Goal: Task Accomplishment & Management: Use online tool/utility

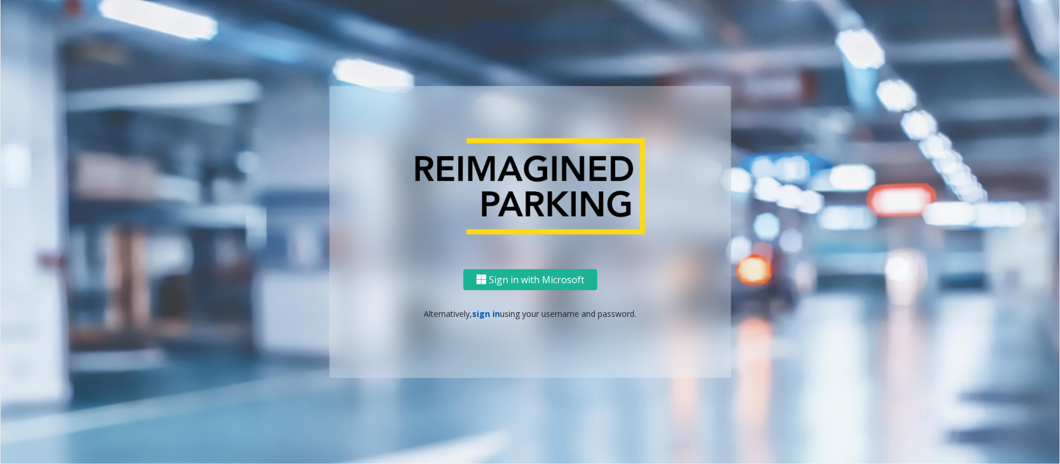
click at [485, 317] on link "sign in" at bounding box center [487, 313] width 28 height 11
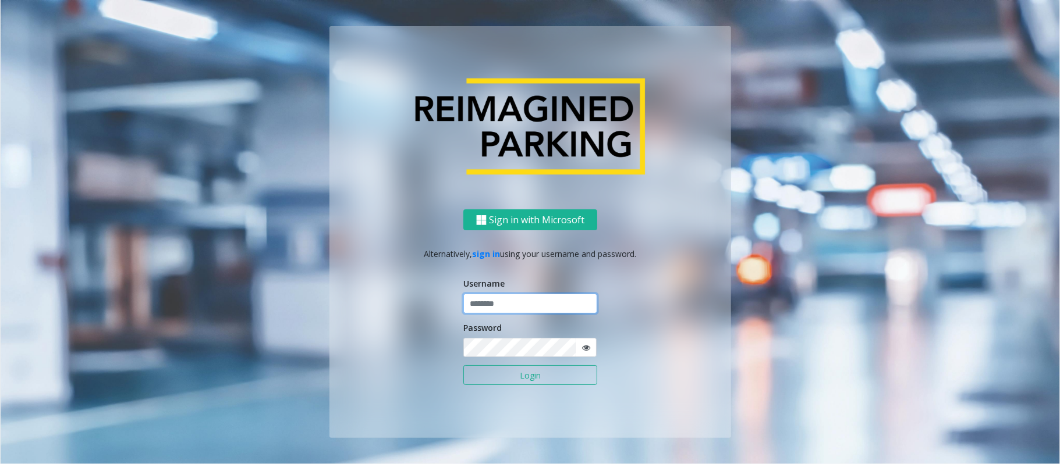
type input "**********"
click at [490, 307] on input "**********" at bounding box center [530, 304] width 134 height 20
click at [514, 381] on button "Login" at bounding box center [530, 375] width 134 height 20
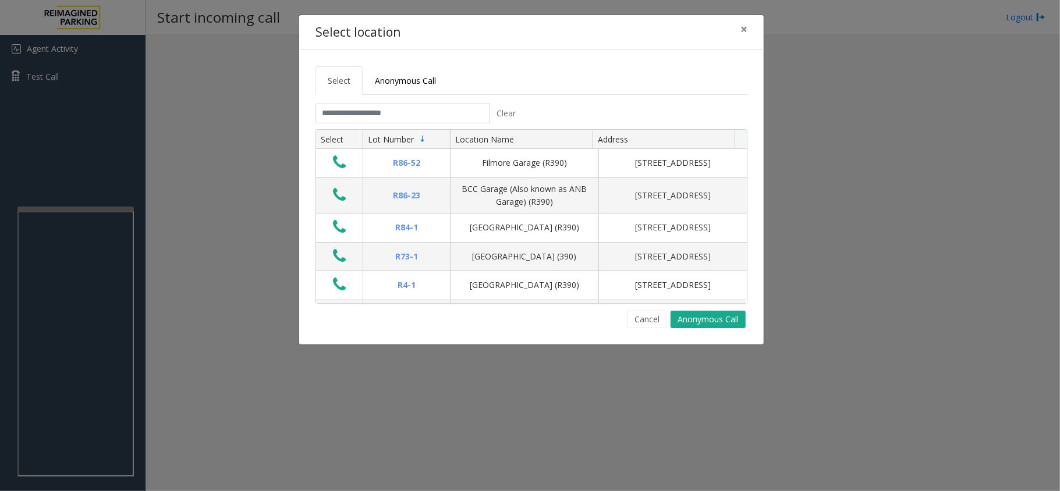
click at [64, 44] on div "Select location × Select Anonymous Call Clear Select Lot Number Location Name A…" at bounding box center [530, 245] width 1060 height 491
click at [736, 22] on button "×" at bounding box center [743, 29] width 23 height 29
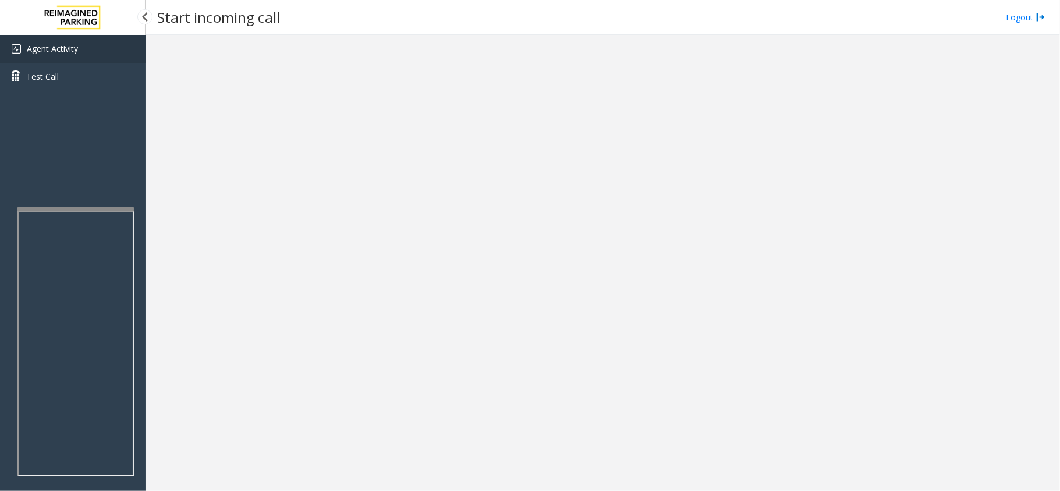
click at [41, 44] on span "Agent Activity" at bounding box center [52, 48] width 51 height 11
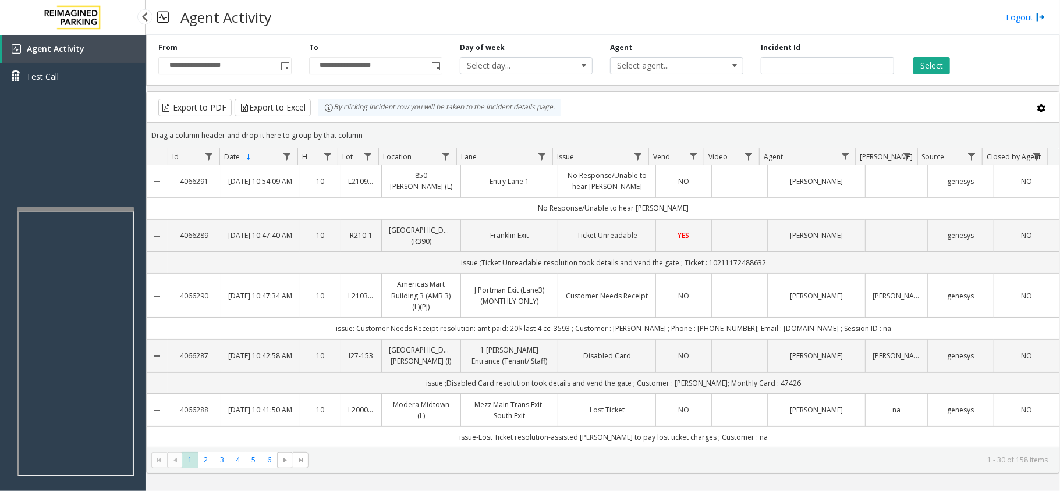
drag, startPoint x: 88, startPoint y: 47, endPoint x: 95, endPoint y: 27, distance: 21.5
click at [88, 47] on link "Agent Activity" at bounding box center [73, 49] width 143 height 28
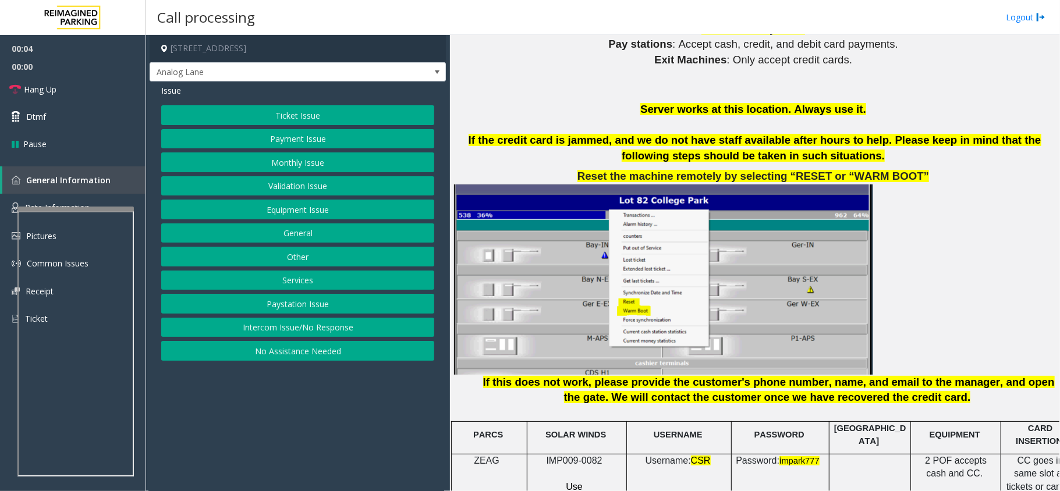
scroll to position [1397, 0]
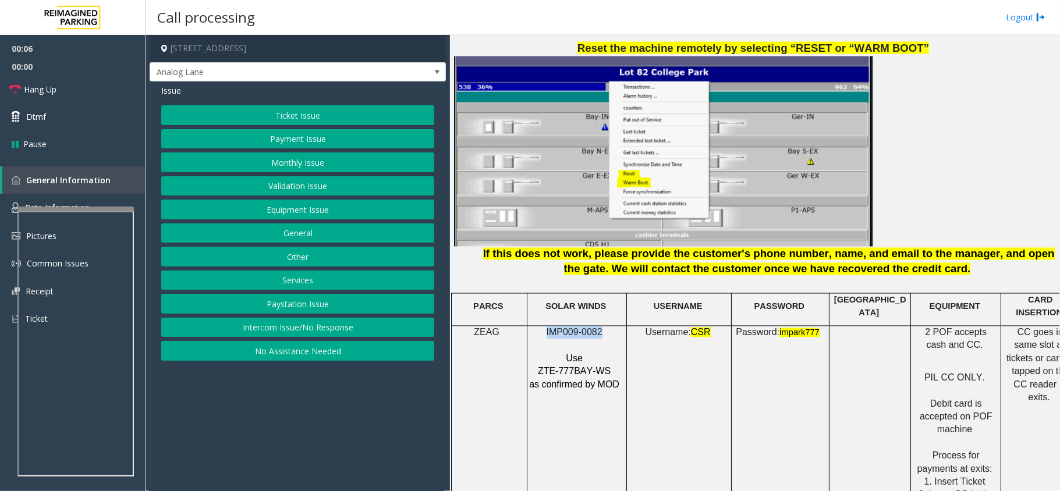
drag, startPoint x: 596, startPoint y: 325, endPoint x: 543, endPoint y: 320, distance: 53.2
click at [543, 326] on p "IMP009-0082" at bounding box center [575, 332] width 94 height 13
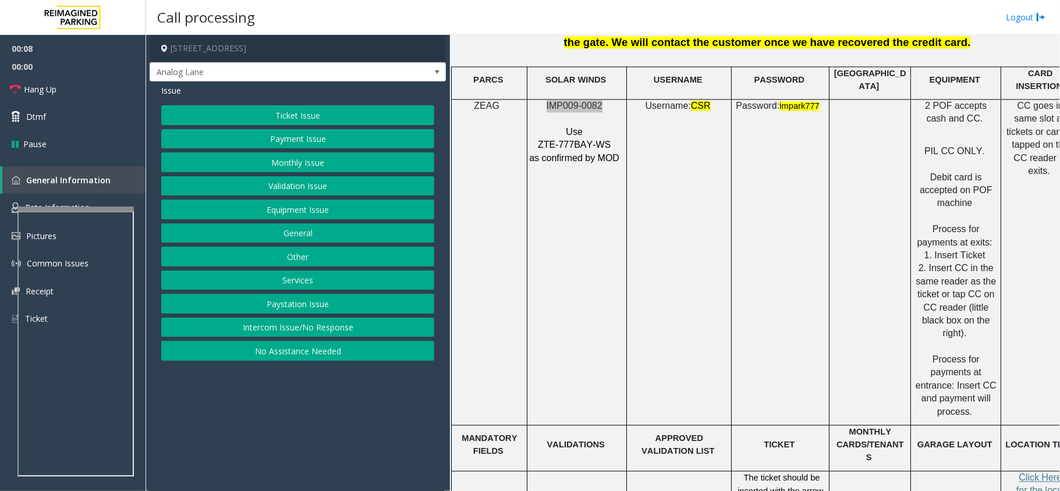
scroll to position [1784, 0]
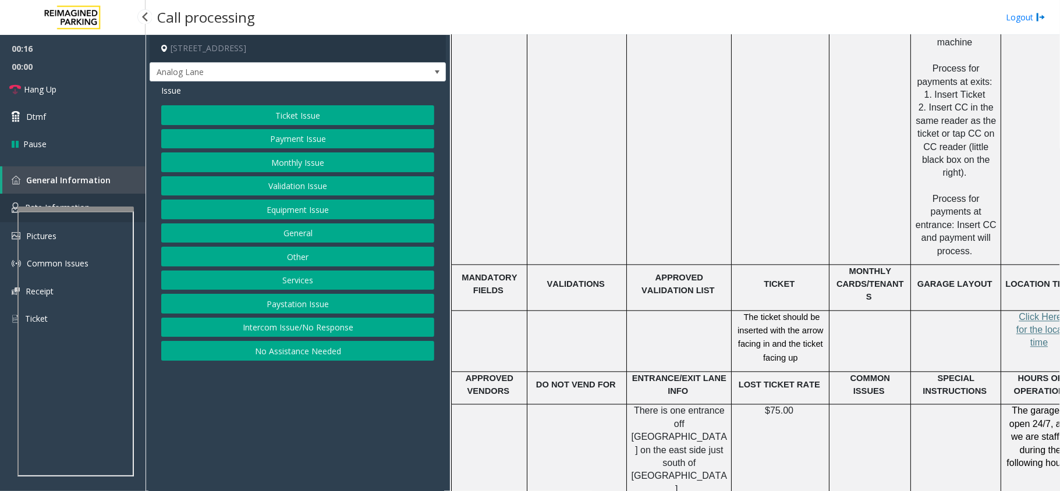
click at [72, 202] on span "Rate Information" at bounding box center [57, 207] width 65 height 11
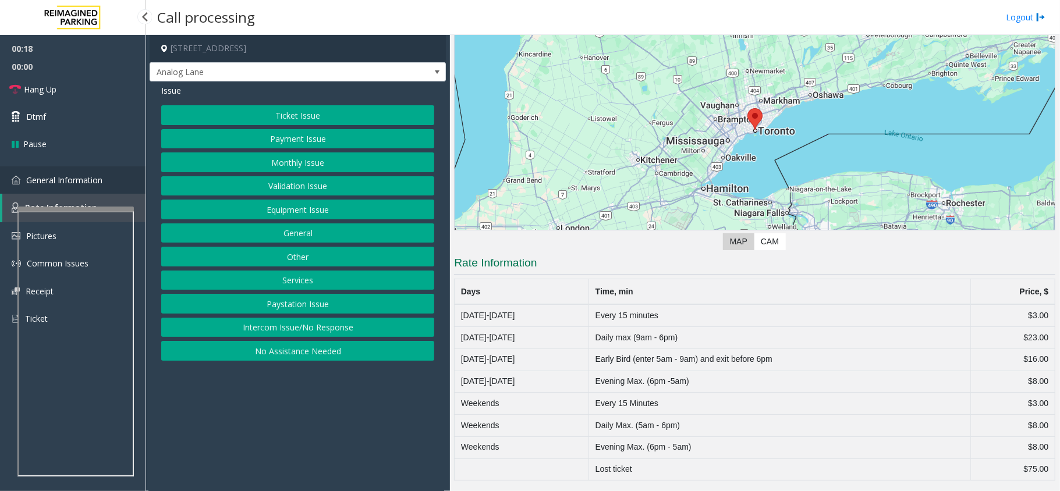
click at [89, 189] on link "General Information" at bounding box center [72, 179] width 145 height 27
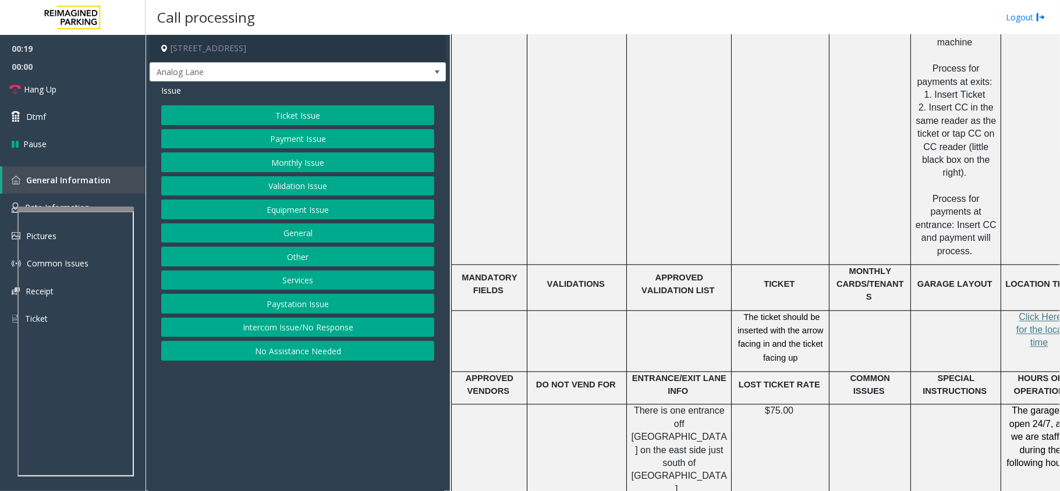
click at [313, 112] on button "Ticket Issue" at bounding box center [297, 115] width 273 height 20
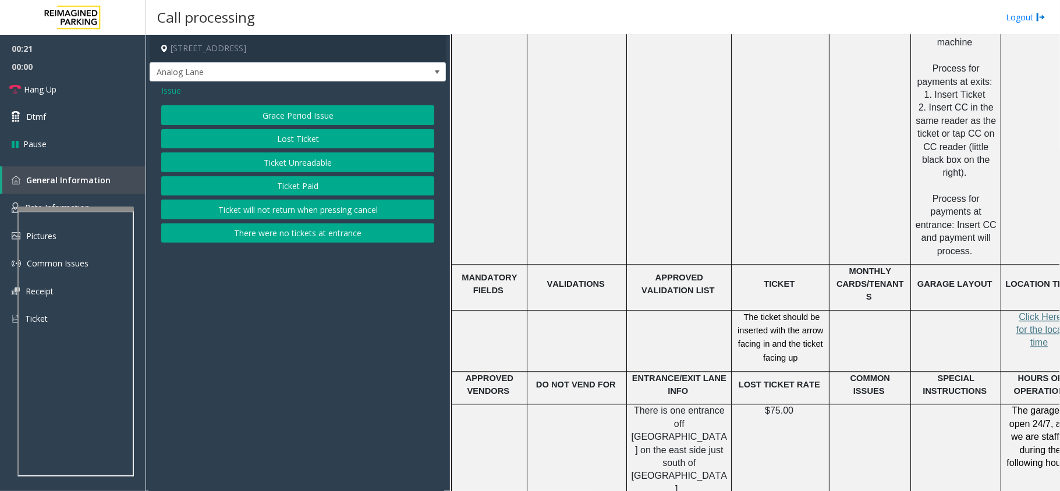
click at [166, 89] on span "Issue" at bounding box center [171, 90] width 20 height 12
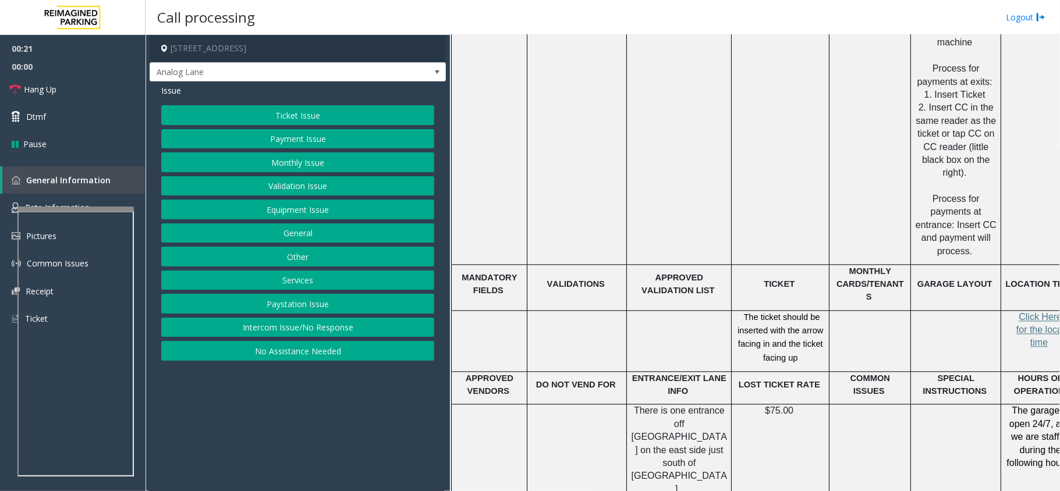
click at [296, 208] on button "Equipment Issue" at bounding box center [297, 210] width 273 height 20
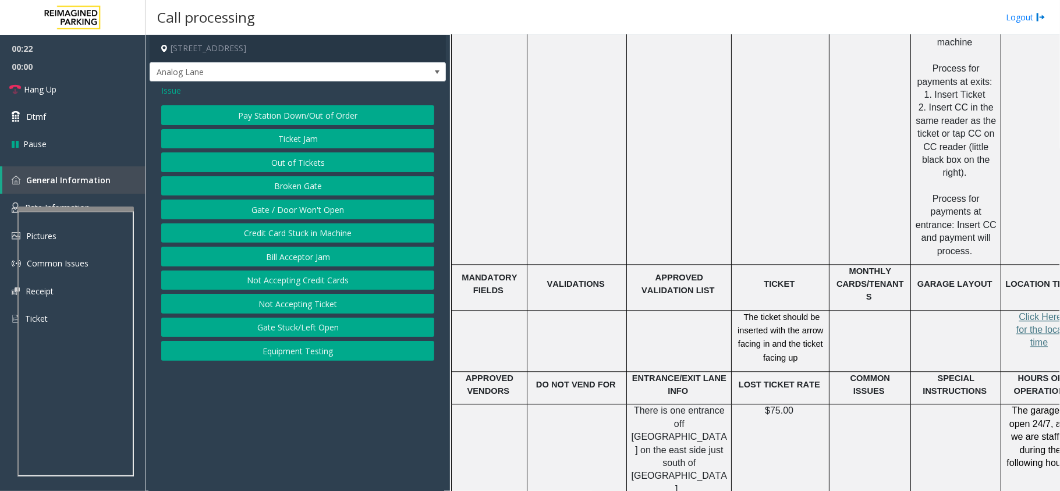
click at [296, 208] on button "Gate / Door Won't Open" at bounding box center [297, 210] width 273 height 20
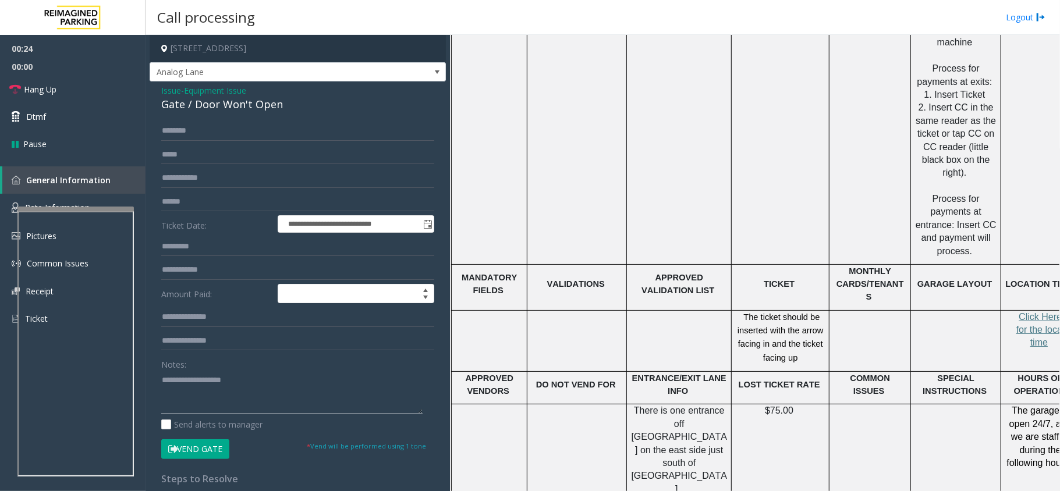
click at [258, 378] on textarea at bounding box center [291, 393] width 261 height 44
paste textarea "**********"
click at [205, 101] on div "Gate / Door Won't Open" at bounding box center [297, 105] width 273 height 16
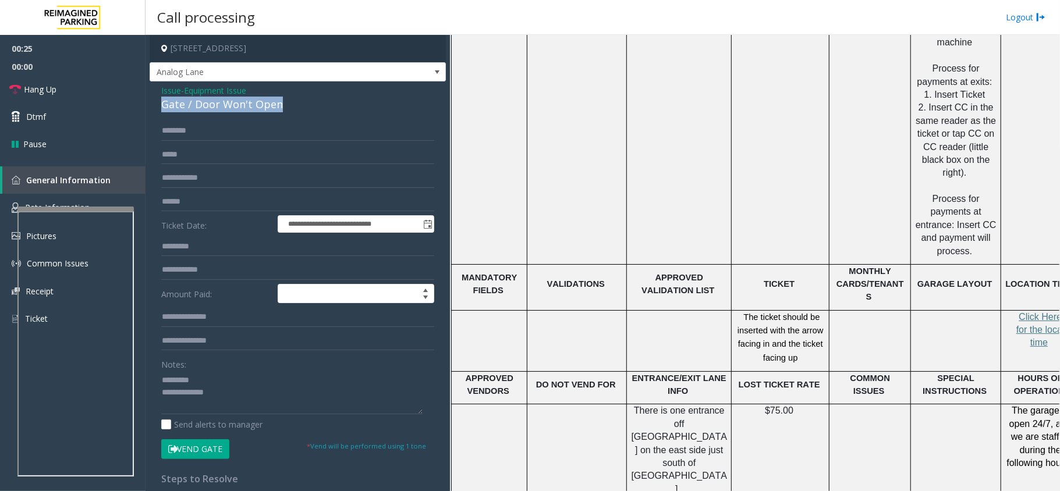
copy div "Gate / Door Won't Open"
paste textarea "**********"
click at [236, 376] on textarea at bounding box center [291, 393] width 261 height 44
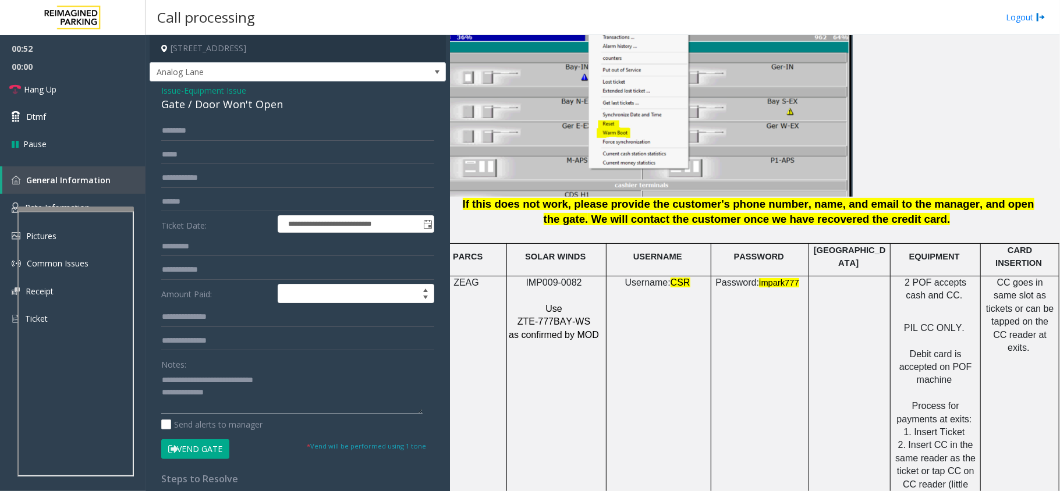
scroll to position [1474, 33]
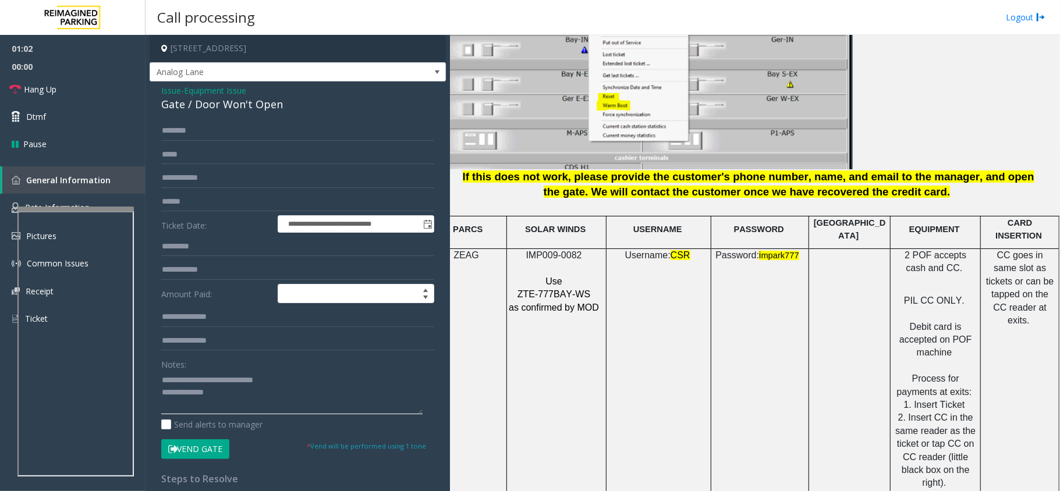
type textarea "**********"
click at [166, 92] on span "Issue" at bounding box center [171, 90] width 20 height 12
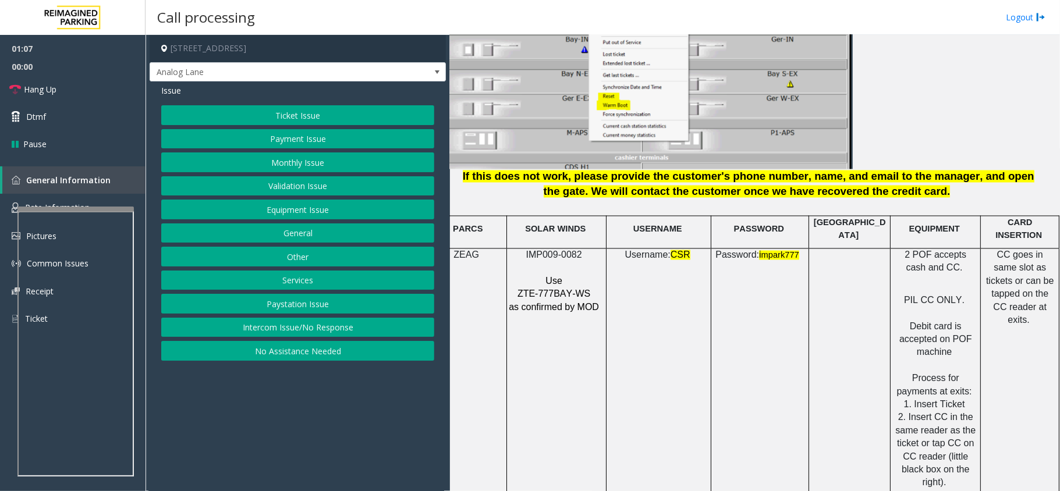
click at [303, 140] on button "Payment Issue" at bounding box center [297, 139] width 273 height 20
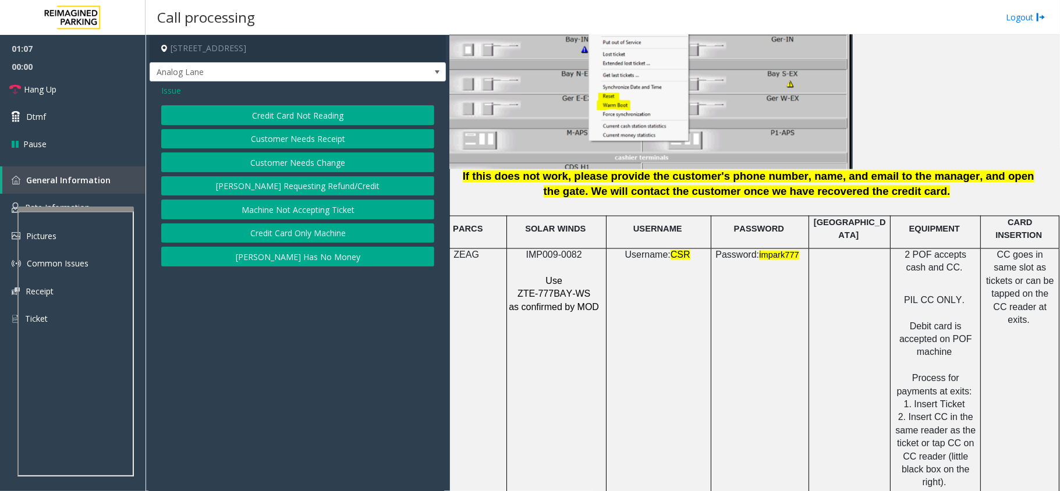
click at [342, 119] on button "Credit Card Not Reading" at bounding box center [297, 115] width 273 height 20
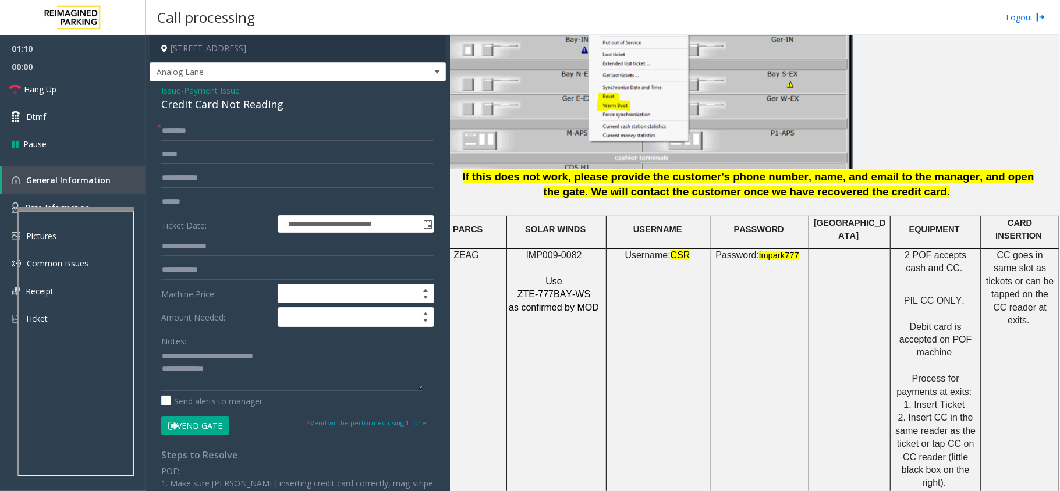
click at [265, 104] on div "Credit Card Not Reading" at bounding box center [297, 105] width 273 height 16
copy div "Credit Card Not Reading"
click at [277, 381] on textarea at bounding box center [291, 369] width 261 height 44
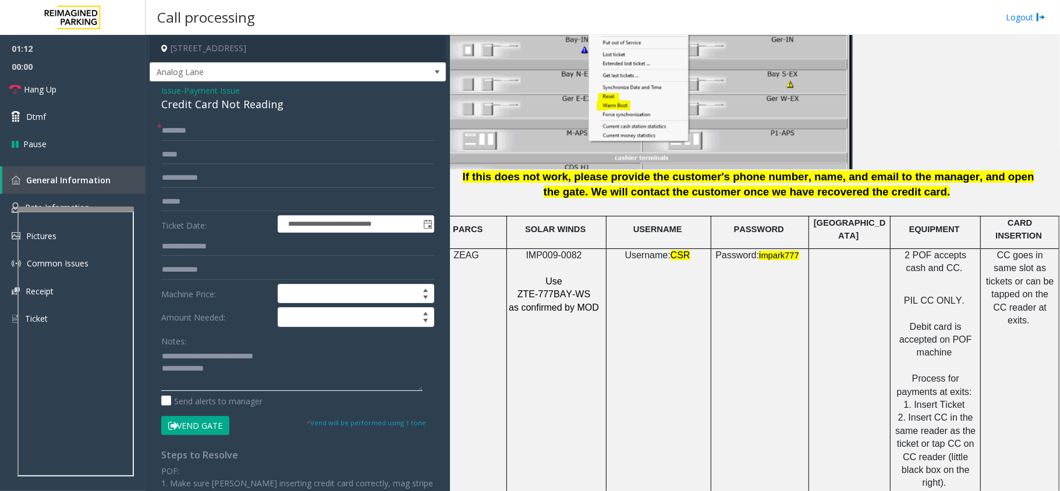
paste textarea "**********"
drag, startPoint x: 193, startPoint y: 356, endPoint x: 308, endPoint y: 354, distance: 114.7
click at [308, 354] on textarea at bounding box center [291, 369] width 261 height 44
paste textarea "*"
type textarea "**********"
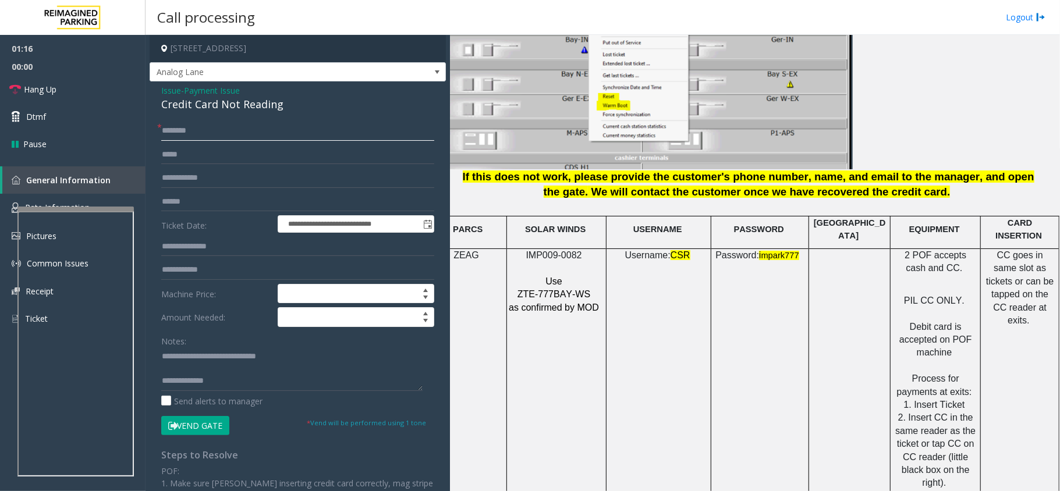
click at [190, 127] on input "text" at bounding box center [297, 131] width 273 height 20
type input "******"
click at [213, 199] on input "text" at bounding box center [297, 202] width 273 height 20
type input "********"
click at [263, 383] on textarea at bounding box center [291, 369] width 261 height 44
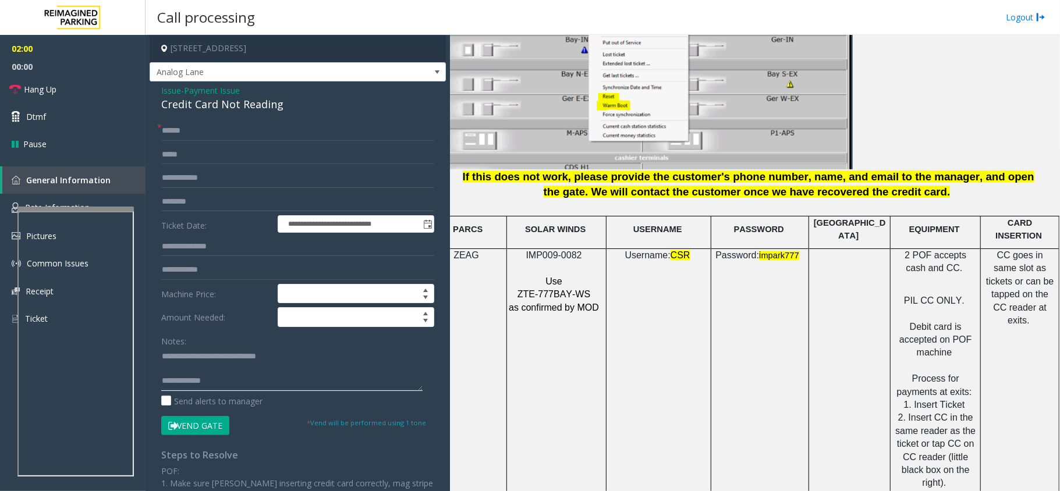
click at [252, 382] on textarea at bounding box center [291, 369] width 261 height 44
paste textarea "**********"
click at [193, 368] on textarea at bounding box center [291, 369] width 261 height 44
click at [164, 359] on textarea at bounding box center [291, 369] width 261 height 44
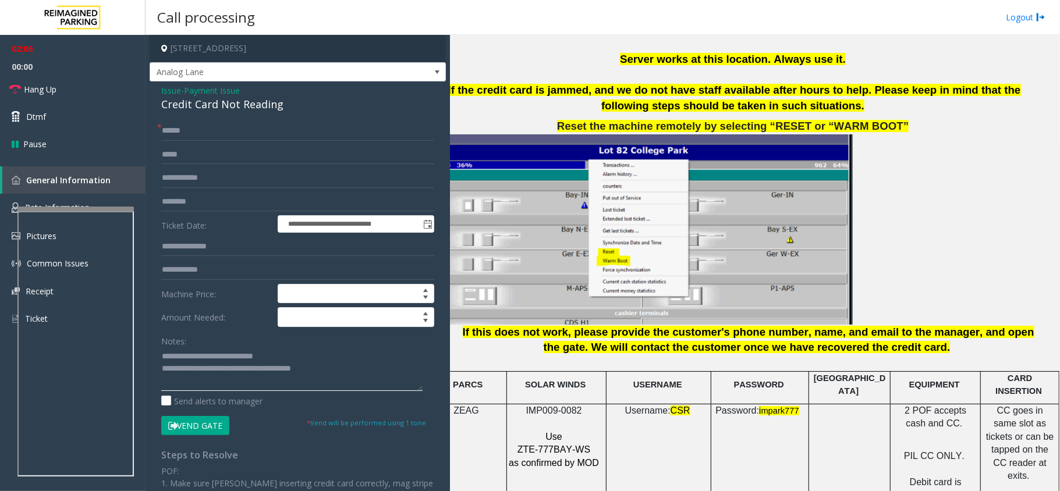
scroll to position [1009, 33]
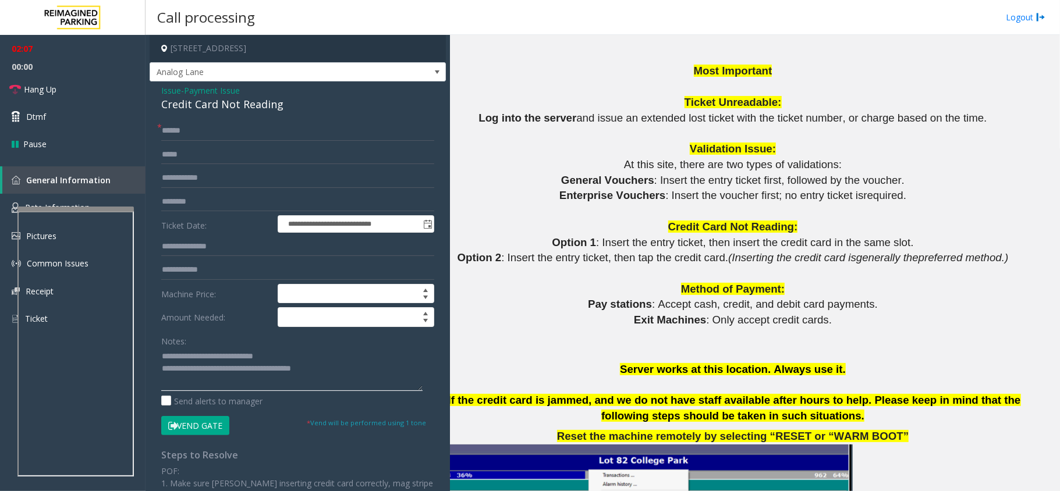
type textarea "**********"
click at [192, 430] on button "Vend Gate" at bounding box center [195, 426] width 68 height 20
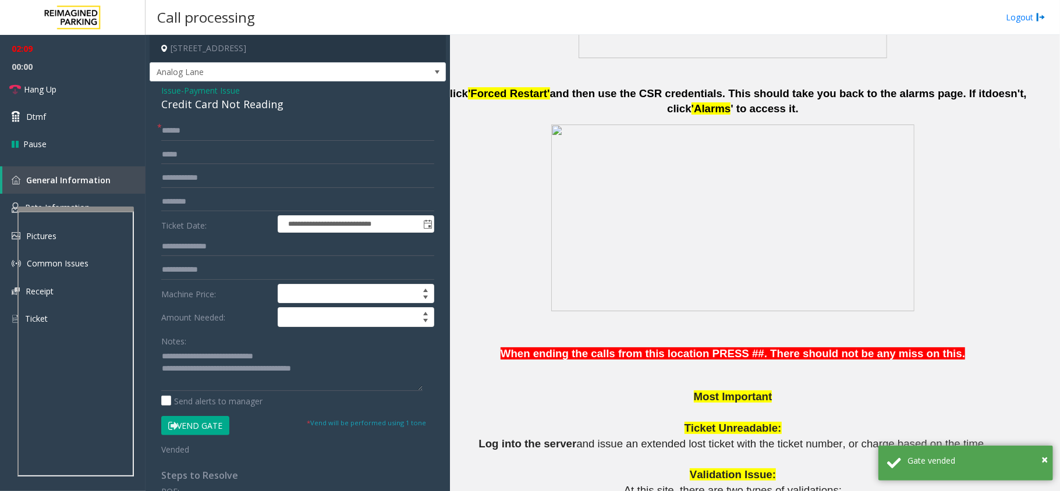
scroll to position [698, 33]
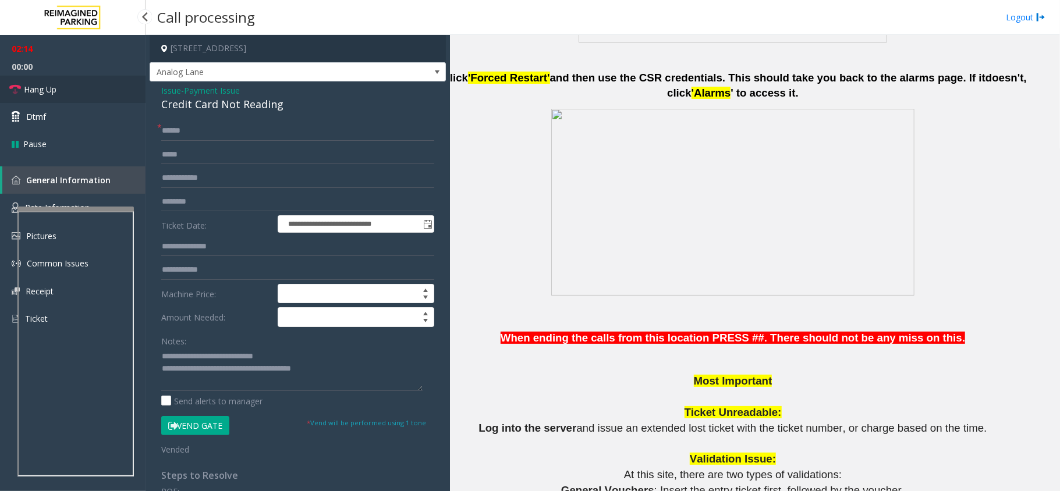
click at [54, 76] on link "Hang Up" at bounding box center [72, 89] width 145 height 27
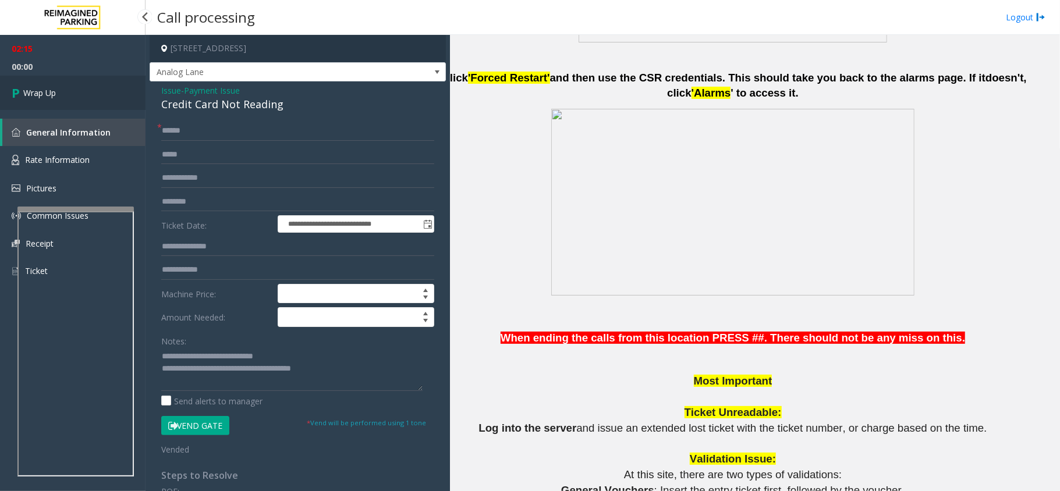
click at [62, 84] on link "Wrap Up" at bounding box center [72, 93] width 145 height 34
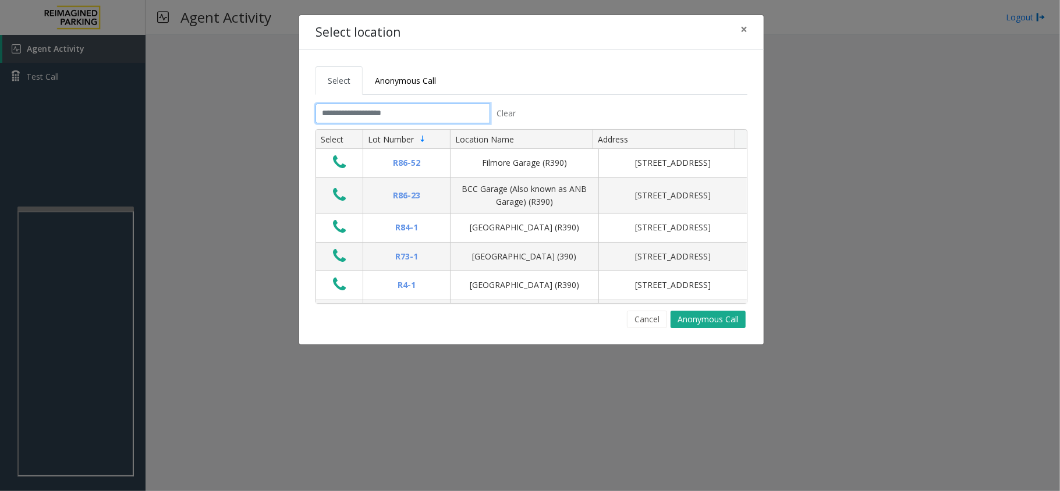
click at [449, 114] on input "text" at bounding box center [402, 114] width 175 height 20
click at [744, 27] on span "×" at bounding box center [743, 29] width 7 height 16
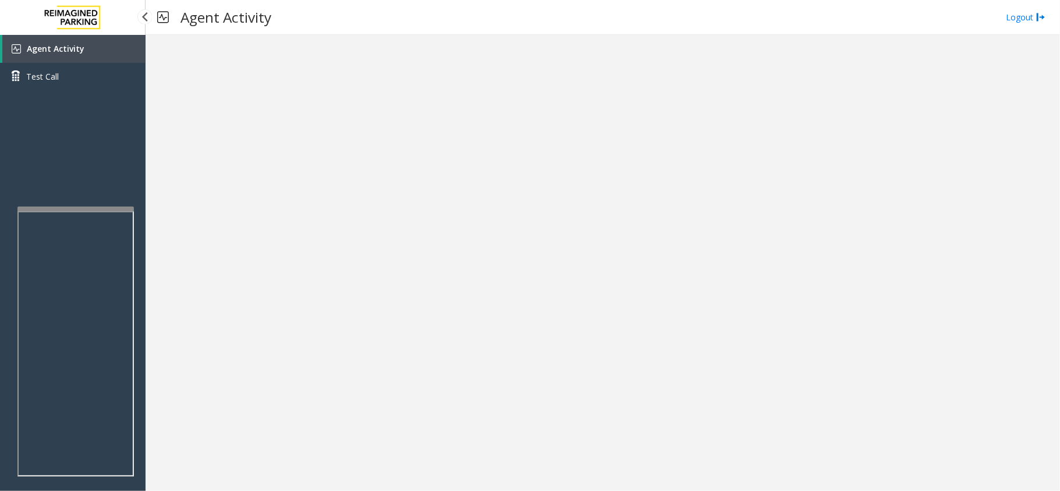
click at [50, 56] on link "Agent Activity" at bounding box center [73, 49] width 143 height 28
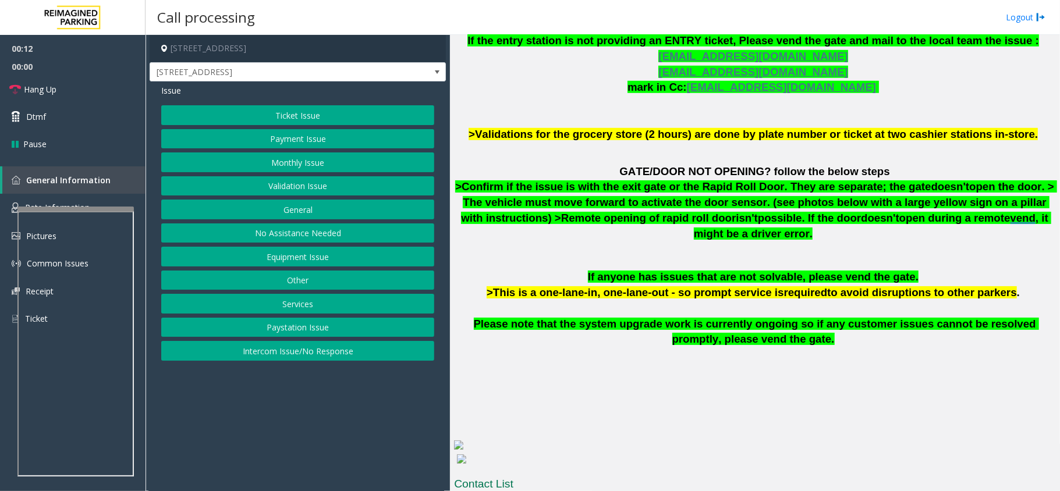
scroll to position [620, 0]
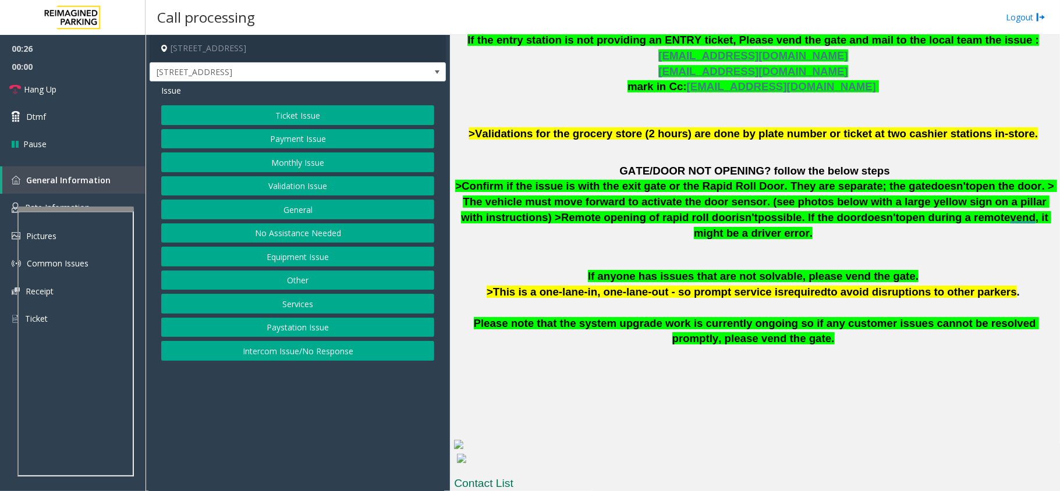
click at [312, 210] on button "General" at bounding box center [297, 210] width 273 height 20
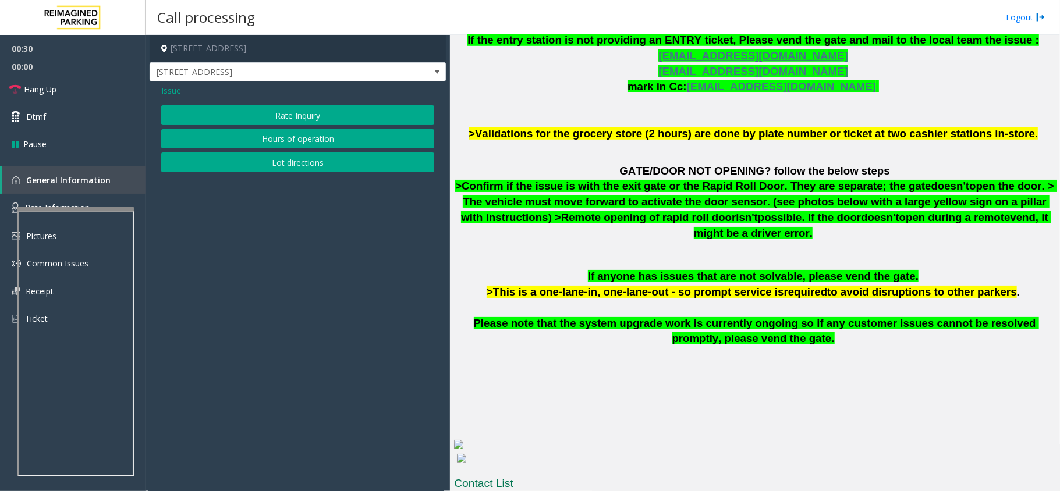
click at [175, 94] on span "Issue" at bounding box center [171, 90] width 20 height 12
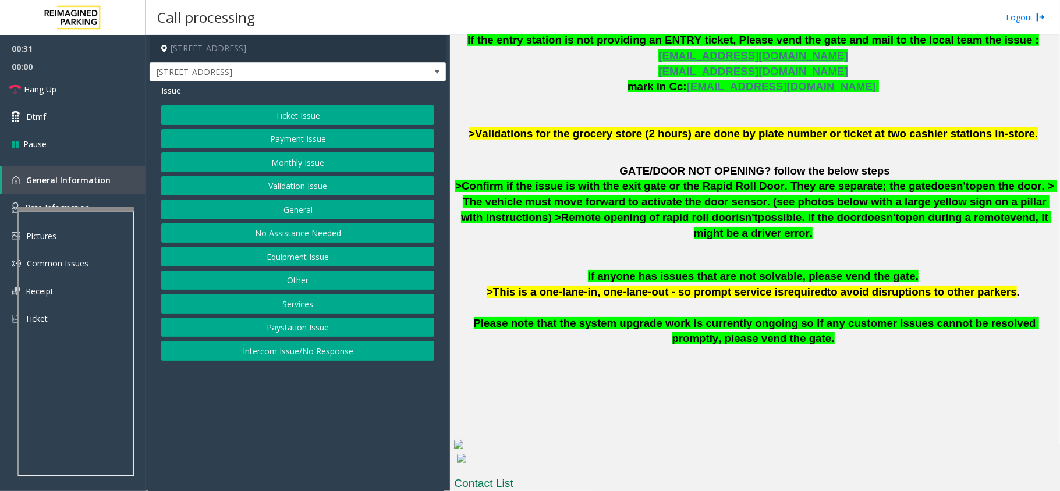
click at [301, 257] on button "Equipment Issue" at bounding box center [297, 257] width 273 height 20
click at [303, 215] on button "Gate / Door Won't Open" at bounding box center [297, 210] width 273 height 20
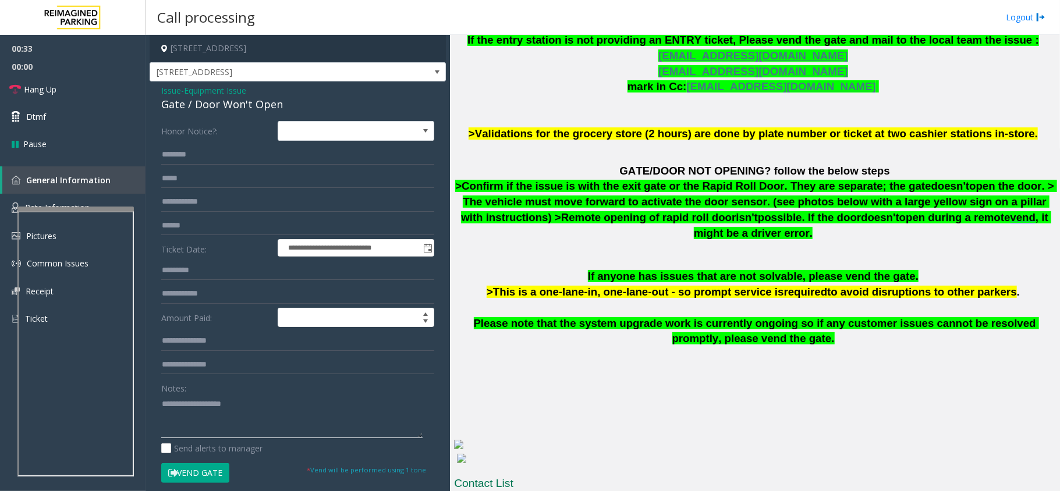
click at [212, 407] on textarea at bounding box center [291, 417] width 261 height 44
paste textarea "**********"
click at [208, 110] on div "Gate / Door Won't Open" at bounding box center [297, 105] width 273 height 16
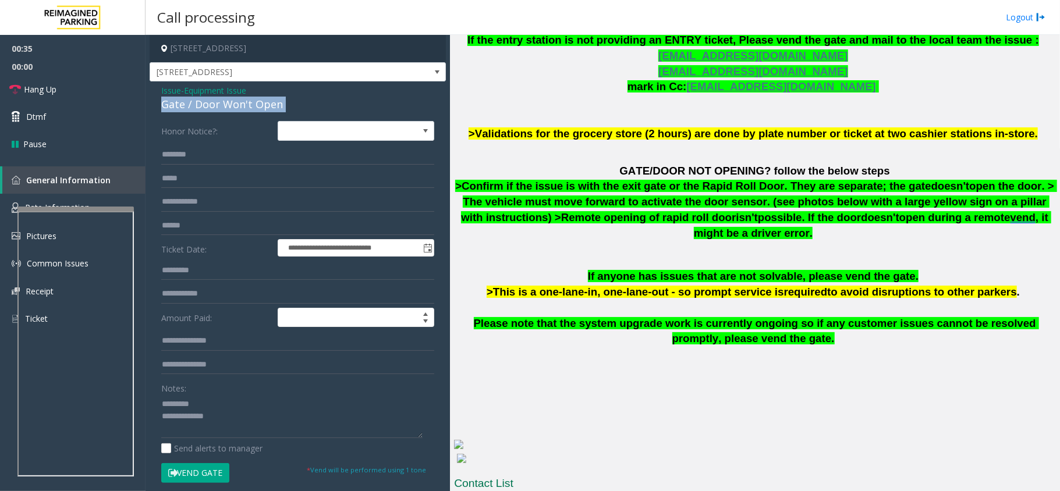
copy div "Gate / Door Won't Open"
click at [210, 397] on textarea at bounding box center [291, 417] width 261 height 44
paste textarea "**********"
click at [268, 428] on textarea at bounding box center [291, 417] width 261 height 44
paste textarea "**********"
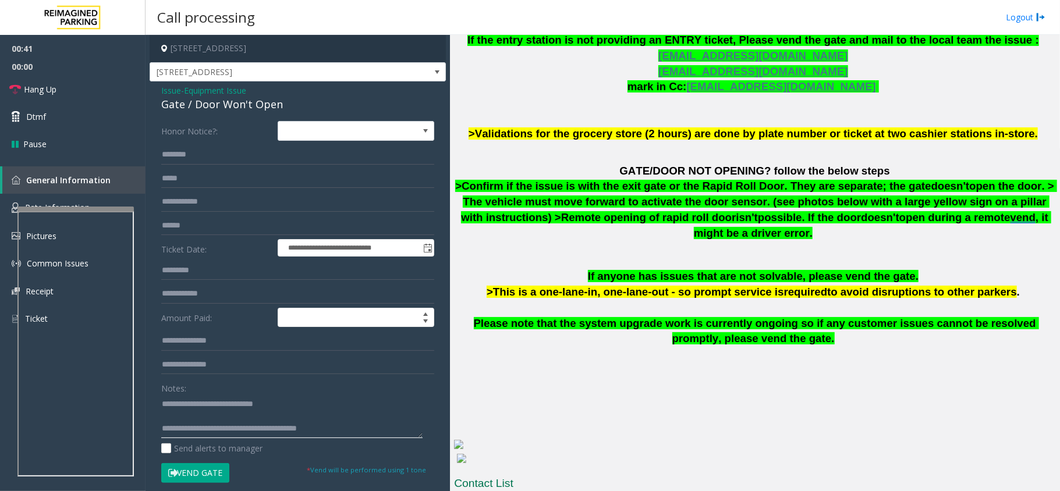
click at [222, 418] on textarea at bounding box center [291, 417] width 261 height 44
drag, startPoint x: 354, startPoint y: 414, endPoint x: 210, endPoint y: 418, distance: 144.4
click at [210, 418] on textarea at bounding box center [291, 417] width 261 height 44
click at [336, 205] on input "text" at bounding box center [297, 202] width 273 height 20
click at [299, 226] on input "text" at bounding box center [297, 226] width 273 height 20
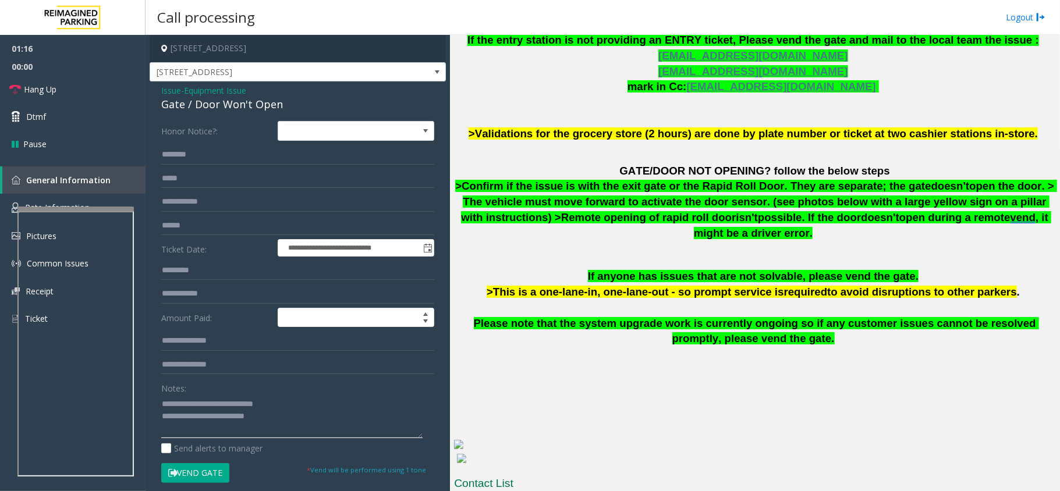
click at [338, 421] on textarea at bounding box center [291, 417] width 261 height 44
click at [248, 360] on input "text" at bounding box center [297, 365] width 273 height 20
click at [246, 340] on input "text" at bounding box center [297, 341] width 273 height 20
drag, startPoint x: 259, startPoint y: 417, endPoint x: 277, endPoint y: 417, distance: 18.0
click at [277, 417] on textarea at bounding box center [291, 417] width 261 height 44
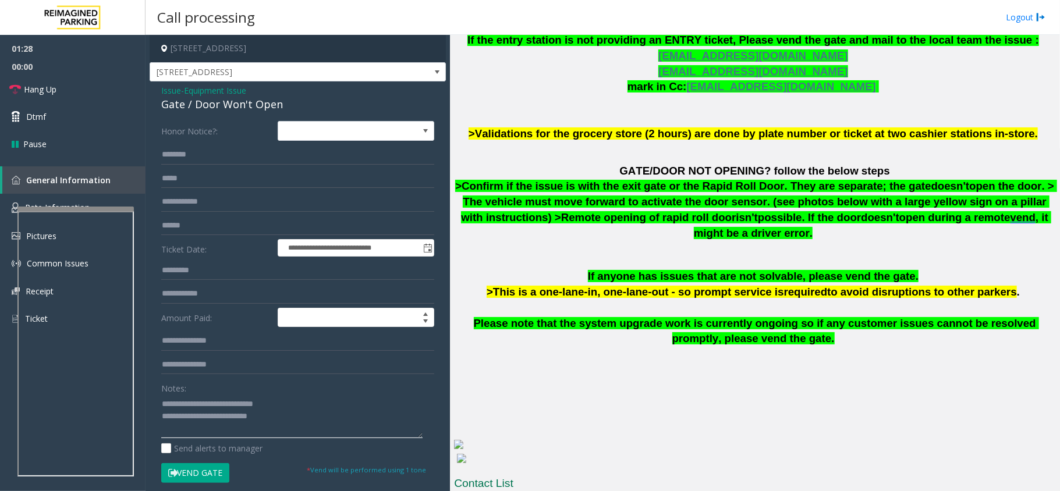
click at [345, 427] on textarea at bounding box center [291, 417] width 261 height 44
click at [106, 92] on link "Hang Up" at bounding box center [72, 89] width 145 height 27
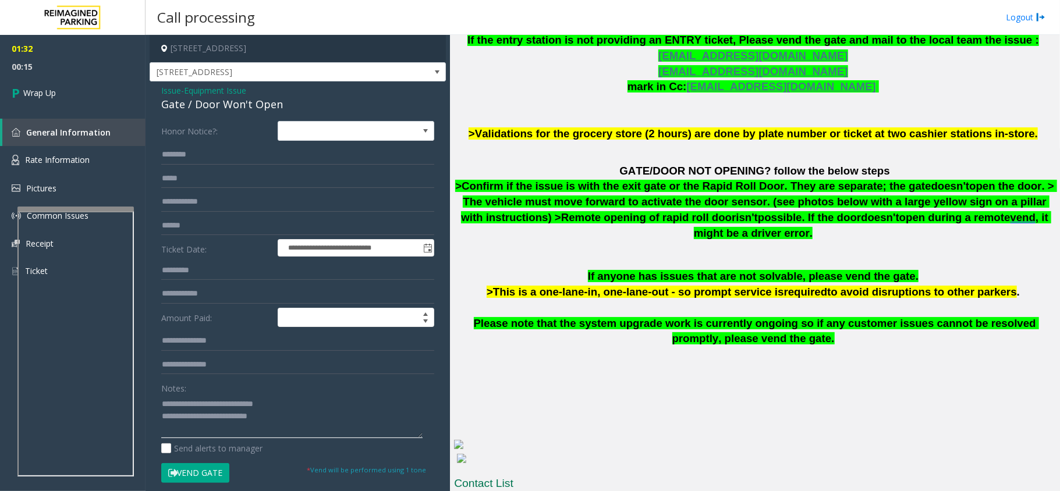
click at [299, 424] on textarea at bounding box center [291, 417] width 261 height 44
type textarea "**********"
click at [86, 88] on link "Wrap Up" at bounding box center [72, 93] width 145 height 34
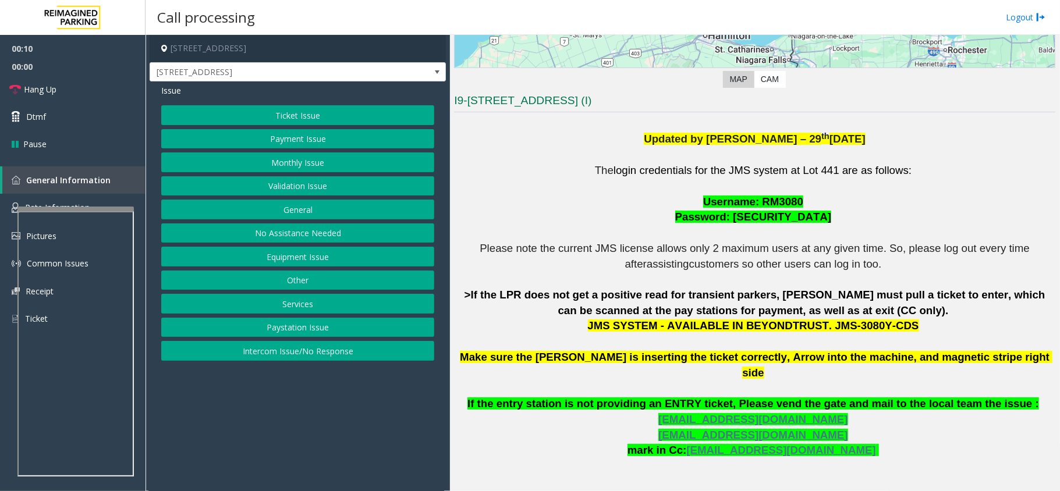
scroll to position [310, 0]
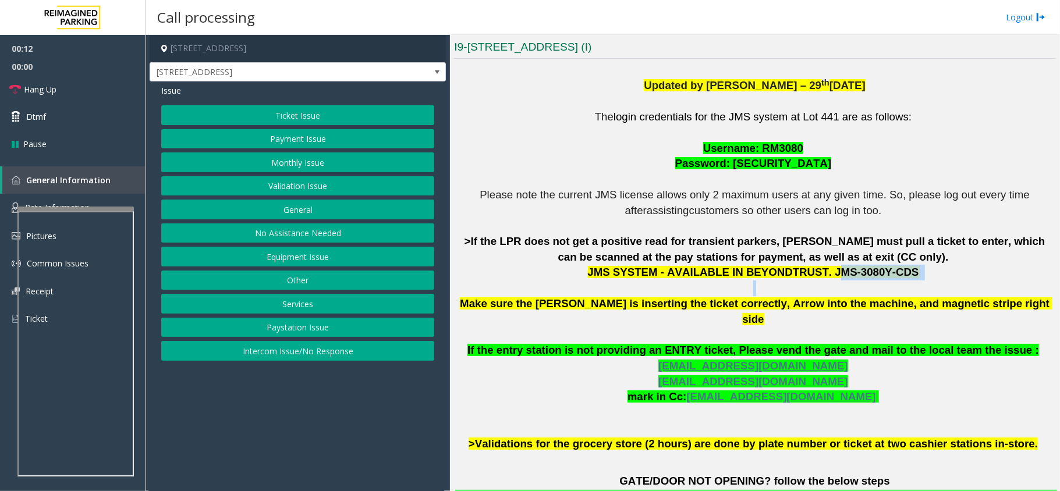
drag, startPoint x: 815, startPoint y: 273, endPoint x: 865, endPoint y: 285, distance: 50.8
click at [863, 285] on p "The login credentials for the JMS system at Lot 441 are as follows: Username: R…" at bounding box center [754, 280] width 601 height 342
click at [850, 280] on p "The login credentials for the JMS system at Lot 441 are as follows: Username: R…" at bounding box center [754, 280] width 601 height 342
drag, startPoint x: 813, startPoint y: 276, endPoint x: 897, endPoint y: 283, distance: 84.1
click at [897, 283] on p "The login credentials for the JMS system at Lot 441 are as follows: Username: R…" at bounding box center [754, 280] width 601 height 342
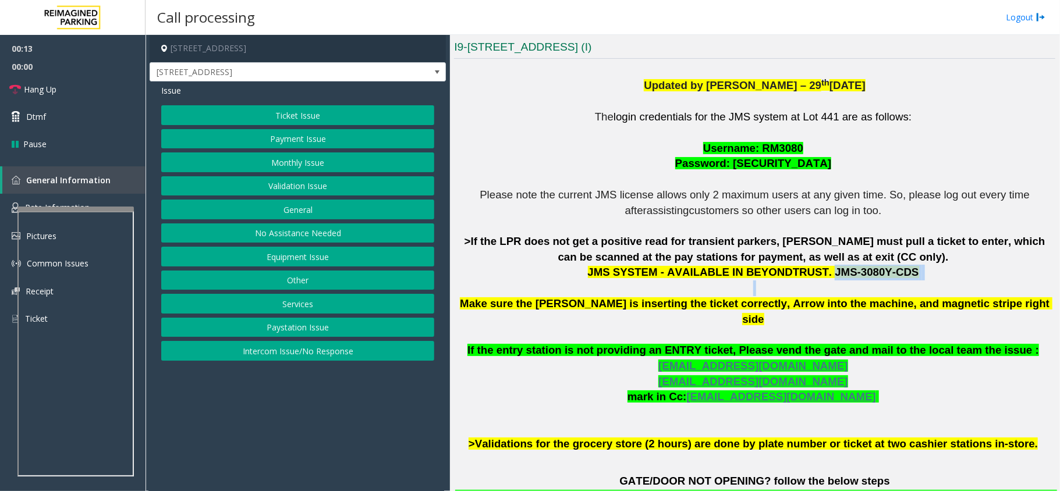
copy p "JMS-3080Y-CDS"
click at [332, 111] on button "Ticket Issue" at bounding box center [297, 115] width 273 height 20
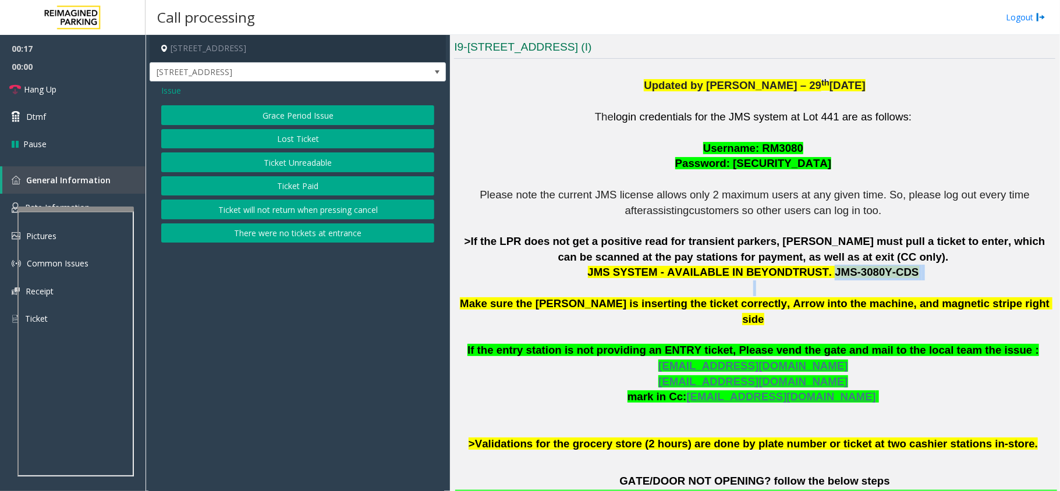
click at [285, 168] on button "Ticket Unreadable" at bounding box center [297, 162] width 273 height 20
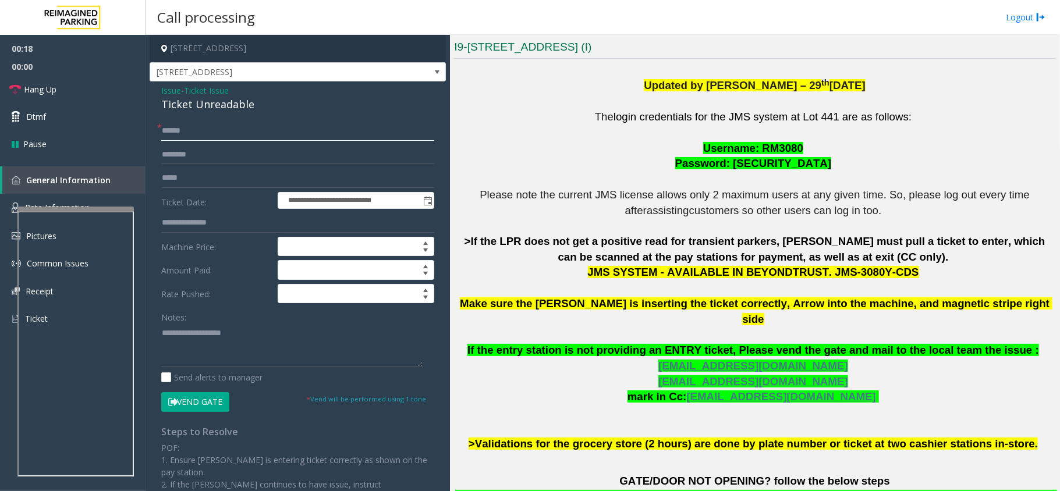
click at [207, 134] on input "text" at bounding box center [297, 131] width 273 height 20
click at [234, 127] on input "***" at bounding box center [297, 131] width 273 height 20
type input "********"
drag, startPoint x: 757, startPoint y: 147, endPoint x: 776, endPoint y: 148, distance: 19.2
click at [776, 148] on span "Username: RM3080" at bounding box center [753, 148] width 100 height 12
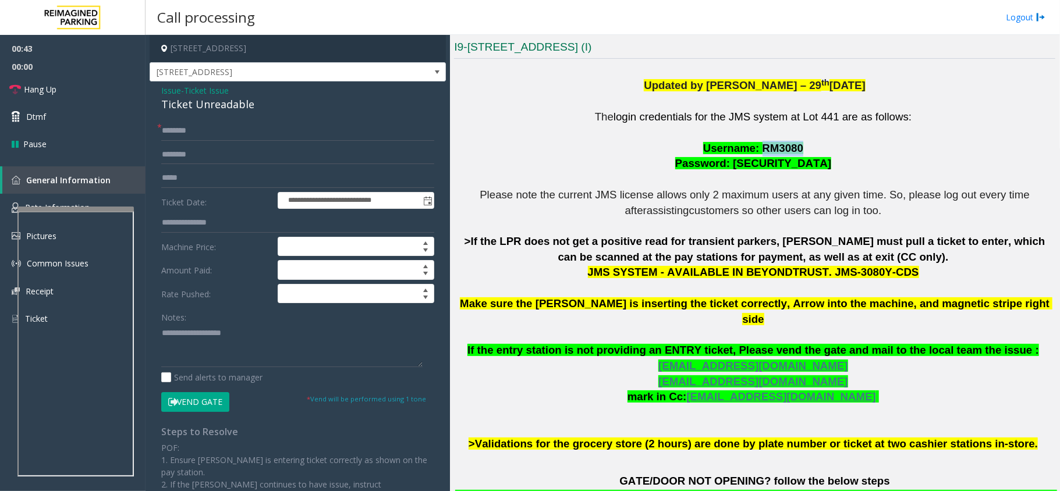
drag, startPoint x: 792, startPoint y: 148, endPoint x: 757, endPoint y: 147, distance: 34.9
click at [757, 147] on span "Username: RM3080" at bounding box center [753, 148] width 100 height 12
copy span "RM3080"
click at [271, 341] on textarea at bounding box center [291, 346] width 261 height 44
paste textarea "**********"
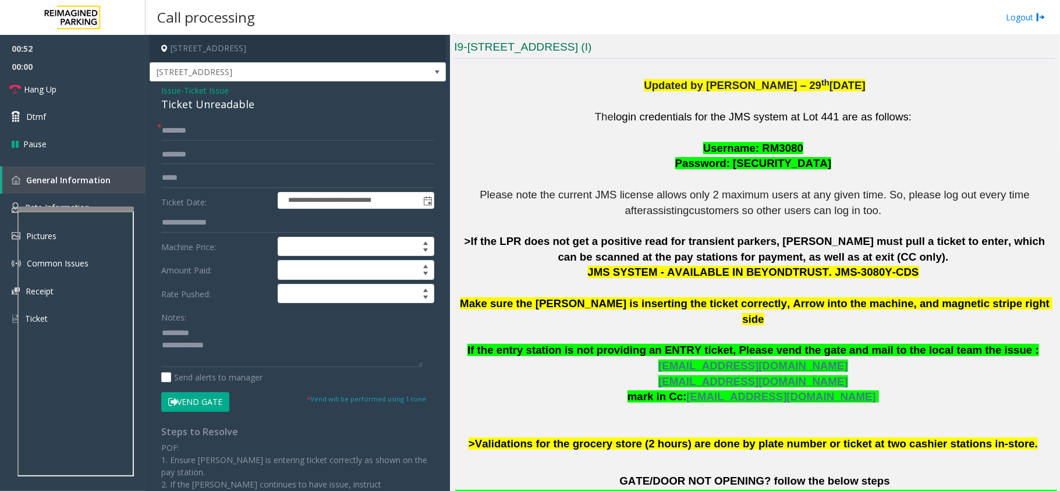
click at [222, 101] on div "Ticket Unreadable" at bounding box center [297, 105] width 273 height 16
copy div "Ticket Unreadable"
click at [222, 322] on div "Notes:" at bounding box center [297, 337] width 273 height 60
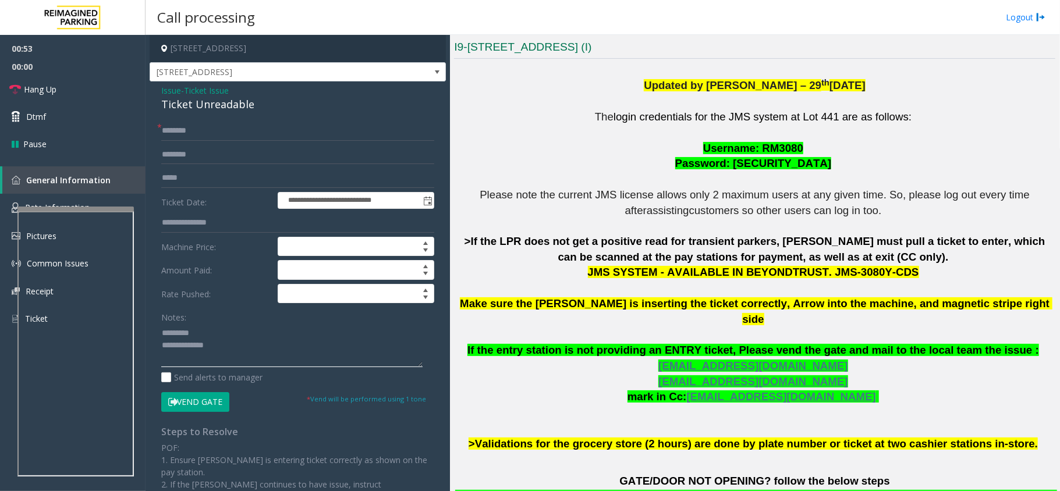
paste textarea "**********"
click at [219, 329] on textarea at bounding box center [291, 346] width 261 height 44
click at [329, 357] on textarea at bounding box center [291, 346] width 261 height 44
click at [166, 334] on textarea at bounding box center [291, 346] width 261 height 44
click at [264, 350] on textarea at bounding box center [291, 346] width 261 height 44
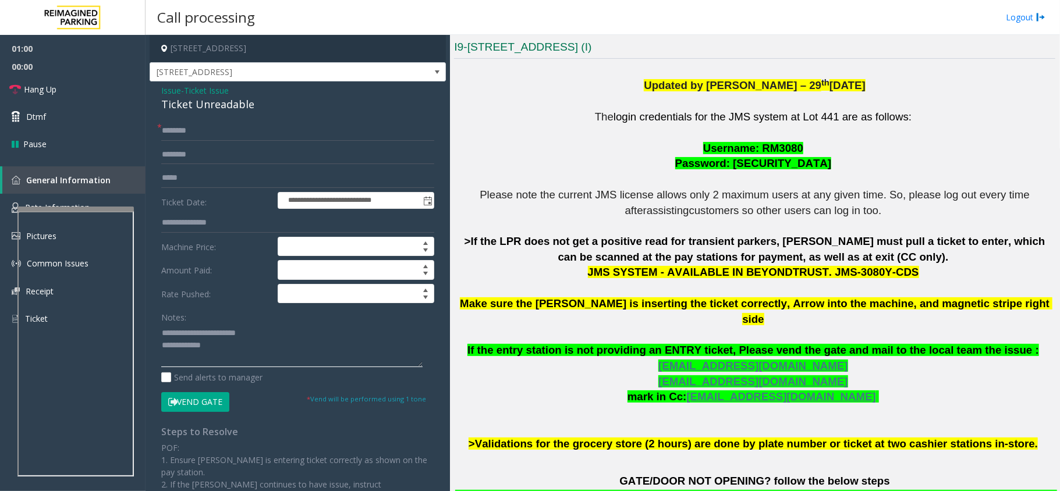
paste textarea "**********"
type textarea "**********"
click at [189, 149] on input "text" at bounding box center [297, 155] width 273 height 20
click at [210, 390] on form "**********" at bounding box center [297, 266] width 273 height 290
click at [199, 409] on button "Vend Gate" at bounding box center [195, 402] width 68 height 20
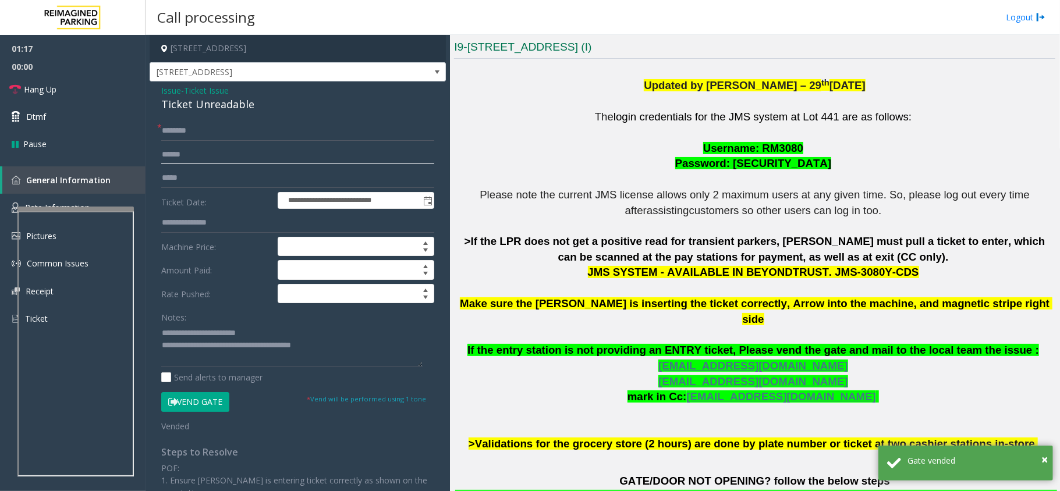
click at [171, 157] on input "******" at bounding box center [297, 155] width 273 height 20
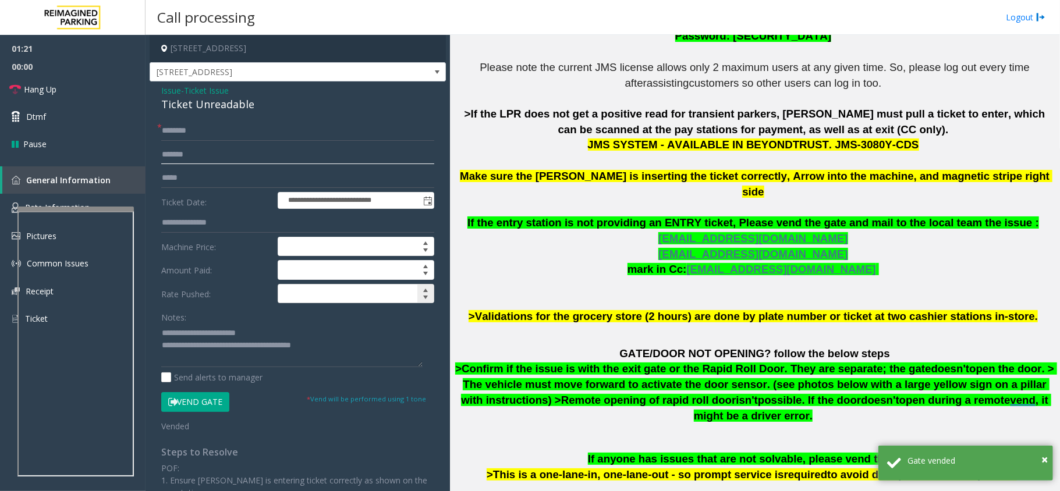
scroll to position [543, 0]
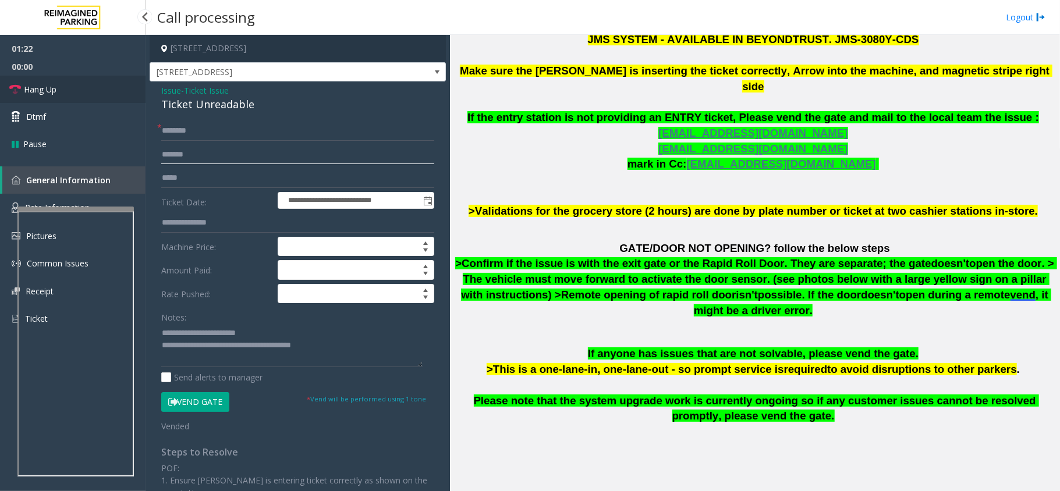
type input "*******"
click at [54, 91] on span "Hang Up" at bounding box center [40, 89] width 33 height 12
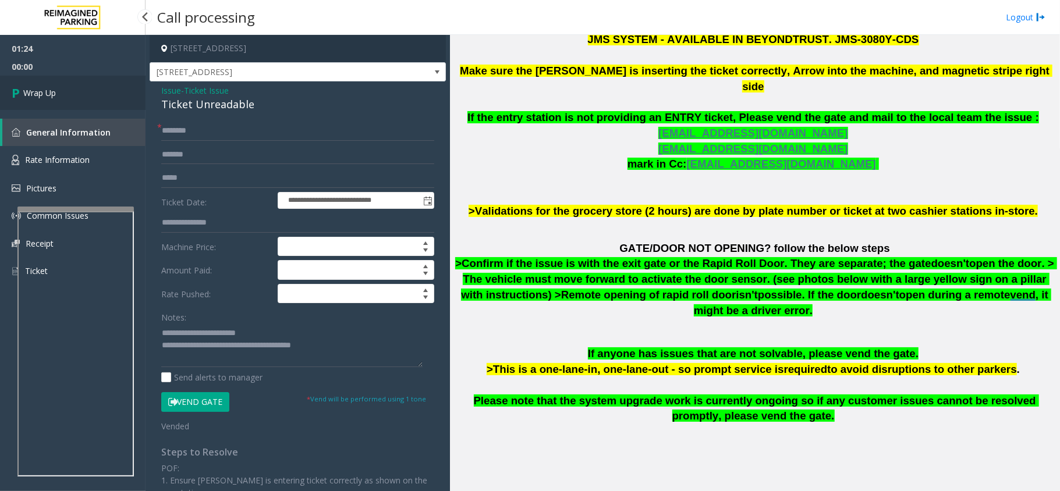
click at [98, 100] on link "Wrap Up" at bounding box center [72, 93] width 145 height 34
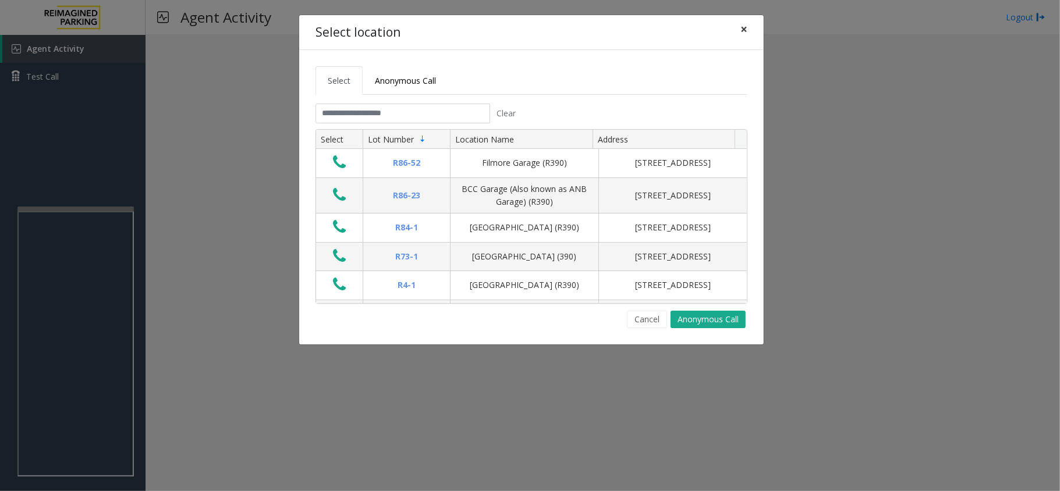
click at [741, 31] on span "×" at bounding box center [743, 29] width 7 height 16
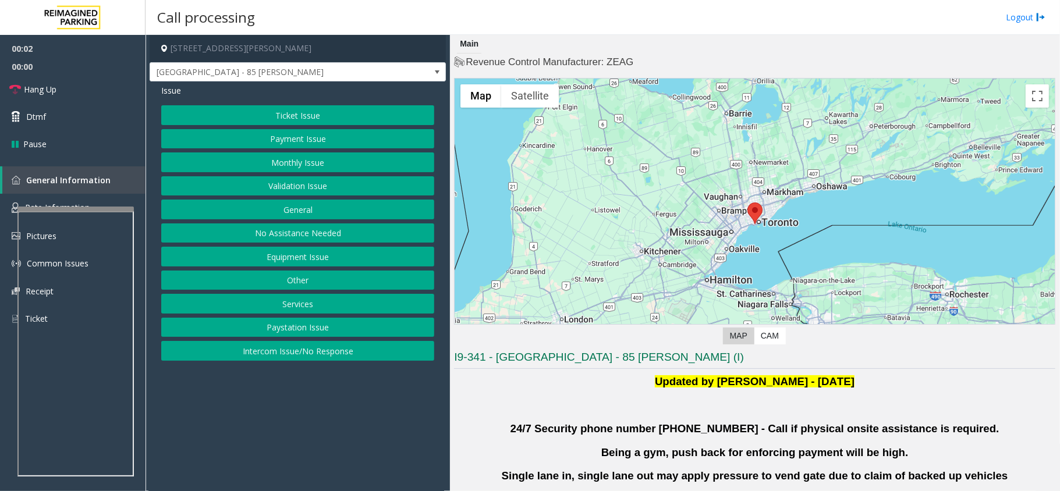
click at [303, 189] on button "Validation Issue" at bounding box center [297, 186] width 273 height 20
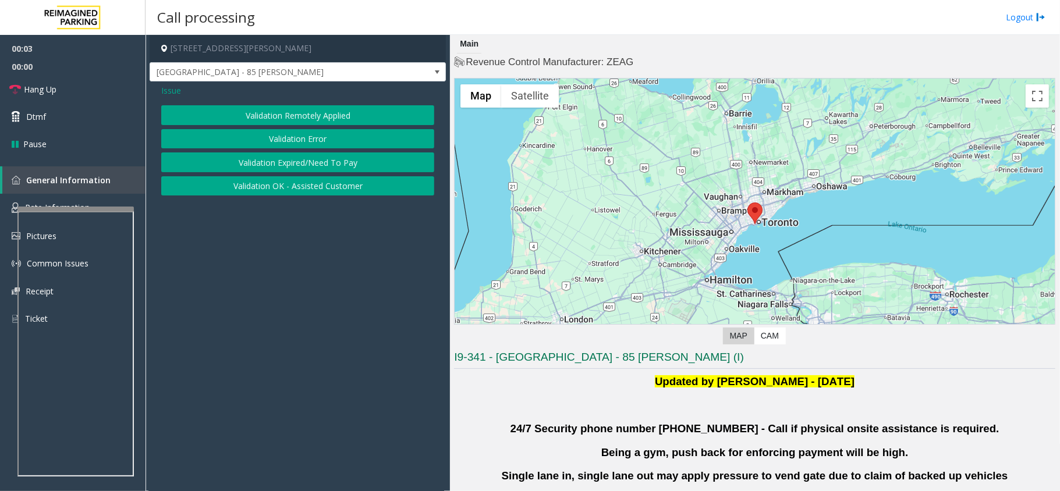
click at [310, 133] on button "Validation Error" at bounding box center [297, 139] width 273 height 20
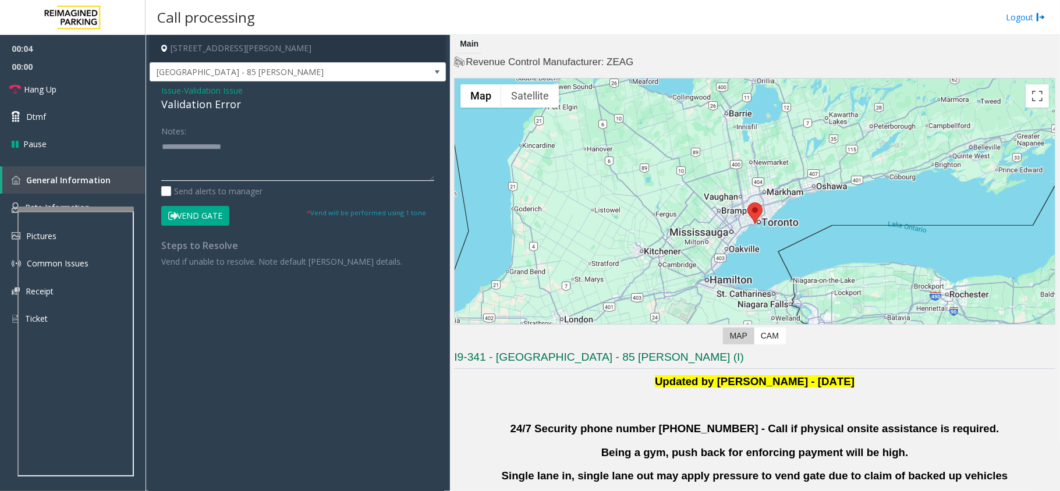
click at [233, 168] on textarea at bounding box center [297, 159] width 273 height 44
paste textarea "**********"
type textarea "**********"
click at [203, 96] on span "Validation Issue" at bounding box center [213, 90] width 59 height 12
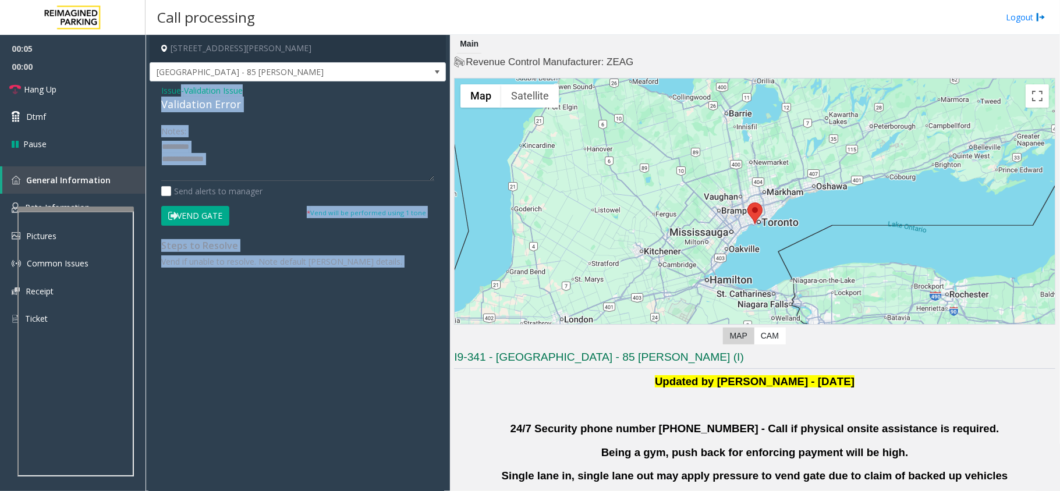
click at [203, 96] on div "Issue - Validation Issue Validation Error" at bounding box center [297, 98] width 273 height 28
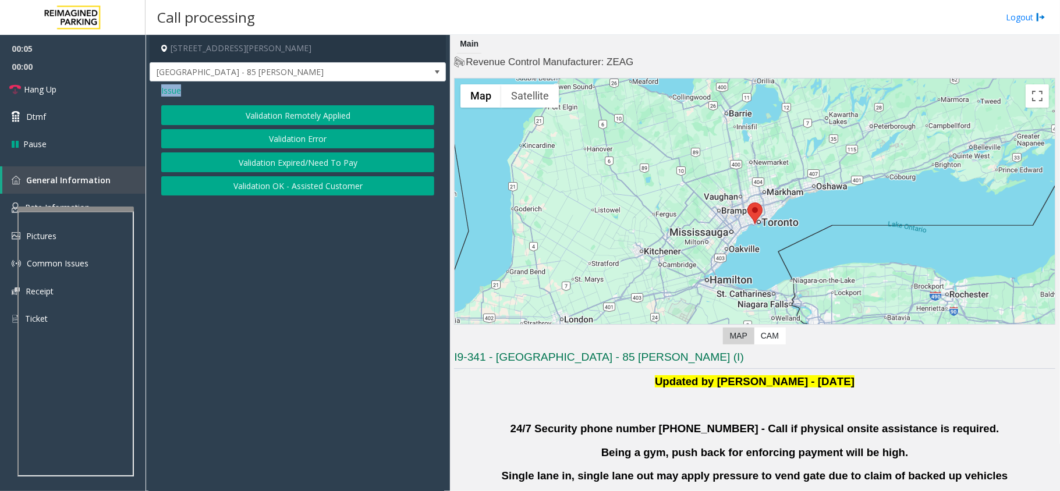
click at [203, 96] on div "Issue" at bounding box center [297, 90] width 273 height 12
click at [281, 150] on div "Validation Remotely Applied Validation Error Validation Expired/Need To Pay Val…" at bounding box center [297, 150] width 273 height 90
click at [279, 138] on button "Validation Error" at bounding box center [297, 139] width 273 height 20
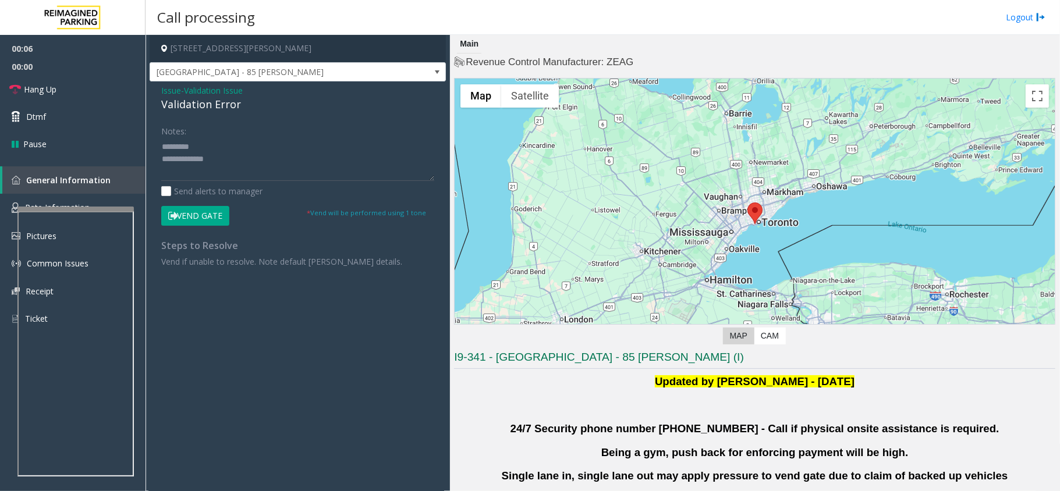
click at [187, 107] on div "Validation Error" at bounding box center [297, 105] width 273 height 16
copy div "Validation Error"
paste textarea "**********"
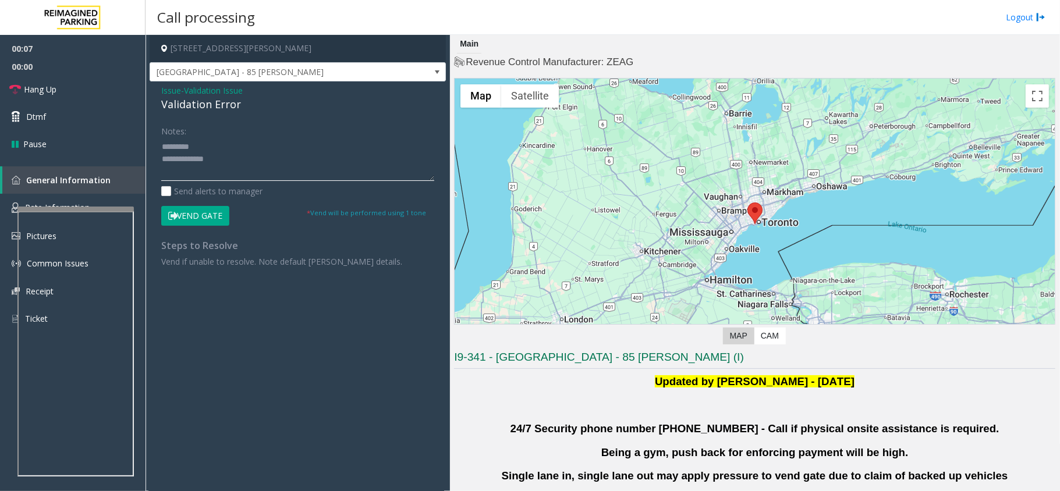
click at [192, 139] on textarea at bounding box center [297, 159] width 273 height 44
click at [277, 171] on textarea at bounding box center [297, 159] width 273 height 44
click at [164, 143] on textarea at bounding box center [297, 159] width 273 height 44
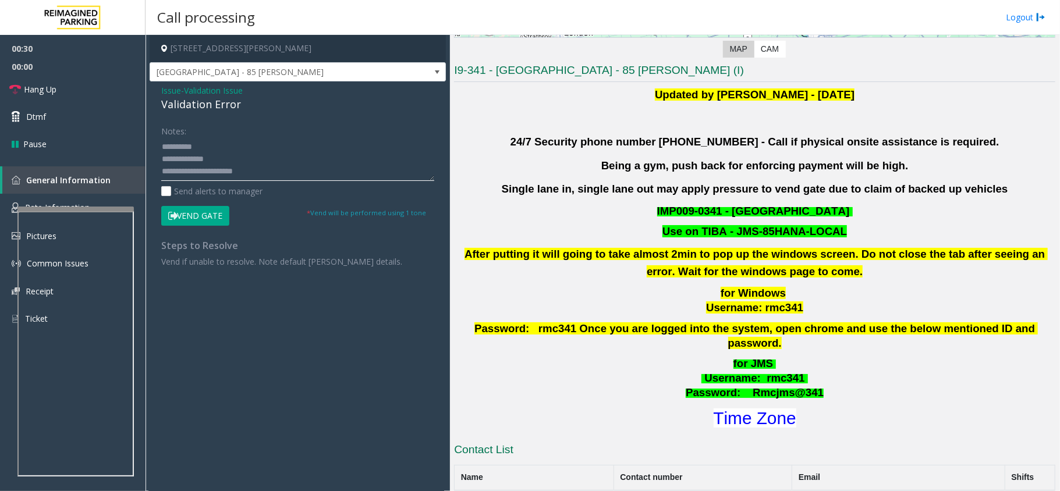
scroll to position [310, 0]
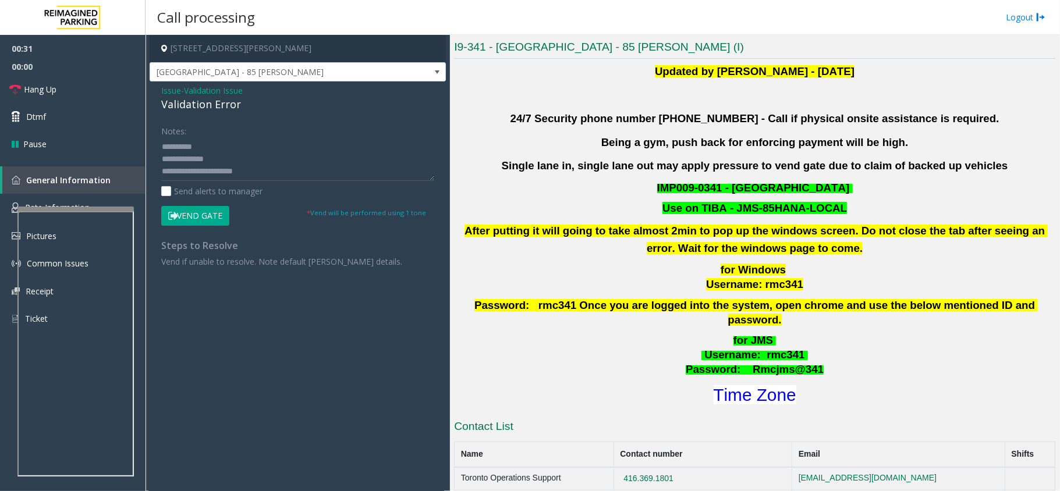
drag, startPoint x: 748, startPoint y: 401, endPoint x: 751, endPoint y: 393, distance: 7.9
click at [748, 402] on div "I9-341 - Liberty Village - 85 Hanna (I) Updated by Pranav Babbar - 28th Jan 202…" at bounding box center [754, 451] width 601 height 823
click at [748, 385] on font "Time Zone" at bounding box center [755, 394] width 83 height 19
click at [199, 217] on button "Vend Gate" at bounding box center [195, 216] width 68 height 20
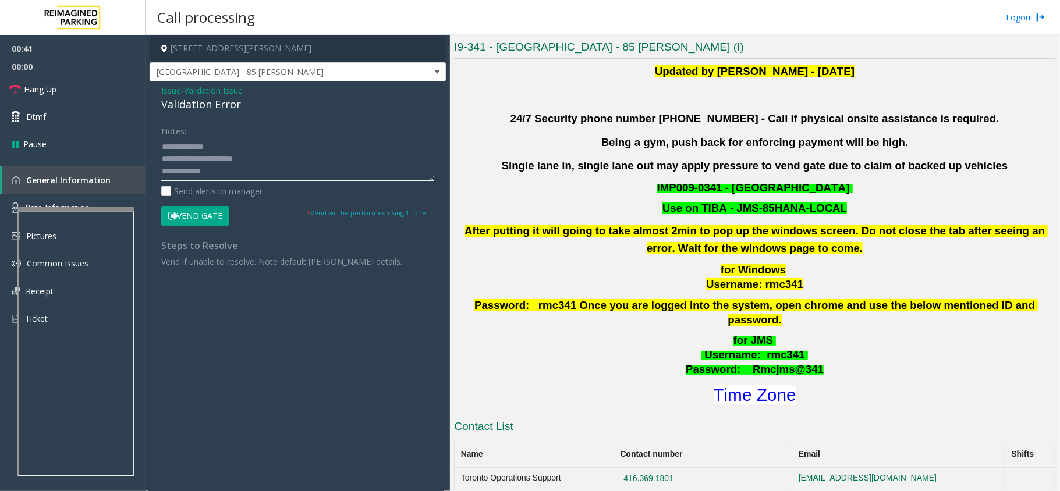
click at [253, 175] on textarea at bounding box center [297, 159] width 273 height 44
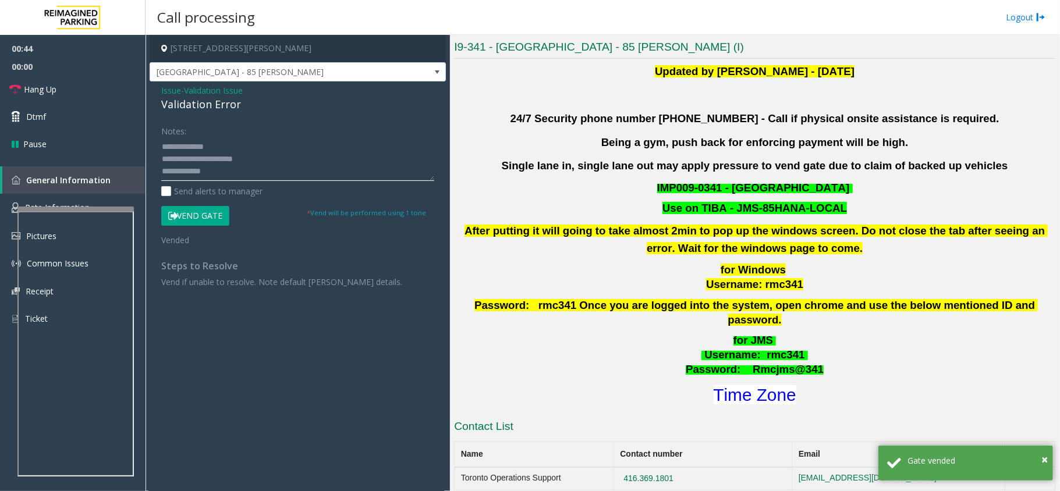
click at [267, 168] on textarea at bounding box center [297, 159] width 273 height 44
click at [264, 149] on textarea at bounding box center [297, 159] width 273 height 44
click at [264, 155] on textarea at bounding box center [297, 159] width 273 height 44
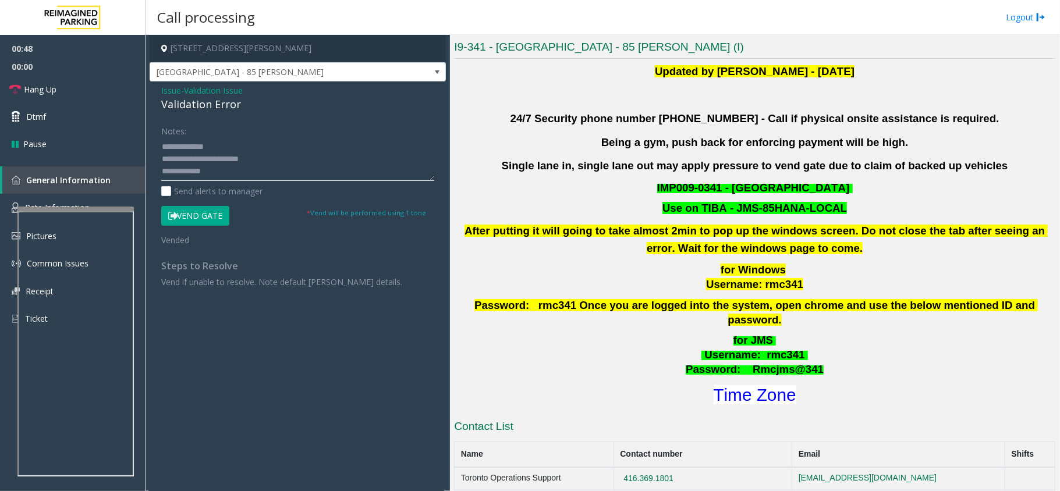
paste textarea "**********"
drag, startPoint x: 12, startPoint y: 96, endPoint x: 113, endPoint y: 139, distance: 109.8
click at [12, 96] on link "Hang Up" at bounding box center [72, 89] width 145 height 27
click at [254, 175] on textarea at bounding box center [297, 159] width 273 height 44
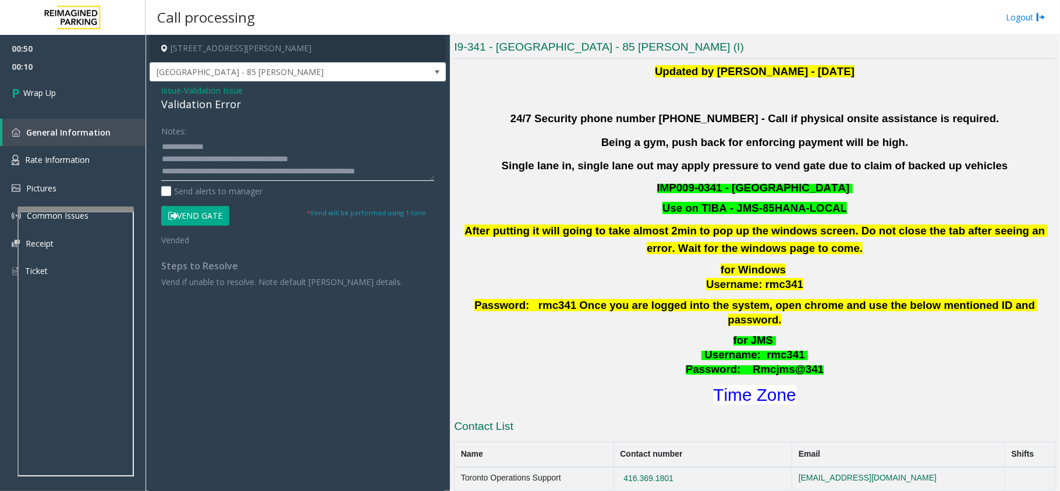
scroll to position [20, 0]
type textarea "**********"
click at [37, 76] on link "Wrap Up" at bounding box center [72, 93] width 145 height 34
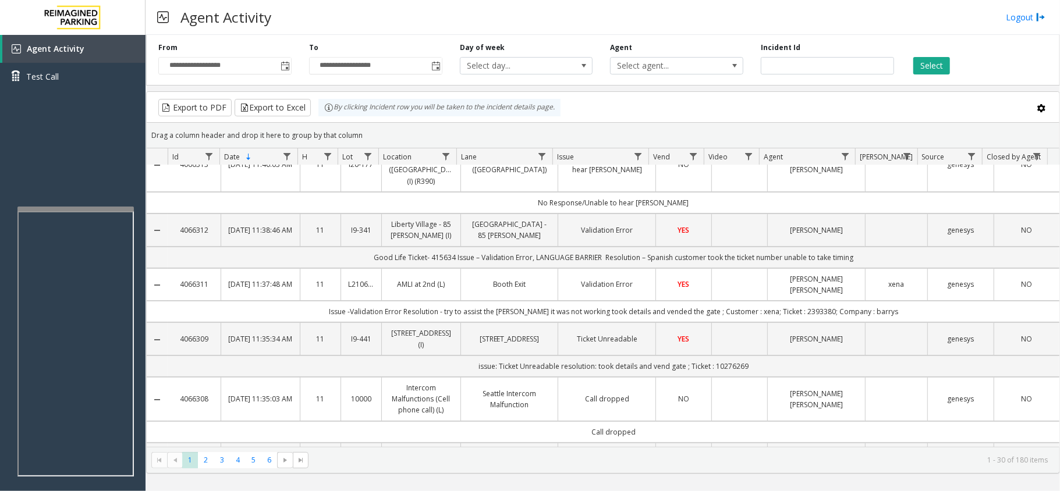
scroll to position [77, 0]
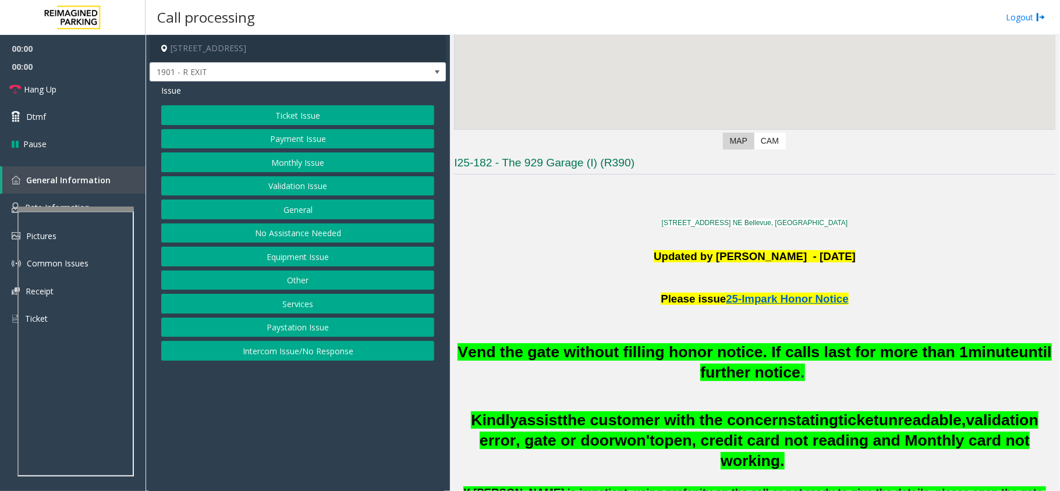
scroll to position [233, 0]
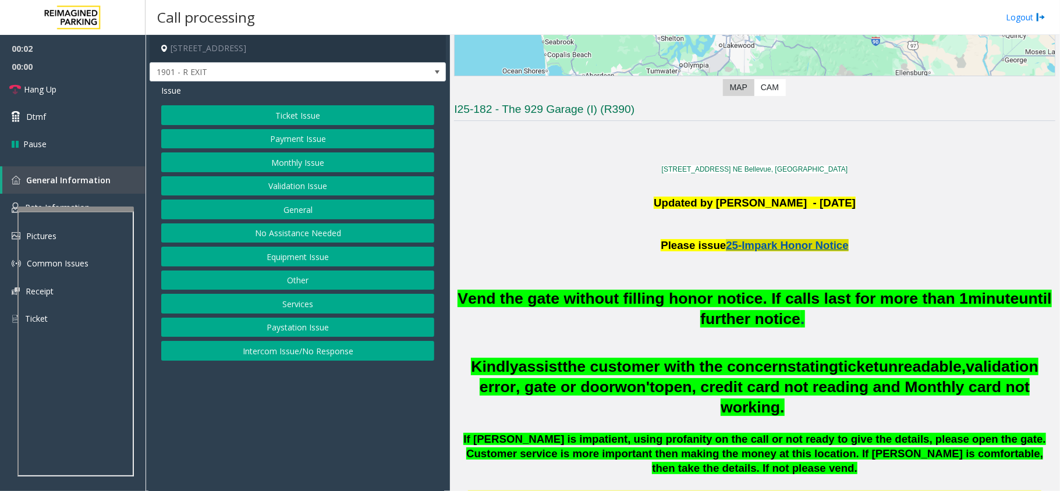
click at [764, 246] on span "25-Impark Honor Notice" at bounding box center [787, 245] width 122 height 12
click at [324, 357] on button "Intercom Issue/No Response" at bounding box center [297, 351] width 273 height 20
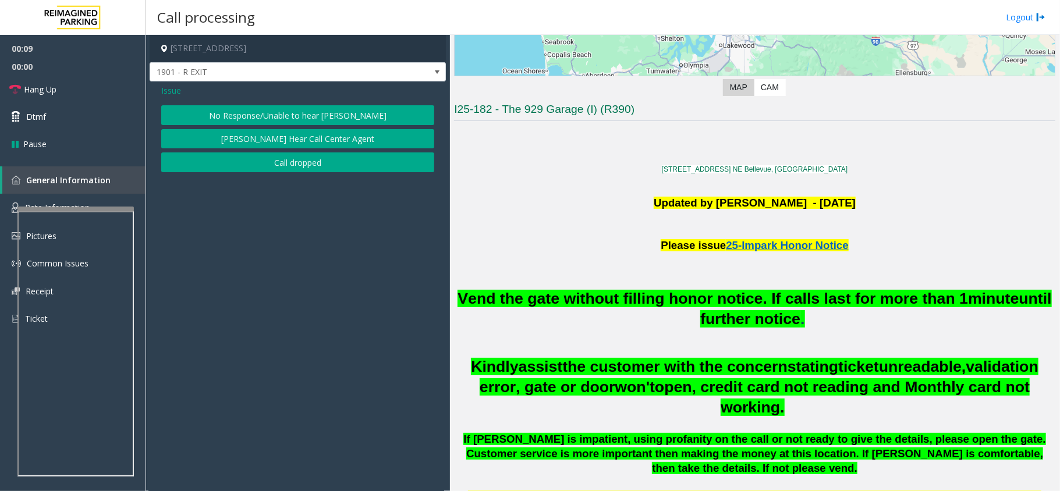
click at [289, 111] on button "No Response/Unable to hear [PERSON_NAME]" at bounding box center [297, 115] width 273 height 20
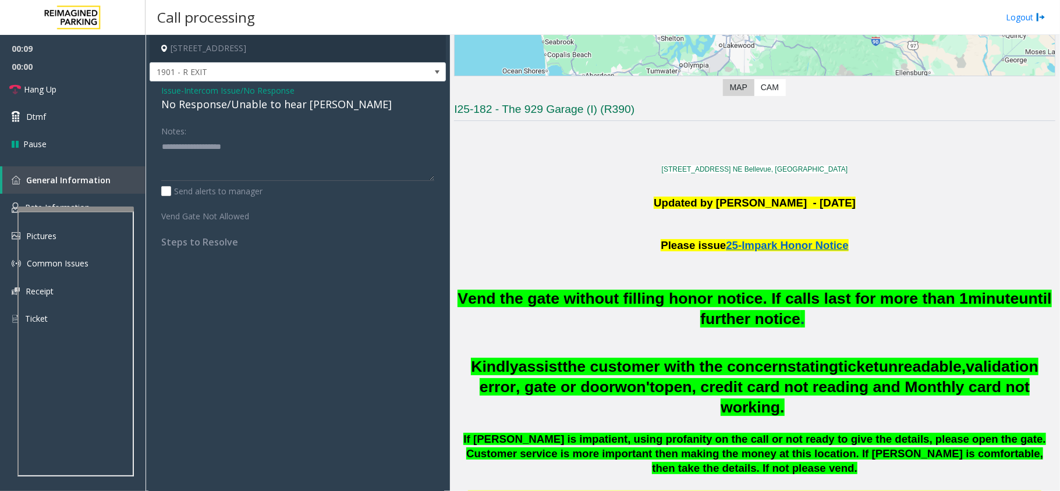
click at [289, 108] on div "No Response/Unable to hear [PERSON_NAME]" at bounding box center [297, 105] width 273 height 16
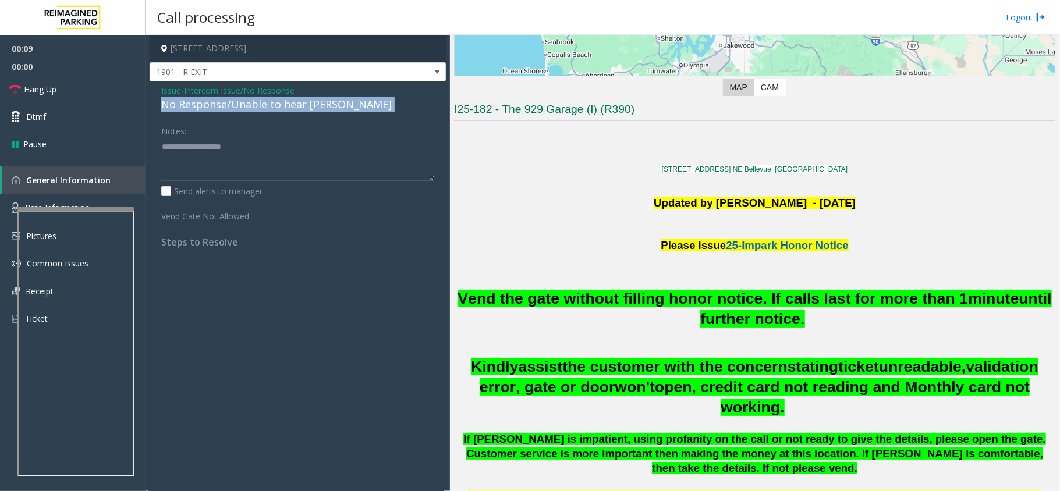
click at [289, 108] on div "No Response/Unable to hear [PERSON_NAME]" at bounding box center [297, 105] width 273 height 16
copy div "No Response/Unable to hear [PERSON_NAME]"
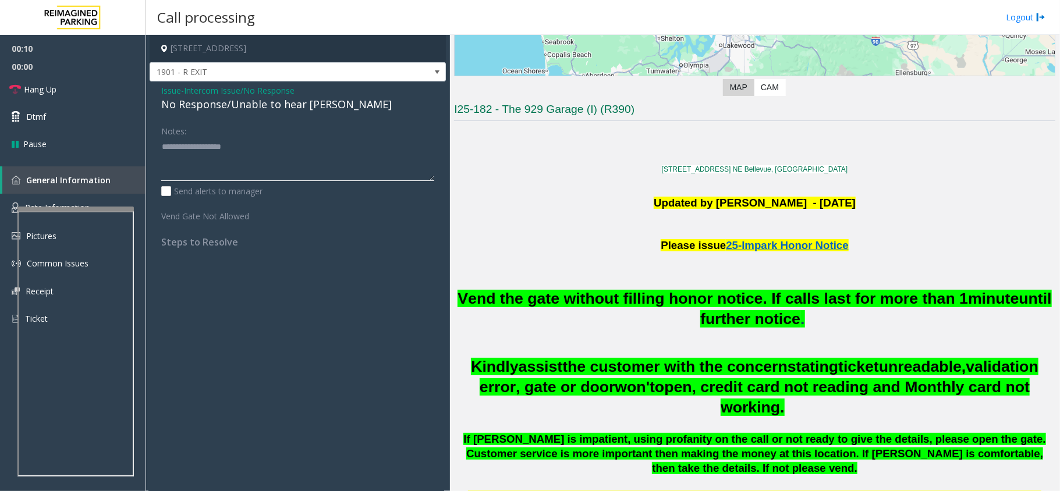
click at [292, 152] on textarea at bounding box center [297, 159] width 273 height 44
paste textarea "**********"
type textarea "**********"
click at [54, 86] on span "Hang Up" at bounding box center [40, 89] width 33 height 12
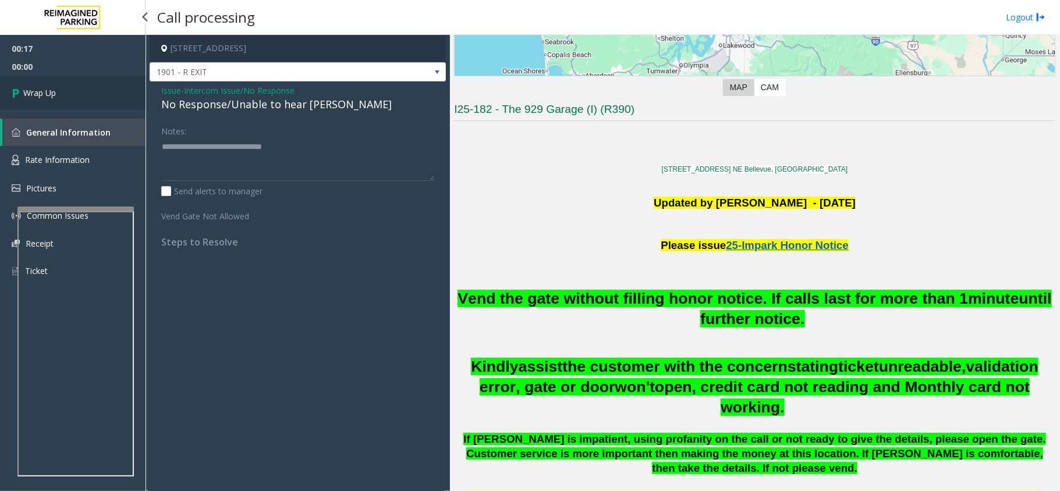
click at [45, 80] on link "Wrap Up" at bounding box center [72, 93] width 145 height 34
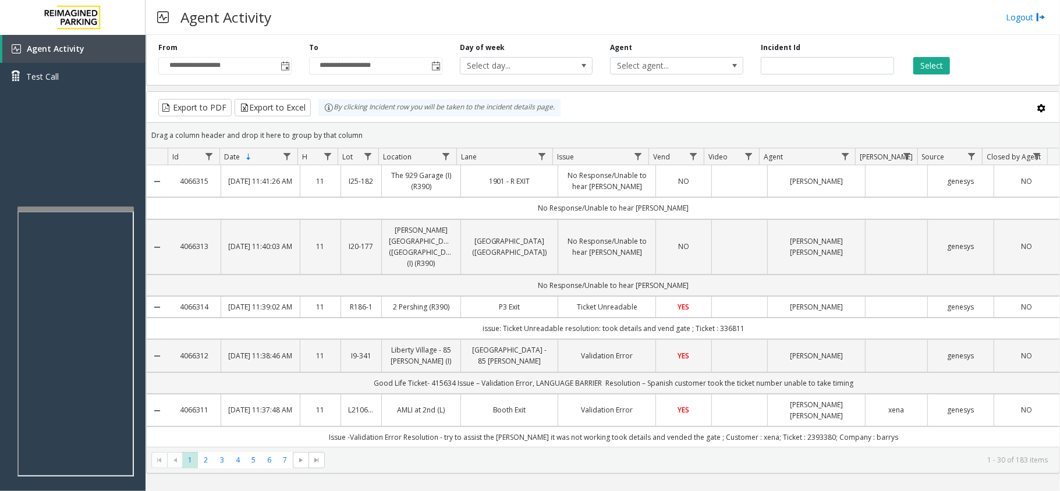
click at [427, 22] on div "Agent Activity Logout" at bounding box center [602, 17] width 914 height 35
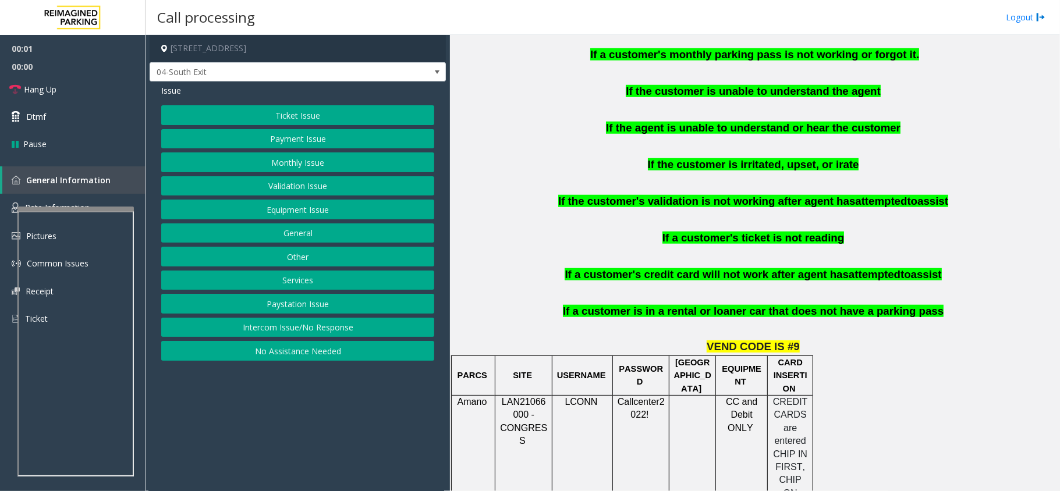
scroll to position [776, 0]
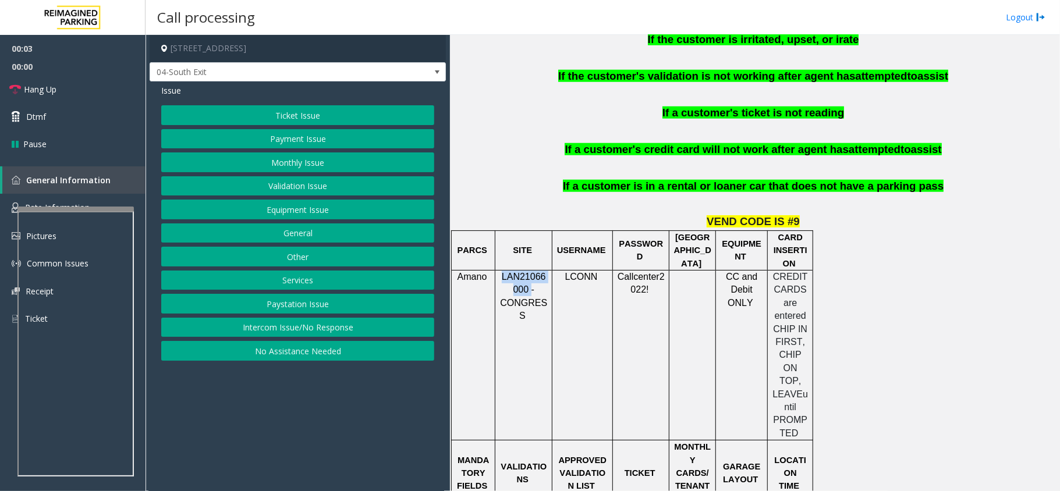
copy span "LAN21066000"
drag, startPoint x: 527, startPoint y: 277, endPoint x: 503, endPoint y: 267, distance: 26.6
click at [503, 272] on span "LAN21066000 - CONGRESS" at bounding box center [523, 296] width 47 height 49
click at [292, 145] on button "Payment Issue" at bounding box center [297, 139] width 273 height 20
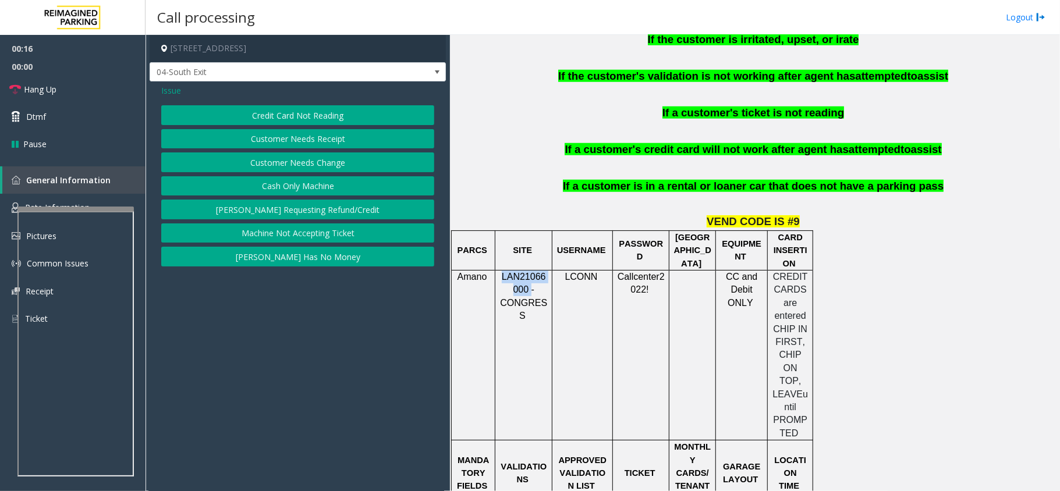
click at [317, 115] on button "Credit Card Not Reading" at bounding box center [297, 115] width 273 height 20
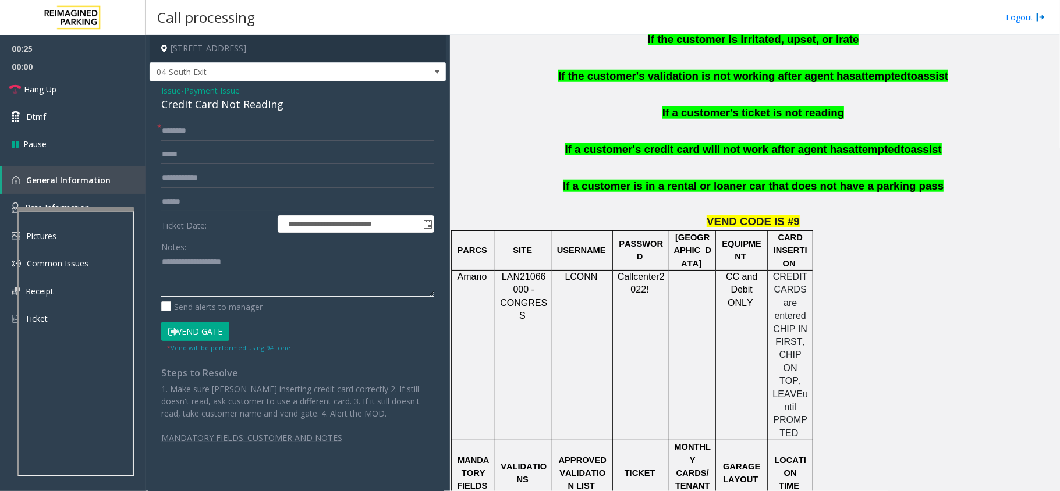
click at [253, 275] on textarea at bounding box center [297, 275] width 273 height 44
paste textarea "**********"
click at [215, 109] on div "Credit Card Not Reading" at bounding box center [297, 105] width 273 height 16
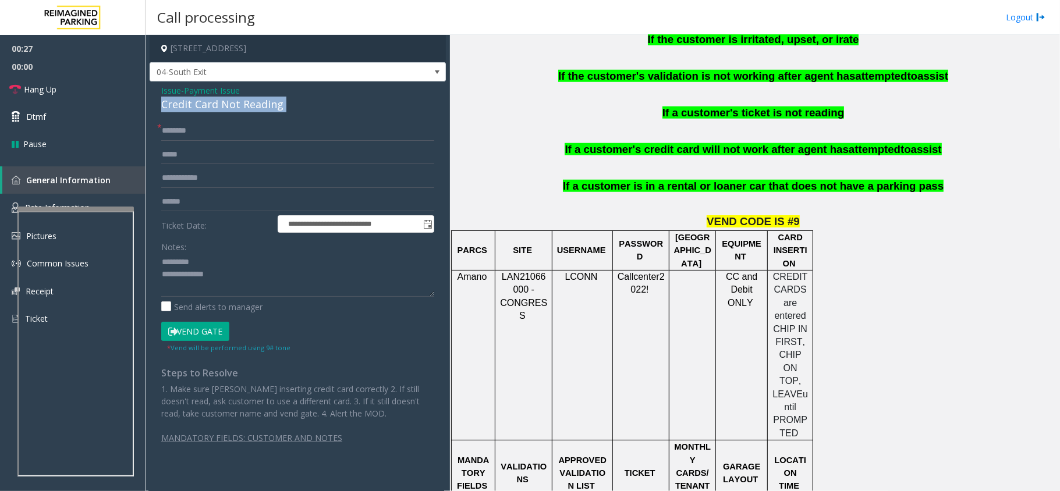
click at [215, 109] on div "Credit Card Not Reading" at bounding box center [297, 105] width 273 height 16
copy div "Credit Card Not Reading"
paste textarea "**********"
click at [229, 265] on textarea at bounding box center [297, 275] width 273 height 44
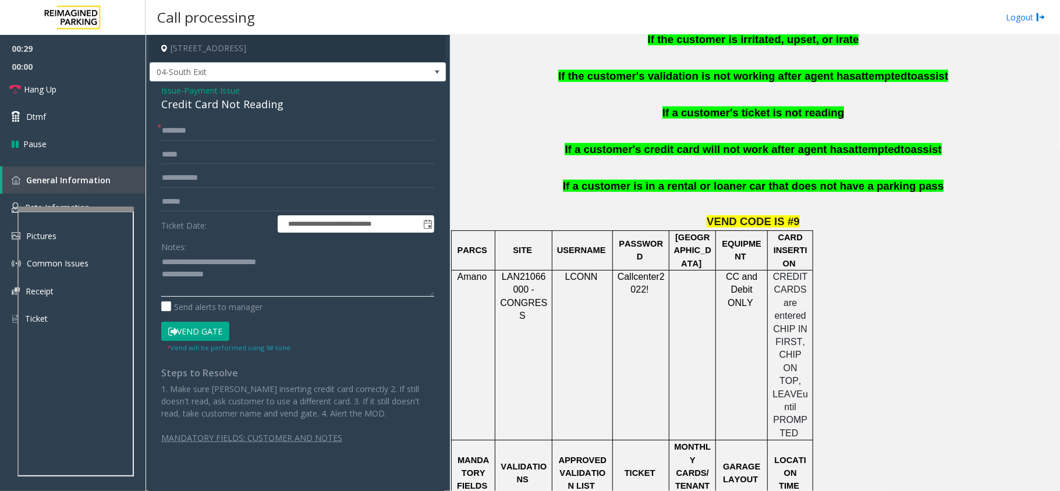
click at [331, 282] on textarea at bounding box center [297, 275] width 273 height 44
click at [164, 258] on textarea at bounding box center [297, 275] width 273 height 44
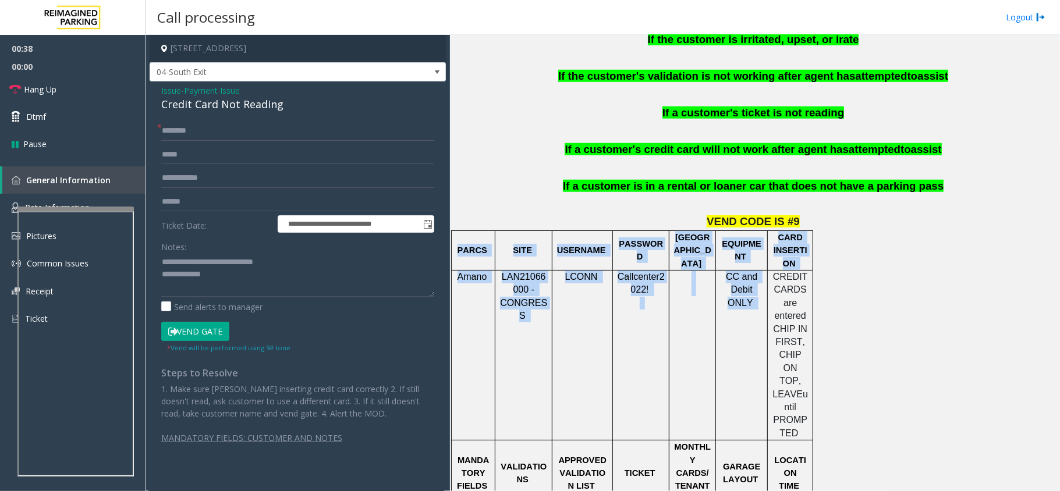
drag, startPoint x: 772, startPoint y: 262, endPoint x: 819, endPoint y: 379, distance: 126.9
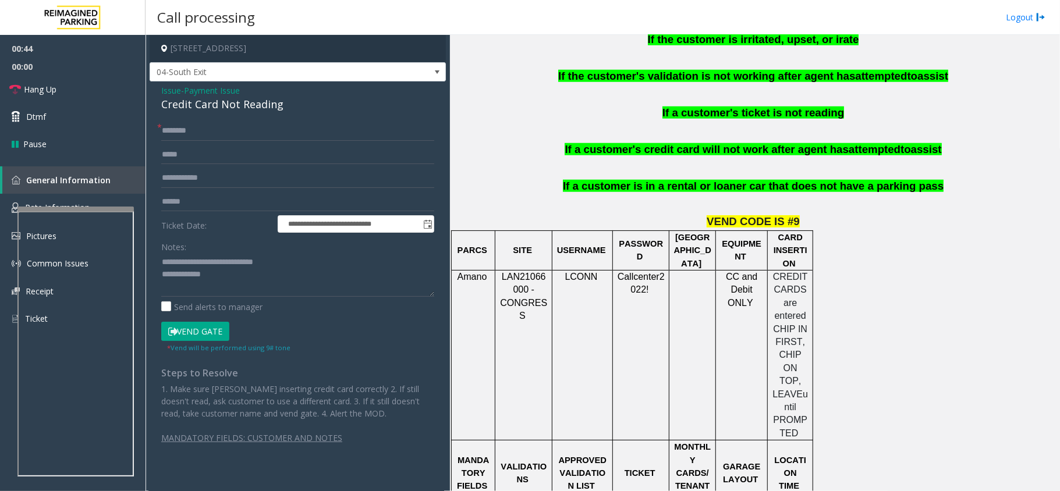
click at [571, 342] on td "LCONN" at bounding box center [582, 356] width 61 height 170
click at [225, 180] on input "text" at bounding box center [297, 178] width 273 height 20
click at [225, 163] on input "text" at bounding box center [297, 155] width 273 height 20
click at [237, 143] on form "**********" at bounding box center [297, 237] width 273 height 232
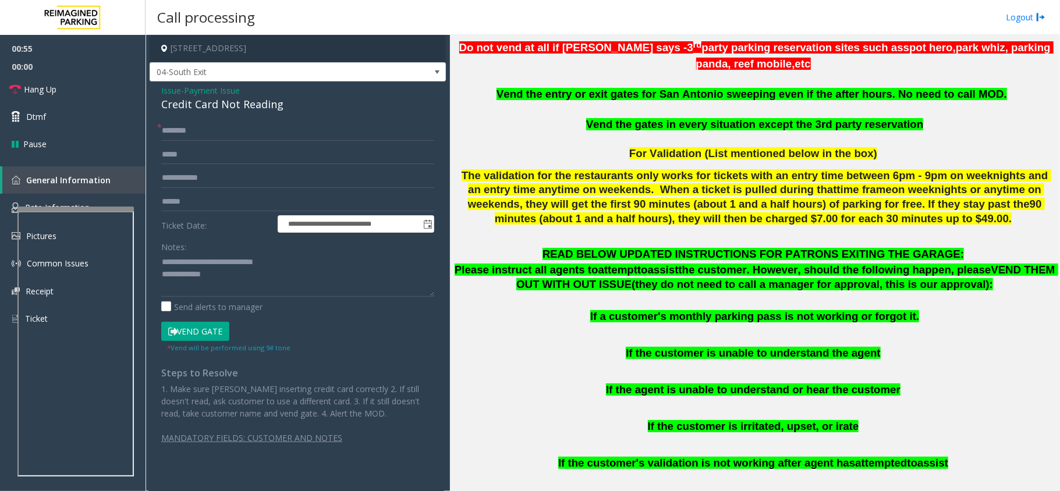
scroll to position [388, 0]
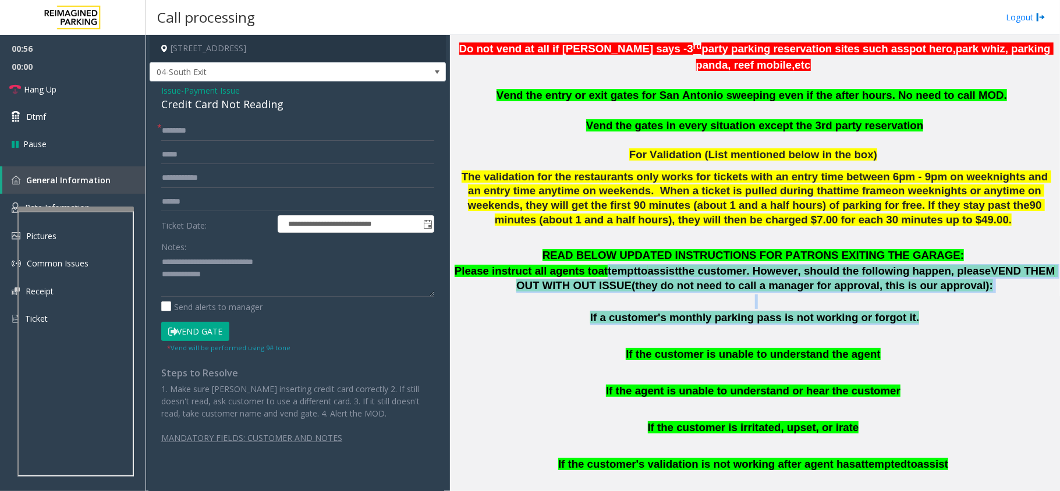
drag, startPoint x: 590, startPoint y: 260, endPoint x: 946, endPoint y: 336, distance: 364.4
click at [974, 301] on div "Please instruct all agents to attempt to assist the customer. However, should t…" at bounding box center [754, 294] width 601 height 61
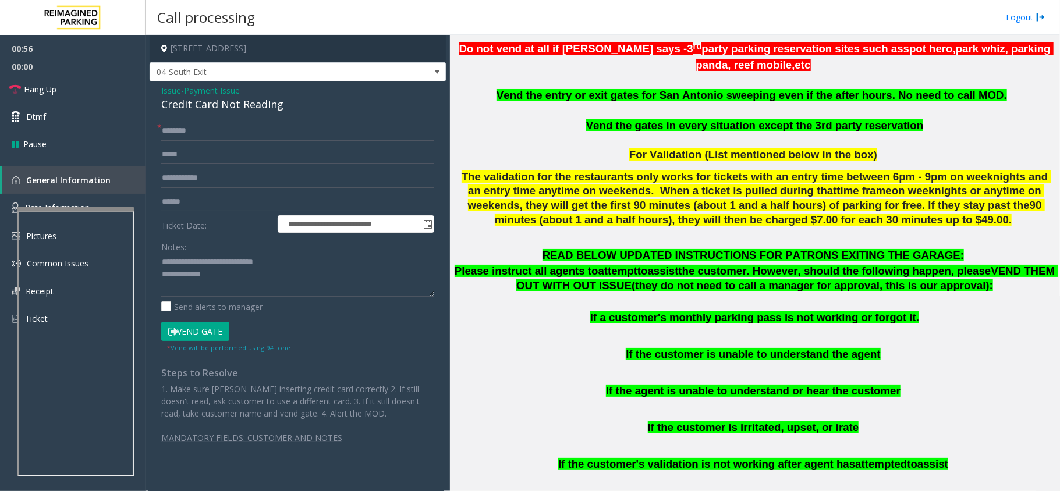
click at [907, 384] on p "If the agent is unable to understand or hear the customer" at bounding box center [754, 391] width 601 height 15
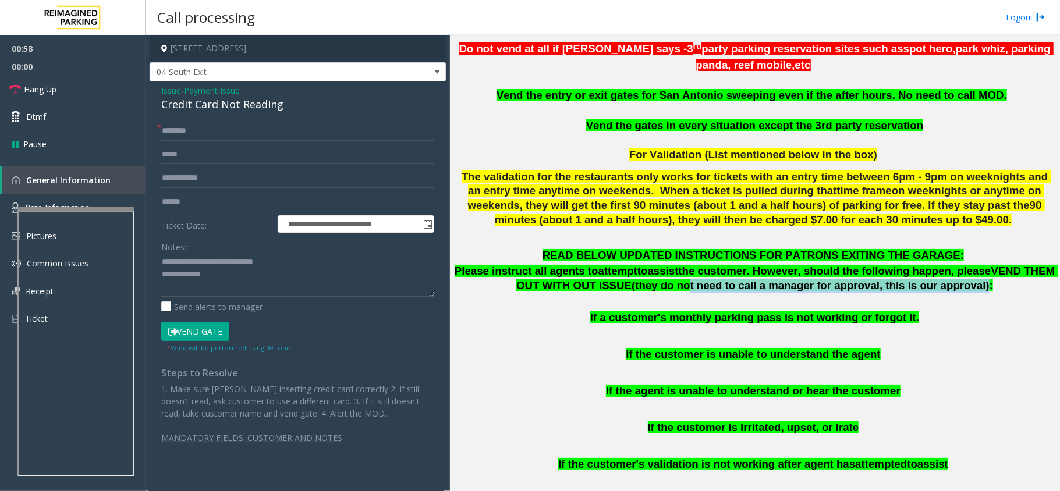
drag, startPoint x: 927, startPoint y: 270, endPoint x: 603, endPoint y: 264, distance: 324.2
click at [603, 265] on span "Please instruct all agents to attempt to assist the customer. However, should t…" at bounding box center [757, 278] width 604 height 27
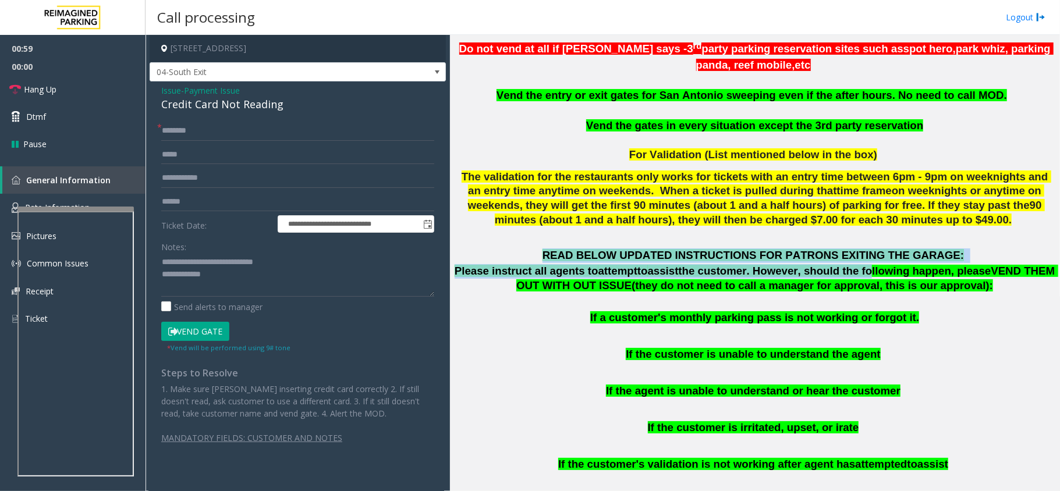
drag, startPoint x: 564, startPoint y: 236, endPoint x: 859, endPoint y: 262, distance: 296.2
click at [856, 264] on div "READ BELOW UPDATED INSTRUCTIONS FOR PATRONS EXITING THE GARAGE: Please instruct…" at bounding box center [754, 423] width 601 height 348
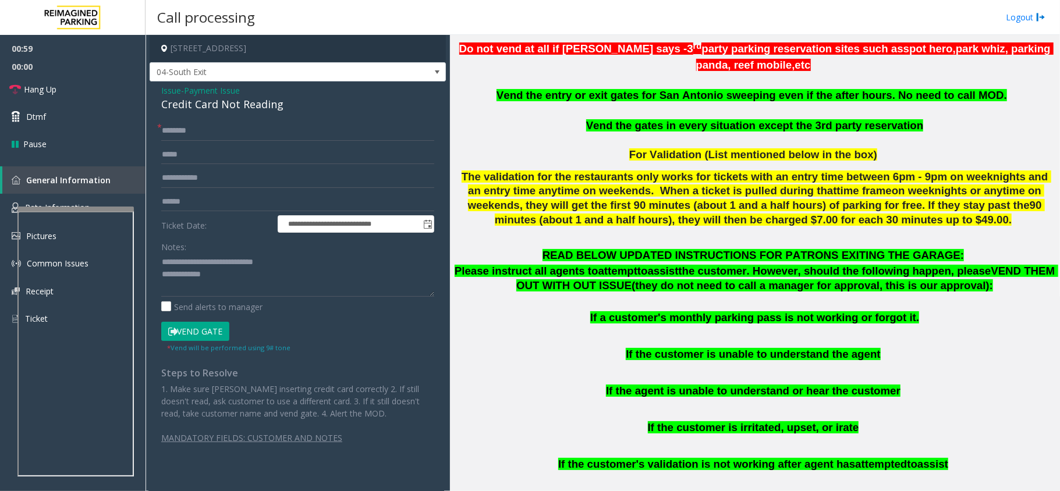
click at [868, 265] on span "the customer. However, should the following happen, please" at bounding box center [835, 271] width 313 height 12
click at [189, 212] on form "**********" at bounding box center [297, 237] width 273 height 232
click at [190, 205] on input "text" at bounding box center [297, 202] width 273 height 20
click at [287, 274] on textarea at bounding box center [297, 275] width 273 height 44
paste textarea "**********"
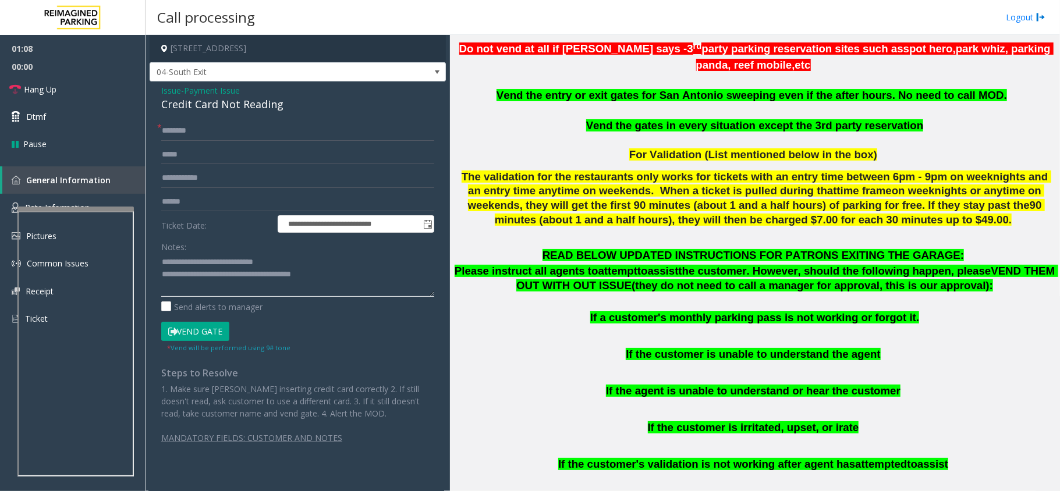
type textarea "**********"
click at [193, 206] on input "text" at bounding box center [297, 202] width 273 height 20
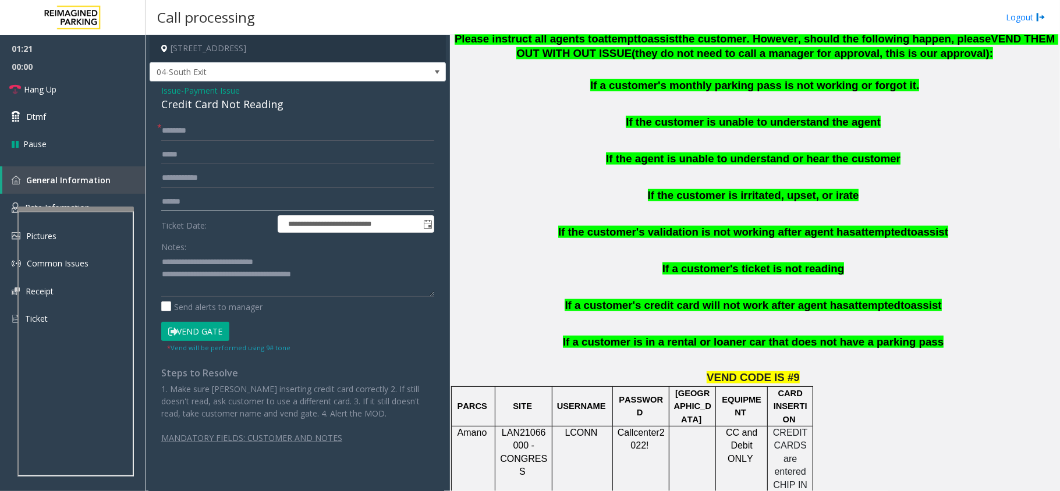
scroll to position [620, 0]
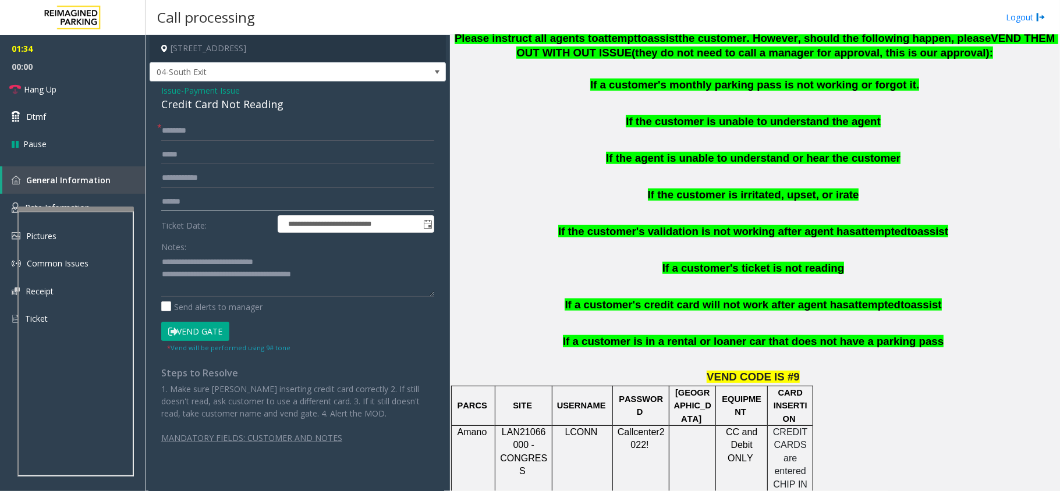
click at [191, 199] on input "text" at bounding box center [297, 202] width 273 height 20
type input "******"
click at [257, 145] on form "**********" at bounding box center [297, 237] width 273 height 232
click at [215, 133] on input "text" at bounding box center [297, 131] width 273 height 20
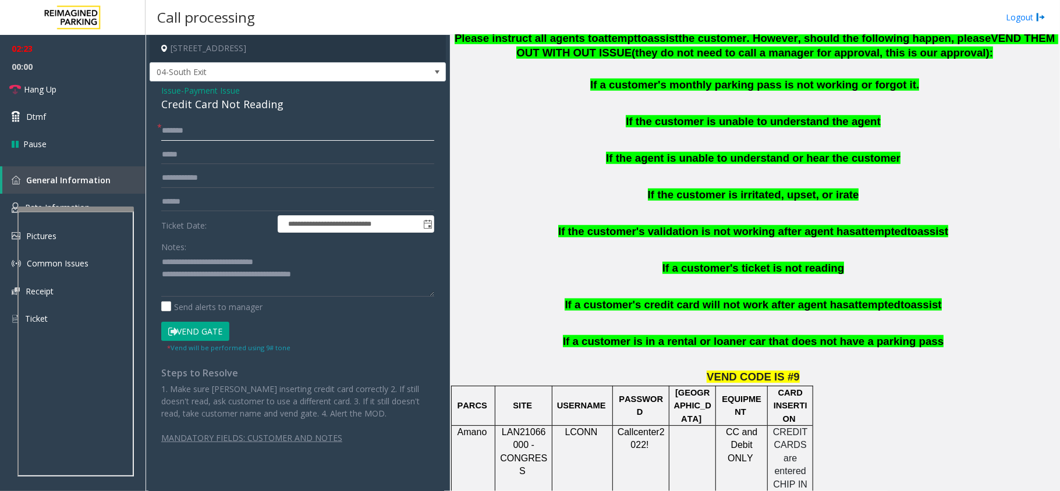
type input "*******"
drag, startPoint x: 651, startPoint y: 318, endPoint x: 707, endPoint y: 320, distance: 55.9
click at [694, 319] on div "READ BELOW UPDATED INSTRUCTIONS FOR PATRONS EXITING THE GARAGE: Please instruct…" at bounding box center [754, 190] width 601 height 348
click at [215, 336] on button "Vend Gate" at bounding box center [195, 332] width 68 height 20
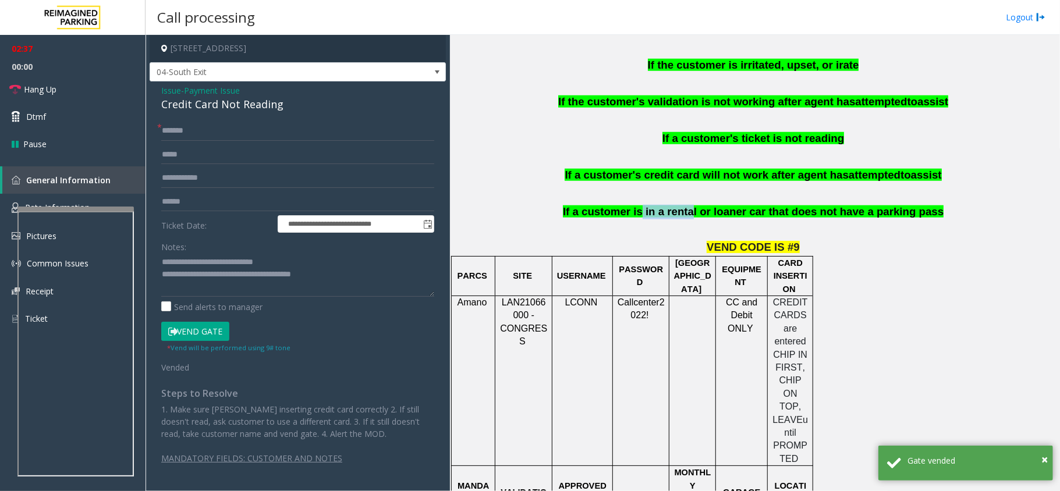
scroll to position [776, 0]
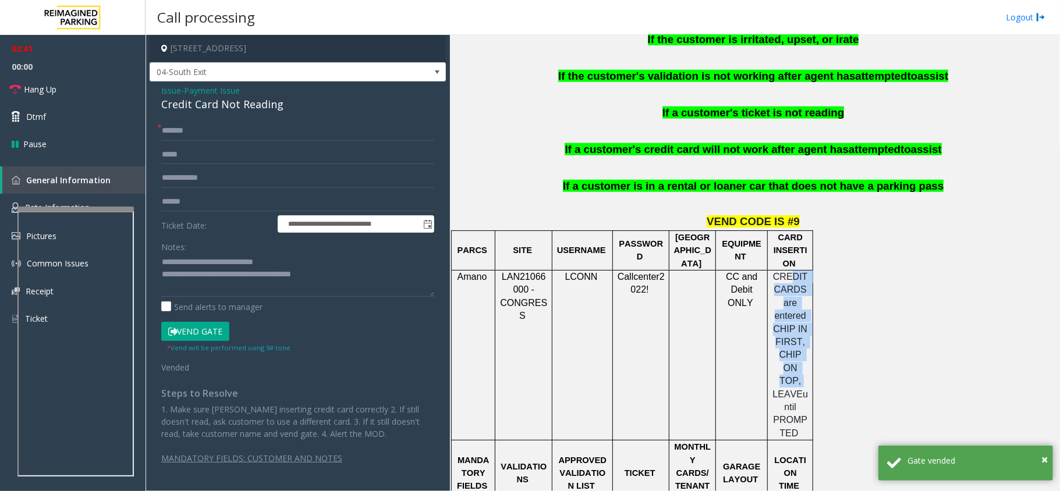
drag, startPoint x: 790, startPoint y: 267, endPoint x: 805, endPoint y: 361, distance: 96.1
click at [805, 359] on p "CREDIT CARDS are entered CHIP IN FIRST, CHIP ON TOP, LEAVE until PROMPTED" at bounding box center [790, 355] width 37 height 169
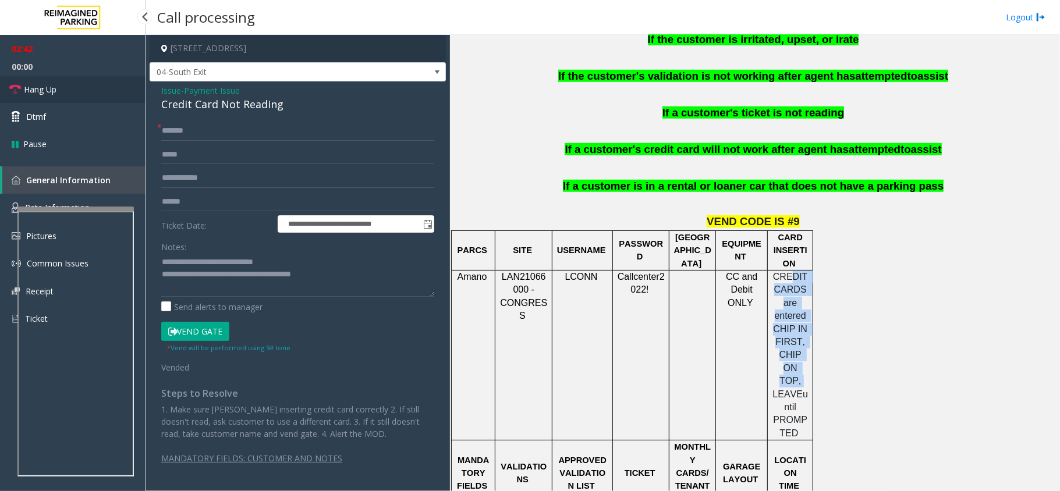
click at [80, 87] on link "Hang Up" at bounding box center [72, 89] width 145 height 27
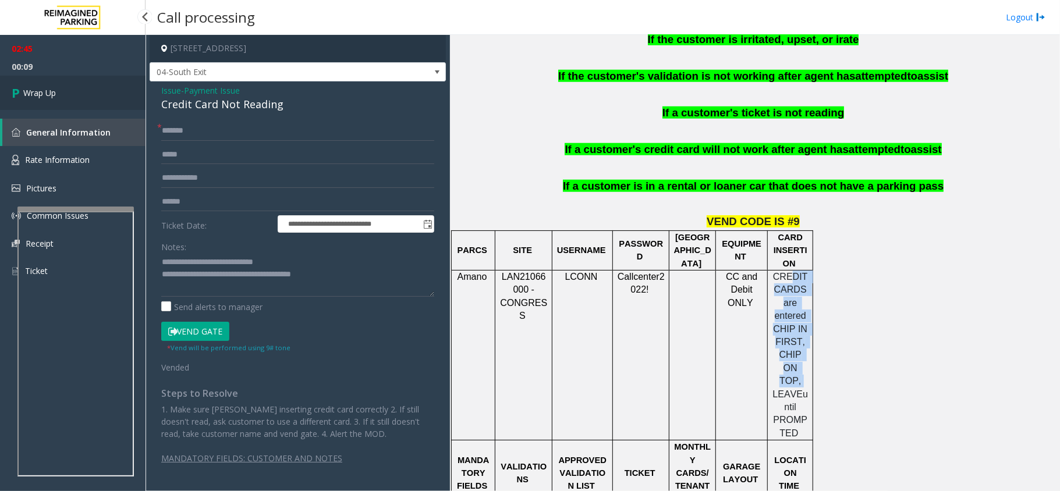
click at [80, 87] on link "Wrap Up" at bounding box center [72, 93] width 145 height 34
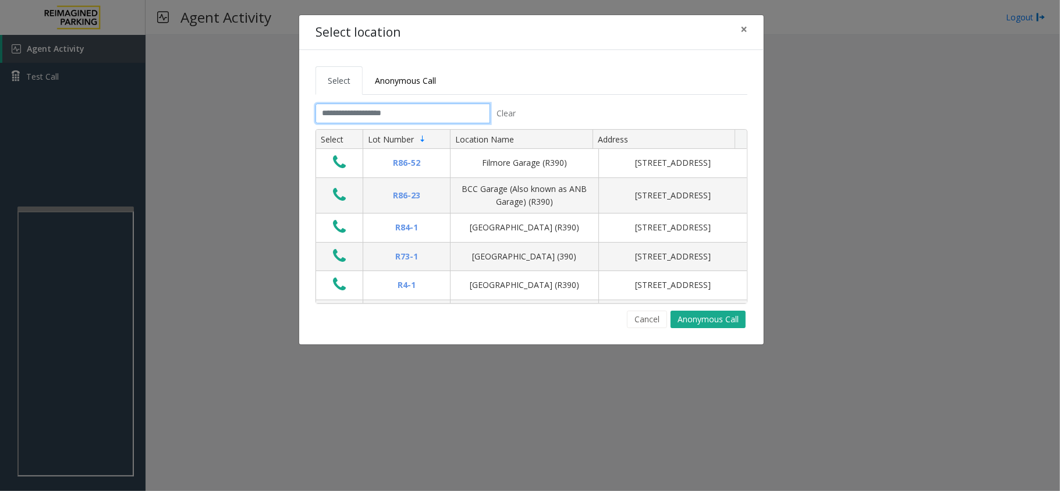
click at [366, 117] on input "text" at bounding box center [402, 114] width 175 height 20
type input "*"
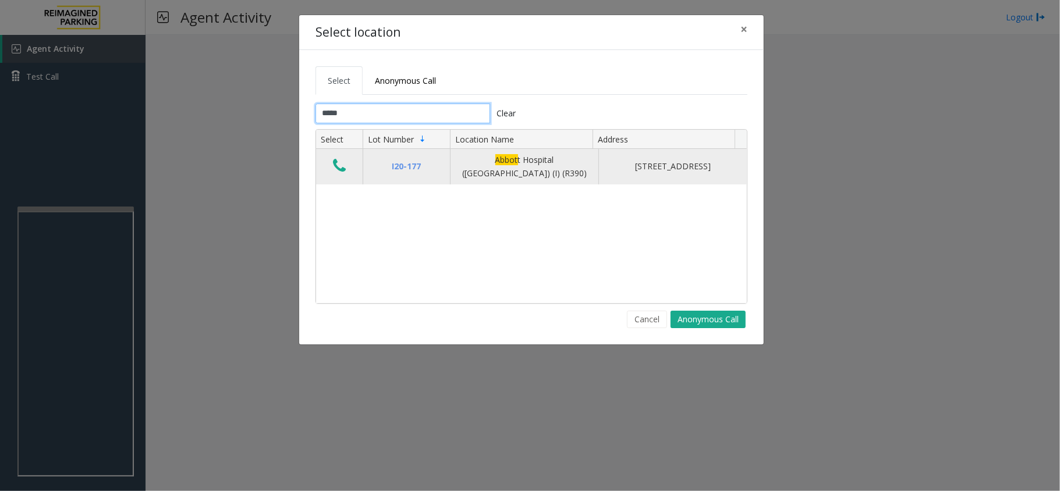
type input "*****"
click at [342, 162] on icon "Data table" at bounding box center [339, 166] width 13 height 16
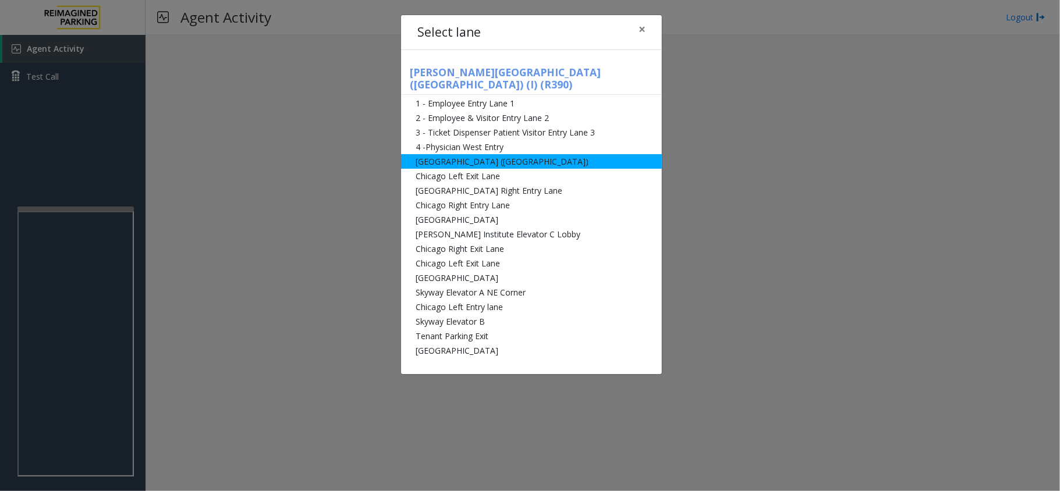
click at [482, 154] on li "[GEOGRAPHIC_DATA] ([GEOGRAPHIC_DATA])" at bounding box center [531, 161] width 261 height 15
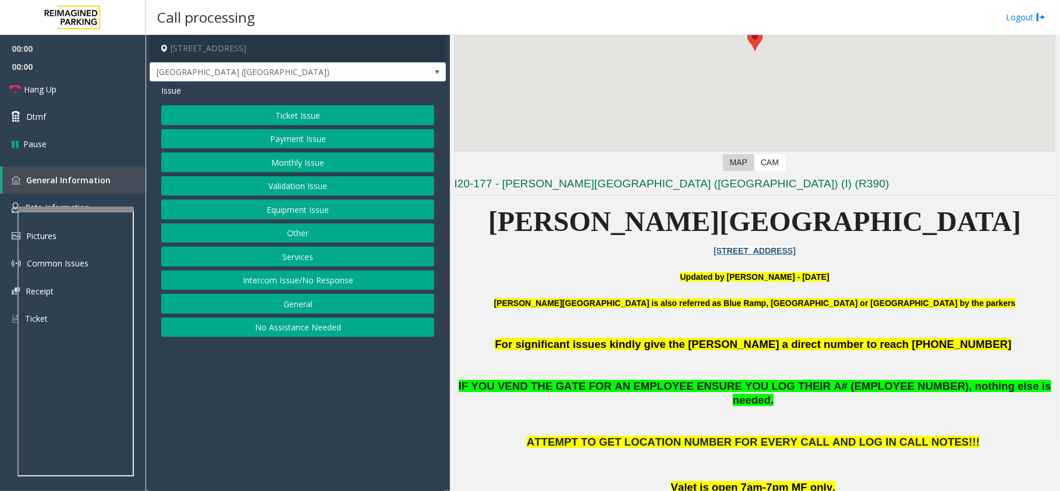
scroll to position [466, 0]
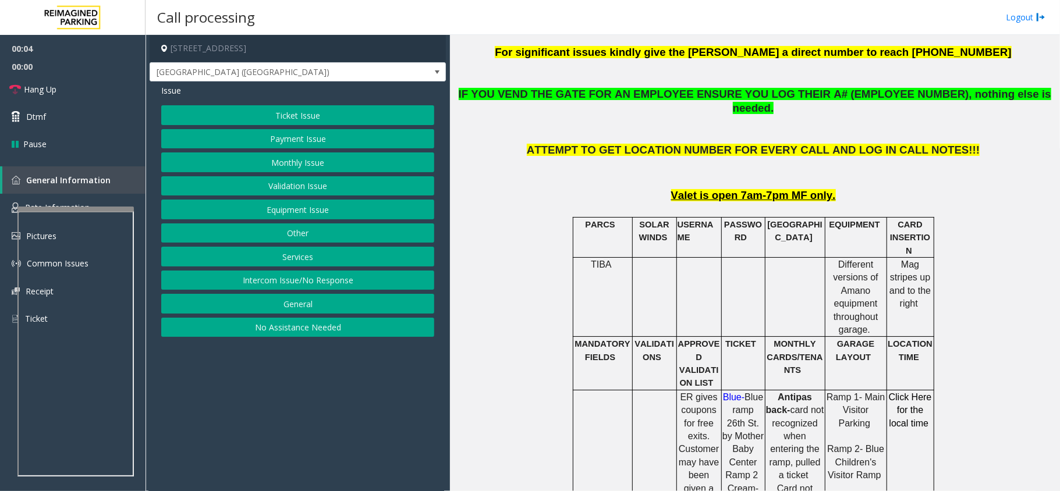
click at [317, 154] on button "Monthly Issue" at bounding box center [297, 162] width 273 height 20
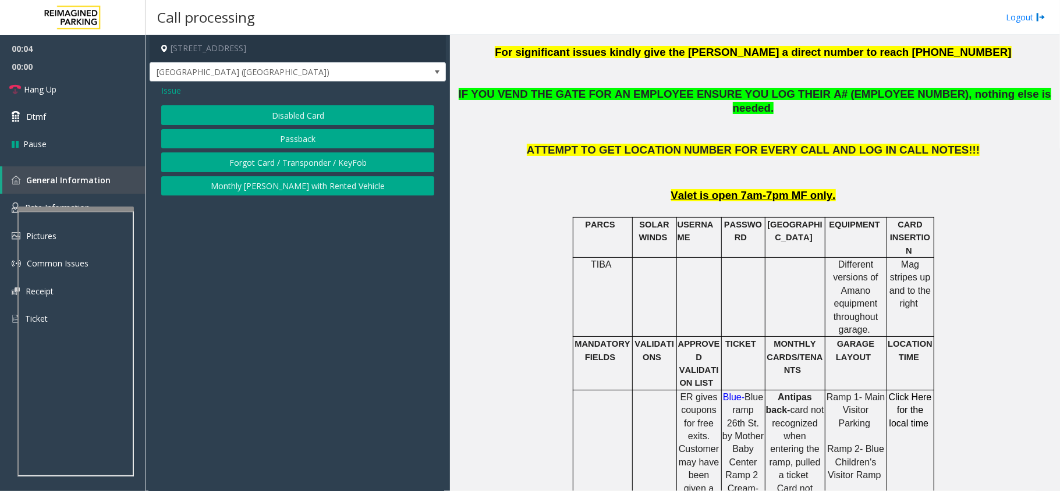
click at [313, 112] on button "Disabled Card" at bounding box center [297, 115] width 273 height 20
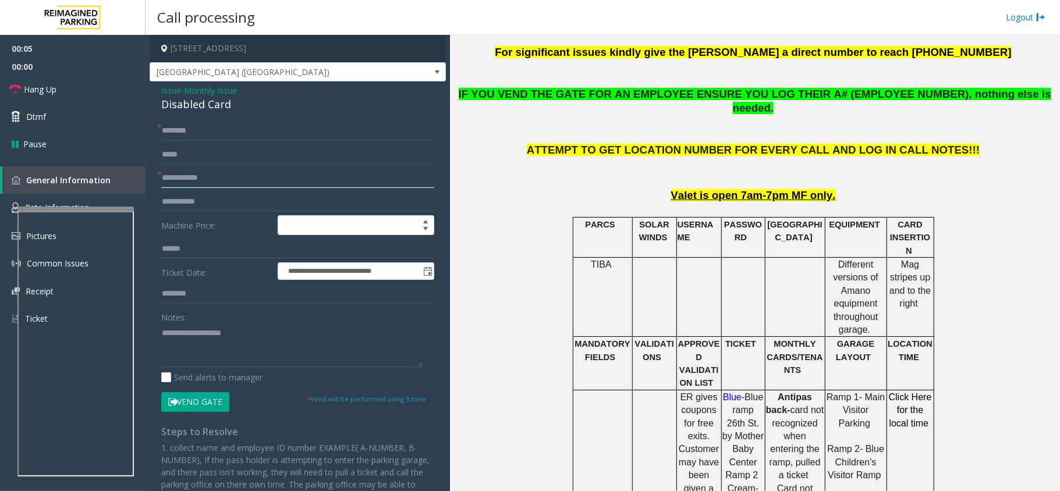
click at [238, 169] on input "text" at bounding box center [297, 178] width 273 height 20
click at [311, 332] on textarea at bounding box center [291, 346] width 261 height 44
paste textarea "**********"
click at [210, 110] on div "Disabled Card" at bounding box center [297, 105] width 273 height 16
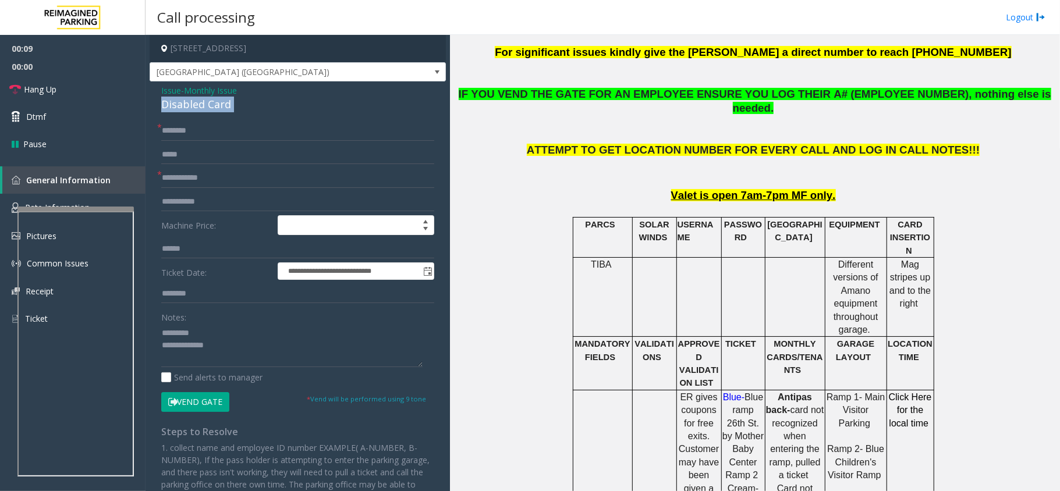
click at [210, 110] on div "Disabled Card" at bounding box center [297, 105] width 273 height 16
click at [232, 329] on textarea at bounding box center [291, 346] width 261 height 44
paste textarea "**********"
click at [230, 348] on textarea at bounding box center [291, 346] width 261 height 44
click at [162, 334] on textarea at bounding box center [291, 346] width 261 height 44
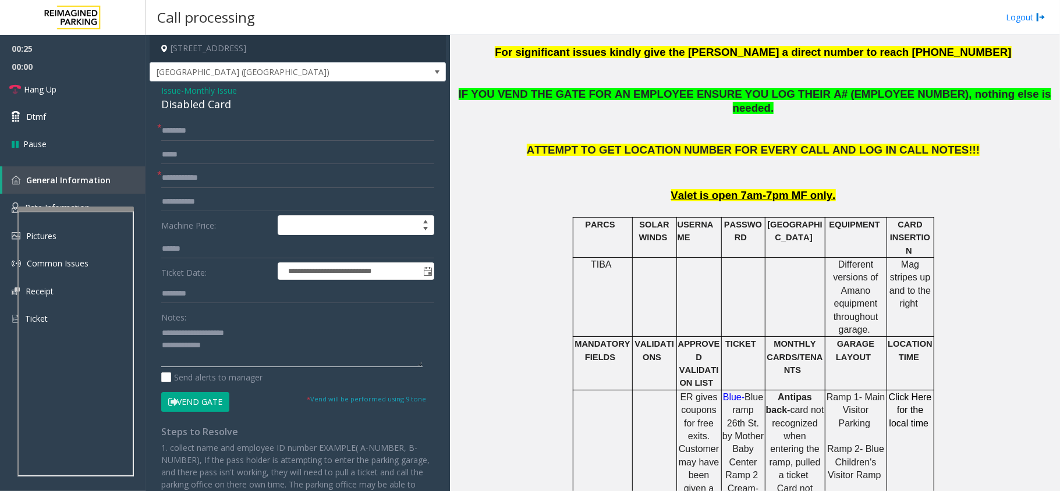
type textarea "**********"
click at [223, 177] on input "text" at bounding box center [297, 178] width 273 height 20
paste input "******"
type input "******"
click at [220, 406] on button "Vend Gate" at bounding box center [195, 402] width 68 height 20
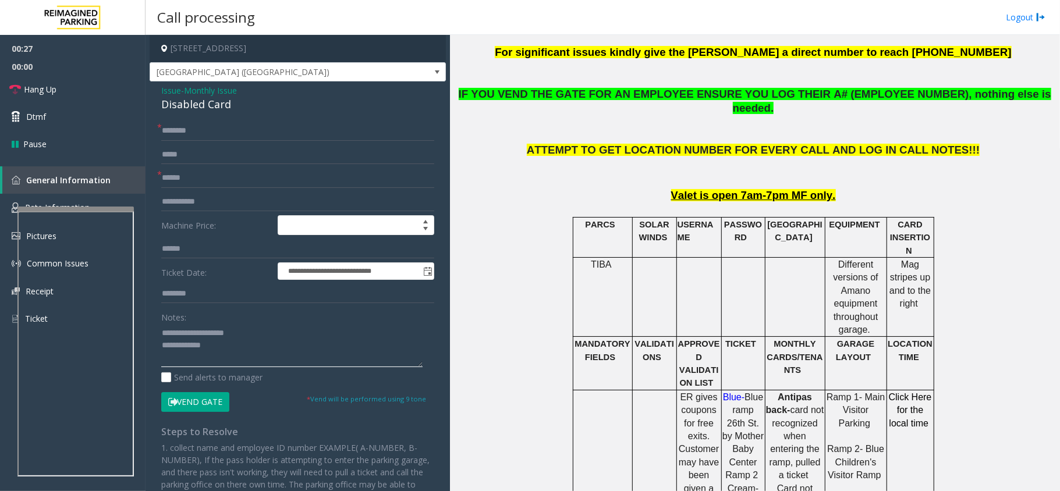
click at [230, 343] on textarea at bounding box center [291, 346] width 261 height 44
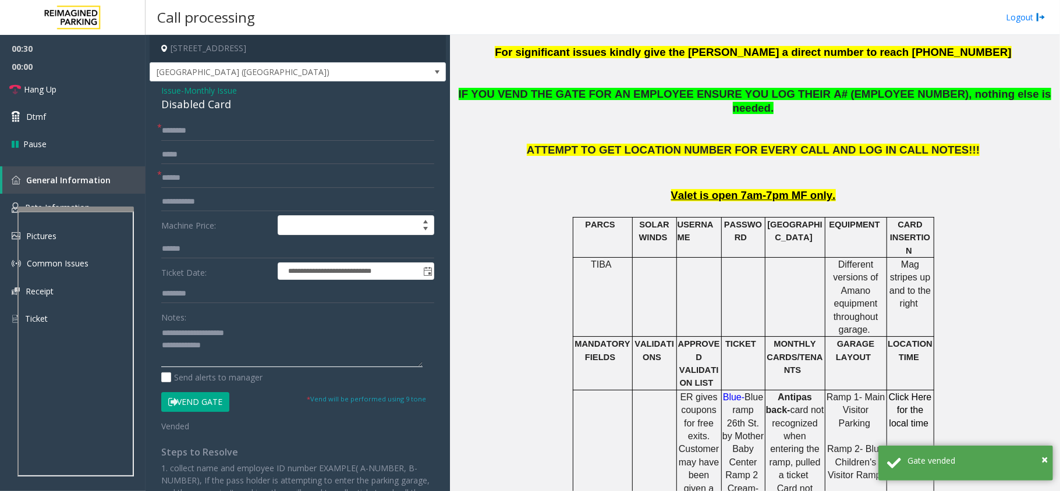
click at [228, 353] on textarea at bounding box center [291, 346] width 261 height 44
paste textarea "**********"
type textarea "**********"
click at [201, 140] on input "text" at bounding box center [297, 131] width 273 height 20
type input "**"
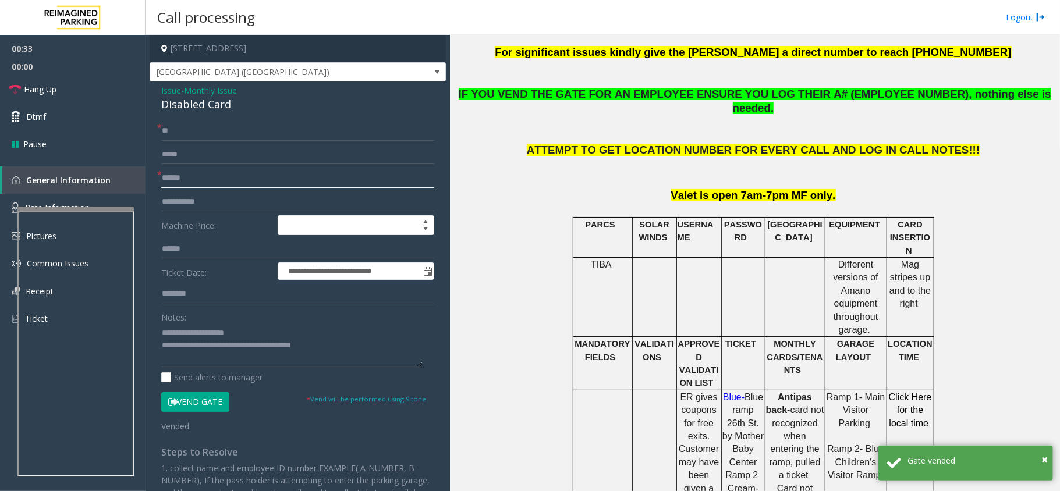
click at [233, 180] on input "******" at bounding box center [297, 178] width 273 height 20
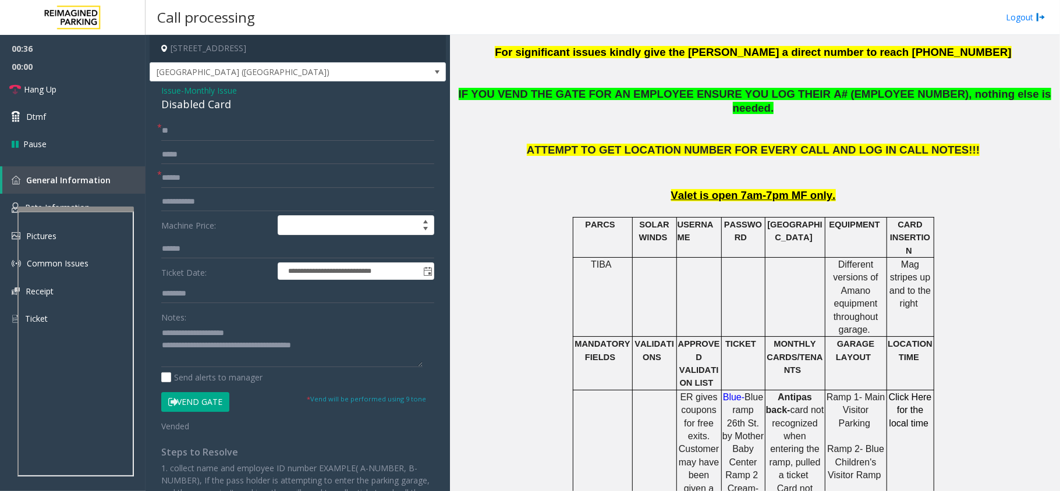
click at [204, 399] on button "Vend Gate" at bounding box center [195, 402] width 68 height 20
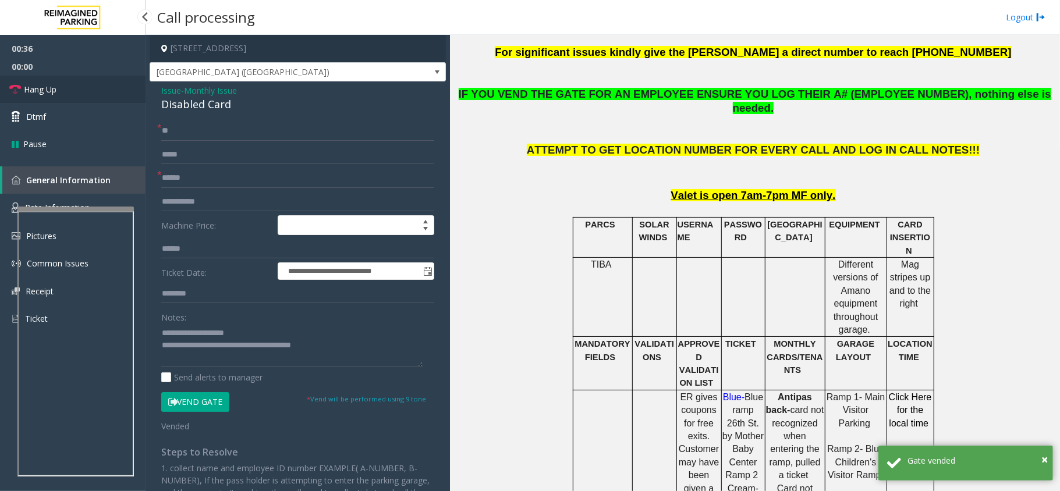
click at [68, 93] on link "Hang Up" at bounding box center [72, 89] width 145 height 27
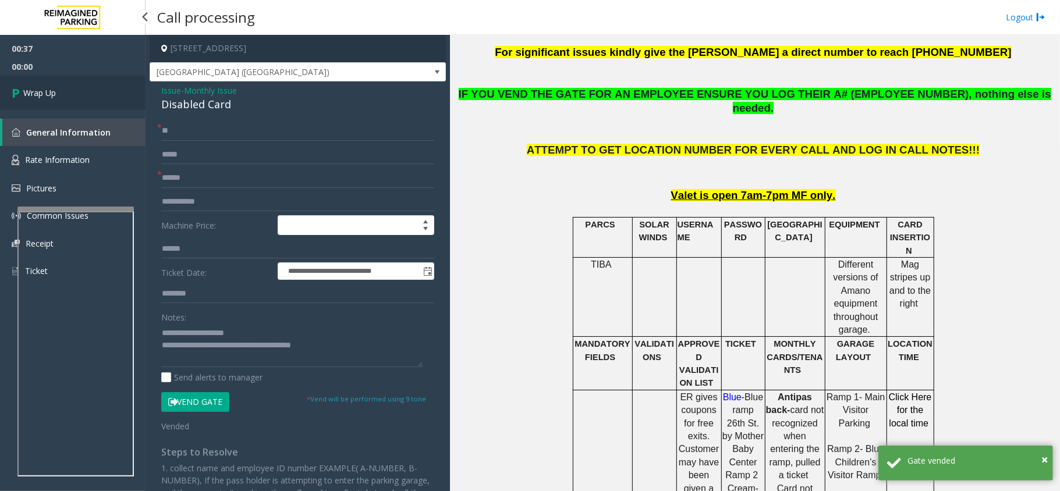
click at [86, 84] on link "Wrap Up" at bounding box center [72, 93] width 145 height 34
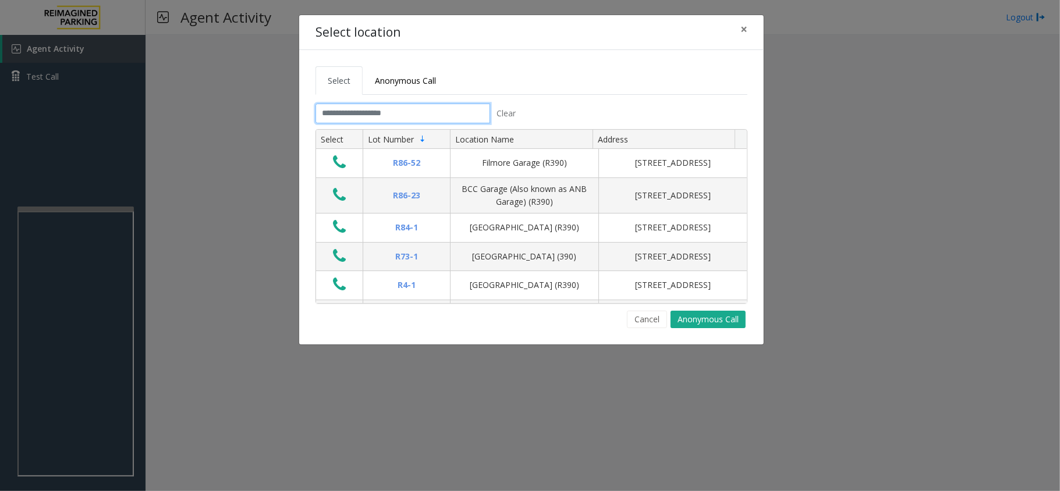
click at [396, 112] on input "text" at bounding box center [402, 114] width 175 height 20
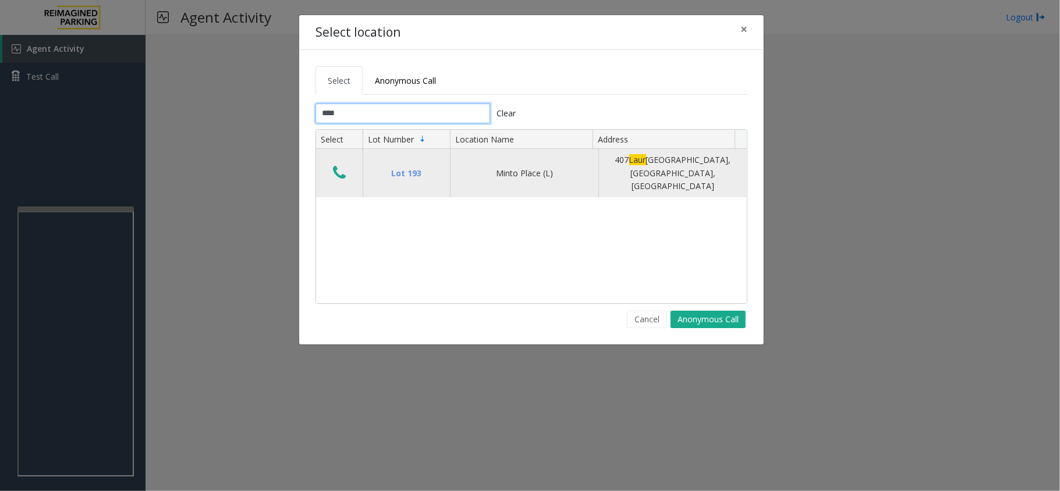
type input "****"
click at [331, 170] on button "Data table" at bounding box center [339, 173] width 20 height 19
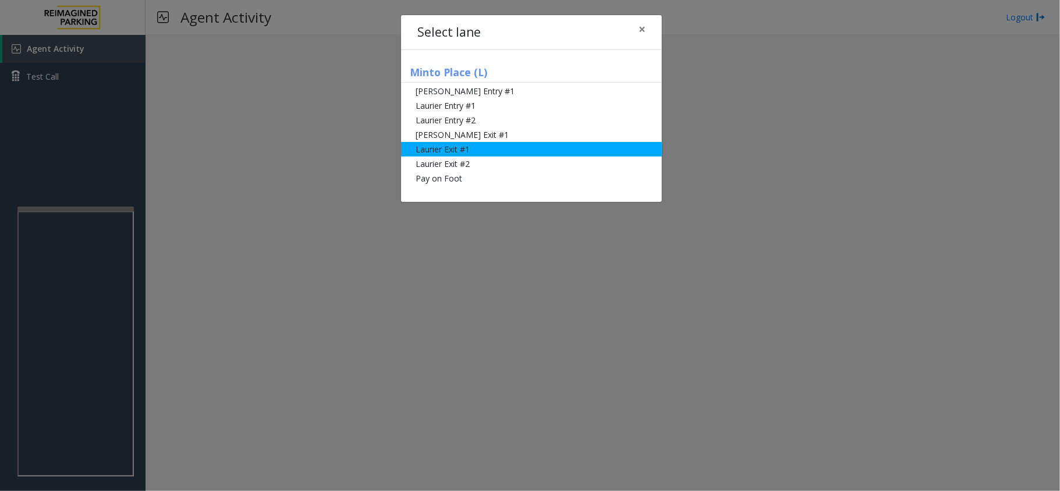
click at [487, 147] on li "Laurier Exit #1" at bounding box center [531, 149] width 261 height 15
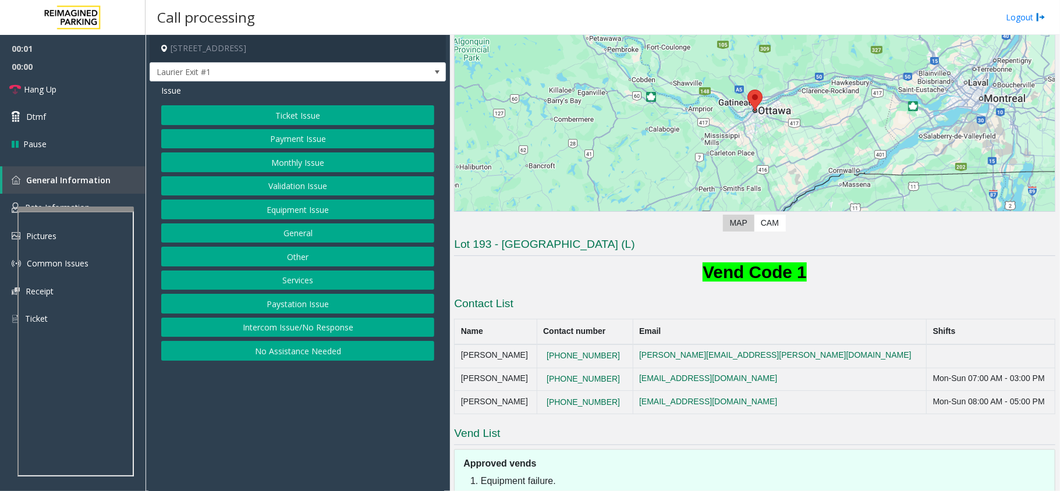
scroll to position [228, 0]
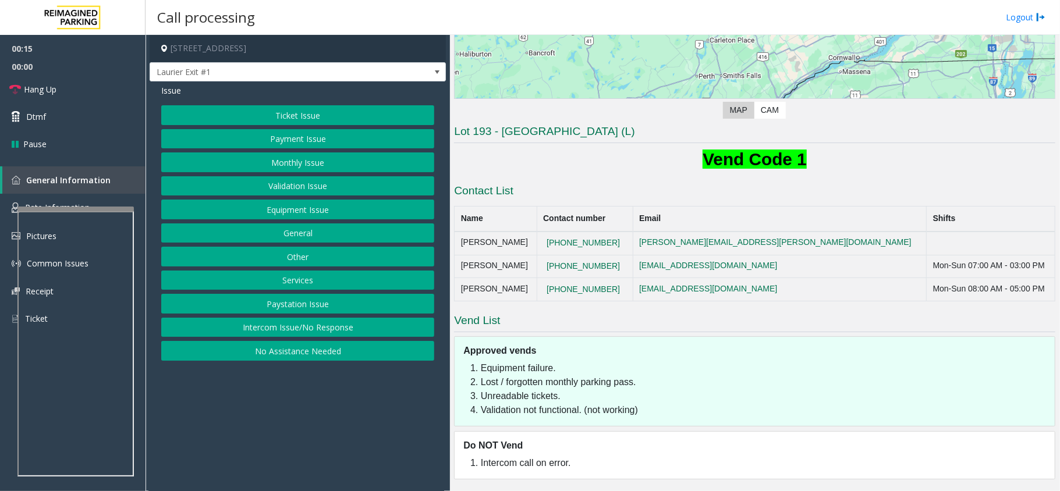
click at [300, 140] on button "Payment Issue" at bounding box center [297, 139] width 273 height 20
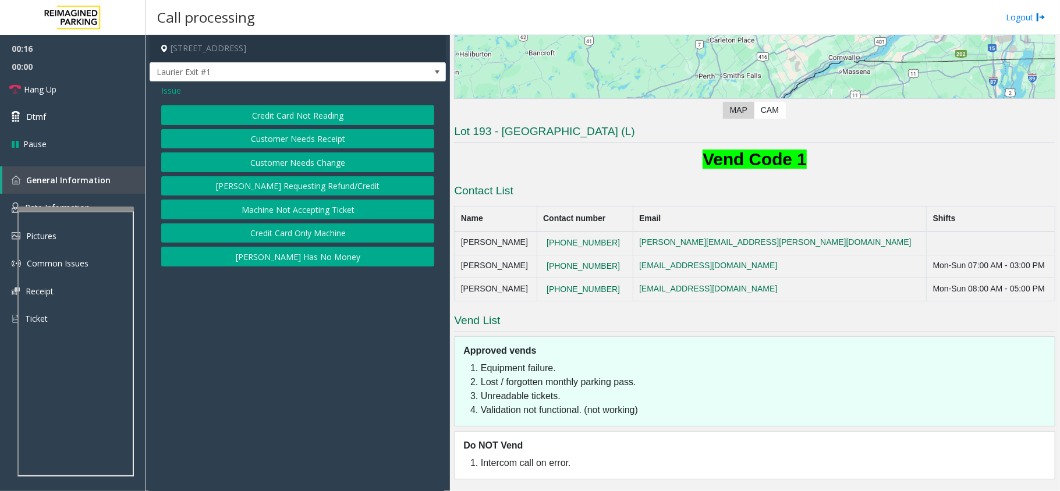
click at [331, 115] on button "Credit Card Not Reading" at bounding box center [297, 115] width 273 height 20
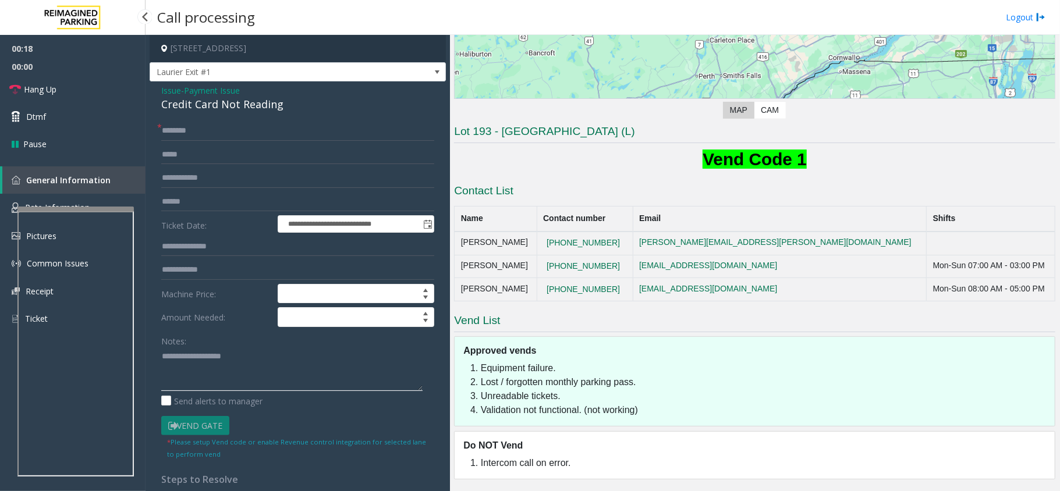
paste textarea "**********"
click at [205, 369] on textarea at bounding box center [291, 369] width 261 height 44
click at [232, 109] on div "Credit Card Not Reading" at bounding box center [297, 105] width 273 height 16
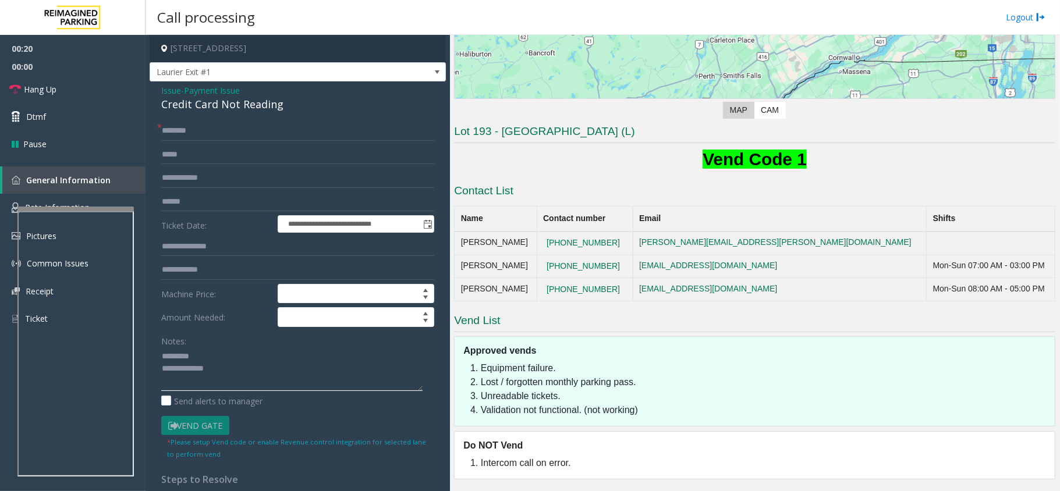
paste textarea "**********"
click at [247, 352] on textarea at bounding box center [291, 369] width 261 height 44
click at [343, 391] on textarea at bounding box center [291, 369] width 261 height 44
click at [166, 359] on textarea at bounding box center [291, 369] width 261 height 44
type textarea "**********"
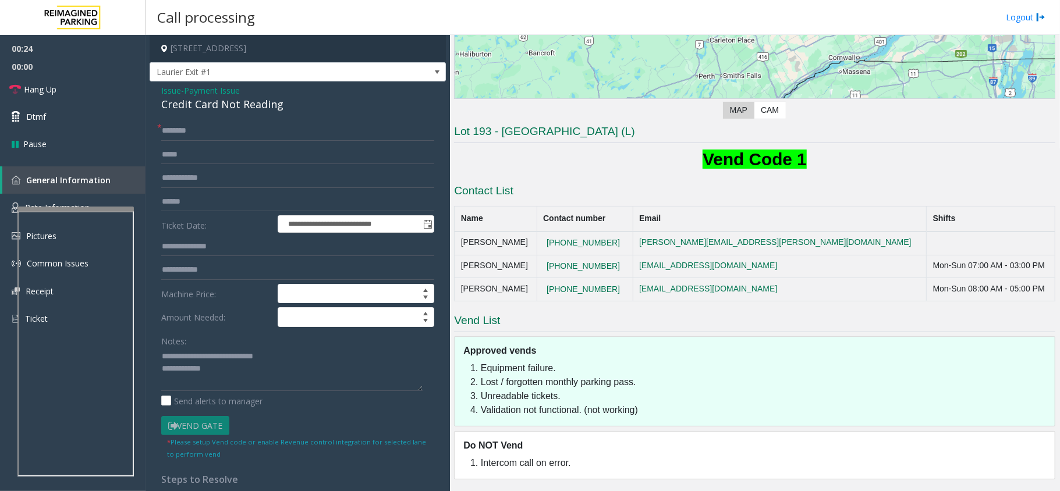
click at [199, 213] on form "**********" at bounding box center [297, 290] width 273 height 339
click at [201, 210] on input "text" at bounding box center [297, 202] width 273 height 20
type input "*****"
click at [245, 124] on input "text" at bounding box center [297, 131] width 273 height 20
type input "*****"
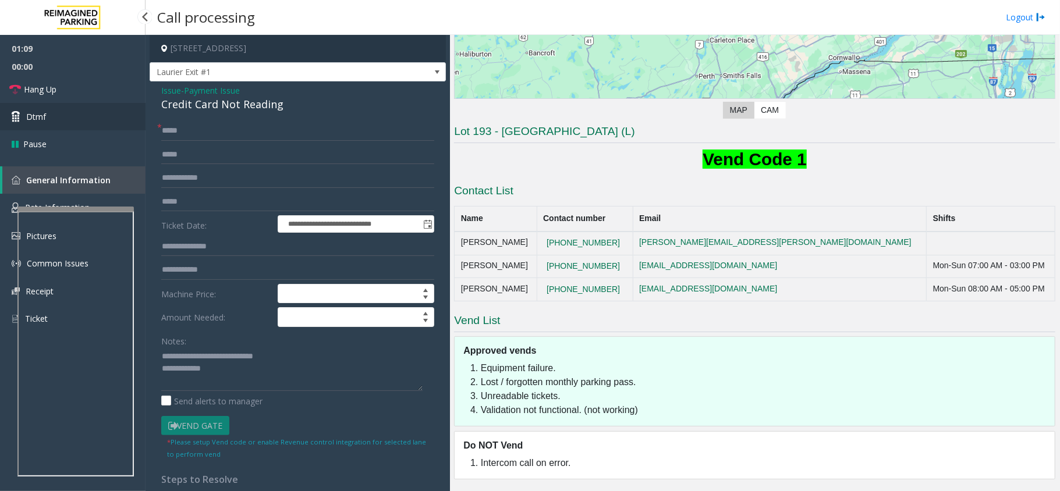
click at [40, 107] on link "Dtmf" at bounding box center [72, 116] width 145 height 27
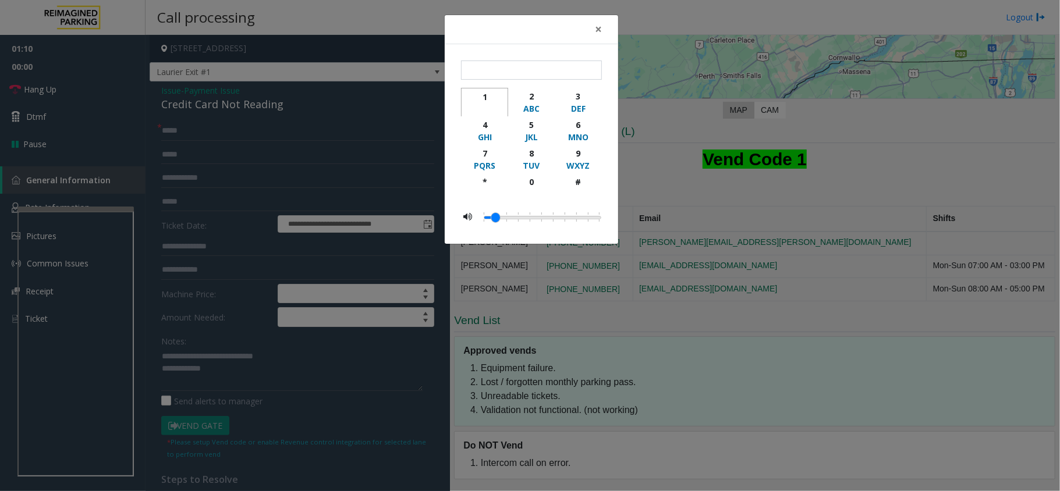
drag, startPoint x: 480, startPoint y: 97, endPoint x: 489, endPoint y: 99, distance: 10.2
click at [481, 98] on div "1" at bounding box center [485, 97] width 32 height 12
type input "*"
click at [599, 27] on span "×" at bounding box center [598, 29] width 7 height 16
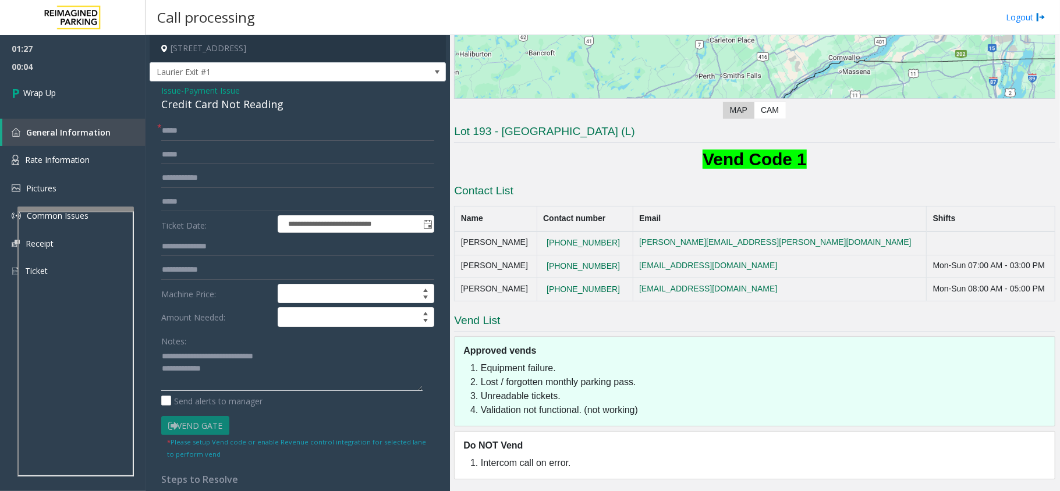
click at [232, 373] on textarea at bounding box center [291, 369] width 261 height 44
paste textarea "**********"
type textarea "**********"
click at [61, 103] on link "Wrap Up" at bounding box center [72, 93] width 145 height 34
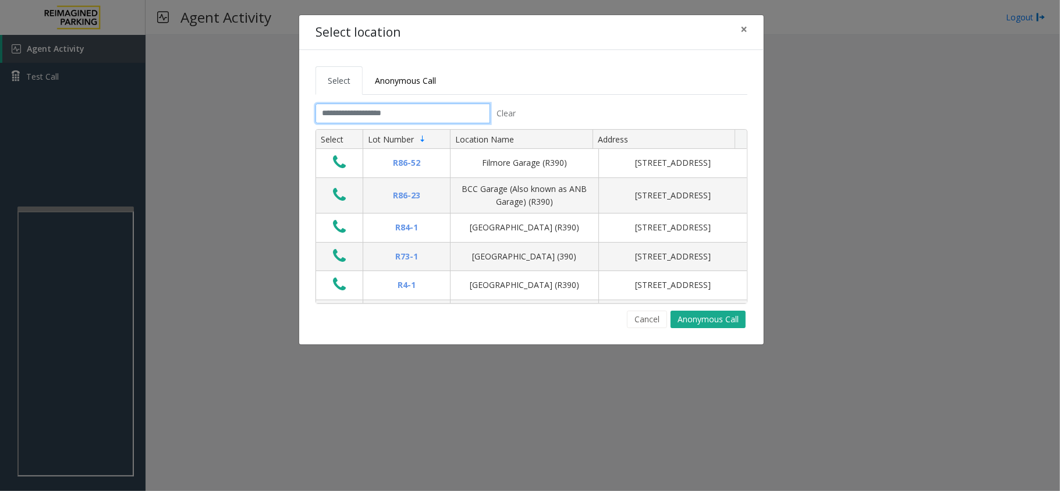
click at [393, 110] on input "text" at bounding box center [402, 114] width 175 height 20
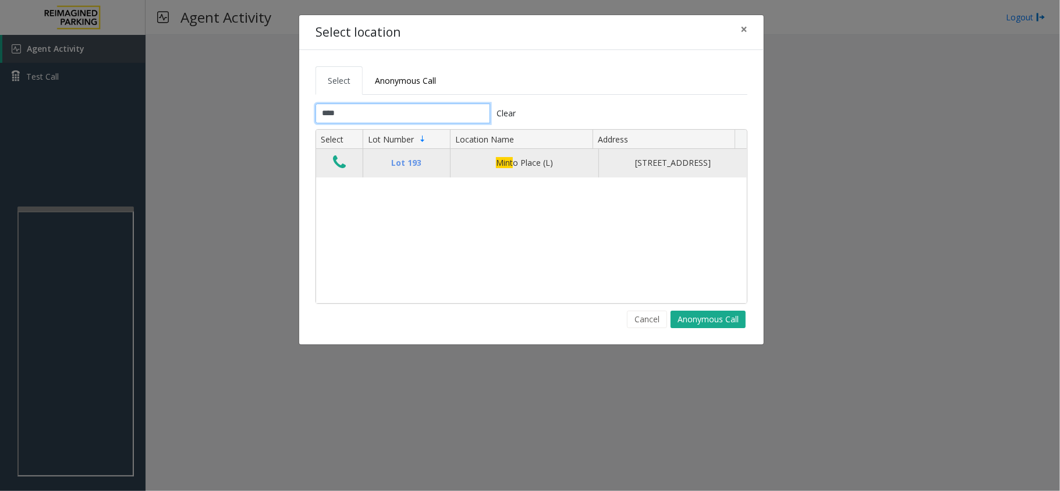
type input "****"
click at [329, 162] on td "Data table" at bounding box center [339, 163] width 47 height 28
click at [338, 164] on icon "Data table" at bounding box center [339, 162] width 13 height 16
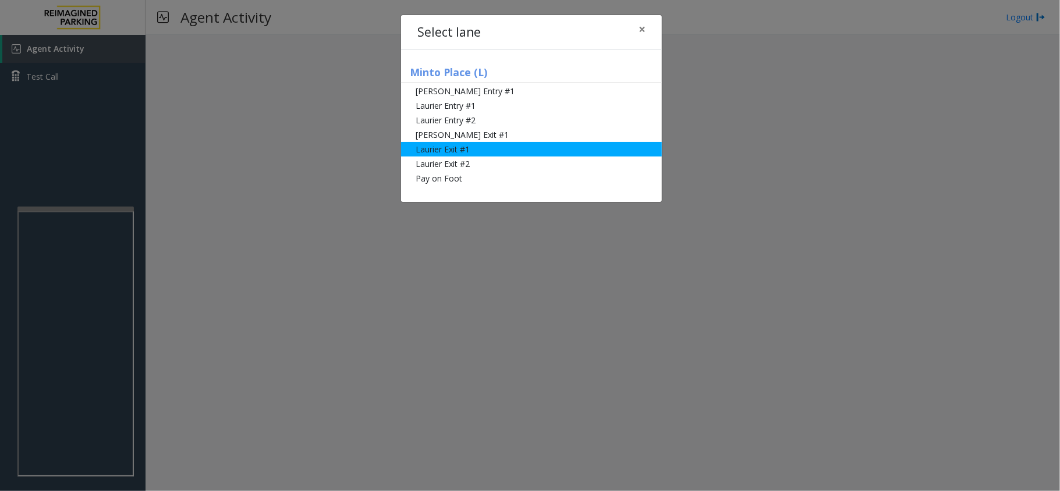
click at [475, 144] on li "Laurier Exit #1" at bounding box center [531, 149] width 261 height 15
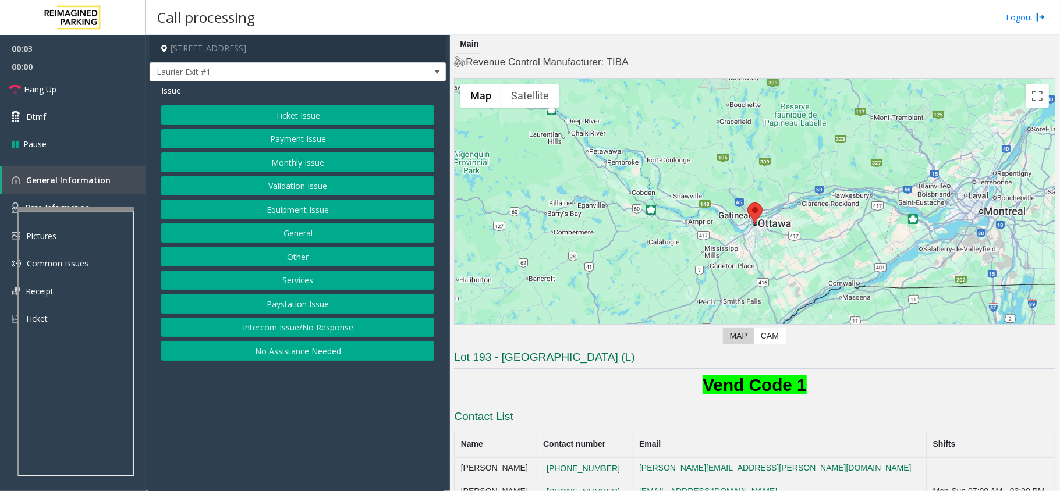
click at [287, 133] on button "Payment Issue" at bounding box center [297, 139] width 273 height 20
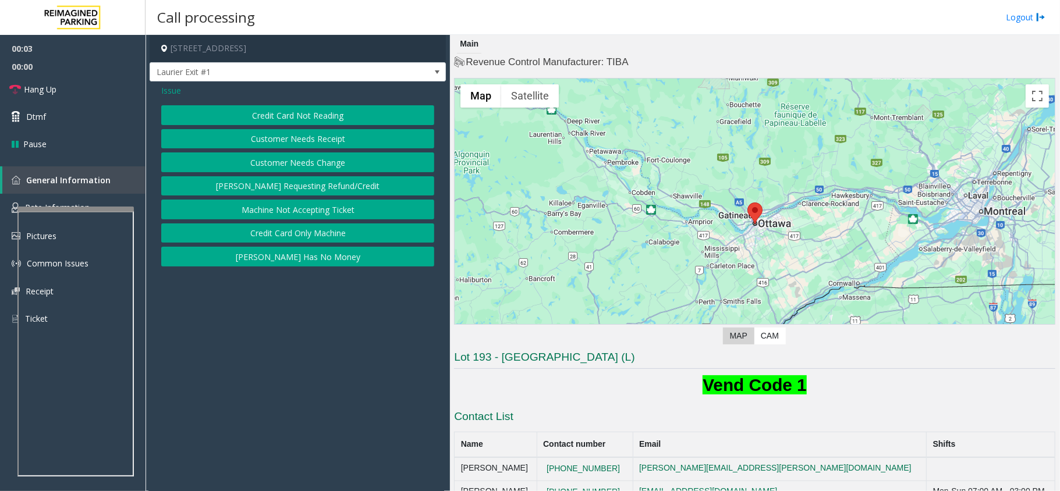
click at [304, 118] on button "Credit Card Not Reading" at bounding box center [297, 115] width 273 height 20
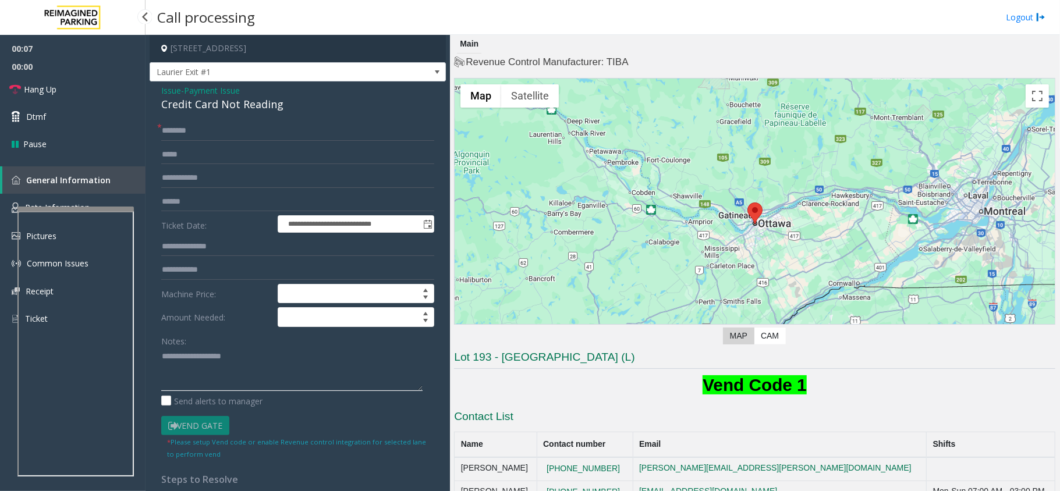
click at [210, 368] on textarea at bounding box center [291, 369] width 261 height 44
paste textarea "**********"
click at [245, 118] on div "**********" at bounding box center [298, 370] width 296 height 578
click at [248, 109] on div "Credit Card Not Reading" at bounding box center [297, 105] width 273 height 16
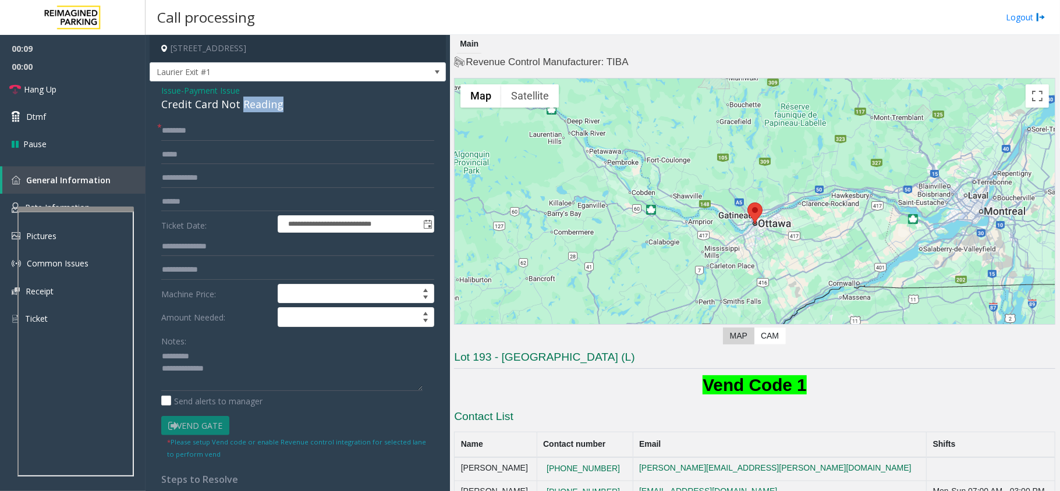
click at [248, 109] on div "Credit Card Not Reading" at bounding box center [297, 105] width 273 height 16
click at [212, 366] on textarea at bounding box center [291, 369] width 261 height 44
paste textarea "**********"
click at [219, 359] on textarea at bounding box center [291, 369] width 261 height 44
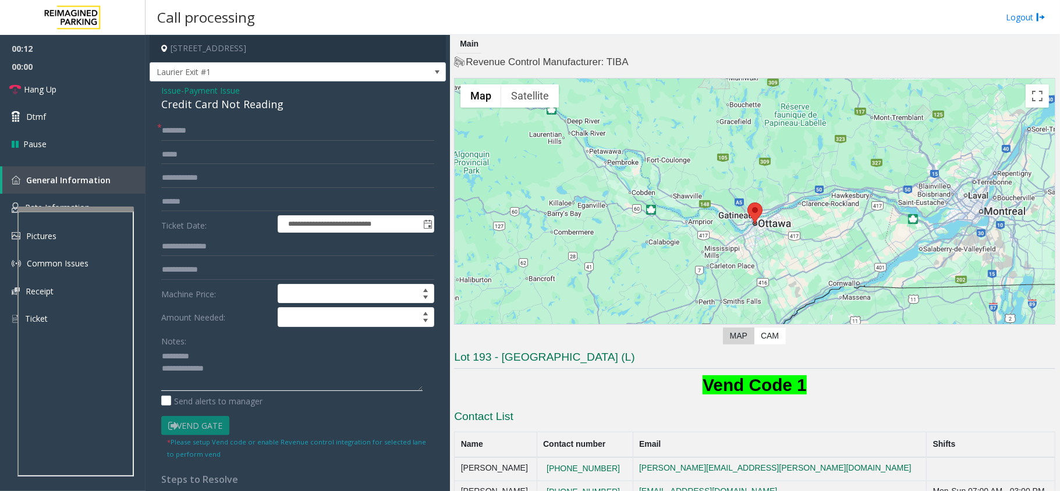
paste textarea "**********"
click at [319, 389] on textarea at bounding box center [291, 369] width 261 height 44
click at [165, 353] on textarea at bounding box center [291, 369] width 261 height 44
click at [229, 186] on input "text" at bounding box center [297, 178] width 273 height 20
click at [222, 196] on input "text" at bounding box center [297, 202] width 273 height 20
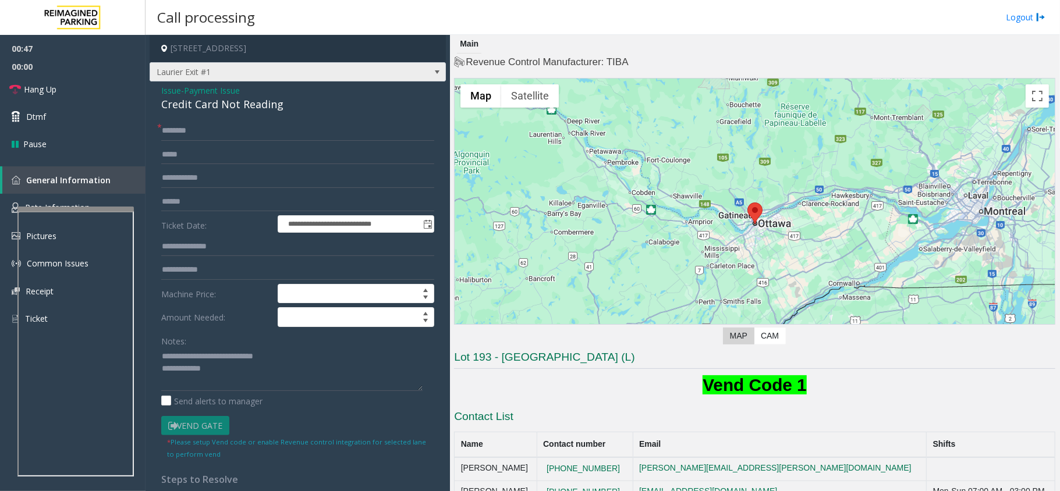
click at [175, 76] on span "Laurier Exit #1" at bounding box center [268, 72] width 236 height 19
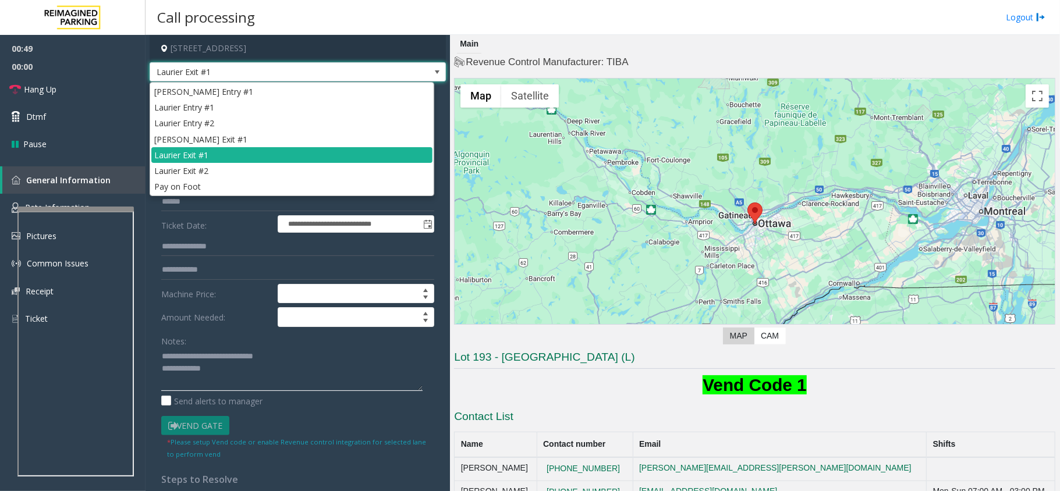
click at [232, 360] on textarea at bounding box center [291, 369] width 261 height 44
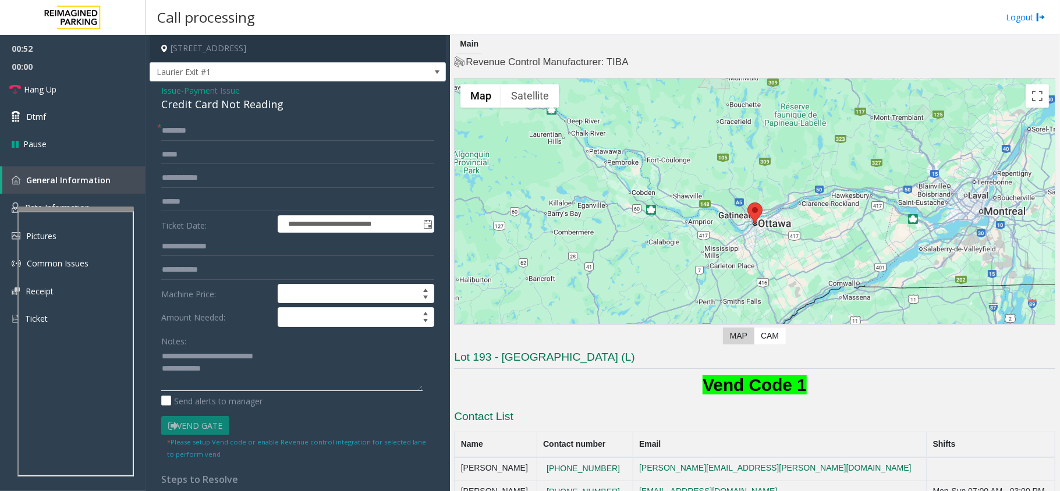
click at [233, 378] on textarea at bounding box center [291, 369] width 261 height 44
type textarea "**********"
click at [207, 203] on input "text" at bounding box center [297, 202] width 273 height 20
click at [218, 131] on input "text" at bounding box center [297, 131] width 273 height 20
type input "**"
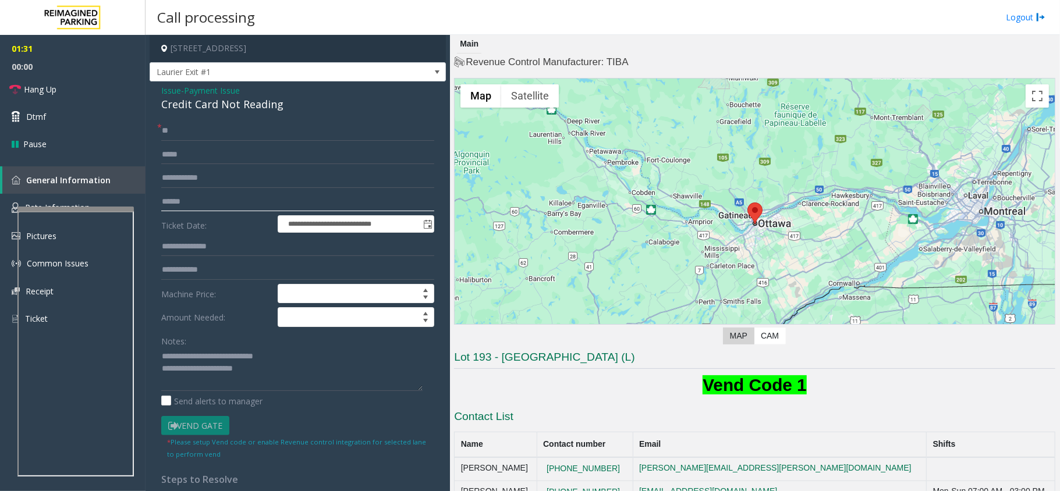
click at [215, 201] on input "text" at bounding box center [297, 202] width 273 height 20
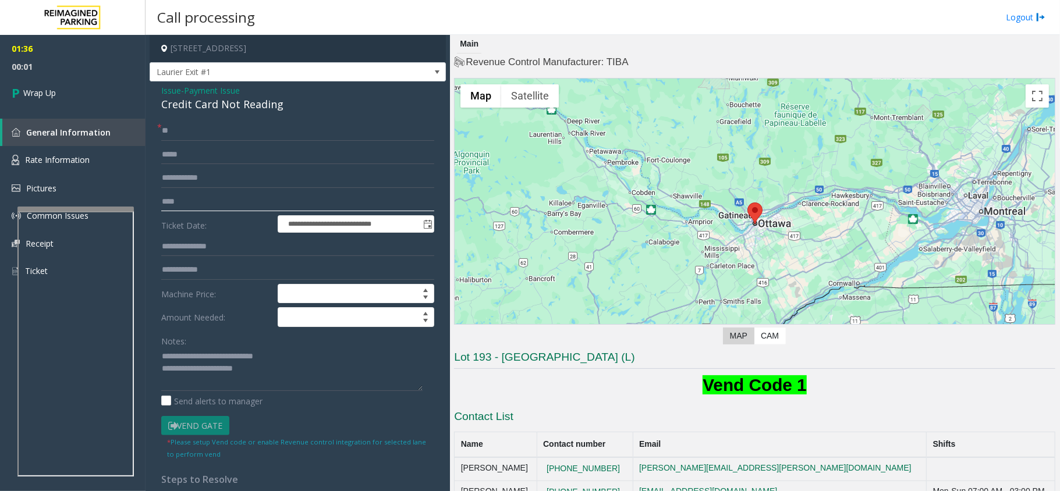
type input "****"
click at [275, 378] on textarea at bounding box center [291, 369] width 261 height 44
type textarea "**********"
click at [76, 91] on link "Wrap Up" at bounding box center [72, 93] width 145 height 34
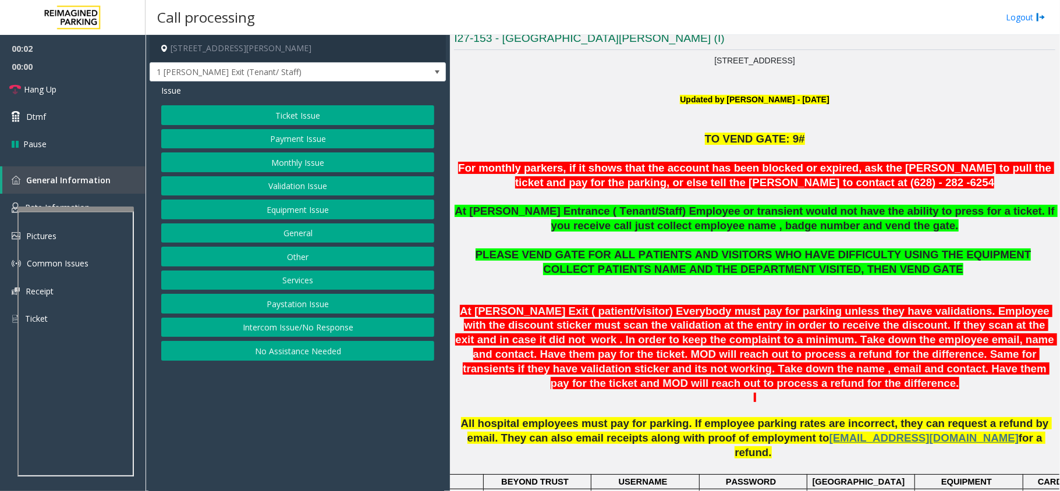
scroll to position [310, 0]
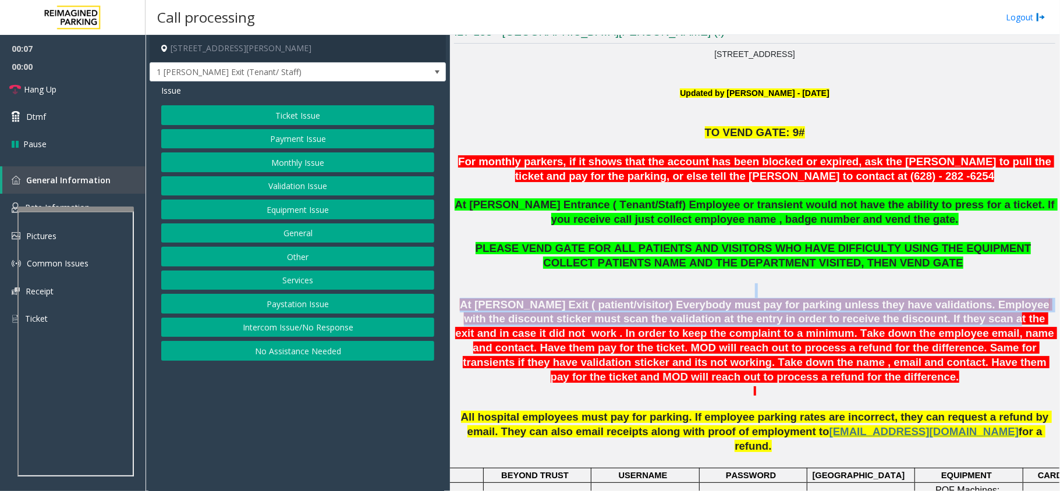
drag, startPoint x: 624, startPoint y: 294, endPoint x: 855, endPoint y: 313, distance: 231.8
click at [855, 313] on div "At Shrader Exit ( patient/visitor) Everybody must pay for parking unless they h…" at bounding box center [754, 333] width 601 height 101
click at [855, 313] on span "At Shrader Exit ( patient/visitor) Everybody must pay for parking unless they h…" at bounding box center [756, 341] width 602 height 84
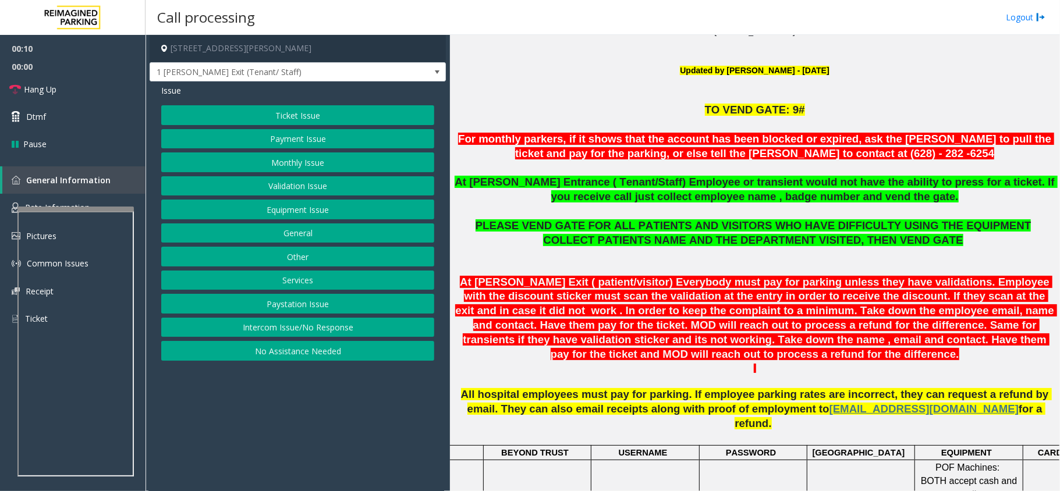
scroll to position [388, 0]
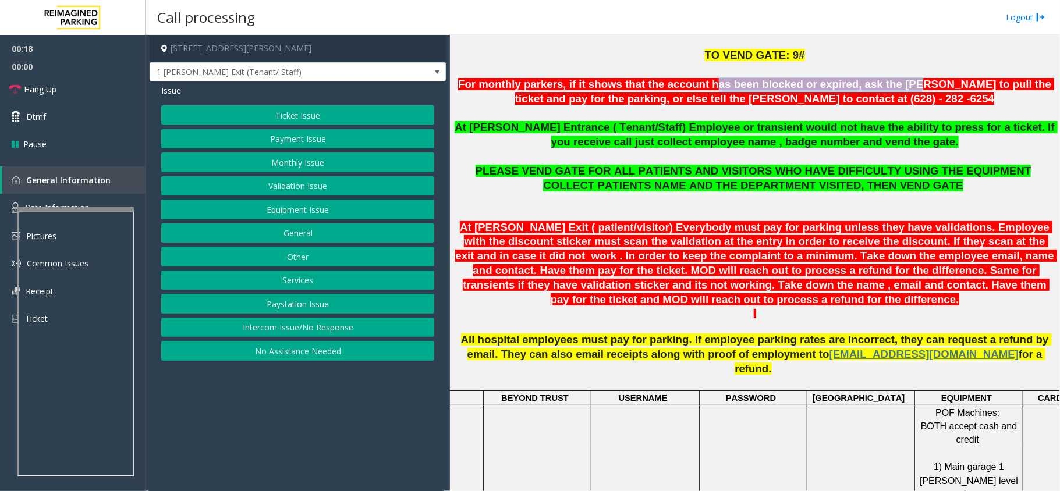
drag, startPoint x: 695, startPoint y: 83, endPoint x: 871, endPoint y: 90, distance: 176.5
click at [871, 90] on font "For monthly parkers, if it shows that the account has been blocked or expired, …" at bounding box center [756, 91] width 596 height 27
click at [799, 133] on span "At Shrader Entrance ( Tenant/Staff) Employee or transient would not have the ab…" at bounding box center [756, 134] width 603 height 27
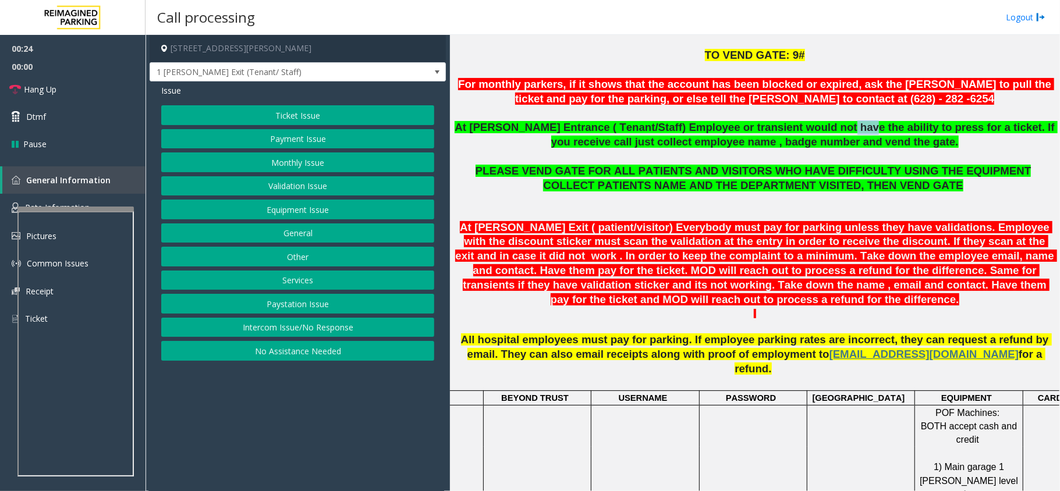
click at [799, 133] on span "At Shrader Entrance ( Tenant/Staff) Employee or transient would not have the ab…" at bounding box center [756, 134] width 603 height 27
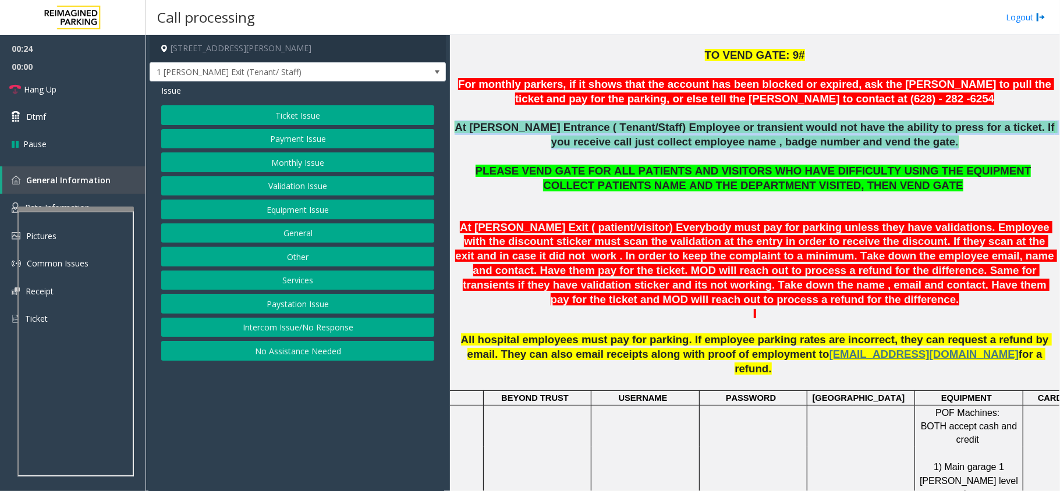
click at [799, 133] on span "At Shrader Entrance ( Tenant/Staff) Employee or transient would not have the ab…" at bounding box center [756, 134] width 603 height 27
drag, startPoint x: 809, startPoint y: 118, endPoint x: 819, endPoint y: 136, distance: 20.9
click at [819, 136] on div "TO VEND GATE: 9# For monthly parkers, if it shows that the account has been blo…" at bounding box center [754, 106] width 601 height 116
click at [819, 136] on span "At Shrader Entrance ( Tenant/Staff) Employee or transient would not have the ab…" at bounding box center [756, 134] width 603 height 27
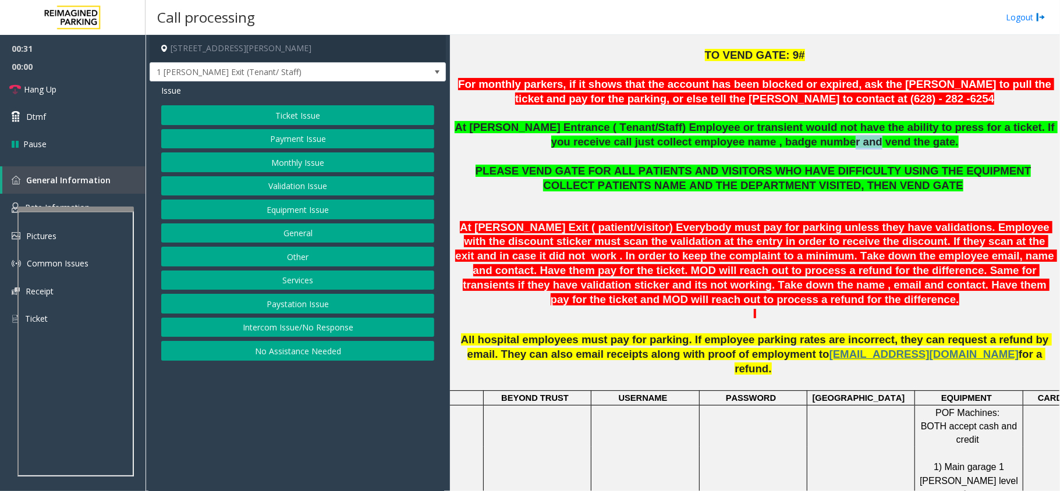
click at [819, 136] on span "At Shrader Entrance ( Tenant/Staff) Employee or transient would not have the ab…" at bounding box center [756, 134] width 603 height 27
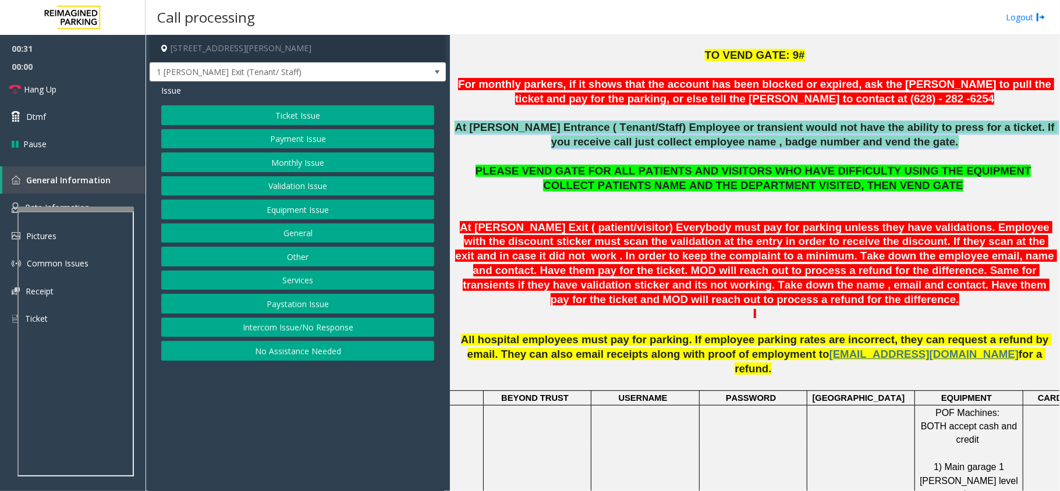
click at [819, 136] on span "At Shrader Entrance ( Tenant/Staff) Employee or transient would not have the ab…" at bounding box center [756, 134] width 603 height 27
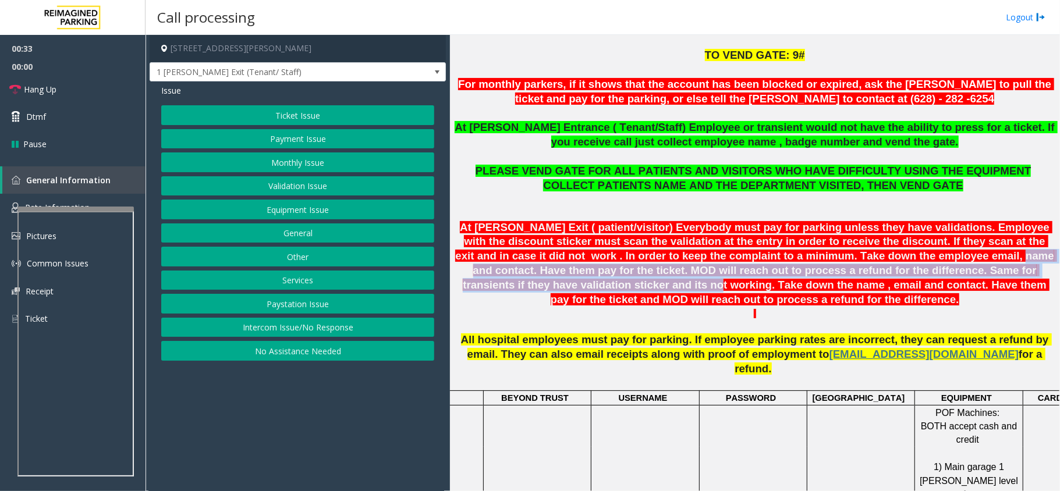
drag, startPoint x: 811, startPoint y: 258, endPoint x: 972, endPoint y: 271, distance: 161.1
click at [972, 271] on span "At Shrader Exit ( patient/visitor) Everybody must pay for parking unless they h…" at bounding box center [756, 263] width 602 height 84
click at [954, 254] on span "At Shrader Exit ( patient/visitor) Everybody must pay for parking unless they h…" at bounding box center [756, 263] width 602 height 84
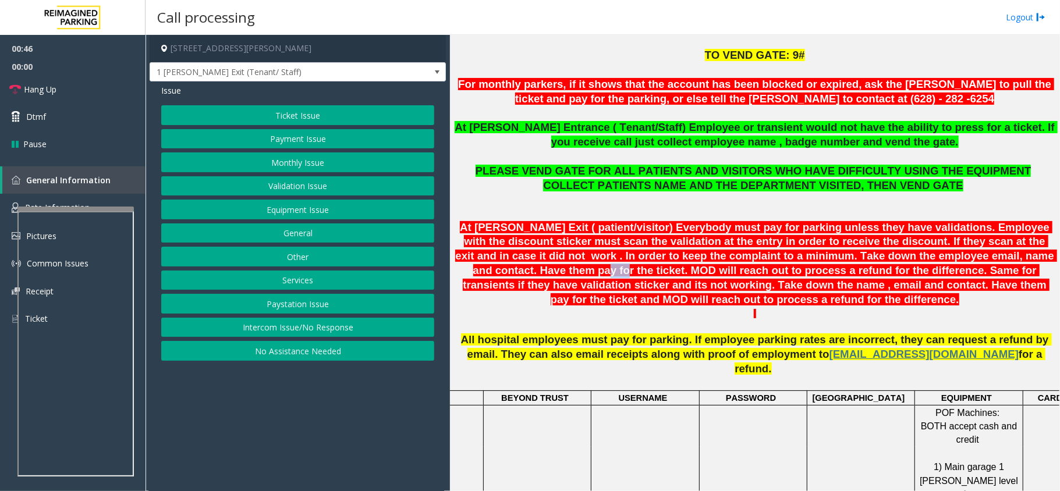
click at [954, 254] on span "At Shrader Exit ( patient/visitor) Everybody must pay for parking unless they h…" at bounding box center [756, 263] width 602 height 84
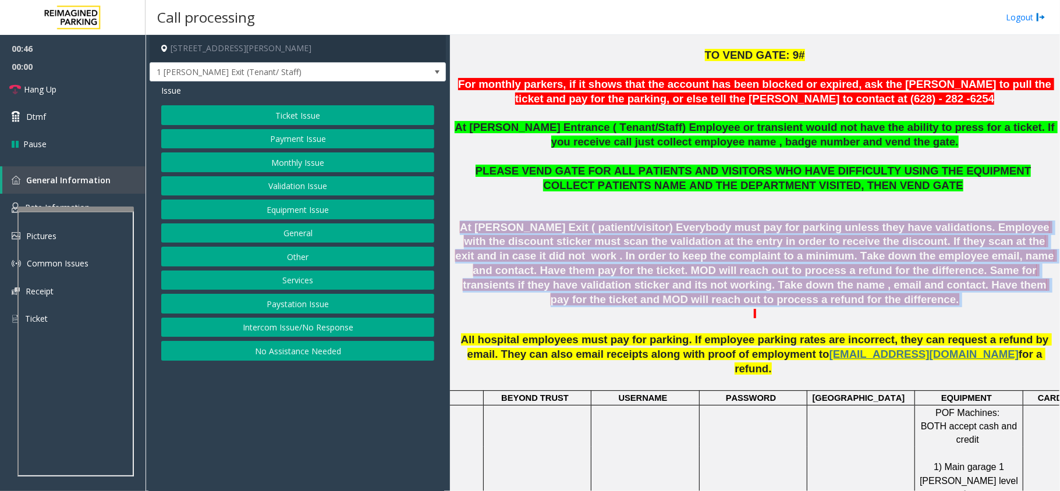
click at [954, 254] on span "At Shrader Exit ( patient/visitor) Everybody must pay for parking unless they h…" at bounding box center [756, 263] width 602 height 84
click at [314, 159] on button "Monthly Issue" at bounding box center [297, 162] width 273 height 20
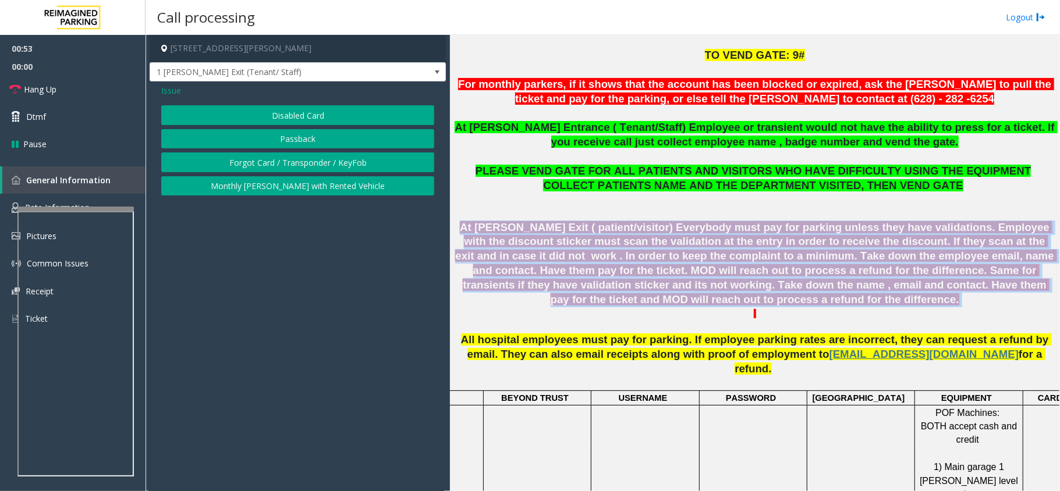
click at [304, 112] on button "Disabled Card" at bounding box center [297, 115] width 273 height 20
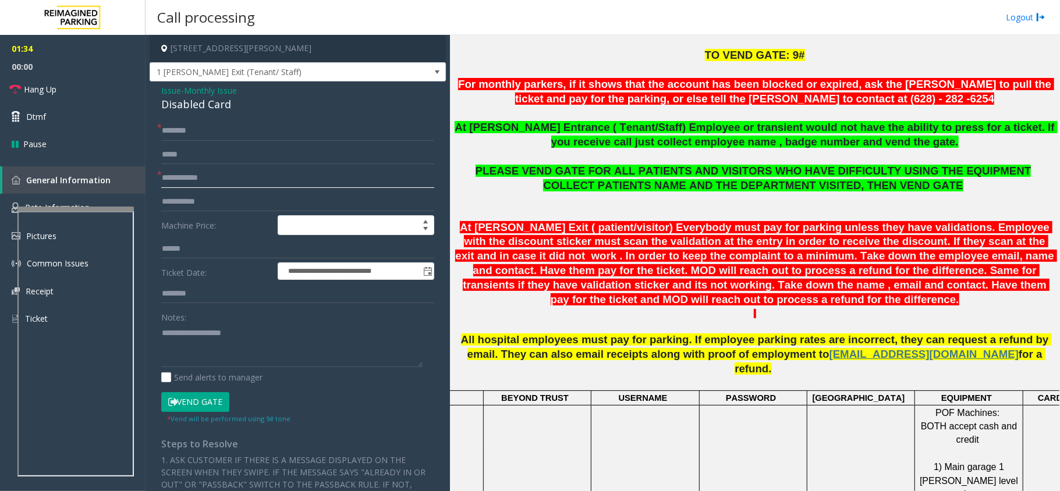
click at [228, 172] on input "text" at bounding box center [297, 178] width 273 height 20
type input "*****"
click at [214, 131] on input "text" at bounding box center [297, 131] width 273 height 20
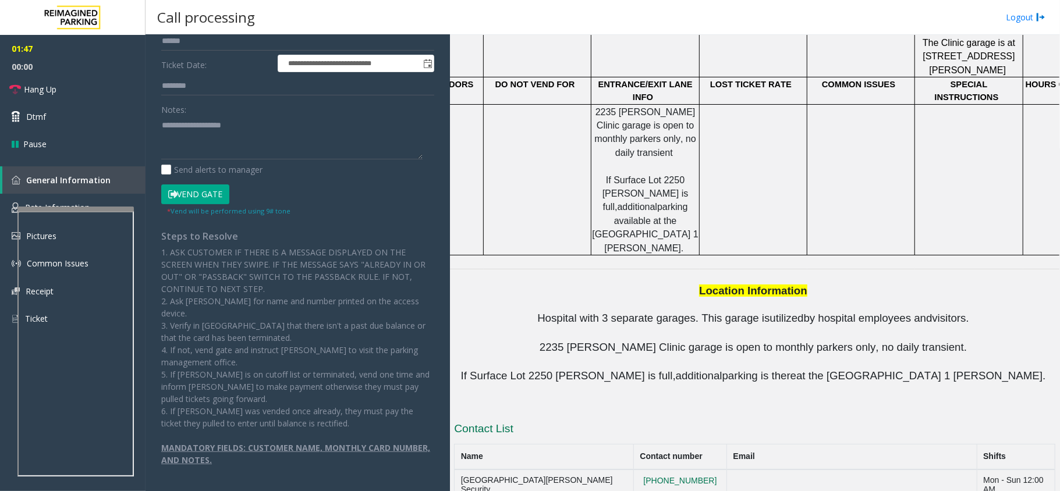
scroll to position [1086, 0]
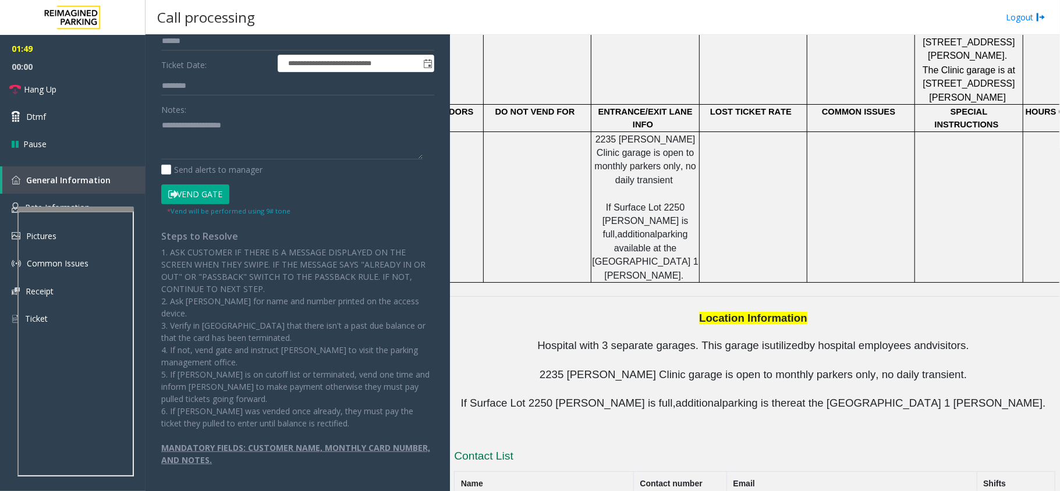
drag, startPoint x: 699, startPoint y: 407, endPoint x: 629, endPoint y: 413, distance: 70.0
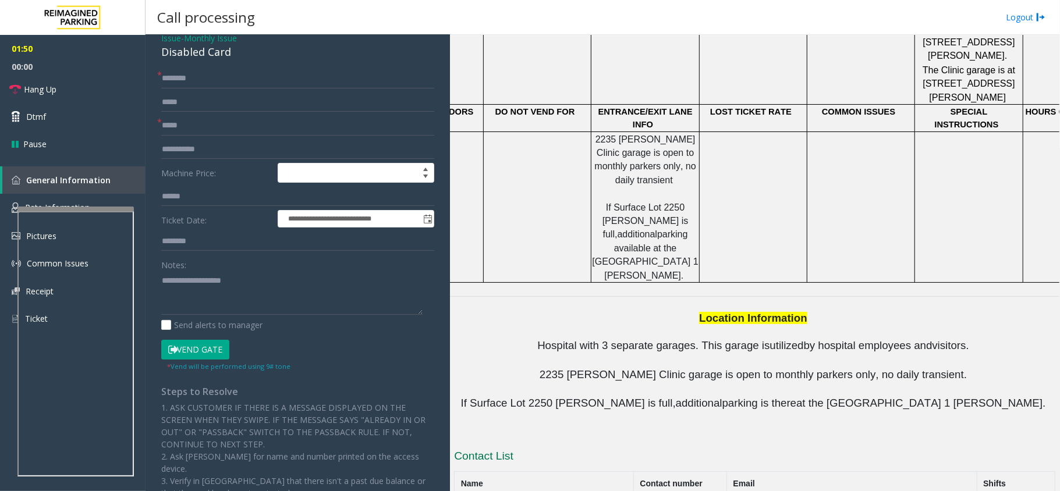
scroll to position [0, 0]
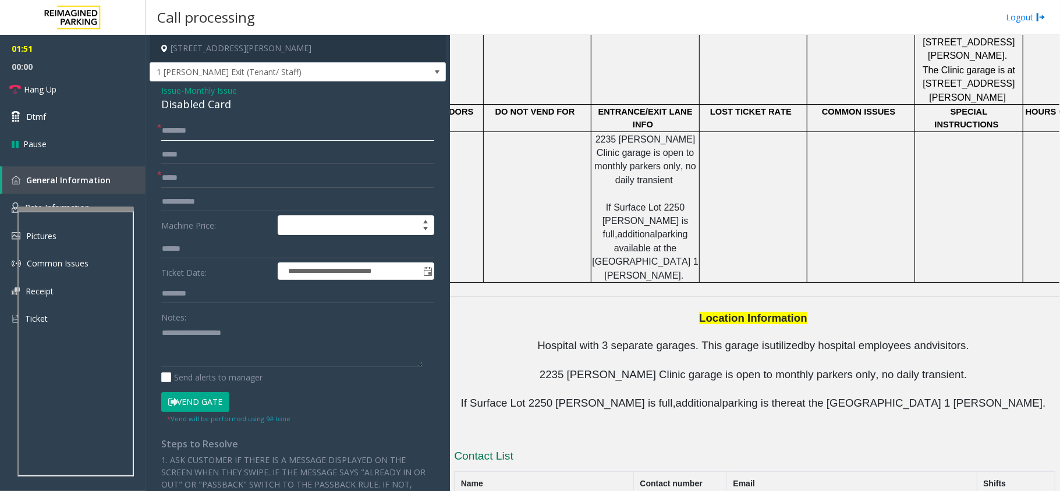
click at [203, 137] on input "text" at bounding box center [297, 131] width 273 height 20
type input "*******"
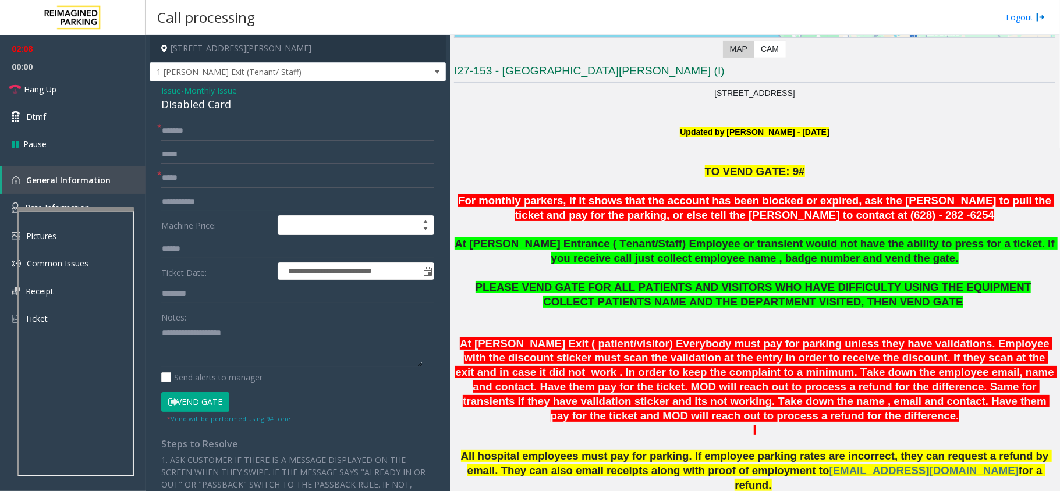
scroll to position [233, 0]
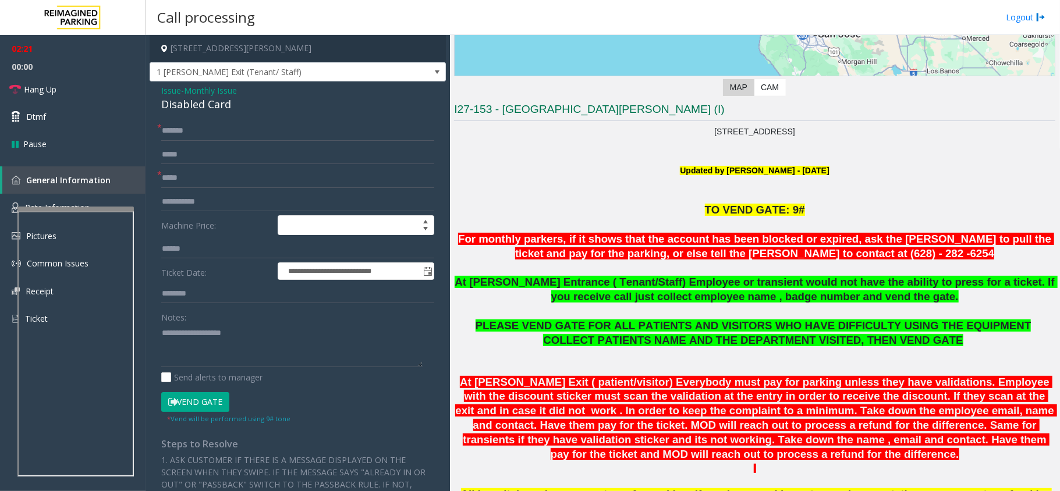
click at [708, 346] on span "COLLECT PATIENTS NAME AND THE DEPARTMENT VISITED, THEN VEND GATE" at bounding box center [753, 340] width 420 height 12
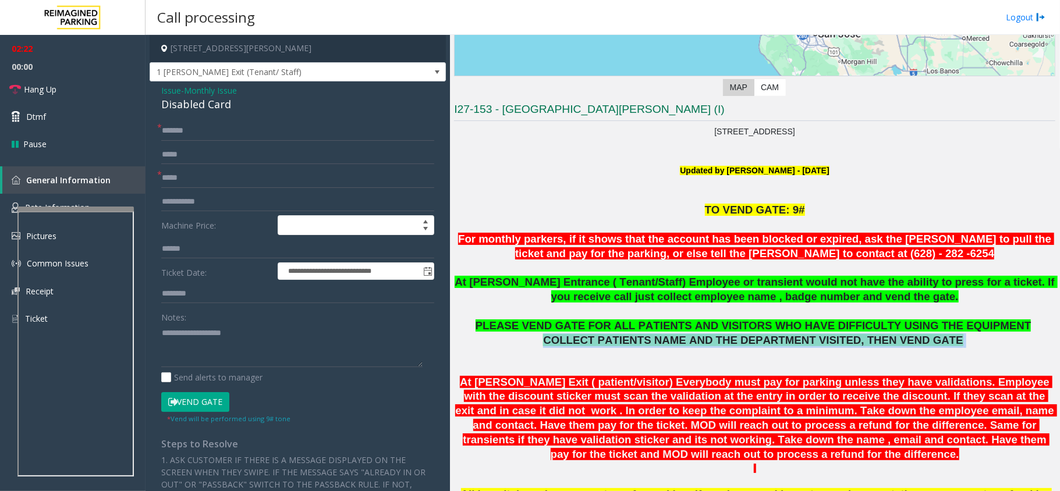
click at [708, 346] on span "COLLECT PATIENTS NAME AND THE DEPARTMENT VISITED, THEN VEND GATE" at bounding box center [753, 340] width 420 height 12
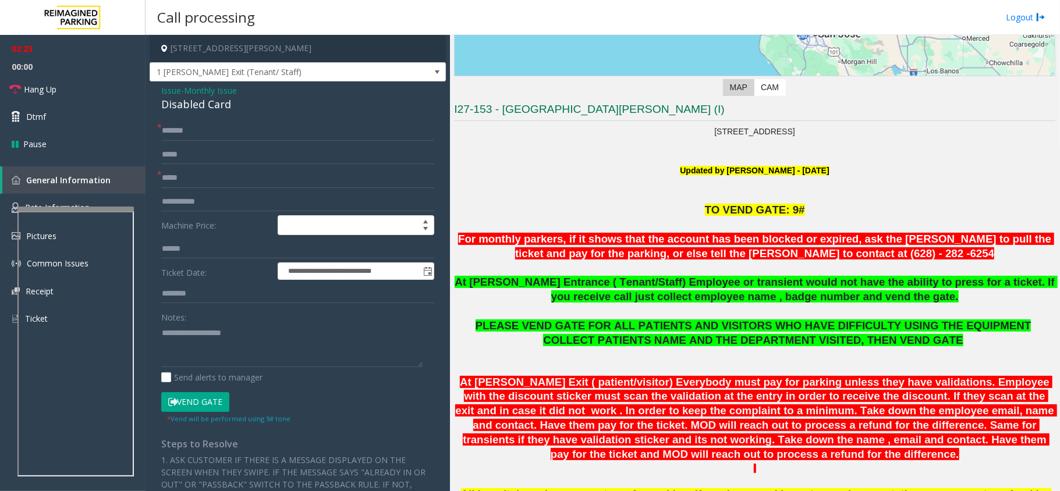
click at [725, 331] on span "PLEASE VEND GATE FOR ALL PATIENTS AND VISITORS WHO HAVE DIFFICULTY USING THE EQ…" at bounding box center [753, 326] width 556 height 12
click at [305, 361] on textarea at bounding box center [291, 346] width 261 height 44
click at [324, 352] on textarea at bounding box center [291, 346] width 261 height 44
paste textarea "**********"
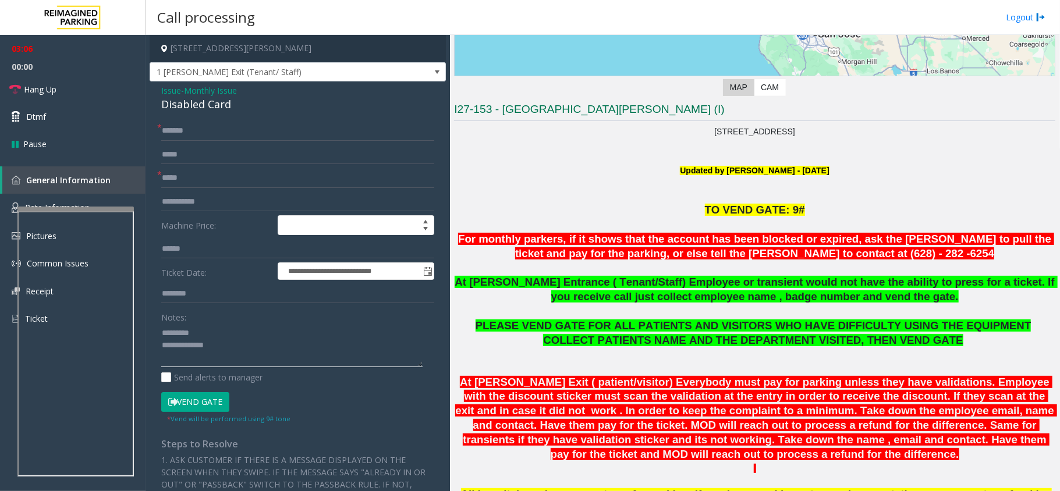
click at [163, 331] on textarea at bounding box center [291, 346] width 261 height 44
click at [222, 400] on button "Vend Gate" at bounding box center [195, 402] width 68 height 20
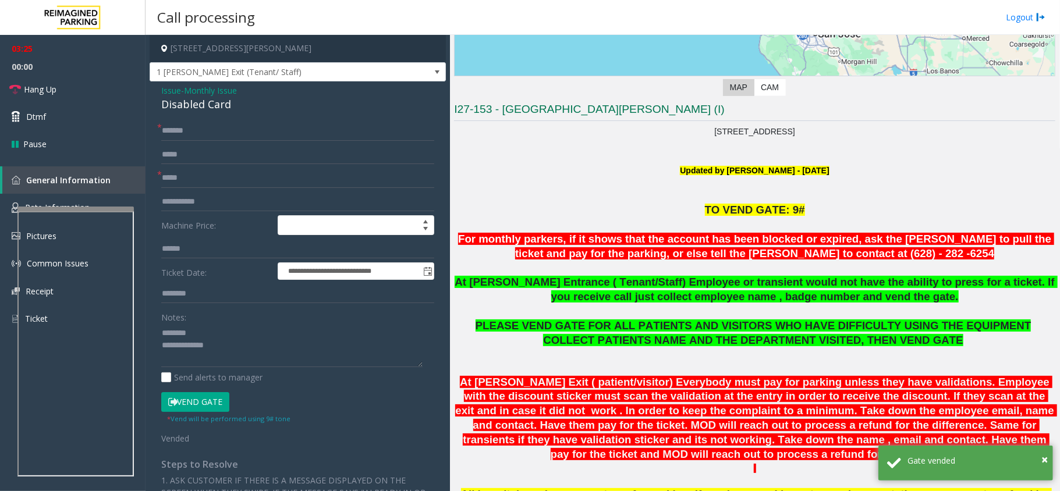
click at [210, 98] on div "Disabled Card" at bounding box center [297, 105] width 273 height 16
click at [247, 360] on textarea at bounding box center [291, 346] width 261 height 44
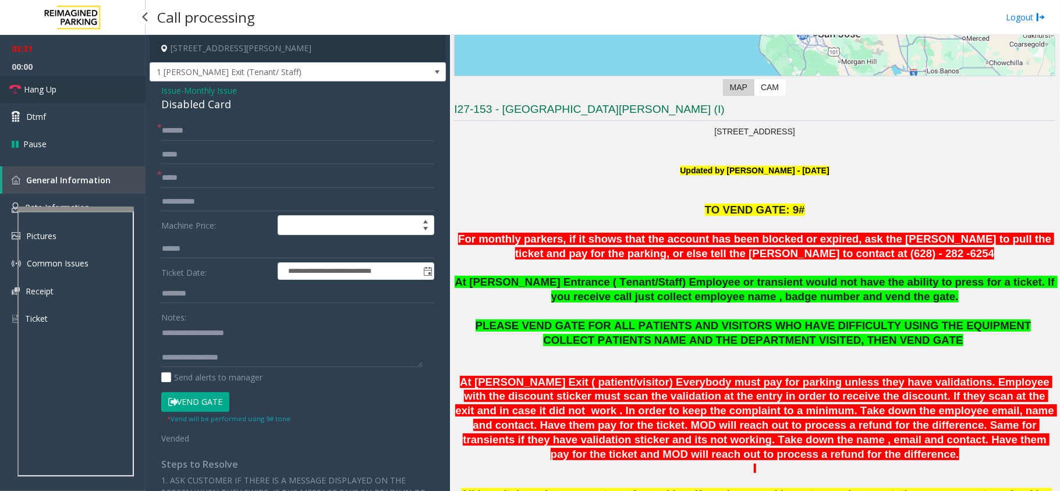
click at [82, 85] on link "Hang Up" at bounding box center [72, 89] width 145 height 27
click at [280, 368] on div "Notes: Send alerts to manager" at bounding box center [297, 345] width 273 height 76
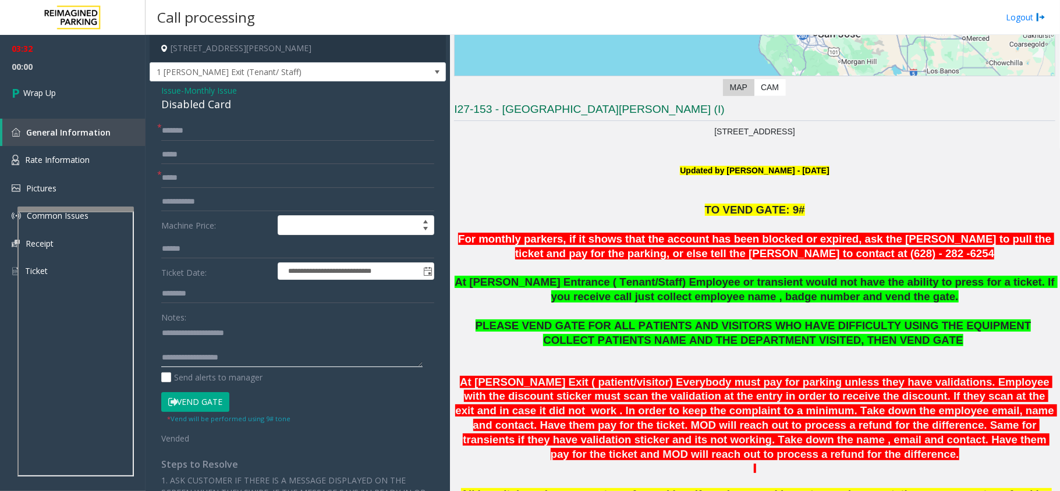
click at [287, 350] on textarea at bounding box center [291, 346] width 261 height 44
click at [284, 364] on textarea at bounding box center [291, 346] width 261 height 44
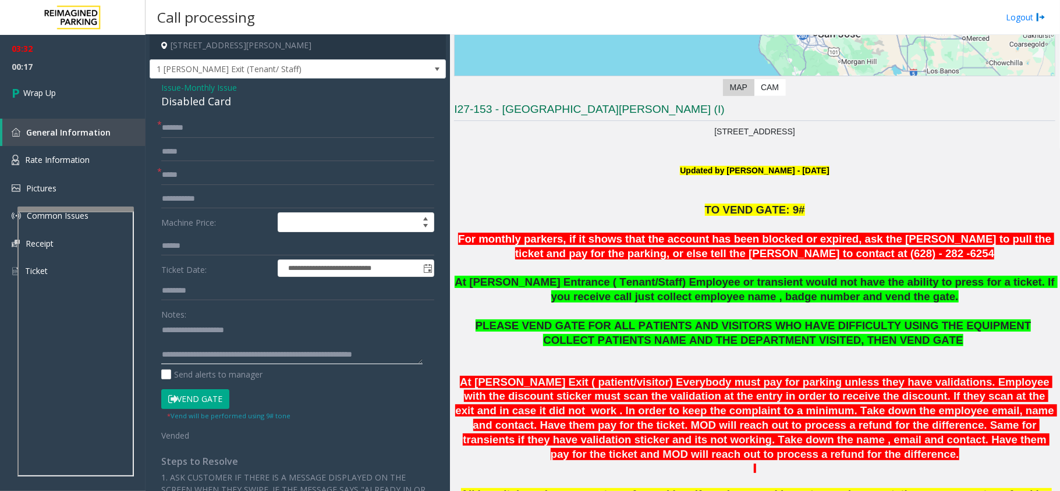
scroll to position [0, 0]
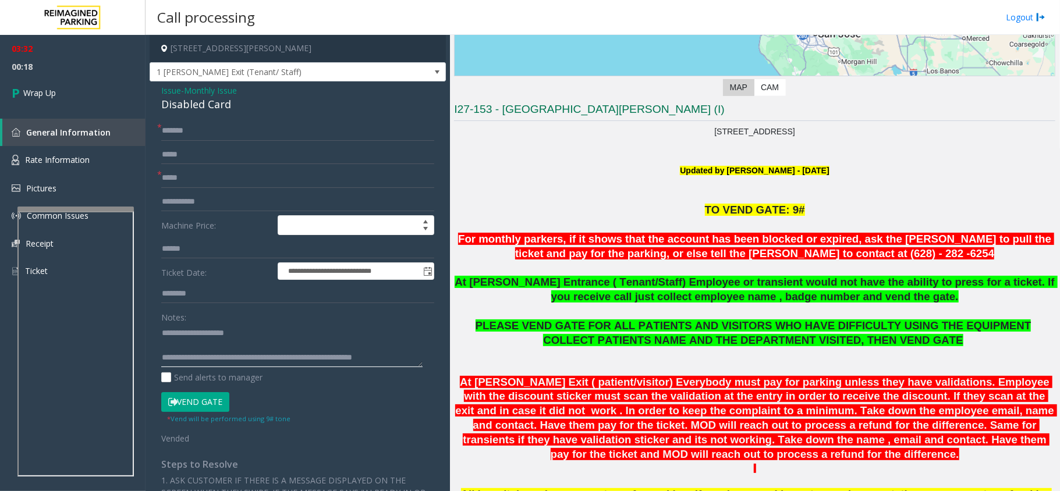
click at [182, 350] on textarea at bounding box center [291, 346] width 261 height 44
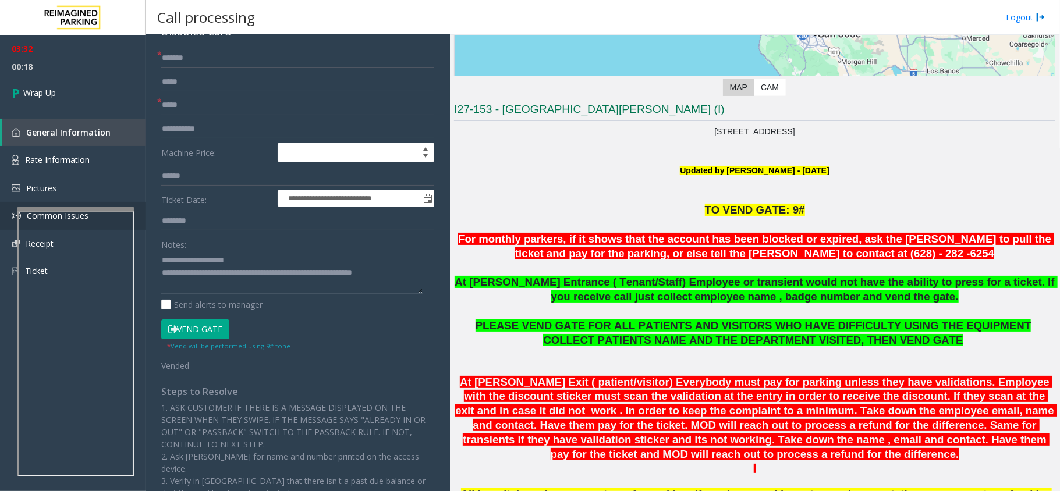
scroll to position [77, 0]
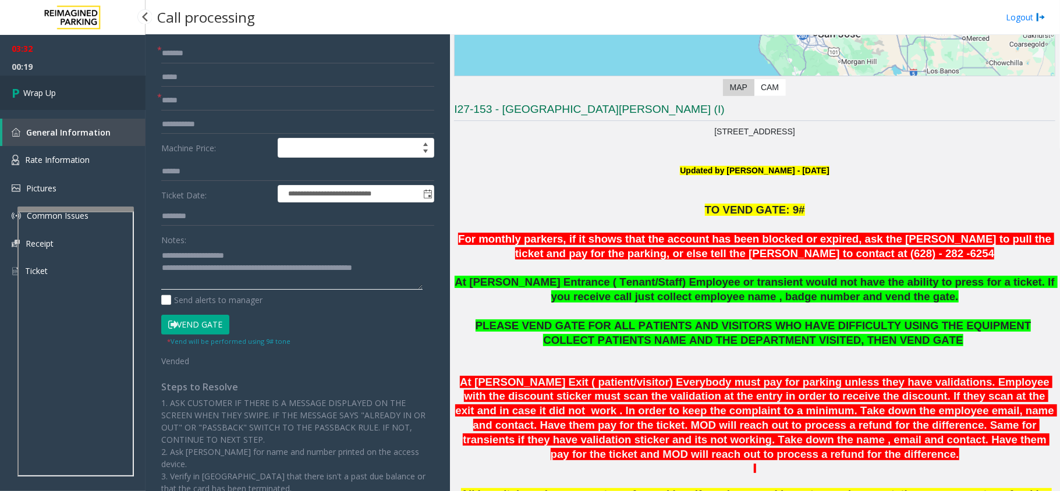
type textarea "**********"
click at [33, 95] on span "Wrap Up" at bounding box center [39, 93] width 33 height 12
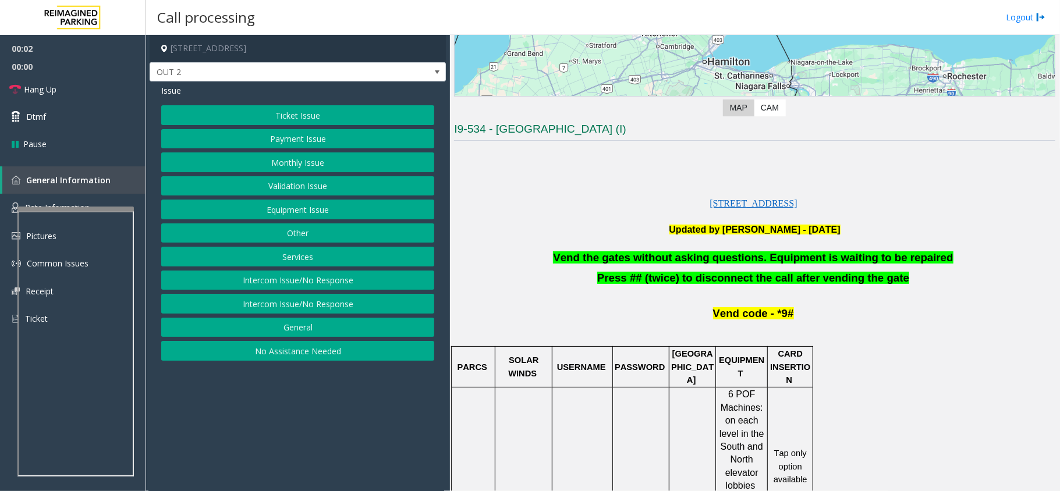
scroll to position [233, 0]
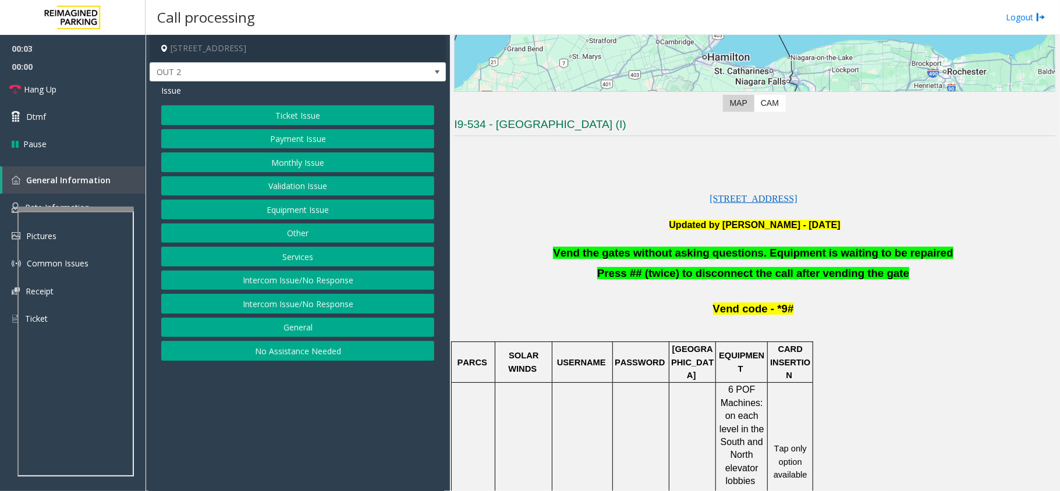
click at [736, 255] on span "Vend the gates without asking questions. Equipment is waiting to be repaired" at bounding box center [753, 253] width 400 height 12
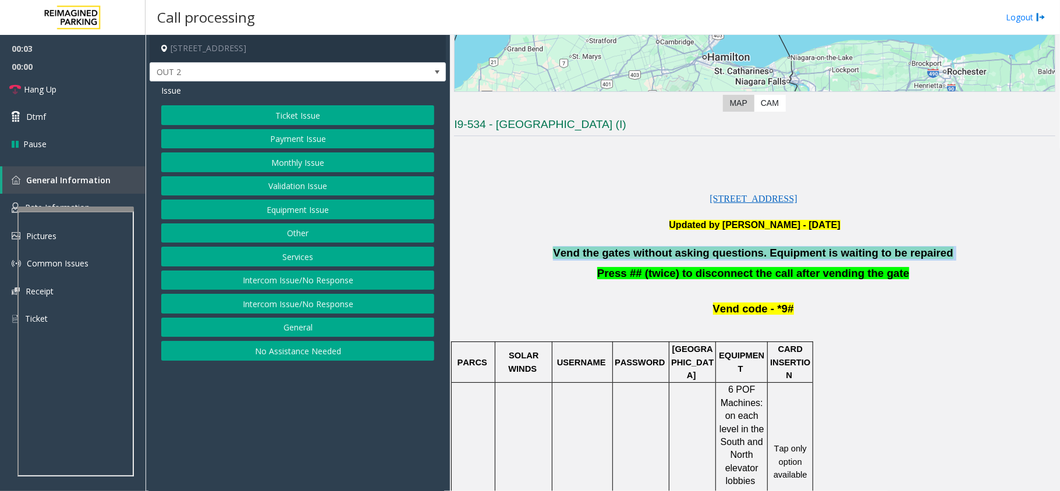
click at [736, 255] on span "Vend the gates without asking questions. Equipment is waiting to be repaired" at bounding box center [753, 253] width 400 height 12
click at [301, 212] on button "Equipment Issue" at bounding box center [297, 210] width 273 height 20
click at [306, 210] on button "Gate / Door Won't Open" at bounding box center [297, 210] width 273 height 20
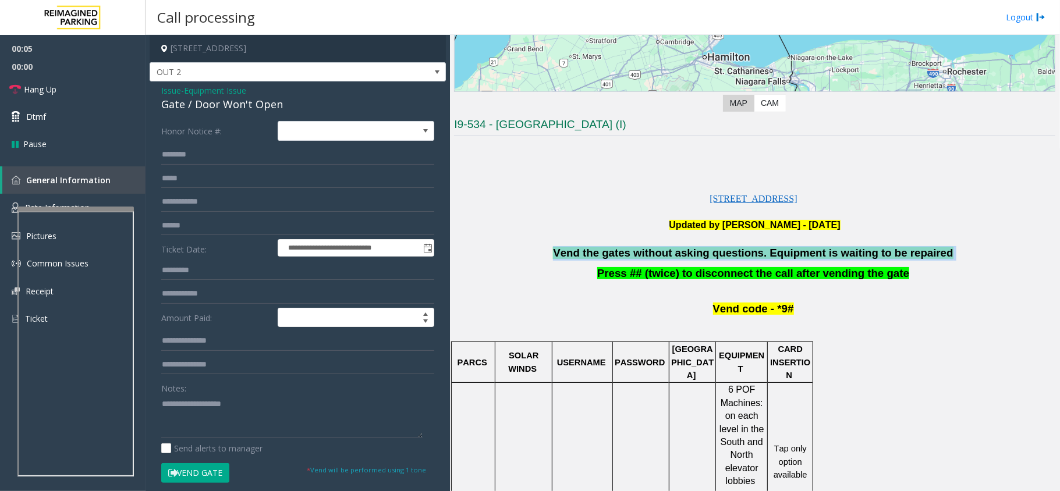
drag, startPoint x: 192, startPoint y: 471, endPoint x: 215, endPoint y: 396, distance: 78.4
click at [191, 473] on button "Vend Gate" at bounding box center [195, 473] width 68 height 20
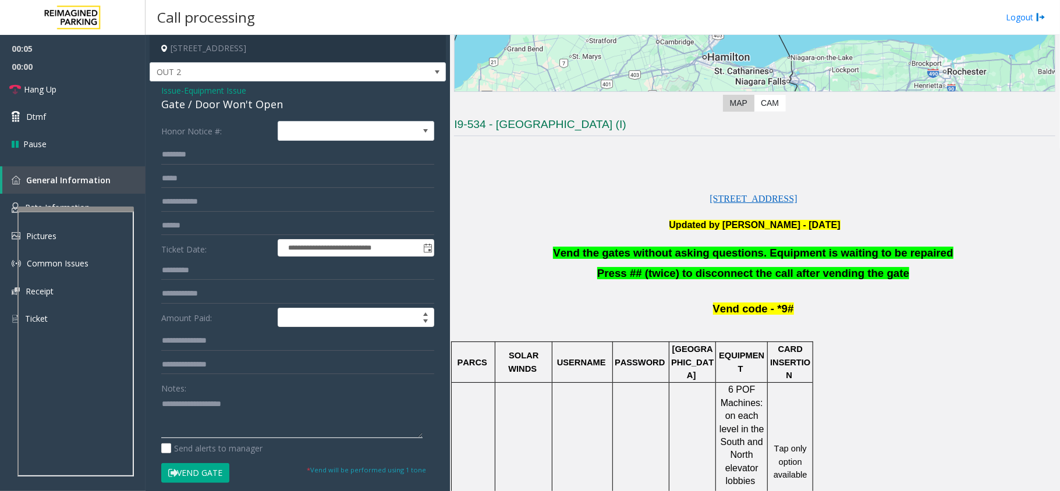
click at [215, 396] on textarea at bounding box center [291, 417] width 261 height 44
paste textarea "**********"
type textarea "**********"
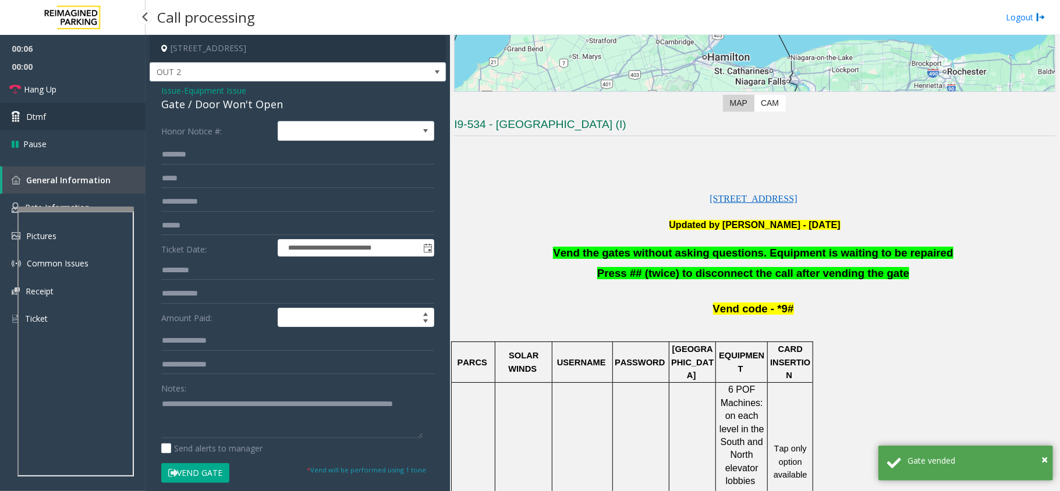
click at [87, 112] on link "Dtmf" at bounding box center [72, 116] width 145 height 27
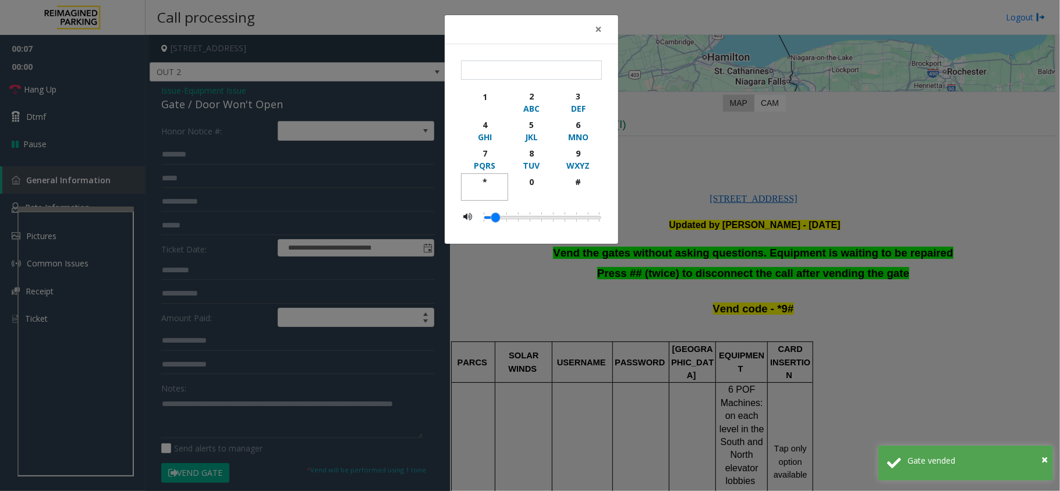
click at [484, 182] on div "*" at bounding box center [485, 182] width 32 height 12
click at [591, 150] on div "9" at bounding box center [578, 153] width 32 height 12
click at [574, 185] on div "#" at bounding box center [578, 182] width 32 height 12
type input "***"
click at [599, 26] on span "×" at bounding box center [598, 29] width 7 height 16
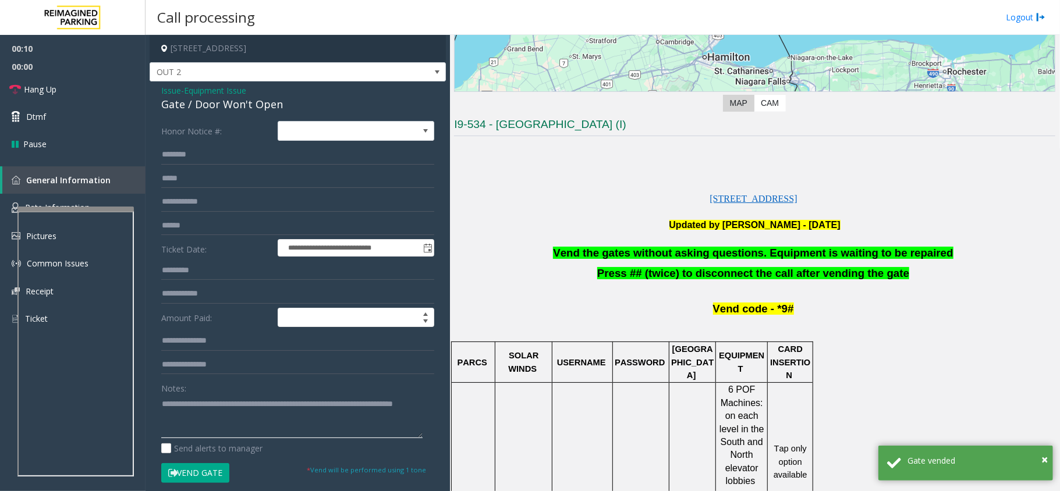
click at [285, 420] on textarea at bounding box center [291, 417] width 261 height 44
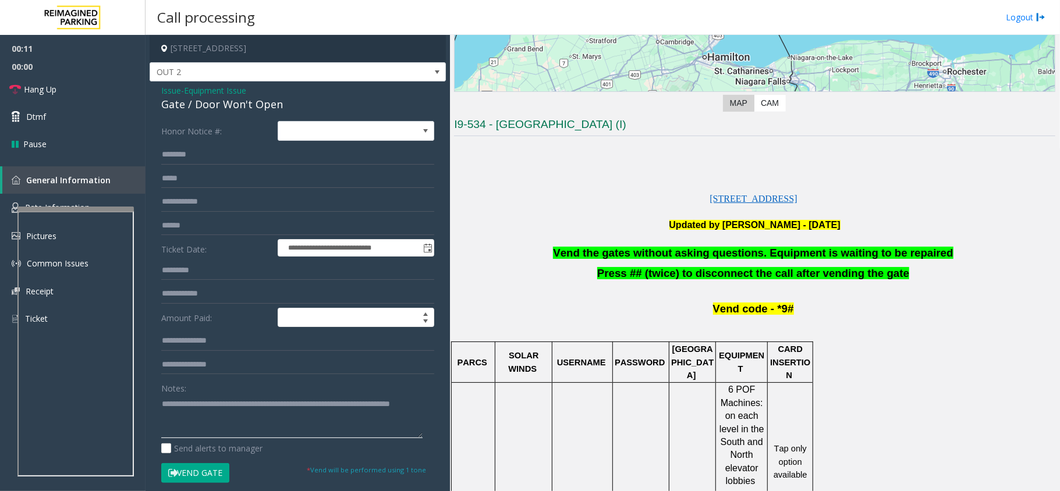
scroll to position [0, 0]
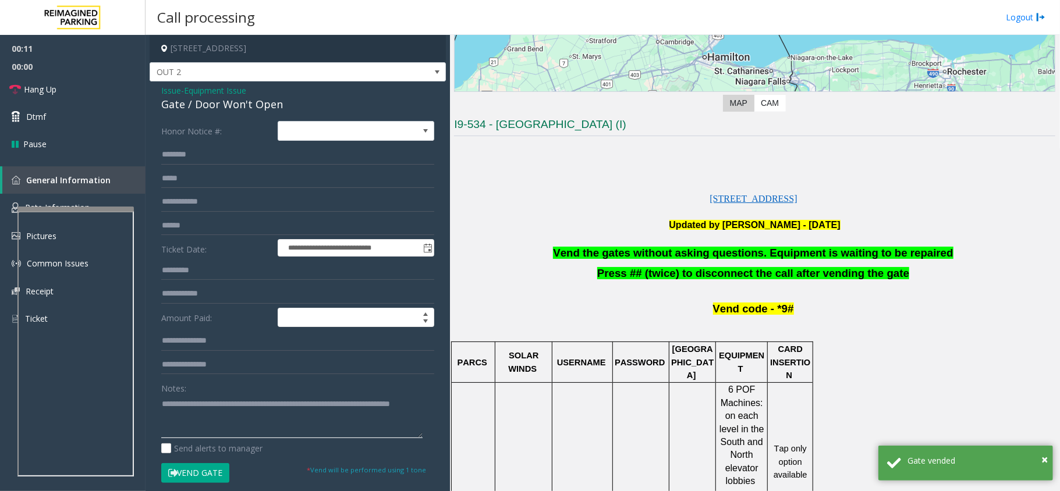
click at [294, 427] on textarea at bounding box center [291, 417] width 261 height 44
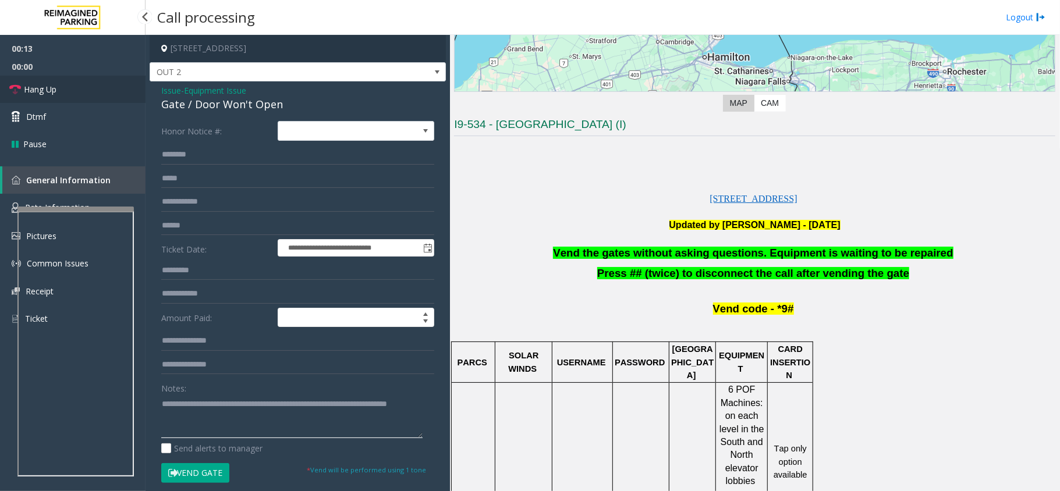
type textarea "**********"
click at [59, 80] on link "Hang Up" at bounding box center [72, 89] width 145 height 27
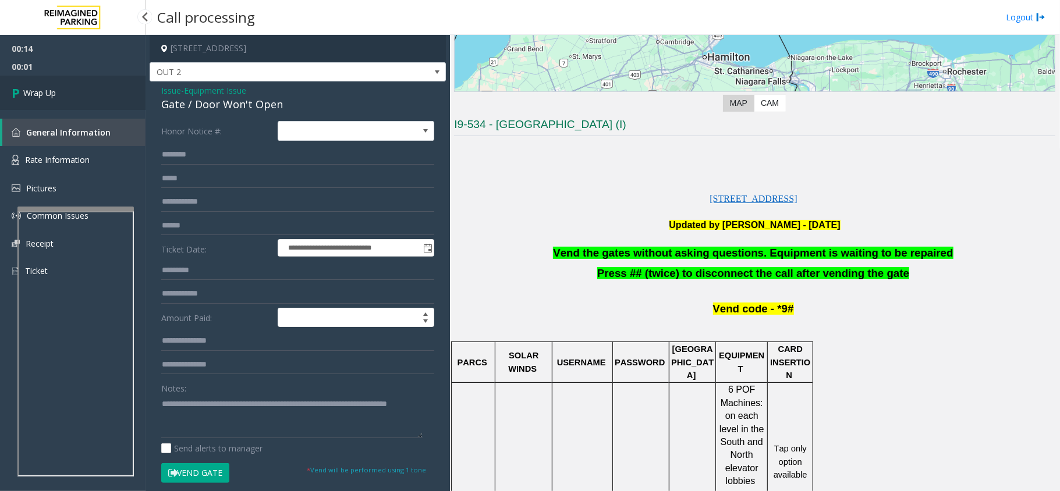
click at [56, 84] on link "Wrap Up" at bounding box center [72, 93] width 145 height 34
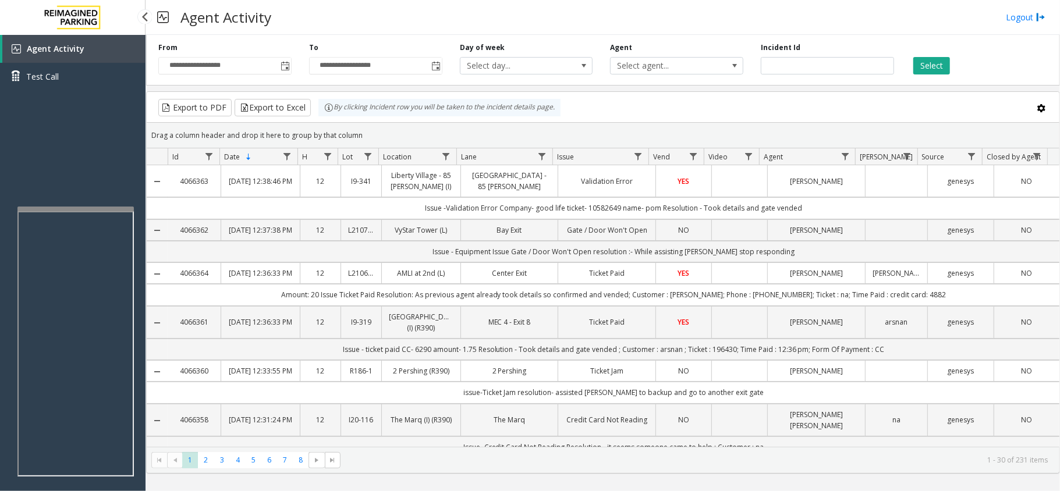
click at [85, 50] on link "Agent Activity" at bounding box center [73, 49] width 143 height 28
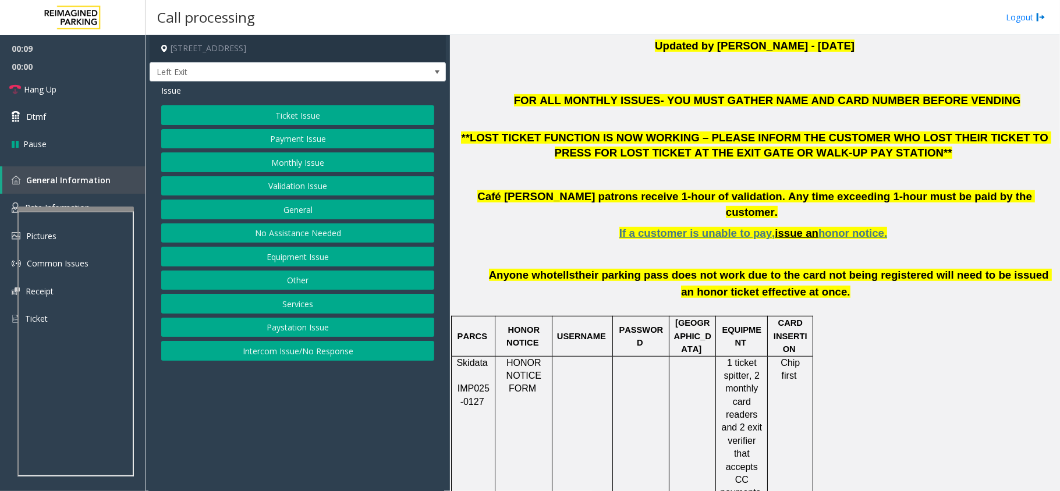
scroll to position [466, 0]
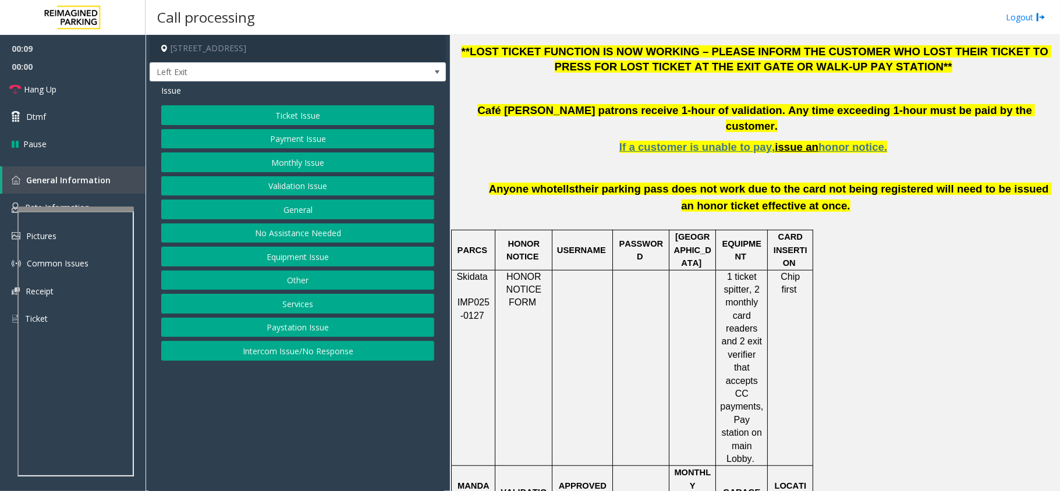
click at [305, 194] on button "Validation Issue" at bounding box center [297, 186] width 273 height 20
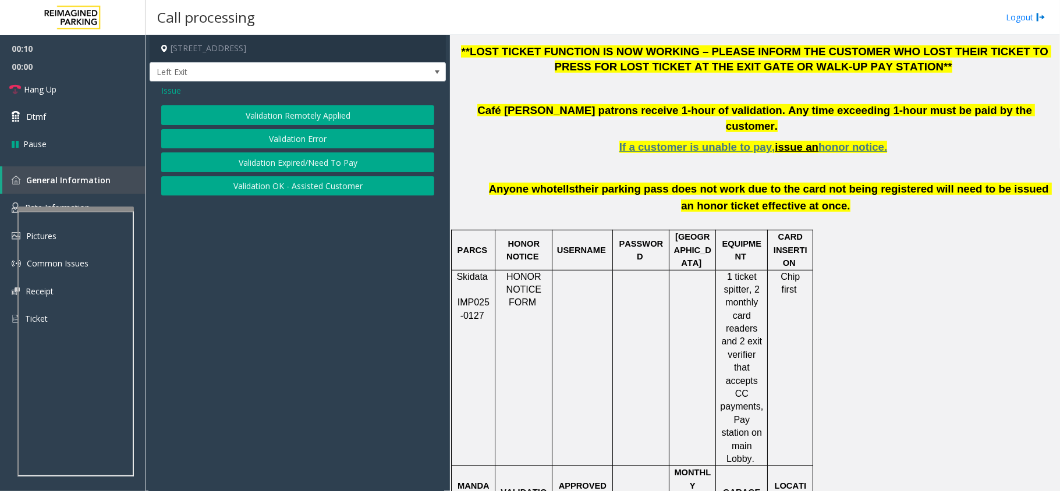
click at [301, 138] on button "Validation Error" at bounding box center [297, 139] width 273 height 20
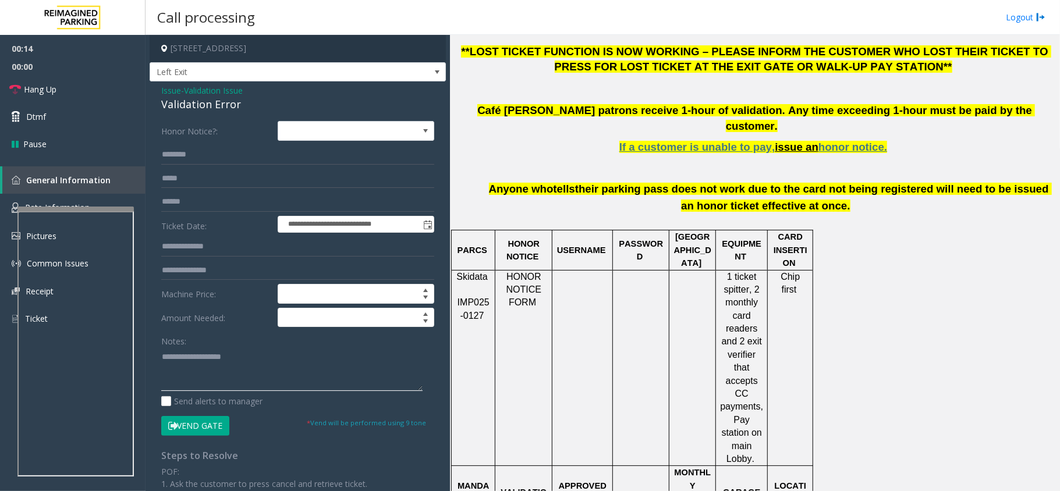
click at [282, 352] on textarea at bounding box center [291, 369] width 261 height 44
paste textarea "**********"
click at [198, 103] on div "Validation Error" at bounding box center [297, 105] width 273 height 16
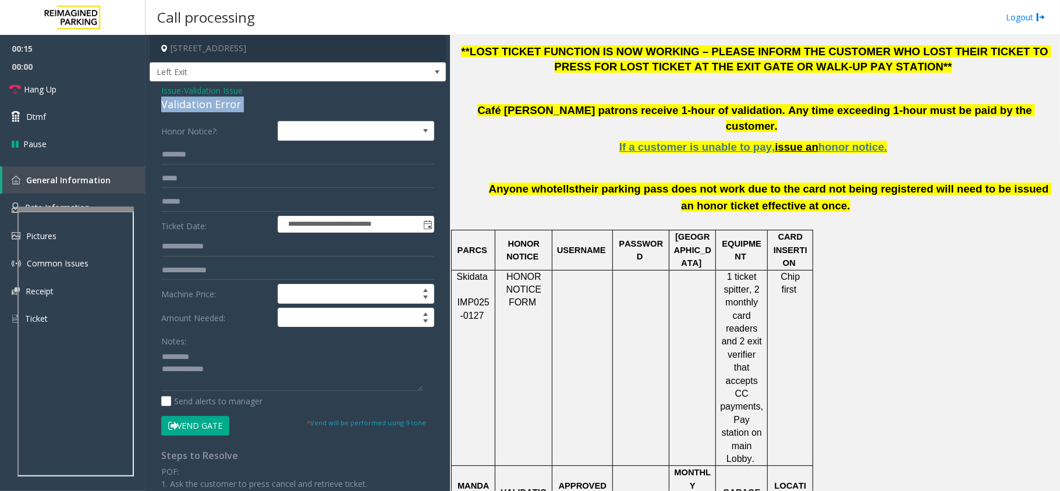
copy div "Validation Error"
click at [205, 359] on textarea at bounding box center [291, 369] width 261 height 44
paste textarea "**********"
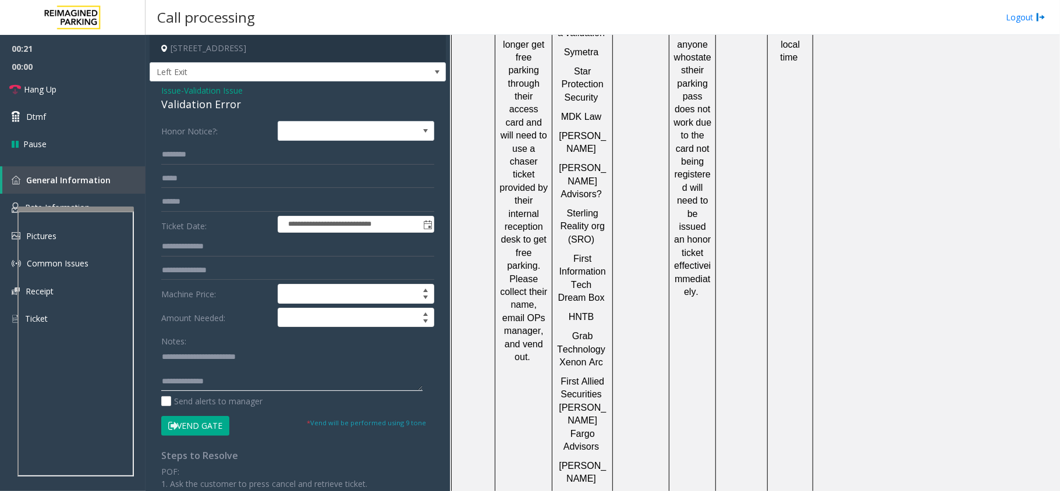
scroll to position [1009, 0]
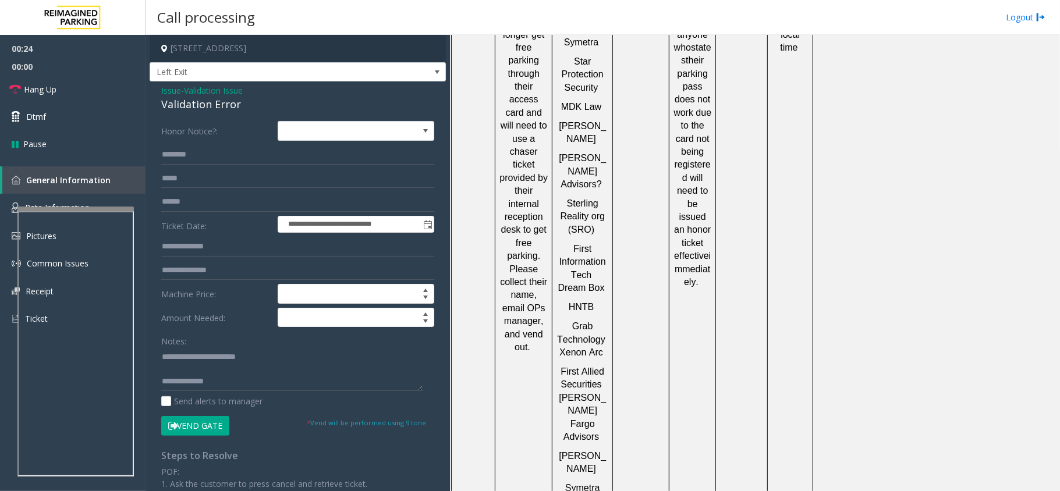
click at [632, 345] on td "Barcode facing up" at bounding box center [641, 287] width 56 height 597
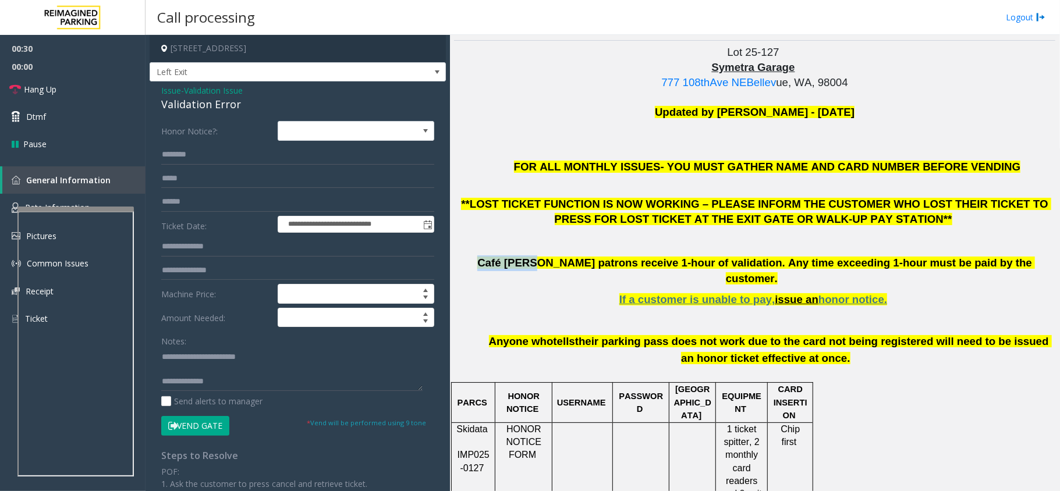
drag, startPoint x: 555, startPoint y: 263, endPoint x: 480, endPoint y: 257, distance: 75.9
click at [494, 259] on p "Café Hagen patrons receive 1-hour of validation. Any time exceeding 1-hour must…" at bounding box center [754, 270] width 601 height 31
copy span "Café Hagen"
click at [164, 198] on input "text" at bounding box center [297, 202] width 273 height 20
click at [249, 385] on textarea at bounding box center [291, 369] width 261 height 44
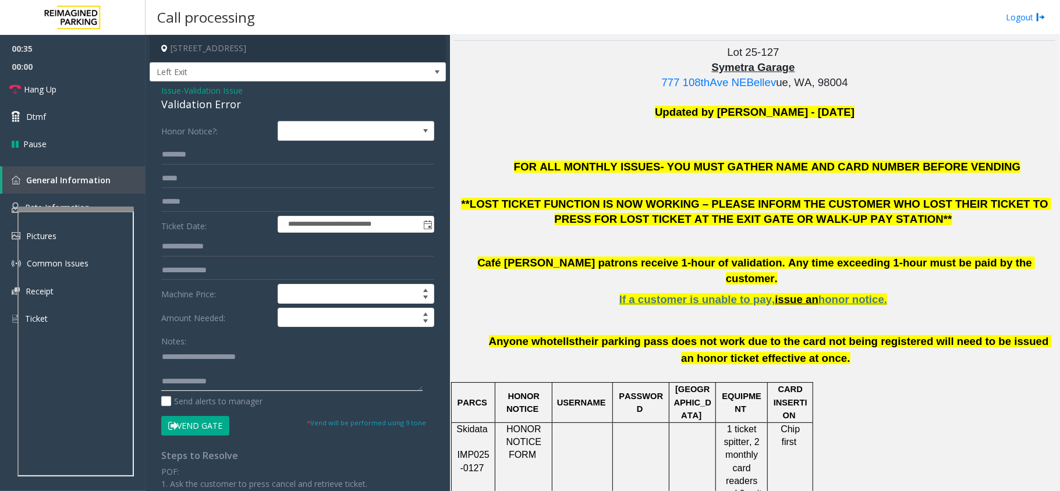
scroll to position [8, 0]
paste textarea "**********"
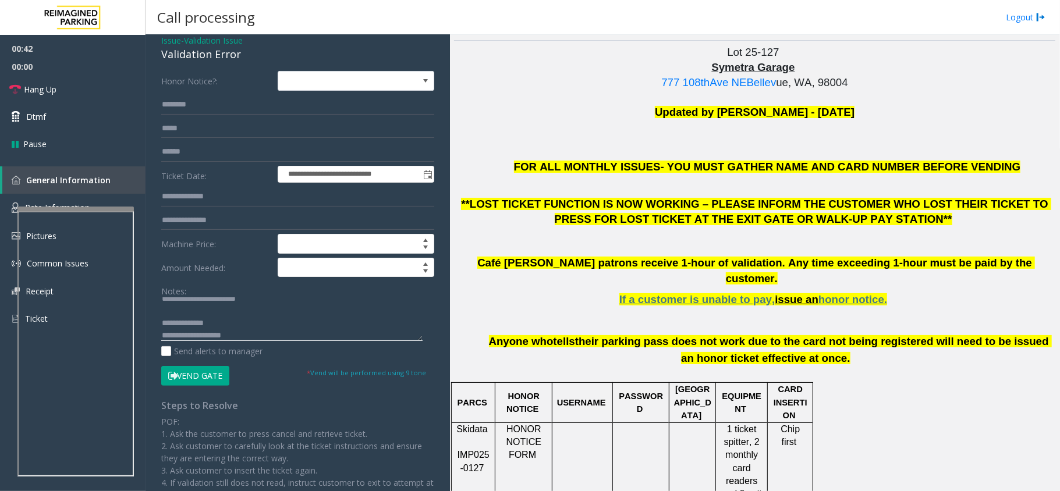
scroll to position [77, 0]
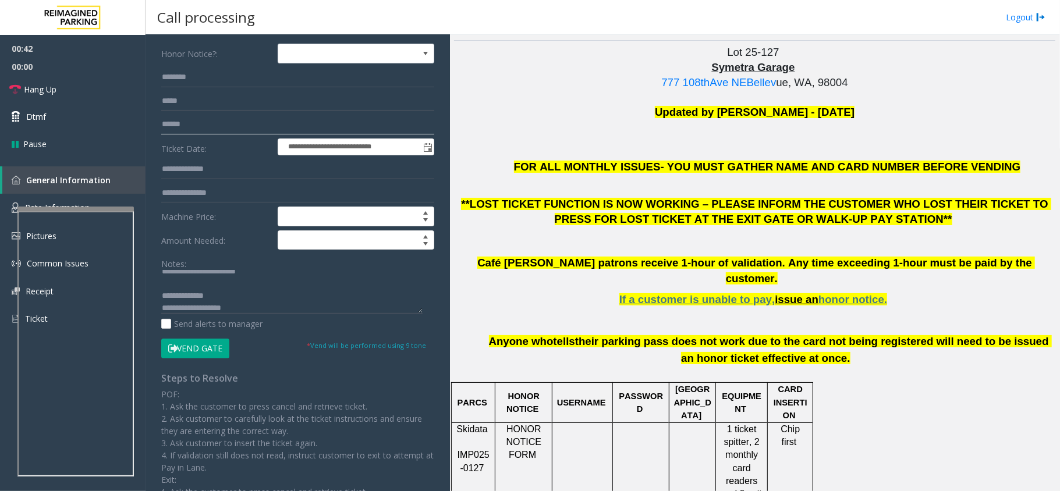
click at [211, 122] on input "text" at bounding box center [297, 125] width 273 height 20
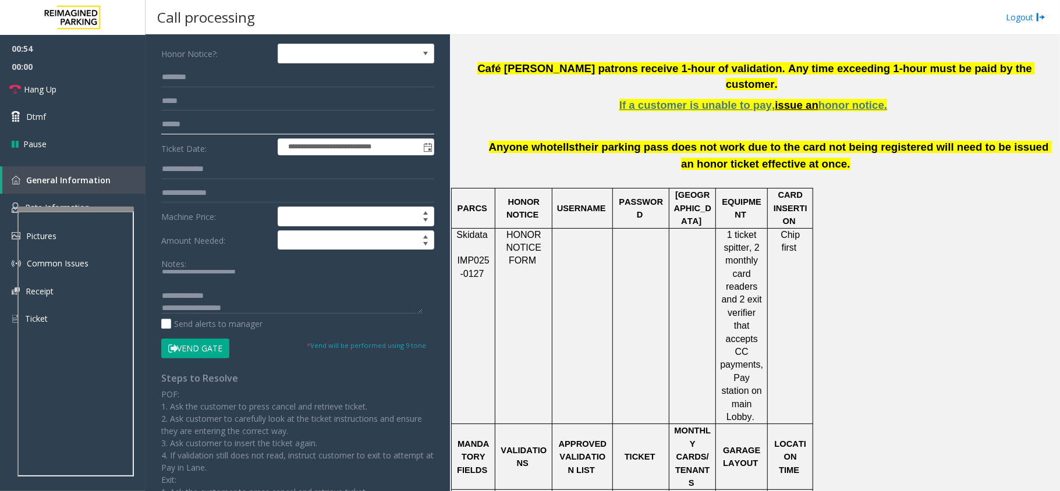
scroll to position [701, 0]
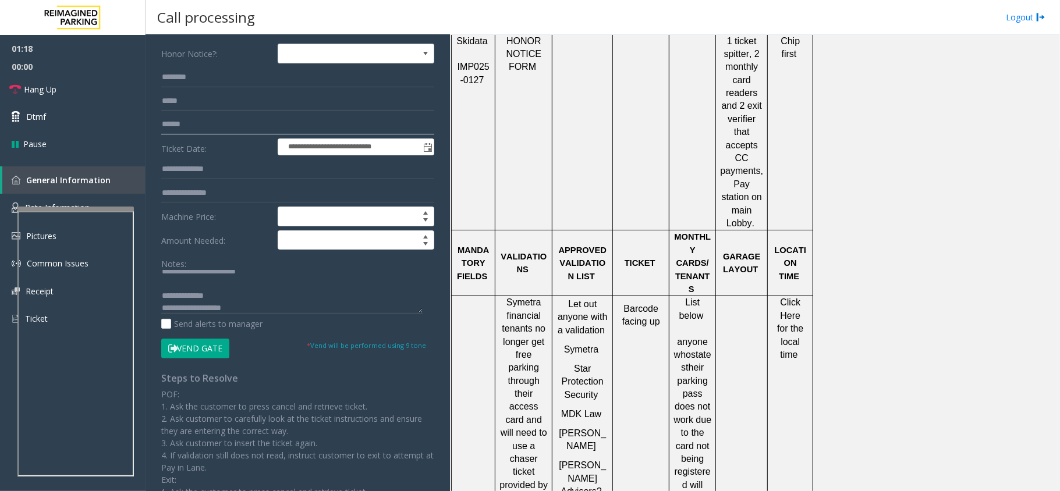
click at [198, 125] on input "text" at bounding box center [297, 125] width 273 height 20
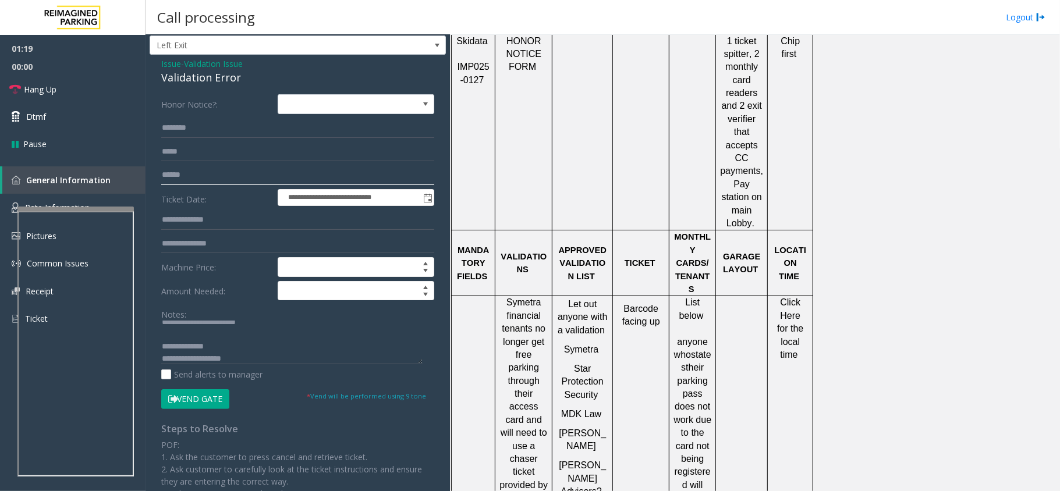
scroll to position [0, 0]
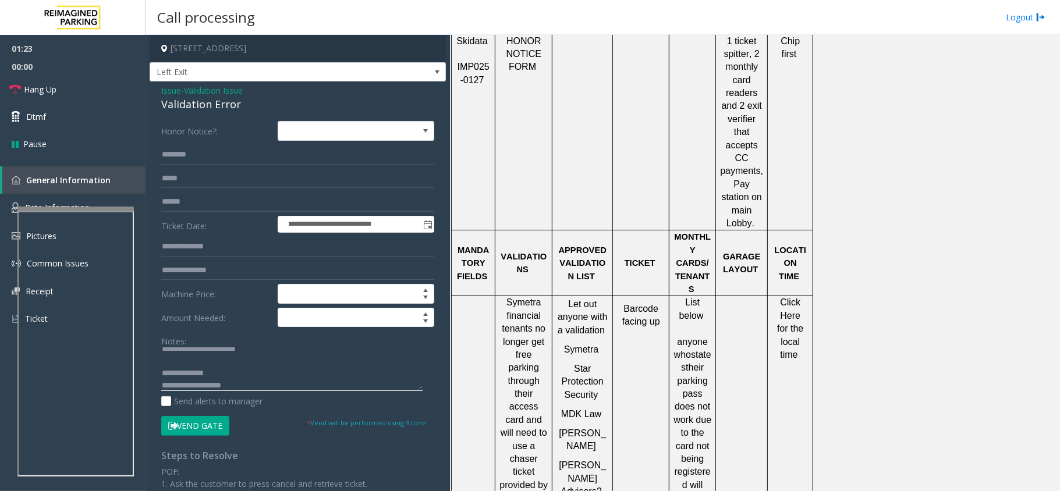
click at [229, 370] on textarea at bounding box center [291, 369] width 261 height 44
paste textarea "**********"
type textarea "**********"
click at [197, 201] on input "text" at bounding box center [297, 202] width 273 height 20
type input "******"
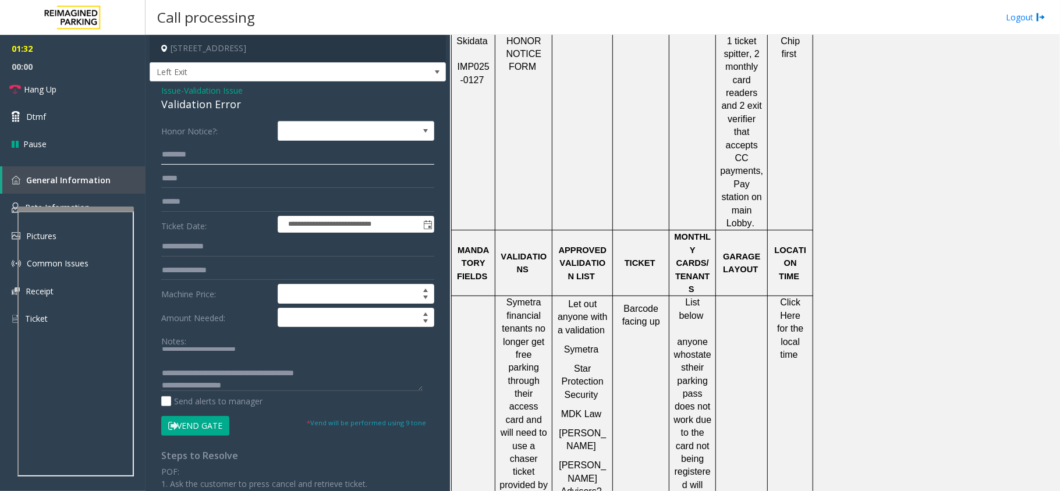
click at [191, 145] on input "text" at bounding box center [297, 155] width 273 height 20
click at [169, 157] on input "********" at bounding box center [297, 155] width 273 height 20
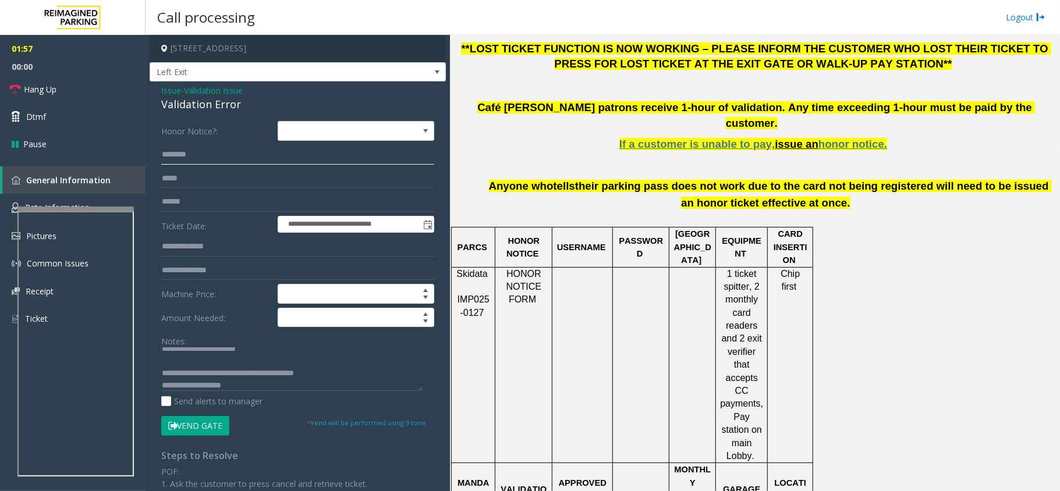
type input "********"
drag, startPoint x: 268, startPoint y: 385, endPoint x: 155, endPoint y: 389, distance: 113.6
click at [155, 389] on div "**********" at bounding box center [297, 427] width 290 height 613
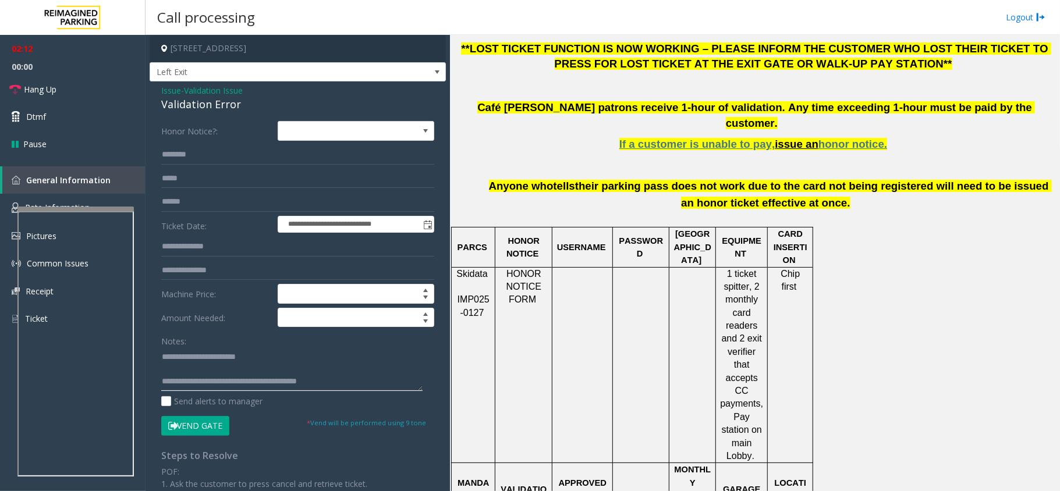
click at [201, 370] on textarea at bounding box center [291, 369] width 261 height 44
click at [165, 356] on textarea at bounding box center [291, 369] width 261 height 44
click at [201, 421] on button "Vend Gate" at bounding box center [195, 426] width 68 height 20
click at [161, 354] on div "**********" at bounding box center [297, 427] width 290 height 613
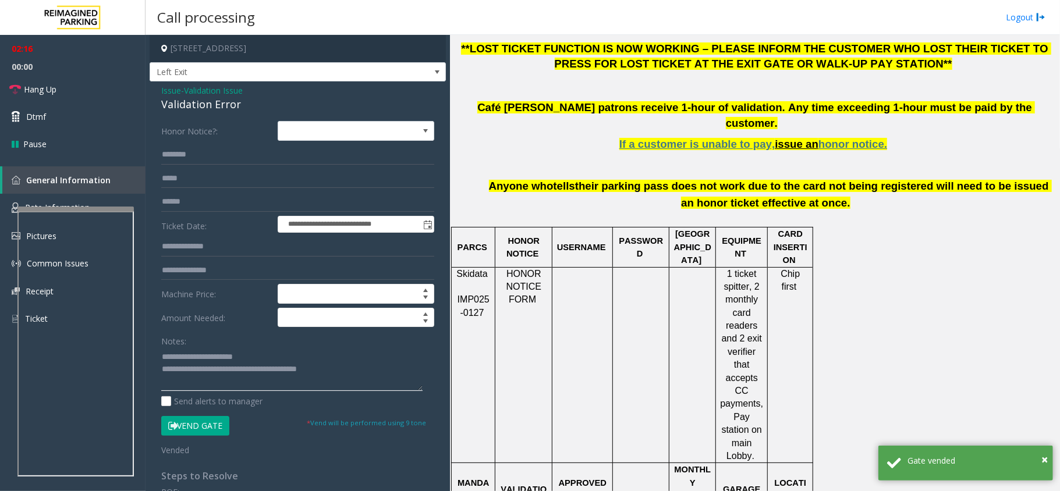
click at [164, 357] on textarea at bounding box center [291, 369] width 261 height 44
paste textarea "**********"
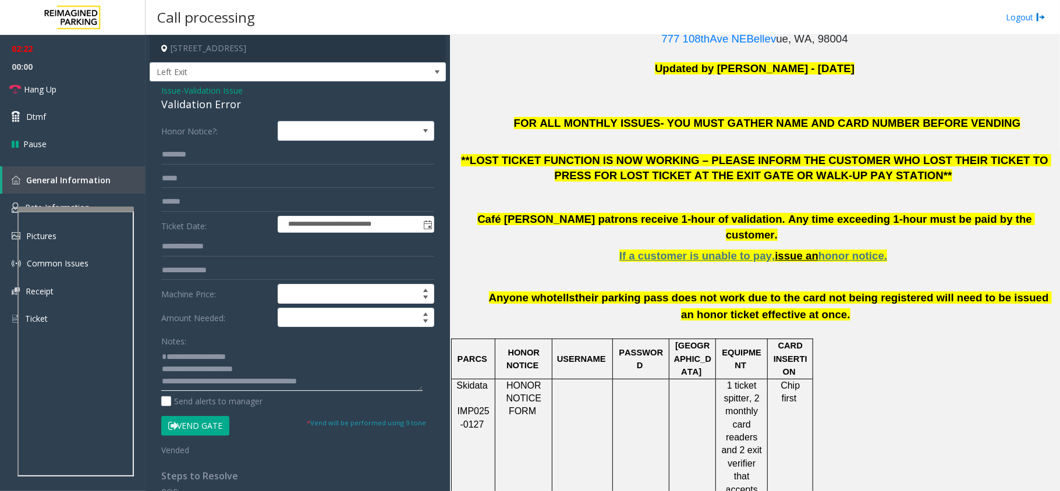
scroll to position [158, 0]
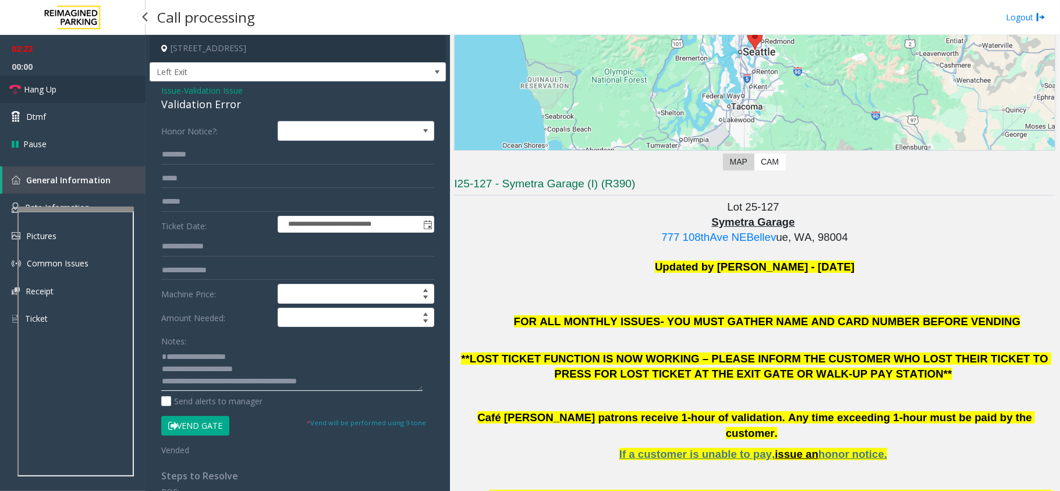
type textarea "**********"
click at [22, 86] on link "Hang Up" at bounding box center [72, 89] width 145 height 27
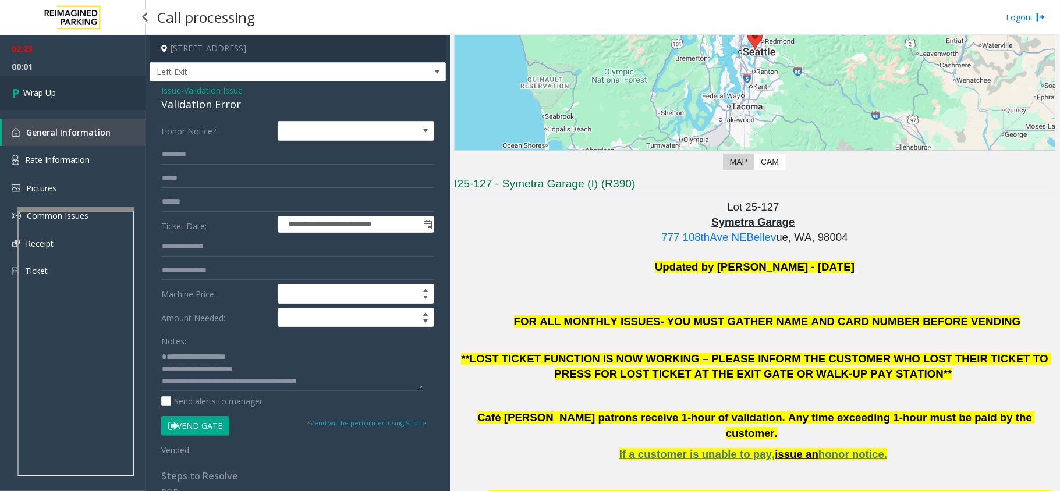
click at [80, 92] on link "Wrap Up" at bounding box center [72, 93] width 145 height 34
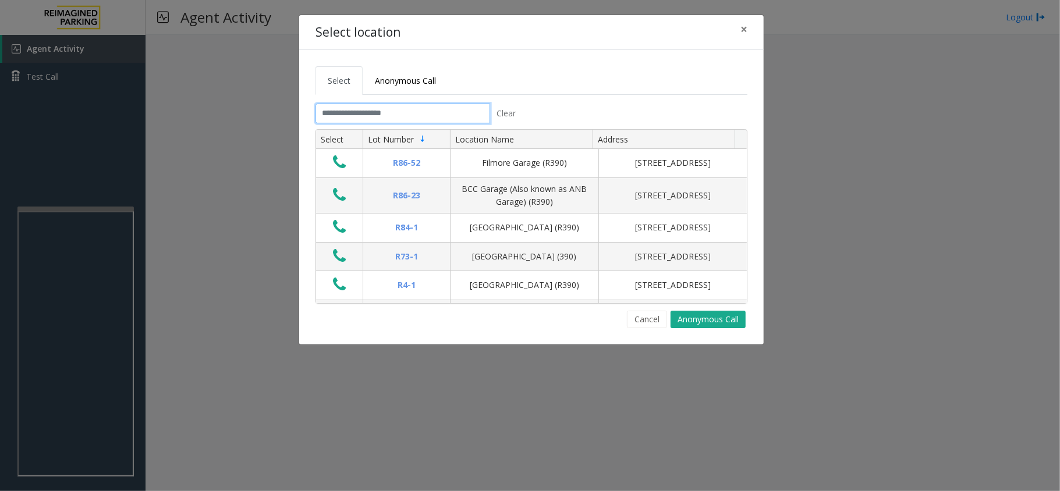
click at [378, 116] on input "text" at bounding box center [402, 114] width 175 height 20
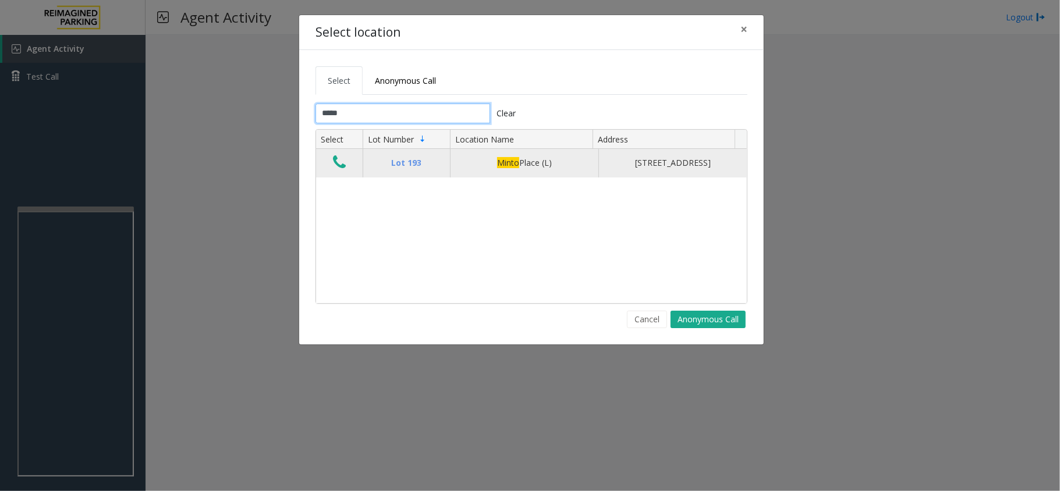
type input "*****"
click at [326, 165] on td "Data table" at bounding box center [339, 163] width 47 height 28
click at [340, 171] on icon "Data table" at bounding box center [339, 162] width 13 height 16
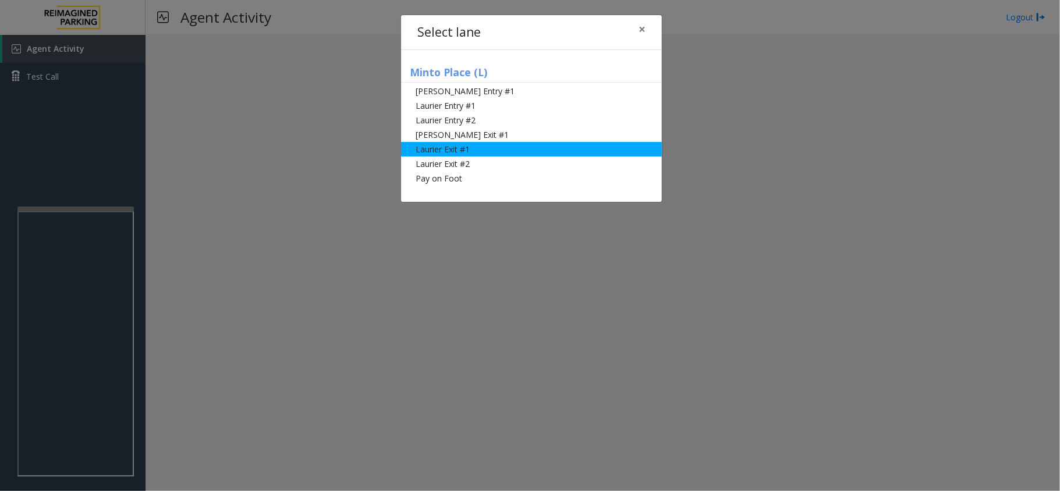
click at [480, 145] on li "Laurier Exit #1" at bounding box center [531, 149] width 261 height 15
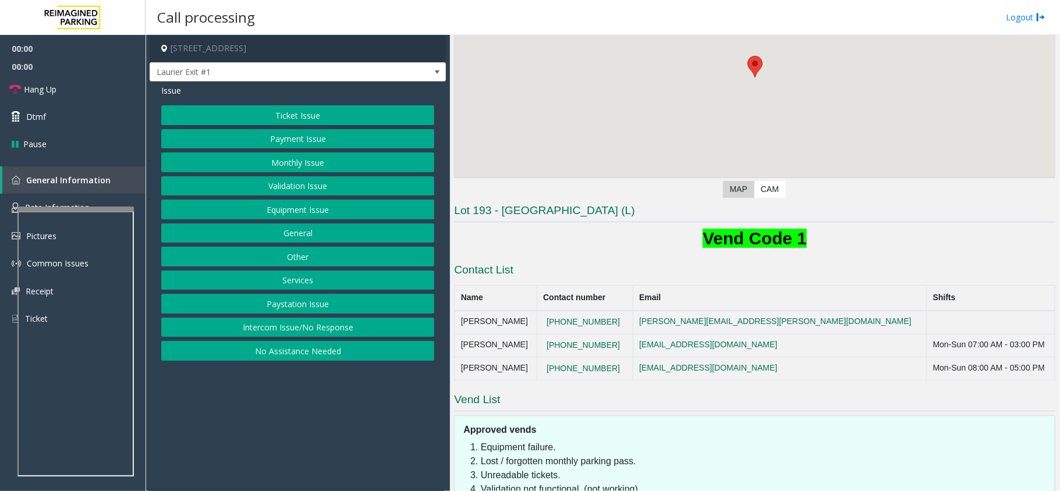
scroll to position [155, 0]
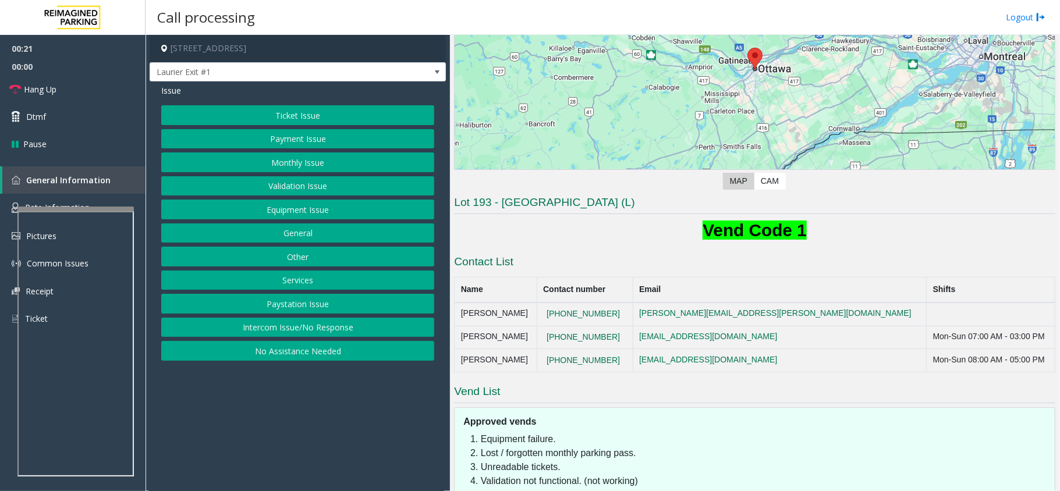
click at [321, 148] on button "Payment Issue" at bounding box center [297, 139] width 273 height 20
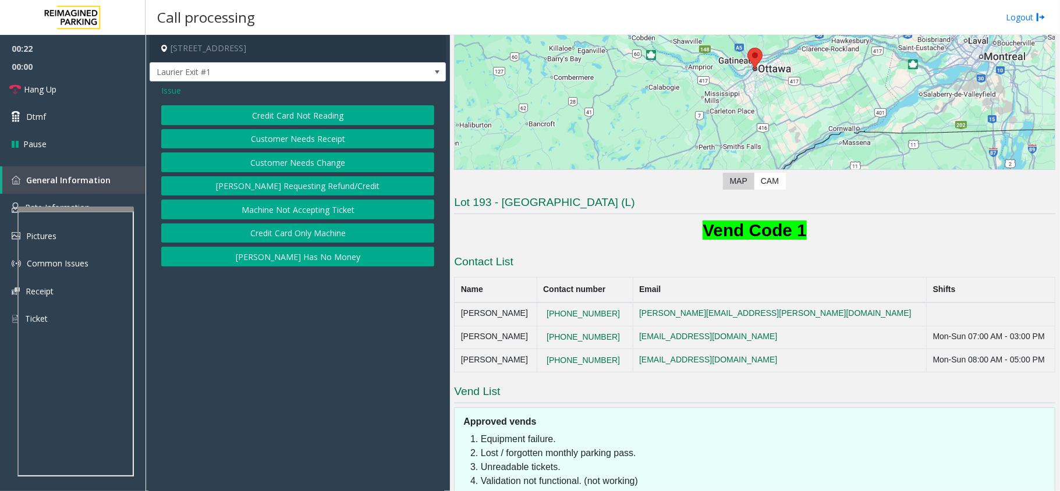
click at [326, 118] on button "Credit Card Not Reading" at bounding box center [297, 115] width 273 height 20
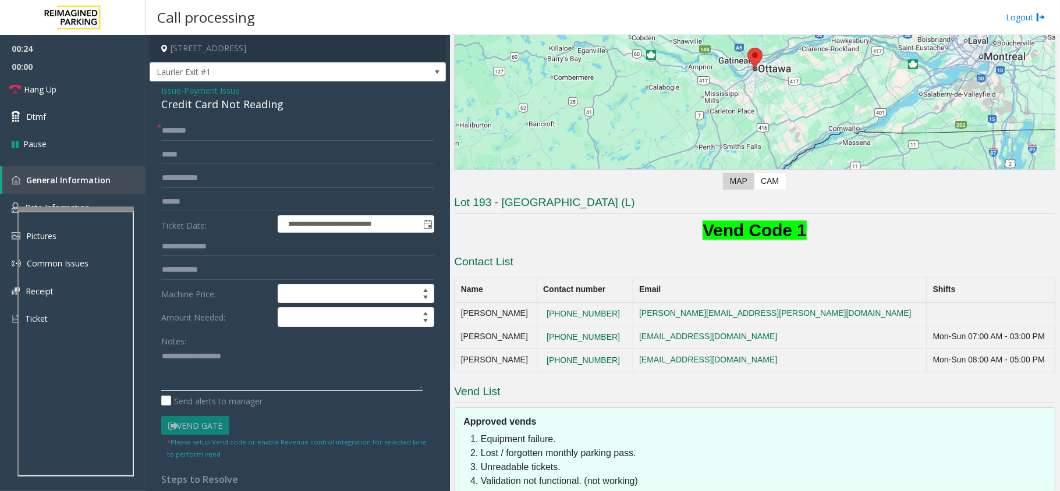
click at [224, 354] on textarea at bounding box center [291, 369] width 261 height 44
paste textarea "**********"
click at [228, 114] on div "**********" at bounding box center [298, 370] width 296 height 578
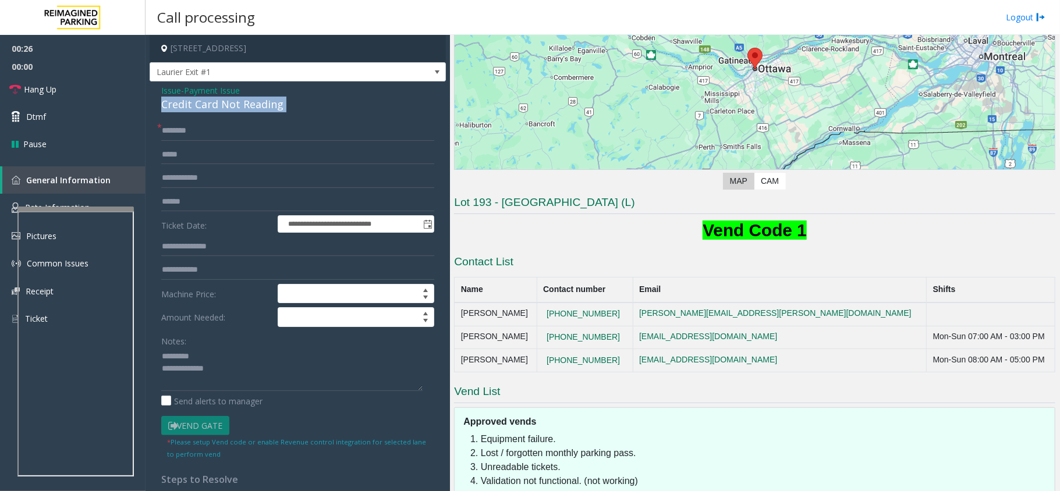
click at [227, 112] on div "Credit Card Not Reading" at bounding box center [297, 105] width 273 height 16
drag, startPoint x: 208, startPoint y: 327, endPoint x: 212, endPoint y: 350, distance: 23.2
click at [208, 327] on label "Amount Needed:" at bounding box center [216, 317] width 116 height 20
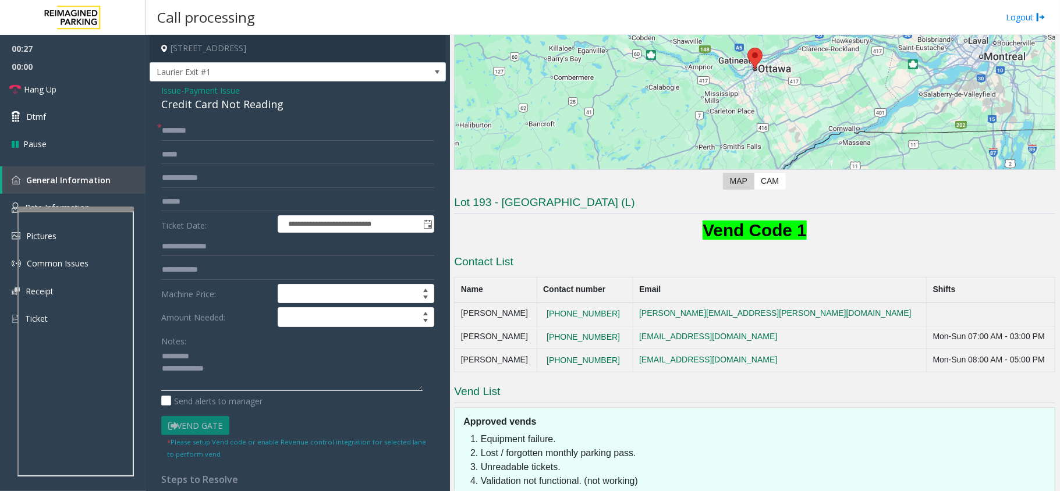
paste textarea "**********"
click at [214, 350] on textarea at bounding box center [291, 369] width 261 height 44
click at [314, 379] on textarea at bounding box center [291, 369] width 261 height 44
click at [66, 93] on link "Hang Up" at bounding box center [72, 89] width 145 height 27
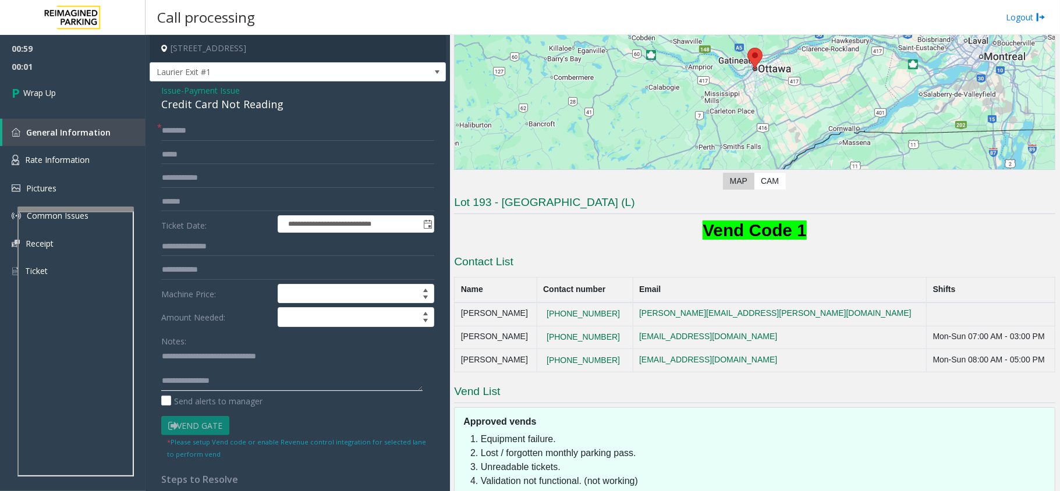
click at [253, 382] on textarea at bounding box center [291, 369] width 261 height 44
click at [290, 382] on textarea at bounding box center [291, 369] width 261 height 44
type textarea "**********"
click at [66, 101] on link "Wrap Up" at bounding box center [72, 93] width 145 height 34
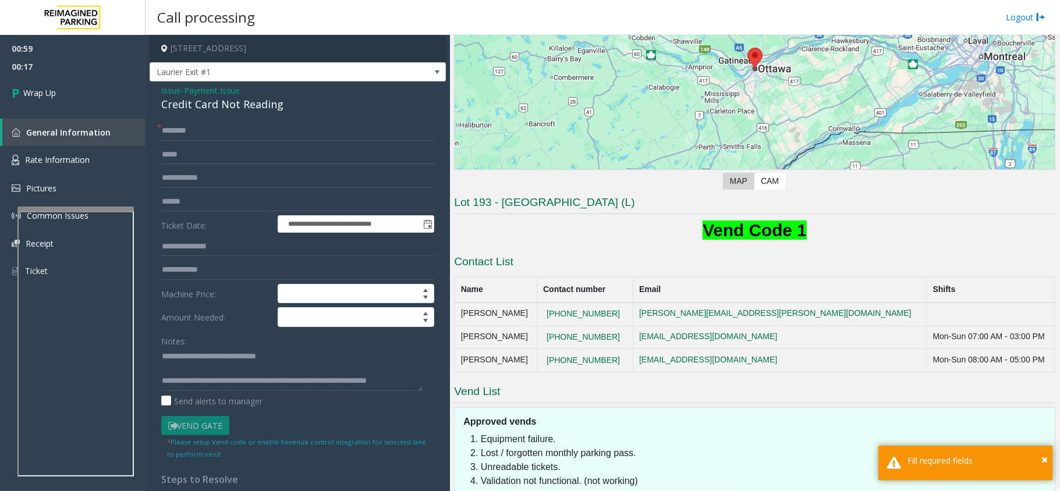
click at [247, 141] on form "**********" at bounding box center [297, 290] width 273 height 339
click at [243, 130] on input "text" at bounding box center [297, 131] width 273 height 20
type input "**"
click at [22, 87] on icon at bounding box center [18, 92] width 12 height 19
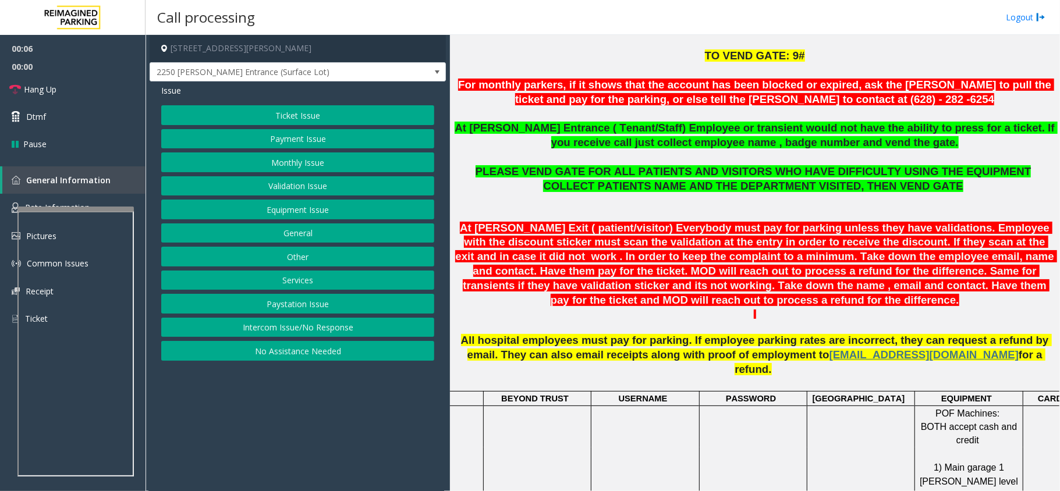
scroll to position [388, 0]
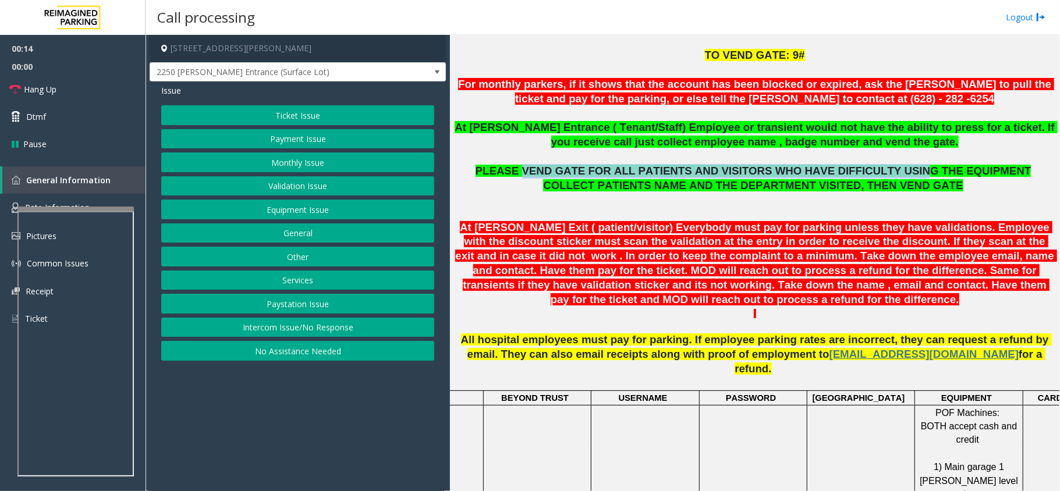
drag, startPoint x: 554, startPoint y: 172, endPoint x: 888, endPoint y: 175, distance: 333.5
click at [888, 175] on span "PLEASE VEND GATE FOR ALL PATIENTS AND VISITORS WHO HAVE DIFFICULTY USING THE EQ…" at bounding box center [753, 171] width 556 height 12
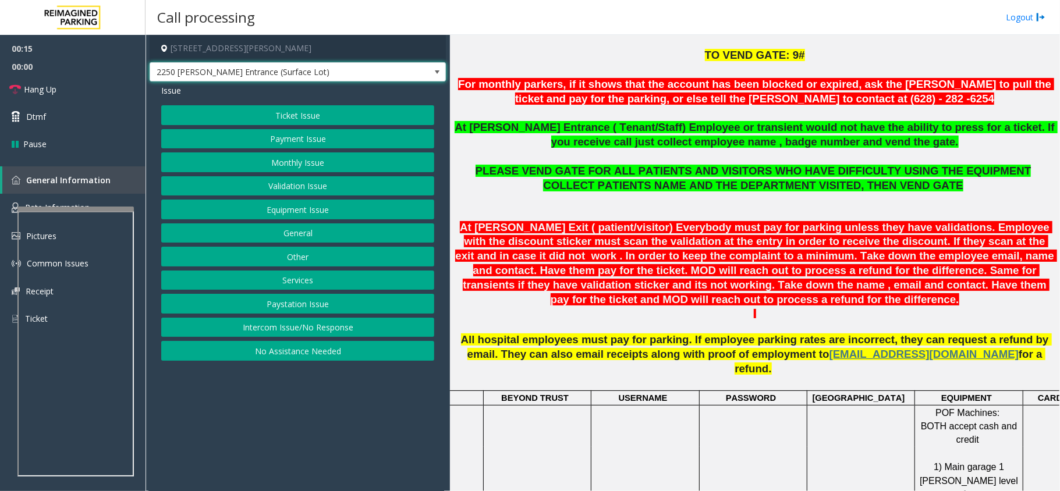
click at [210, 66] on span "2250 Hayes Entrance (Surface Lot)" at bounding box center [268, 72] width 236 height 19
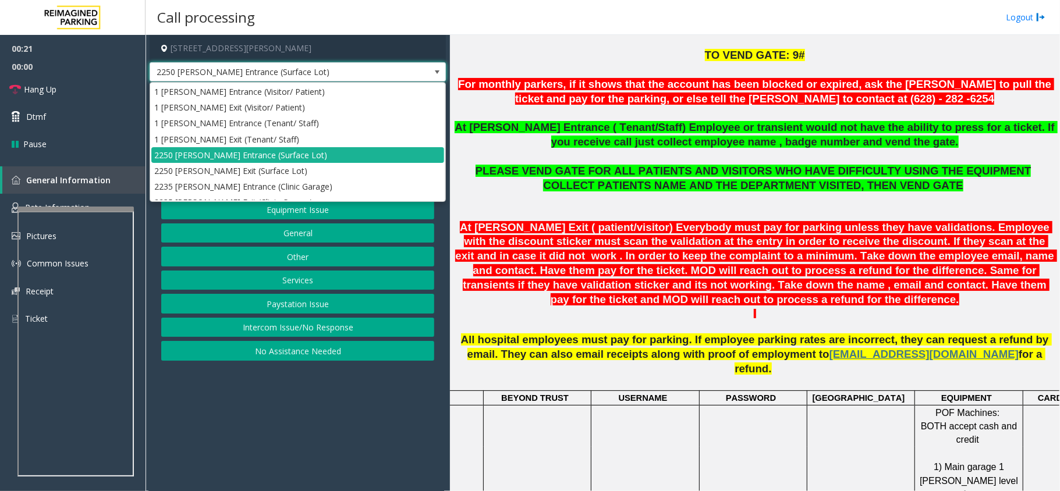
click at [342, 456] on app-call-processing-form "1 Shrader Street, San Francisco, CA 2250 Hayes Entrance (Surface Lot) Issue Tic…" at bounding box center [297, 263] width 304 height 456
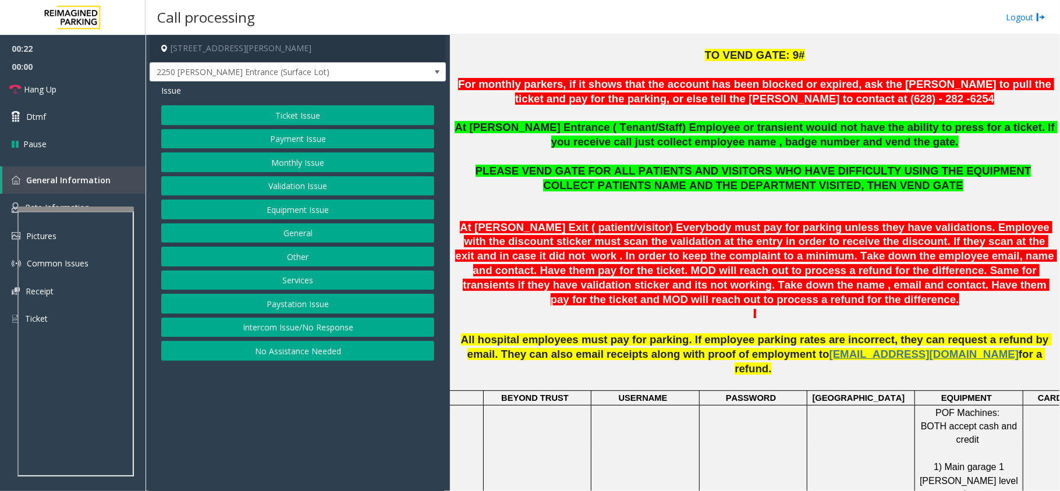
click at [286, 108] on button "Ticket Issue" at bounding box center [297, 115] width 273 height 20
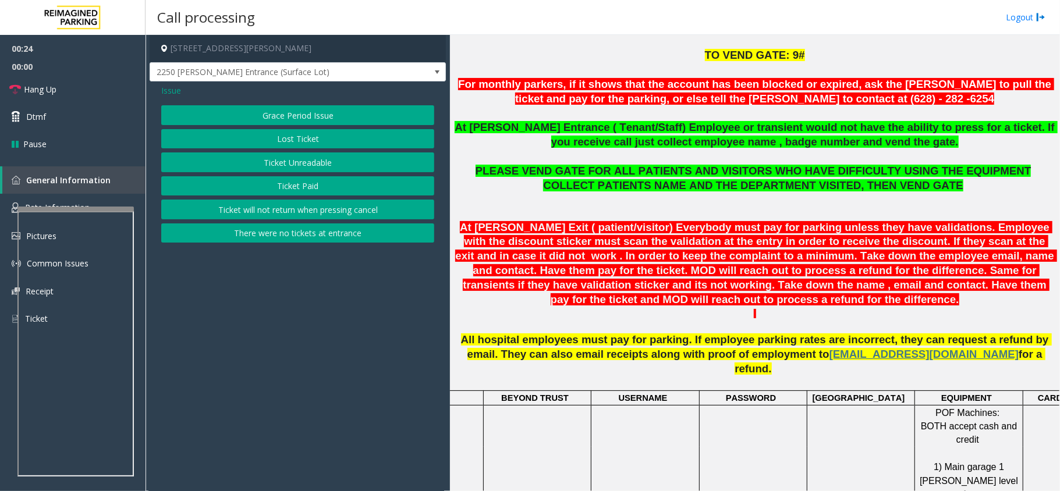
click at [288, 235] on button "There were no tickets at entrance" at bounding box center [297, 233] width 273 height 20
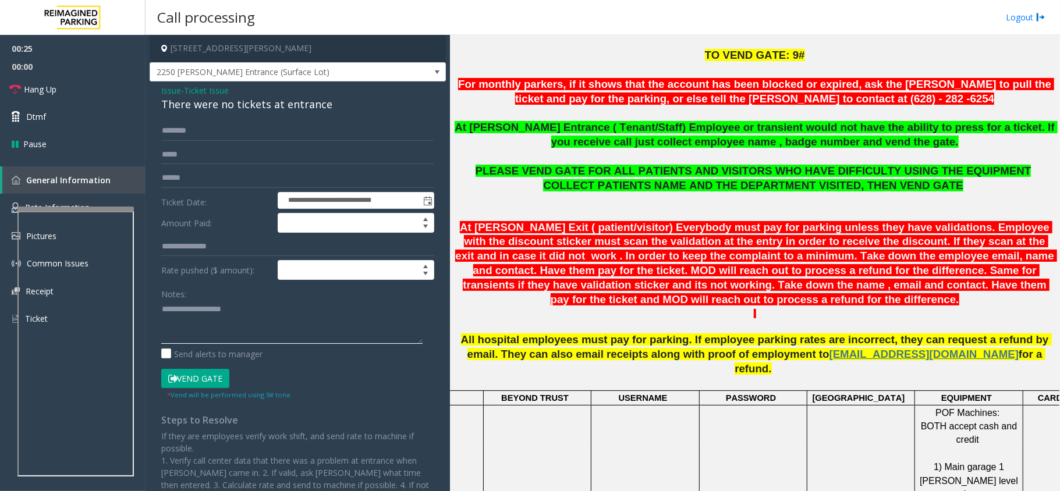
click at [282, 328] on textarea at bounding box center [291, 322] width 261 height 44
click at [247, 66] on span "2250 Hayes Entrance (Surface Lot)" at bounding box center [268, 72] width 236 height 19
click at [925, 171] on span "PLEASE VEND GATE FOR ALL PATIENTS AND VISITORS WHO HAVE DIFFICULTY USING THE EQ…" at bounding box center [753, 171] width 556 height 12
paste textarea "**********"
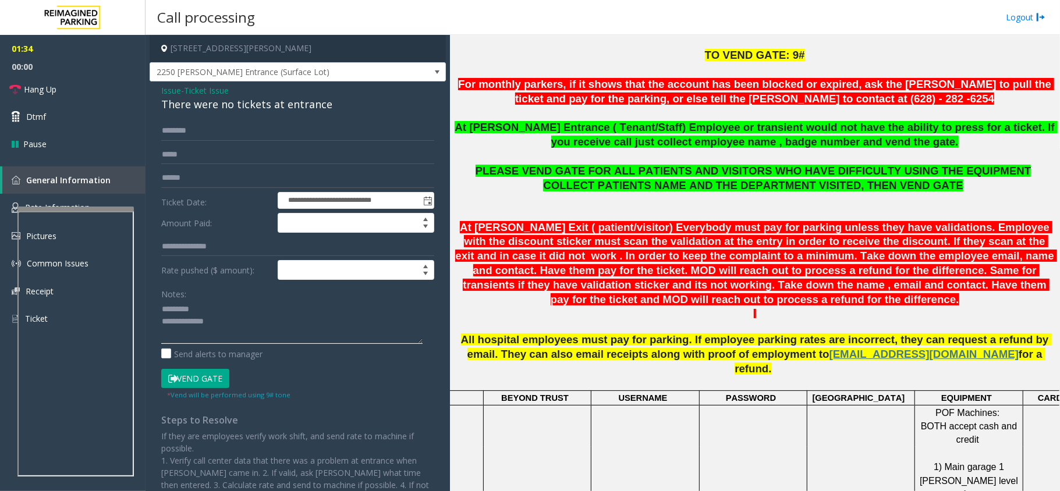
click at [301, 327] on textarea at bounding box center [291, 322] width 261 height 44
click at [243, 106] on div "There were no tickets at entrance" at bounding box center [297, 105] width 273 height 16
copy div "There were no tickets at entrance"
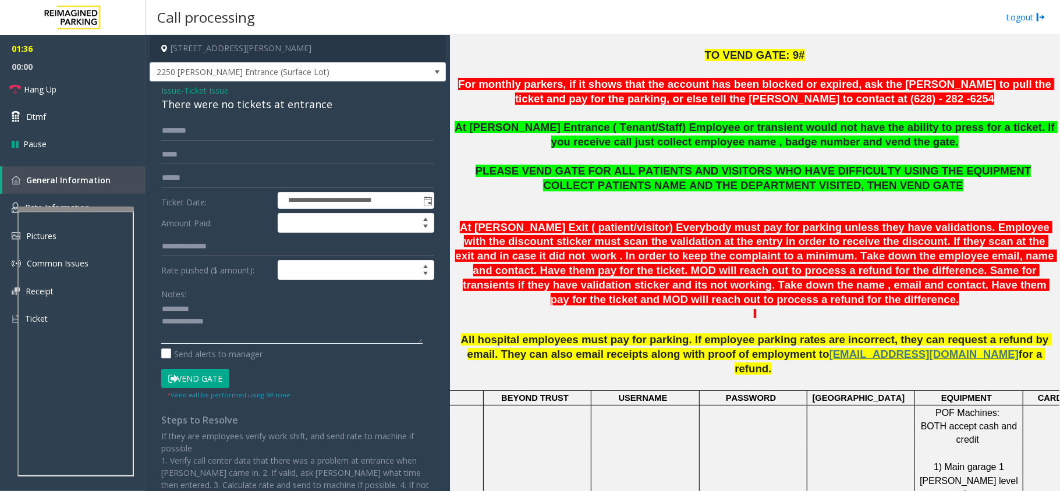
paste textarea "**********"
click at [222, 303] on textarea at bounding box center [291, 322] width 261 height 44
click at [92, 92] on link "Hang Up" at bounding box center [72, 89] width 145 height 27
click at [243, 332] on textarea at bounding box center [291, 322] width 261 height 44
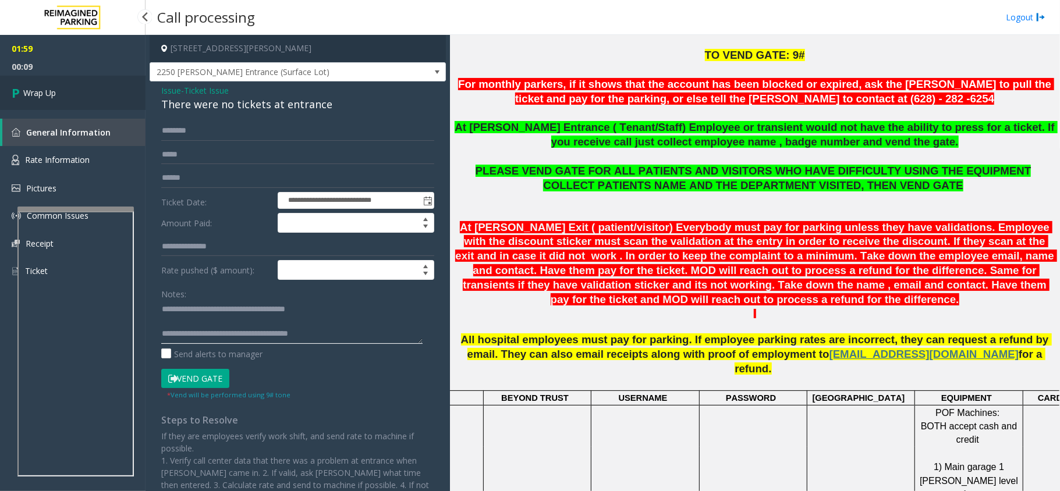
type textarea "**********"
click at [61, 91] on link "Wrap Up" at bounding box center [72, 93] width 145 height 34
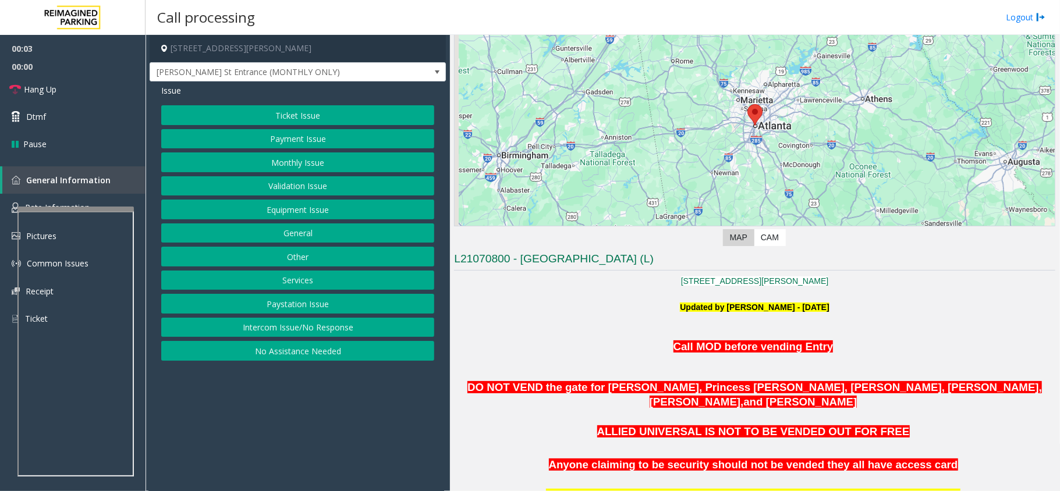
scroll to position [233, 0]
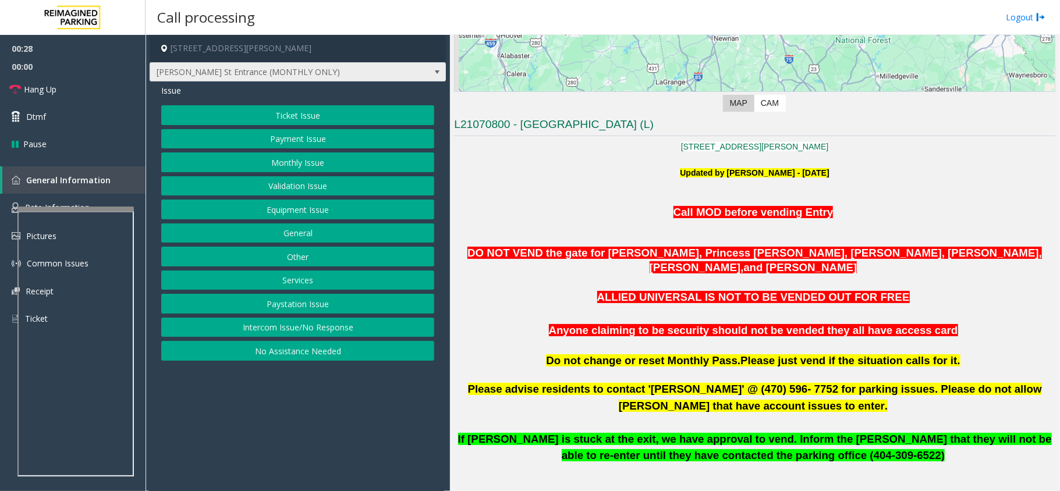
click at [348, 78] on span "Pryor St Entrance (MONTHLY ONLY)" at bounding box center [268, 72] width 236 height 19
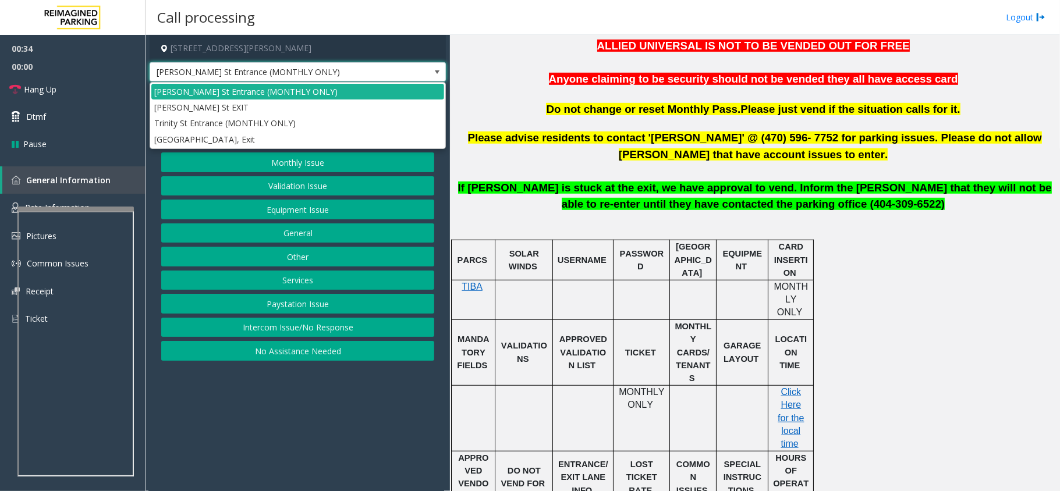
scroll to position [543, 0]
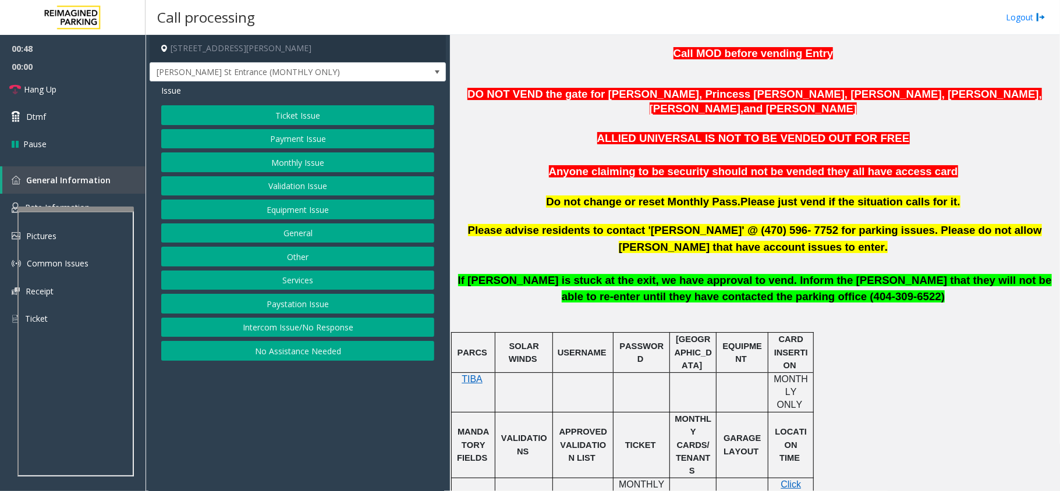
scroll to position [388, 0]
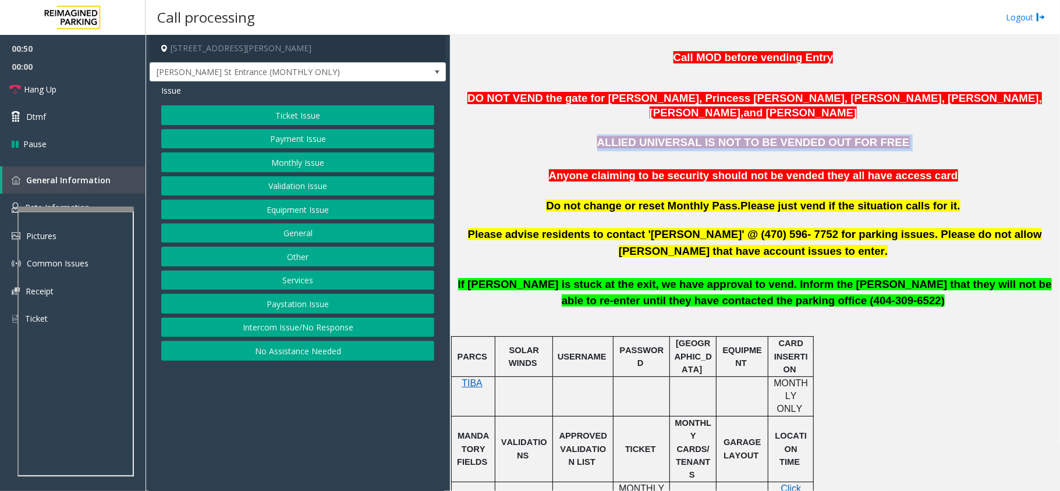
drag, startPoint x: 622, startPoint y: 133, endPoint x: 903, endPoint y: 129, distance: 281.1
click at [903, 134] on p "ALLIED UNIVERSAL IS NOT TO BE VENDED OUT FOR FREE" at bounding box center [754, 142] width 601 height 17
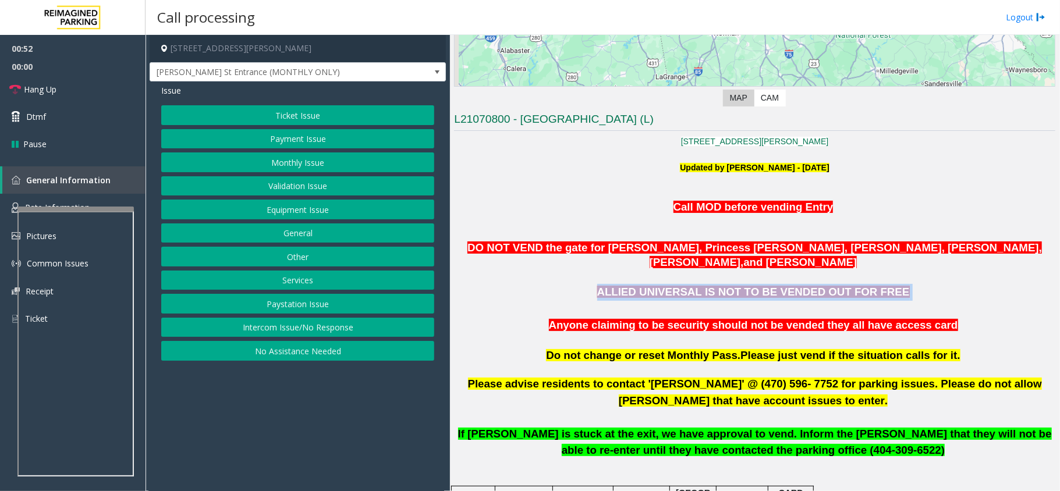
scroll to position [233, 0]
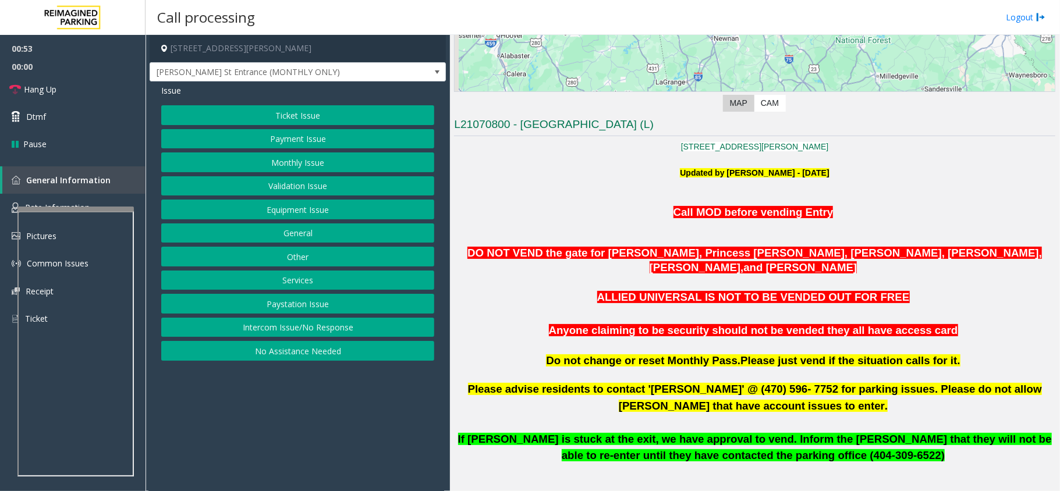
click at [771, 210] on span "Call MOD before vending Entry" at bounding box center [753, 212] width 160 height 12
click at [703, 368] on p at bounding box center [754, 374] width 601 height 13
click at [702, 368] on p at bounding box center [754, 374] width 601 height 13
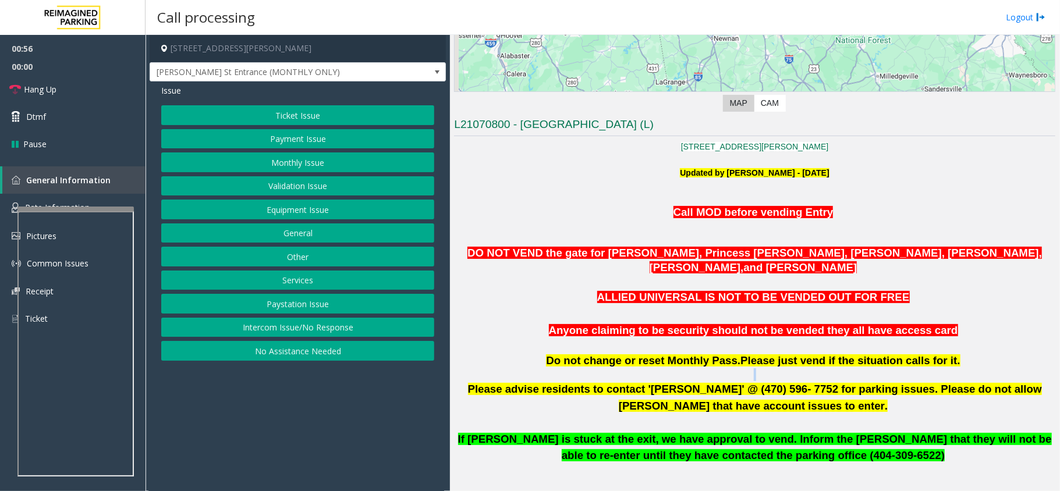
click at [705, 368] on p at bounding box center [754, 374] width 601 height 13
click at [721, 354] on span "Do not change or reset Monthly Pass." at bounding box center [643, 360] width 194 height 12
click at [725, 354] on span "Do not change or reset Monthly Pass." at bounding box center [643, 360] width 194 height 12
click at [715, 354] on span "Do not change or reset Monthly Pass." at bounding box center [643, 360] width 194 height 12
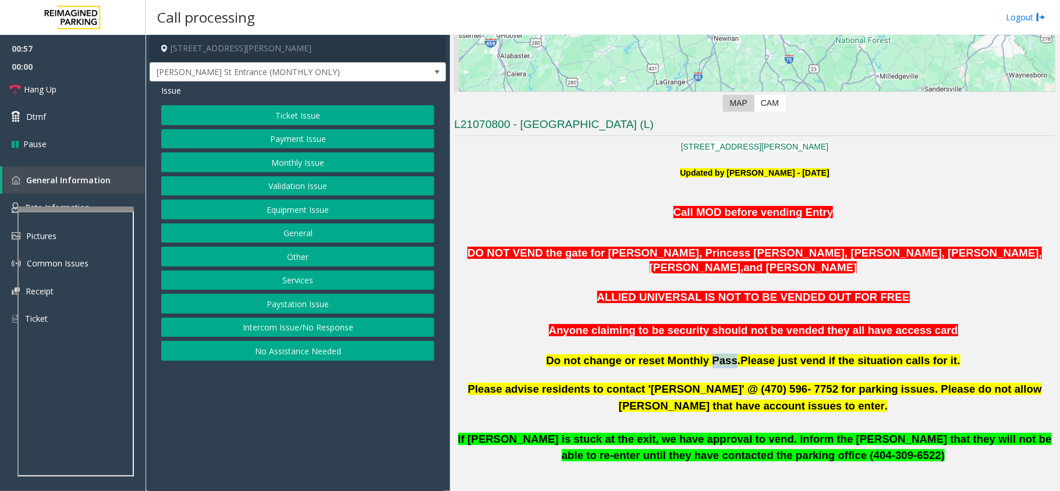
click at [715, 354] on span "Do not change or reset Monthly Pass." at bounding box center [643, 360] width 194 height 12
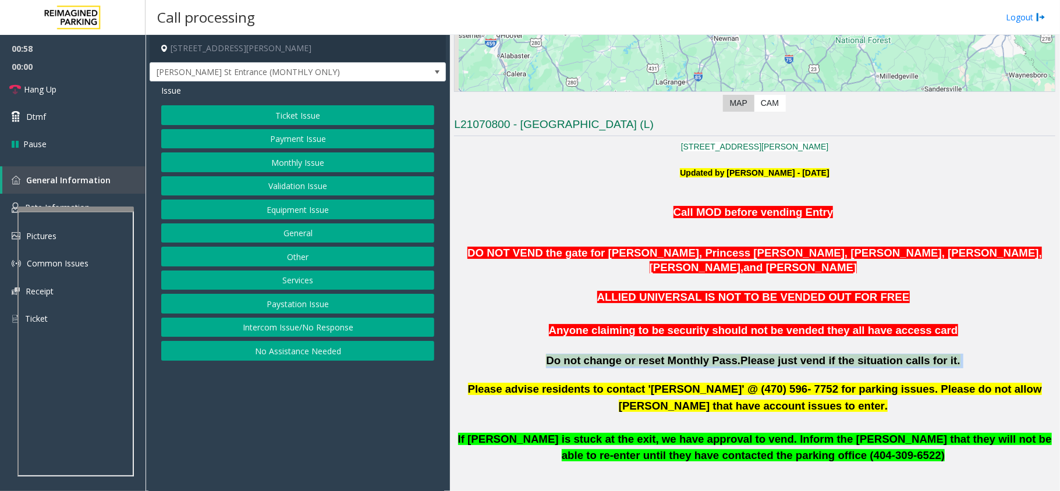
click at [715, 354] on span "Do not change or reset Monthly Pass." at bounding box center [643, 360] width 194 height 12
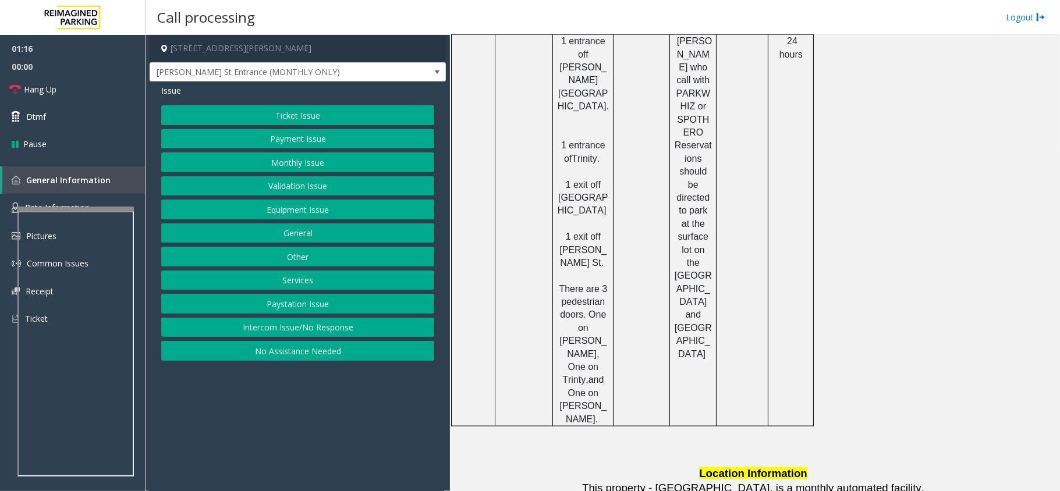
scroll to position [1020, 0]
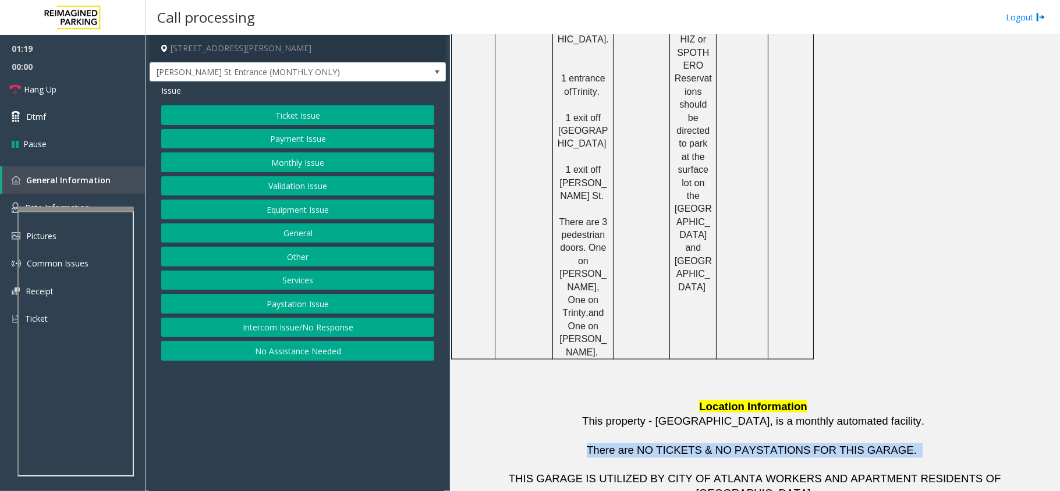
drag, startPoint x: 606, startPoint y: 264, endPoint x: 892, endPoint y: 268, distance: 286.4
click at [892, 443] on p "There are NO TICKETS & NO PAYSTATIONS FOR THIS GARAGE." at bounding box center [754, 450] width 601 height 15
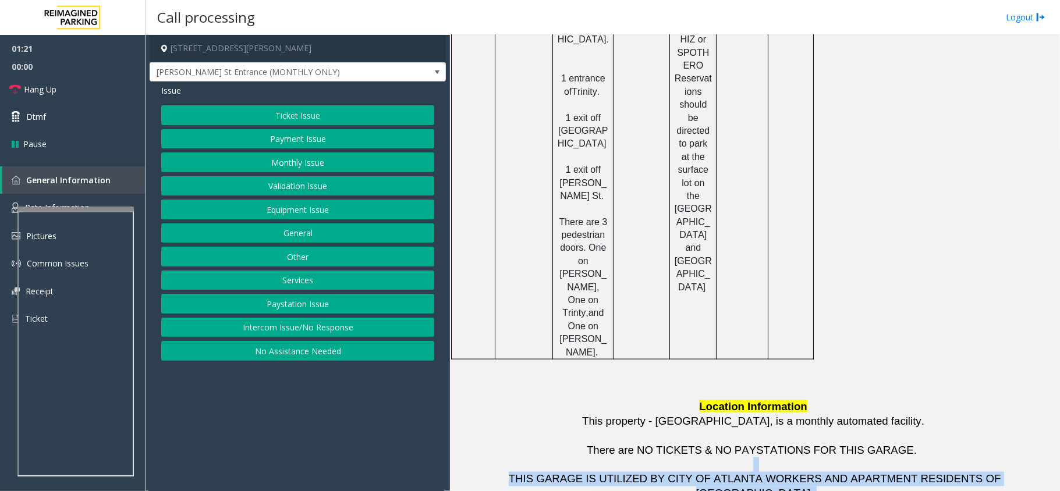
drag, startPoint x: 544, startPoint y: 286, endPoint x: 788, endPoint y: 315, distance: 246.1
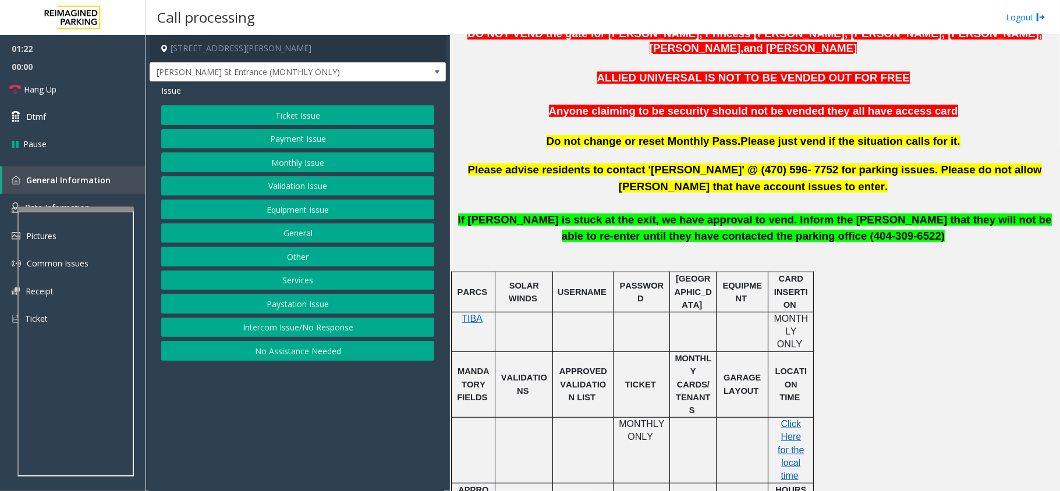
scroll to position [399, 0]
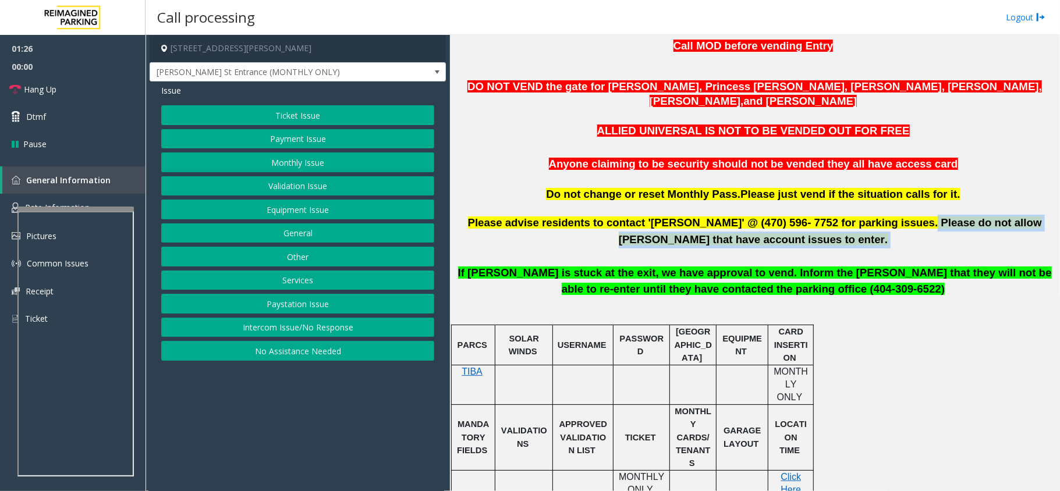
drag, startPoint x: 857, startPoint y: 205, endPoint x: 865, endPoint y: 219, distance: 15.9
click at [865, 219] on p "Please advise residents to contact 'Aldo Gaither' @ (470) 596- 7752 for parking…" at bounding box center [754, 231] width 601 height 33
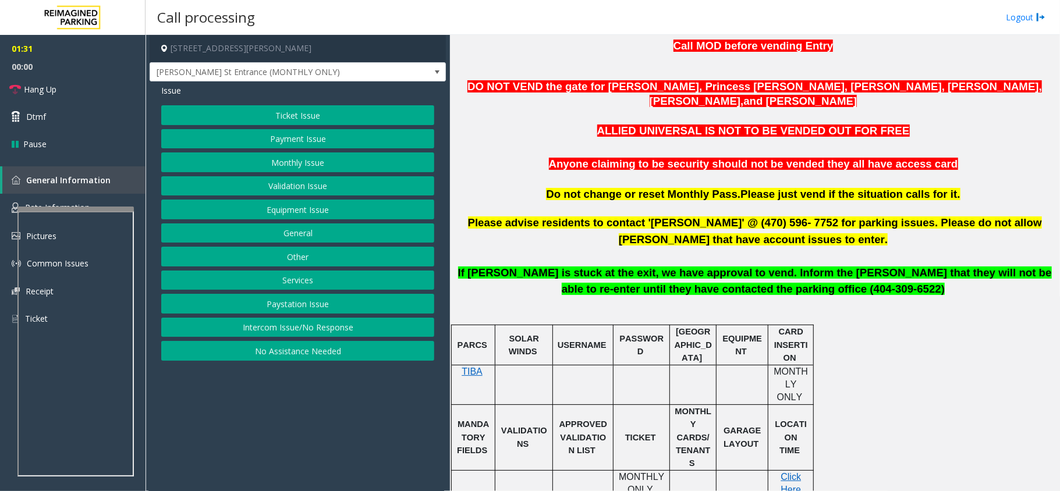
click at [661, 216] on span "Please advise residents to contact 'Aldo Gaither' @ (470) 596- 7752 for parking…" at bounding box center [755, 230] width 574 height 29
drag, startPoint x: 559, startPoint y: 172, endPoint x: 820, endPoint y: 170, distance: 260.7
click at [820, 173] on p at bounding box center [754, 180] width 601 height 15
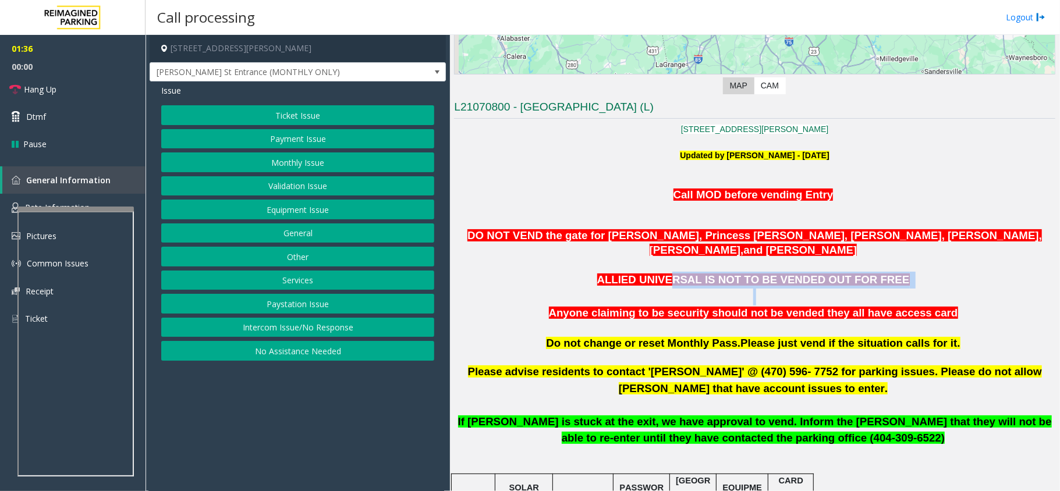
scroll to position [244, 0]
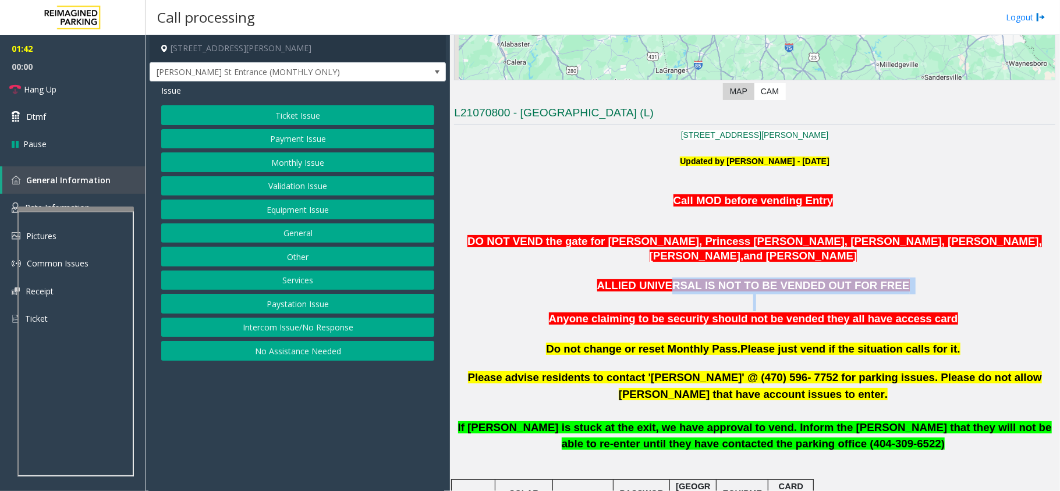
click at [306, 238] on button "General" at bounding box center [297, 233] width 273 height 20
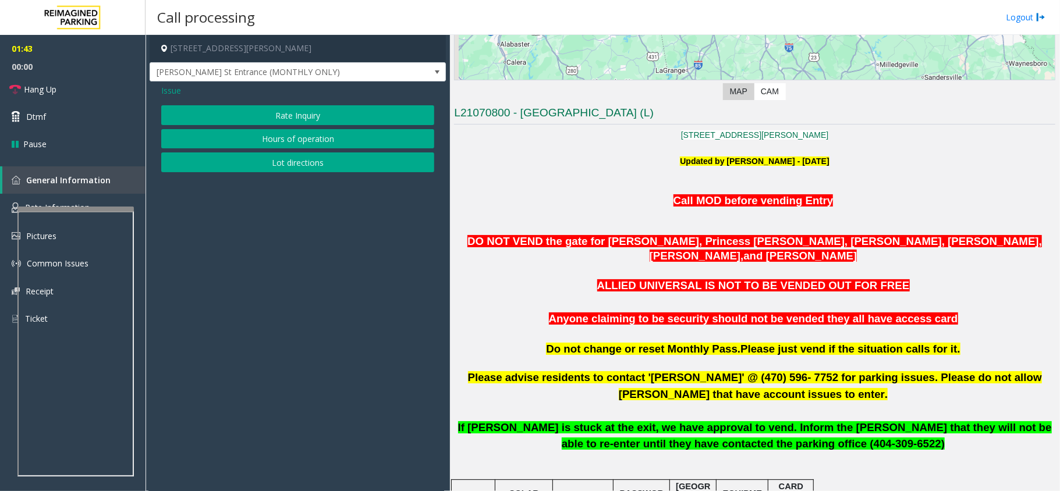
click at [173, 90] on span "Issue" at bounding box center [171, 90] width 20 height 12
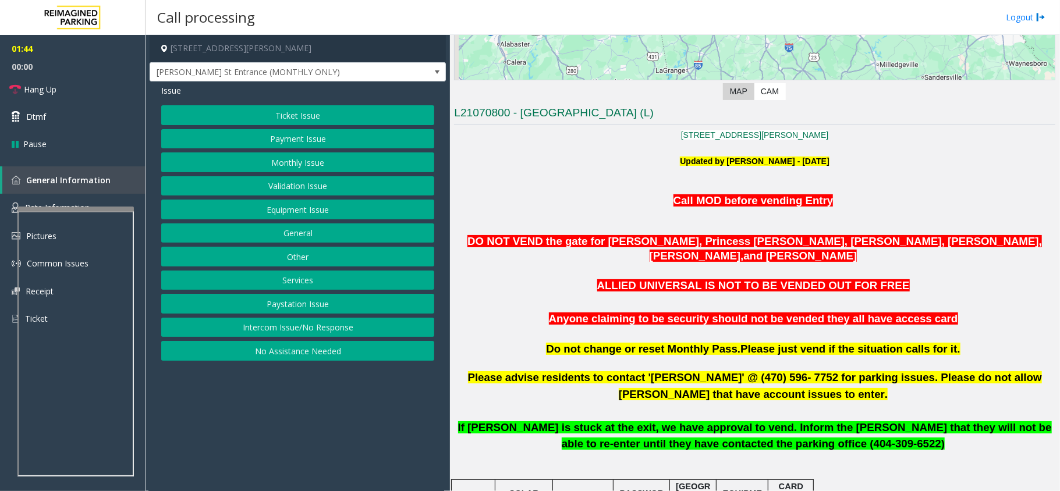
click at [303, 266] on button "Other" at bounding box center [297, 257] width 273 height 20
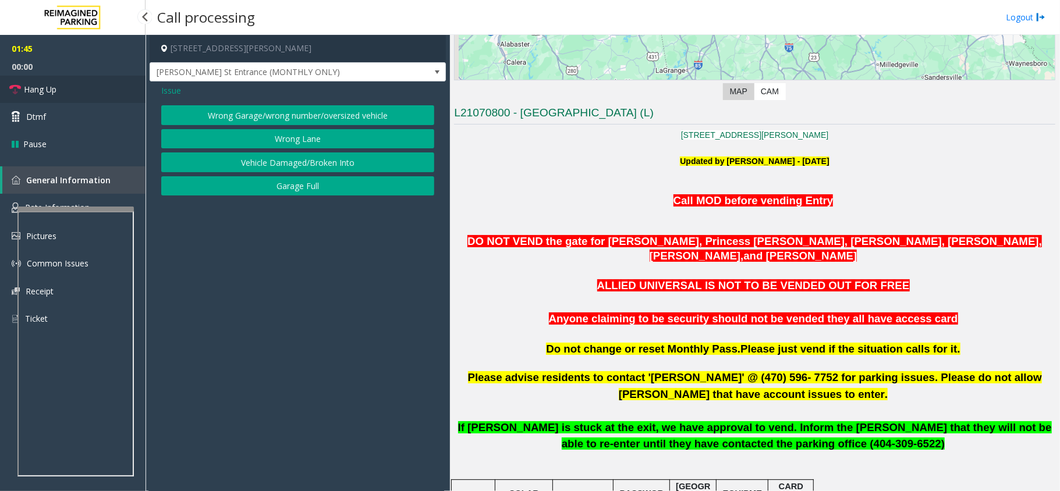
click at [89, 86] on link "Hang Up" at bounding box center [72, 89] width 145 height 27
click at [243, 111] on button "Wrong Garage/wrong number/oversized vehicle" at bounding box center [297, 115] width 273 height 20
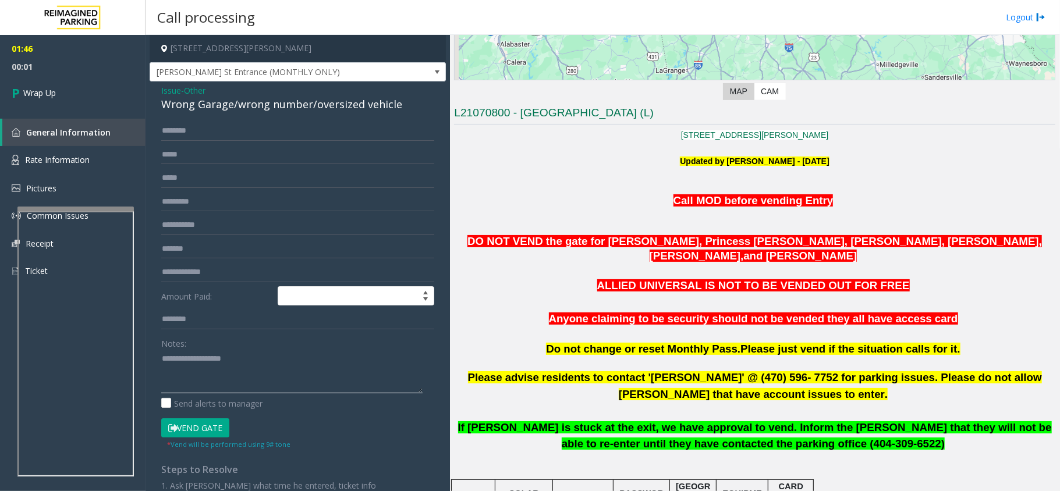
click at [171, 369] on textarea at bounding box center [291, 372] width 261 height 44
paste textarea "**********"
click at [240, 109] on div "Wrong Garage/wrong number/oversized vehicle" at bounding box center [297, 105] width 273 height 16
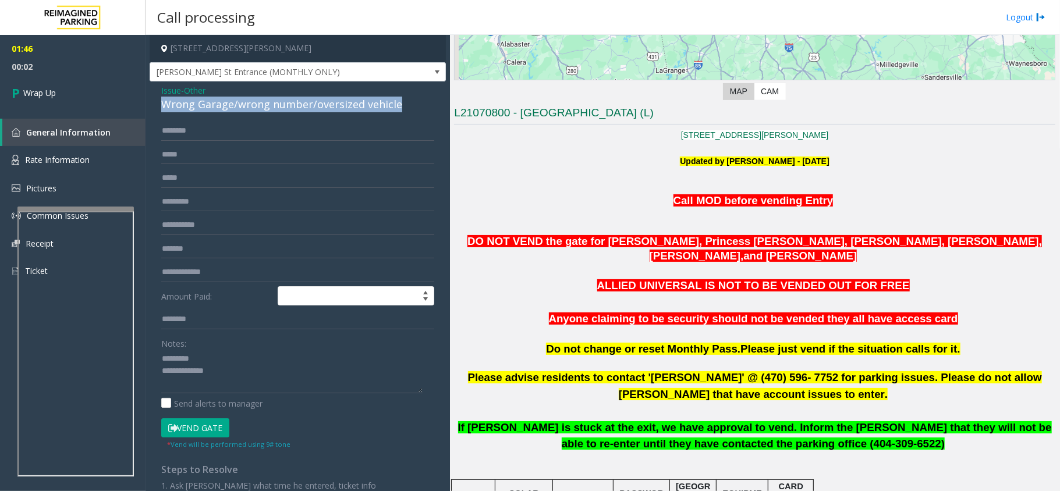
click at [240, 109] on div "Wrong Garage/wrong number/oversized vehicle" at bounding box center [297, 105] width 273 height 16
copy div "Wrong Garage/wrong number/oversized vehicle"
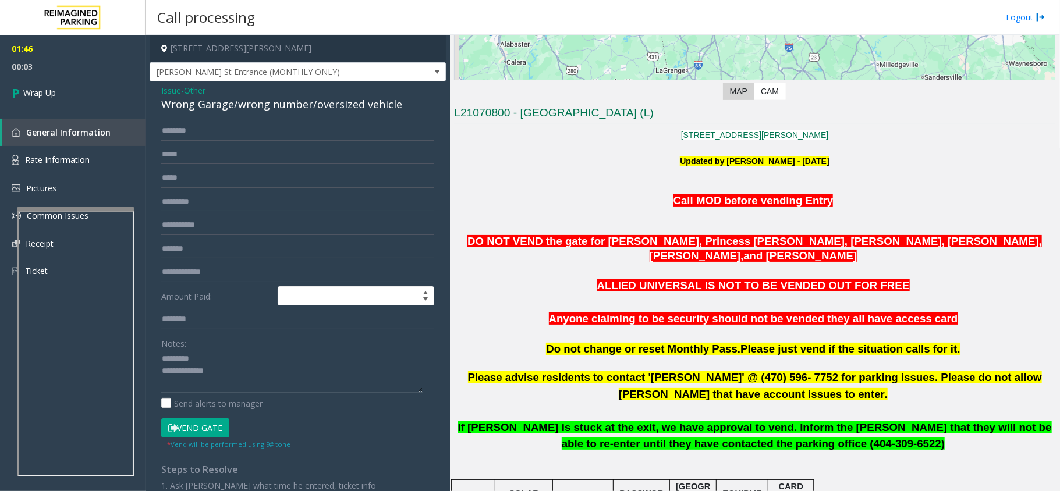
paste textarea "**********"
click at [214, 354] on textarea at bounding box center [291, 372] width 261 height 44
click at [251, 389] on textarea at bounding box center [291, 372] width 261 height 44
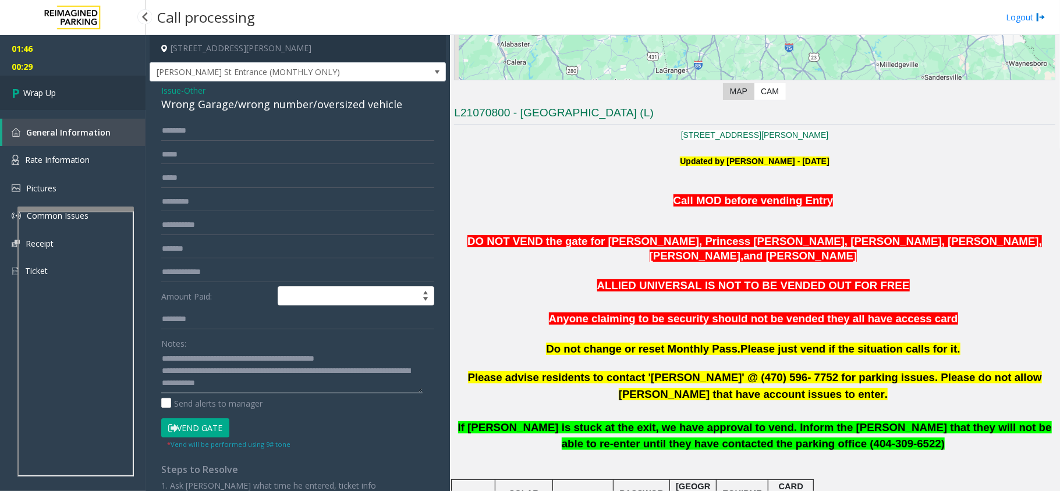
type textarea "**********"
click at [72, 104] on link "Wrap Up" at bounding box center [72, 93] width 145 height 34
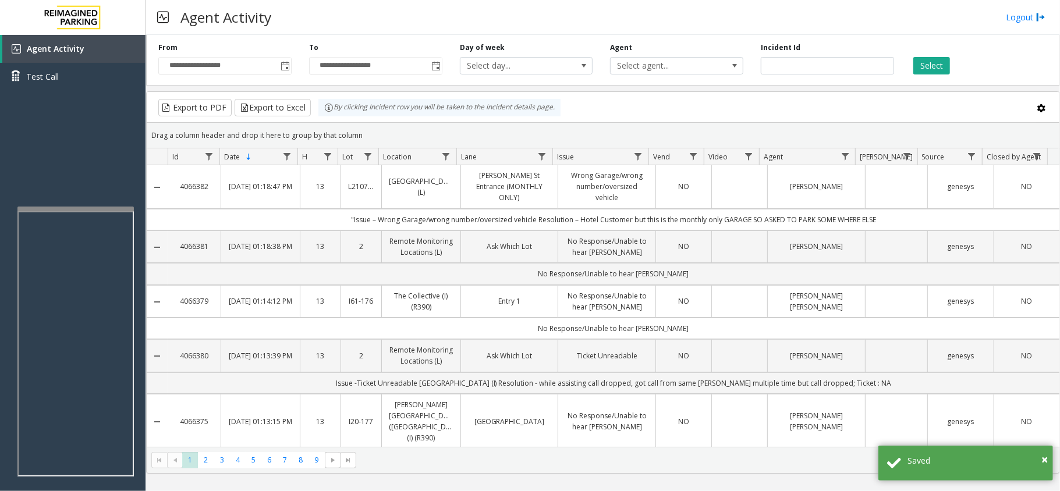
click at [434, 17] on div "Agent Activity Logout" at bounding box center [602, 17] width 914 height 35
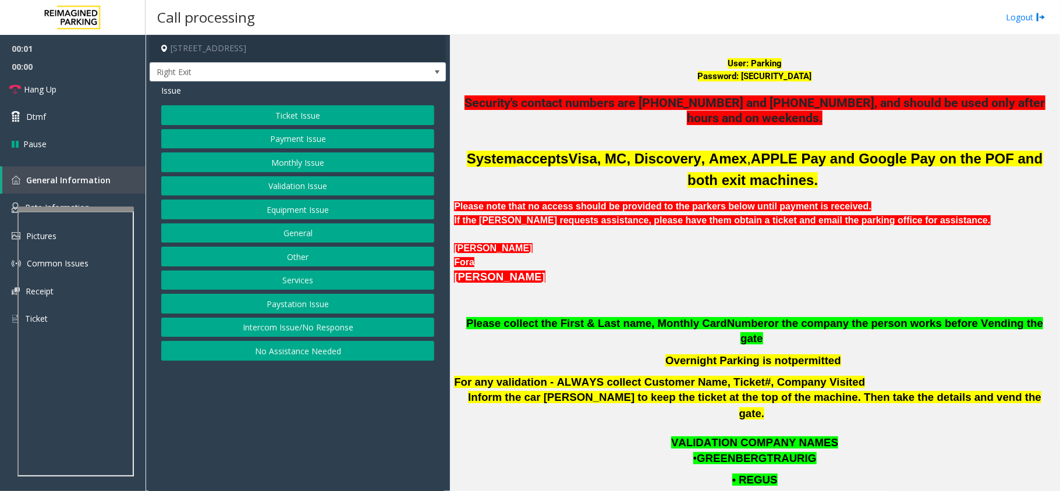
scroll to position [310, 0]
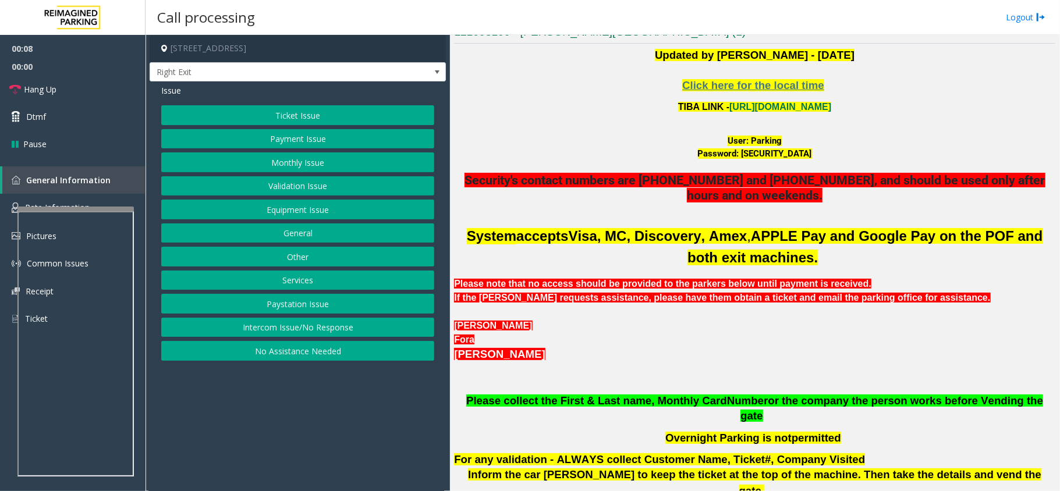
click at [345, 164] on button "Monthly Issue" at bounding box center [297, 162] width 273 height 20
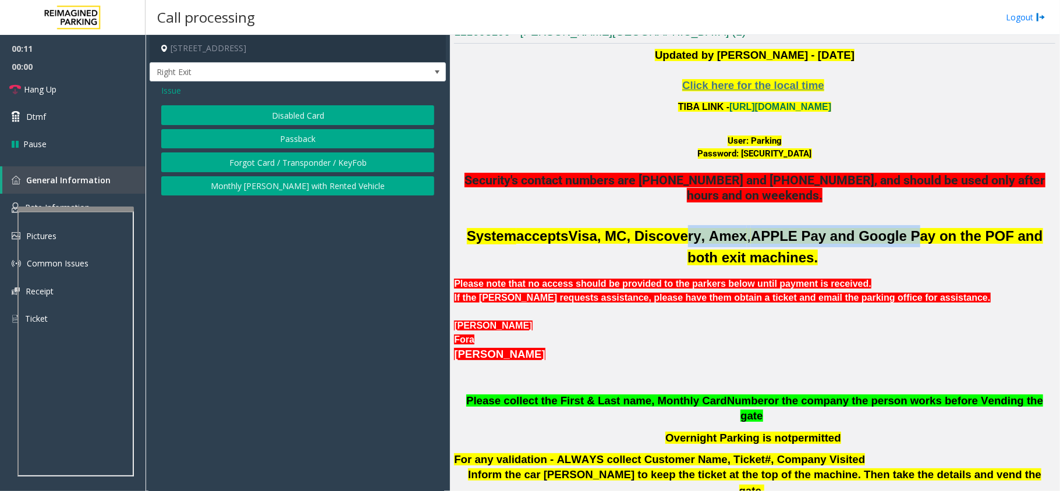
drag, startPoint x: 666, startPoint y: 240, endPoint x: 841, endPoint y: 240, distance: 175.2
click at [855, 238] on p "System accepts Visa, MC, Discovery, Amex , APPLE Pay and Google Pay on the POF …" at bounding box center [754, 246] width 601 height 42
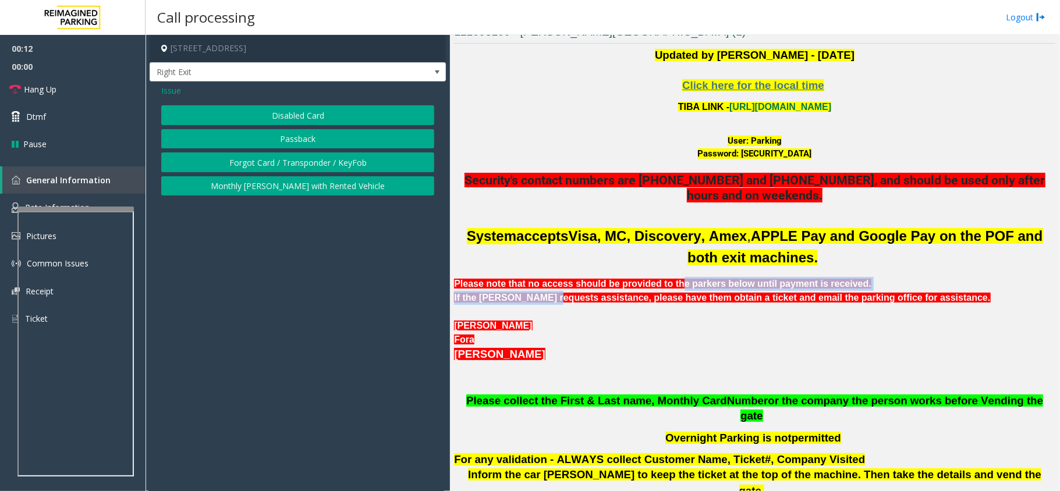
drag, startPoint x: 536, startPoint y: 296, endPoint x: 630, endPoint y: 294, distance: 93.7
click at [654, 288] on div "System accepts Visa, MC, Discovery, Amex , APPLE Pay and Google Pay on the POF …" at bounding box center [754, 285] width 601 height 121
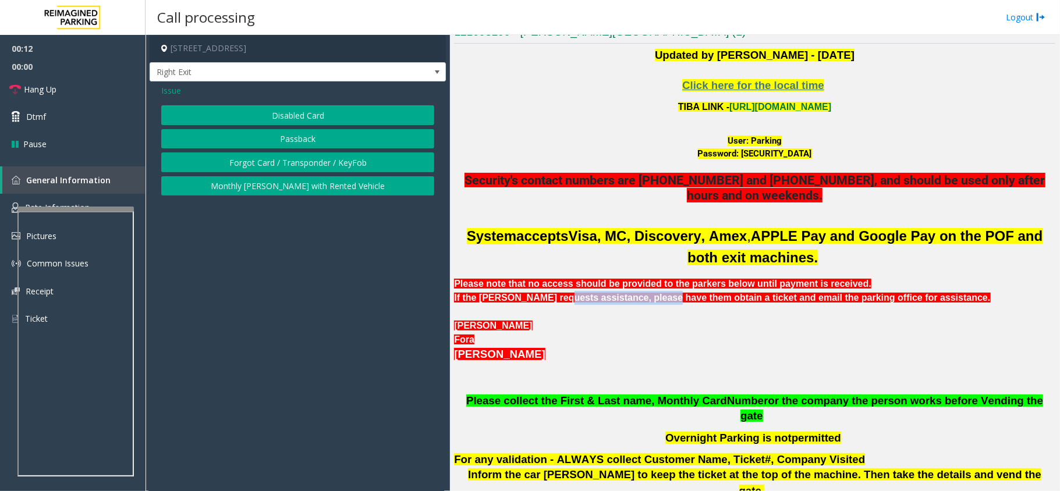
drag, startPoint x: 561, startPoint y: 303, endPoint x: 634, endPoint y: 303, distance: 72.7
click at [634, 303] on b "If the parker requests assistance, please have them obtain a ticket and email t…" at bounding box center [722, 298] width 536 height 10
click at [767, 168] on div at bounding box center [754, 167] width 601 height 13
click at [766, 171] on div at bounding box center [754, 167] width 601 height 13
click at [764, 165] on div at bounding box center [754, 167] width 601 height 13
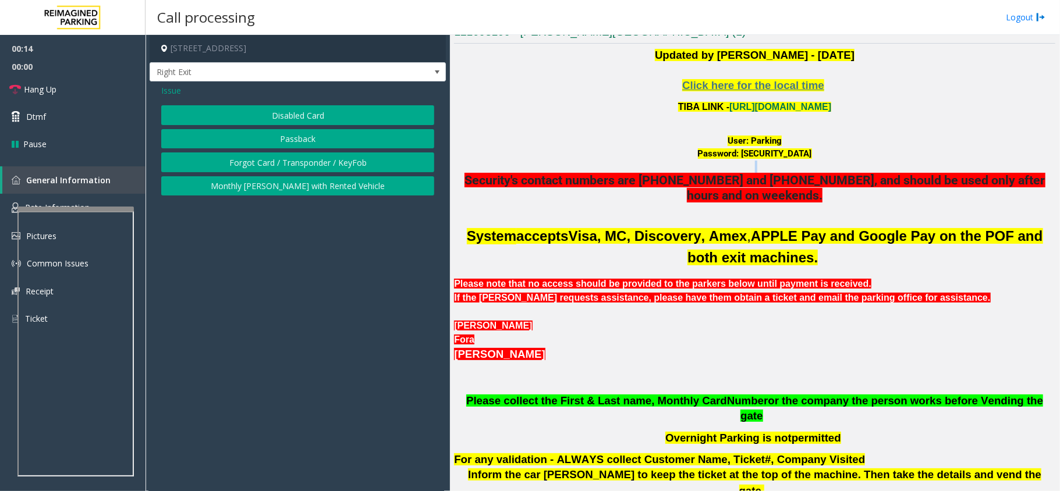
click at [764, 165] on div at bounding box center [754, 167] width 601 height 13
click at [789, 102] on link "https://wellsfargoctr-web.sp.tibaparking.net/" at bounding box center [780, 107] width 102 height 10
click at [310, 112] on button "Disabled Card" at bounding box center [297, 115] width 273 height 20
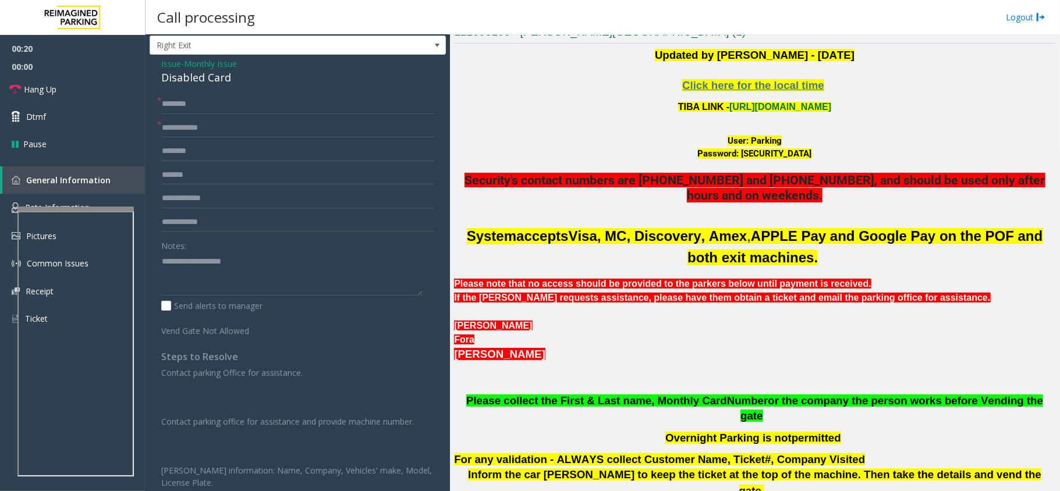
scroll to position [0, 0]
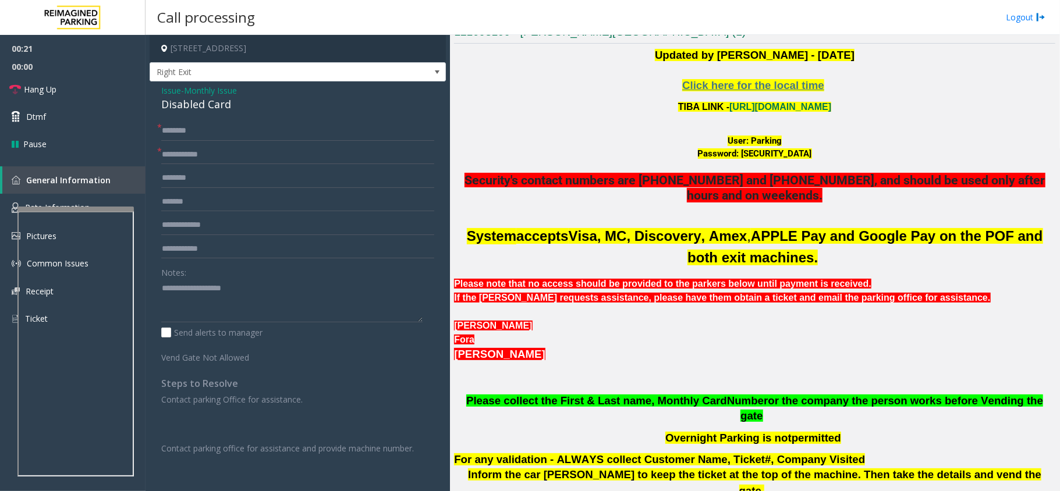
click at [175, 85] on span "Issue" at bounding box center [171, 90] width 20 height 12
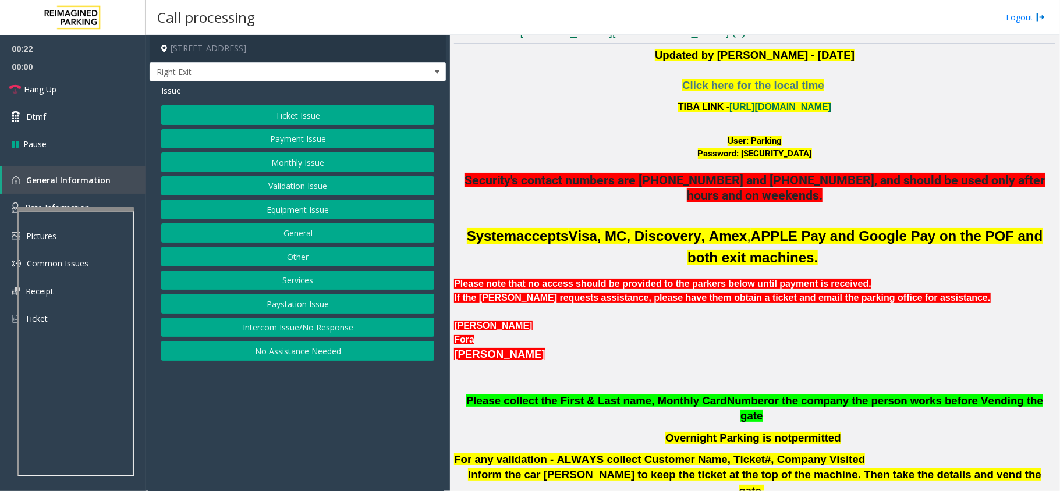
click at [291, 222] on div "Ticket Issue Payment Issue Monthly Issue Validation Issue Equipment Issue Gener…" at bounding box center [297, 232] width 273 height 255
click at [292, 219] on button "Equipment Issue" at bounding box center [297, 210] width 273 height 20
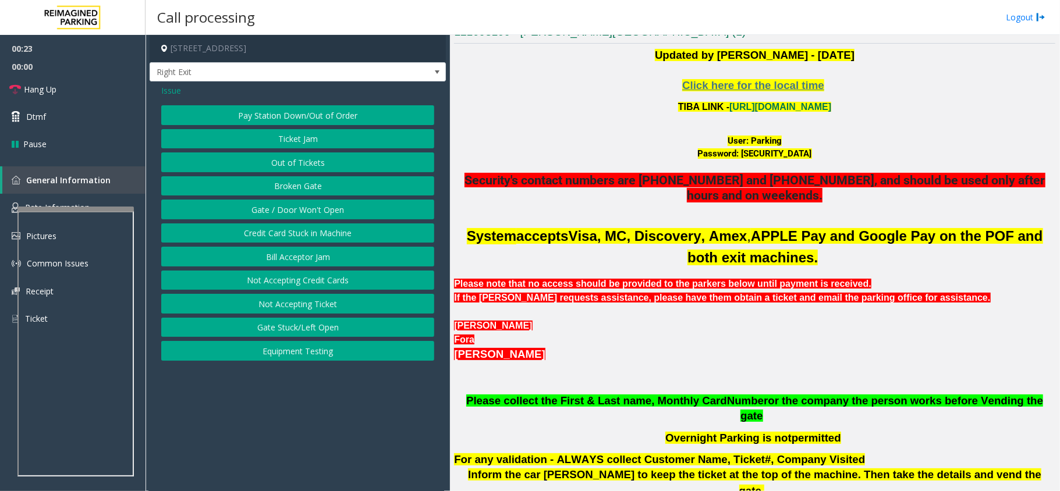
click at [315, 166] on button "Out of Tickets" at bounding box center [297, 162] width 273 height 20
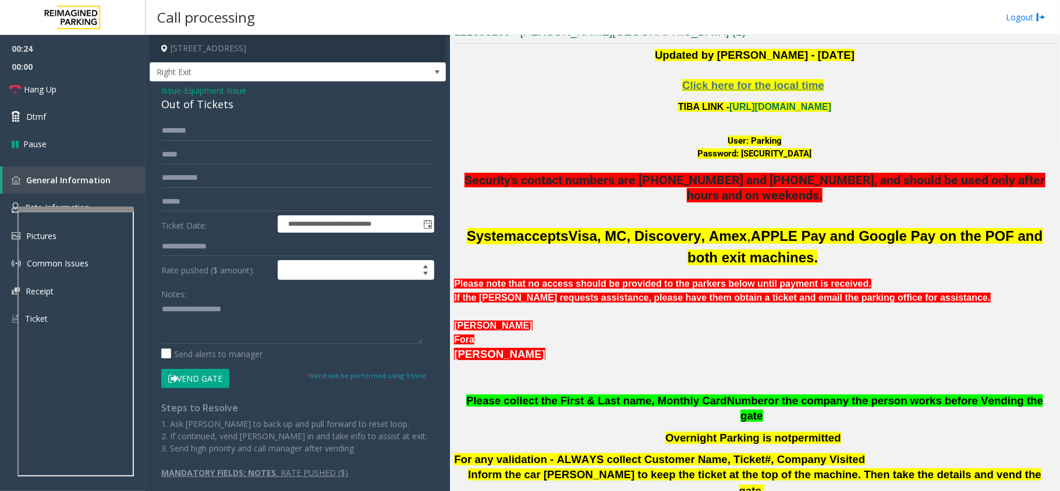
click at [166, 91] on span "Issue" at bounding box center [171, 90] width 20 height 12
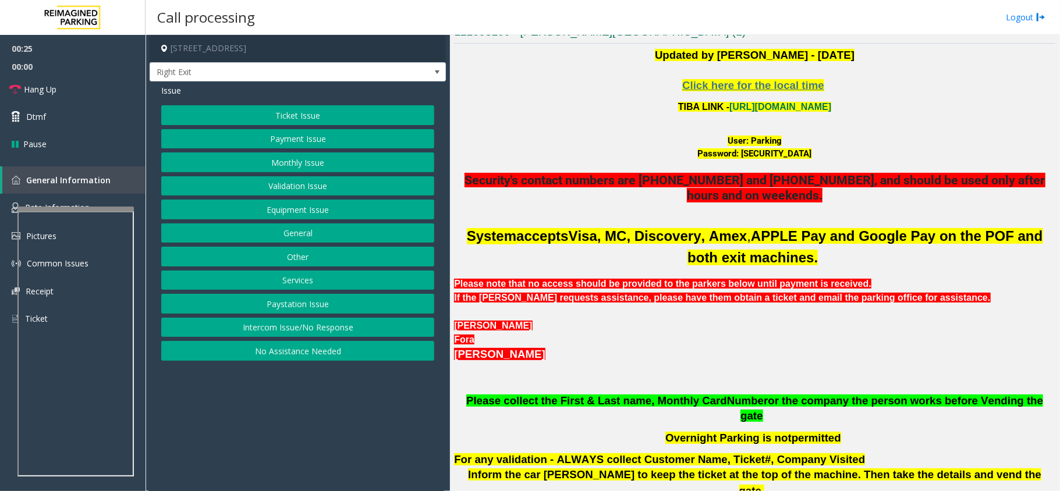
click at [303, 158] on button "Monthly Issue" at bounding box center [297, 162] width 273 height 20
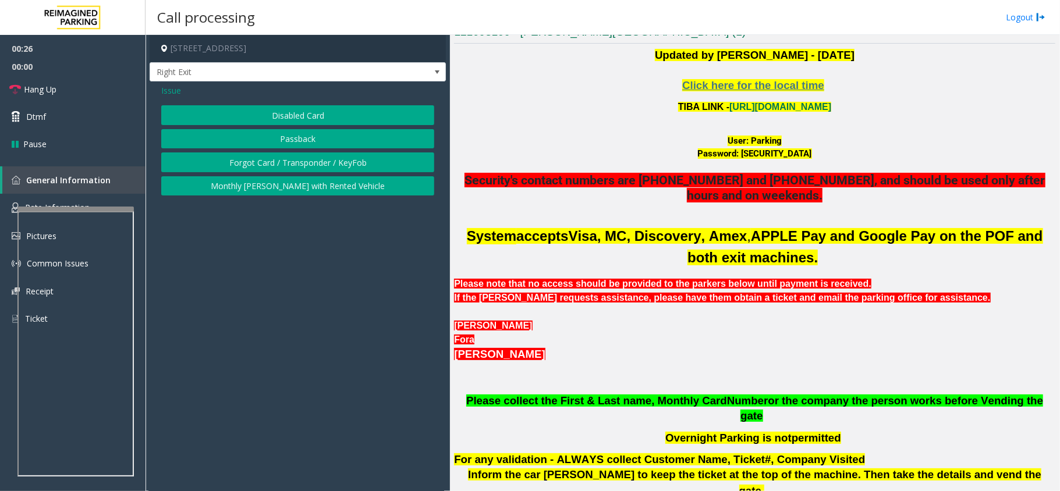
click at [317, 114] on button "Disabled Card" at bounding box center [297, 115] width 273 height 20
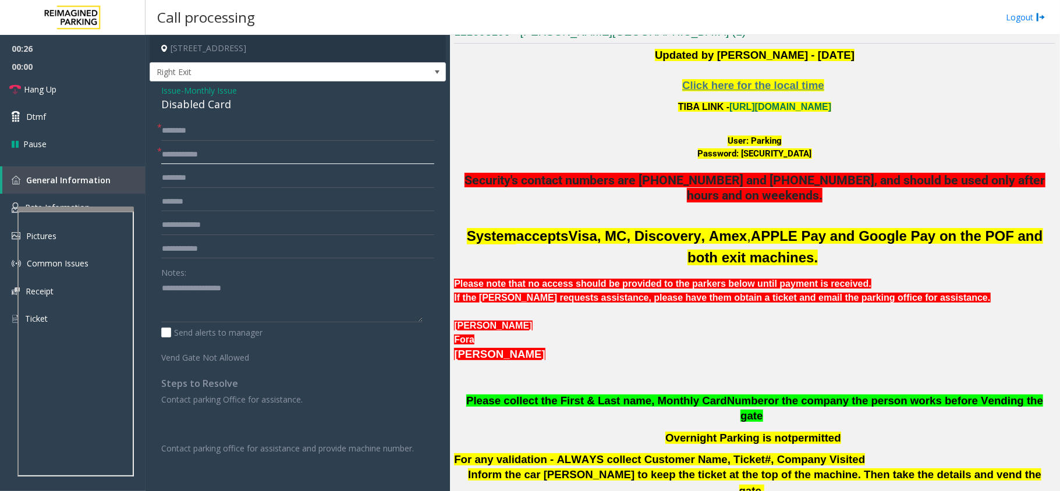
click at [250, 155] on input "text" at bounding box center [297, 155] width 273 height 20
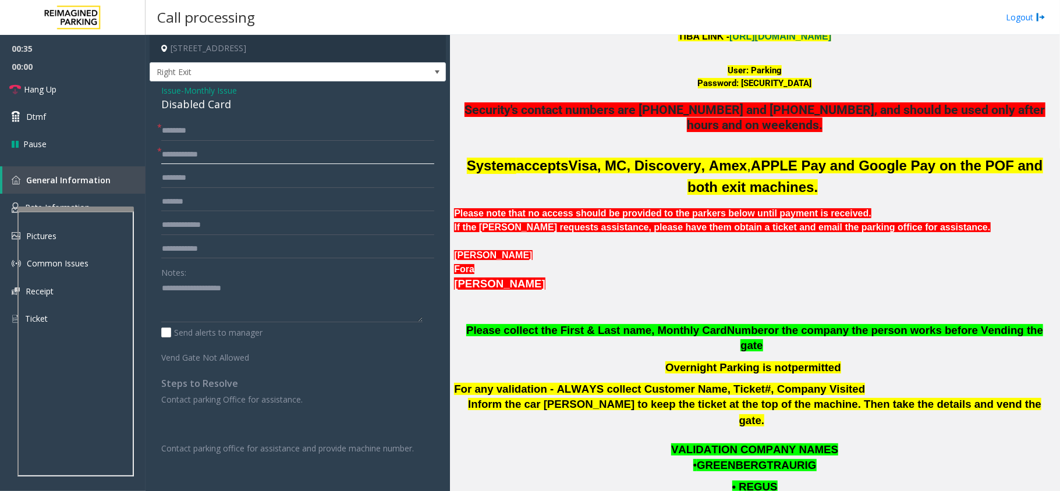
scroll to position [388, 0]
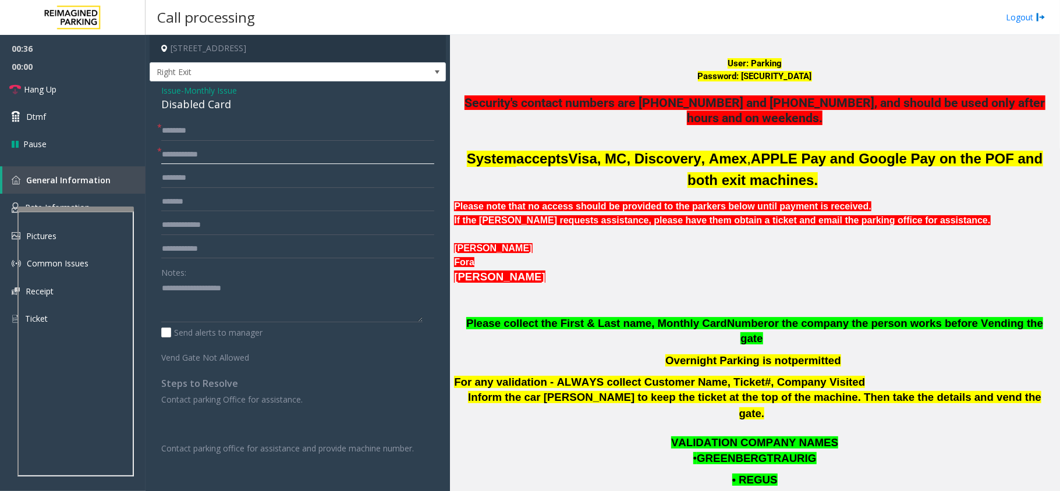
click at [254, 161] on input "text" at bounding box center [297, 155] width 273 height 20
click at [250, 126] on input "text" at bounding box center [297, 131] width 273 height 20
click at [173, 129] on input "*****" at bounding box center [297, 131] width 273 height 20
click at [165, 133] on input "******" at bounding box center [297, 131] width 273 height 20
type input "**********"
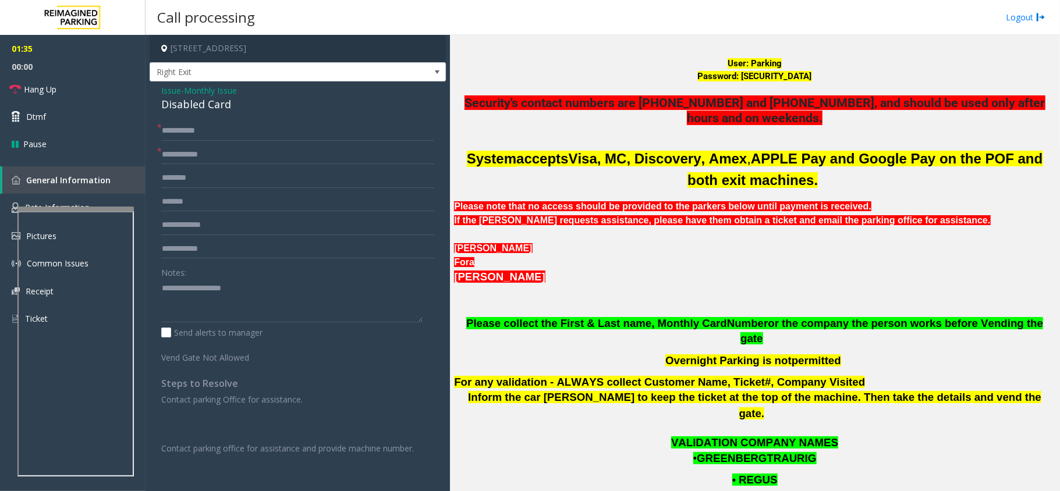
click at [201, 171] on form "**********" at bounding box center [297, 242] width 273 height 243
click at [207, 155] on input "text" at bounding box center [297, 155] width 273 height 20
type input "**********"
click at [215, 182] on input "text" at bounding box center [297, 178] width 273 height 20
click at [785, 324] on span "or the company the person works before Vending the gate" at bounding box center [891, 331] width 303 height 28
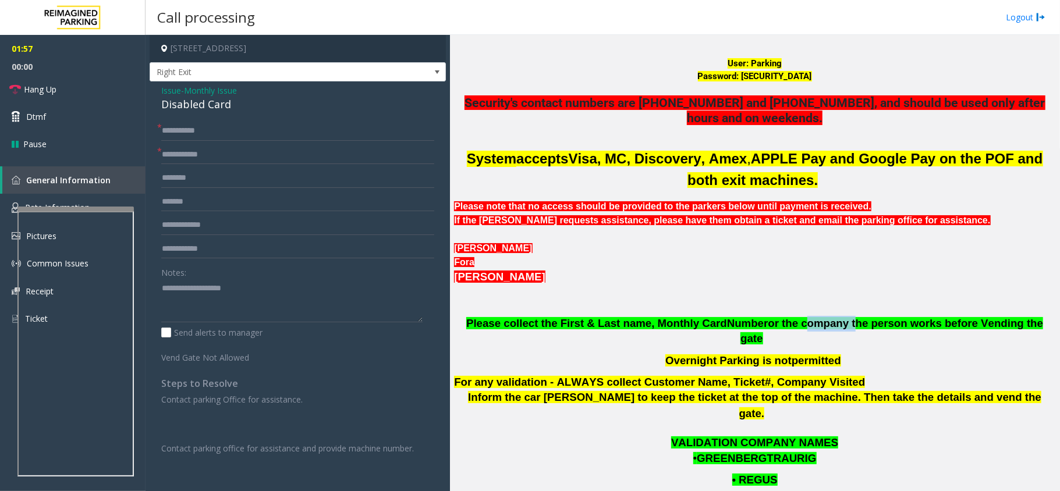
click at [785, 324] on span "or the company the person works before Vending the gate" at bounding box center [891, 331] width 303 height 28
copy span "company"
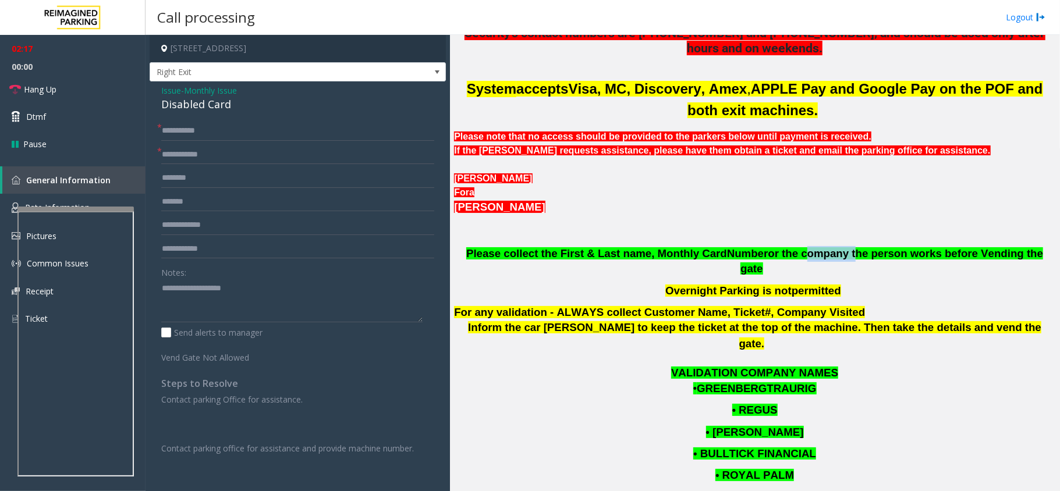
scroll to position [698, 0]
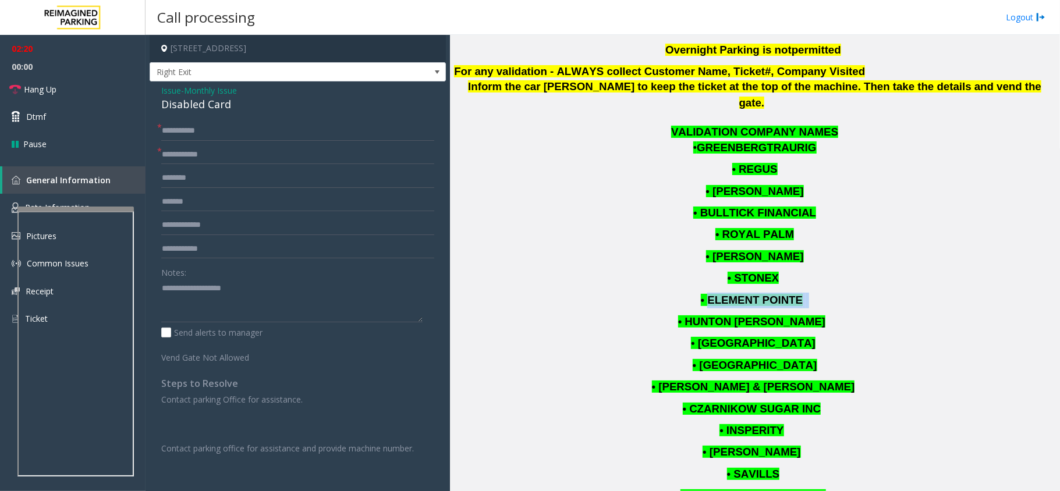
drag, startPoint x: 712, startPoint y: 274, endPoint x: 804, endPoint y: 267, distance: 92.2
click at [804, 293] on p "• ELEMENT POINTE" at bounding box center [754, 301] width 601 height 16
copy p "ELEMENT POINTE"
click at [192, 182] on input "text" at bounding box center [297, 178] width 273 height 20
paste input "**********"
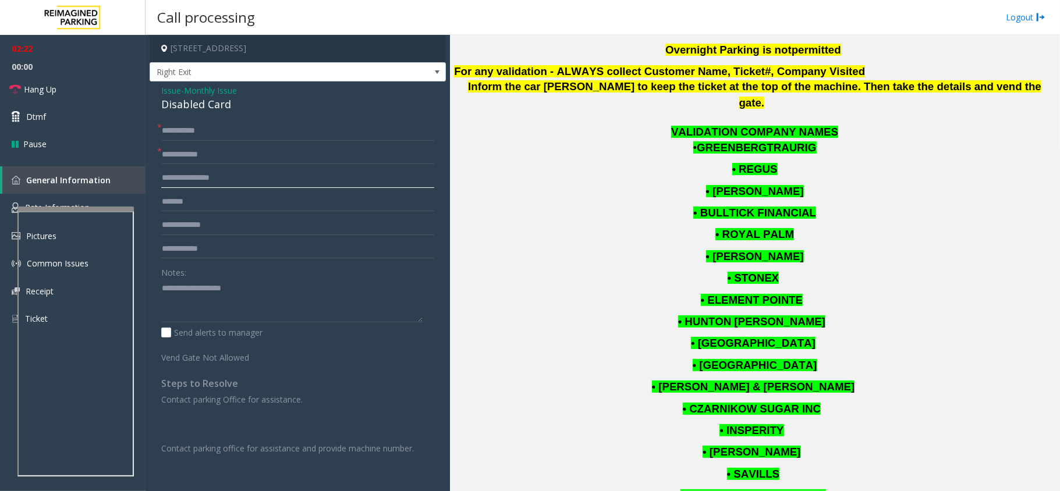
type input "**********"
click at [168, 95] on span "Issue" at bounding box center [171, 90] width 20 height 12
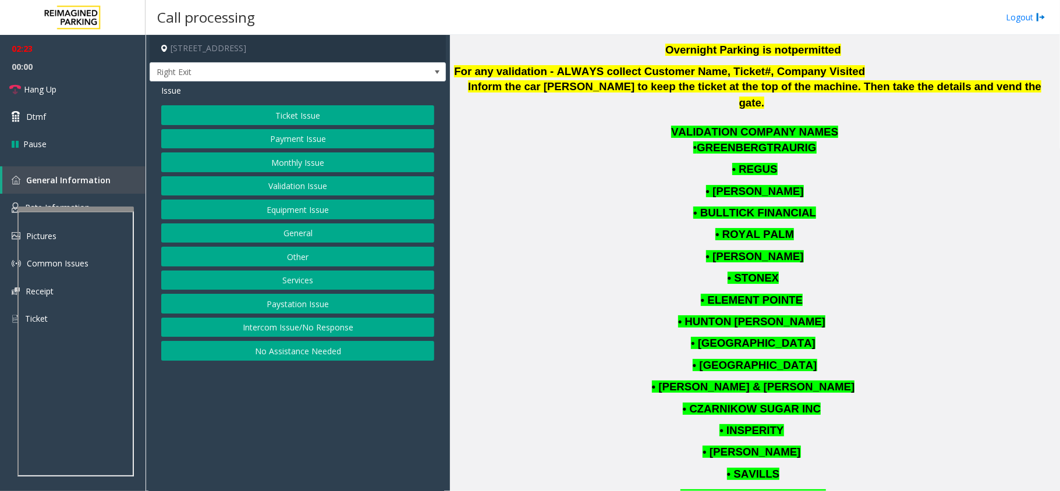
click at [285, 196] on button "Validation Issue" at bounding box center [297, 186] width 273 height 20
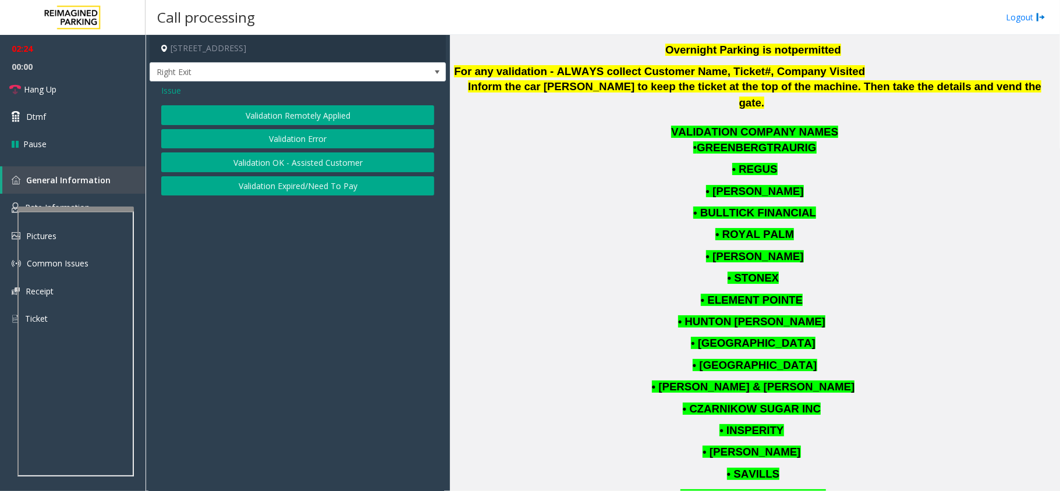
click at [304, 138] on button "Validation Error" at bounding box center [297, 139] width 273 height 20
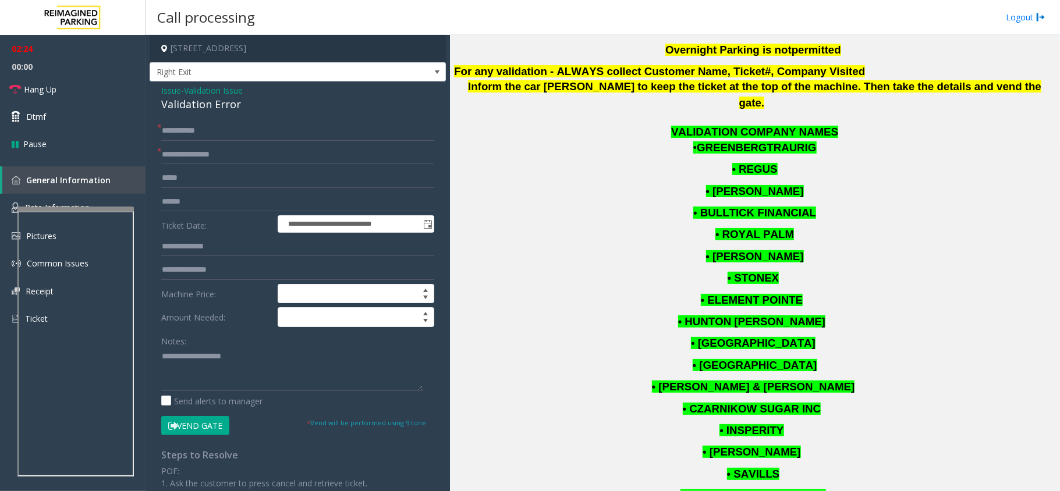
click at [207, 422] on button "Vend Gate" at bounding box center [195, 426] width 68 height 20
click at [172, 89] on span "Issue" at bounding box center [171, 90] width 20 height 12
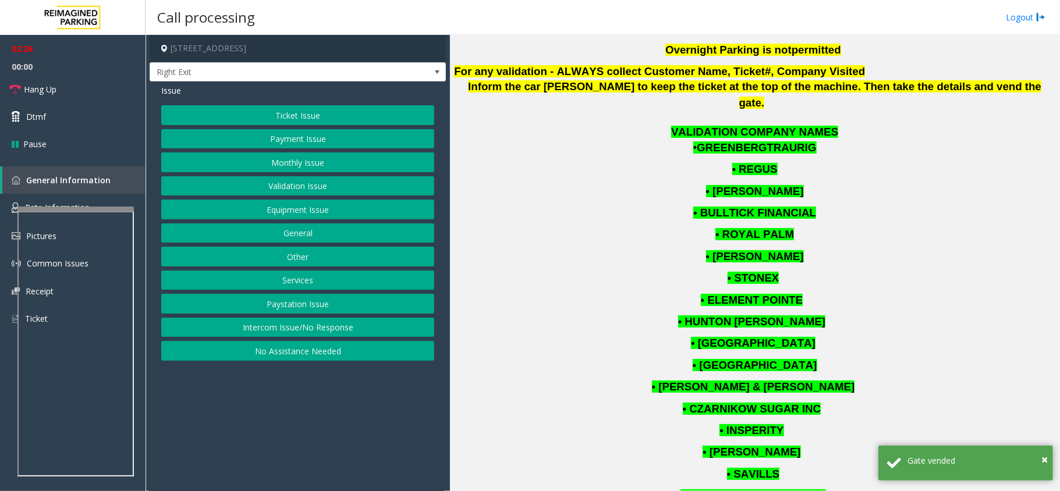
click at [313, 161] on button "Monthly Issue" at bounding box center [297, 162] width 273 height 20
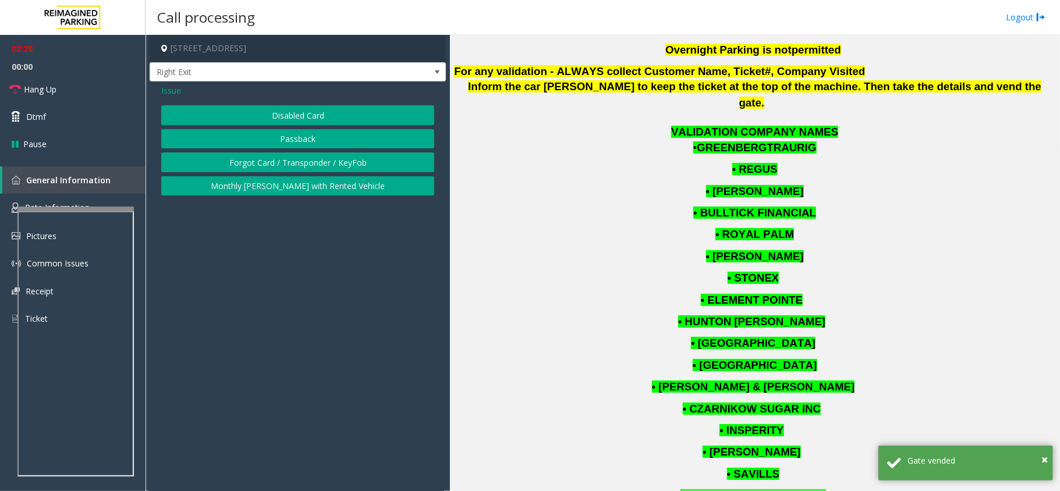
click at [301, 189] on button "Monthly [PERSON_NAME] with Rented Vehicle" at bounding box center [297, 186] width 273 height 20
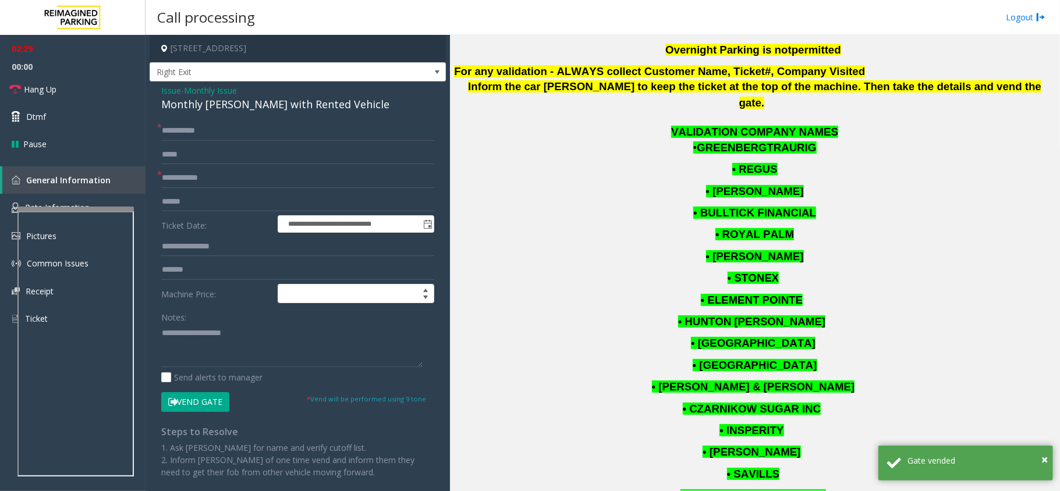
click at [235, 105] on div "Monthly [PERSON_NAME] with Rented Vehicle" at bounding box center [297, 105] width 273 height 16
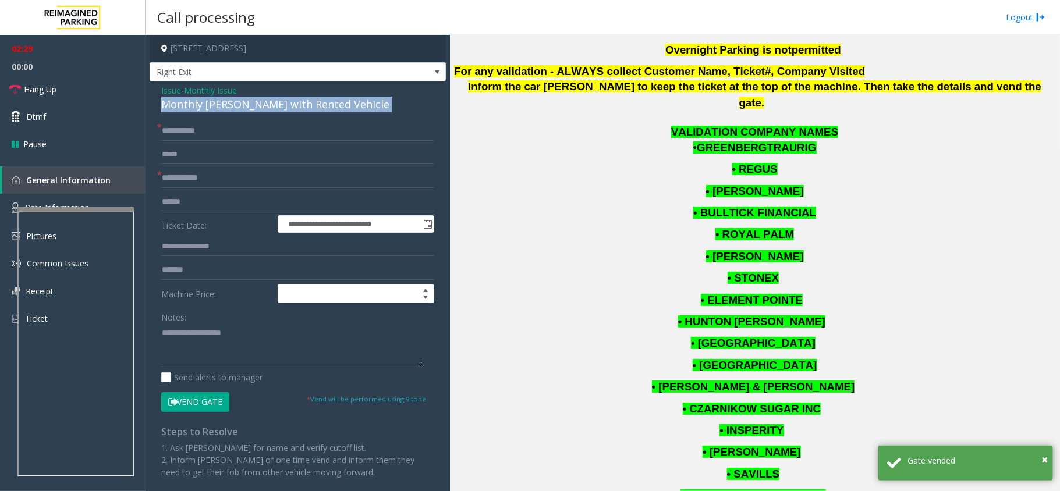
click at [235, 105] on div "Monthly [PERSON_NAME] with Rented Vehicle" at bounding box center [297, 105] width 273 height 16
copy div "Monthly [PERSON_NAME] with Rented Vehicle"
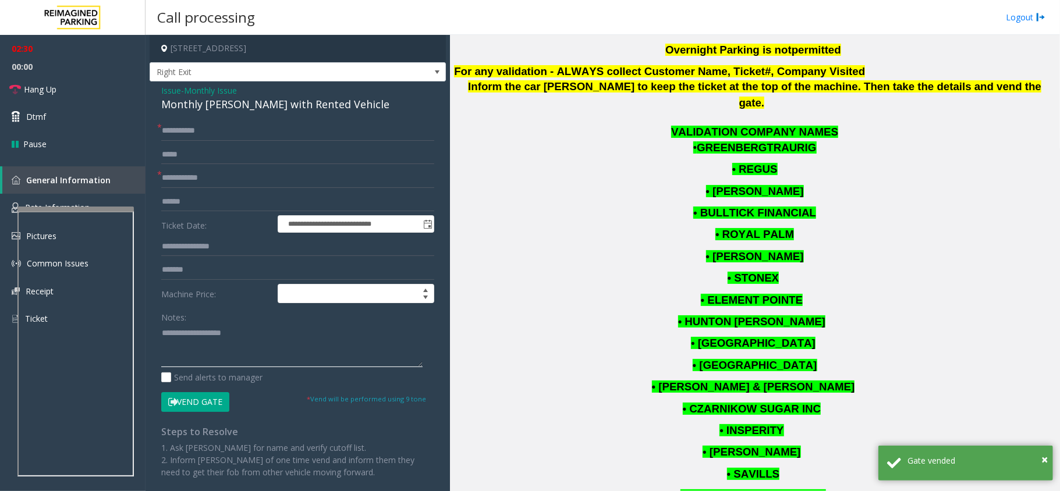
click at [226, 357] on textarea at bounding box center [291, 346] width 261 height 44
paste textarea "**********"
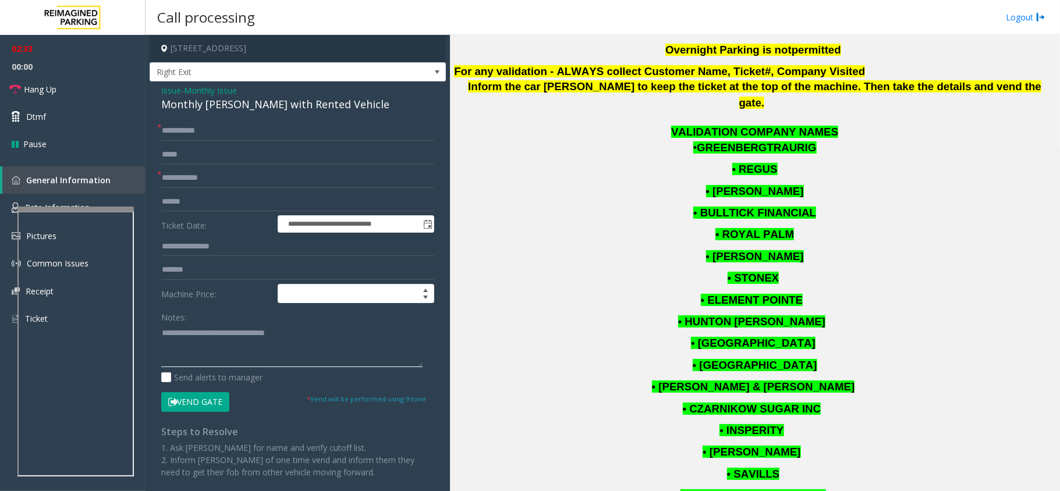
click at [162, 333] on textarea at bounding box center [291, 346] width 261 height 44
paste textarea "**********"
click at [49, 95] on link "Hang Up" at bounding box center [72, 89] width 145 height 27
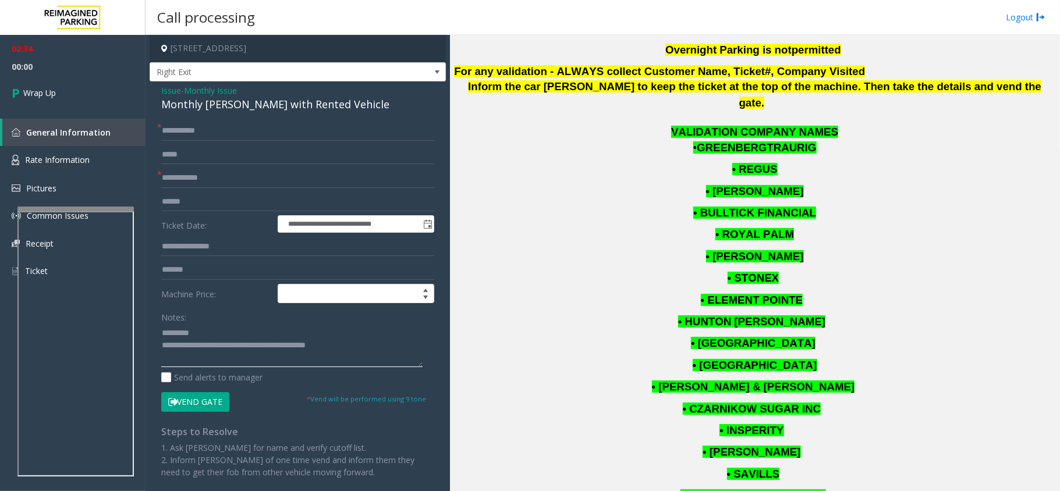
drag, startPoint x: 210, startPoint y: 345, endPoint x: 396, endPoint y: 341, distance: 186.9
click at [396, 341] on textarea at bounding box center [291, 346] width 261 height 44
click at [275, 328] on textarea at bounding box center [291, 346] width 261 height 44
paste textarea "**********"
click at [164, 331] on textarea at bounding box center [291, 346] width 261 height 44
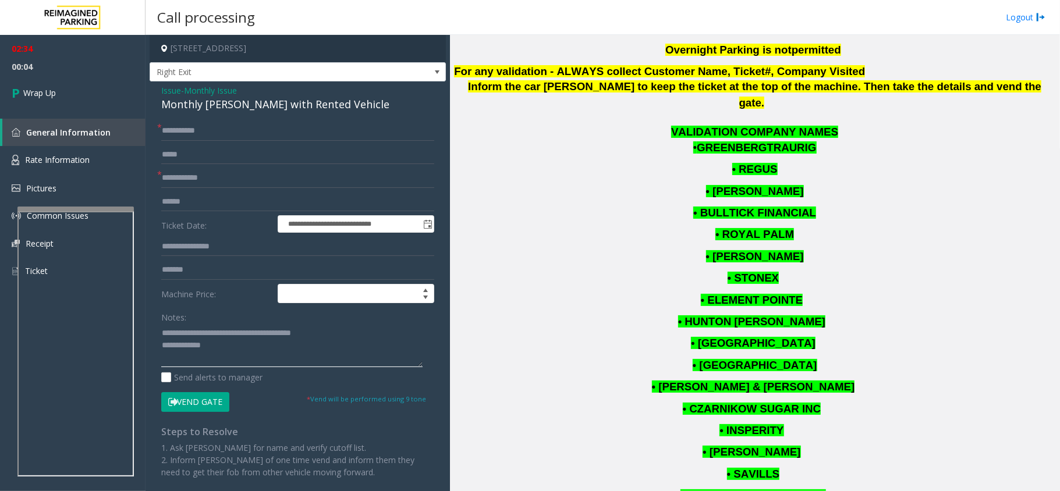
click at [194, 333] on textarea at bounding box center [291, 346] width 261 height 44
click at [229, 354] on textarea at bounding box center [291, 346] width 261 height 44
click at [262, 354] on textarea at bounding box center [291, 346] width 261 height 44
paste textarea "**********"
click at [268, 345] on textarea at bounding box center [291, 346] width 261 height 44
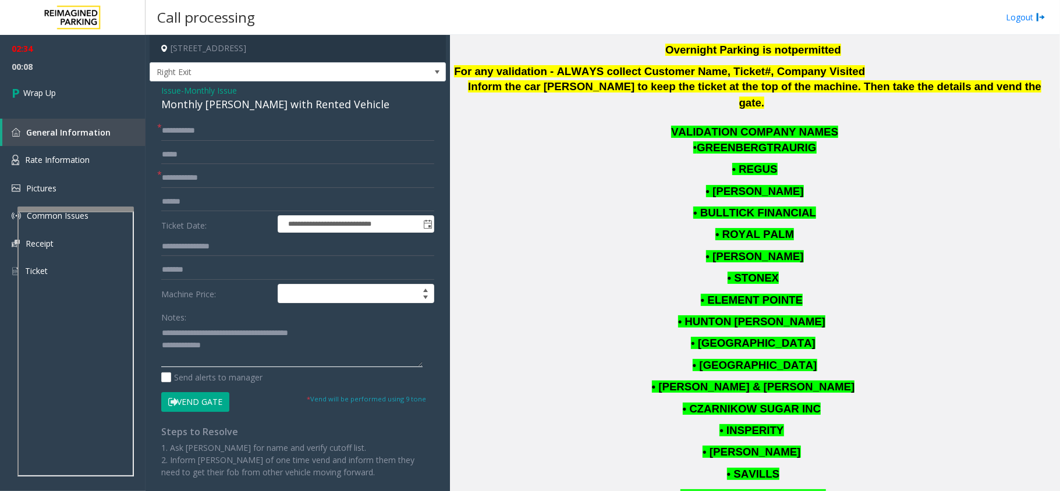
paste textarea "**********"
type textarea "**********"
click at [44, 90] on span "Wrap Up" at bounding box center [39, 93] width 33 height 12
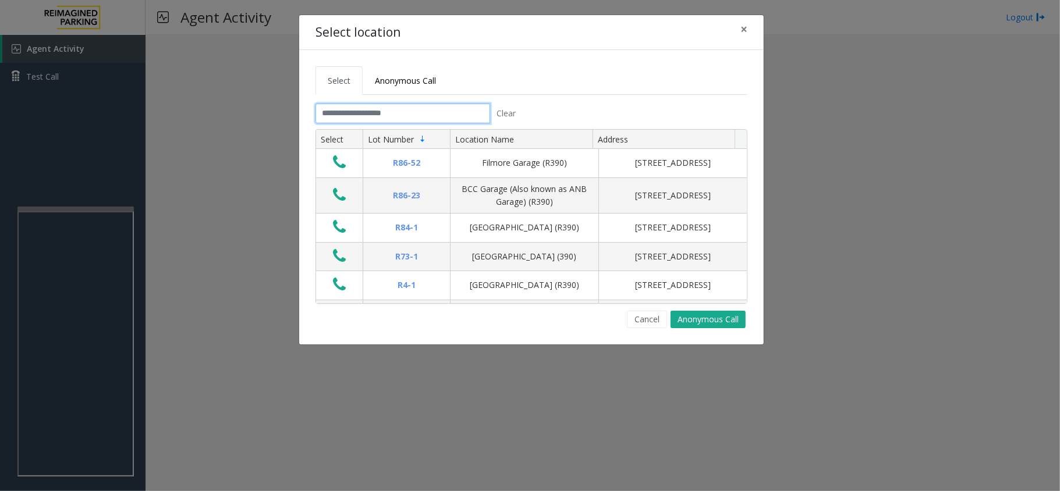
click at [408, 111] on input "text" at bounding box center [402, 114] width 175 height 20
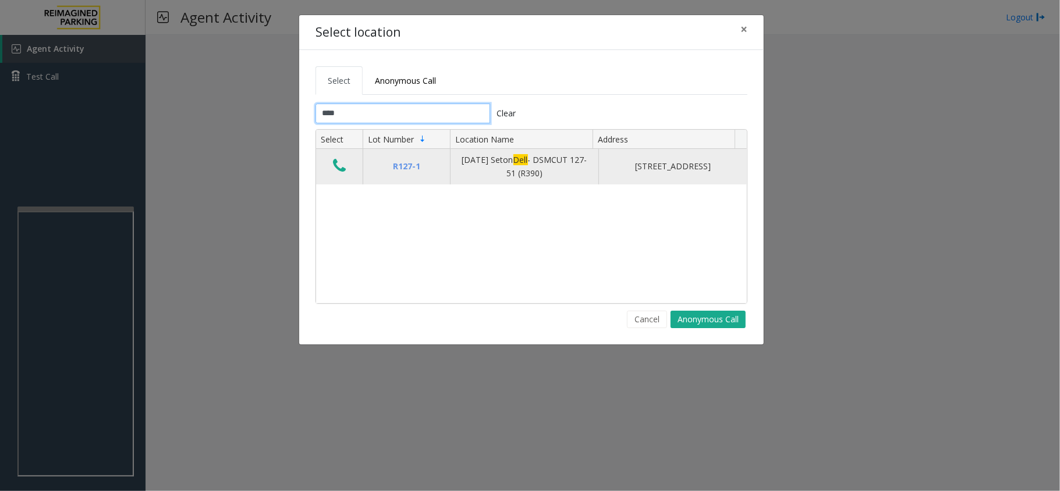
type input "****"
click at [336, 151] on td "Data table" at bounding box center [339, 167] width 47 height 36
click at [336, 161] on icon "Data table" at bounding box center [339, 166] width 13 height 16
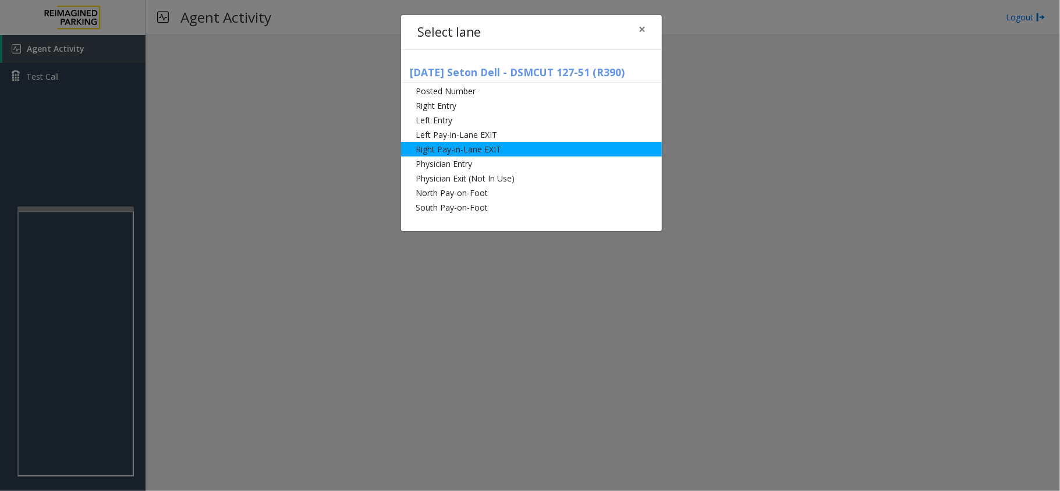
click at [475, 142] on li "Right Pay-in-Lane EXIT" at bounding box center [531, 149] width 261 height 15
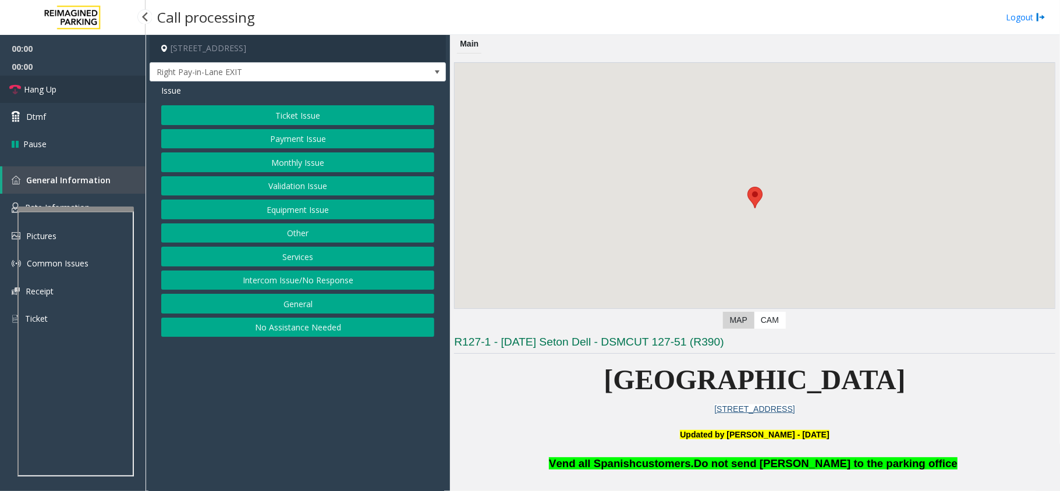
click at [57, 88] on link "Hang Up" at bounding box center [72, 89] width 145 height 27
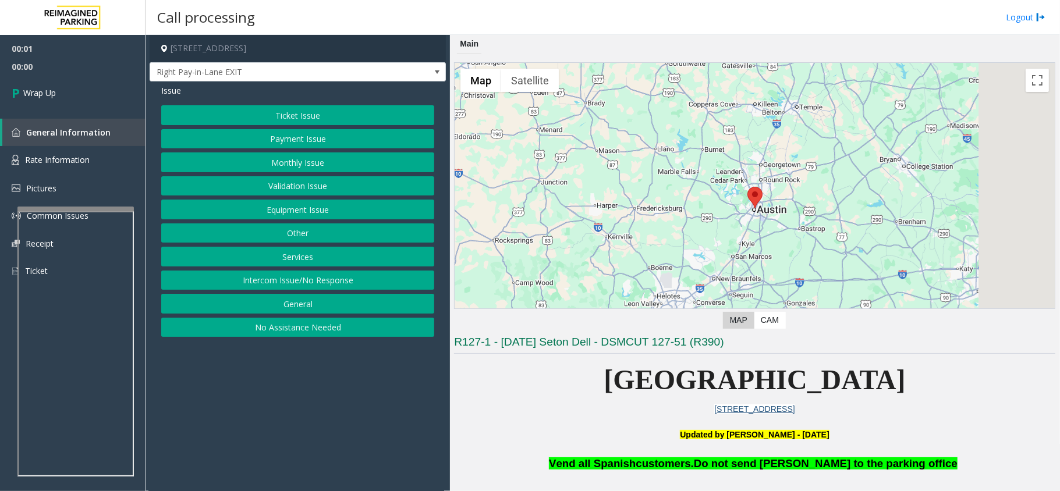
click at [322, 275] on button "Intercom Issue/No Response" at bounding box center [297, 281] width 273 height 20
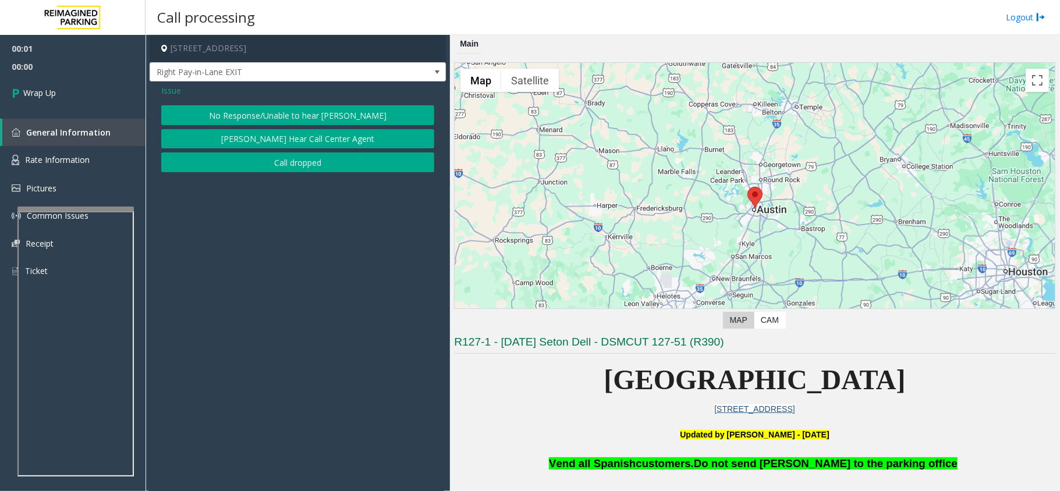
click at [319, 116] on button "No Response/Unable to hear [PERSON_NAME]" at bounding box center [297, 115] width 273 height 20
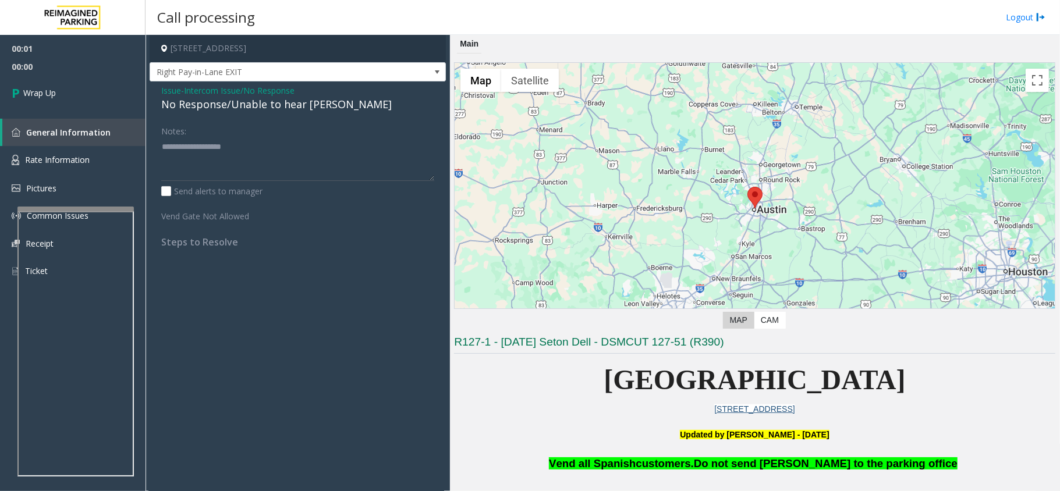
click at [278, 106] on div "No Response/Unable to hear [PERSON_NAME]" at bounding box center [297, 105] width 273 height 16
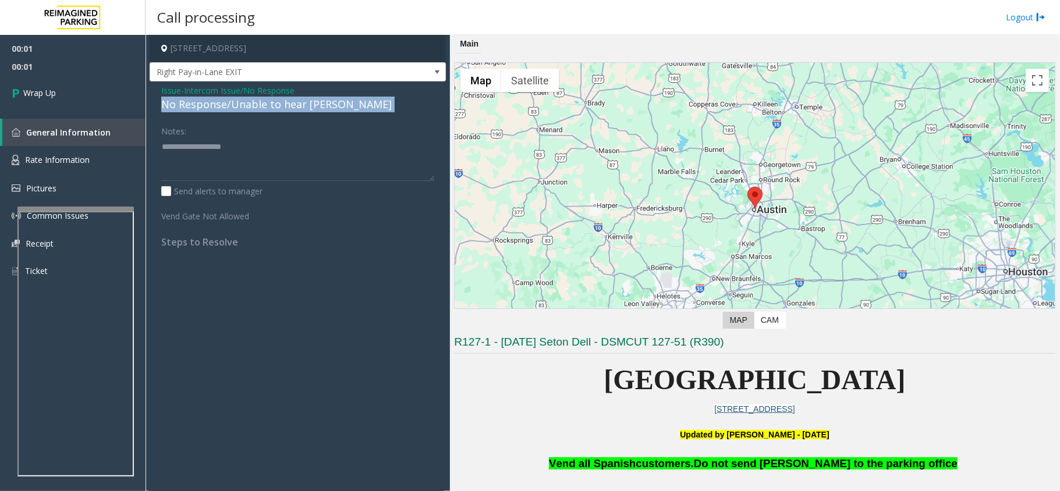
click at [278, 106] on div "No Response/Unable to hear [PERSON_NAME]" at bounding box center [297, 105] width 273 height 16
copy div "No Response/Unable to hear [PERSON_NAME]"
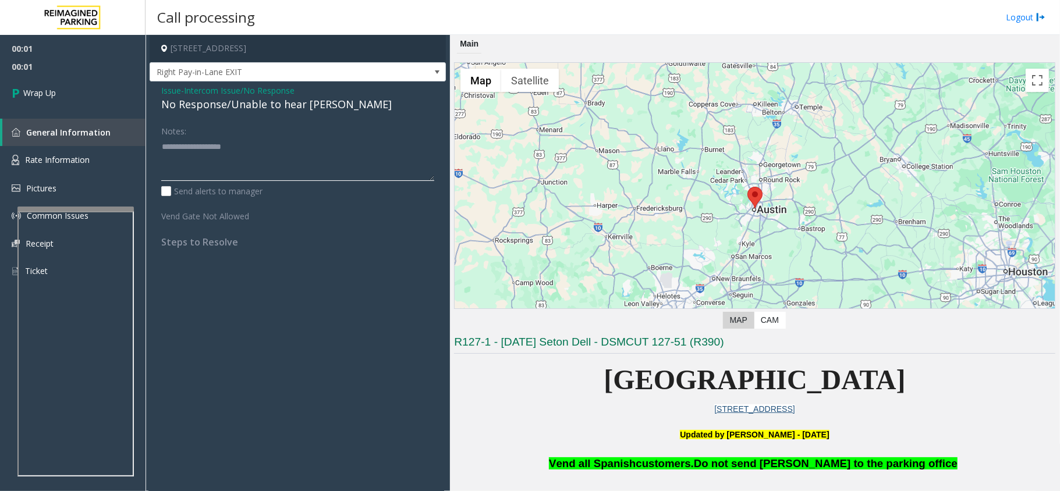
paste textarea "**********"
click at [269, 157] on textarea at bounding box center [297, 159] width 273 height 44
type textarea "**********"
click at [100, 79] on link "Wrap Up" at bounding box center [72, 93] width 145 height 34
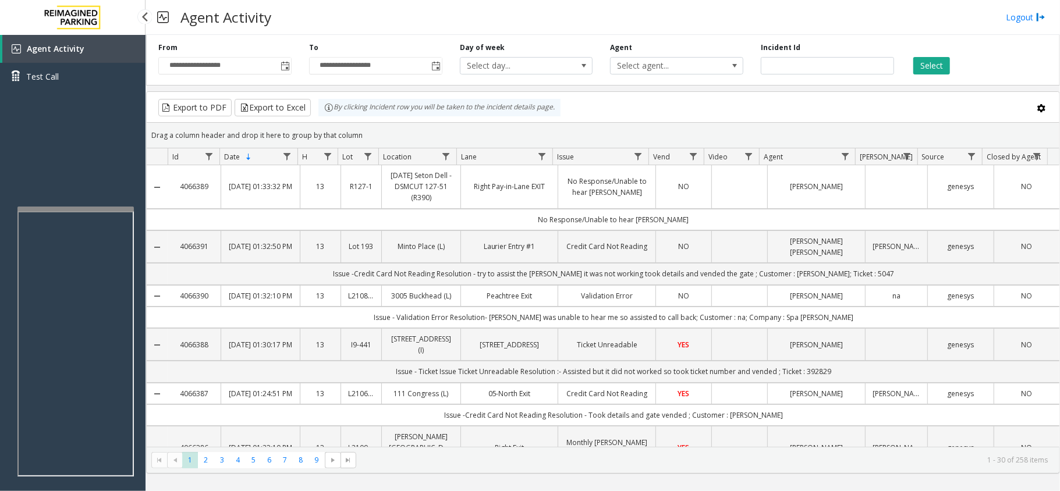
click at [63, 36] on link "Agent Activity" at bounding box center [73, 49] width 143 height 28
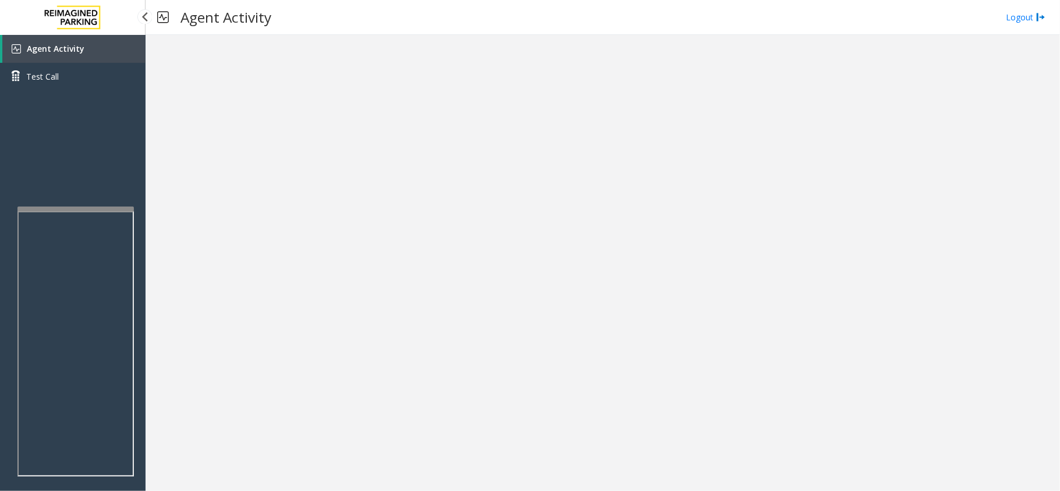
click at [77, 42] on link "Agent Activity" at bounding box center [73, 49] width 143 height 28
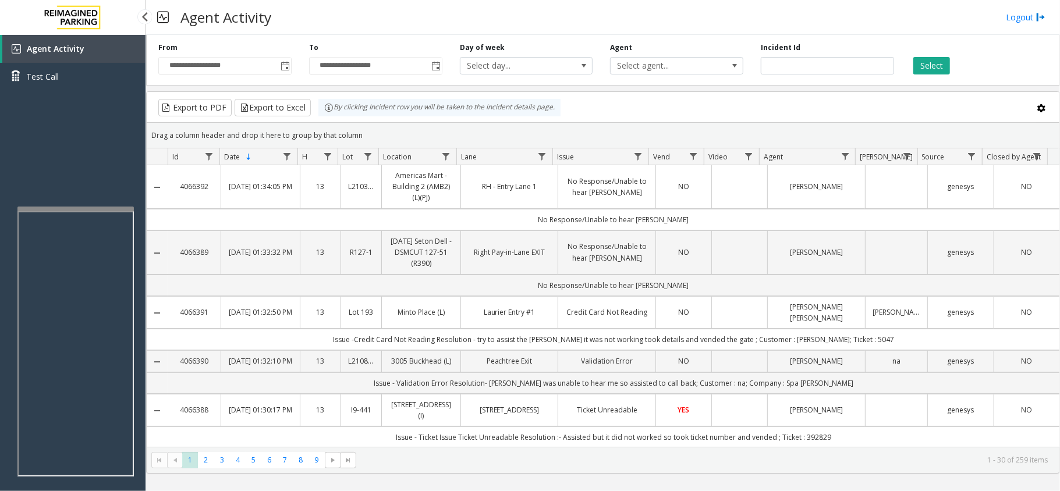
click at [77, 58] on link "Agent Activity" at bounding box center [73, 49] width 143 height 28
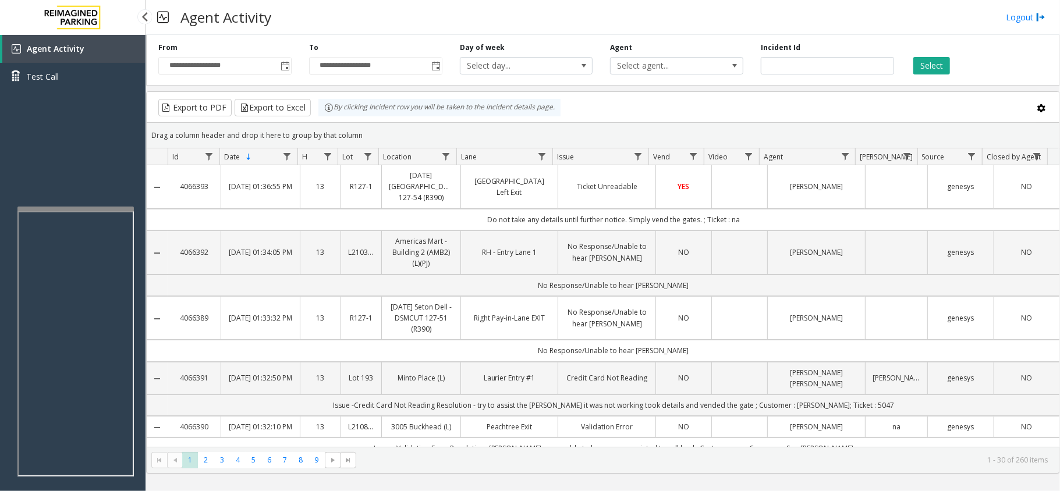
click at [123, 51] on link "Agent Activity" at bounding box center [73, 49] width 143 height 28
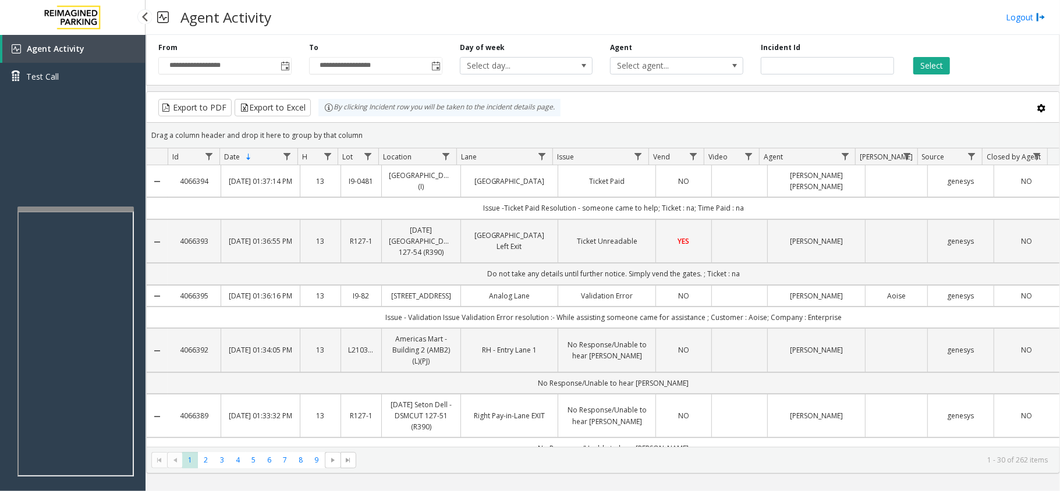
drag, startPoint x: 50, startPoint y: 40, endPoint x: 57, endPoint y: 6, distance: 34.5
click at [50, 40] on link "Agent Activity" at bounding box center [73, 49] width 143 height 28
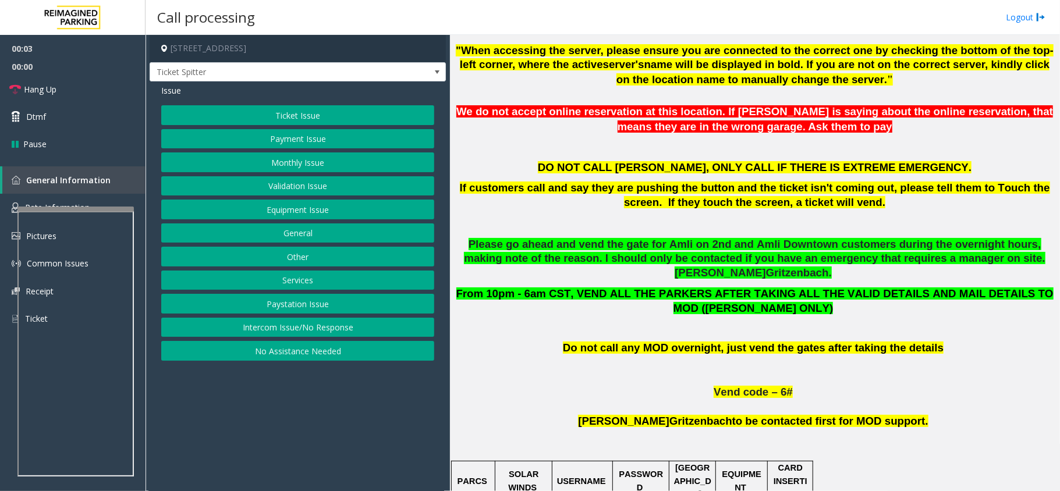
scroll to position [466, 0]
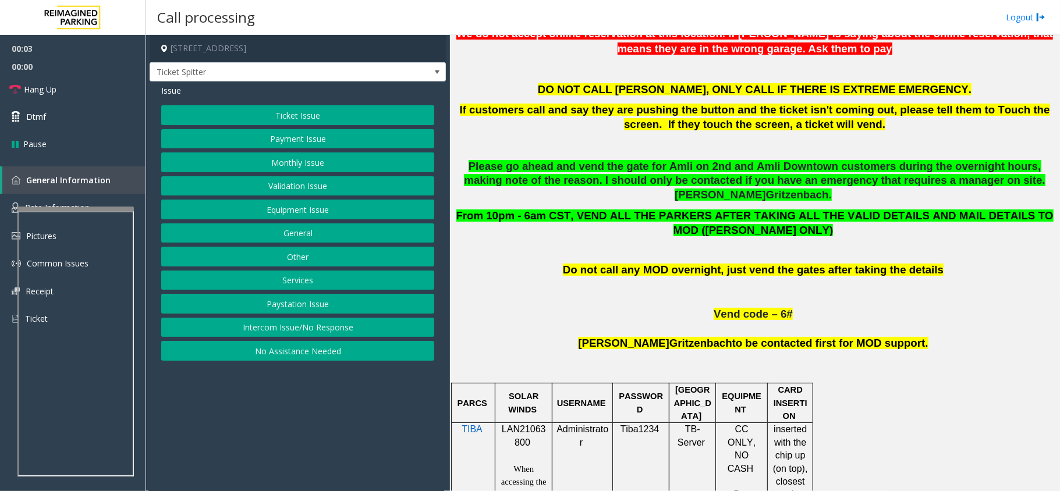
click at [524, 423] on p "LAN21063800" at bounding box center [523, 436] width 48 height 26
copy p "LAN21063800"
click at [312, 159] on button "Monthly Issue" at bounding box center [297, 162] width 273 height 20
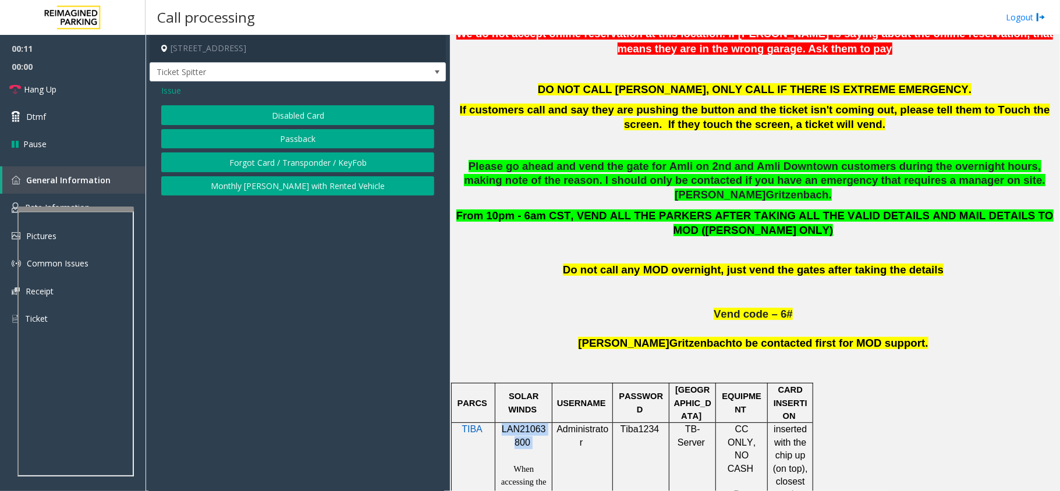
click at [310, 138] on button "Passback" at bounding box center [297, 139] width 273 height 20
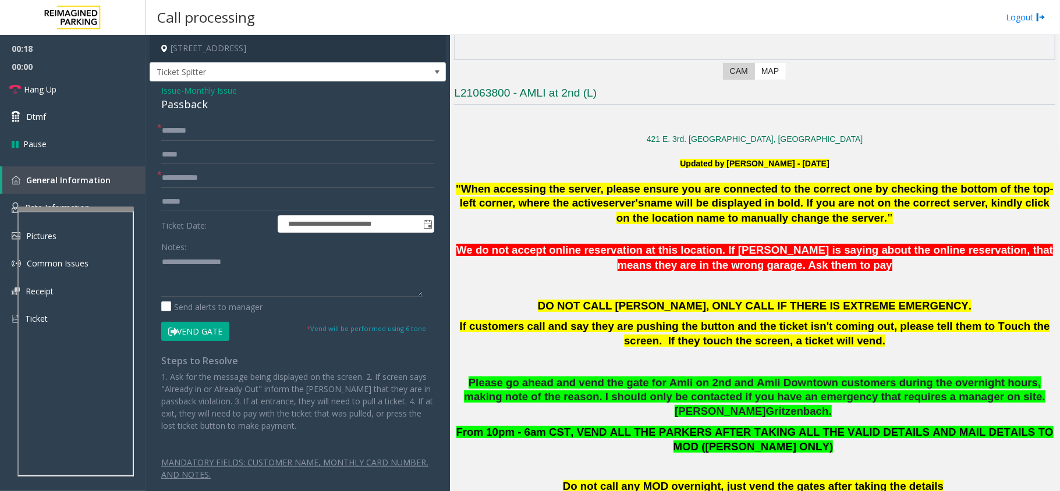
scroll to position [233, 0]
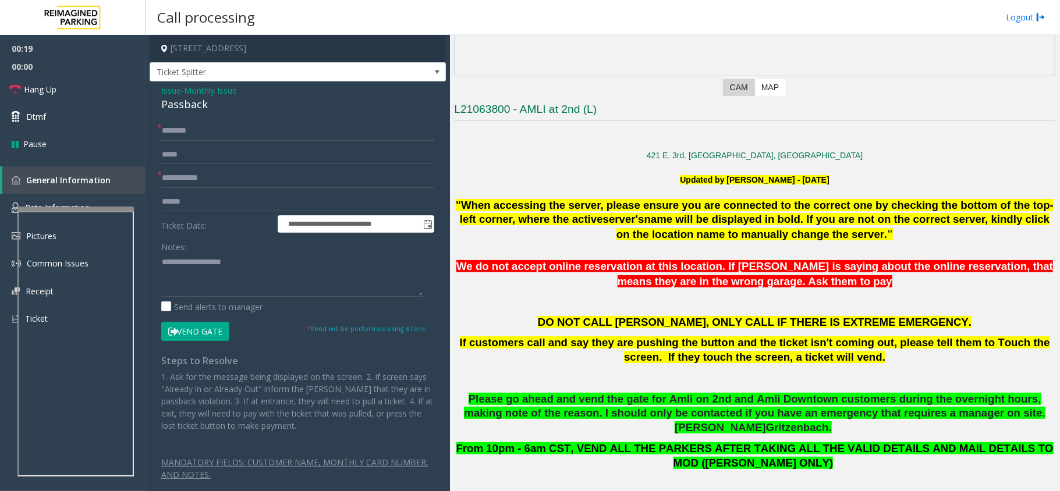
drag, startPoint x: 194, startPoint y: 168, endPoint x: 333, endPoint y: 164, distance: 139.1
click at [194, 168] on form "**********" at bounding box center [297, 231] width 273 height 220
click at [211, 184] on input "text" at bounding box center [297, 178] width 273 height 20
type input "****"
click at [245, 138] on input "text" at bounding box center [297, 131] width 273 height 20
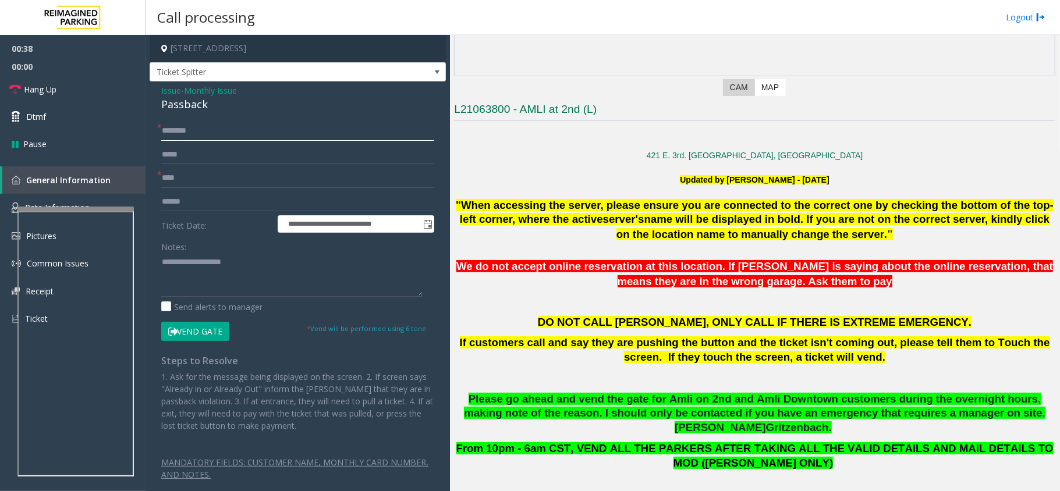
paste input "**********"
type input "**********"
drag, startPoint x: 59, startPoint y: 91, endPoint x: 70, endPoint y: 90, distance: 11.2
click at [59, 91] on link "Hang Up" at bounding box center [72, 89] width 145 height 27
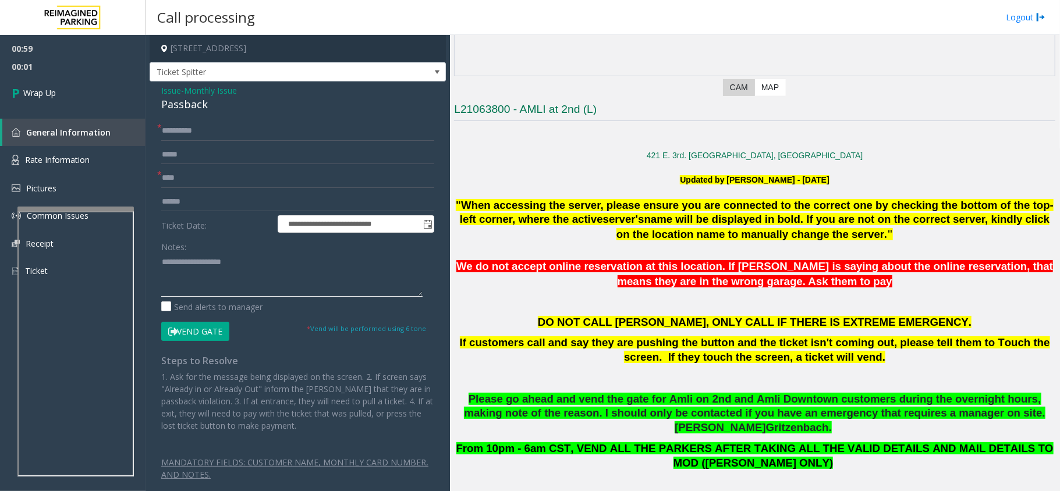
paste textarea "**********"
click at [218, 274] on textarea at bounding box center [291, 275] width 261 height 44
type textarea "**********"
click at [194, 96] on span "Monthly Issue" at bounding box center [210, 90] width 53 height 12
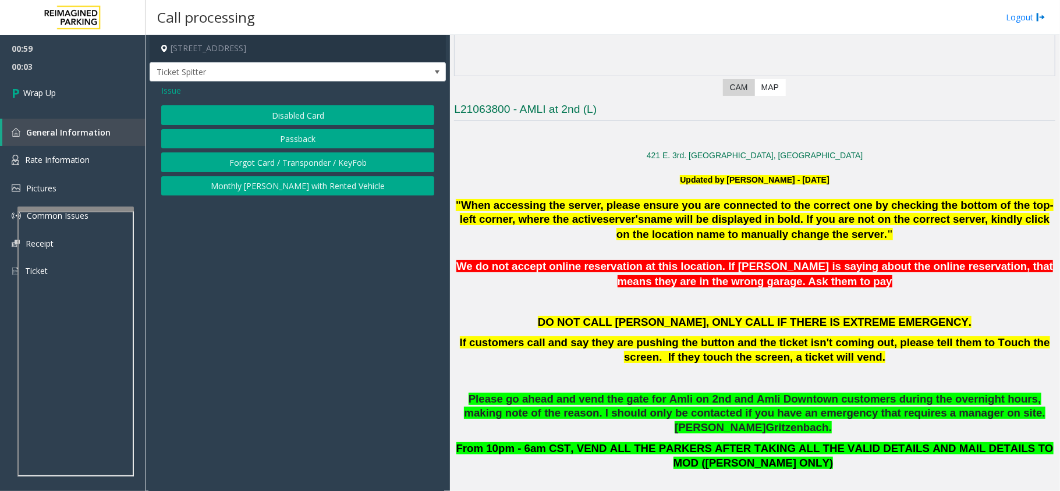
click at [265, 133] on button "Passback" at bounding box center [297, 139] width 273 height 20
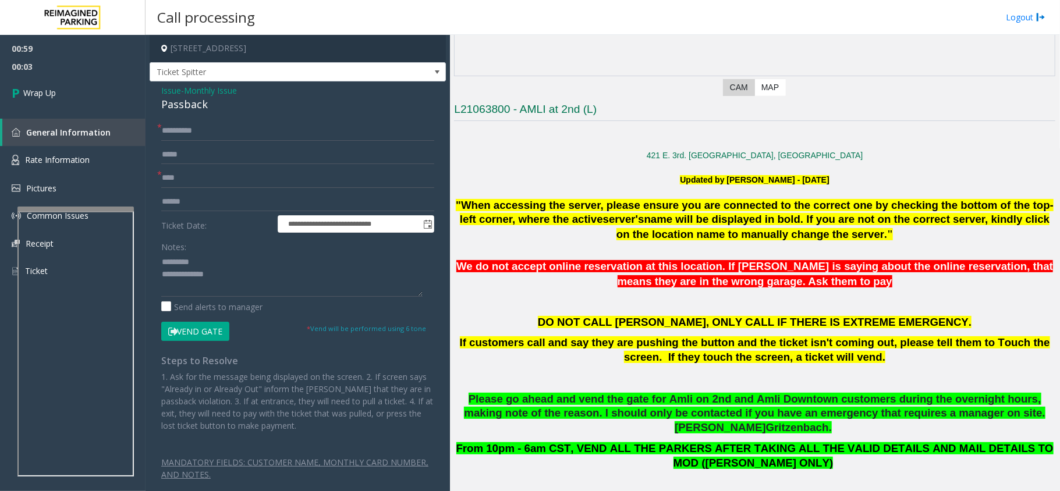
click at [184, 108] on div "Passback" at bounding box center [297, 105] width 273 height 16
copy div "Passback"
paste textarea "********"
click at [218, 258] on textarea at bounding box center [291, 275] width 261 height 44
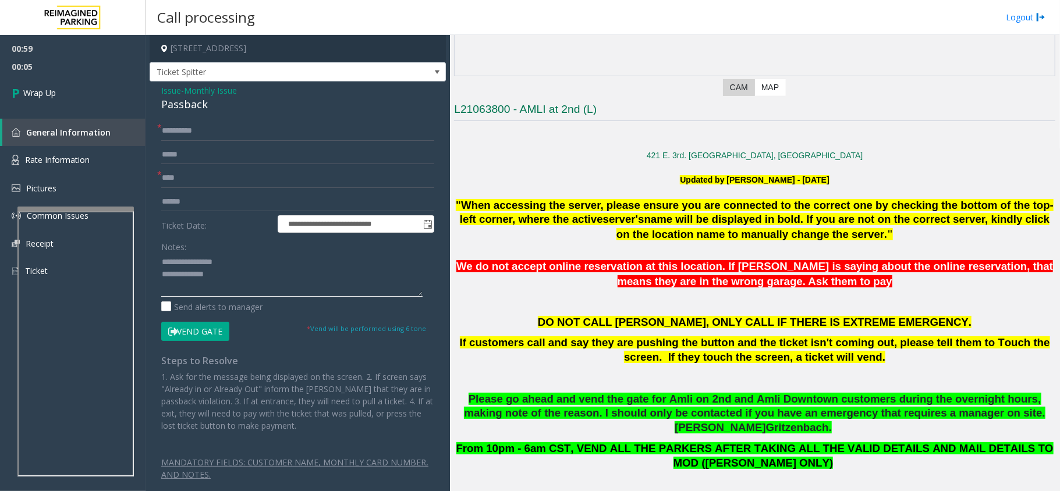
click at [240, 282] on textarea at bounding box center [291, 275] width 261 height 44
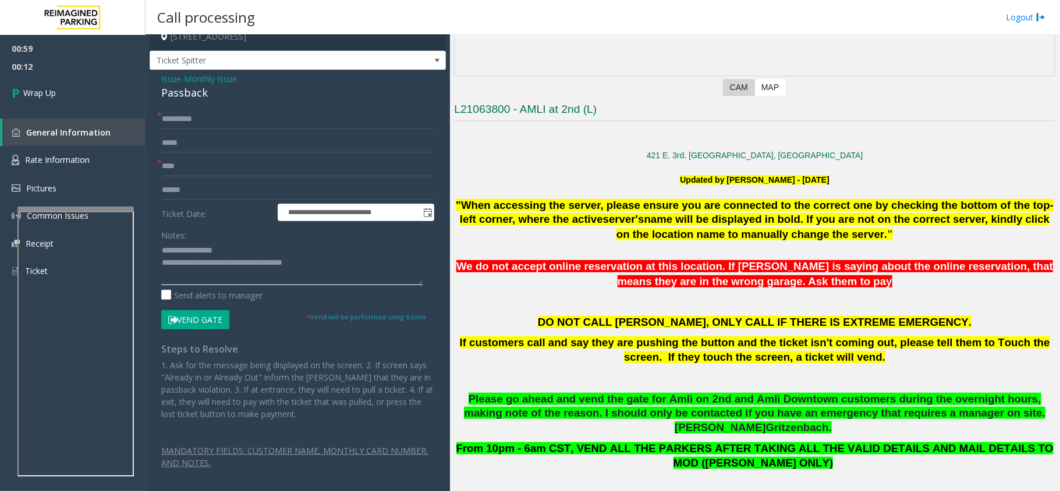
scroll to position [15, 0]
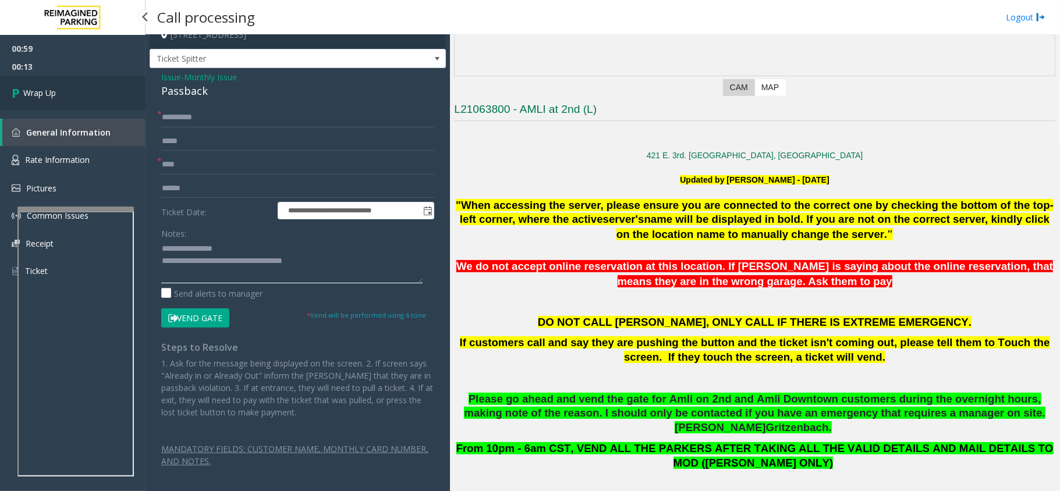
type textarea "**********"
click at [87, 98] on link "Wrap Up" at bounding box center [72, 93] width 145 height 34
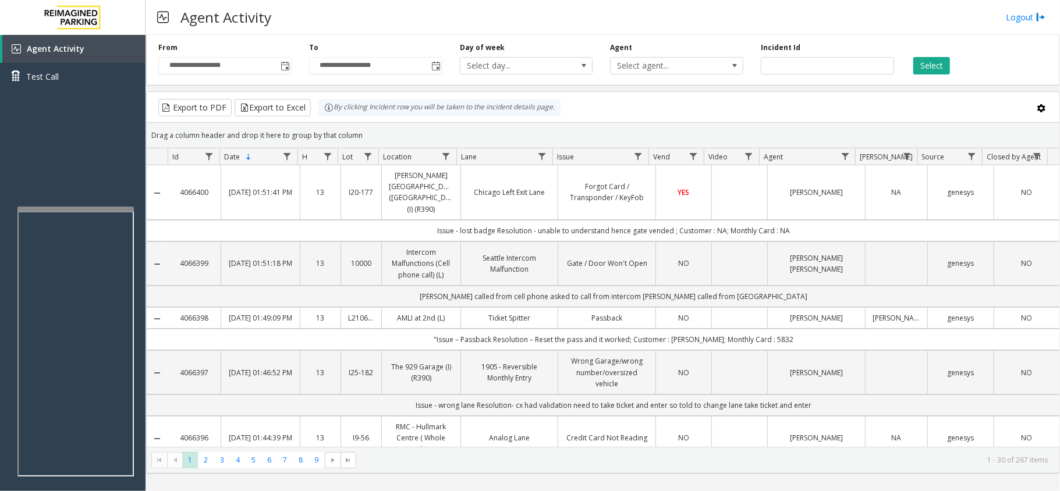
click at [982, 71] on div "Select" at bounding box center [978, 58] width 151 height 32
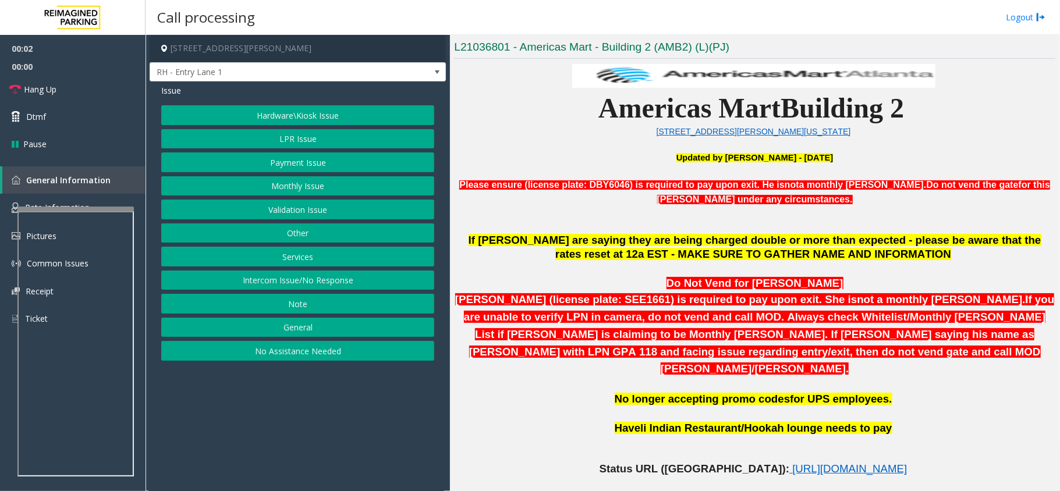
scroll to position [388, 0]
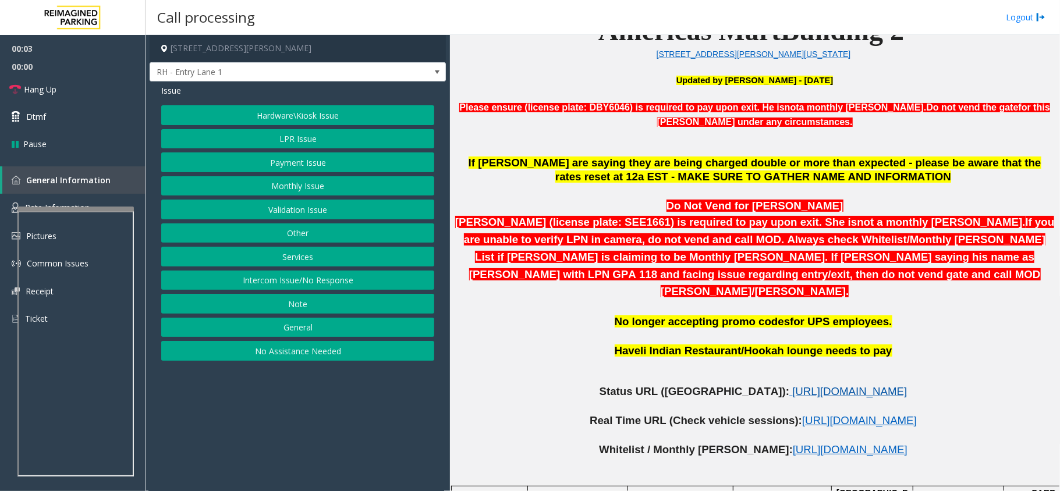
click at [792, 385] on span "https://www.parkjockey.com/en-us/manage/1633/status" at bounding box center [849, 391] width 115 height 12
click at [78, 87] on link "Hang Up" at bounding box center [72, 89] width 145 height 27
click at [271, 355] on button "No Assistance Needed" at bounding box center [297, 351] width 273 height 20
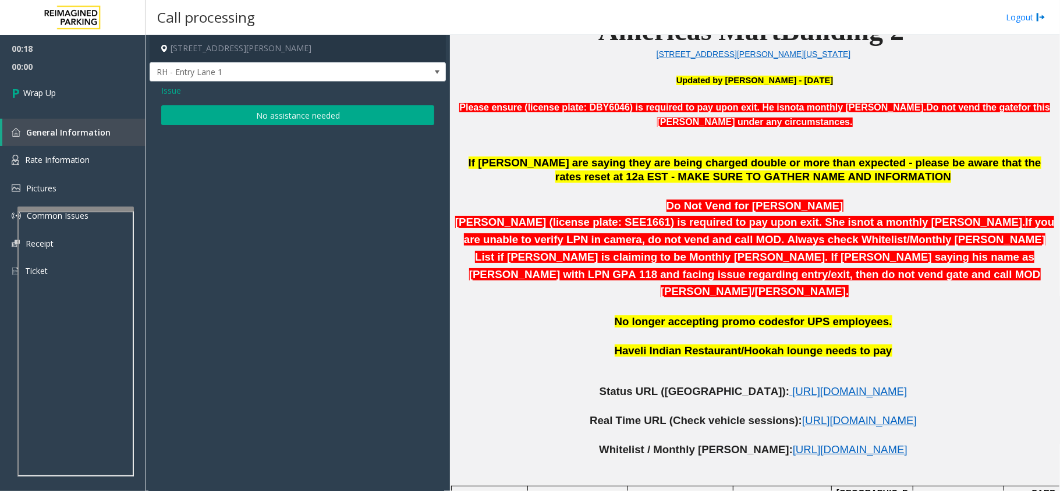
click at [171, 88] on span "Issue" at bounding box center [171, 90] width 20 height 12
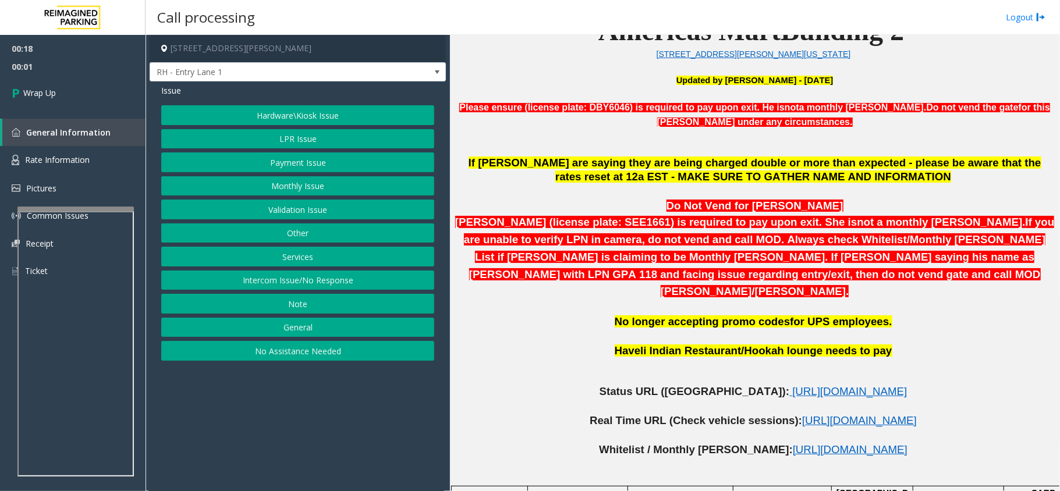
click at [278, 278] on button "Intercom Issue/No Response" at bounding box center [297, 281] width 273 height 20
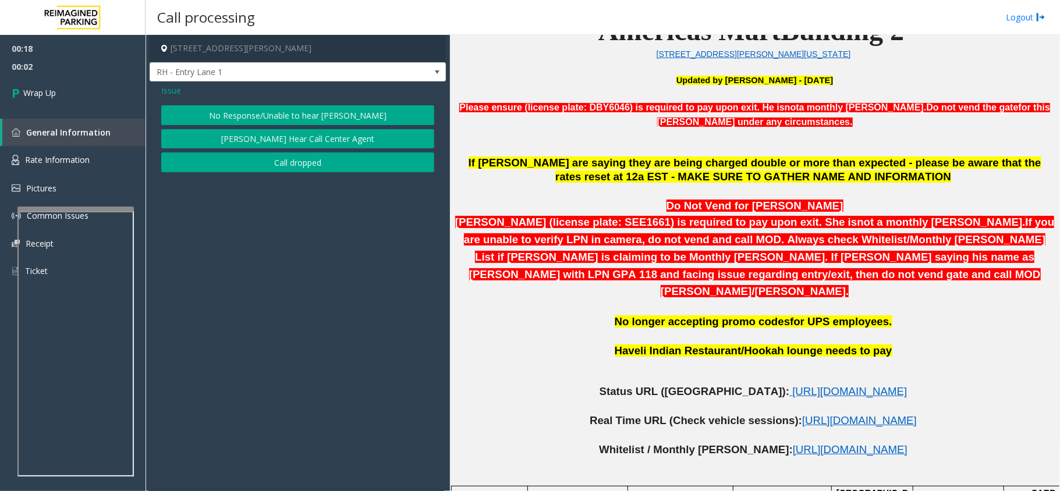
click at [264, 113] on button "No Response/Unable to hear parker" at bounding box center [297, 115] width 273 height 20
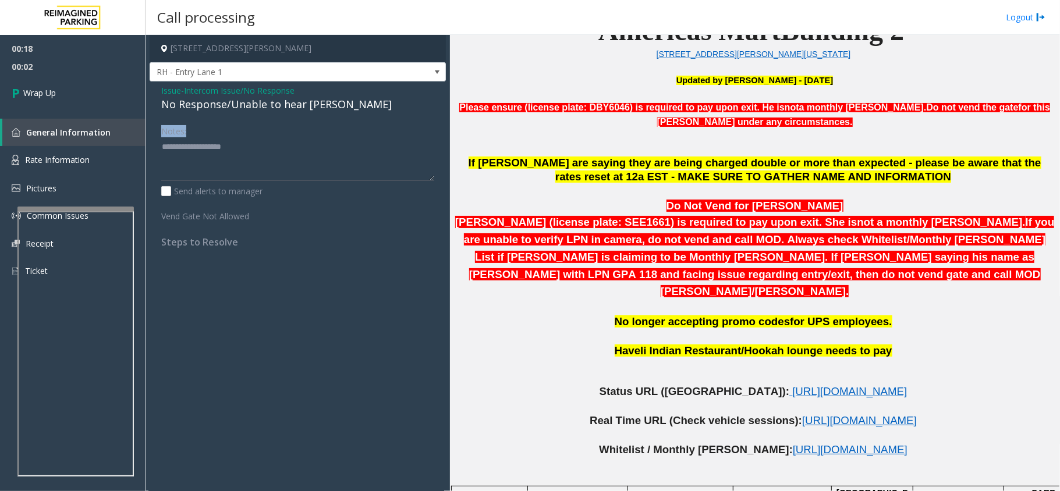
click at [264, 113] on div "Issue - Intercom Issue/No Response No Response/Unable to hear parker Notes: Sen…" at bounding box center [298, 170] width 296 height 178
click at [261, 108] on div "No Response/Unable to hear parker" at bounding box center [297, 105] width 273 height 16
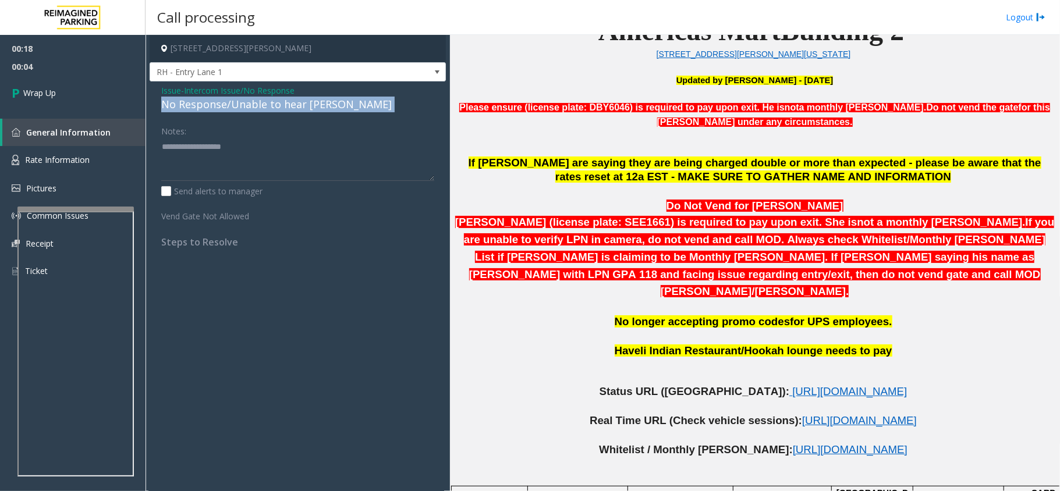
click at [261, 108] on div "No Response/Unable to hear parker" at bounding box center [297, 105] width 273 height 16
copy div "No Response/Unable to hear parker"
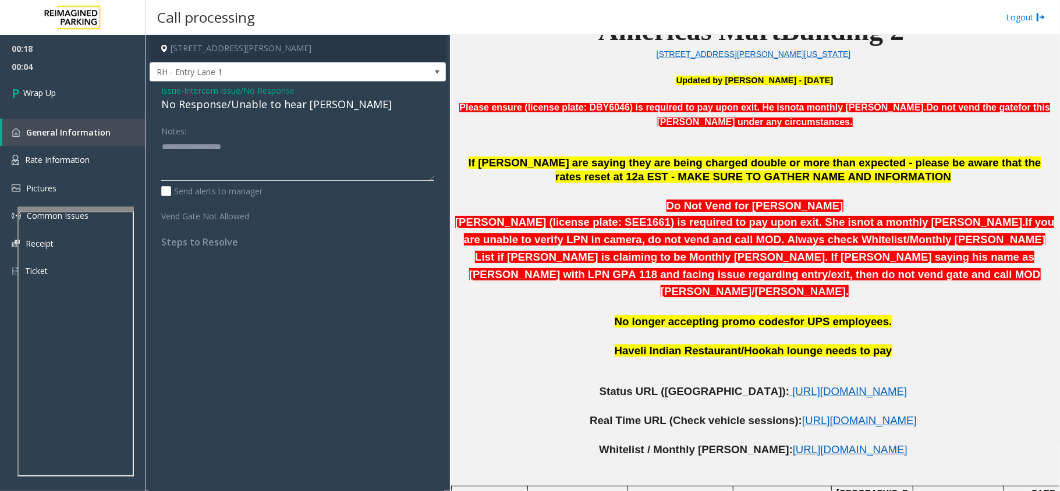
click at [253, 152] on textarea at bounding box center [297, 159] width 273 height 44
paste textarea "**********"
type textarea "**********"
click at [115, 101] on link "Wrap Up" at bounding box center [72, 93] width 145 height 34
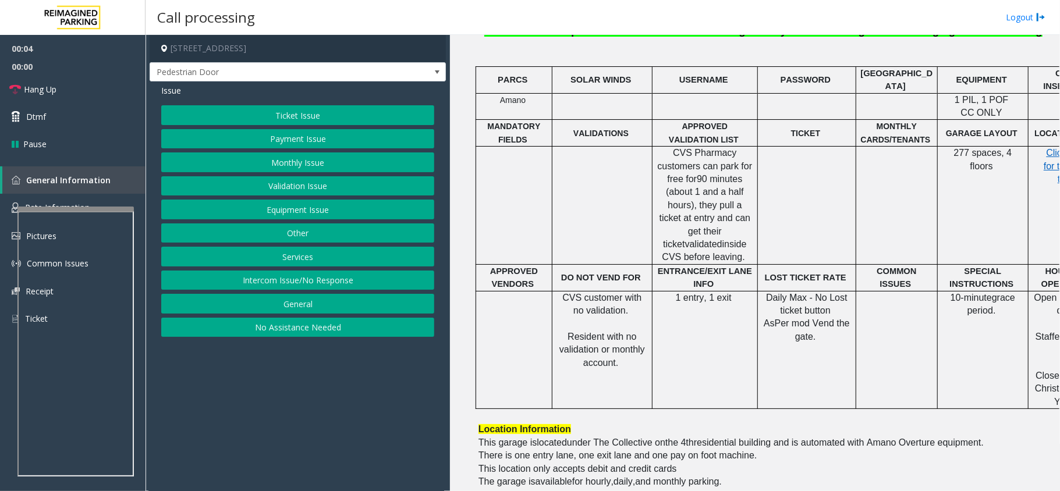
scroll to position [466, 0]
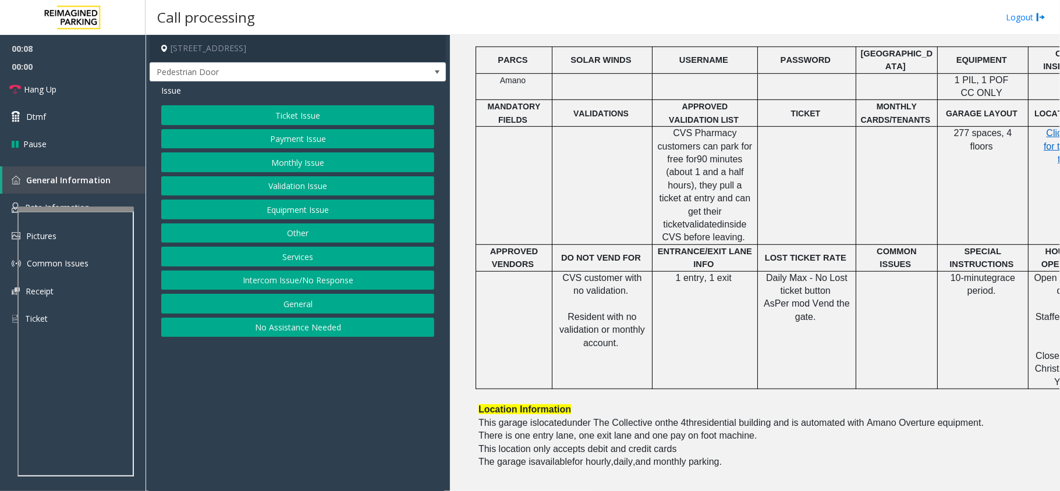
click at [332, 280] on button "Intercom Issue/No Response" at bounding box center [297, 281] width 273 height 20
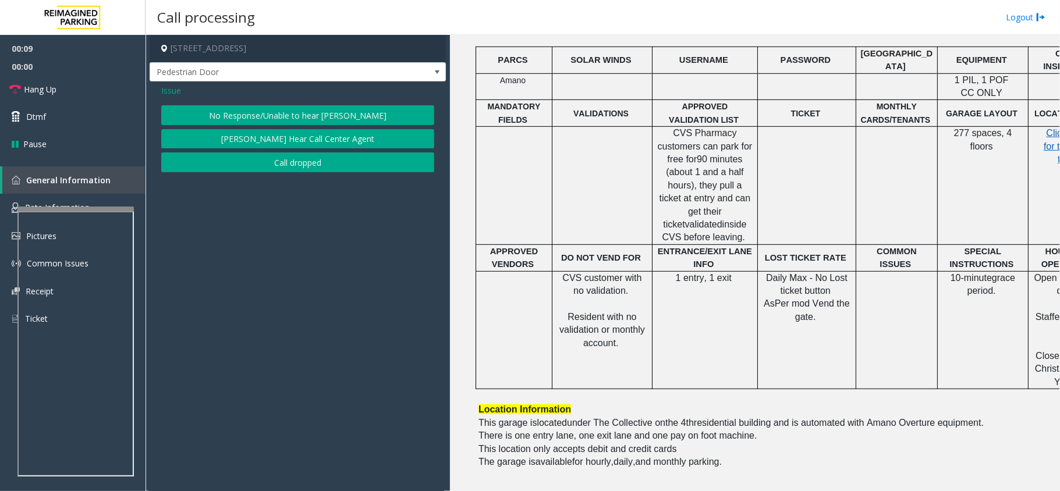
click at [267, 112] on button "No Response/Unable to hear parker" at bounding box center [297, 115] width 273 height 20
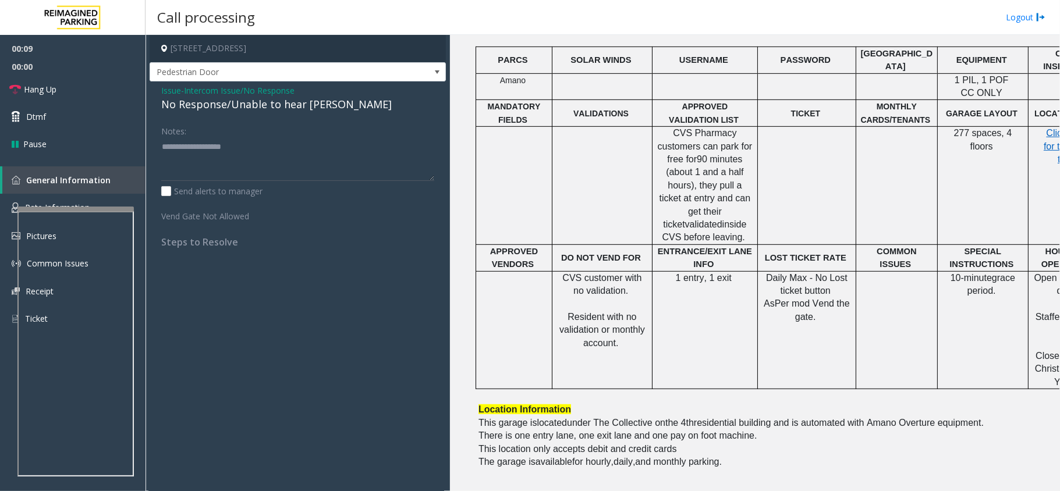
click at [259, 106] on div "No Response/Unable to hear parker" at bounding box center [297, 105] width 273 height 16
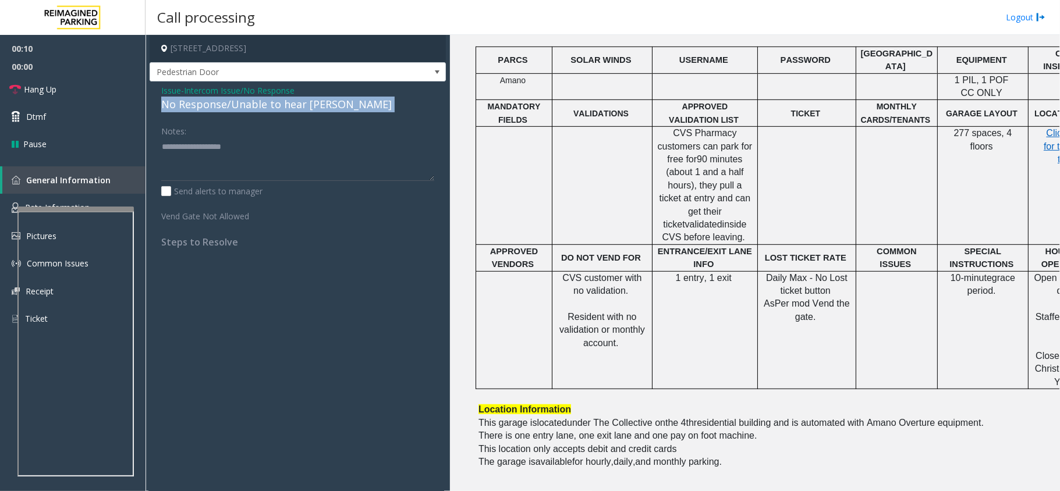
click at [259, 106] on div "No Response/Unable to hear parker" at bounding box center [297, 105] width 273 height 16
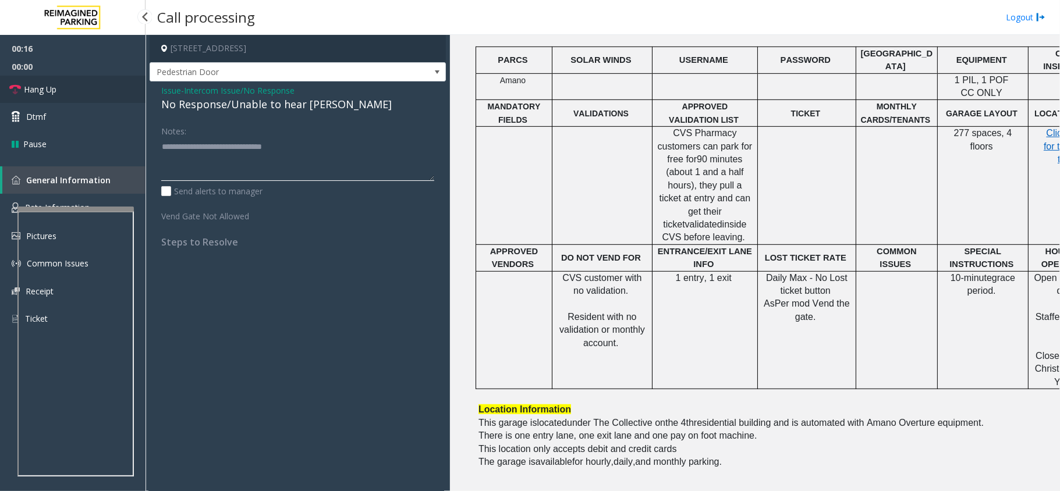
type textarea "**********"
click at [45, 87] on span "Hang Up" at bounding box center [40, 89] width 33 height 12
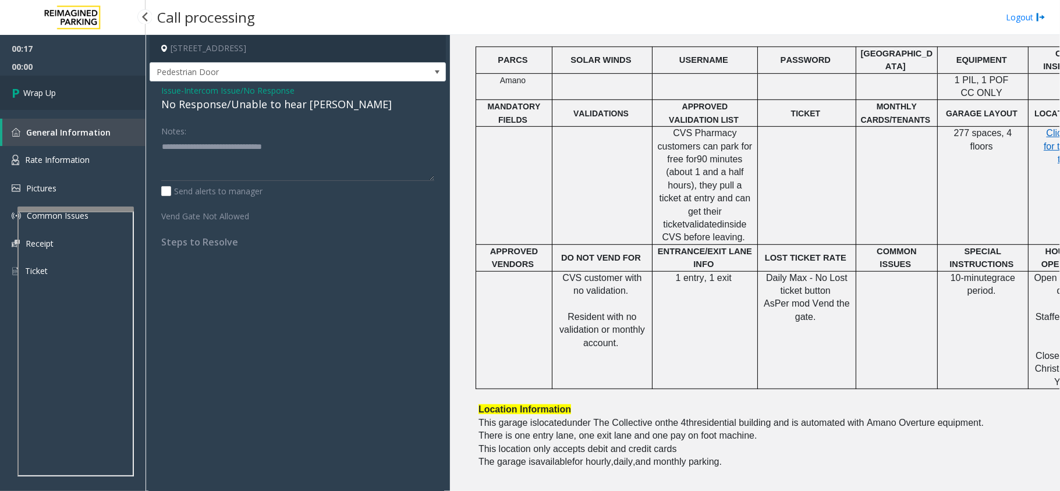
click at [77, 92] on link "Wrap Up" at bounding box center [72, 93] width 145 height 34
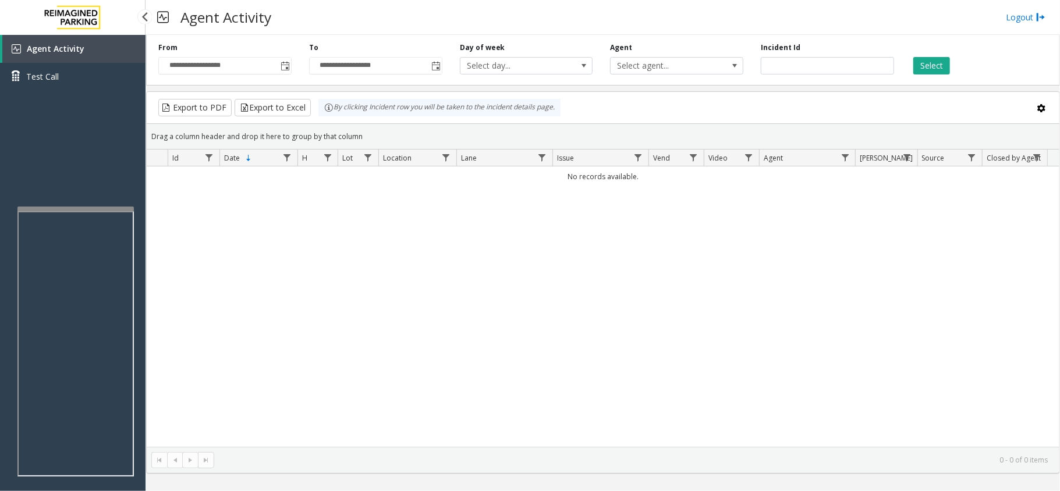
click at [83, 92] on div "Agent Activity Test Call" at bounding box center [72, 67] width 145 height 64
drag, startPoint x: 83, startPoint y: 92, endPoint x: 45, endPoint y: 142, distance: 62.4
click at [45, 142] on div "Agent Activity Test Call" at bounding box center [72, 280] width 145 height 491
click at [70, 136] on div "Agent Activity Test Call" at bounding box center [72, 280] width 145 height 491
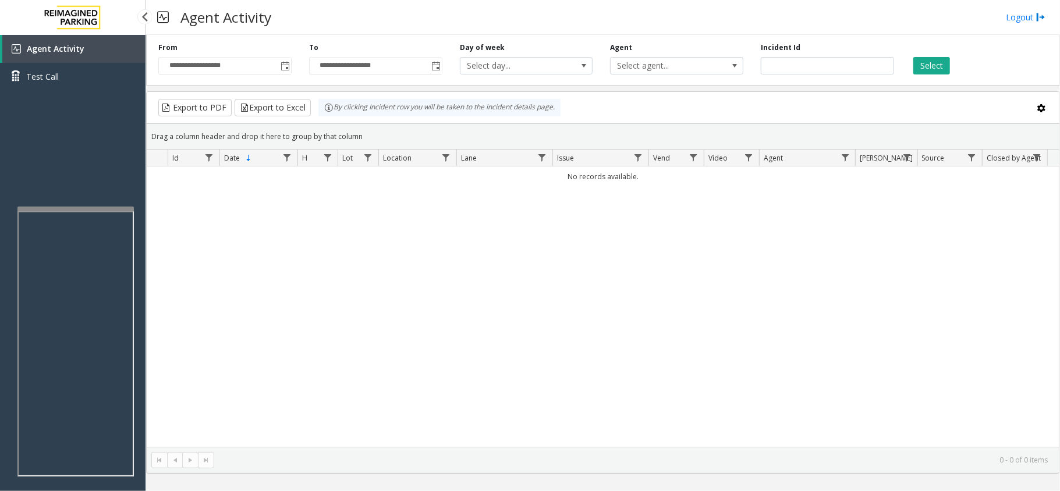
click at [70, 136] on div "Agent Activity Test Call" at bounding box center [72, 280] width 145 height 491
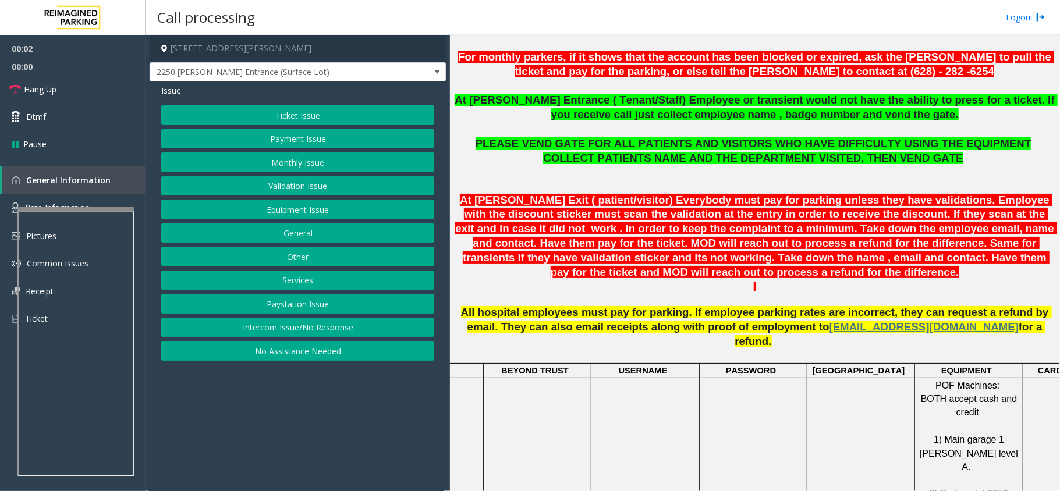
scroll to position [388, 0]
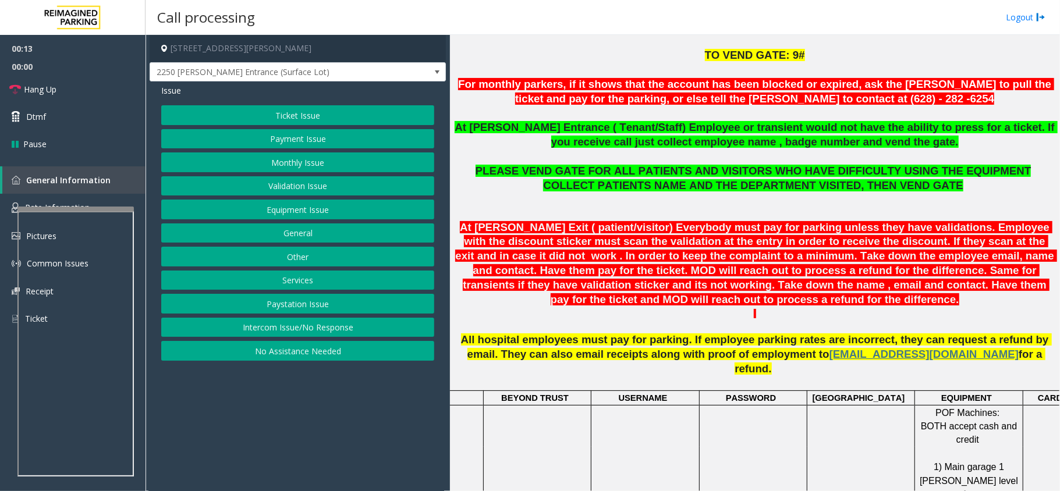
click at [313, 203] on button "Equipment Issue" at bounding box center [297, 210] width 273 height 20
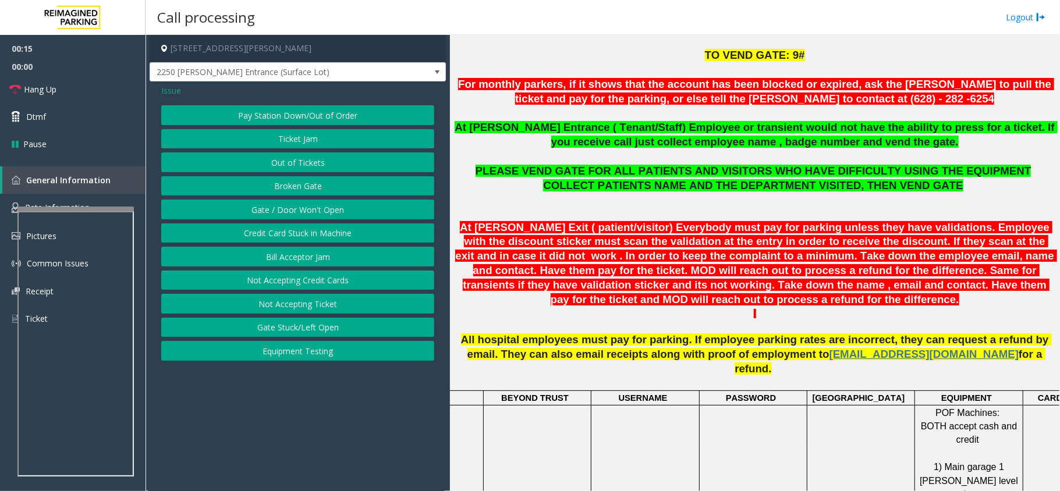
click at [324, 169] on button "Out of Tickets" at bounding box center [297, 162] width 273 height 20
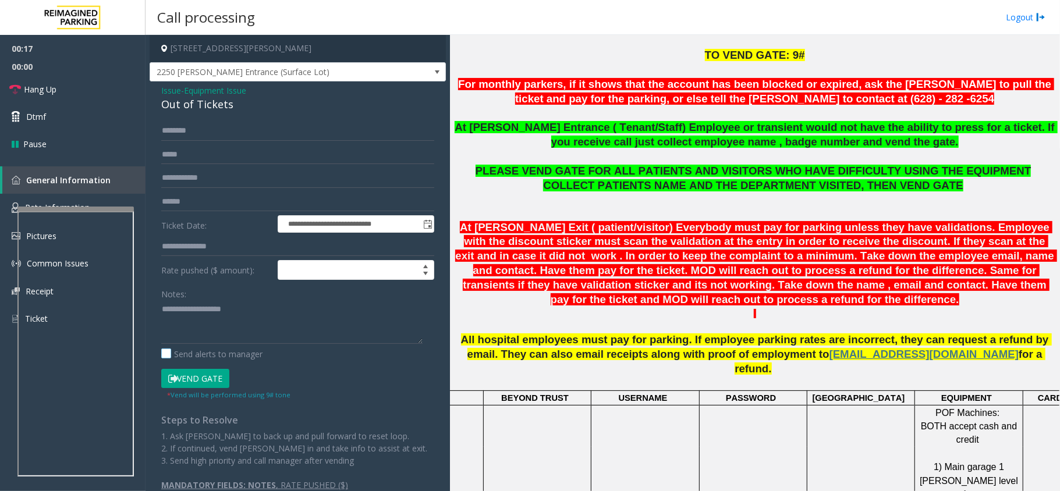
click at [206, 352] on label "Send alerts to manager" at bounding box center [211, 354] width 101 height 12
click at [216, 326] on textarea at bounding box center [291, 322] width 261 height 44
paste textarea "**********"
click at [212, 105] on div "Out of Tickets" at bounding box center [297, 105] width 273 height 16
click at [211, 107] on div "Out of Tickets" at bounding box center [297, 105] width 273 height 16
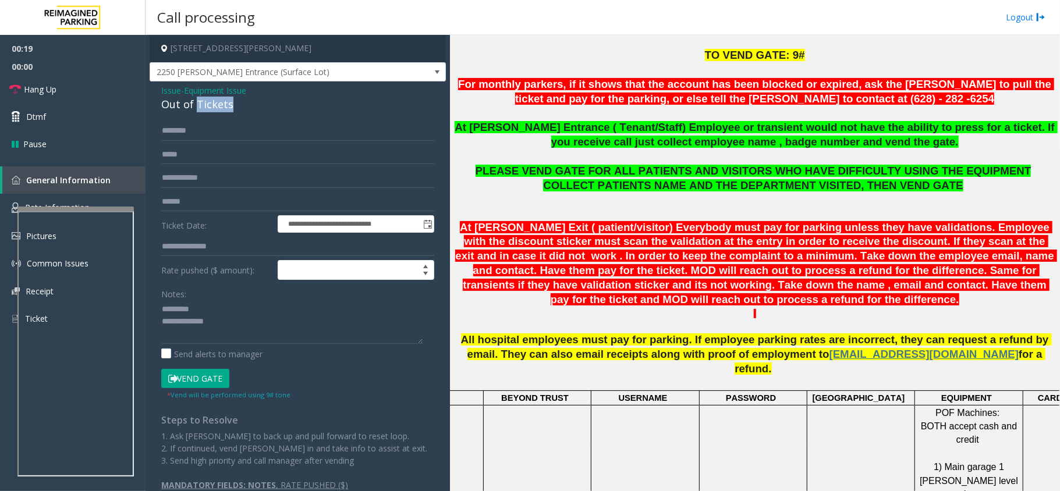
click at [211, 107] on div "Out of Tickets" at bounding box center [297, 105] width 273 height 16
copy div "Out of Tickets"
click at [251, 308] on textarea at bounding box center [291, 322] width 261 height 44
paste textarea "**********"
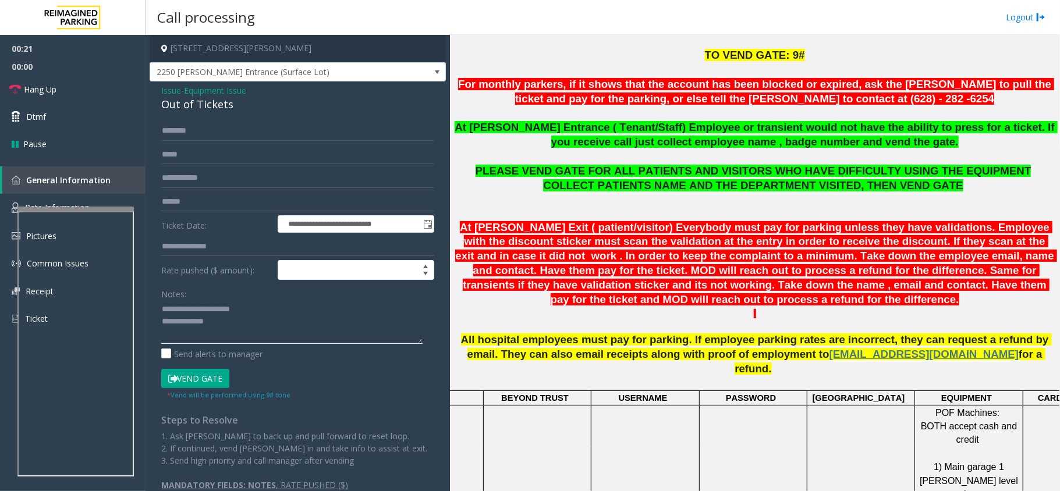
click at [261, 326] on textarea at bounding box center [291, 322] width 261 height 44
click at [164, 312] on textarea at bounding box center [291, 322] width 261 height 44
click at [229, 329] on textarea at bounding box center [291, 322] width 261 height 44
type textarea "**********"
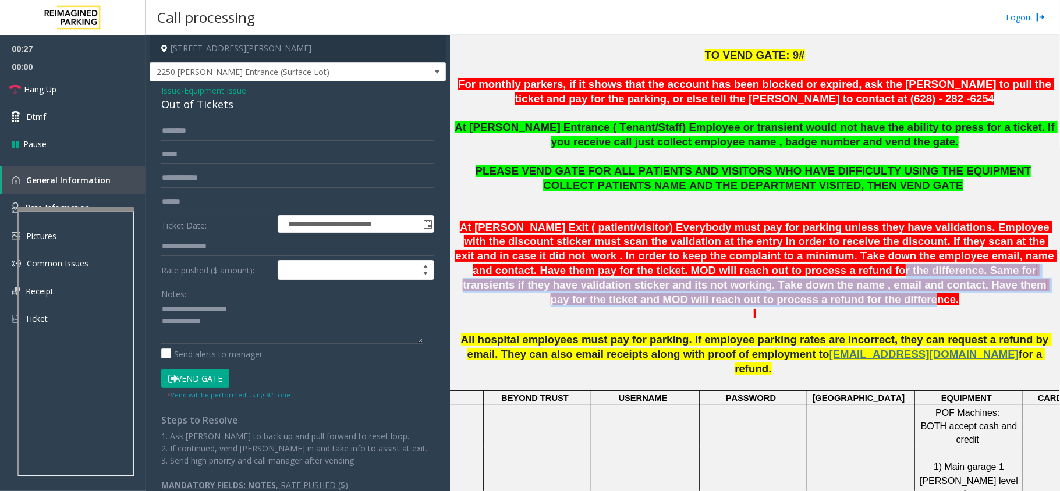
drag, startPoint x: 624, startPoint y: 276, endPoint x: 1029, endPoint y: 289, distance: 405.3
click at [1029, 289] on p "At Shrader Exit ( patient/visitor) Everybody must pay for parking unless they h…" at bounding box center [754, 264] width 601 height 87
click at [808, 287] on span "At Shrader Exit ( patient/visitor) Everybody must pay for parking unless they h…" at bounding box center [756, 263] width 602 height 84
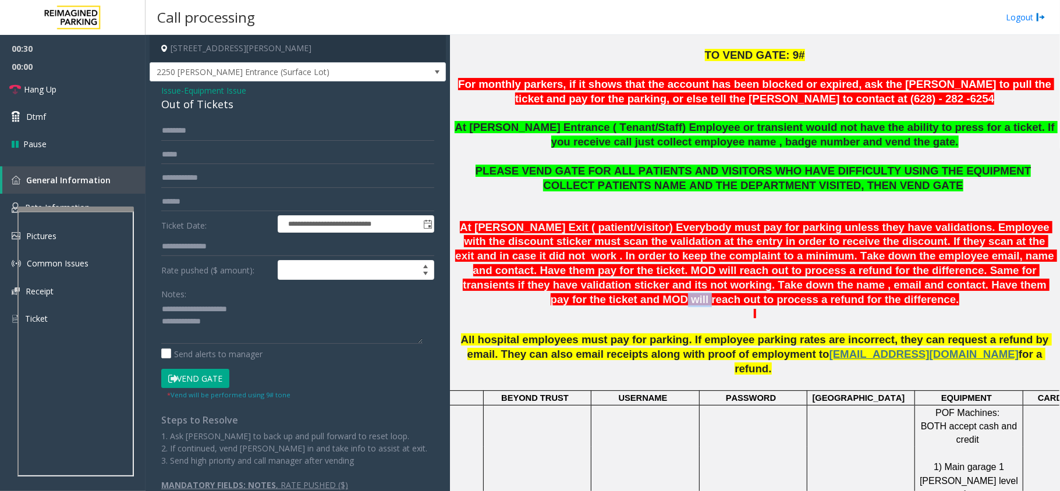
click at [808, 287] on span "At Shrader Exit ( patient/visitor) Everybody must pay for parking unless they h…" at bounding box center [756, 263] width 602 height 84
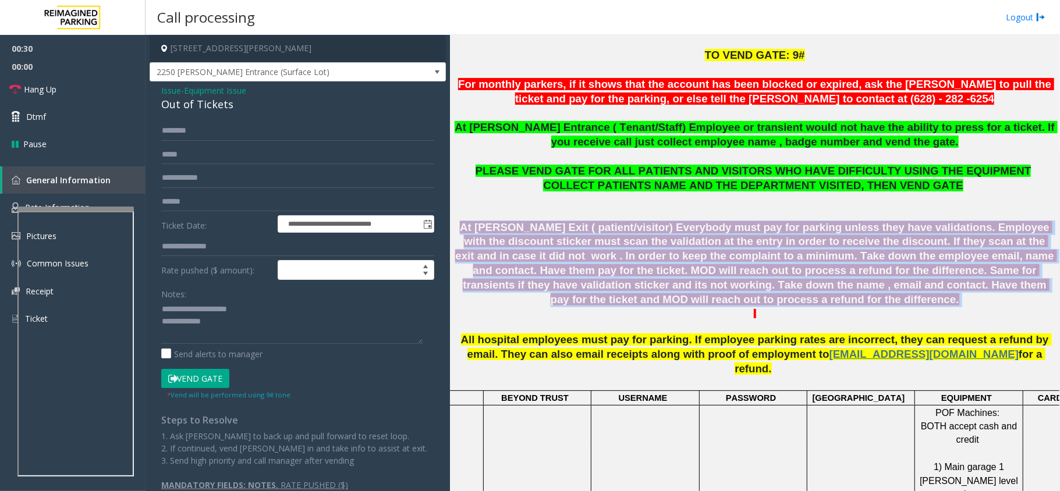
click at [808, 287] on span "At Shrader Exit ( patient/visitor) Everybody must pay for parking unless they h…" at bounding box center [756, 263] width 602 height 84
click at [822, 271] on span "At Shrader Exit ( patient/visitor) Everybody must pay for parking unless they h…" at bounding box center [756, 263] width 602 height 84
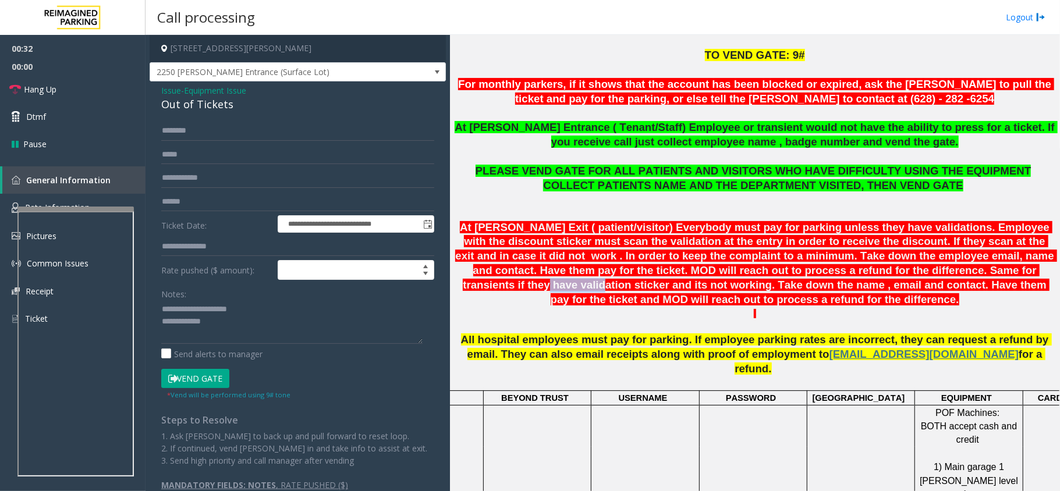
click at [822, 271] on span "At Shrader Exit ( patient/visitor) Everybody must pay for parking unless they h…" at bounding box center [756, 263] width 602 height 84
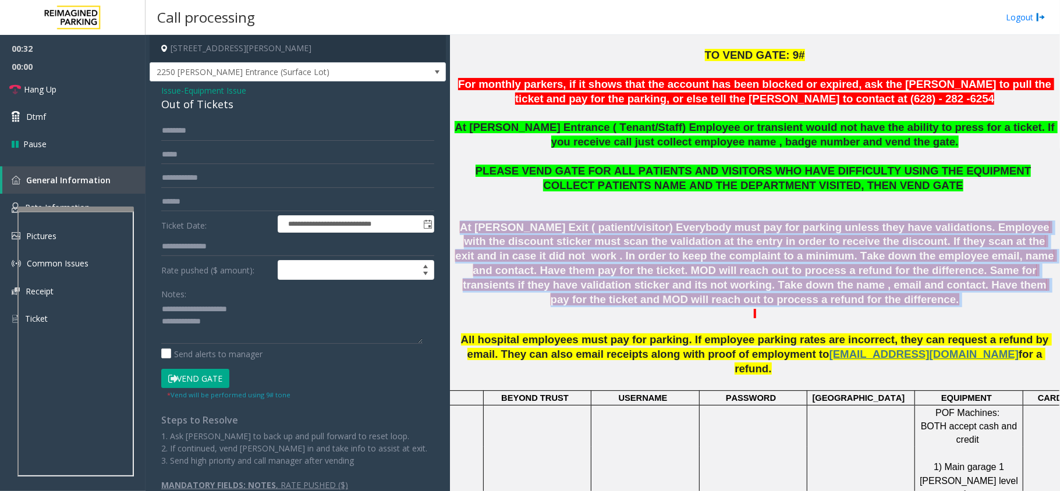
click at [822, 271] on span "At Shrader Exit ( patient/visitor) Everybody must pay for parking unless they h…" at bounding box center [756, 263] width 602 height 84
click at [861, 285] on span "At Shrader Exit ( patient/visitor) Everybody must pay for parking unless they h…" at bounding box center [756, 263] width 602 height 84
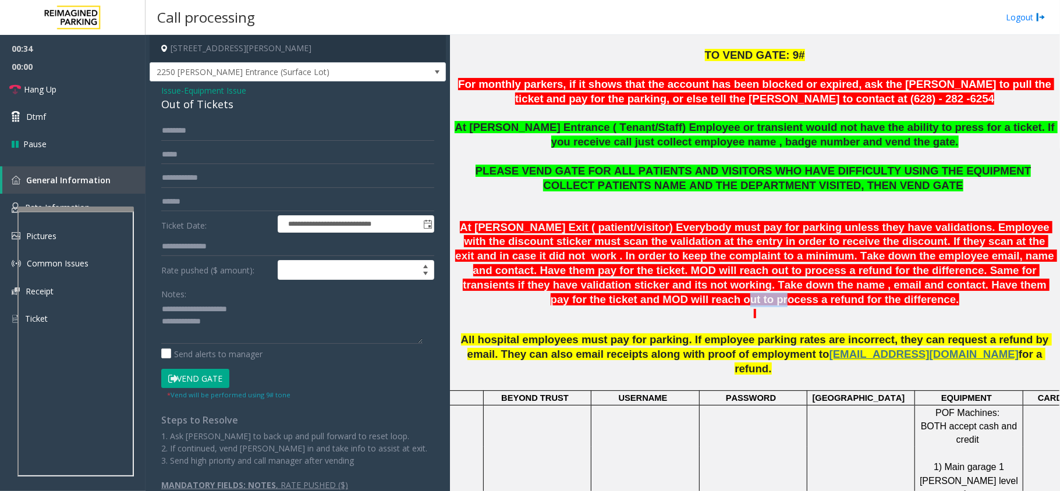
click at [861, 285] on span "At Shrader Exit ( patient/visitor) Everybody must pay for parking unless they h…" at bounding box center [756, 263] width 602 height 84
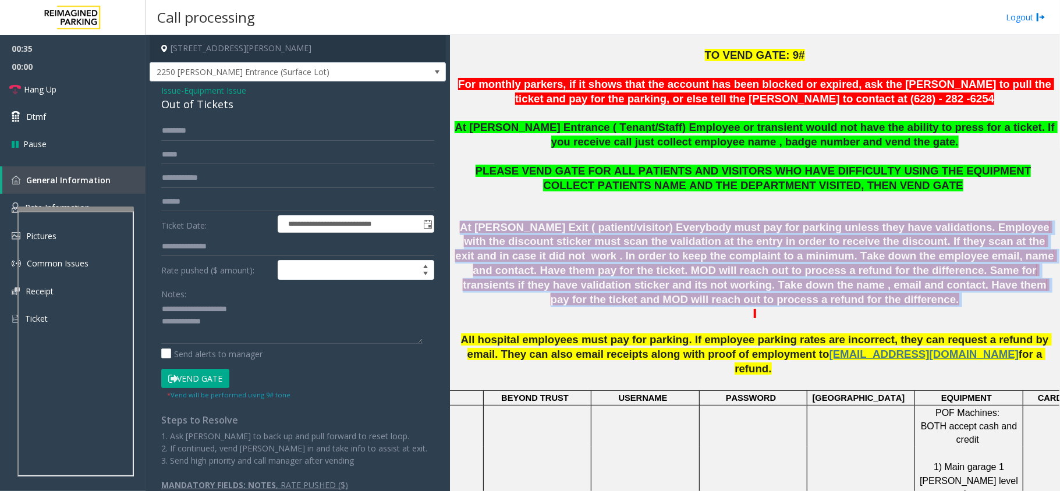
click at [862, 285] on span "At Shrader Exit ( patient/visitor) Everybody must pay for parking unless they h…" at bounding box center [756, 263] width 602 height 84
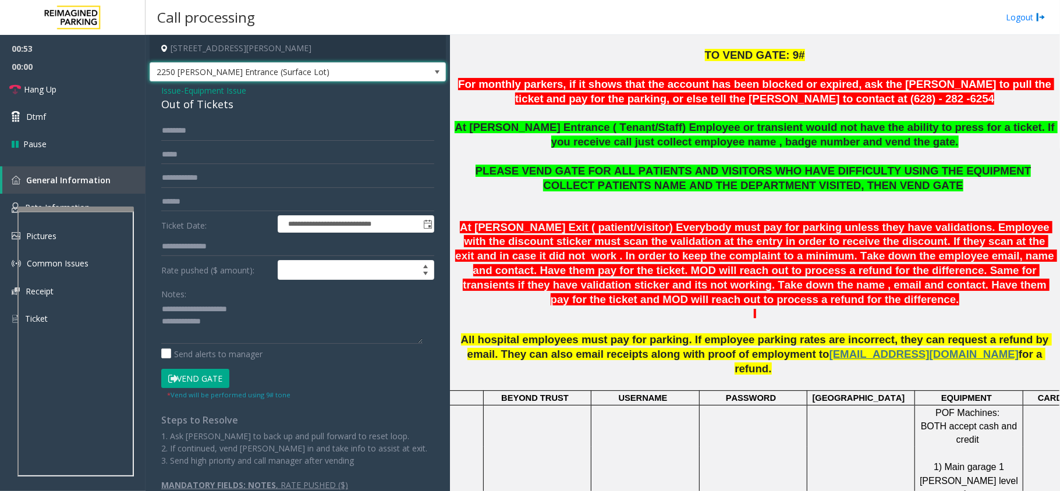
click at [369, 80] on span "2250 Hayes Entrance (Surface Lot)" at bounding box center [268, 72] width 236 height 19
click at [583, 257] on span "At Shrader Exit ( patient/visitor) Everybody must pay for parking unless they h…" at bounding box center [756, 263] width 602 height 84
click at [308, 61] on h4 "1 Shrader Street, San Francisco, CA" at bounding box center [298, 48] width 296 height 27
click at [293, 66] on span "2250 Hayes Entrance (Surface Lot)" at bounding box center [268, 72] width 236 height 19
click at [283, 182] on input "text" at bounding box center [297, 178] width 273 height 20
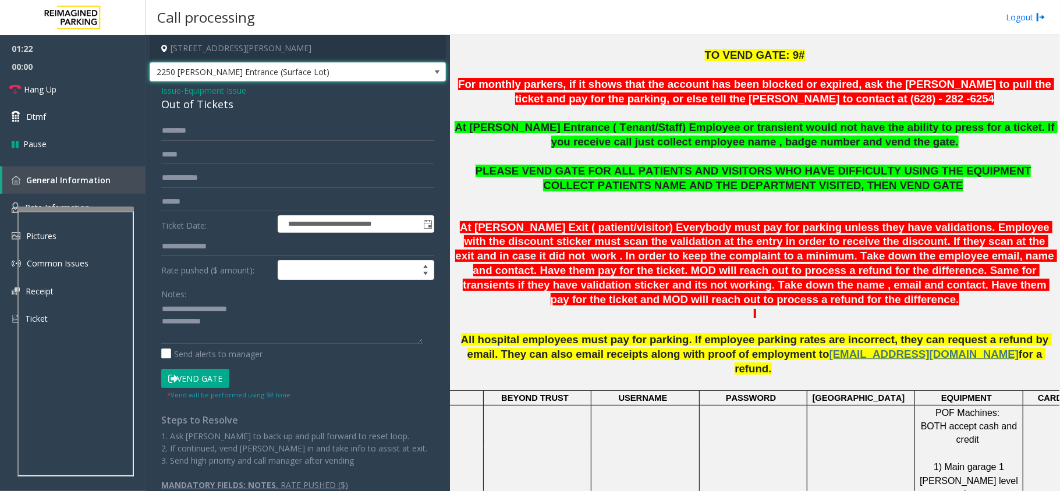
click at [219, 63] on span "2250 Hayes Entrance (Surface Lot)" at bounding box center [268, 72] width 236 height 19
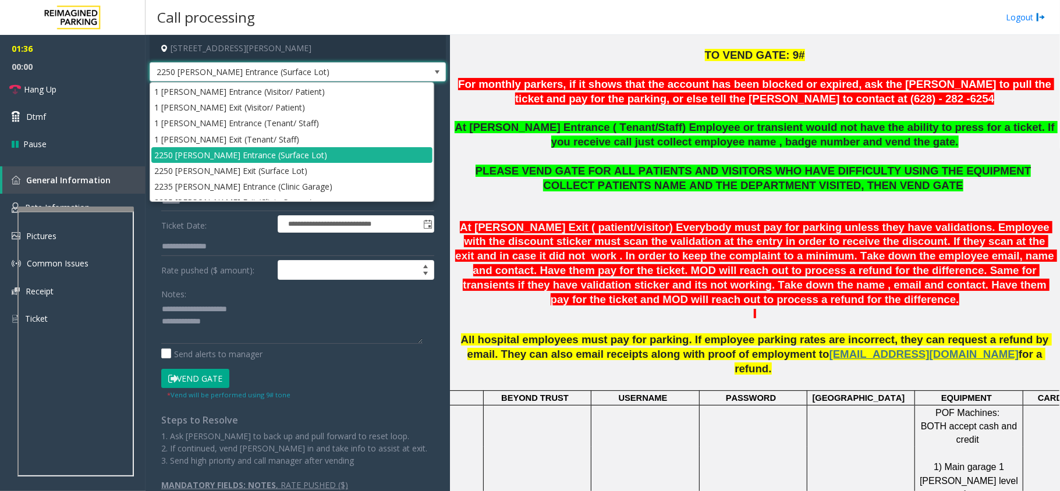
click at [634, 235] on span "At Shrader Exit ( patient/visitor) Everybody must pay for parking unless they h…" at bounding box center [756, 263] width 602 height 84
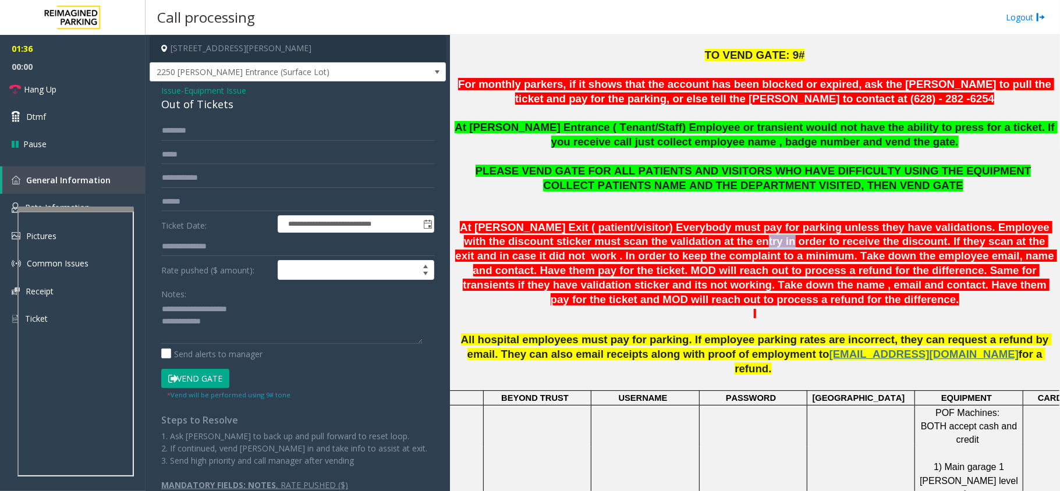
click at [636, 236] on span "At Shrader Exit ( patient/visitor) Everybody must pay for parking unless they h…" at bounding box center [756, 263] width 602 height 84
click at [63, 199] on link "Rate Information" at bounding box center [72, 208] width 145 height 29
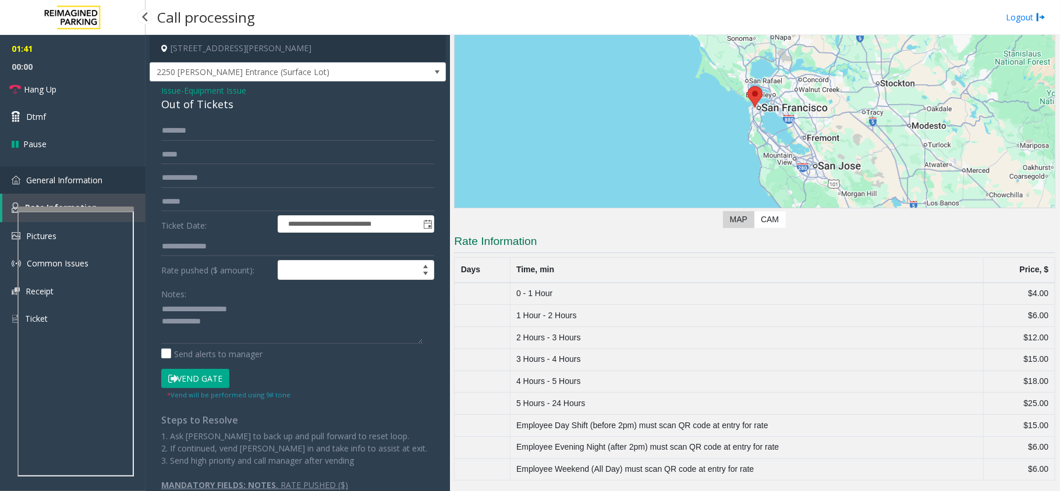
click at [73, 184] on span "General Information" at bounding box center [64, 180] width 76 height 11
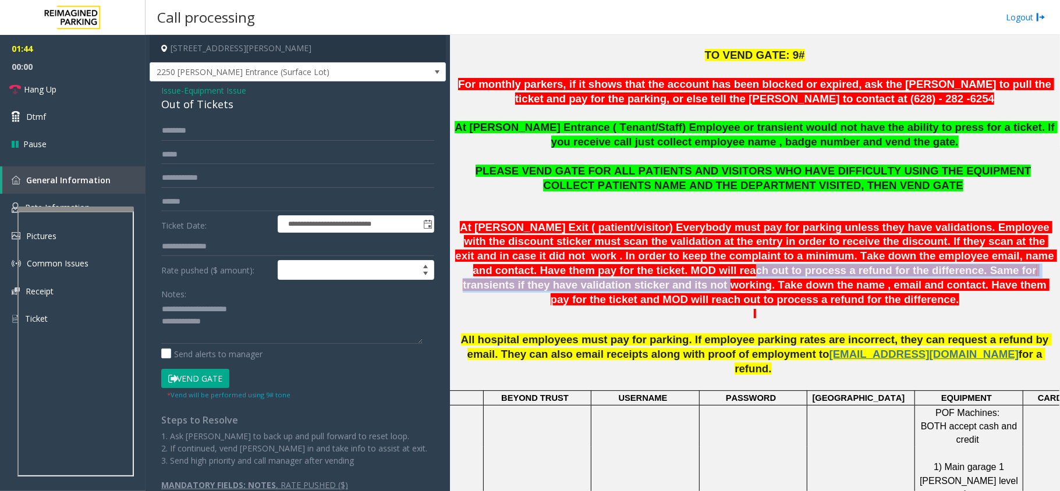
drag, startPoint x: 499, startPoint y: 271, endPoint x: 985, endPoint y: 265, distance: 485.4
click at [985, 265] on span "At Shrader Exit ( patient/visitor) Everybody must pay for parking unless they h…" at bounding box center [756, 263] width 602 height 84
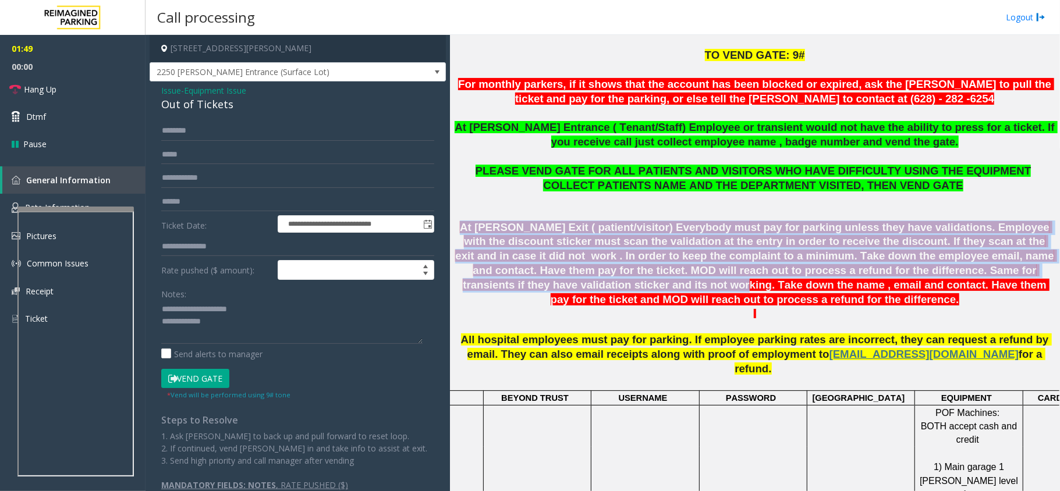
drag, startPoint x: 993, startPoint y: 269, endPoint x: 457, endPoint y: 233, distance: 537.2
click at [457, 233] on span "At Shrader Exit ( patient/visitor) Everybody must pay for parking unless they h…" at bounding box center [756, 263] width 602 height 84
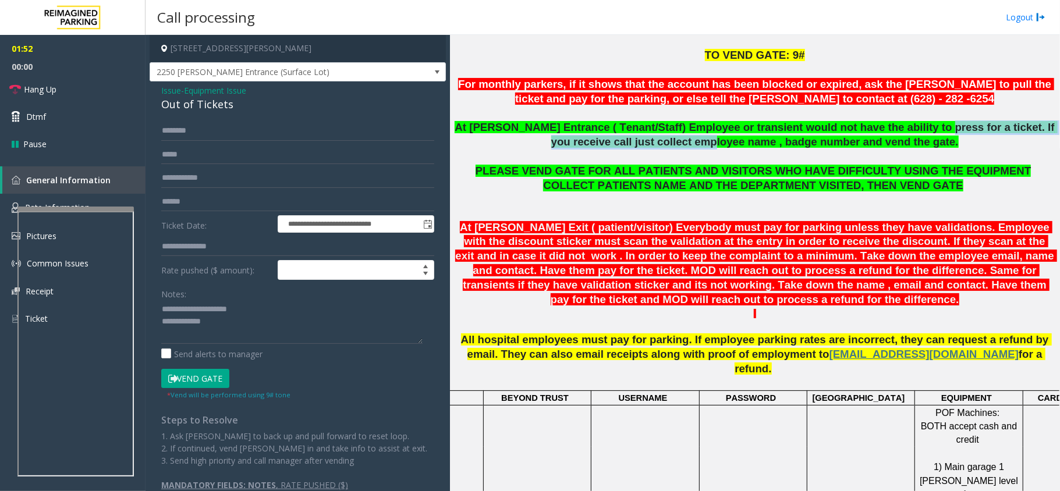
drag, startPoint x: 692, startPoint y: 135, endPoint x: 889, endPoint y: 134, distance: 197.3
click at [889, 134] on p "At Shrader Entrance ( Tenant/Staff) Employee or transient would not have the ab…" at bounding box center [754, 134] width 601 height 29
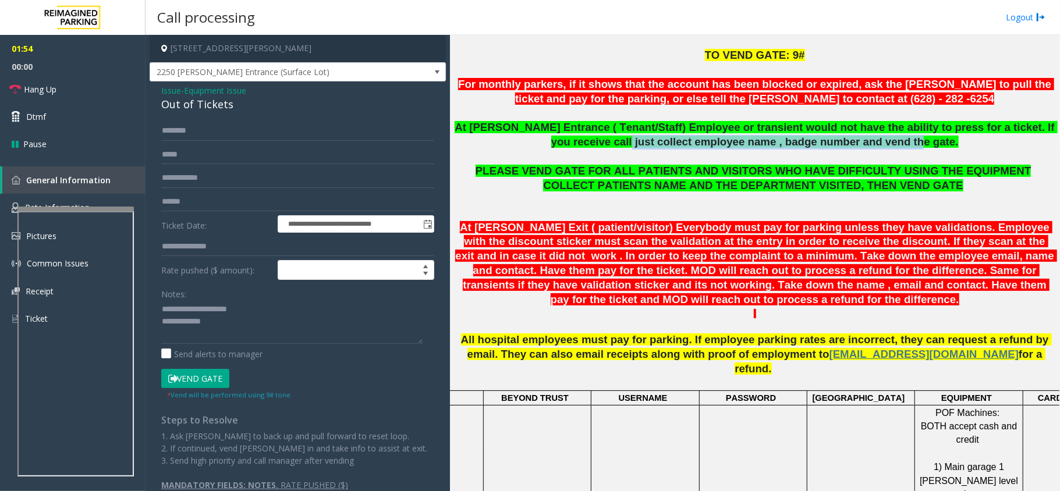
drag, startPoint x: 873, startPoint y: 143, endPoint x: 611, endPoint y: 144, distance: 261.9
click at [611, 144] on span "At Shrader Entrance ( Tenant/Staff) Employee or transient would not have the ab…" at bounding box center [756, 134] width 603 height 27
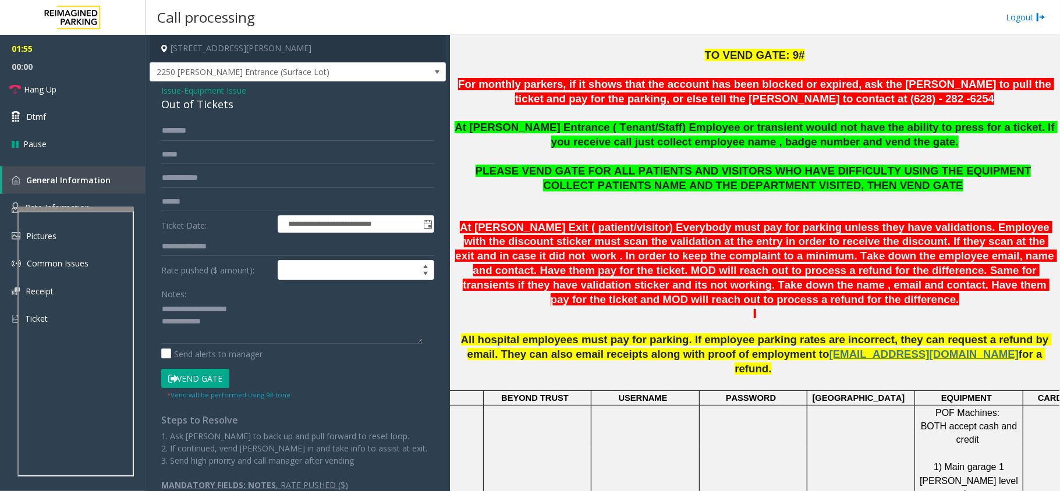
click at [708, 129] on span "At Shrader Entrance ( Tenant/Staff) Employee or transient would not have the ab…" at bounding box center [756, 134] width 603 height 27
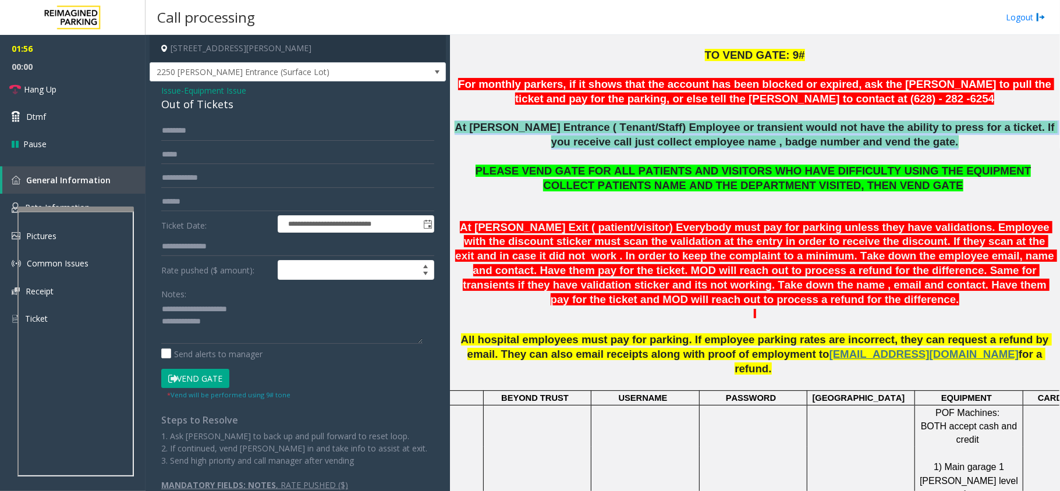
click at [708, 129] on span "At Shrader Entrance ( Tenant/Staff) Employee or transient would not have the ab…" at bounding box center [756, 134] width 603 height 27
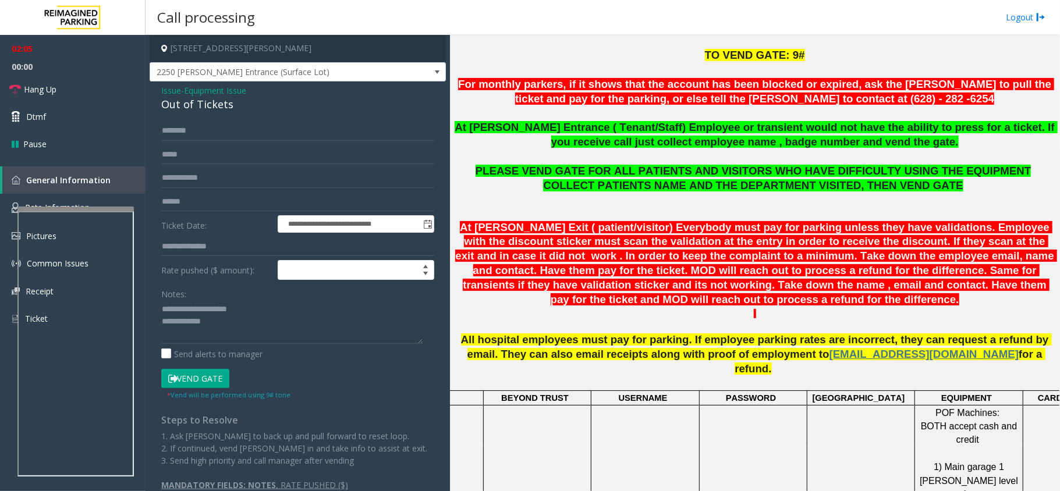
click at [752, 180] on span "COLLECT PATIENTS NAME AND THE DEPARTMENT VISITED, THEN VEND GATE" at bounding box center [753, 185] width 420 height 12
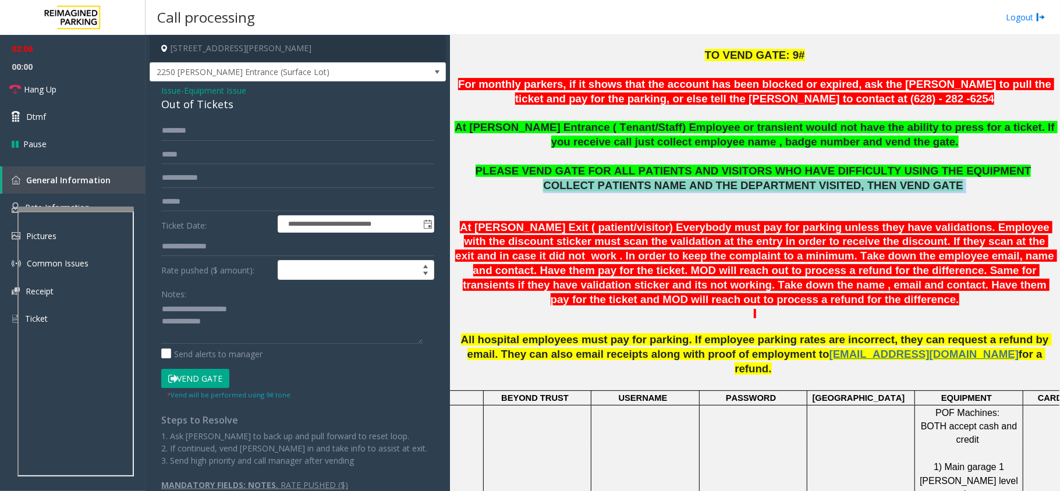
click at [752, 180] on span "COLLECT PATIENTS NAME AND THE DEPARTMENT VISITED, THEN VEND GATE" at bounding box center [753, 185] width 420 height 12
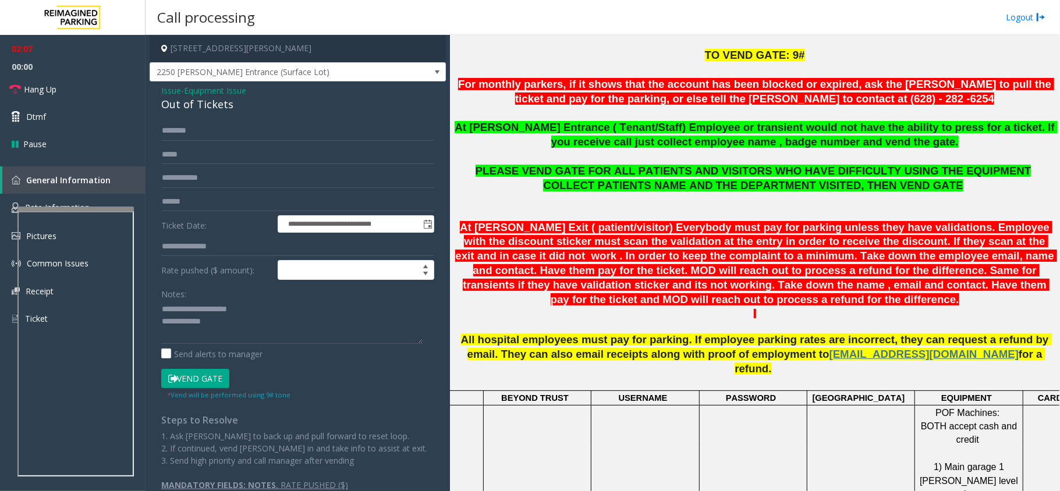
click at [750, 168] on span "PLEASE VEND GATE FOR ALL PATIENTS AND VISITORS WHO HAVE DIFFICULTY USING THE EQ…" at bounding box center [753, 171] width 556 height 12
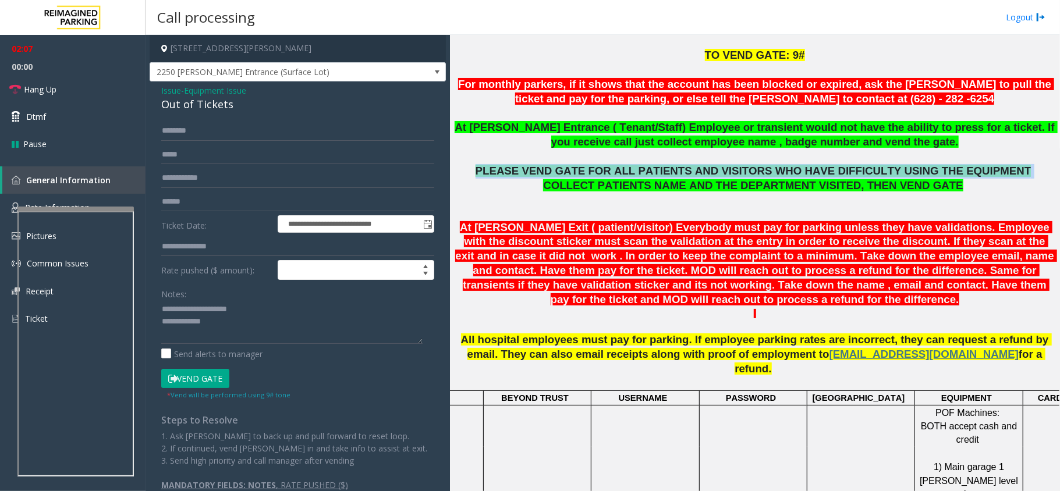
click at [750, 168] on span "PLEASE VEND GATE FOR ALL PATIENTS AND VISITORS WHO HAVE DIFFICULTY USING THE EQ…" at bounding box center [753, 171] width 556 height 12
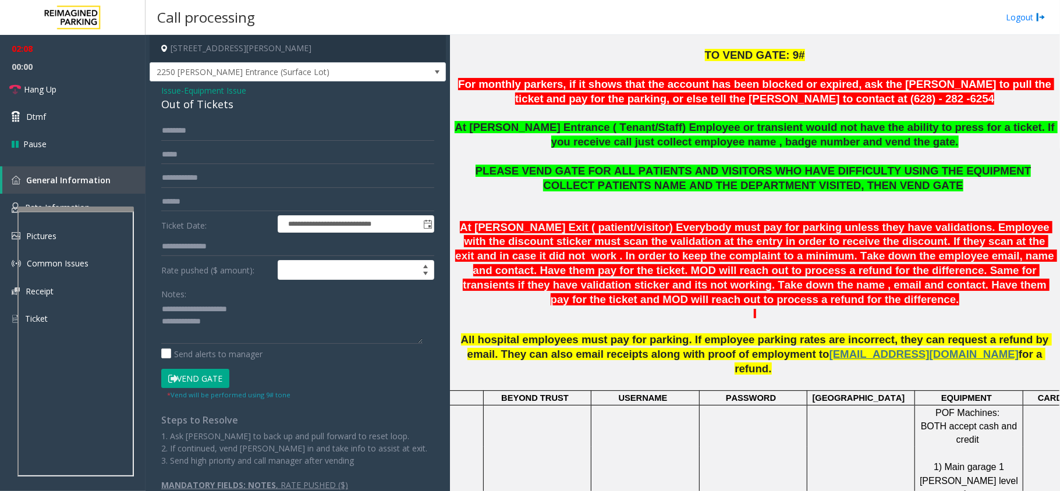
click at [717, 187] on span "COLLECT PATIENTS NAME AND THE DEPARTMENT VISITED, THEN VEND GATE" at bounding box center [753, 185] width 420 height 12
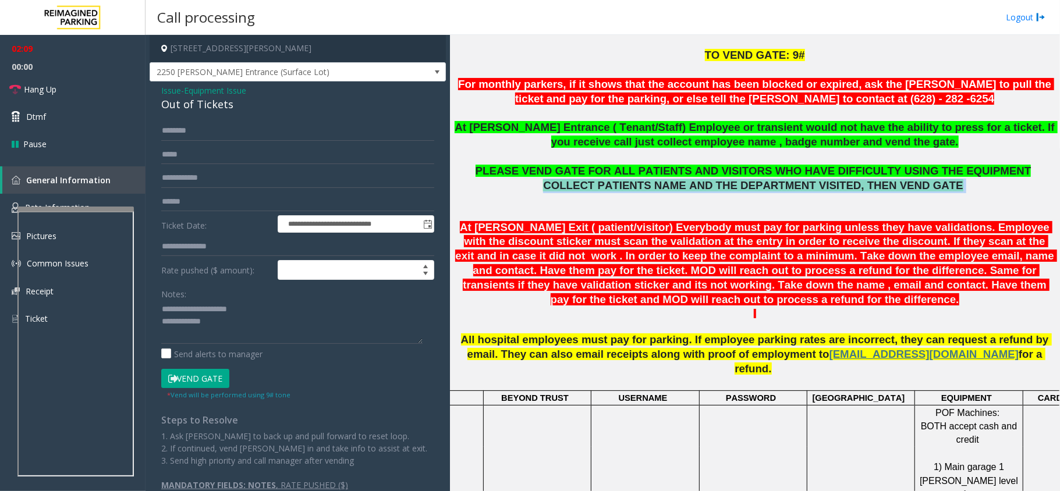
click at [717, 189] on span "COLLECT PATIENTS NAME AND THE DEPARTMENT VISITED, THEN VEND GATE" at bounding box center [753, 185] width 420 height 12
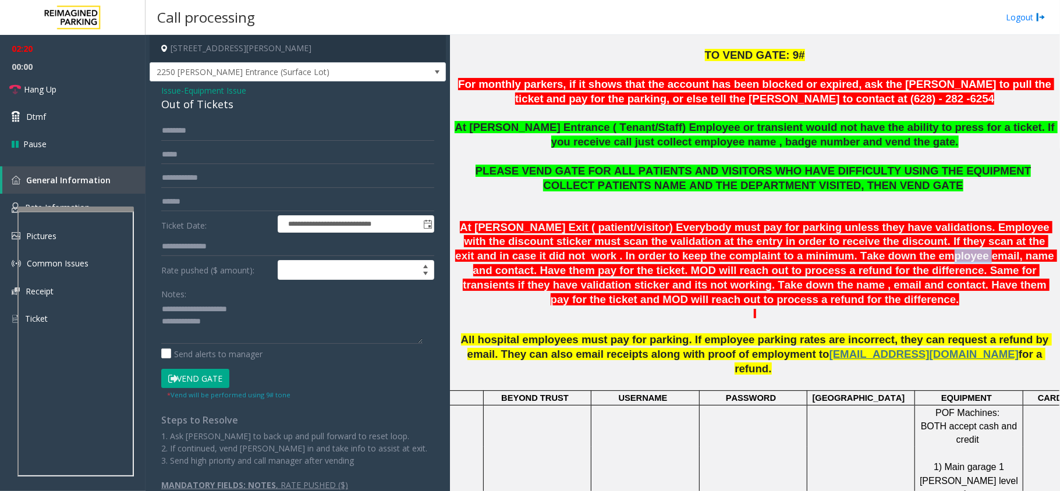
drag, startPoint x: 743, startPoint y: 255, endPoint x: 774, endPoint y: 254, distance: 30.9
click at [774, 254] on span "At Shrader Exit ( patient/visitor) Everybody must pay for parking unless they h…" at bounding box center [756, 263] width 602 height 84
click at [764, 261] on span "At Shrader Exit ( patient/visitor) Everybody must pay for parking unless they h…" at bounding box center [756, 263] width 602 height 84
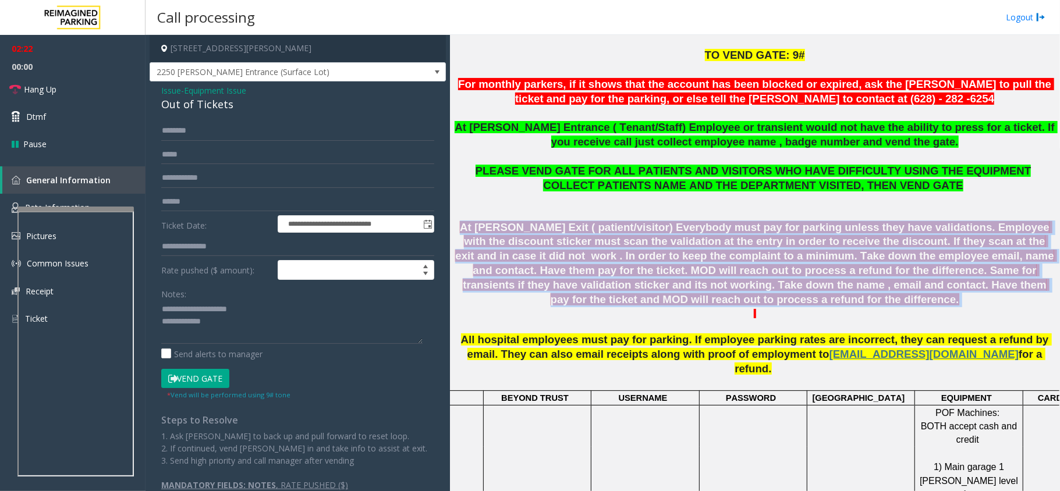
click at [764, 261] on span "At Shrader Exit ( patient/visitor) Everybody must pay for parking unless they h…" at bounding box center [756, 263] width 602 height 84
click at [762, 264] on span "At Shrader Exit ( patient/visitor) Everybody must pay for parking unless they h…" at bounding box center [756, 263] width 602 height 84
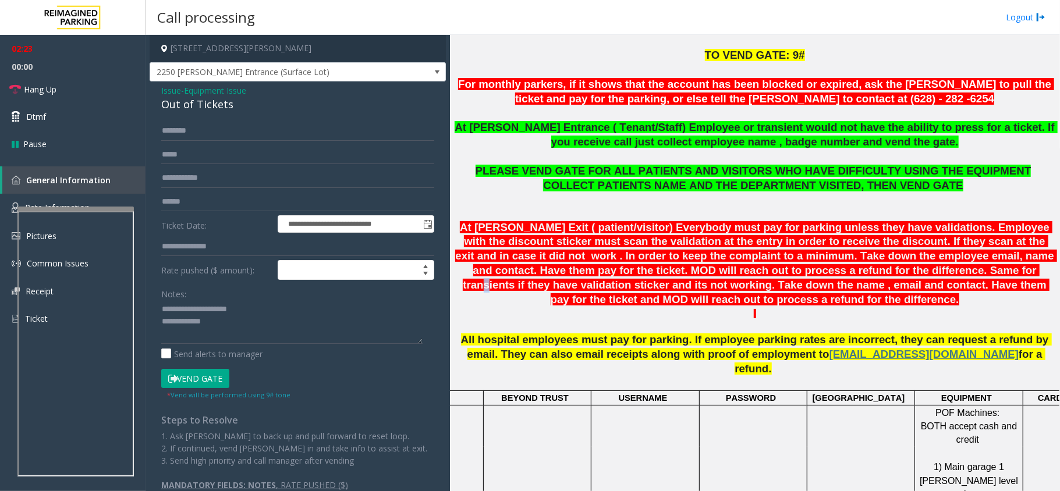
click at [762, 264] on span "At Shrader Exit ( patient/visitor) Everybody must pay for parking unless they h…" at bounding box center [756, 263] width 602 height 84
click at [771, 256] on span "At Shrader Exit ( patient/visitor) Everybody must pay for parking unless they h…" at bounding box center [756, 263] width 602 height 84
drag, startPoint x: 176, startPoint y: 90, endPoint x: 178, endPoint y: 101, distance: 11.9
click at [176, 90] on span "Issue" at bounding box center [171, 90] width 20 height 12
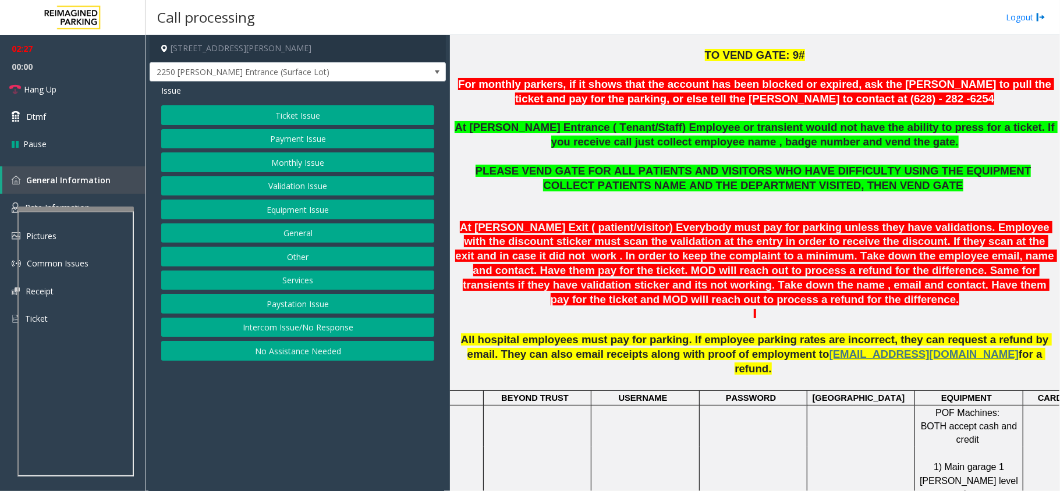
click at [283, 109] on button "Ticket Issue" at bounding box center [297, 115] width 273 height 20
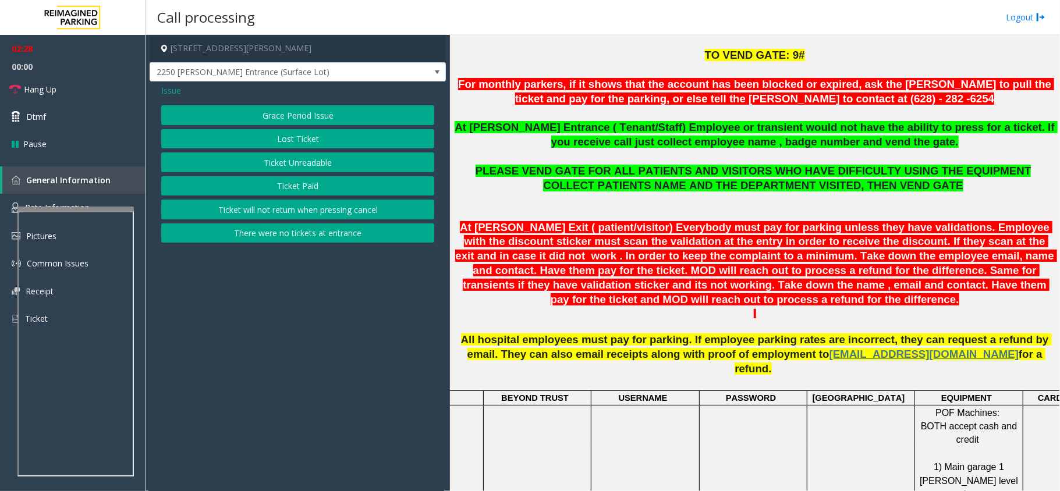
click at [299, 236] on button "There were no tickets at entrance" at bounding box center [297, 233] width 273 height 20
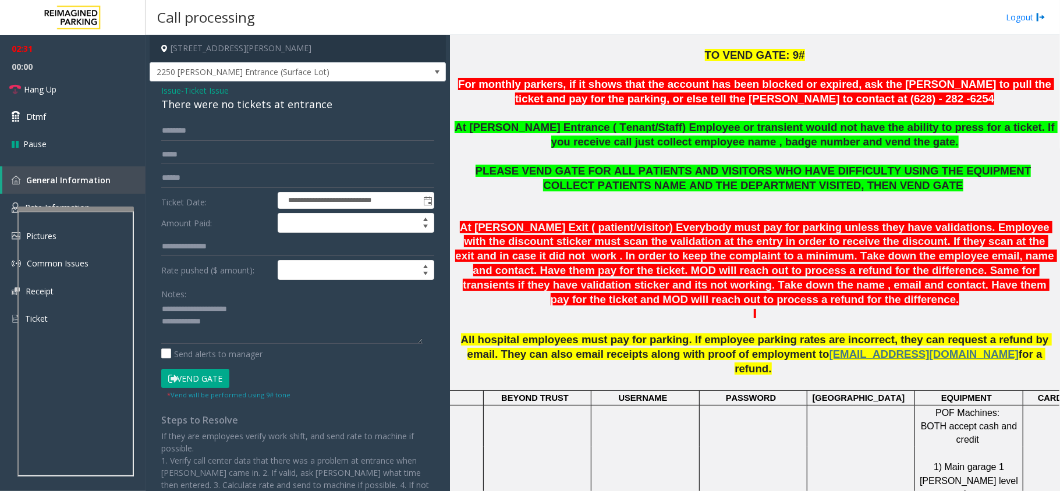
click at [173, 105] on div "There were no tickets at entrance" at bounding box center [297, 105] width 273 height 16
copy div "There were no tickets at entrance"
drag, startPoint x: 189, startPoint y: 314, endPoint x: 276, endPoint y: 312, distance: 86.7
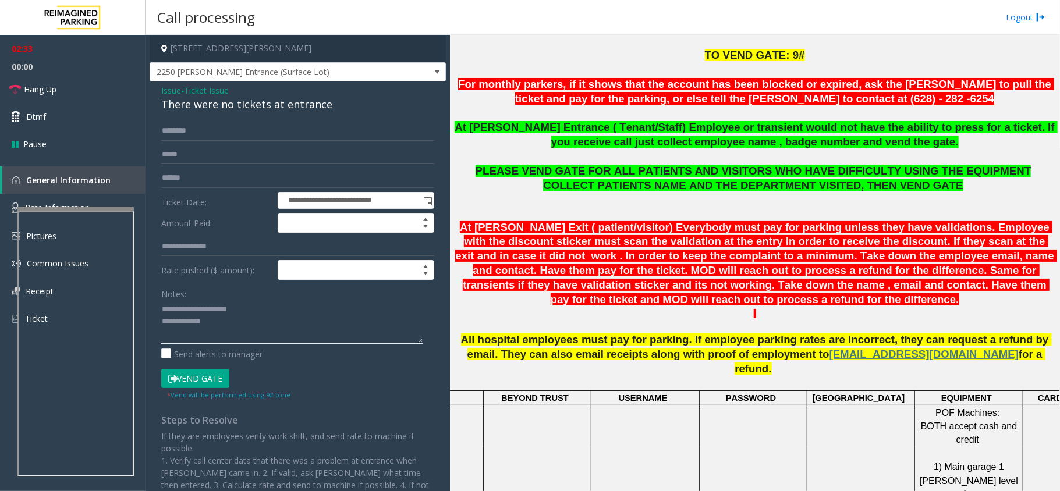
click at [276, 312] on textarea at bounding box center [291, 322] width 261 height 44
paste textarea "**********"
click at [62, 87] on link "Hang Up" at bounding box center [72, 89] width 145 height 27
click at [275, 327] on textarea at bounding box center [291, 322] width 261 height 44
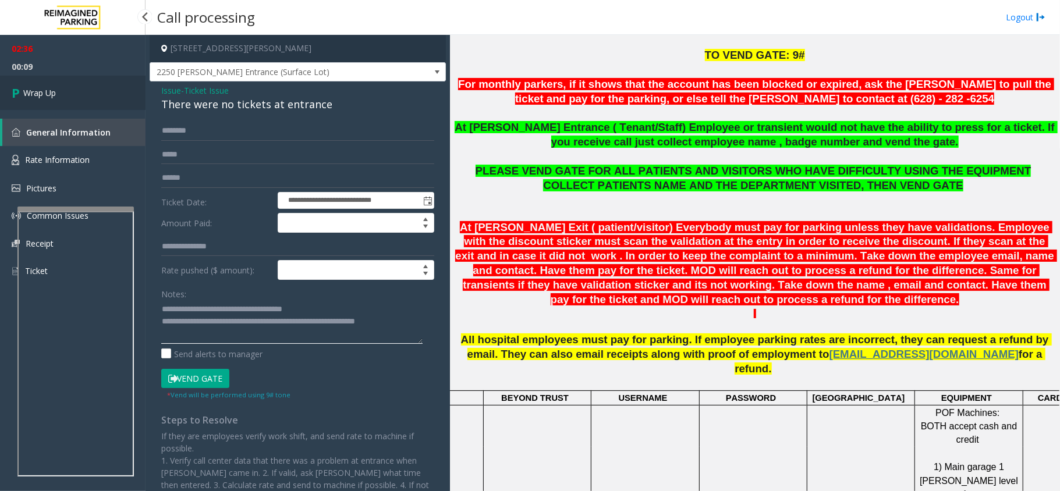
type textarea "**********"
click at [69, 98] on link "Wrap Up" at bounding box center [72, 93] width 145 height 34
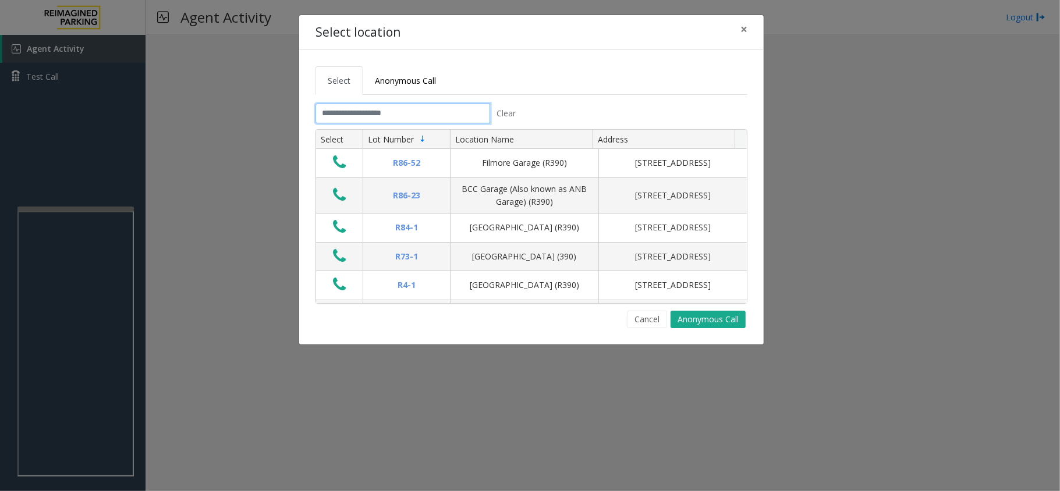
click at [380, 108] on input "text" at bounding box center [402, 114] width 175 height 20
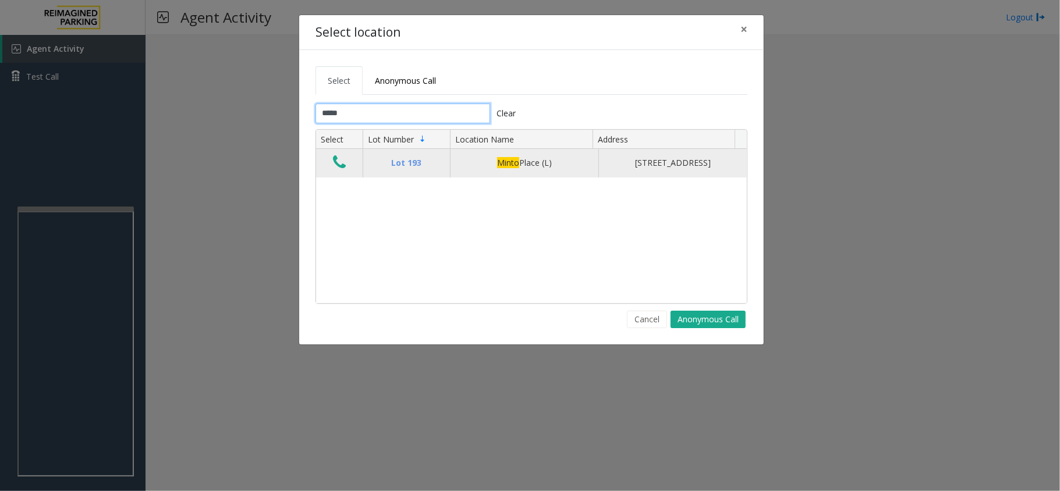
type input "*****"
click at [338, 169] on icon "Data table" at bounding box center [339, 162] width 13 height 16
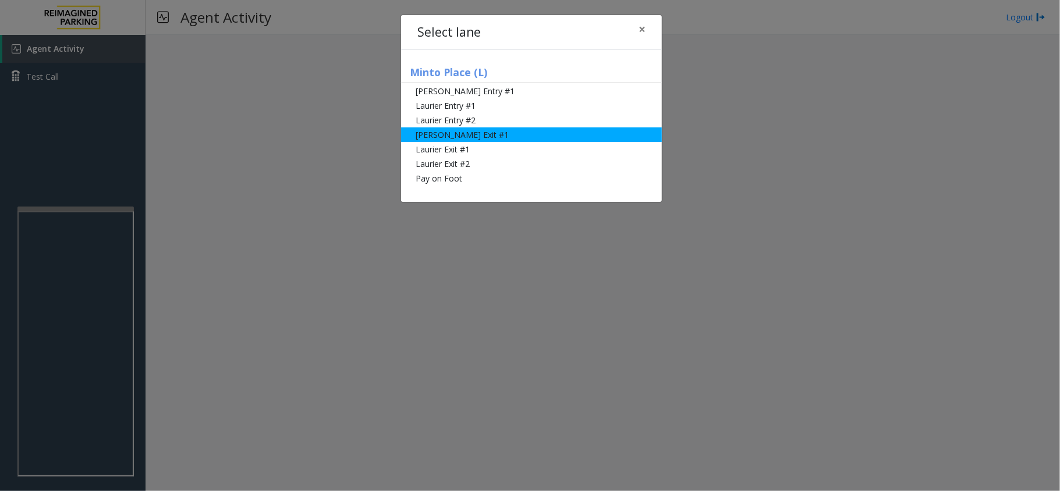
click at [488, 139] on li "Slater Exit #1" at bounding box center [531, 134] width 261 height 15
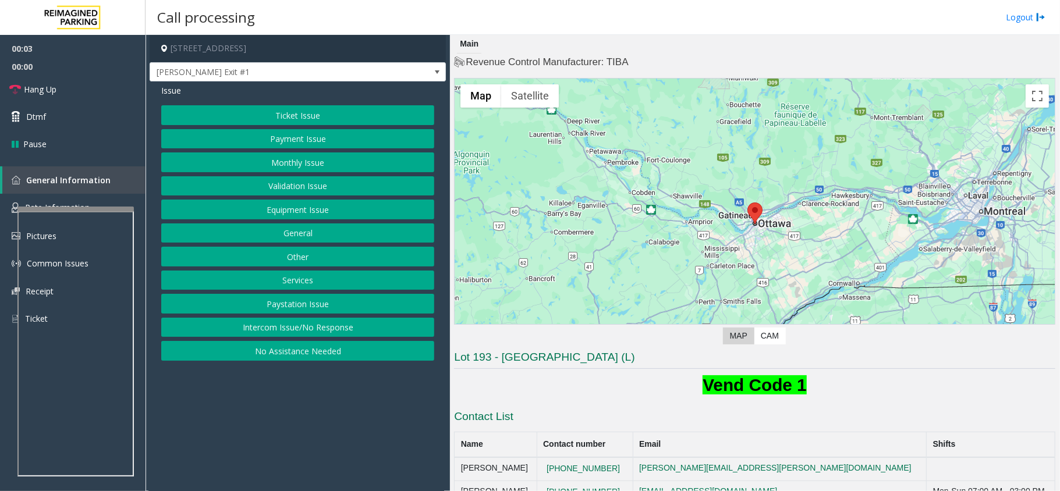
click at [321, 104] on div "Issue Ticket Issue Payment Issue Monthly Issue Validation Issue Equipment Issue…" at bounding box center [298, 223] width 296 height 285
click at [319, 115] on button "Ticket Issue" at bounding box center [297, 115] width 273 height 20
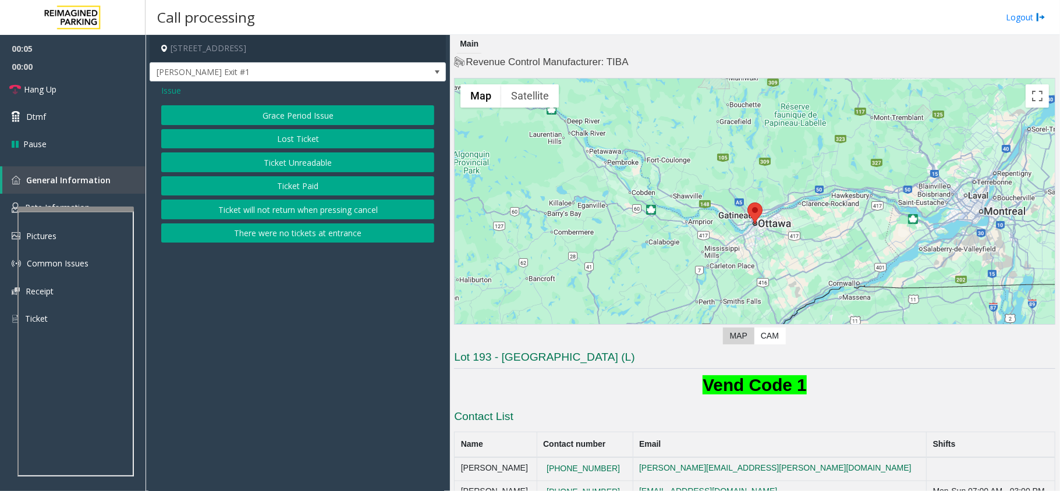
click at [317, 159] on button "Ticket Unreadable" at bounding box center [297, 162] width 273 height 20
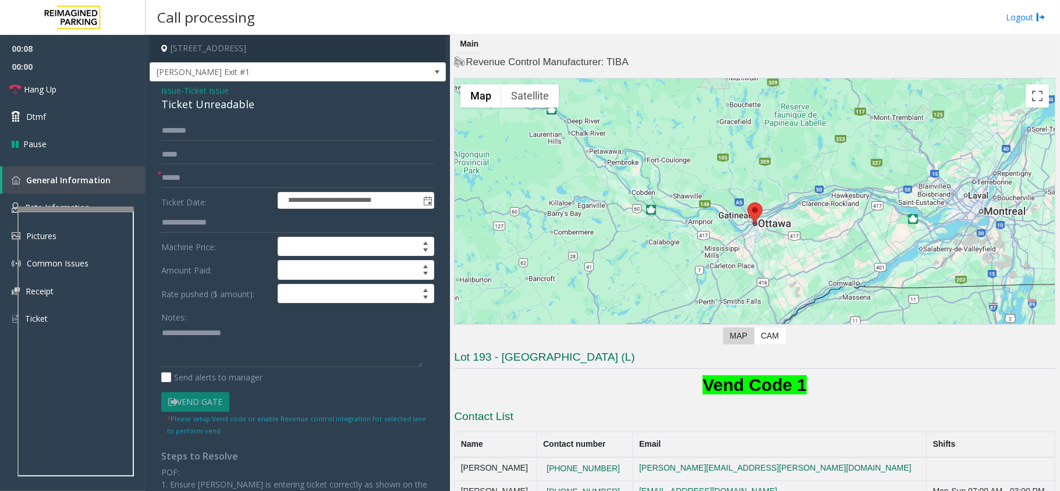
click at [166, 87] on span "Issue" at bounding box center [171, 90] width 20 height 12
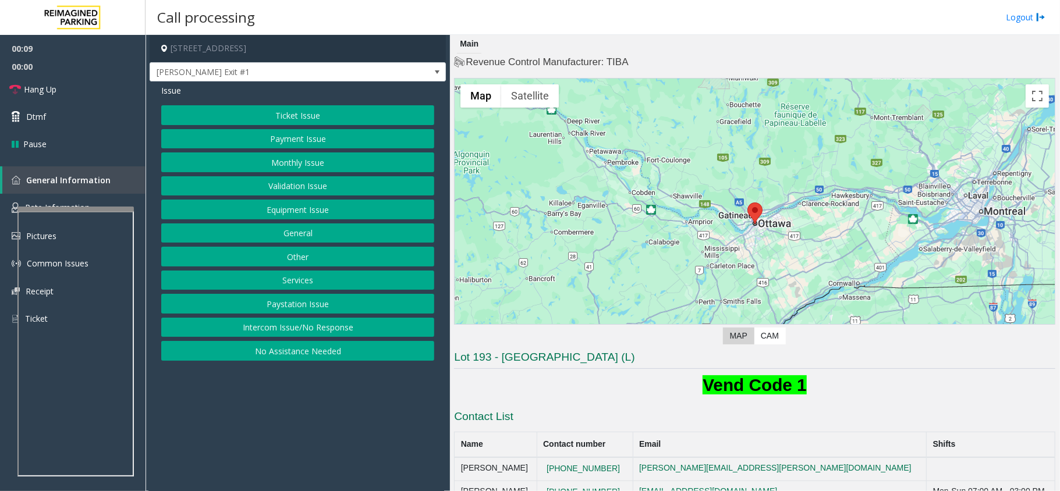
click at [313, 133] on button "Payment Issue" at bounding box center [297, 139] width 273 height 20
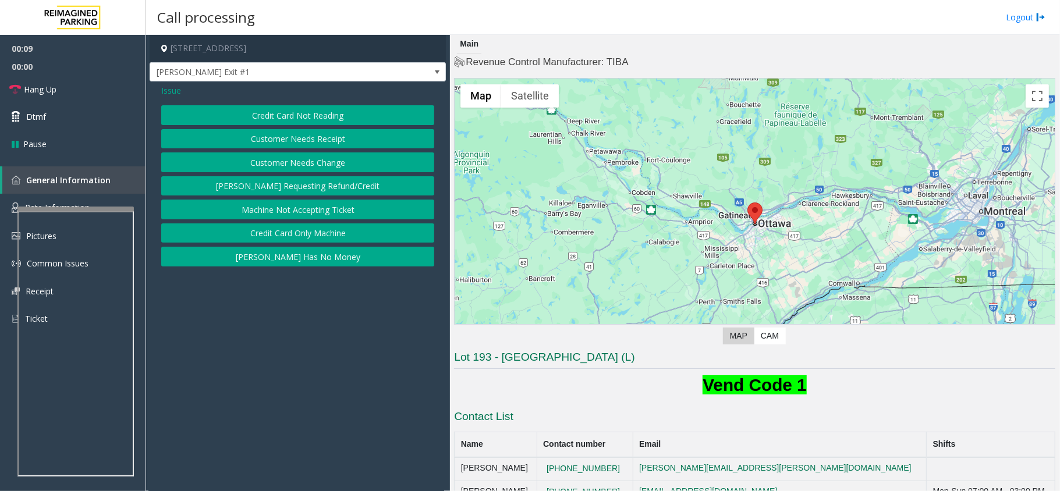
click at [310, 115] on button "Credit Card Not Reading" at bounding box center [297, 115] width 273 height 20
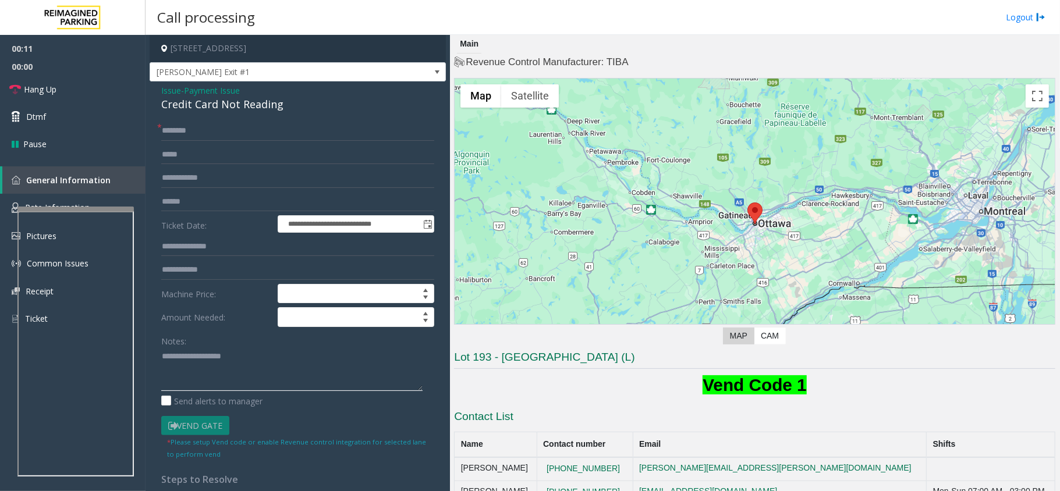
click at [252, 375] on textarea at bounding box center [291, 369] width 261 height 44
paste textarea "**********"
click at [229, 109] on div "Credit Card Not Reading" at bounding box center [297, 105] width 273 height 16
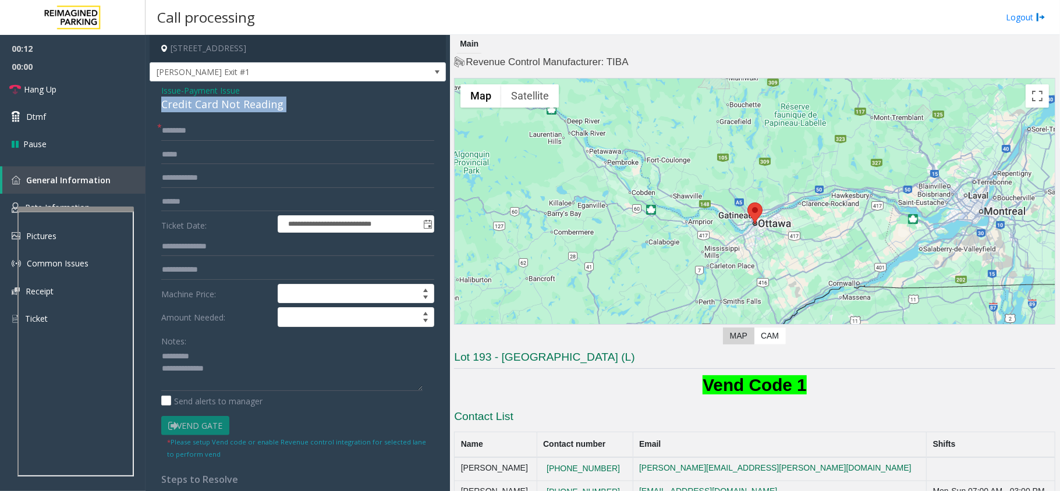
copy div "Credit Card Not Reading"
click at [229, 347] on div "Notes:" at bounding box center [297, 361] width 273 height 60
click at [229, 350] on textarea at bounding box center [291, 369] width 261 height 44
paste textarea "**********"
click at [235, 372] on textarea at bounding box center [291, 369] width 261 height 44
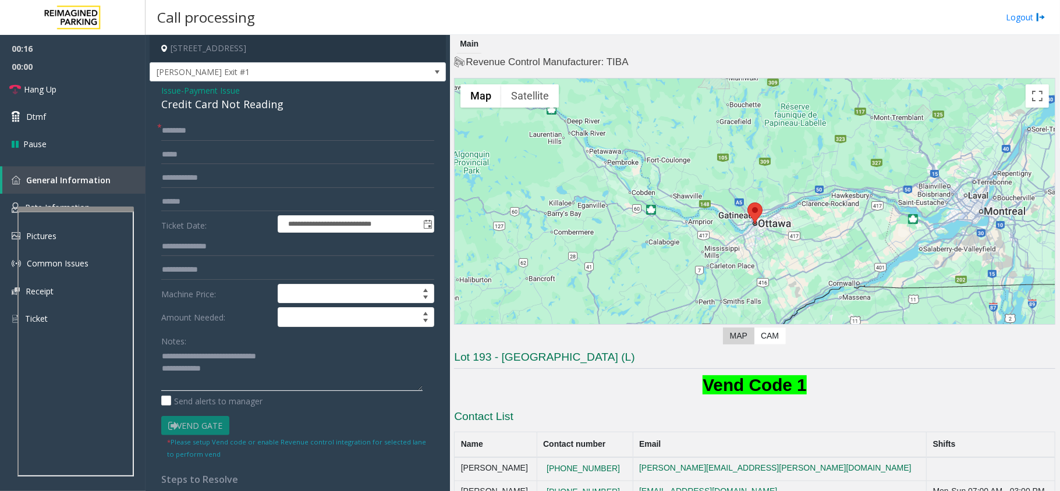
click at [164, 359] on textarea at bounding box center [291, 369] width 261 height 44
type textarea "**********"
click at [180, 204] on input "text" at bounding box center [297, 202] width 273 height 20
type input "*****"
click at [205, 120] on div "**********" at bounding box center [298, 370] width 296 height 578
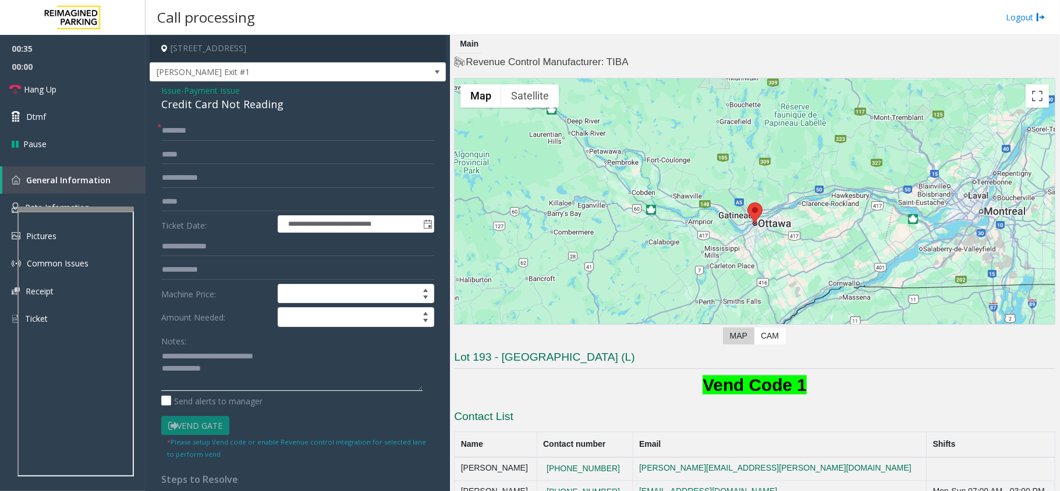
paste textarea "**********"
click at [253, 371] on textarea at bounding box center [291, 369] width 261 height 44
type textarea "**********"
drag, startPoint x: 178, startPoint y: 126, endPoint x: 213, endPoint y: 152, distance: 43.6
click at [179, 127] on input "text" at bounding box center [297, 131] width 273 height 20
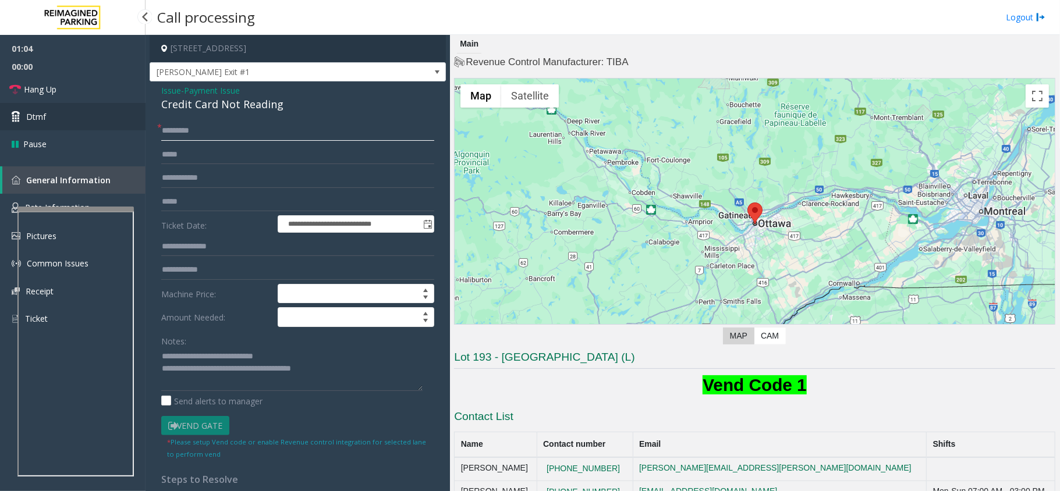
type input "*********"
click at [98, 115] on link "Dtmf" at bounding box center [72, 116] width 145 height 27
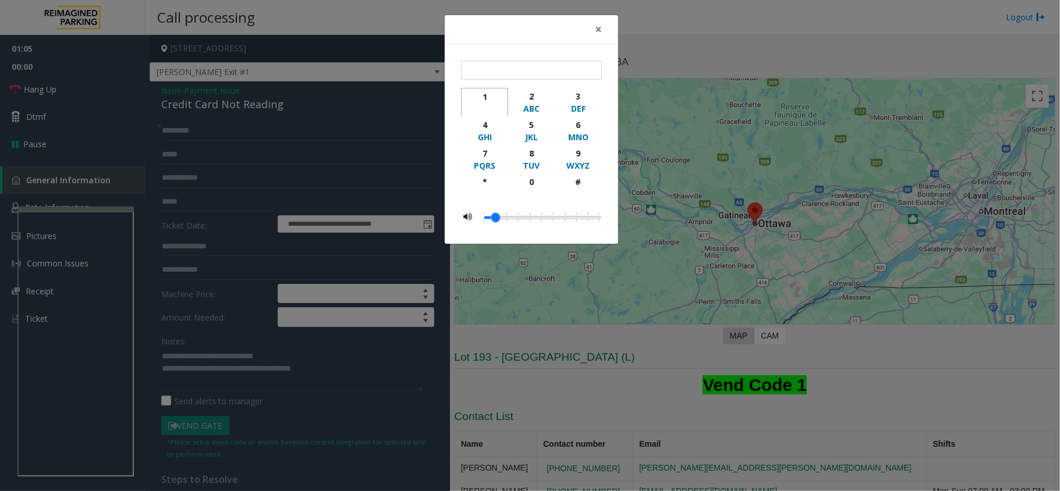
click at [484, 94] on div "1" at bounding box center [485, 97] width 32 height 12
type input "*"
click at [598, 31] on span "×" at bounding box center [598, 29] width 7 height 16
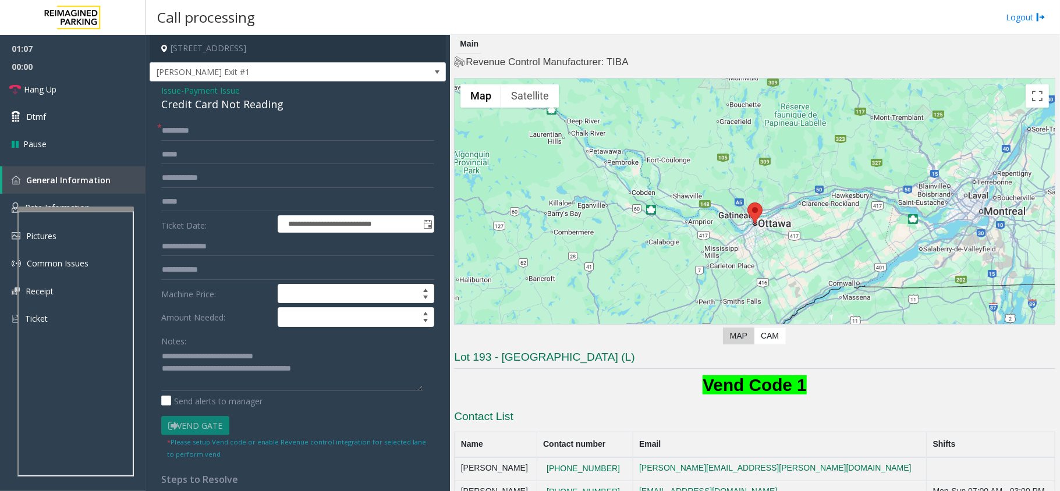
click at [711, 42] on div "Main" at bounding box center [754, 44] width 601 height 19
drag, startPoint x: 73, startPoint y: 76, endPoint x: 73, endPoint y: 82, distance: 6.4
click at [72, 76] on link "Hang Up" at bounding box center [72, 89] width 145 height 27
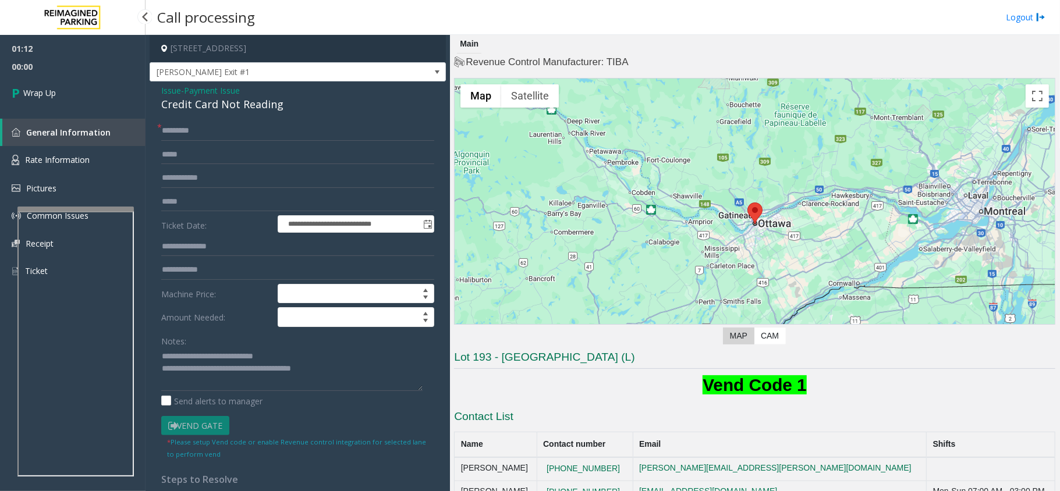
click at [75, 73] on span "00:00" at bounding box center [72, 67] width 145 height 18
click at [75, 84] on link "Wrap Up" at bounding box center [72, 93] width 145 height 34
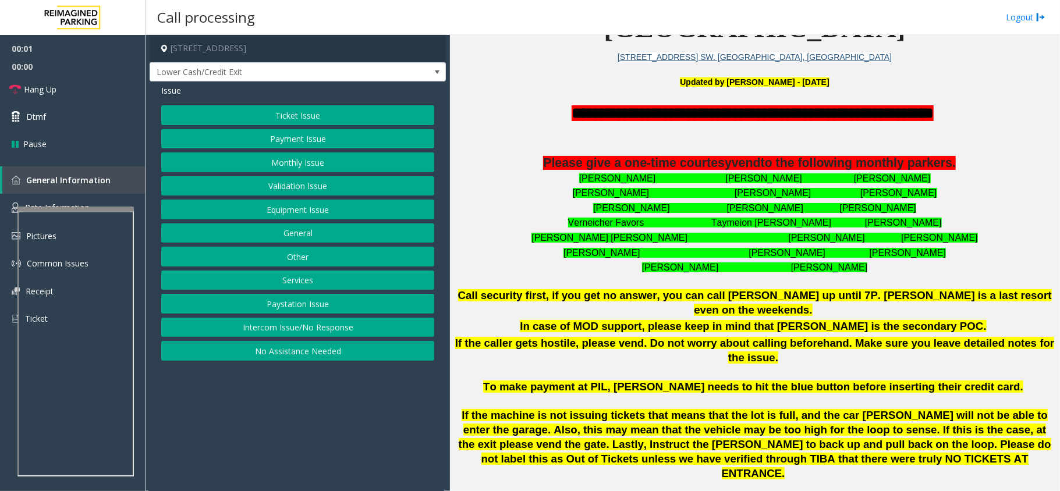
scroll to position [388, 0]
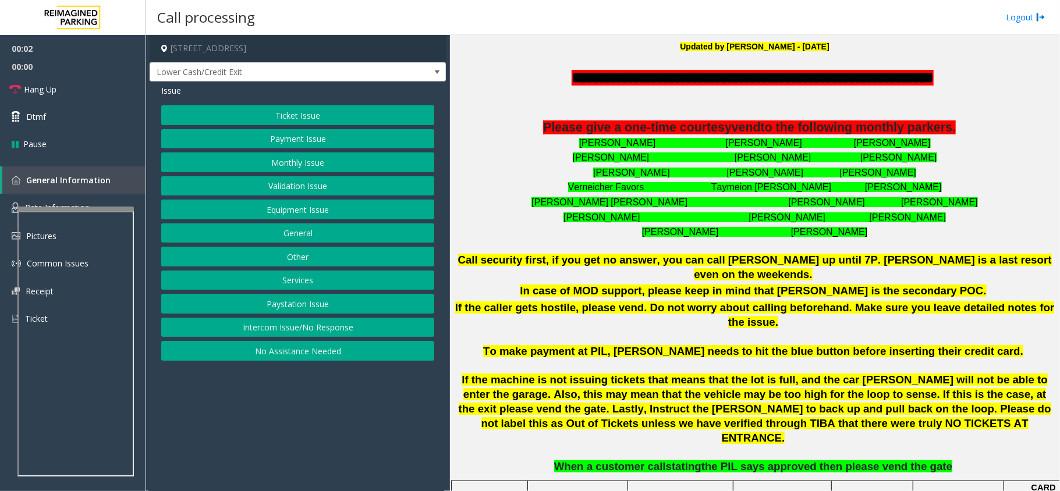
drag, startPoint x: 322, startPoint y: 329, endPoint x: 326, endPoint y: 317, distance: 13.6
click at [325, 329] on button "Intercom Issue/No Response" at bounding box center [297, 328] width 273 height 20
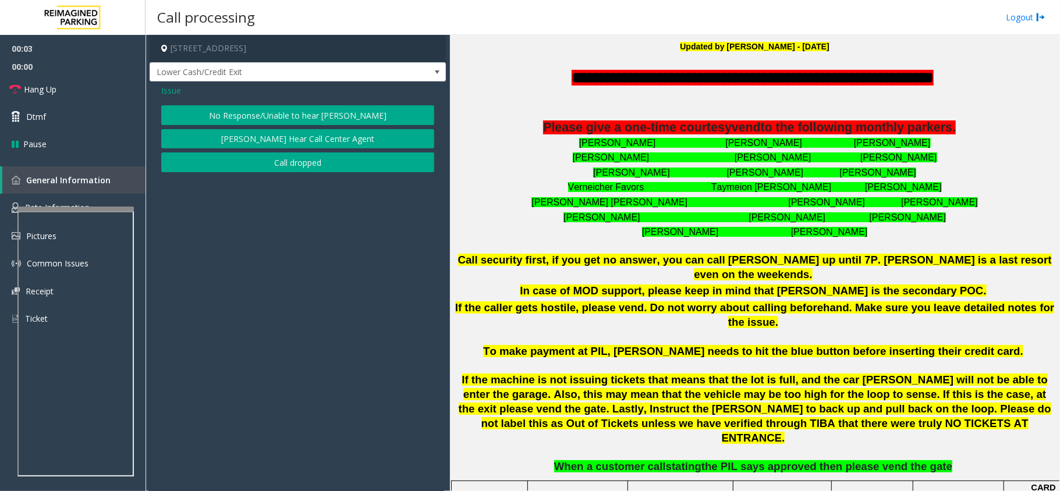
click at [248, 105] on button "No Response/Unable to hear [PERSON_NAME]" at bounding box center [297, 115] width 273 height 20
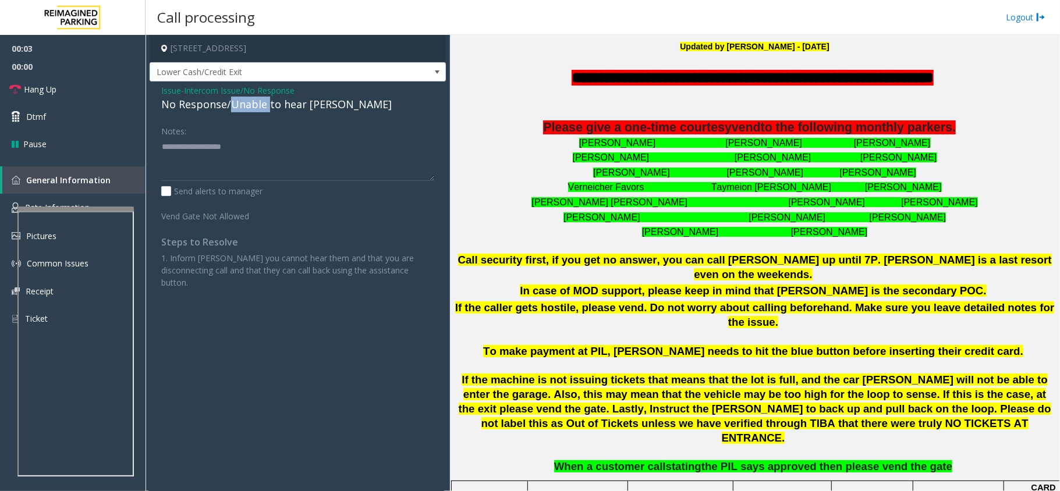
click at [248, 106] on div "No Response/Unable to hear [PERSON_NAME]" at bounding box center [297, 105] width 273 height 16
type textarea "**********"
click at [168, 84] on span "Issue" at bounding box center [171, 90] width 20 height 12
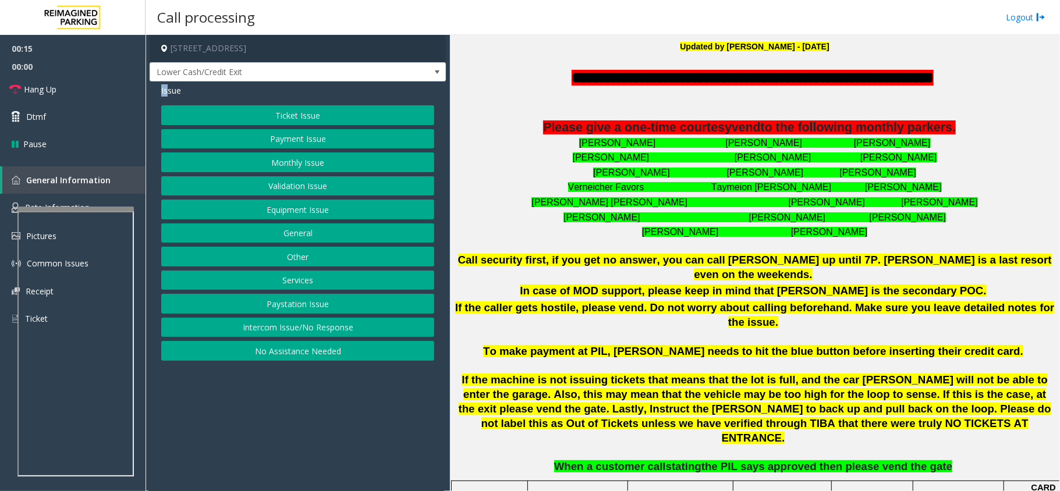
click at [275, 333] on button "Intercom Issue/No Response" at bounding box center [297, 328] width 273 height 20
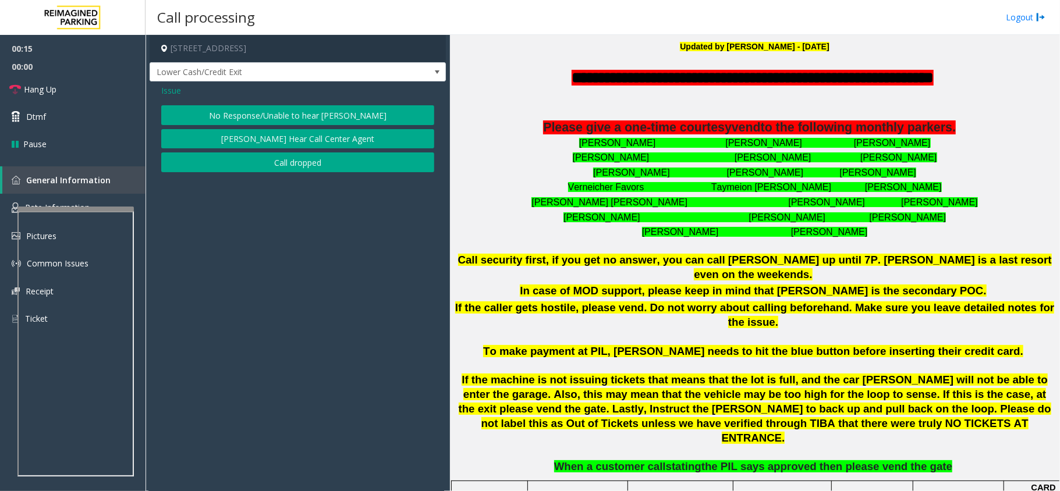
click at [278, 105] on div "Issue No Response/Unable to hear [PERSON_NAME] Cannot Hear Call Center Agent Ca…" at bounding box center [298, 129] width 296 height 97
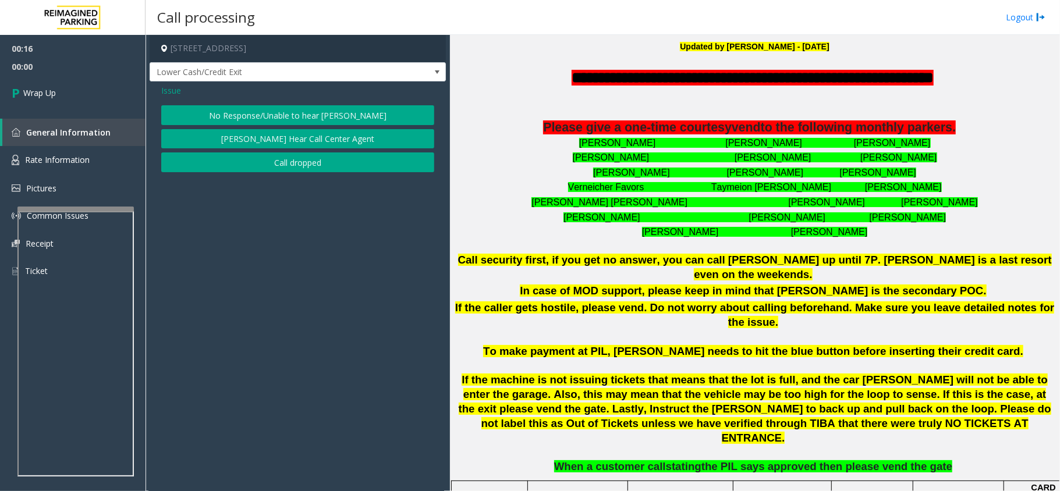
click at [228, 166] on button "Call dropped" at bounding box center [297, 162] width 273 height 20
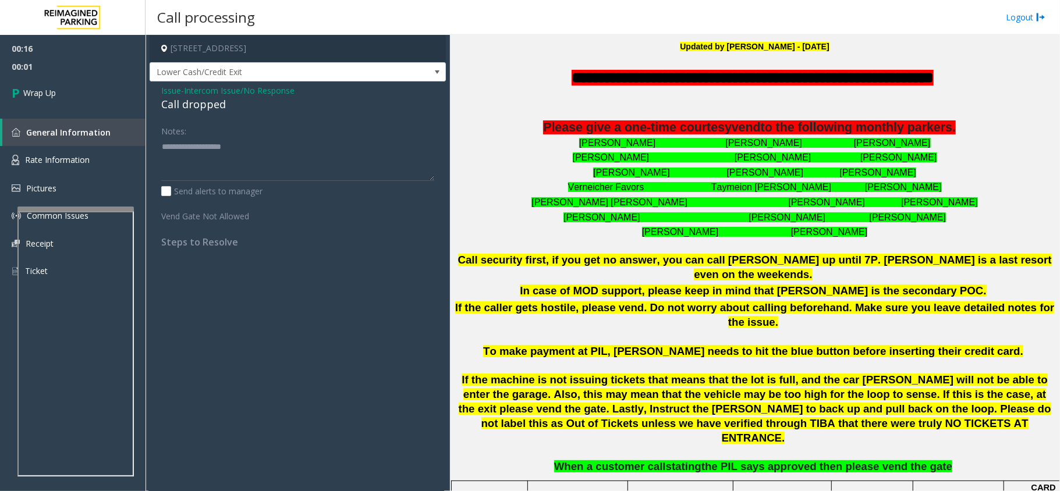
click at [206, 110] on div "Call dropped" at bounding box center [297, 105] width 273 height 16
click at [198, 140] on textarea at bounding box center [297, 159] width 273 height 44
paste textarea "**********"
type textarea "**********"
click at [84, 82] on link "Wrap Up" at bounding box center [72, 93] width 145 height 34
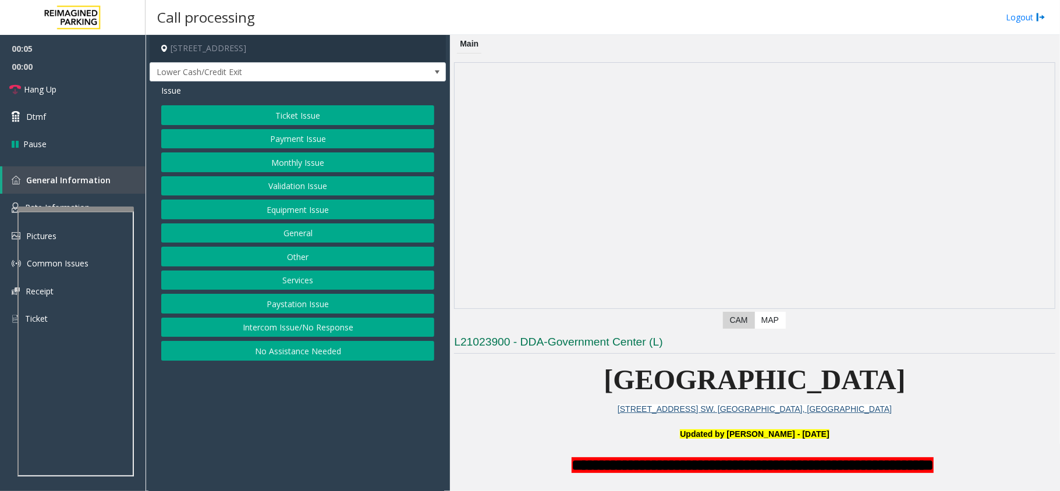
click at [274, 336] on button "Intercom Issue/No Response" at bounding box center [297, 328] width 273 height 20
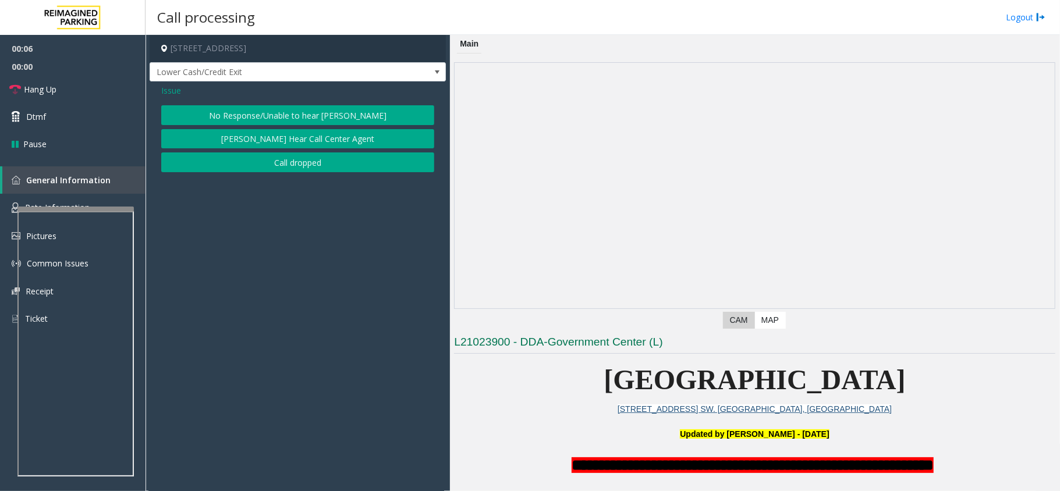
click at [226, 117] on button "No Response/Unable to hear [PERSON_NAME]" at bounding box center [297, 115] width 273 height 20
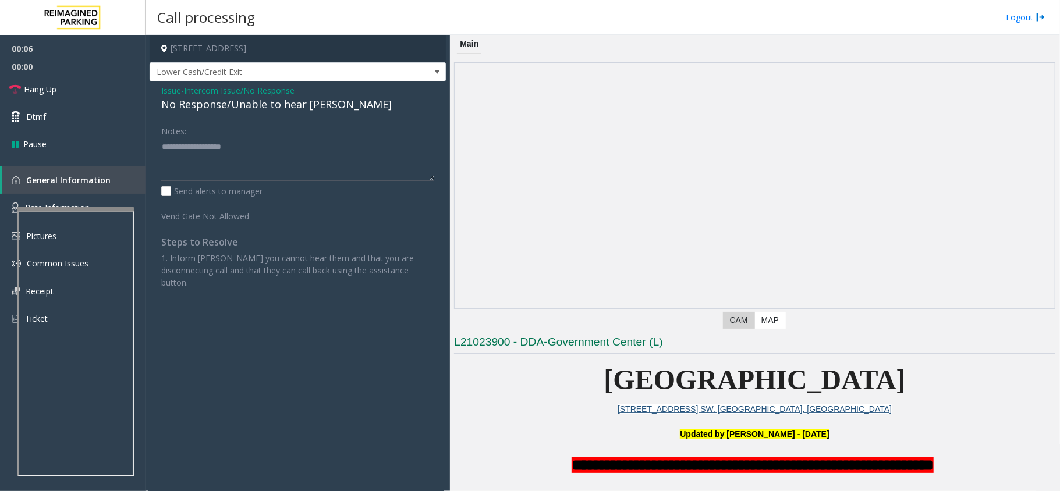
click at [222, 105] on div "No Response/Unable to hear [PERSON_NAME]" at bounding box center [297, 105] width 273 height 16
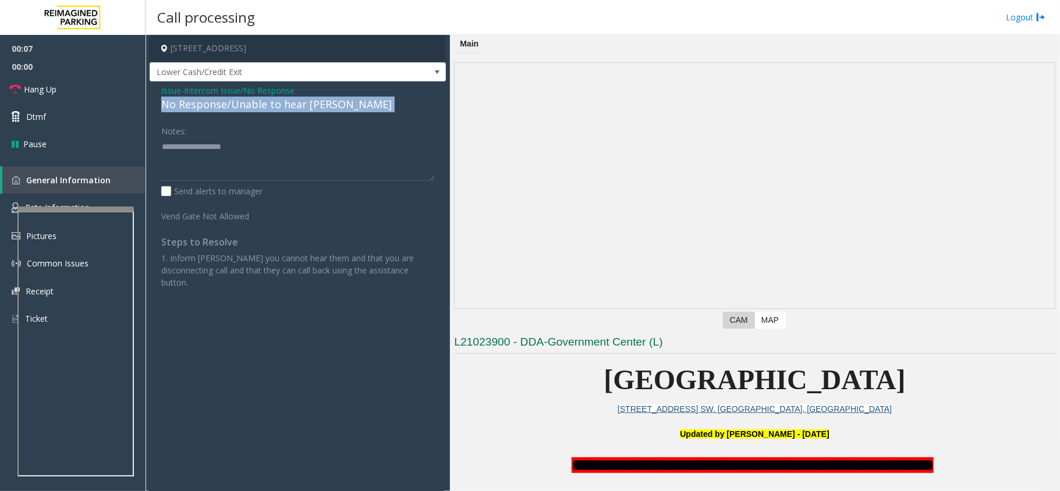
click at [222, 105] on div "No Response/Unable to hear [PERSON_NAME]" at bounding box center [297, 105] width 273 height 16
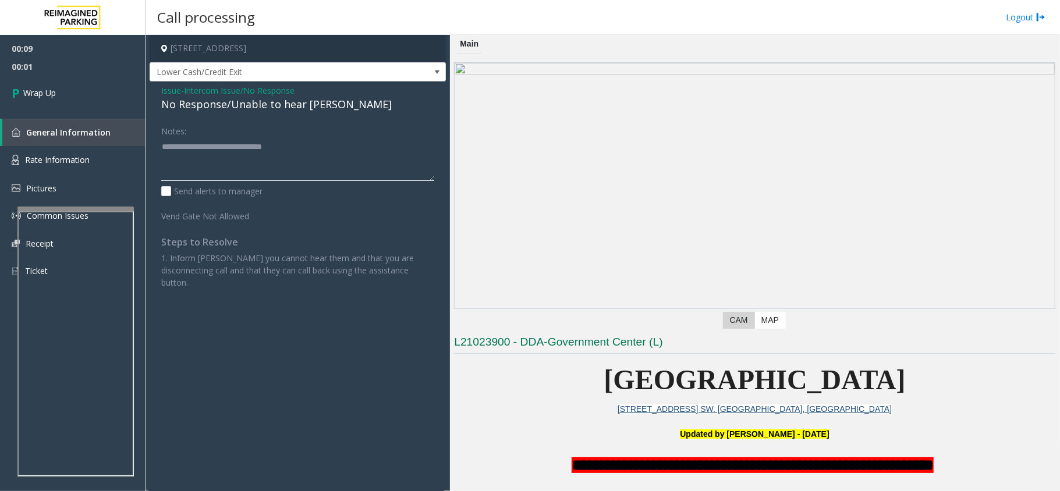
type textarea "**********"
click at [166, 90] on span "Issue" at bounding box center [171, 90] width 20 height 12
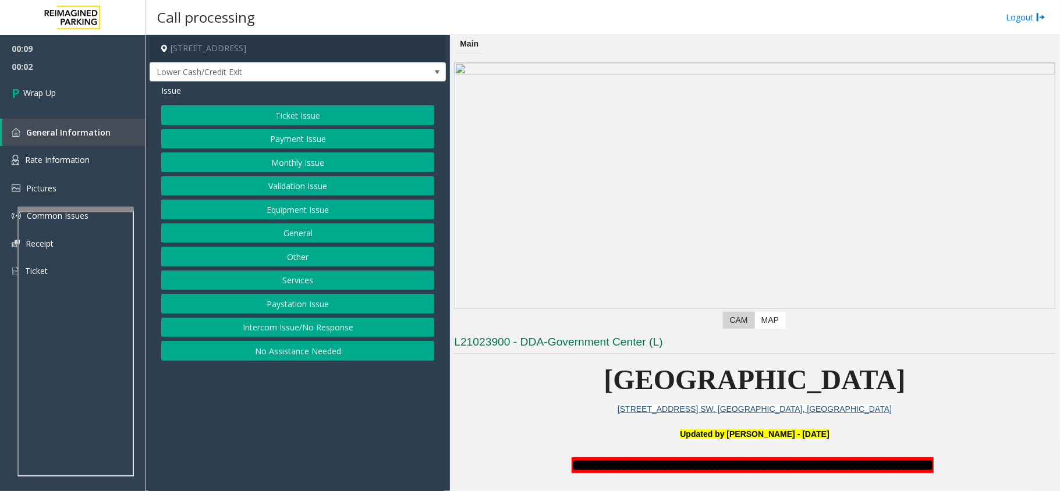
click at [296, 361] on button "No Assistance Needed" at bounding box center [297, 351] width 273 height 20
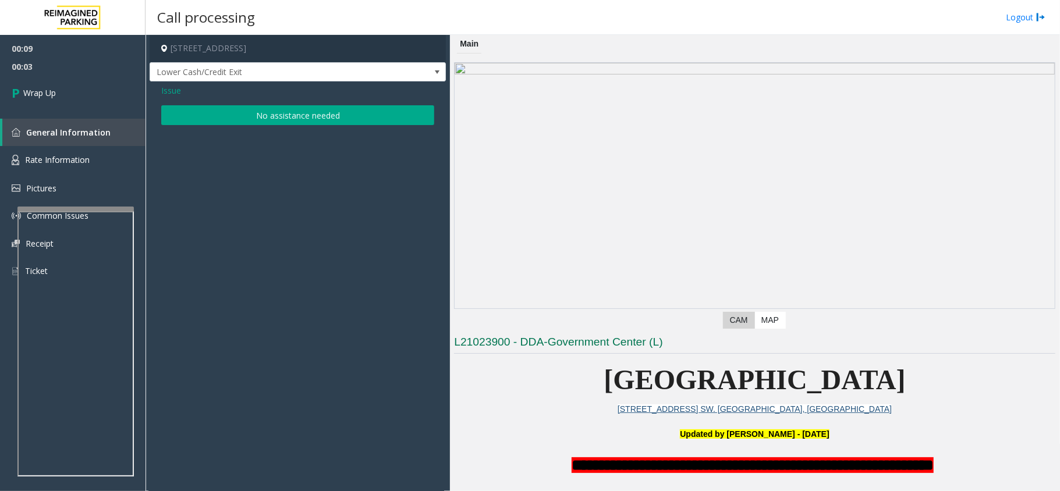
click at [172, 88] on span "Issue" at bounding box center [171, 90] width 20 height 12
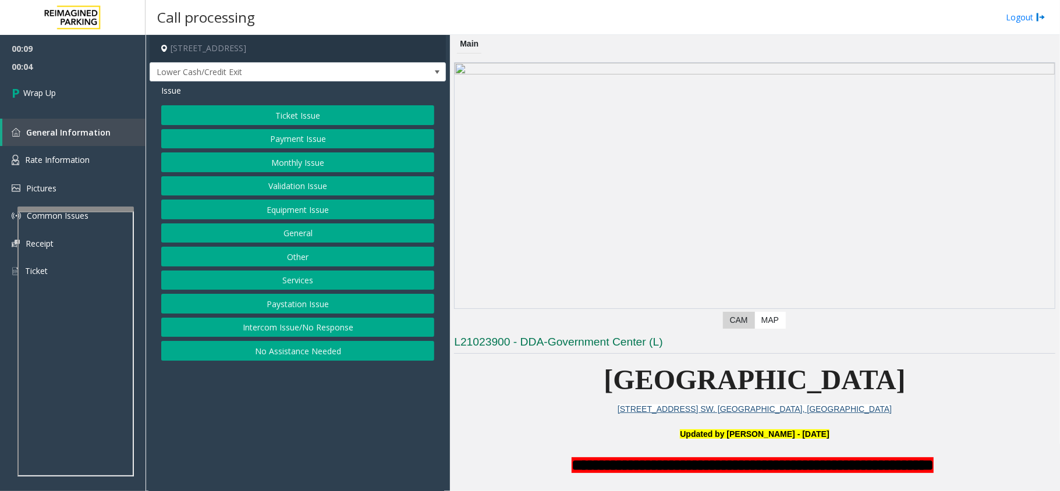
click at [326, 327] on button "Intercom Issue/No Response" at bounding box center [297, 328] width 273 height 20
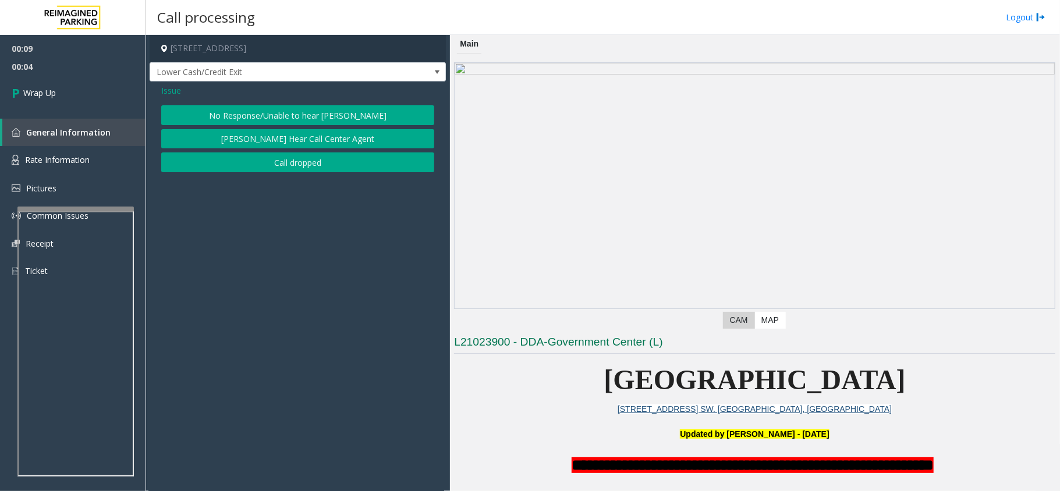
click at [282, 163] on button "Call dropped" at bounding box center [297, 162] width 273 height 20
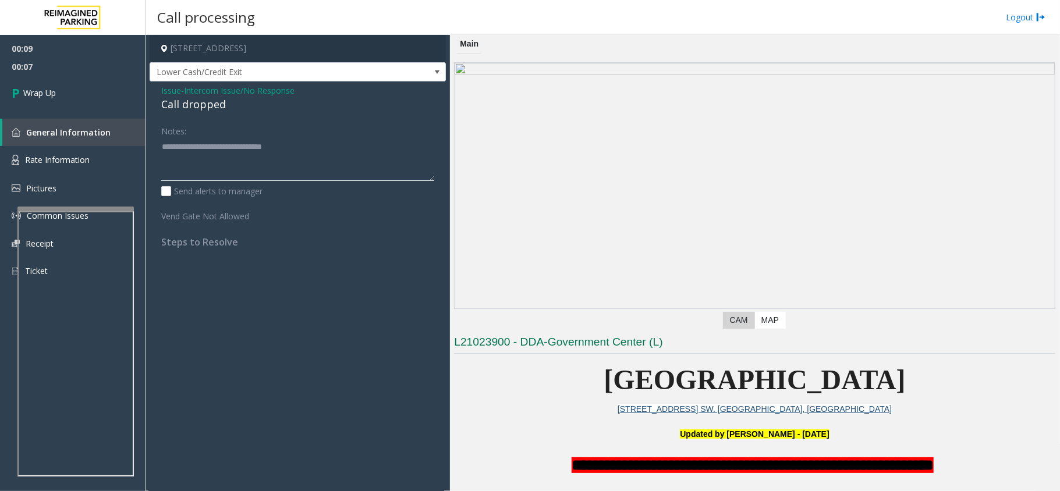
drag, startPoint x: 348, startPoint y: 151, endPoint x: 63, endPoint y: 132, distance: 285.3
click at [64, 132] on app-root "**********" at bounding box center [530, 245] width 1060 height 491
paste textarea
click at [357, 159] on textarea at bounding box center [297, 159] width 273 height 44
paste textarea
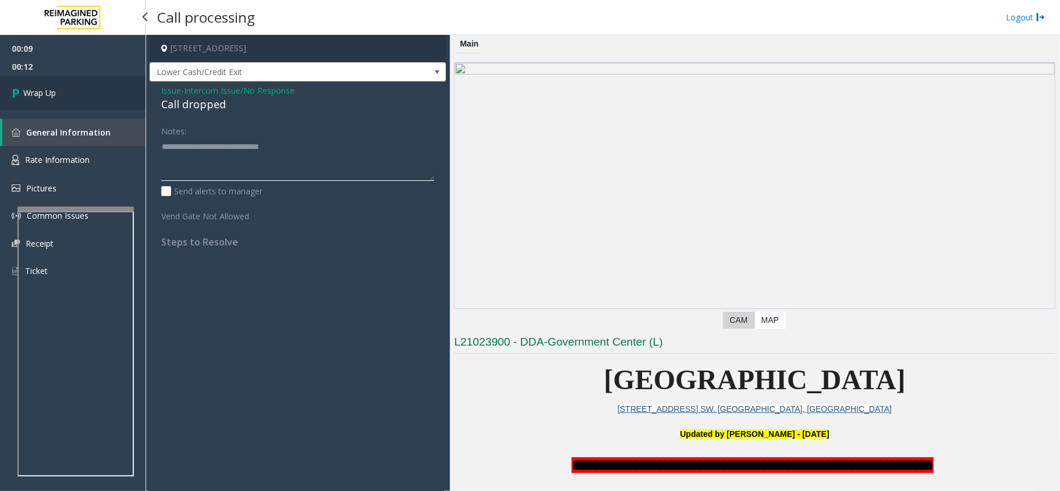
type textarea "**********"
click at [54, 90] on span "Wrap Up" at bounding box center [39, 93] width 33 height 12
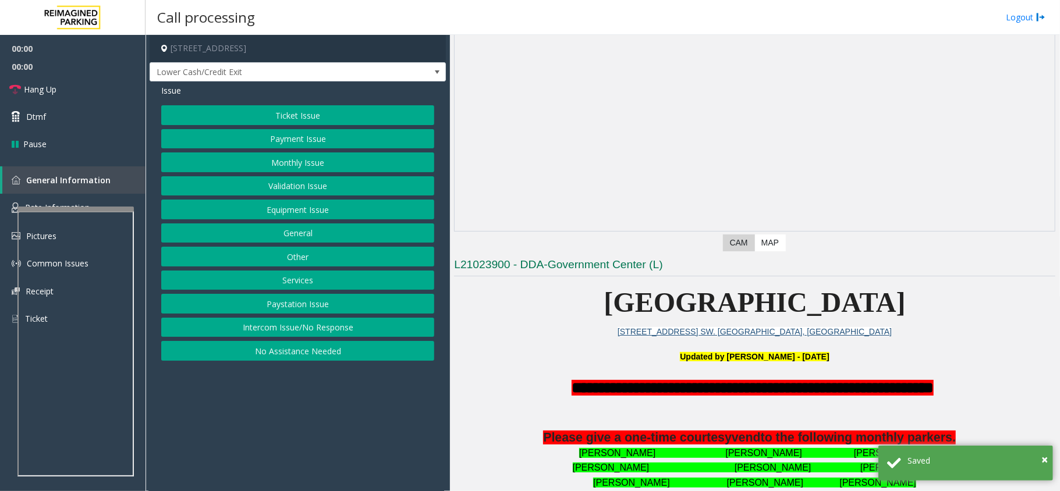
scroll to position [388, 0]
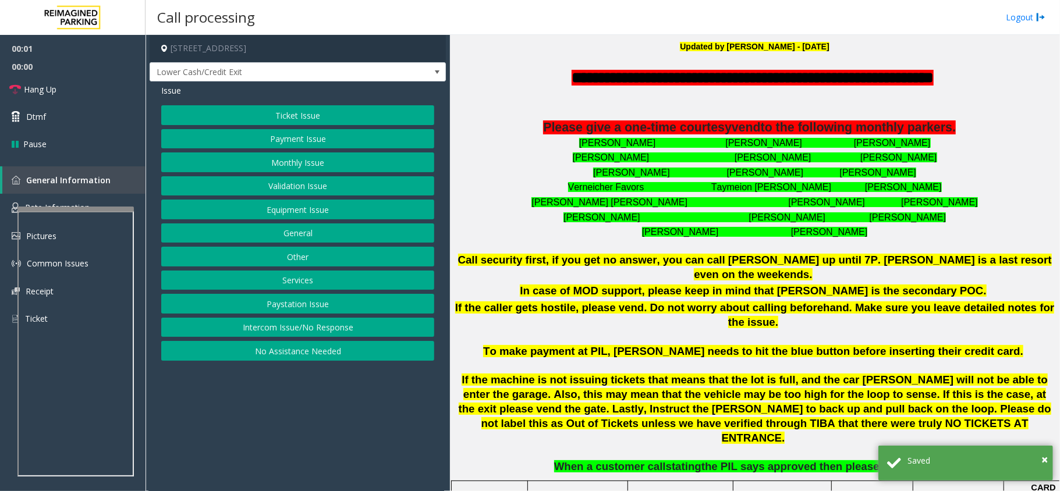
click at [306, 331] on button "Intercom Issue/No Response" at bounding box center [297, 328] width 273 height 20
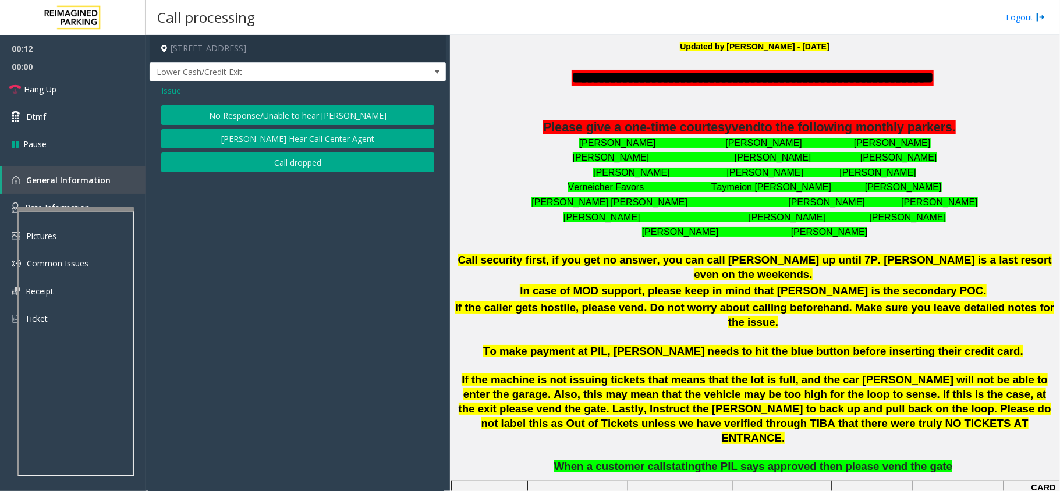
click at [253, 111] on button "No Response/Unable to hear [PERSON_NAME]" at bounding box center [297, 115] width 273 height 20
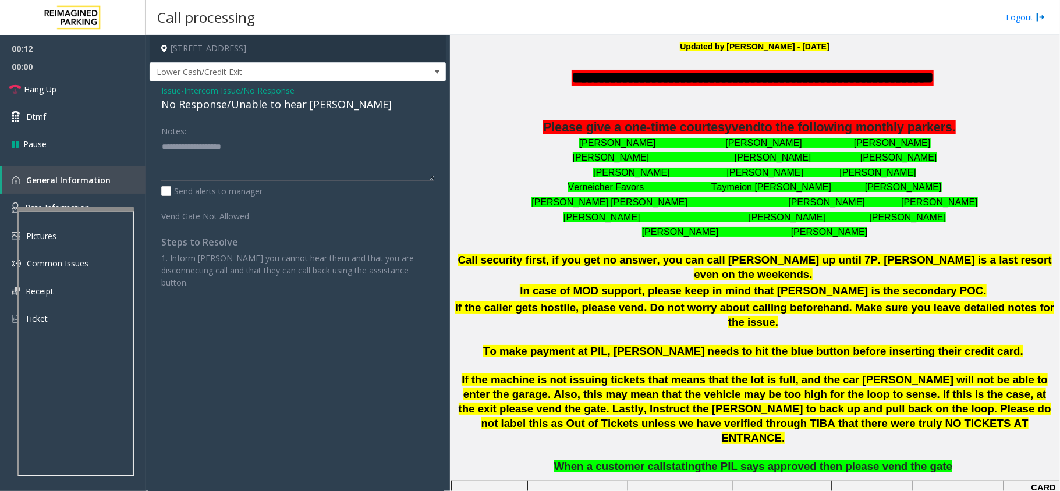
click at [254, 108] on div "No Response/Unable to hear [PERSON_NAME]" at bounding box center [297, 105] width 273 height 16
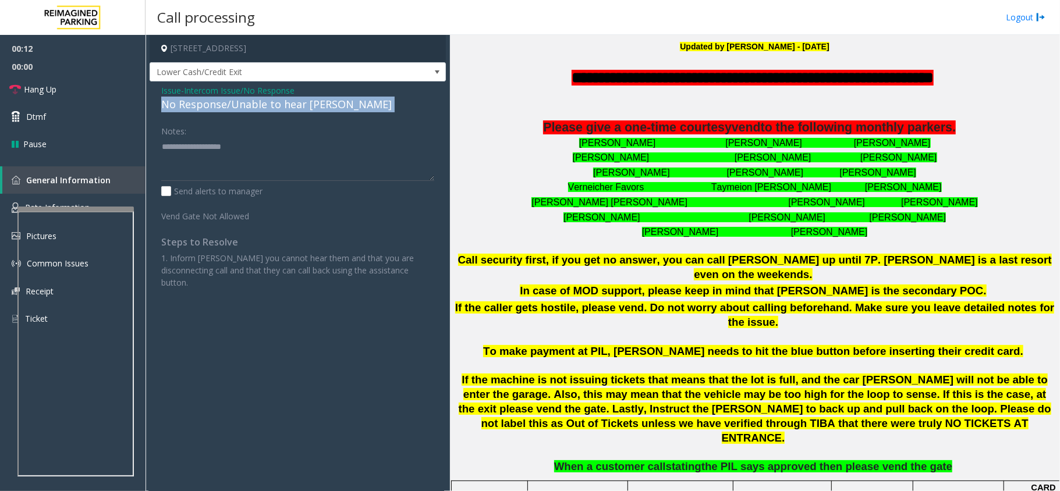
click at [254, 108] on div "No Response/Unable to hear [PERSON_NAME]" at bounding box center [297, 105] width 273 height 16
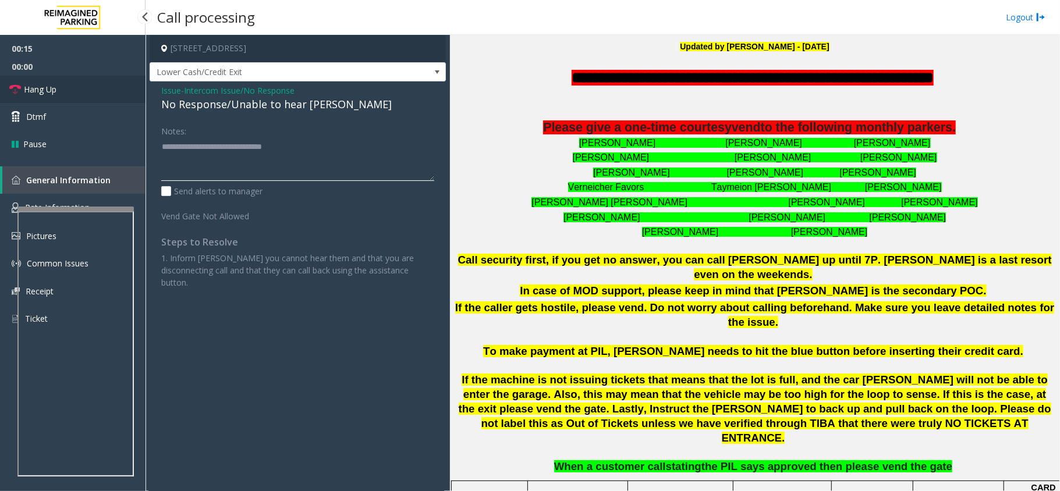
type textarea "**********"
click at [116, 98] on link "Hang Up" at bounding box center [72, 89] width 145 height 27
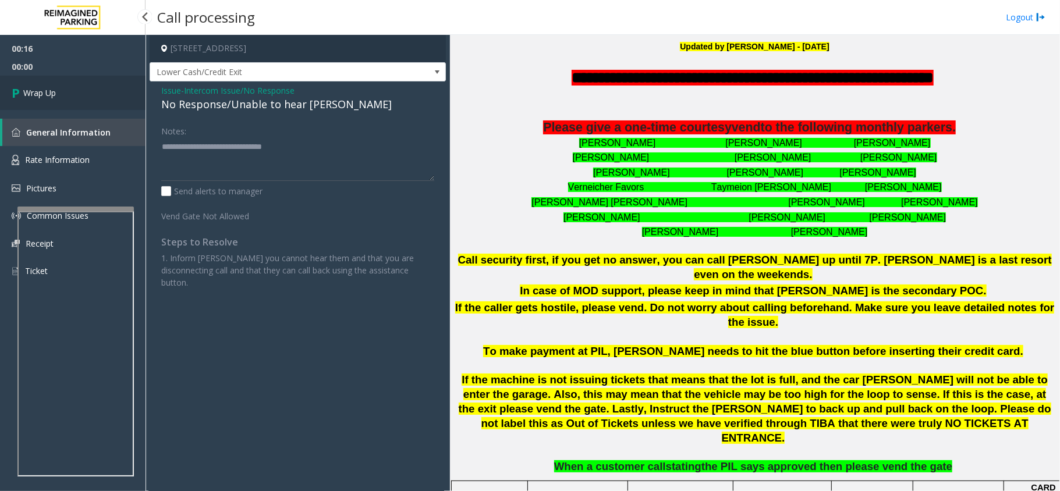
click at [95, 94] on link "Wrap Up" at bounding box center [72, 93] width 145 height 34
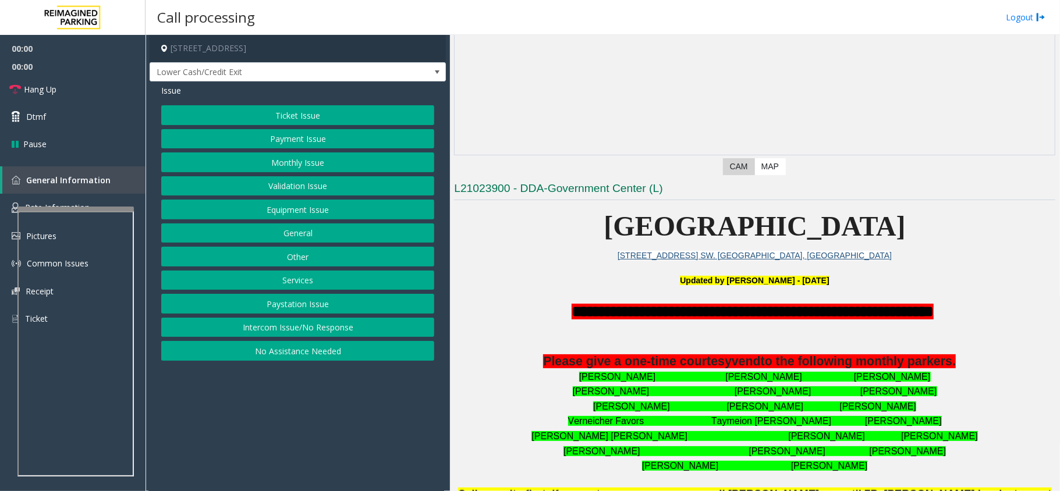
scroll to position [155, 0]
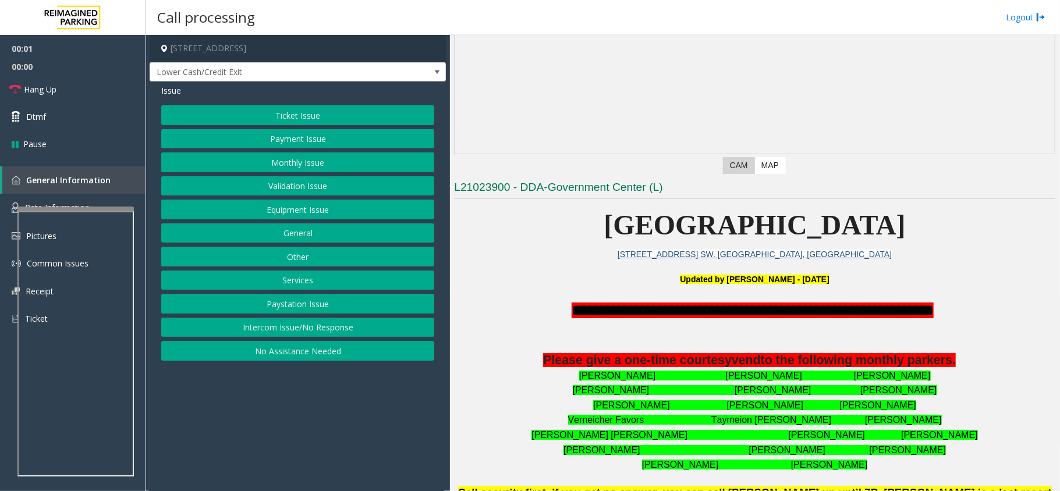
click at [274, 314] on button "Paystation Issue" at bounding box center [297, 304] width 273 height 20
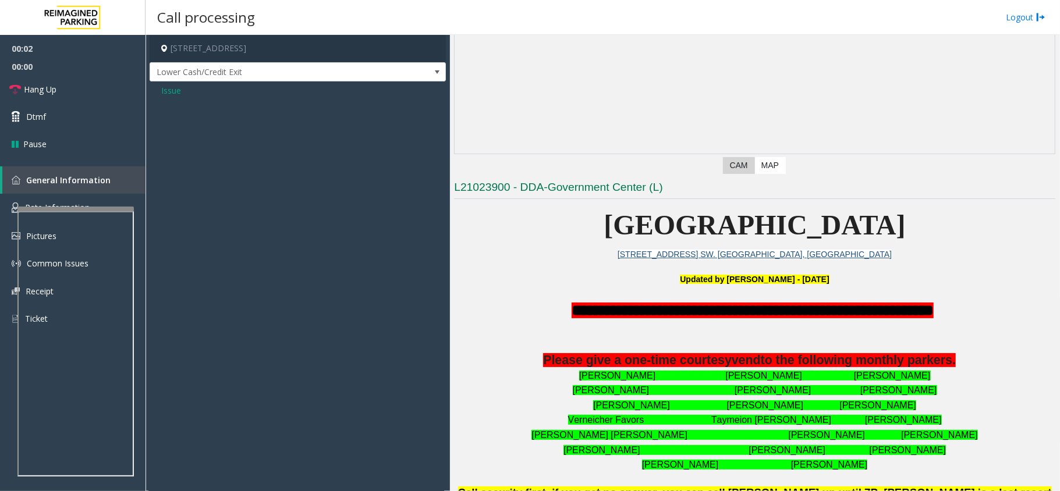
click at [177, 89] on span "Issue" at bounding box center [171, 90] width 20 height 12
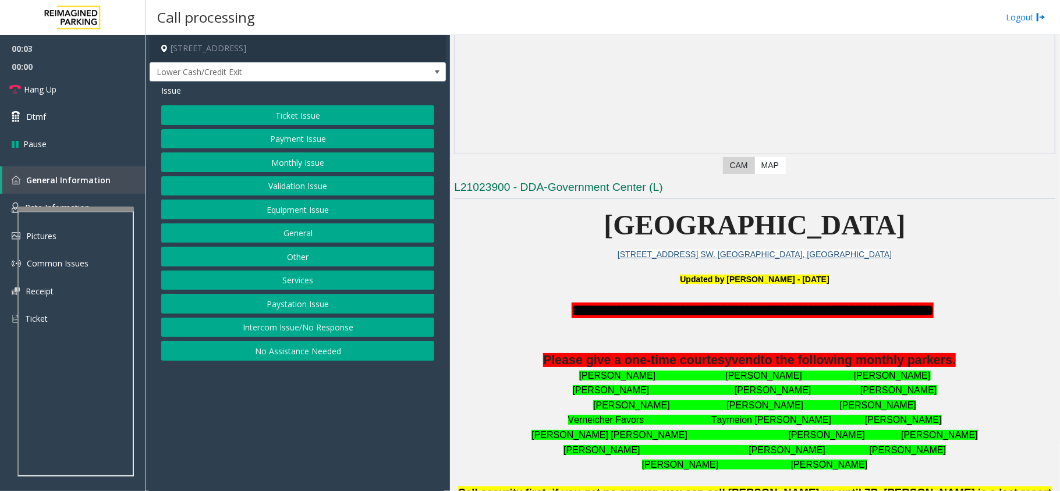
click at [319, 338] on button "Intercom Issue/No Response" at bounding box center [297, 328] width 273 height 20
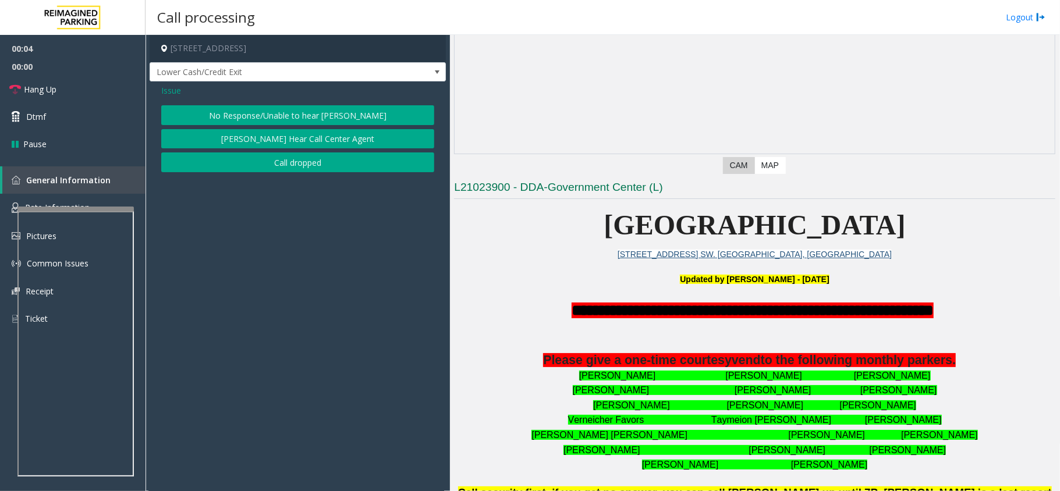
click at [286, 125] on button "No Response/Unable to hear [PERSON_NAME]" at bounding box center [297, 115] width 273 height 20
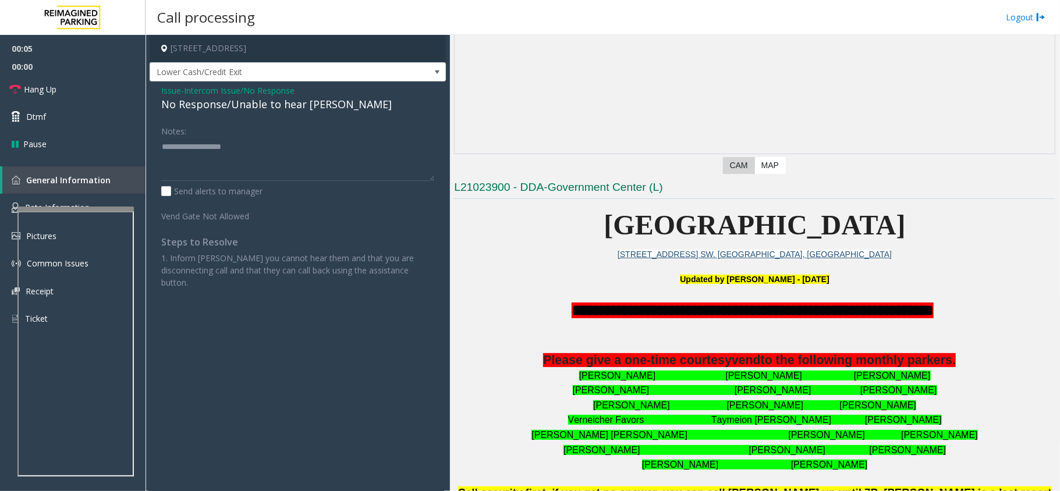
click at [292, 115] on div "Issue - Intercom Issue/No Response No Response/Unable to hear parker Notes: Sen…" at bounding box center [298, 190] width 296 height 219
click at [296, 109] on div "No Response/Unable to hear [PERSON_NAME]" at bounding box center [297, 105] width 273 height 16
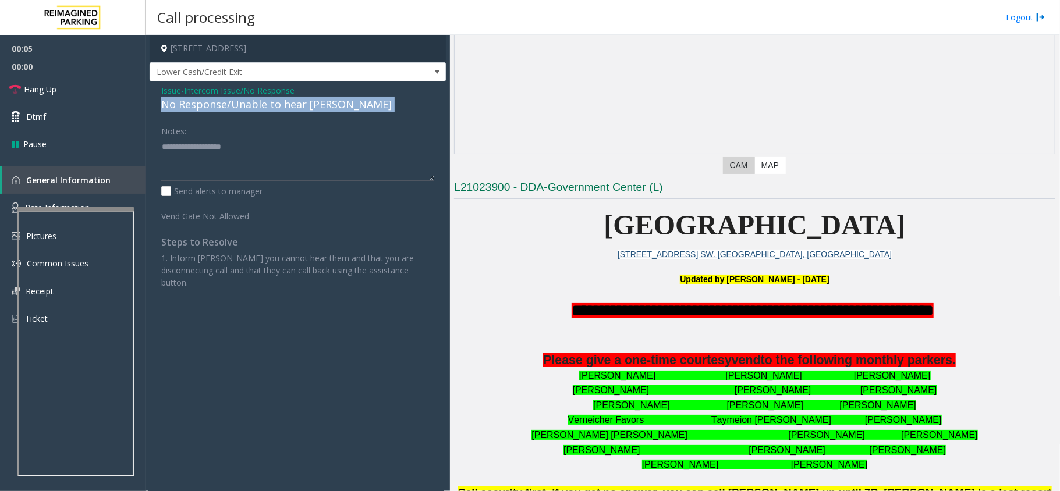
click at [296, 109] on div "No Response/Unable to hear [PERSON_NAME]" at bounding box center [297, 105] width 273 height 16
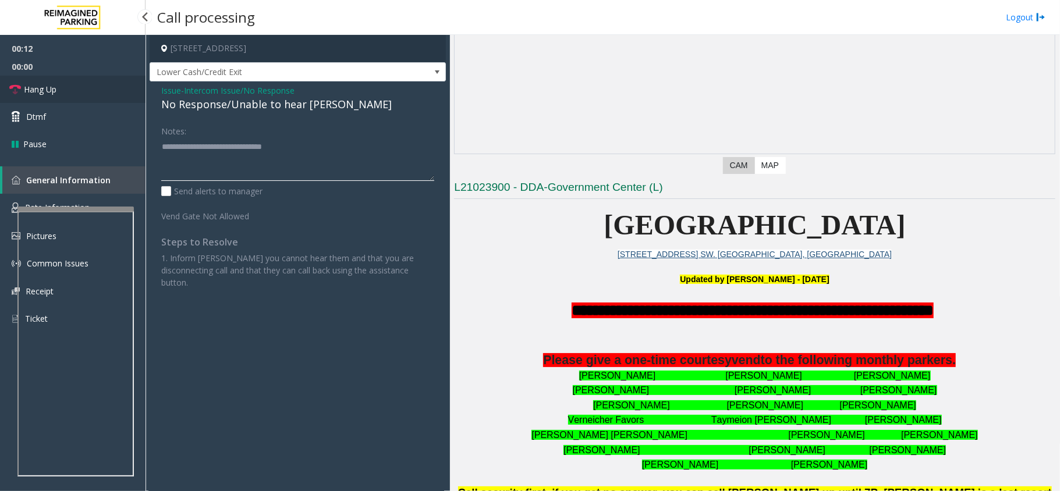
type textarea "**********"
click at [123, 90] on link "Hang Up" at bounding box center [72, 89] width 145 height 27
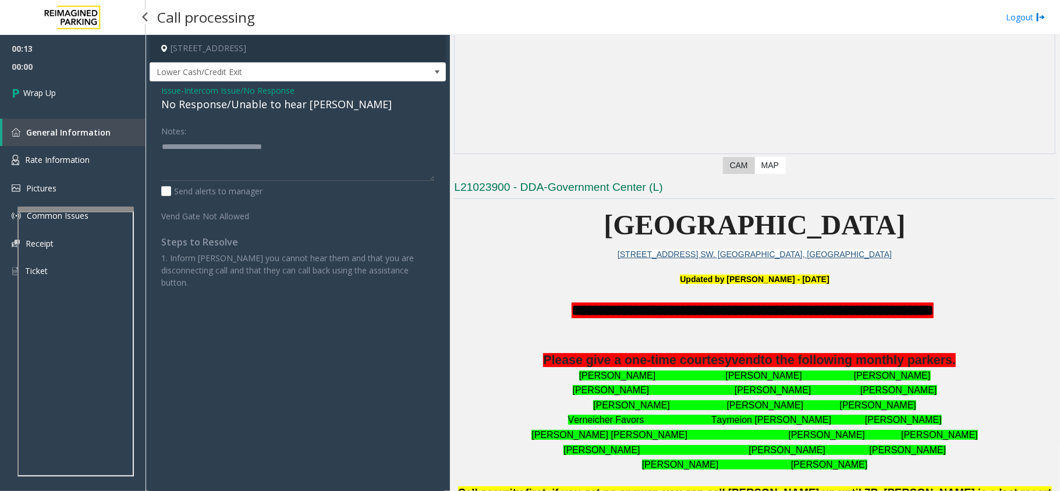
click at [123, 90] on link "Wrap Up" at bounding box center [72, 93] width 145 height 34
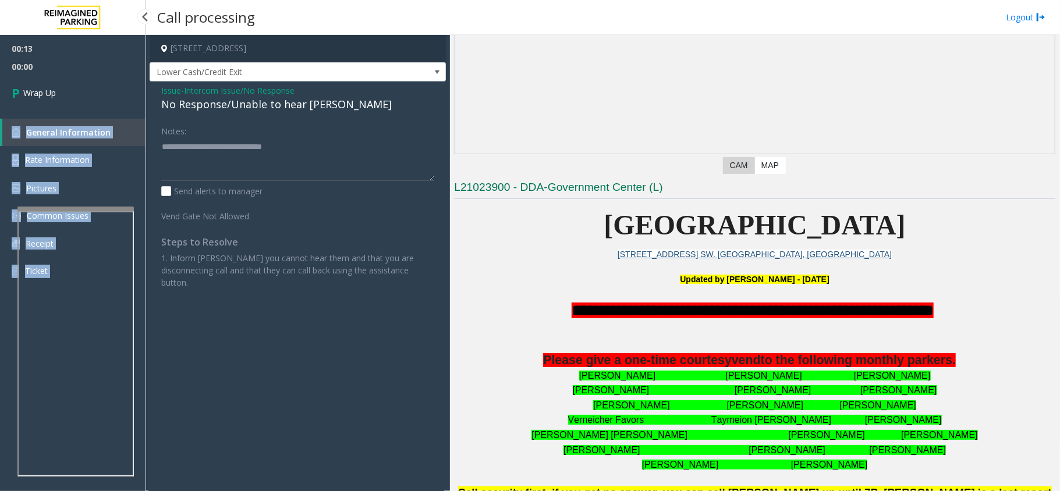
click at [123, 90] on div "00:13 00:00 Wrap Up General Information Rate Information Pictures Common Issues…" at bounding box center [72, 165] width 145 height 260
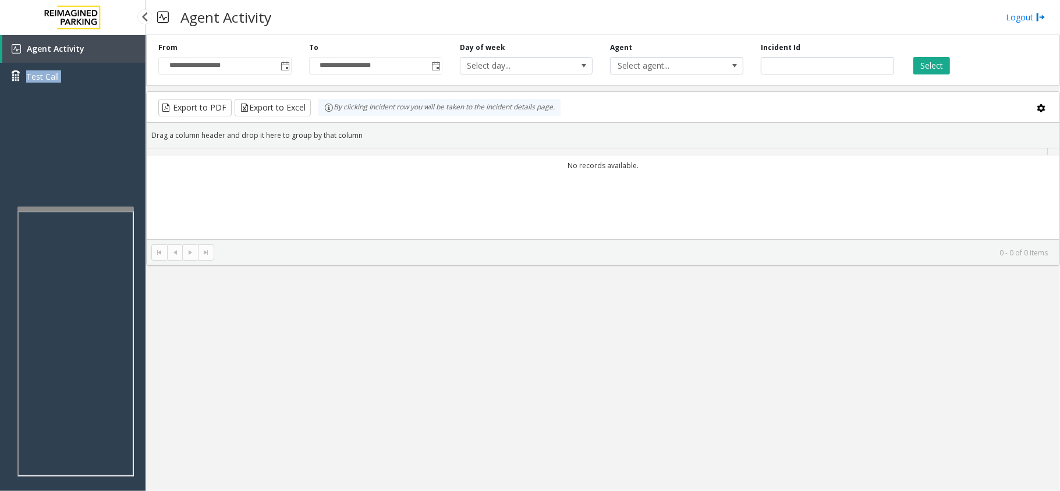
click at [123, 90] on div "Agent Activity Test Call" at bounding box center [72, 67] width 145 height 64
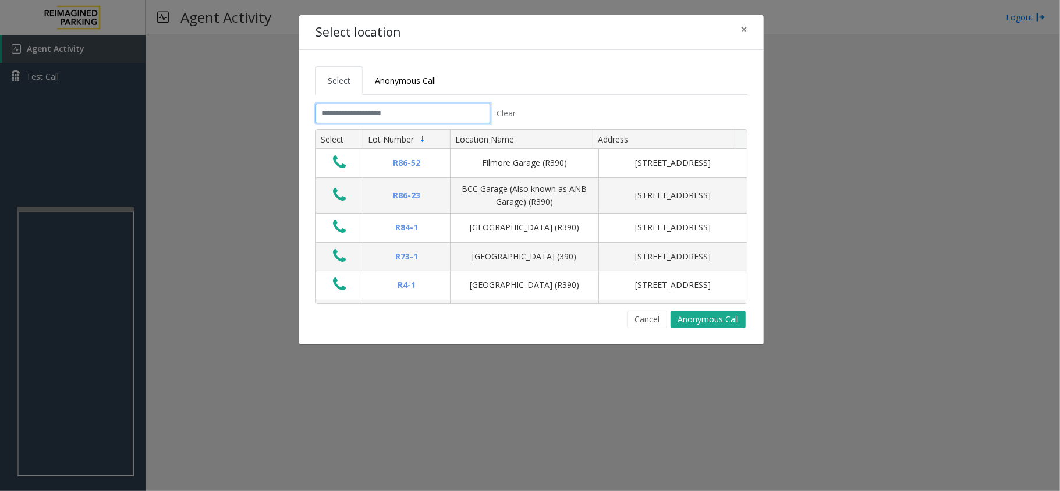
click at [398, 119] on input "text" at bounding box center [402, 114] width 175 height 20
click at [743, 23] on span "×" at bounding box center [743, 29] width 7 height 16
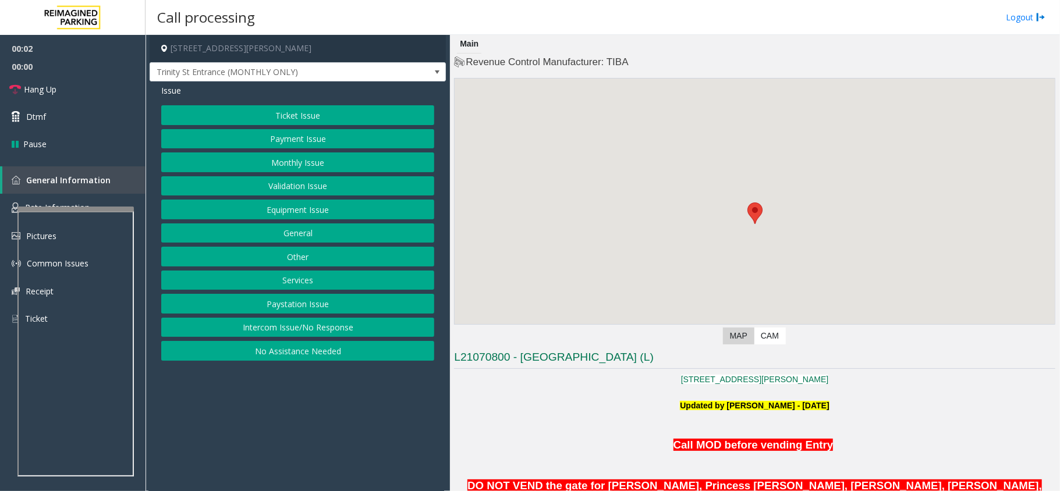
scroll to position [388, 0]
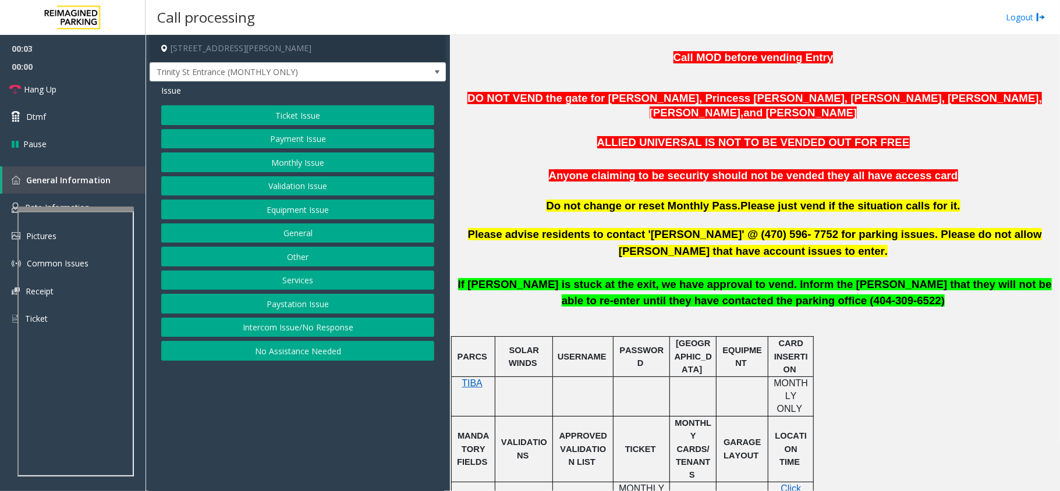
click at [279, 326] on button "Intercom Issue/No Response" at bounding box center [297, 328] width 273 height 20
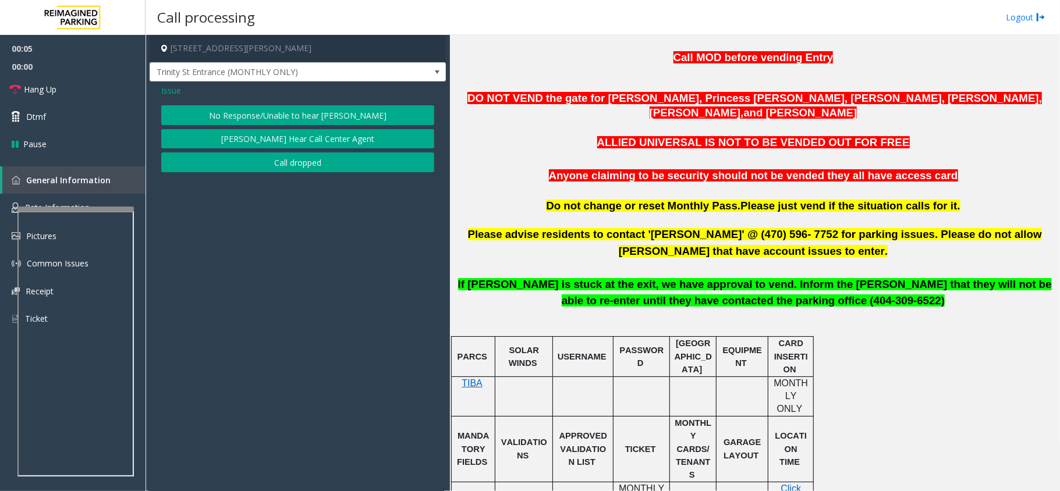
click at [280, 115] on button "No Response/Unable to hear [PERSON_NAME]" at bounding box center [297, 115] width 273 height 20
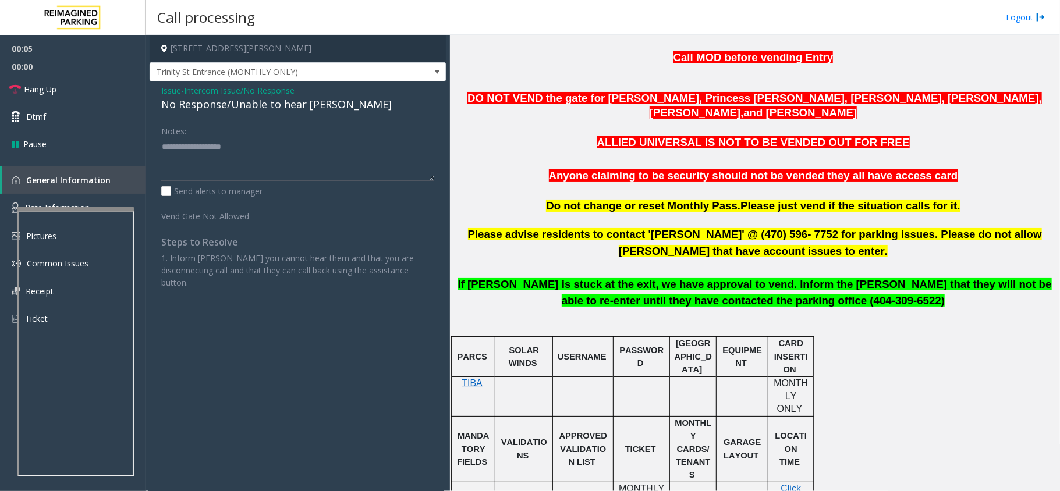
click at [272, 108] on div "No Response/Unable to hear [PERSON_NAME]" at bounding box center [297, 105] width 273 height 16
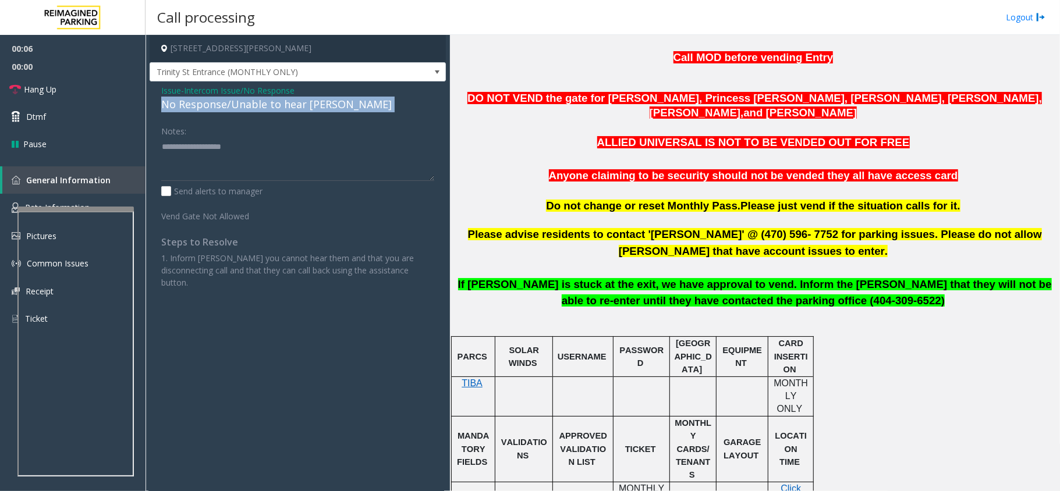
click at [272, 108] on div "No Response/Unable to hear [PERSON_NAME]" at bounding box center [297, 105] width 273 height 16
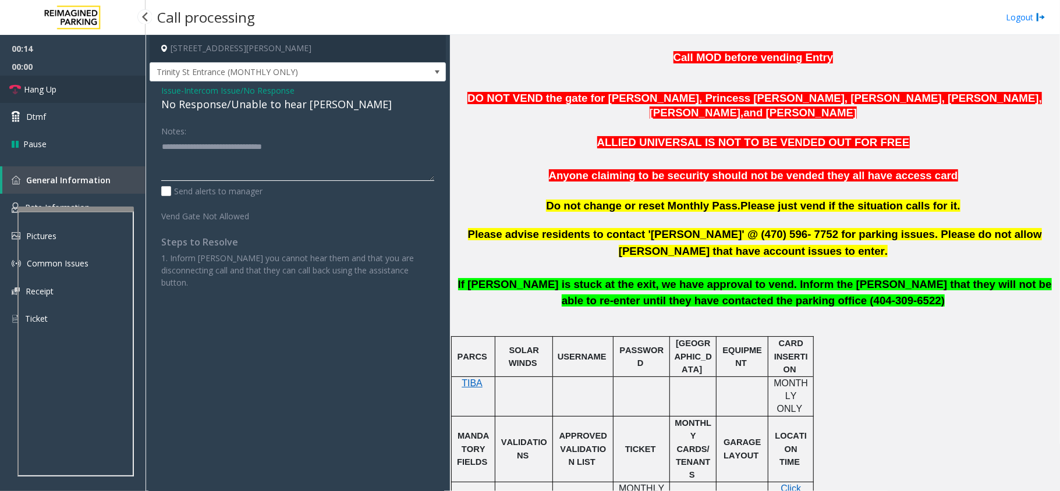
type textarea "**********"
click at [73, 80] on link "Hang Up" at bounding box center [72, 89] width 145 height 27
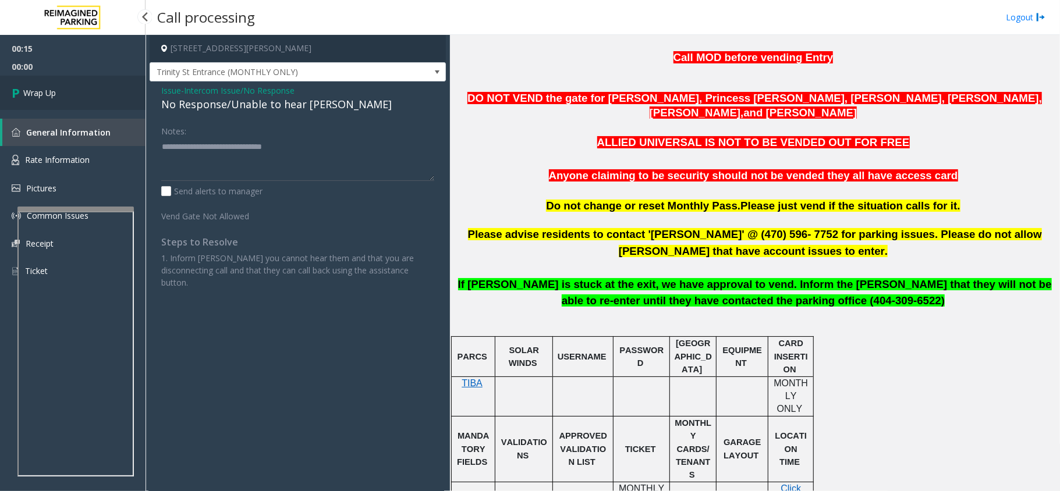
click at [70, 84] on link "Wrap Up" at bounding box center [72, 93] width 145 height 34
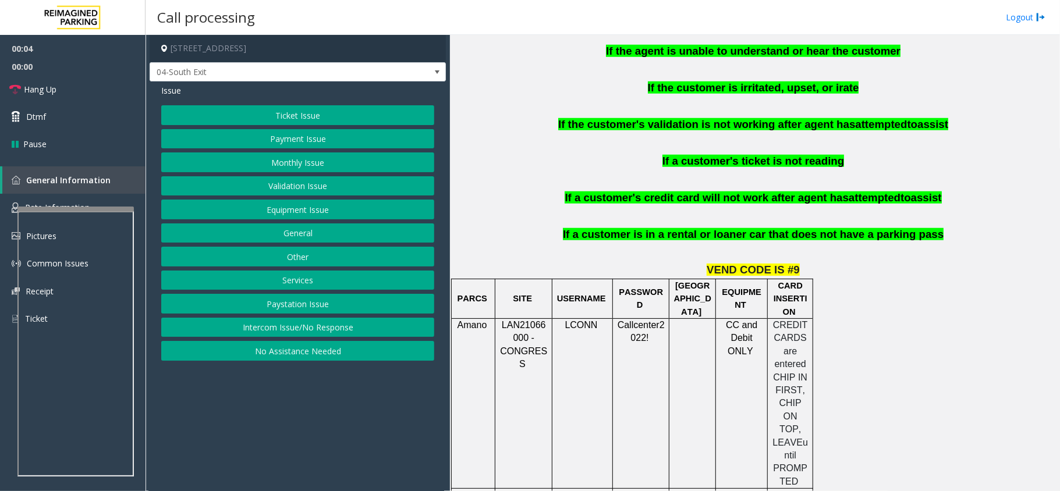
scroll to position [776, 0]
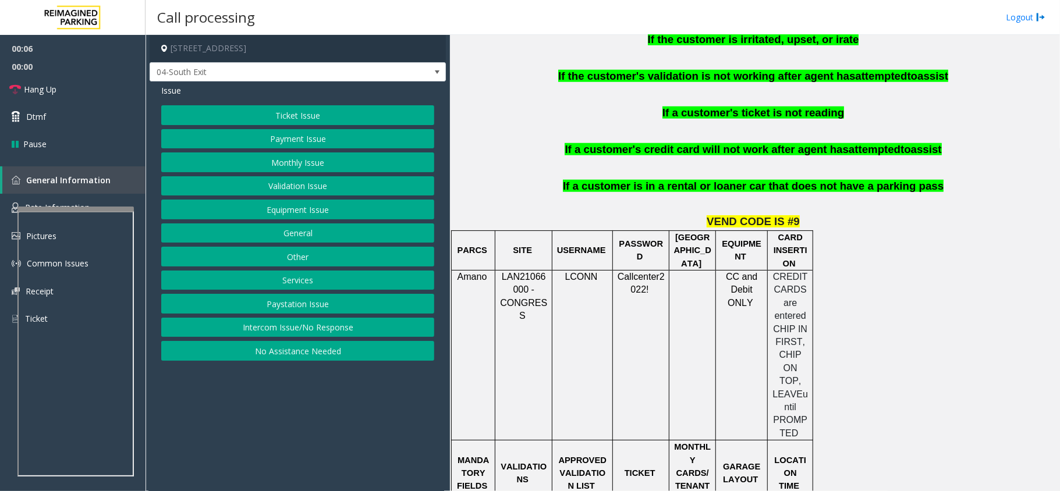
click at [522, 273] on span "LAN21066000 - CONGRESS" at bounding box center [523, 296] width 47 height 49
copy span "AN21066000"
drag, startPoint x: 526, startPoint y: 274, endPoint x: 503, endPoint y: 261, distance: 26.6
click at [503, 272] on span "LAN21066000 - CONGRESS" at bounding box center [523, 296] width 47 height 49
copy span "LAN21066000"
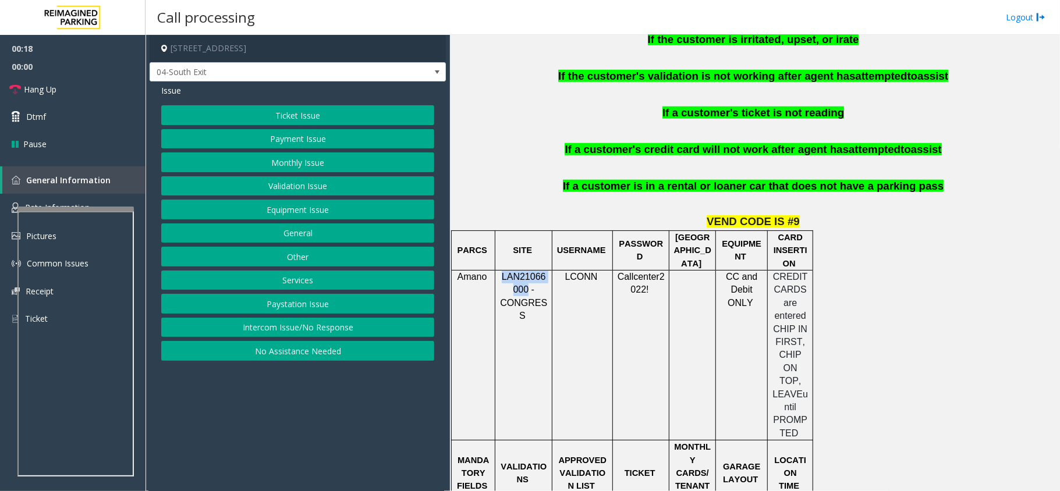
click at [305, 136] on button "Payment Issue" at bounding box center [297, 139] width 273 height 20
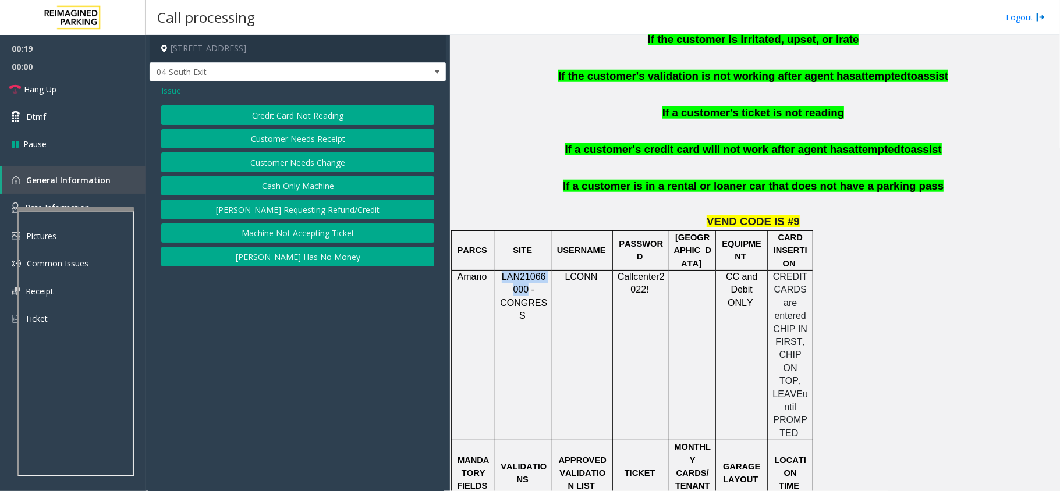
click at [332, 122] on button "Credit Card Not Reading" at bounding box center [297, 115] width 273 height 20
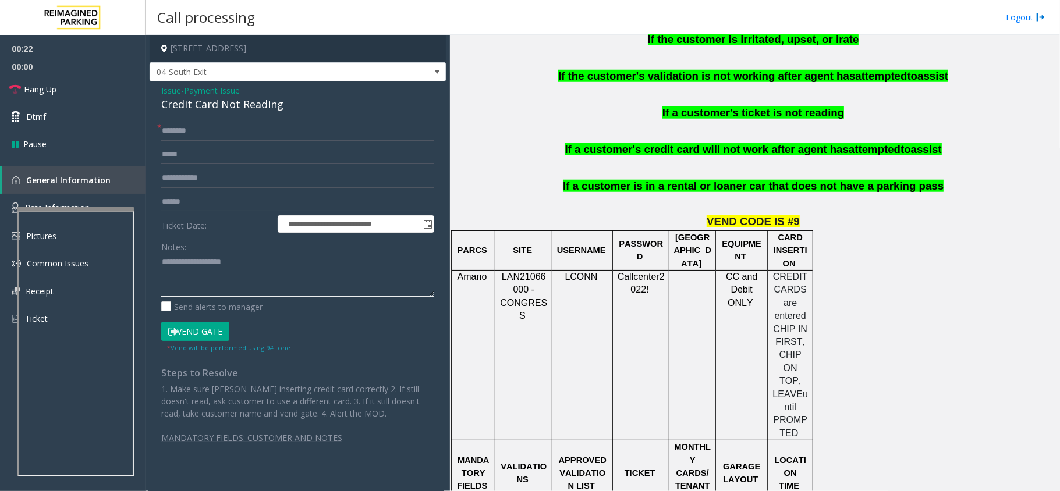
paste textarea "**********"
drag, startPoint x: 241, startPoint y: 282, endPoint x: 248, endPoint y: 282, distance: 7.0
click at [241, 282] on textarea at bounding box center [297, 275] width 273 height 44
click at [246, 112] on div "Credit Card Not Reading" at bounding box center [297, 105] width 273 height 16
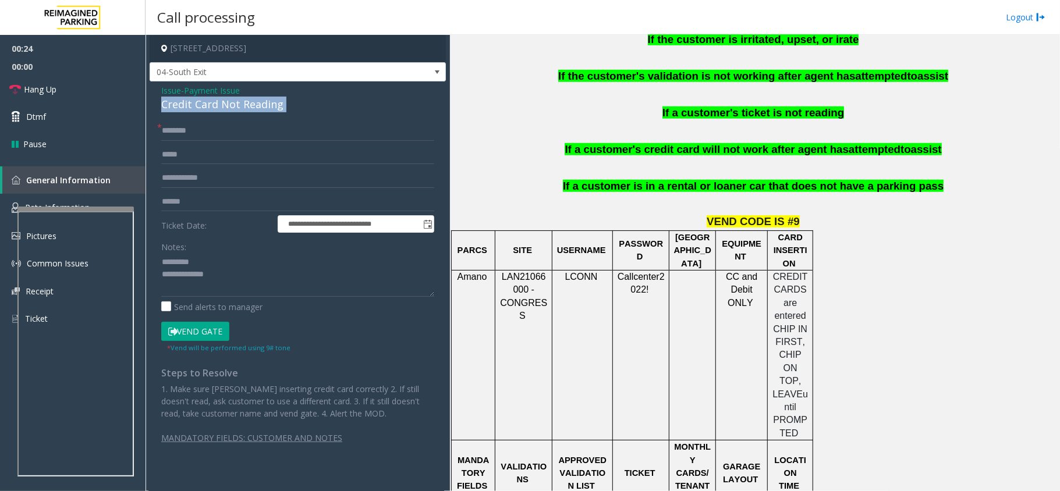
click at [246, 112] on div "Credit Card Not Reading" at bounding box center [297, 105] width 273 height 16
copy div "Credit Card Not Reading"
click at [220, 250] on div "Notes:" at bounding box center [297, 267] width 273 height 60
paste textarea "**********"
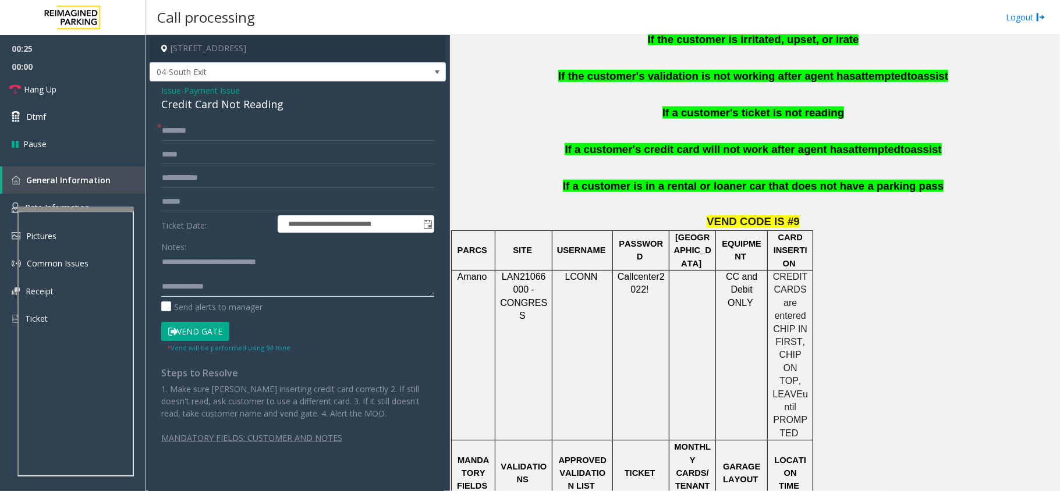
click at [222, 254] on textarea at bounding box center [297, 275] width 273 height 44
click at [242, 285] on textarea at bounding box center [297, 275] width 273 height 44
click at [166, 263] on textarea at bounding box center [297, 275] width 273 height 44
click at [320, 291] on textarea at bounding box center [297, 275] width 273 height 44
paste textarea "**********"
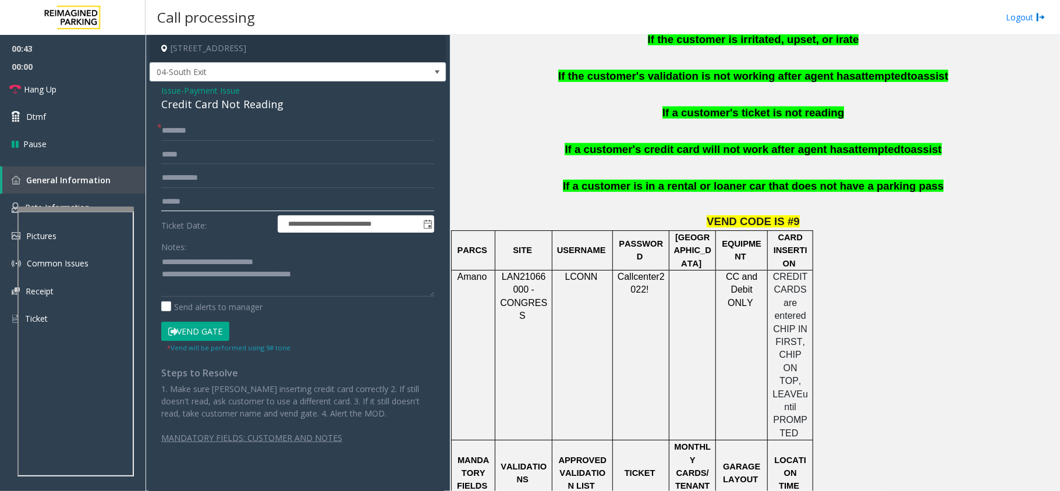
click at [262, 199] on input "text" at bounding box center [297, 202] width 273 height 20
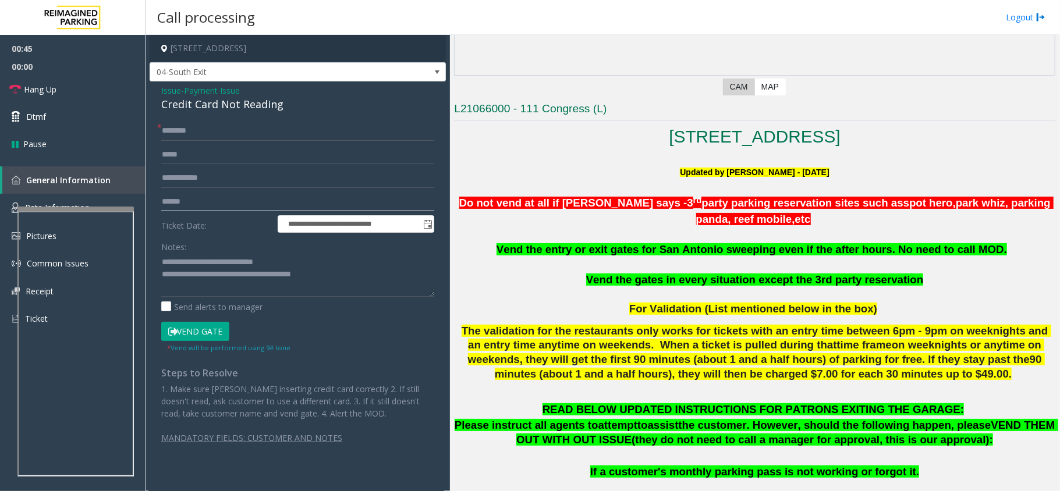
scroll to position [233, 0]
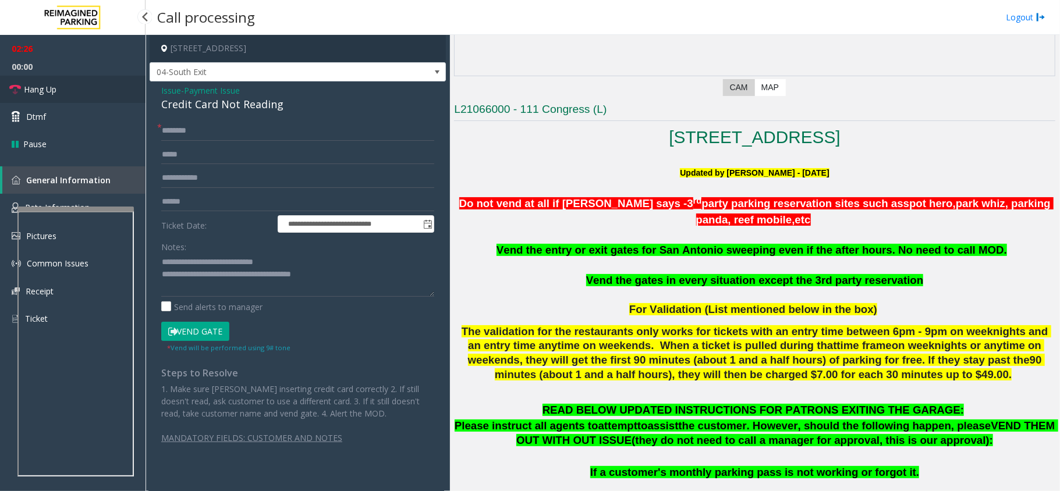
drag, startPoint x: 73, startPoint y: 101, endPoint x: 74, endPoint y: 94, distance: 7.8
click at [73, 101] on link "Hang Up" at bounding box center [72, 89] width 145 height 27
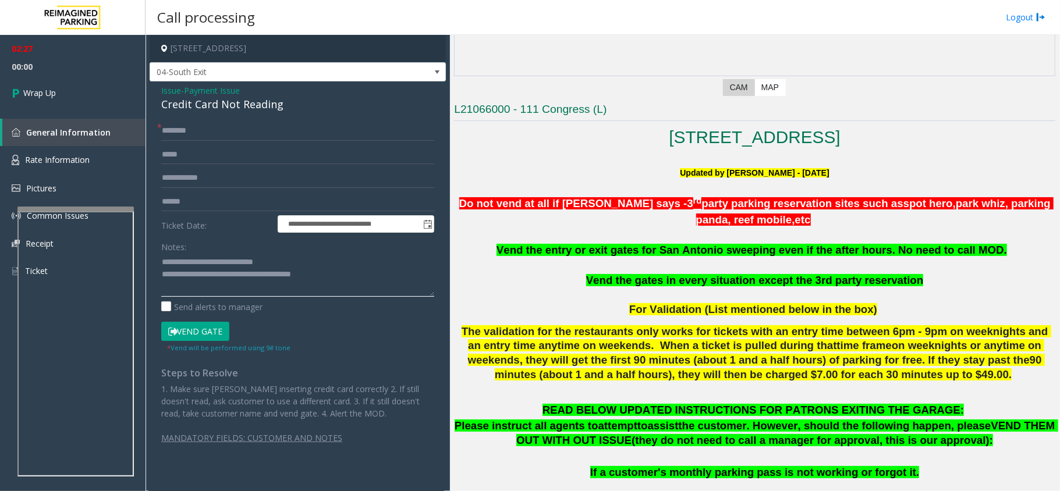
click at [215, 277] on textarea at bounding box center [297, 275] width 273 height 44
drag, startPoint x: 212, startPoint y: 276, endPoint x: 402, endPoint y: 283, distance: 189.9
click at [402, 283] on textarea at bounding box center [297, 275] width 273 height 44
type textarea "**********"
click at [217, 129] on input "text" at bounding box center [297, 131] width 273 height 20
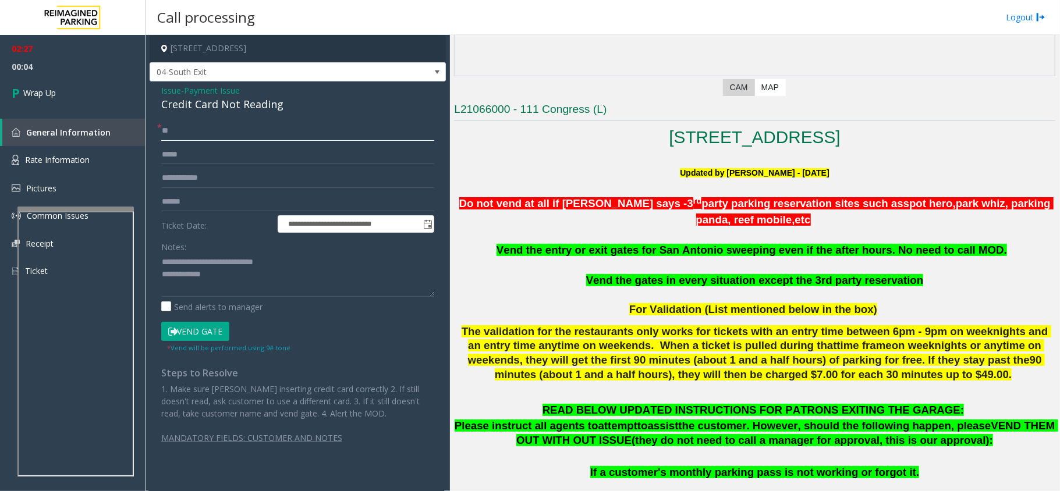
type input "**"
click at [240, 280] on textarea at bounding box center [297, 275] width 273 height 44
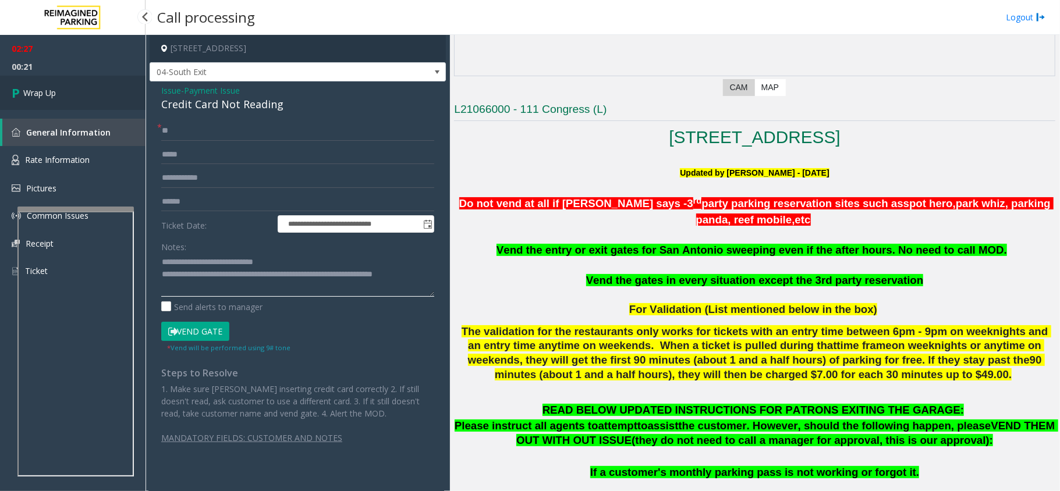
type textarea "**********"
click at [80, 92] on link "Wrap Up" at bounding box center [72, 93] width 145 height 34
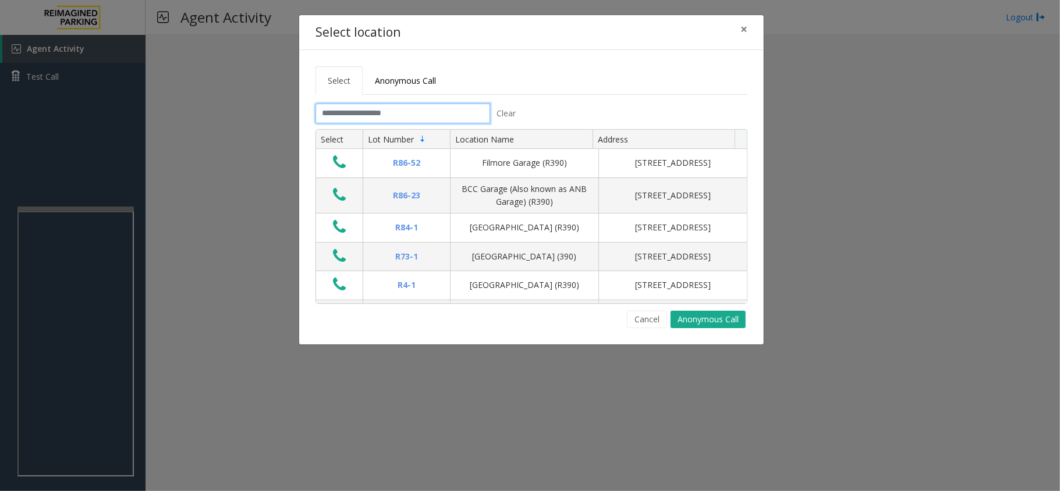
click at [425, 104] on input "text" at bounding box center [402, 114] width 175 height 20
click at [748, 31] on button "×" at bounding box center [743, 29] width 23 height 29
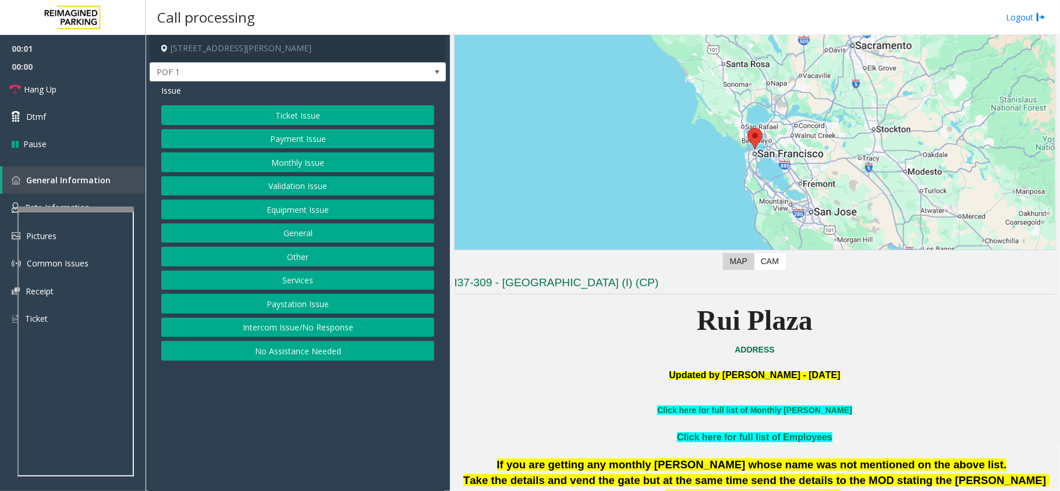
scroll to position [77, 0]
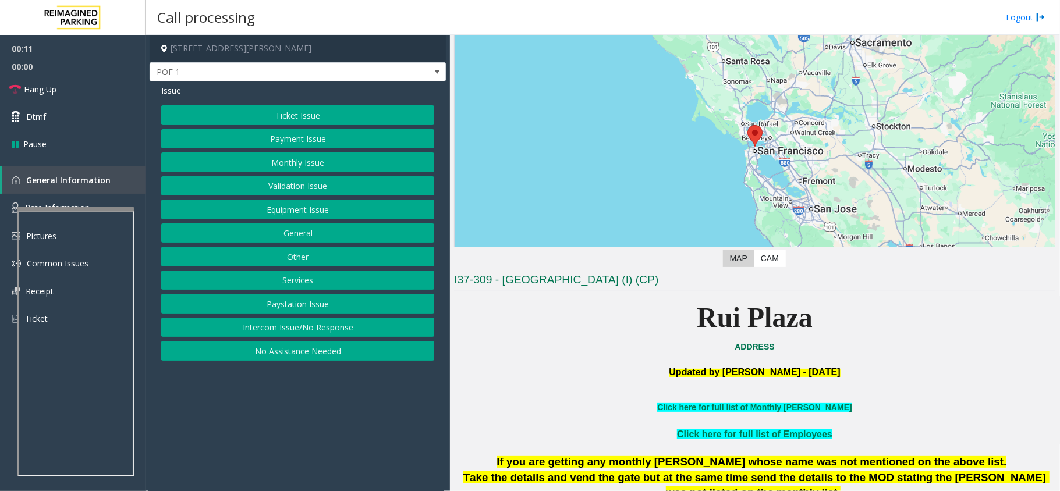
click at [308, 111] on button "Ticket Issue" at bounding box center [297, 115] width 273 height 20
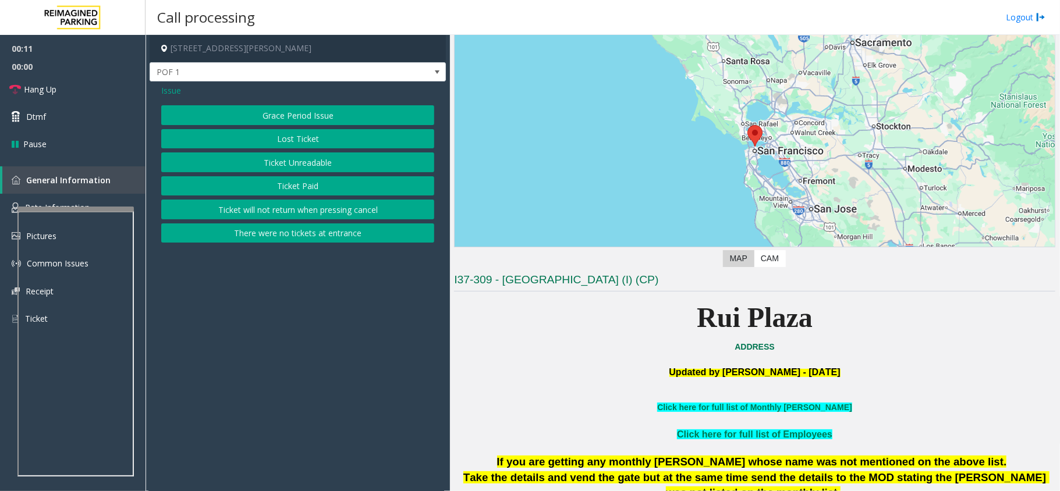
click at [310, 161] on button "Ticket Unreadable" at bounding box center [297, 162] width 273 height 20
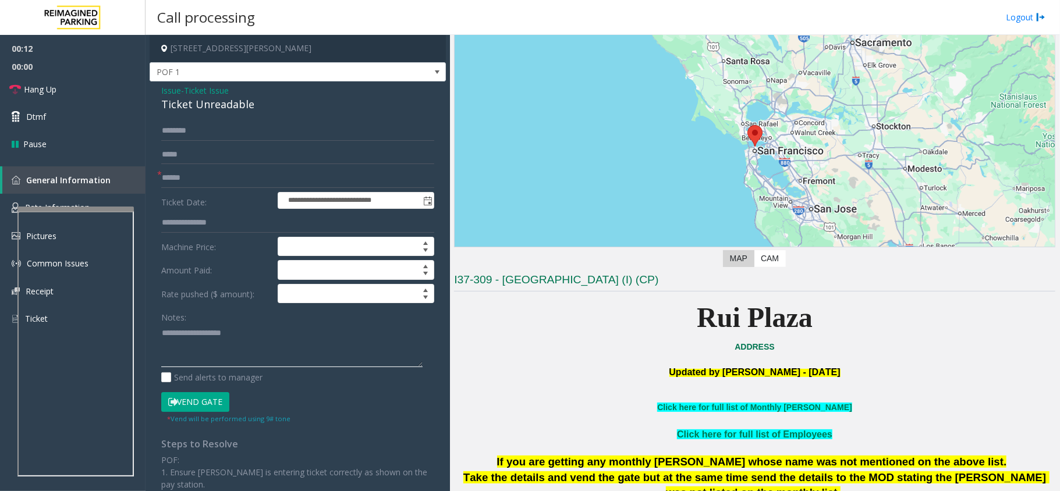
click at [208, 341] on textarea at bounding box center [291, 346] width 261 height 44
paste textarea "**********"
click at [187, 105] on div "Ticket Unreadable" at bounding box center [297, 105] width 273 height 16
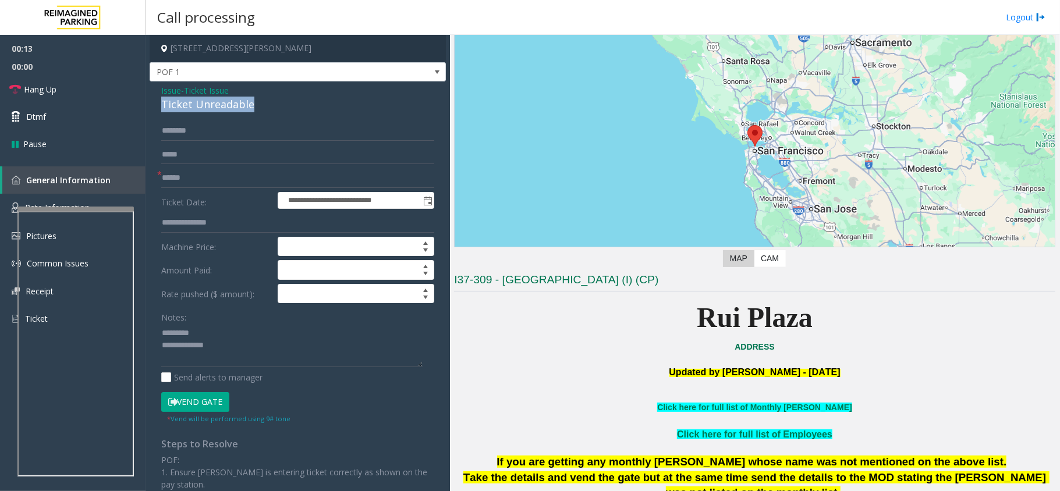
copy div "Ticket Unreadable"
click at [211, 334] on textarea at bounding box center [291, 346] width 261 height 44
paste textarea "**********"
click at [284, 356] on textarea at bounding box center [291, 346] width 261 height 44
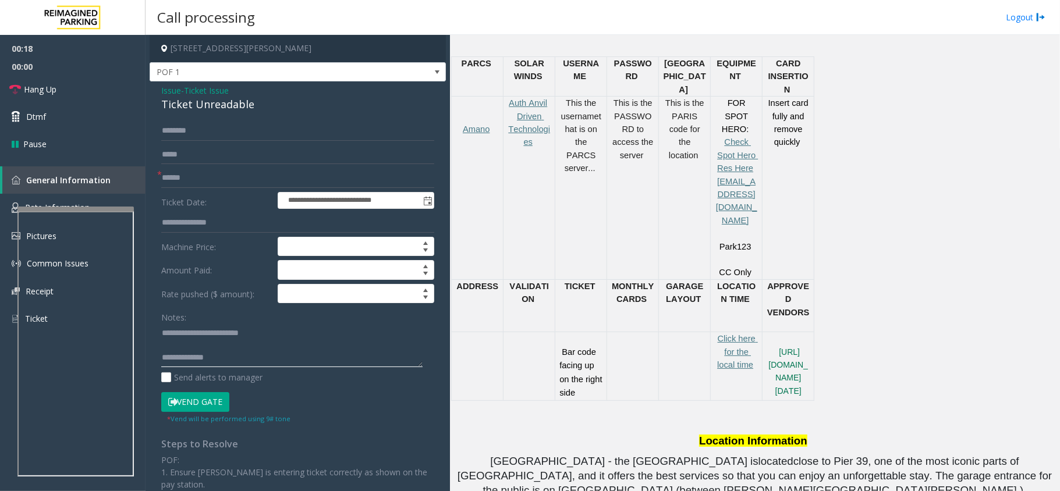
scroll to position [543, 0]
click at [262, 353] on textarea at bounding box center [291, 346] width 261 height 44
click at [260, 359] on textarea at bounding box center [291, 346] width 261 height 44
type textarea "**********"
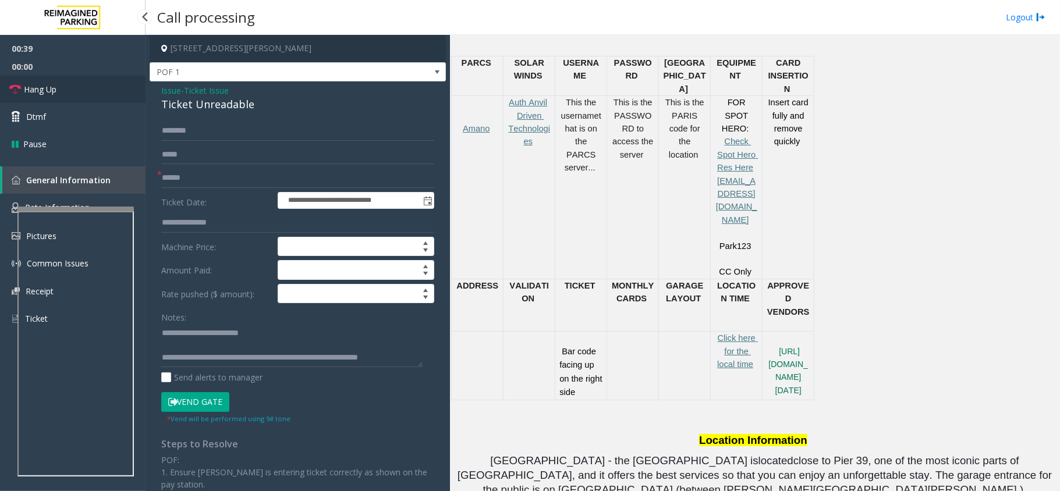
click at [77, 90] on link "Hang Up" at bounding box center [72, 89] width 145 height 27
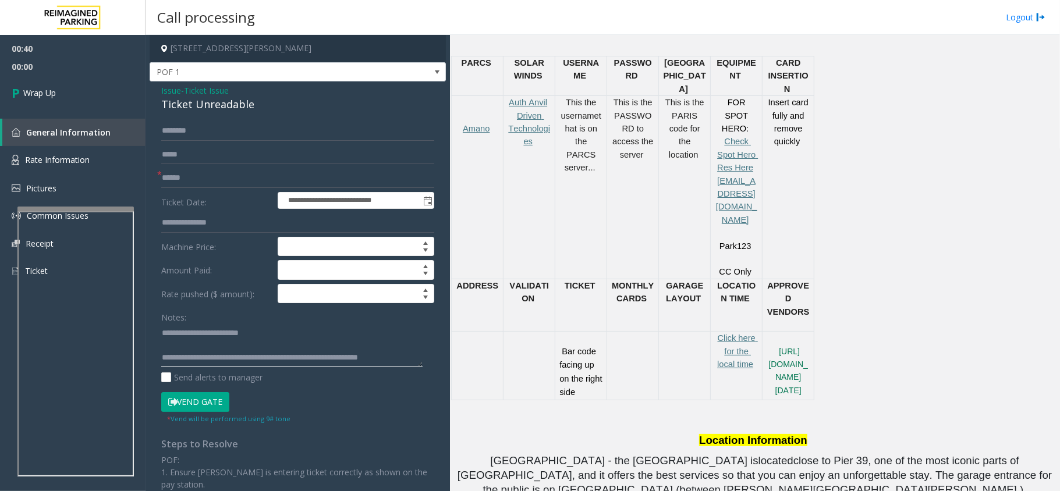
drag, startPoint x: 215, startPoint y: 359, endPoint x: 375, endPoint y: 361, distance: 160.6
click at [375, 361] on textarea at bounding box center [291, 346] width 261 height 44
drag, startPoint x: 211, startPoint y: 361, endPoint x: 438, endPoint y: 361, distance: 227.0
click at [438, 361] on app-call-processing-form "**********" at bounding box center [297, 263] width 304 height 456
click at [41, 90] on span "Wrap Up" at bounding box center [39, 93] width 33 height 12
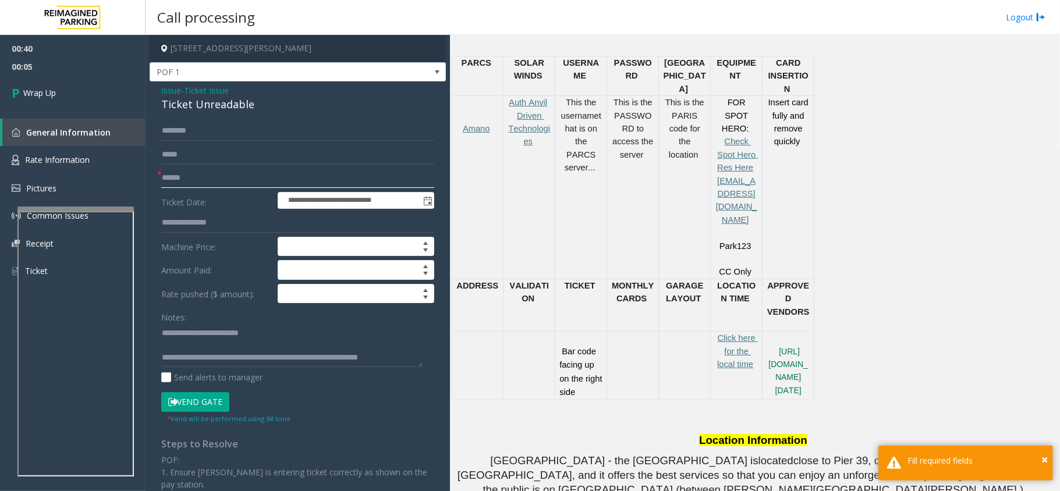
click at [189, 187] on input "text" at bounding box center [297, 178] width 273 height 20
type input "**"
click at [41, 84] on link "Wrap Up" at bounding box center [72, 93] width 145 height 34
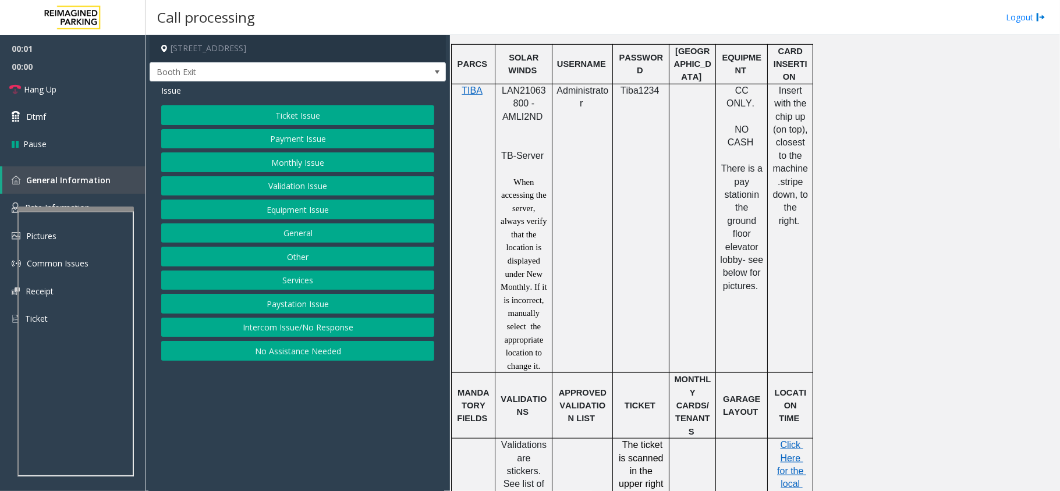
scroll to position [698, 0]
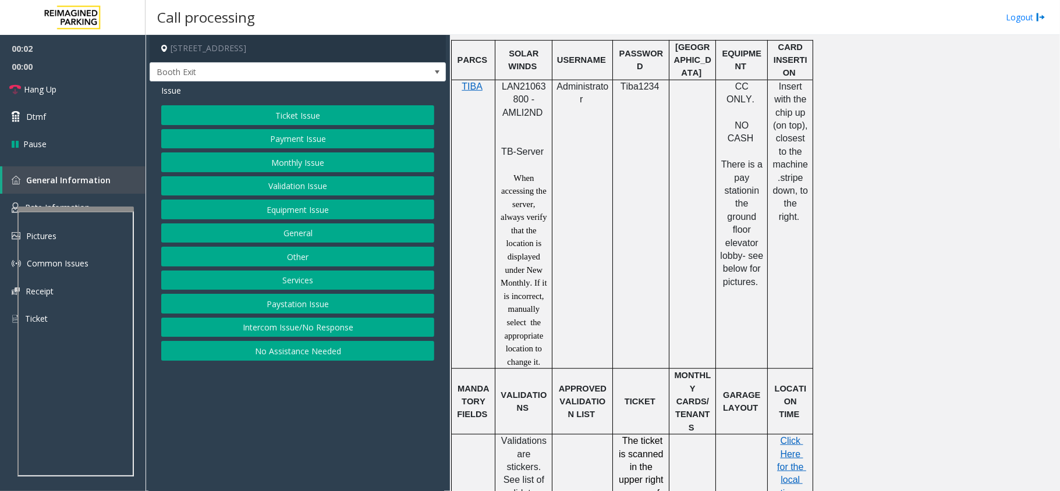
click at [524, 81] on span "LAN21063800 - AMLI2ND" at bounding box center [524, 99] width 44 height 36
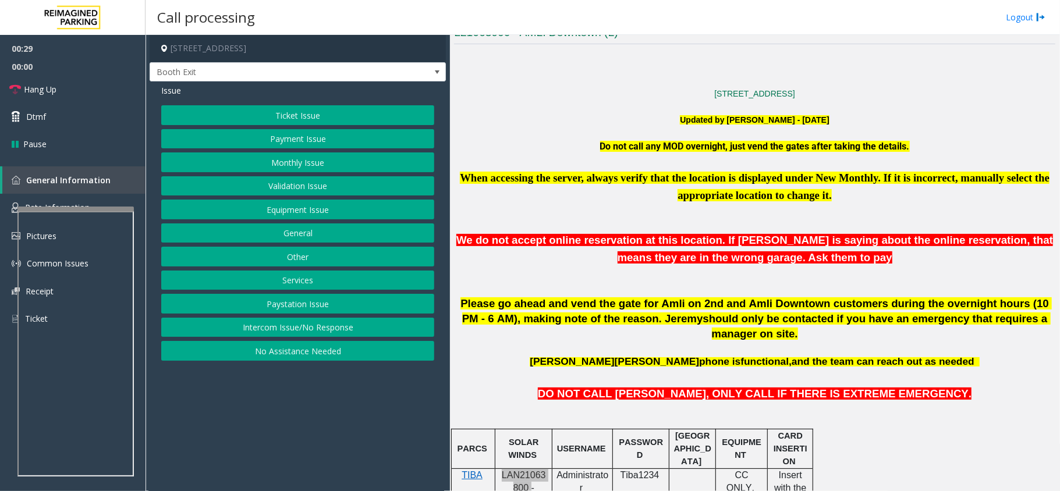
scroll to position [310, 0]
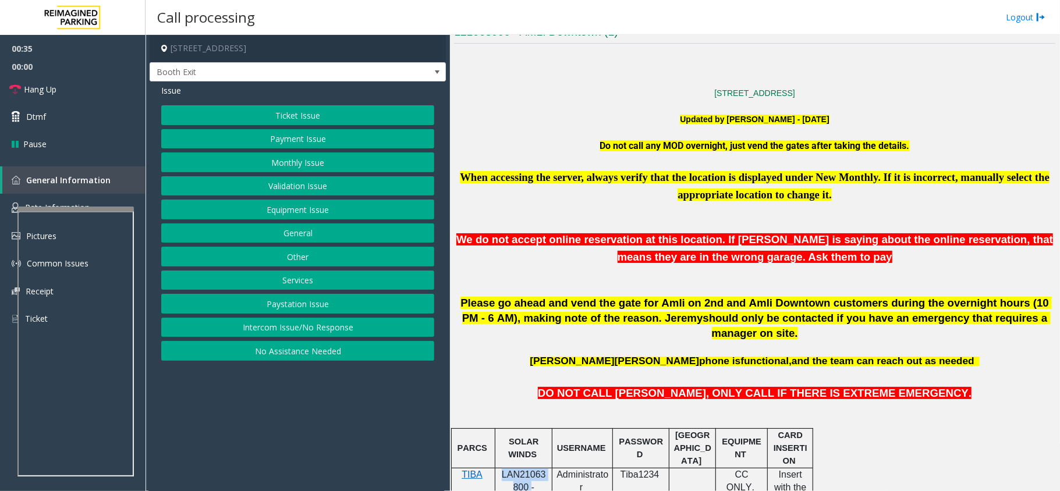
click at [371, 107] on button "Ticket Issue" at bounding box center [297, 115] width 273 height 20
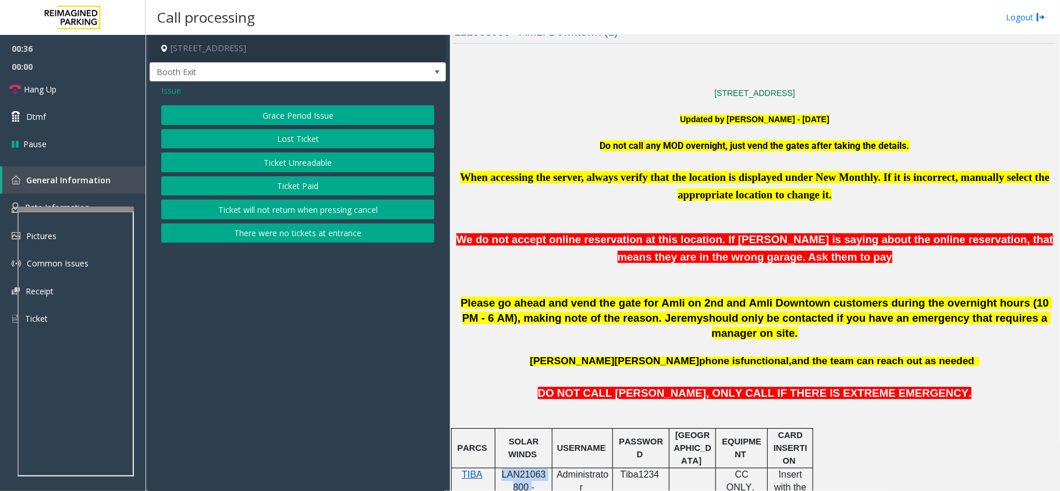
click at [310, 164] on button "Ticket Unreadable" at bounding box center [297, 162] width 273 height 20
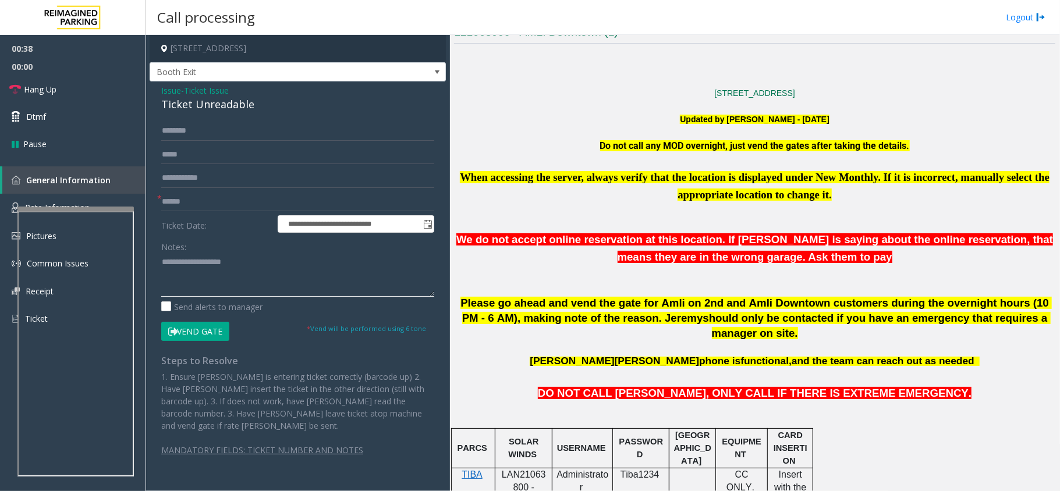
click at [352, 271] on textarea at bounding box center [297, 275] width 273 height 44
paste textarea "**********"
click at [226, 104] on div "Ticket Unreadable" at bounding box center [297, 105] width 273 height 16
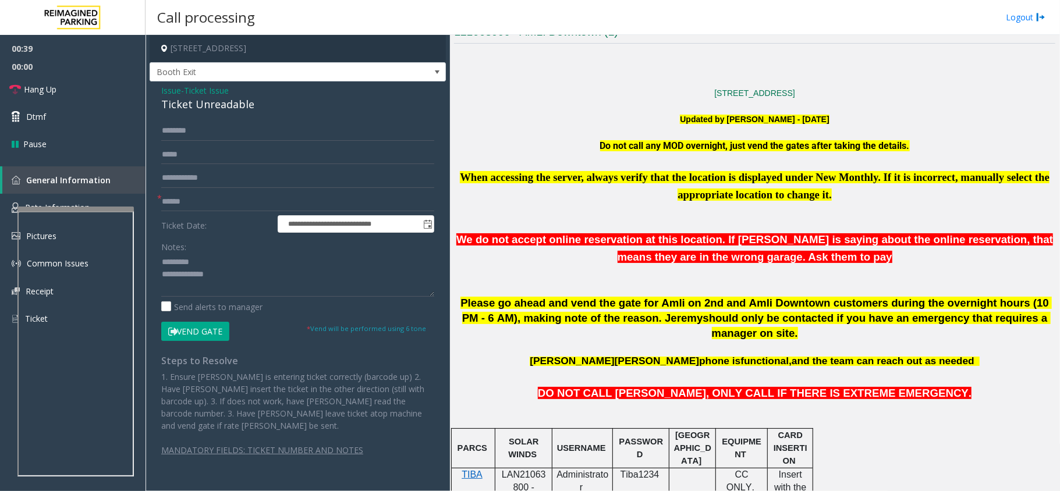
click at [236, 249] on div "Notes:" at bounding box center [297, 267] width 273 height 60
paste textarea "**********"
click at [234, 257] on textarea at bounding box center [297, 275] width 273 height 44
type textarea "**********"
click at [217, 180] on input "text" at bounding box center [297, 178] width 273 height 20
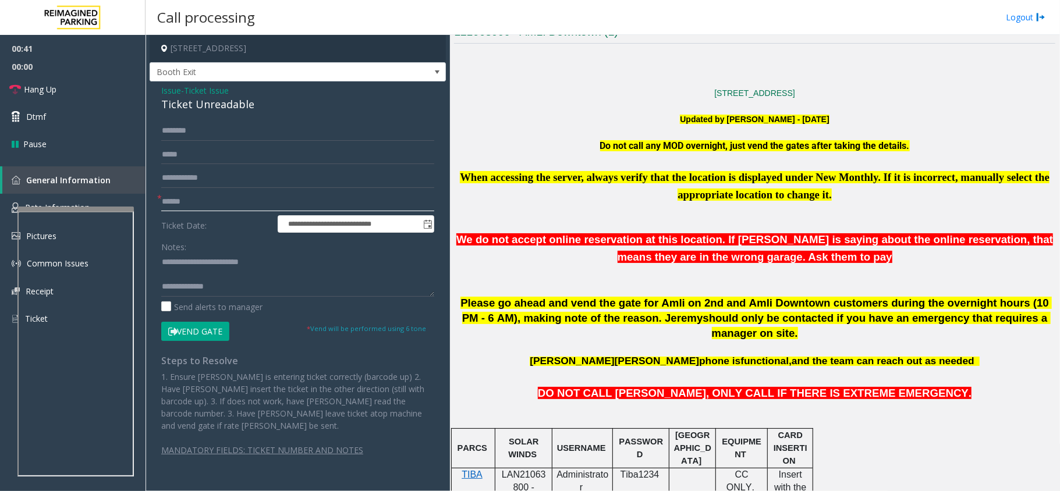
click at [213, 199] on input "text" at bounding box center [297, 202] width 273 height 20
click at [206, 200] on input "text" at bounding box center [297, 202] width 273 height 20
type input "*******"
click at [169, 91] on span "Issue" at bounding box center [171, 90] width 20 height 12
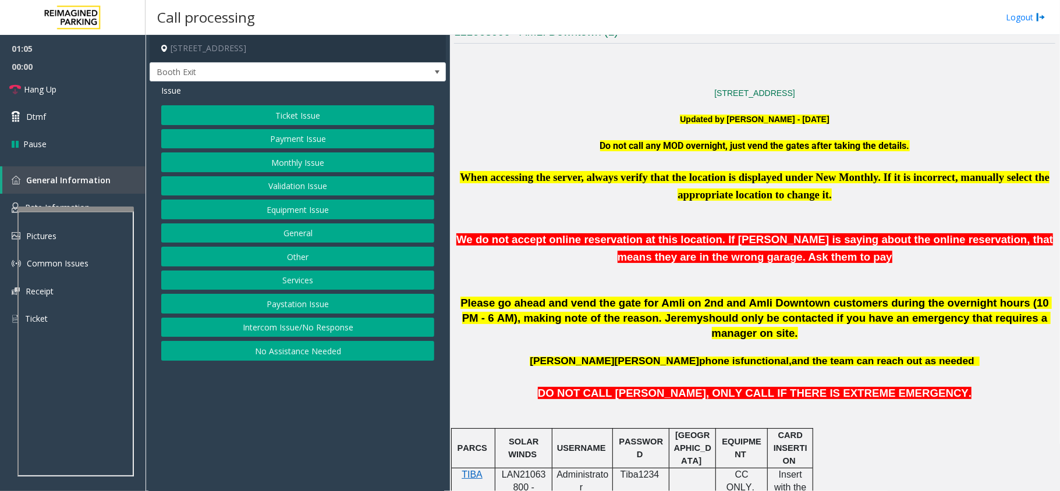
click at [285, 187] on button "Validation Issue" at bounding box center [297, 186] width 273 height 20
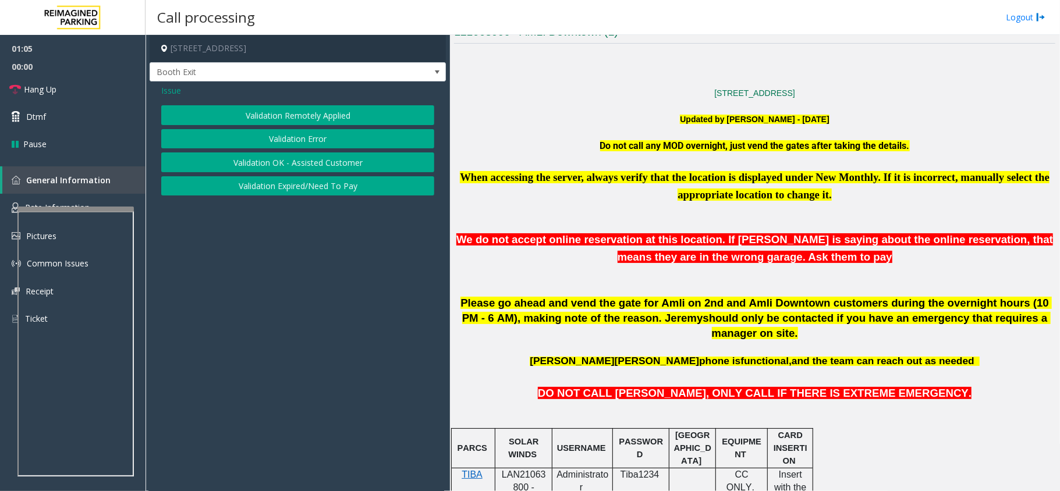
click at [304, 133] on button "Validation Error" at bounding box center [297, 139] width 273 height 20
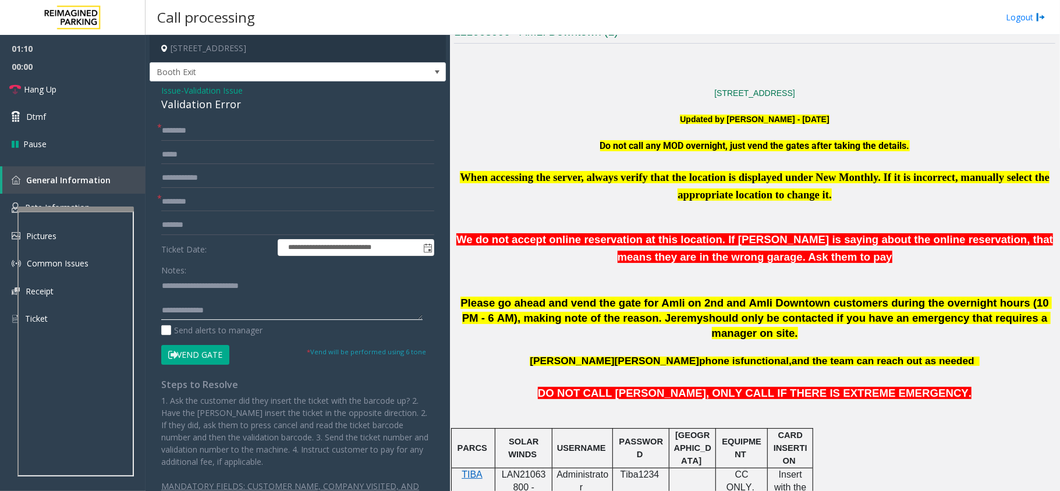
click at [233, 297] on textarea at bounding box center [291, 298] width 261 height 44
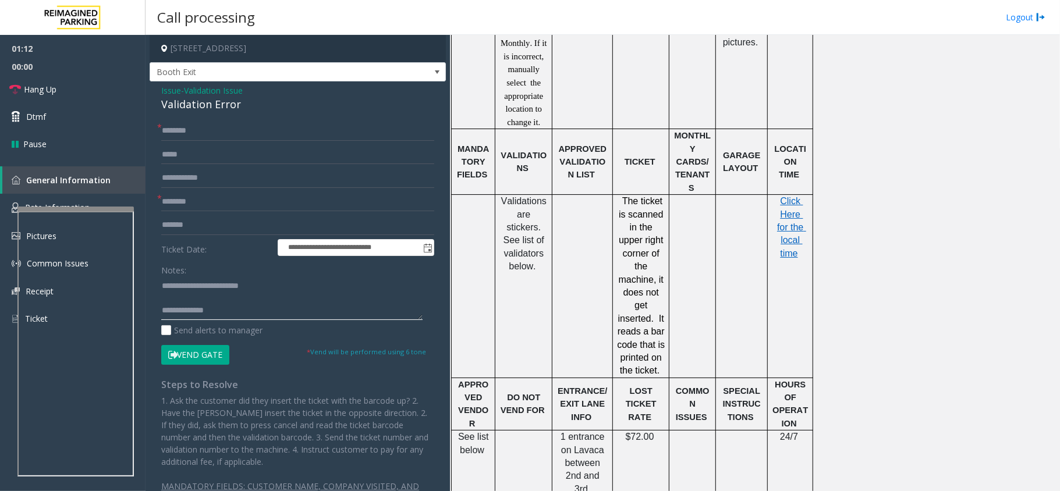
scroll to position [931, 0]
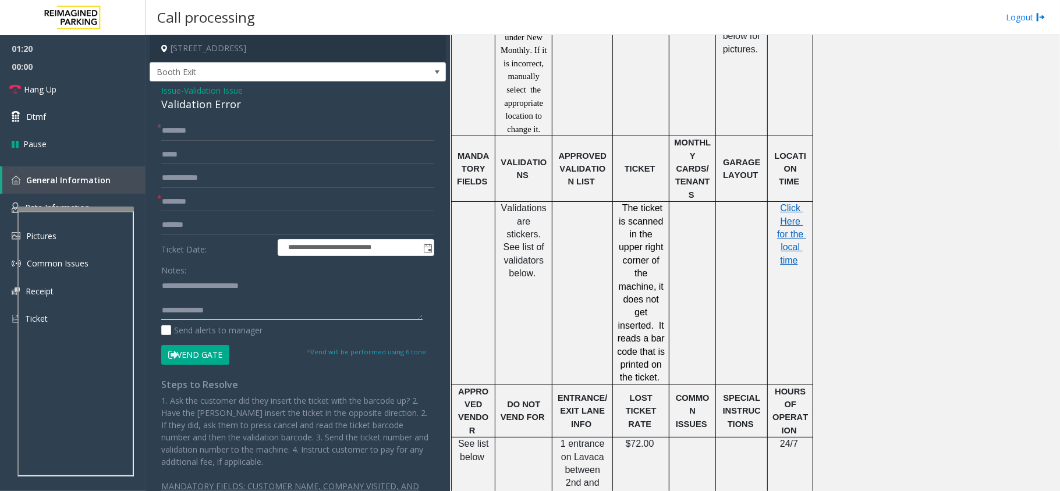
click at [257, 311] on textarea at bounding box center [291, 298] width 261 height 44
type textarea "**********"
click at [191, 203] on input "text" at bounding box center [297, 202] width 273 height 20
type input "********"
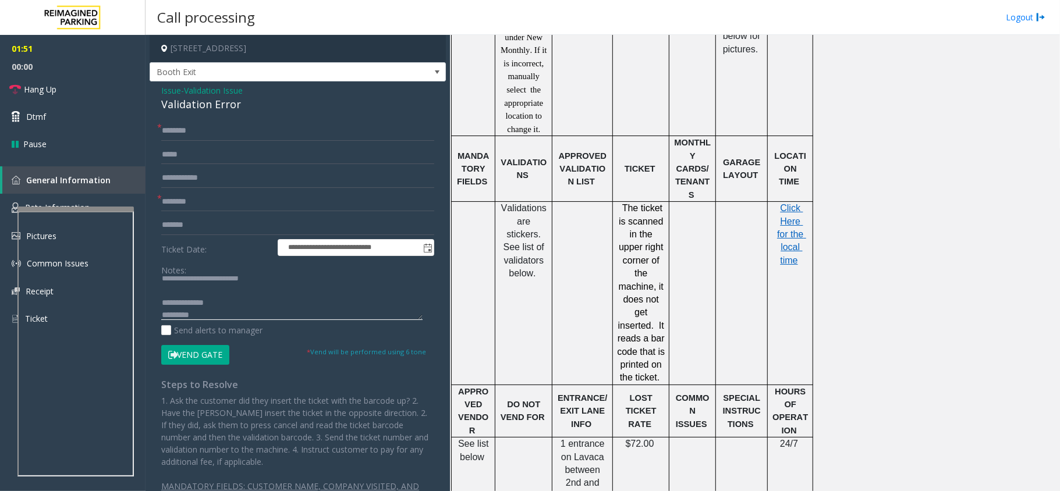
click at [213, 285] on textarea at bounding box center [291, 298] width 261 height 44
click at [201, 291] on textarea at bounding box center [291, 298] width 261 height 44
click at [243, 299] on textarea at bounding box center [291, 298] width 261 height 44
click at [245, 310] on textarea at bounding box center [291, 298] width 261 height 44
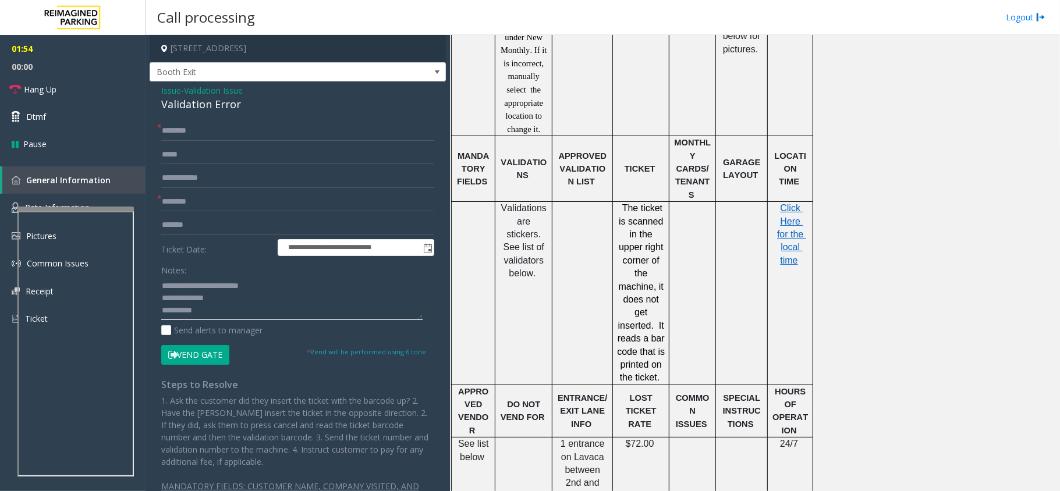
scroll to position [8, 0]
type textarea "**********"
click at [191, 133] on input "text" at bounding box center [297, 131] width 273 height 20
click at [201, 137] on input "text" at bounding box center [297, 131] width 273 height 20
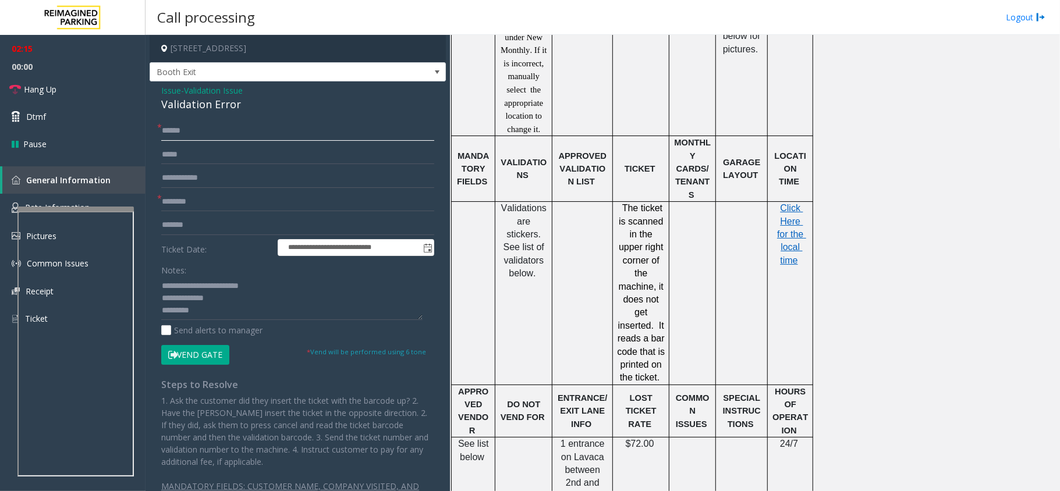
type input "******"
click at [210, 108] on div "Validation Error" at bounding box center [297, 105] width 273 height 16
click at [221, 296] on textarea at bounding box center [291, 298] width 261 height 44
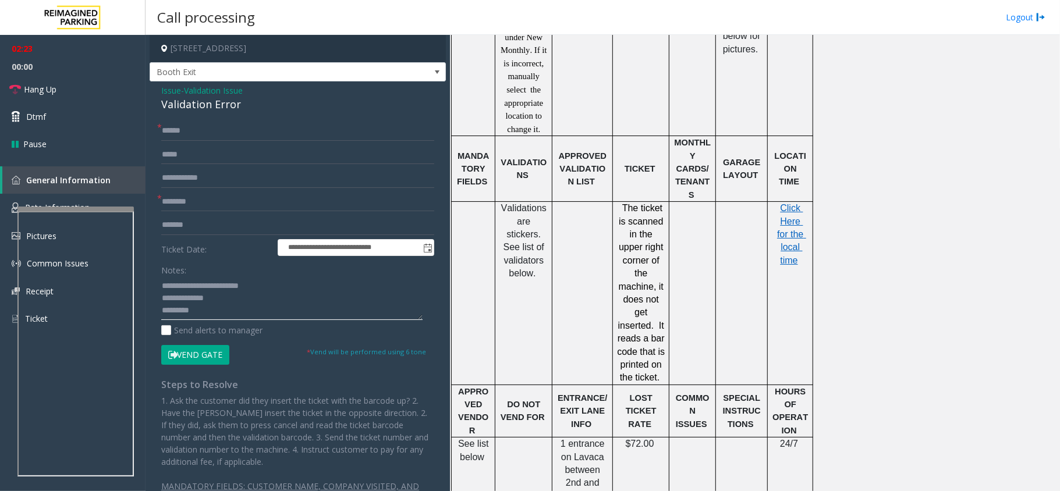
drag, startPoint x: 196, startPoint y: 285, endPoint x: 283, endPoint y: 278, distance: 87.0
click at [283, 278] on textarea at bounding box center [291, 298] width 261 height 44
drag, startPoint x: 193, startPoint y: 288, endPoint x: 297, endPoint y: 276, distance: 104.2
click at [297, 276] on div "Notes:" at bounding box center [297, 290] width 273 height 60
paste textarea
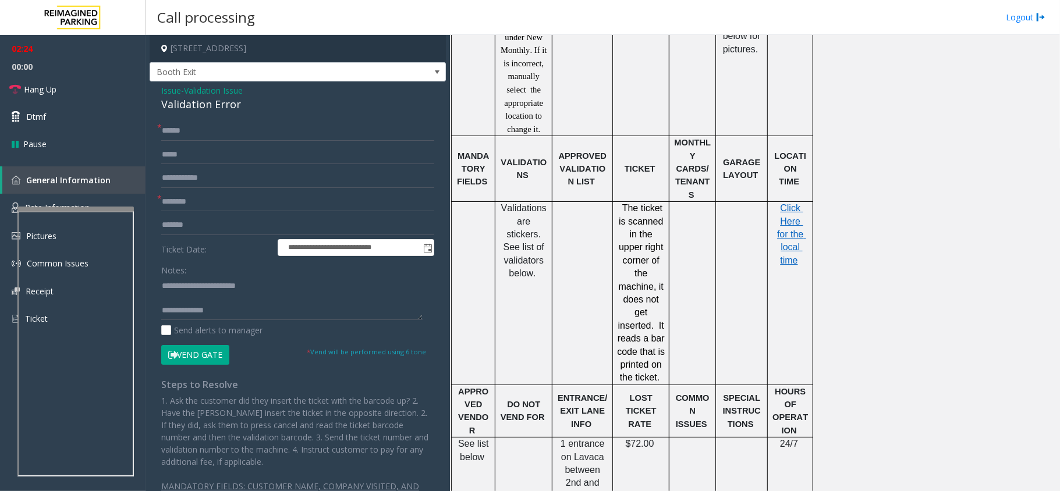
click at [182, 346] on button "Vend Gate" at bounding box center [195, 355] width 68 height 20
click at [215, 290] on textarea at bounding box center [291, 298] width 261 height 44
click at [189, 294] on textarea at bounding box center [291, 298] width 261 height 44
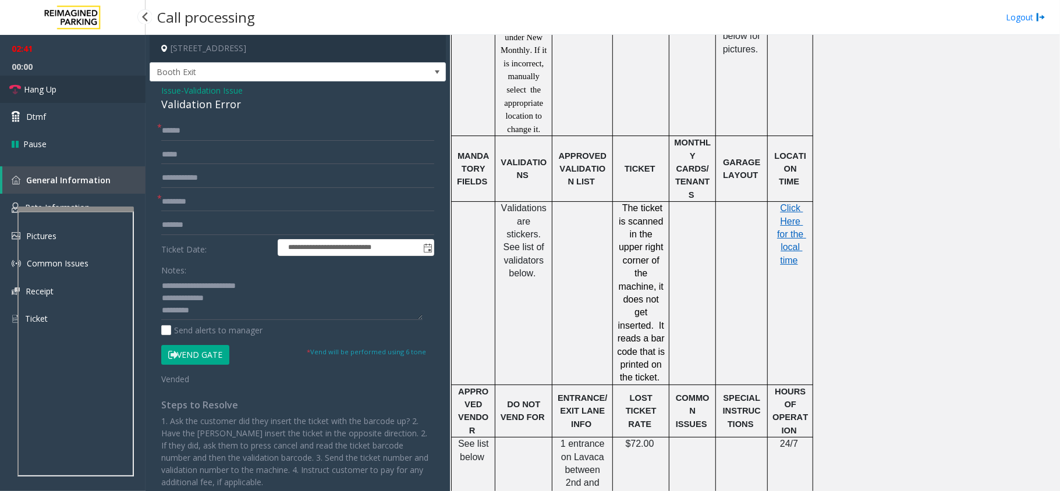
click at [68, 94] on link "Hang Up" at bounding box center [72, 89] width 145 height 27
click at [247, 311] on textarea at bounding box center [291, 298] width 261 height 44
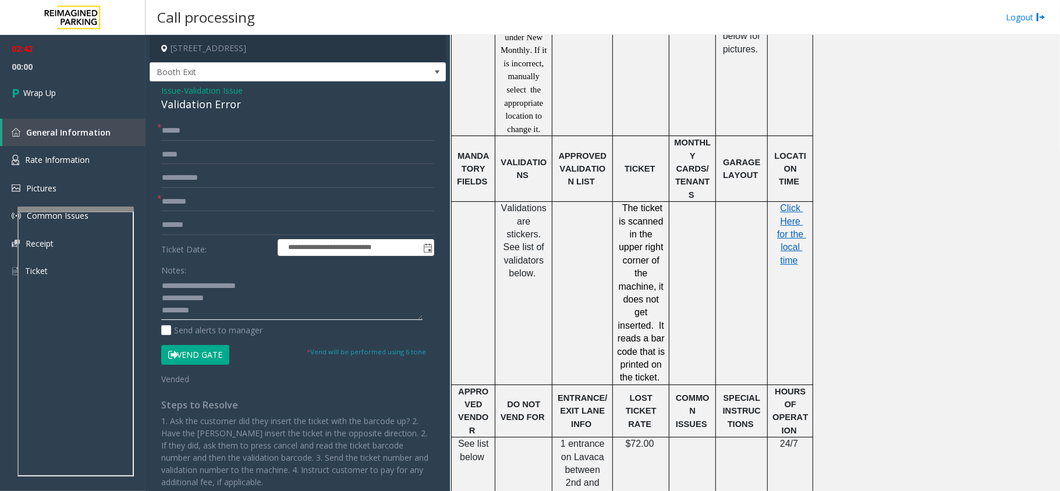
click at [241, 299] on textarea at bounding box center [291, 298] width 261 height 44
click at [219, 303] on textarea at bounding box center [291, 298] width 261 height 44
paste textarea "**********"
type textarea "**********"
click at [62, 90] on link "Wrap Up" at bounding box center [72, 93] width 145 height 34
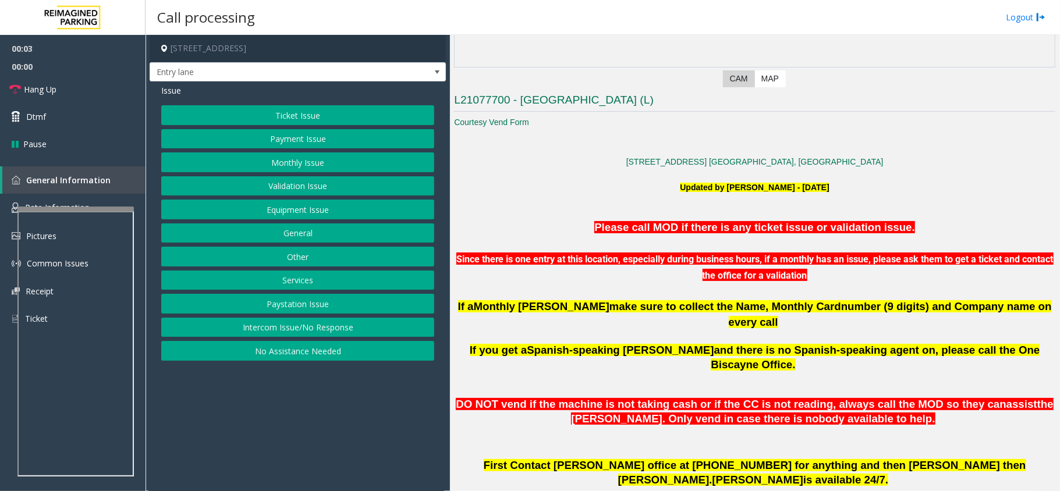
scroll to position [388, 0]
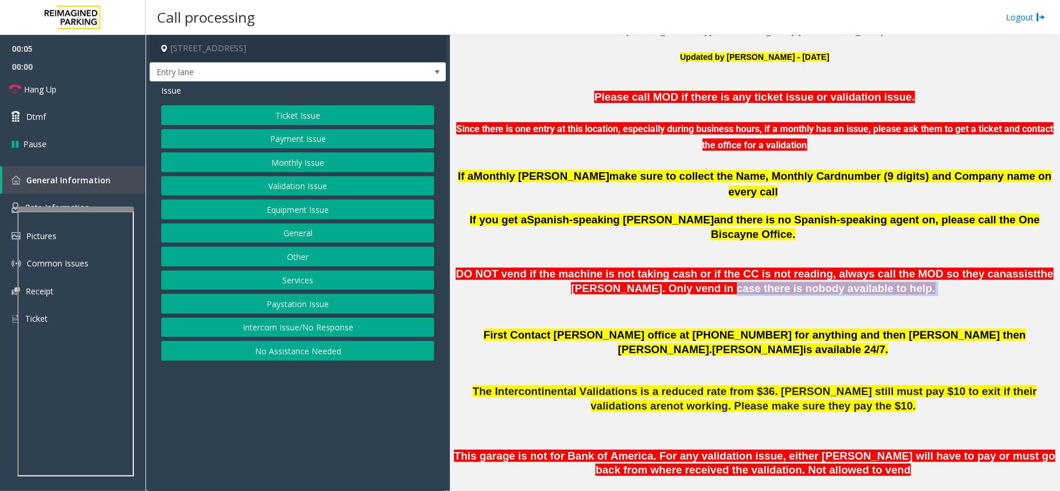
drag, startPoint x: 705, startPoint y: 259, endPoint x: 853, endPoint y: 259, distance: 147.8
click at [853, 267] on p "DO NOT vend if the machine is not taking cash or if the CC is not reading, alwa…" at bounding box center [754, 281] width 601 height 29
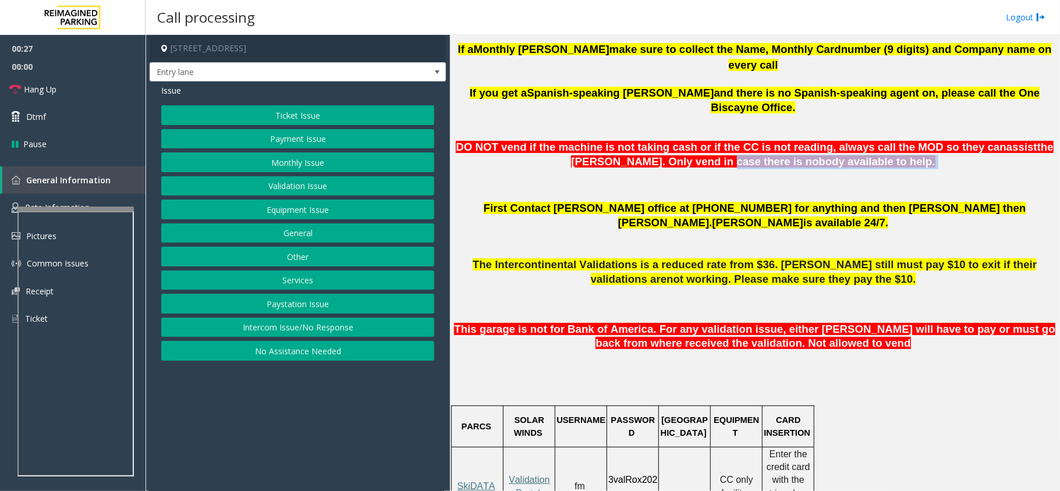
scroll to position [466, 0]
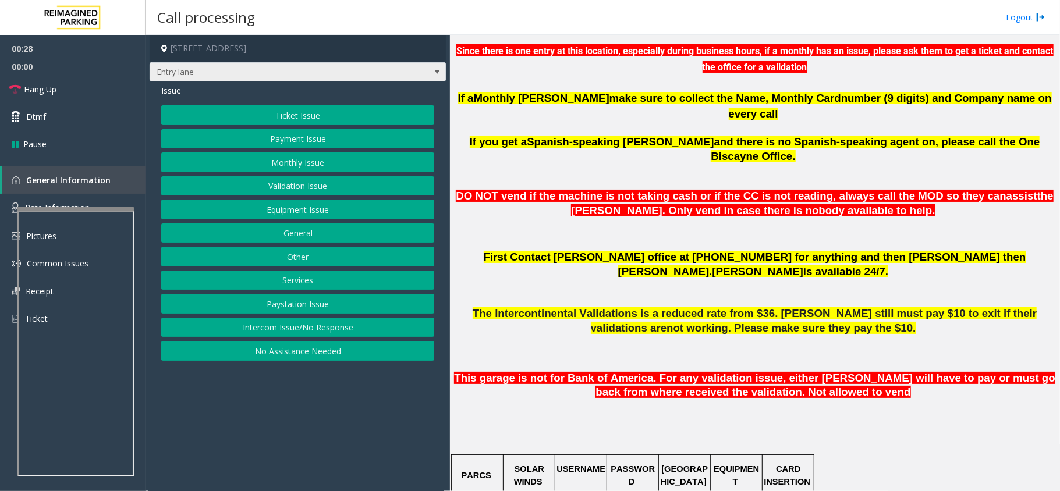
click at [363, 77] on span "Entry lane" at bounding box center [268, 72] width 236 height 19
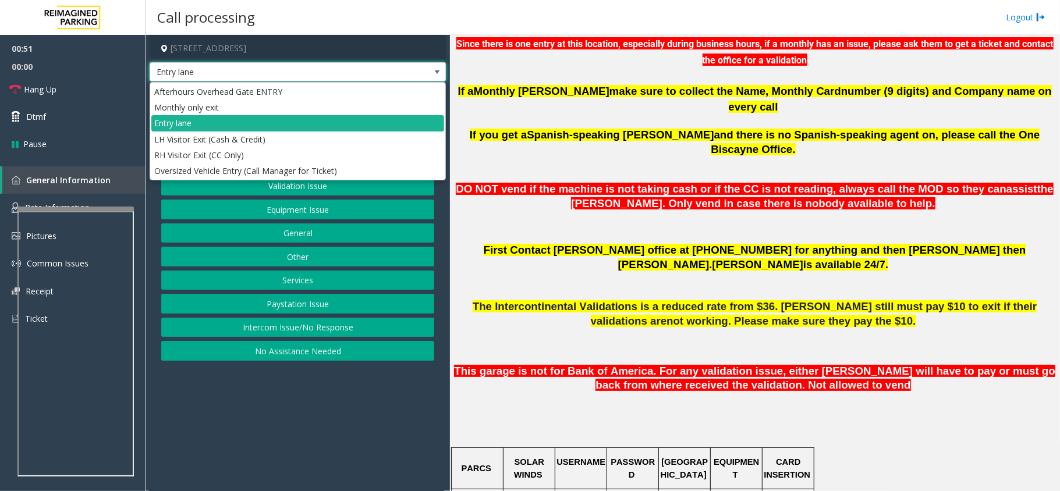
scroll to position [698, 0]
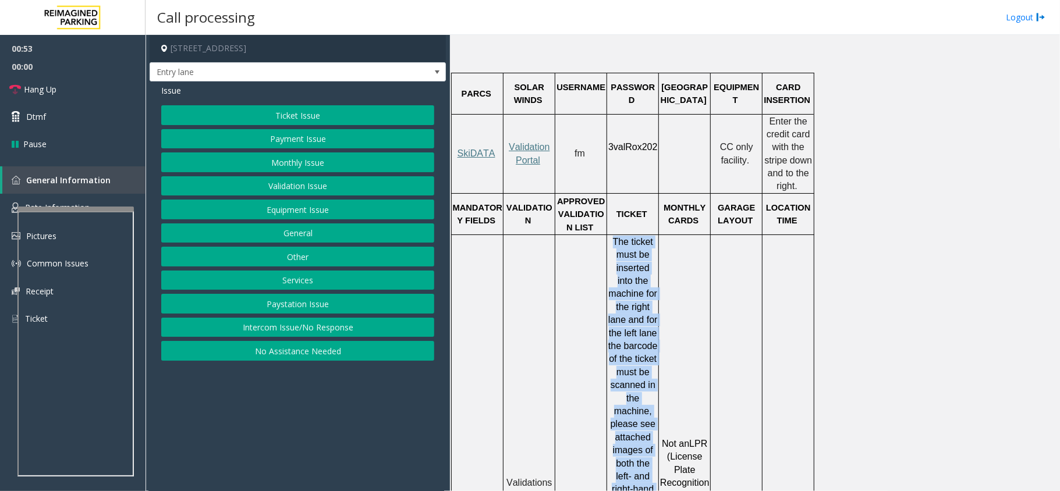
drag, startPoint x: 612, startPoint y: 359, endPoint x: 656, endPoint y: 487, distance: 135.5
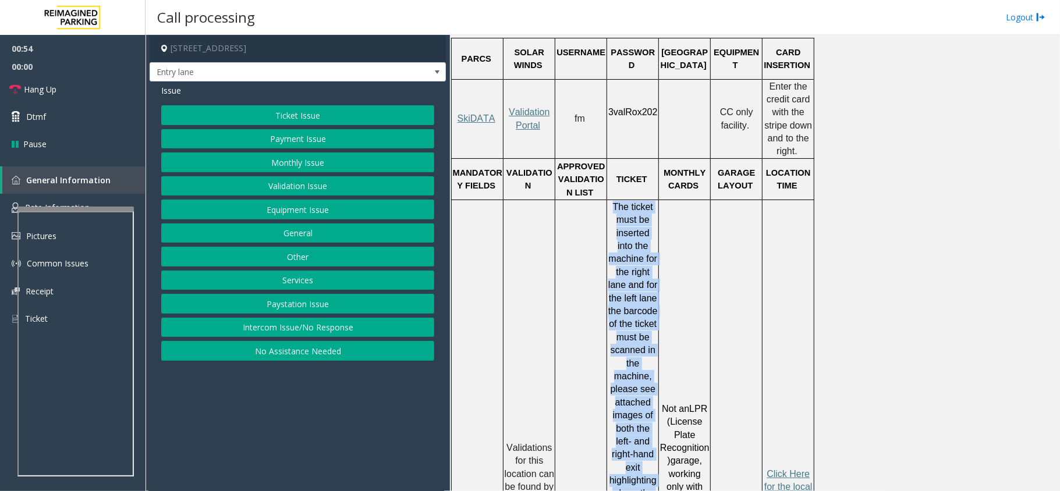
click at [643, 359] on span "The ticket must be inserted into the machine for the right lane and for the lef…" at bounding box center [632, 376] width 49 height 349
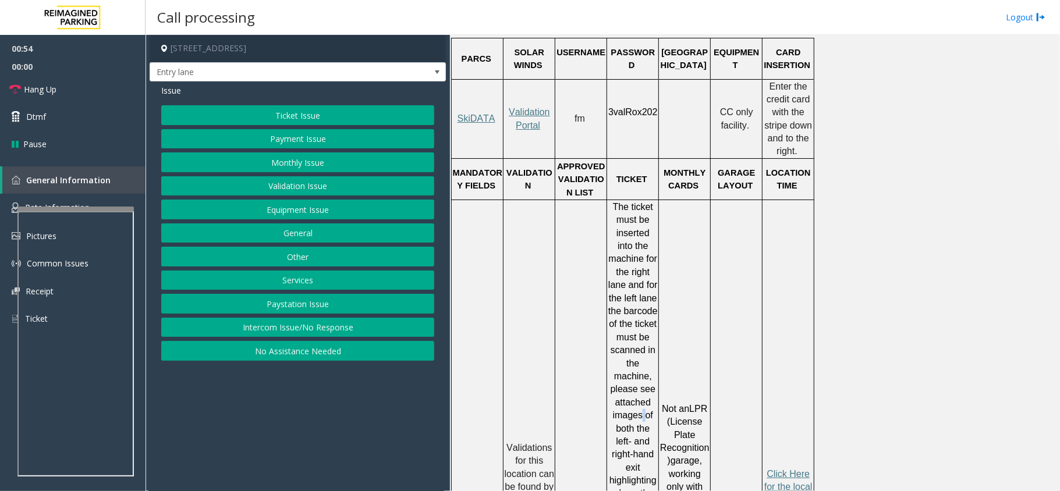
click at [643, 359] on span "The ticket must be inserted into the machine for the right lane and for the lef…" at bounding box center [632, 376] width 49 height 349
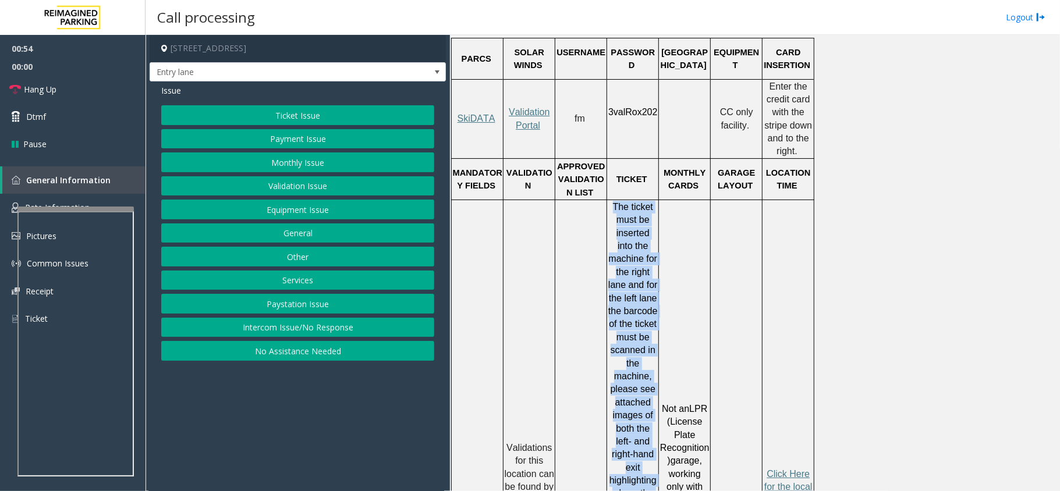
click at [643, 359] on span "The ticket must be inserted into the machine for the right lane and for the lef…" at bounding box center [632, 376] width 49 height 349
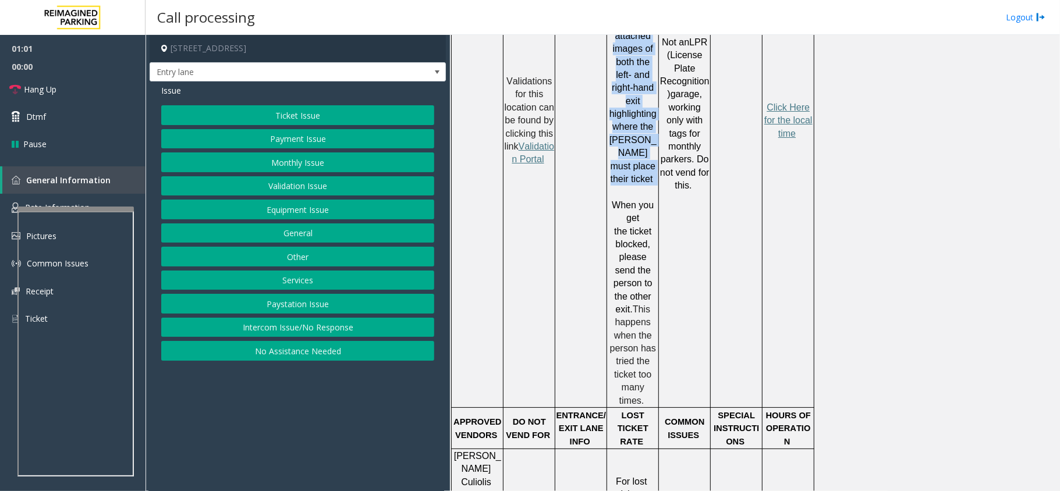
scroll to position [1270, 0]
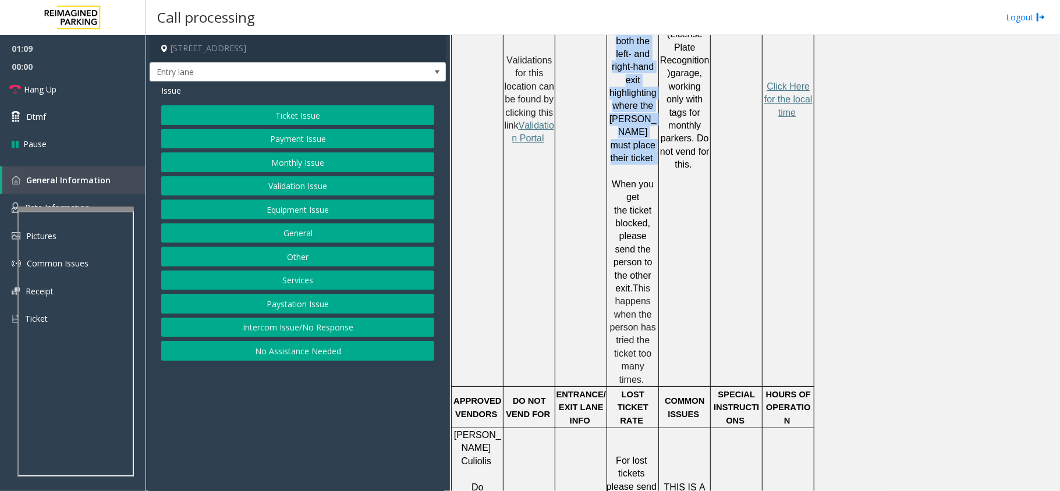
click at [298, 208] on button "Equipment Issue" at bounding box center [297, 210] width 273 height 20
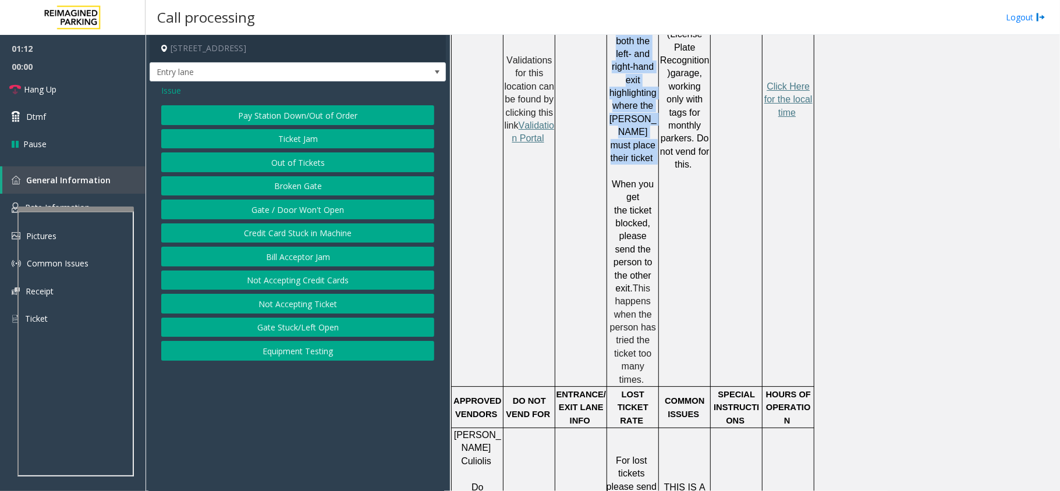
click at [301, 213] on button "Gate / Door Won't Open" at bounding box center [297, 210] width 273 height 20
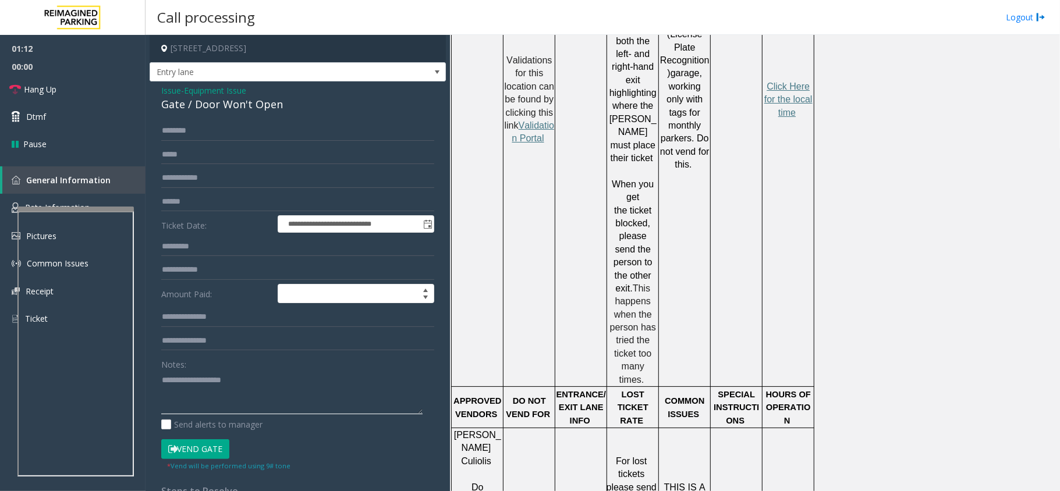
click at [226, 399] on textarea at bounding box center [291, 393] width 261 height 44
paste textarea "**********"
click at [194, 108] on div "Gate / Door Won't Open" at bounding box center [297, 105] width 273 height 16
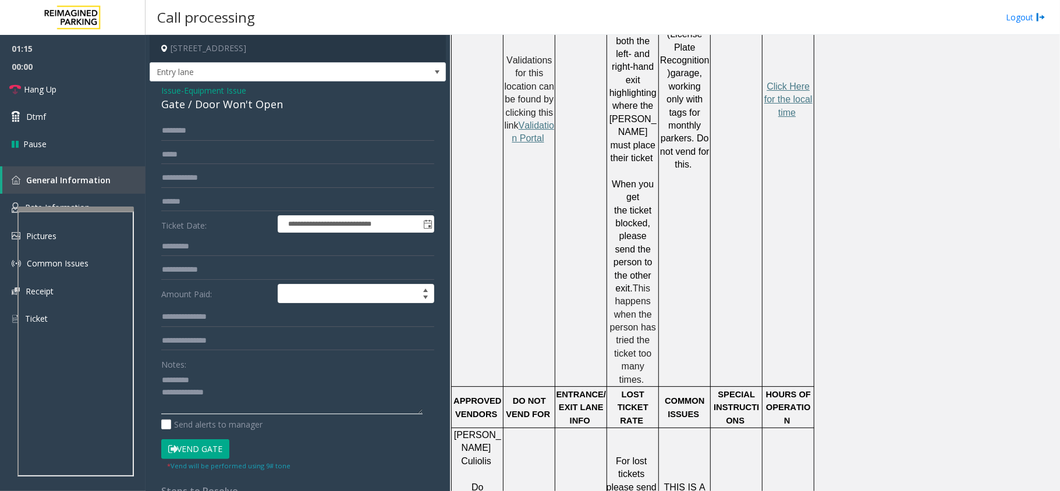
click at [205, 375] on textarea at bounding box center [291, 393] width 261 height 44
paste textarea "**********"
click at [238, 396] on textarea at bounding box center [291, 393] width 261 height 44
click at [164, 380] on textarea at bounding box center [291, 393] width 261 height 44
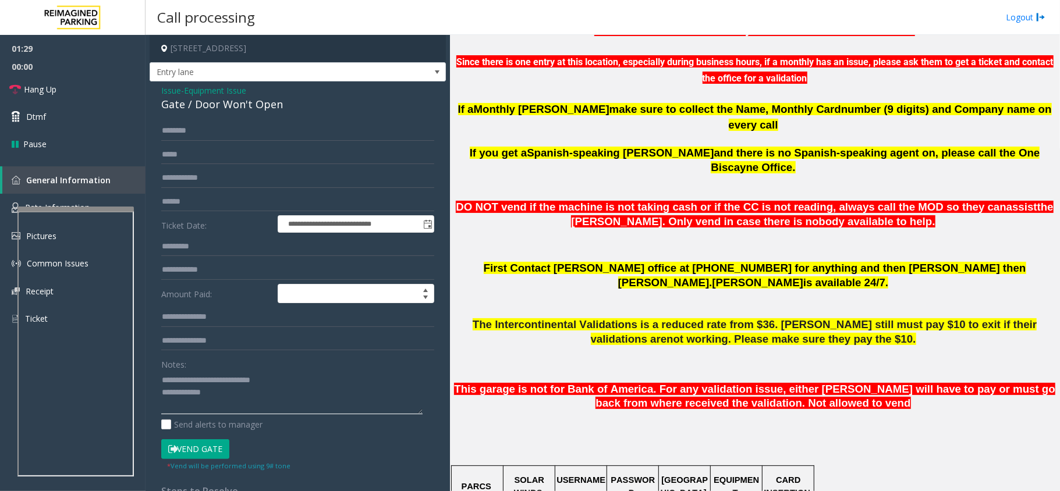
scroll to position [417, 0]
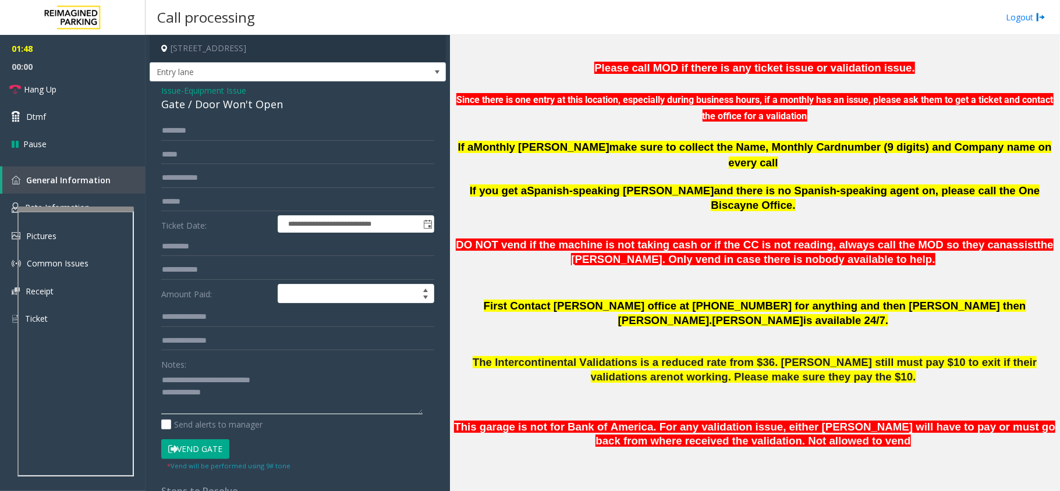
click at [229, 402] on textarea at bounding box center [291, 393] width 261 height 44
paste textarea "**********"
drag, startPoint x: 709, startPoint y: 275, endPoint x: 640, endPoint y: 271, distance: 68.8
click at [640, 300] on span "First Contact Melisa Trujillo office at (786) 910-0764 for anything and then Pa…" at bounding box center [755, 313] width 542 height 27
drag, startPoint x: 211, startPoint y: 393, endPoint x: 389, endPoint y: 392, distance: 178.7
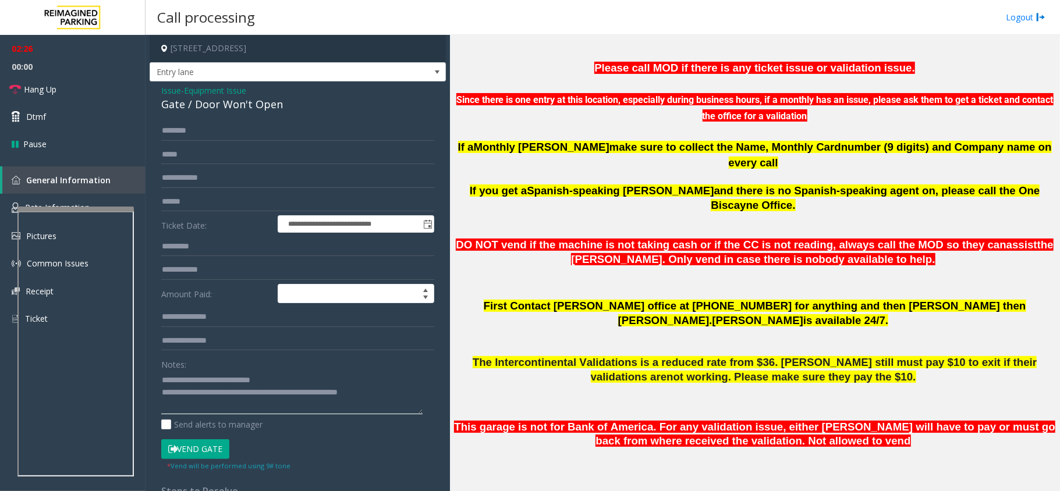
click at [389, 392] on textarea at bounding box center [291, 393] width 261 height 44
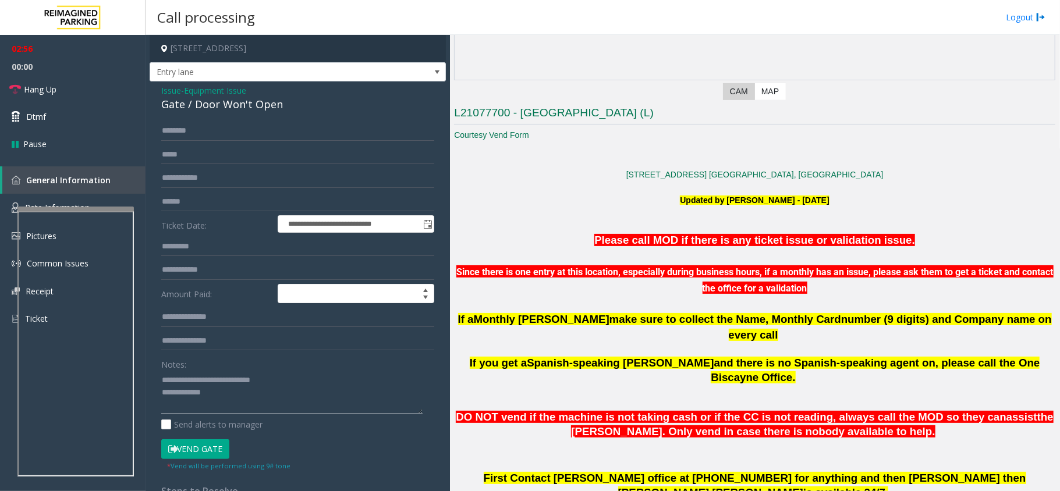
scroll to position [331, 0]
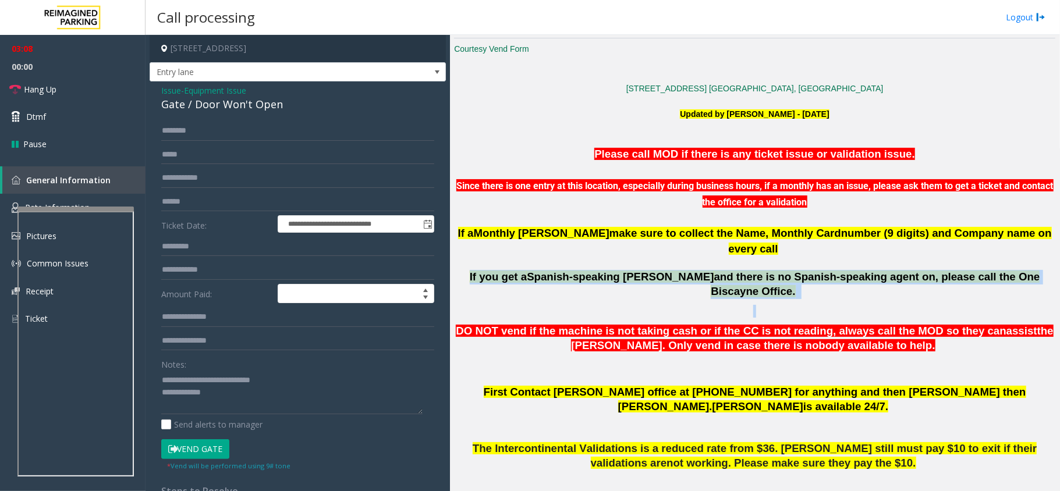
drag, startPoint x: 703, startPoint y: 261, endPoint x: 796, endPoint y: 275, distance: 94.2
click at [796, 305] on p at bounding box center [754, 311] width 601 height 13
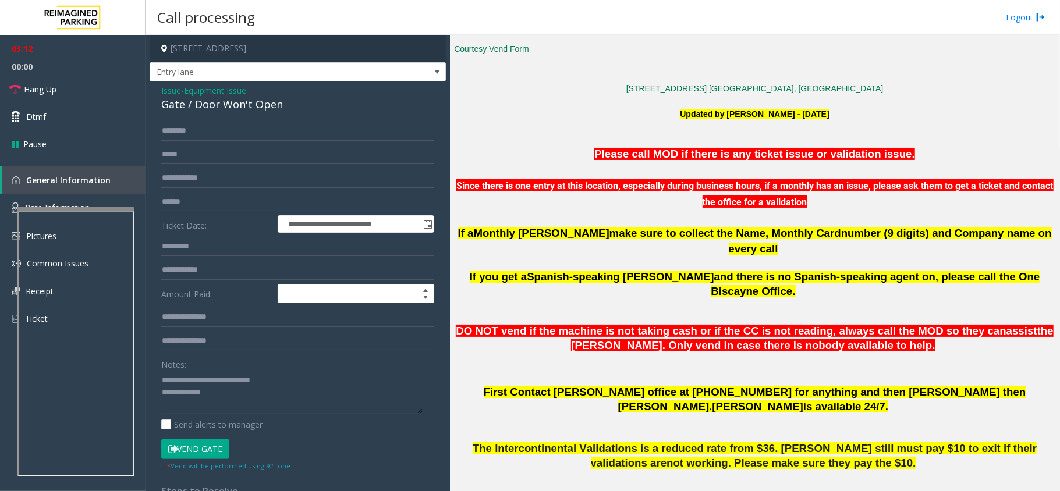
click at [746, 271] on span "and there is no Spanish-speaking agent on, please call the One Biscayne Office." at bounding box center [875, 284] width 329 height 27
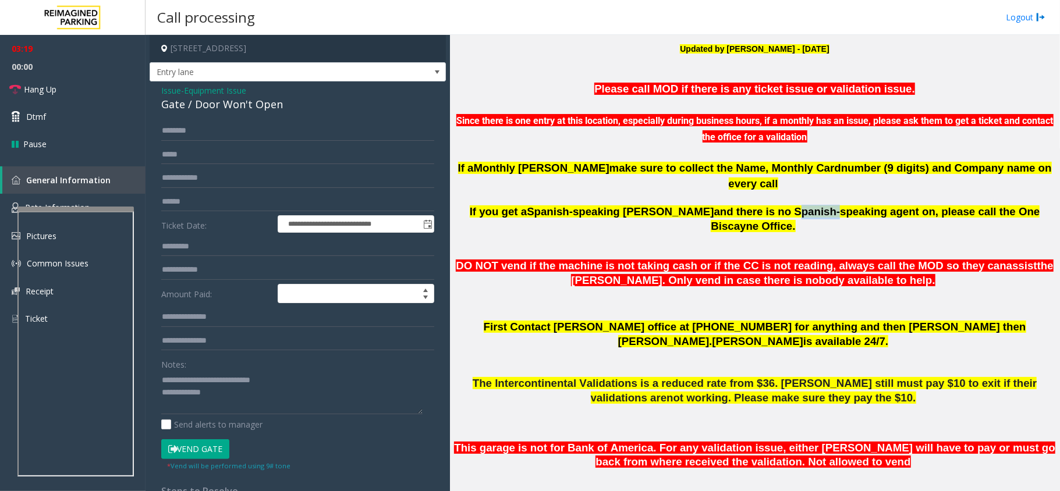
scroll to position [408, 0]
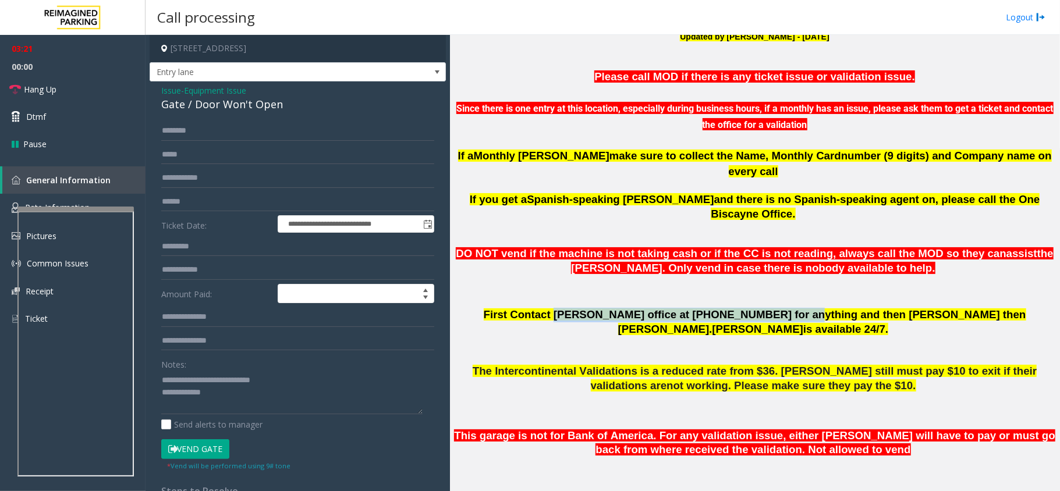
drag, startPoint x: 535, startPoint y: 285, endPoint x: 729, endPoint y: 283, distance: 193.2
click at [729, 308] on span "First Contact Melisa Trujillo office at (786) 910-0764 for anything and then Pa…" at bounding box center [755, 321] width 542 height 27
click at [241, 399] on textarea at bounding box center [291, 393] width 261 height 44
paste textarea "**********"
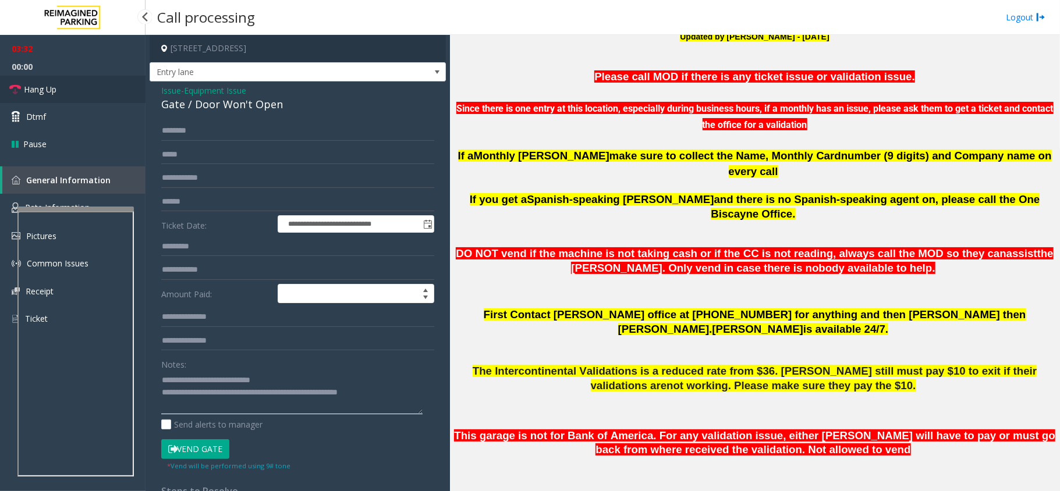
type textarea "**********"
click at [75, 86] on link "Hang Up" at bounding box center [72, 89] width 145 height 27
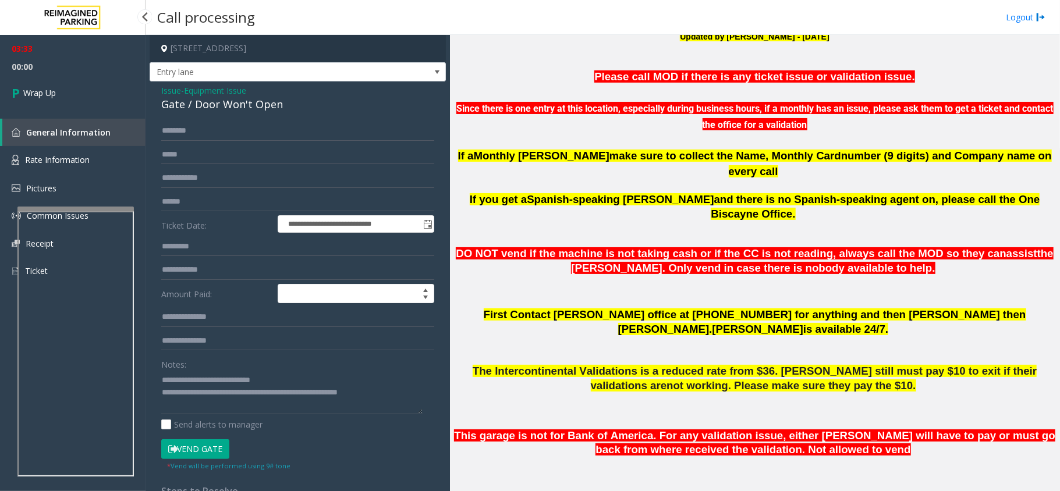
click at [70, 88] on link "Wrap Up" at bounding box center [72, 93] width 145 height 34
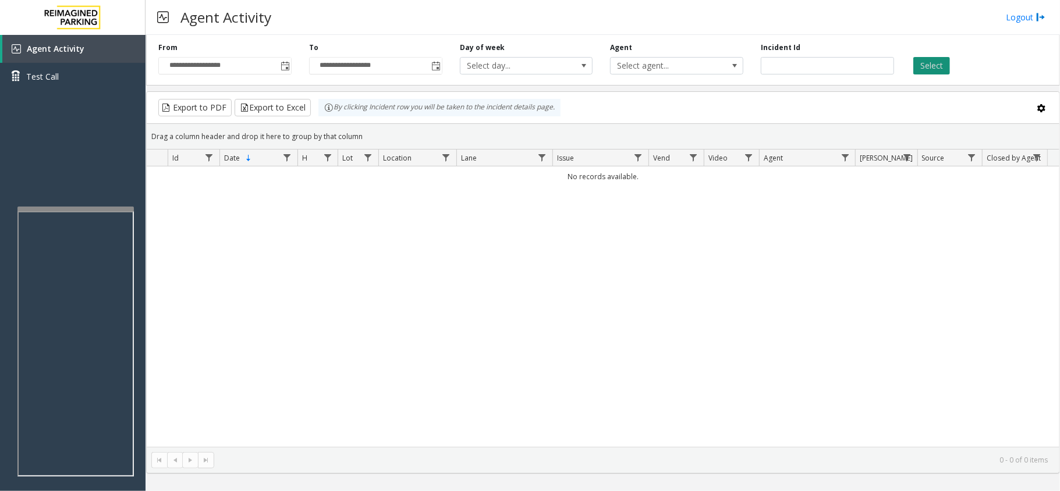
click at [942, 71] on button "Select" at bounding box center [931, 65] width 37 height 17
click at [420, 250] on div "No records available." at bounding box center [603, 306] width 913 height 281
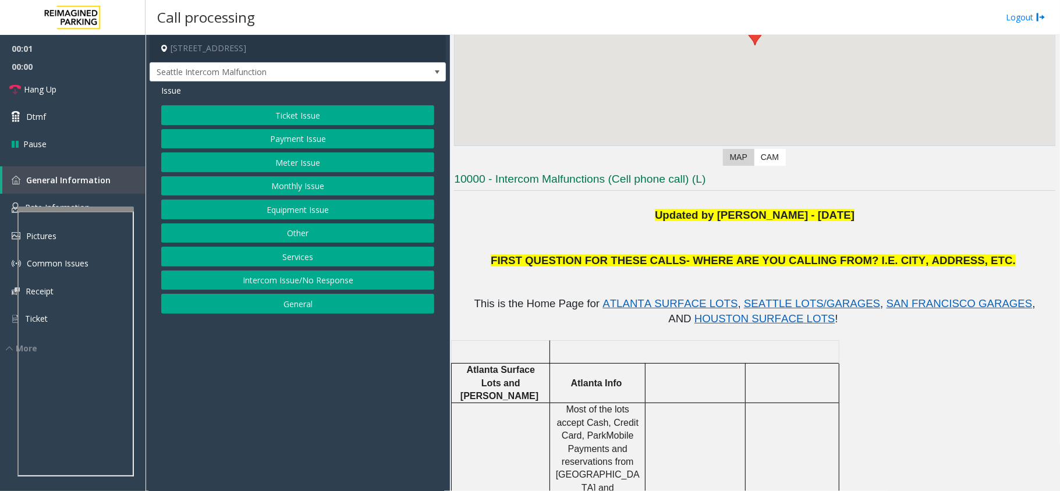
scroll to position [388, 0]
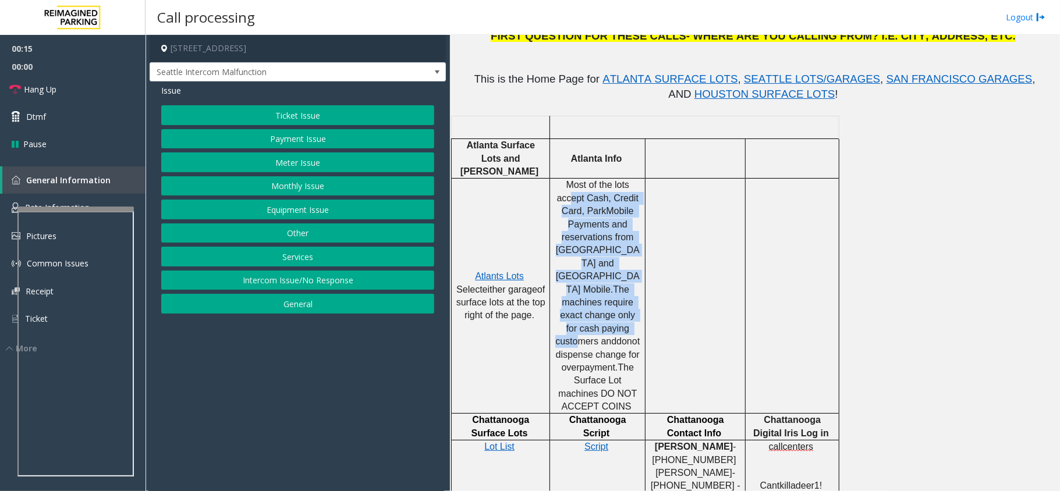
drag, startPoint x: 620, startPoint y: 291, endPoint x: 633, endPoint y: 313, distance: 25.1
click at [632, 311] on p "Most of the lots accept Cash, Credit Card, ParkMobile Payments and reservations…" at bounding box center [597, 296] width 87 height 235
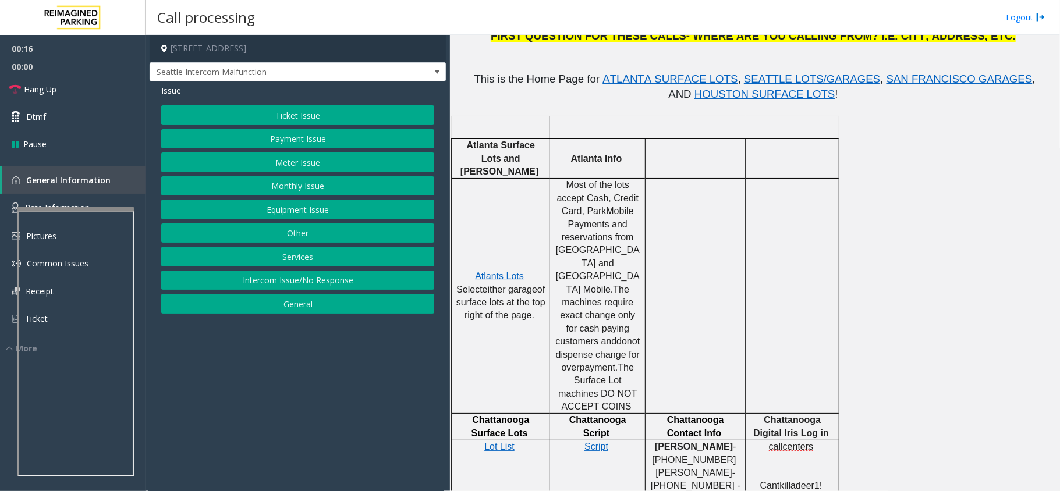
drag, startPoint x: 632, startPoint y: 361, endPoint x: 580, endPoint y: 365, distance: 52.6
click at [580, 365] on p "Most of the lots accept Cash, Credit Card, ParkMobile Payments and reservations…" at bounding box center [597, 296] width 87 height 235
drag, startPoint x: 566, startPoint y: 356, endPoint x: 653, endPoint y: 362, distance: 86.9
click at [653, 362] on tr "Atlants Lots Select either garage of surface lots at the top right of the page.…" at bounding box center [646, 296] width 388 height 235
click at [611, 366] on p "Most of the lots accept Cash, Credit Card, ParkMobile Payments and reservations…" at bounding box center [597, 296] width 87 height 235
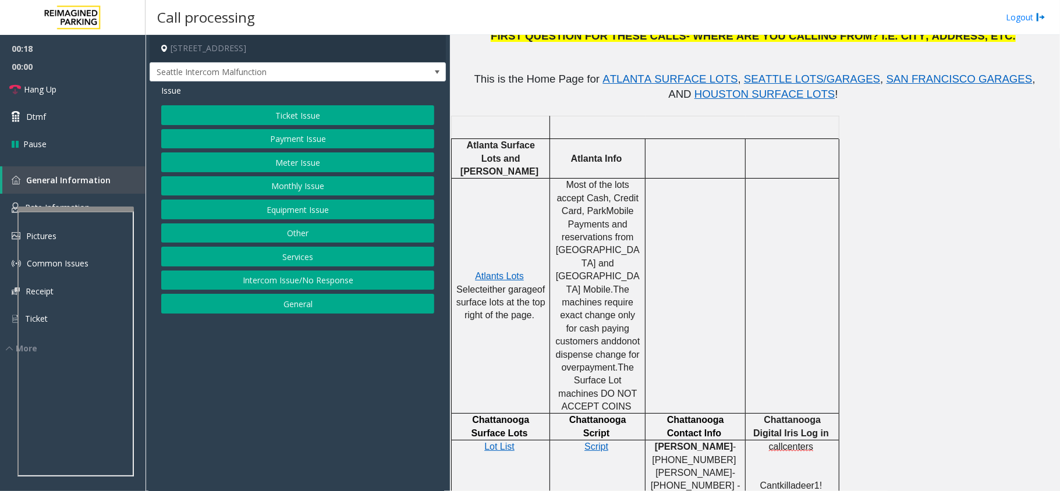
click at [611, 366] on p "Most of the lots accept Cash, Credit Card, ParkMobile Payments and reservations…" at bounding box center [597, 296] width 87 height 235
click at [601, 363] on span "The Surface Lot machines DO NOT ACCEPT COINS" at bounding box center [598, 387] width 81 height 49
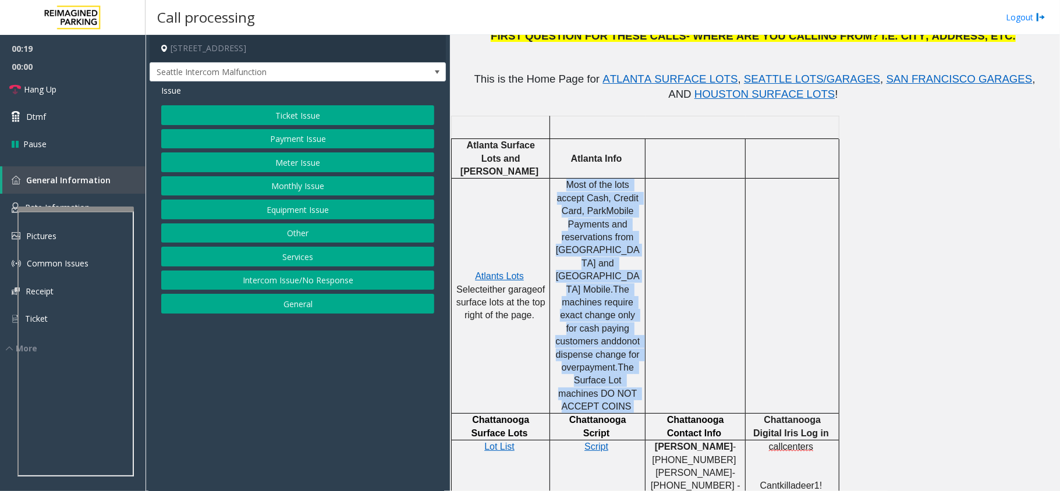
click at [601, 363] on span "The Surface Lot machines DO NOT ACCEPT COINS" at bounding box center [598, 387] width 81 height 49
click at [594, 363] on span "The Surface Lot machines DO NOT ACCEPT COINS" at bounding box center [598, 387] width 81 height 49
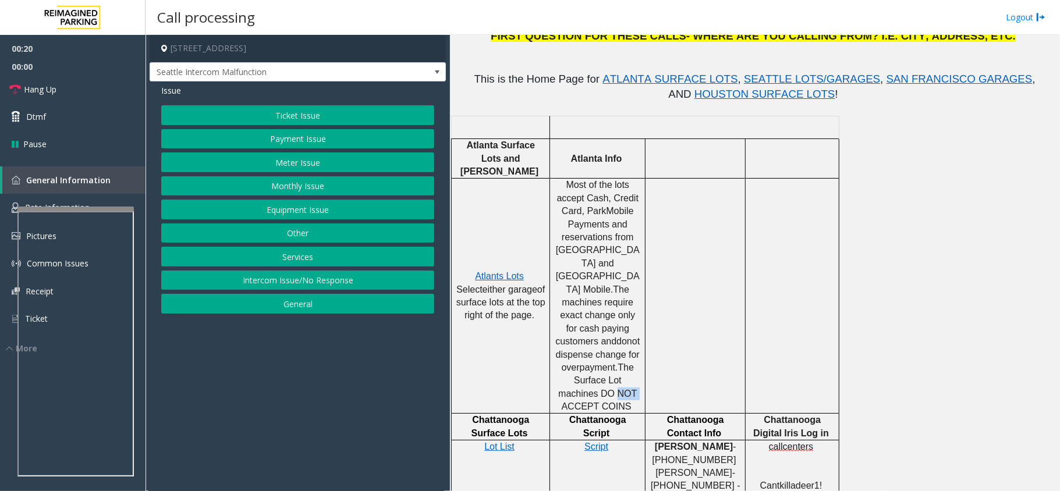
click at [594, 363] on span "The Surface Lot machines DO NOT ACCEPT COINS" at bounding box center [598, 387] width 81 height 49
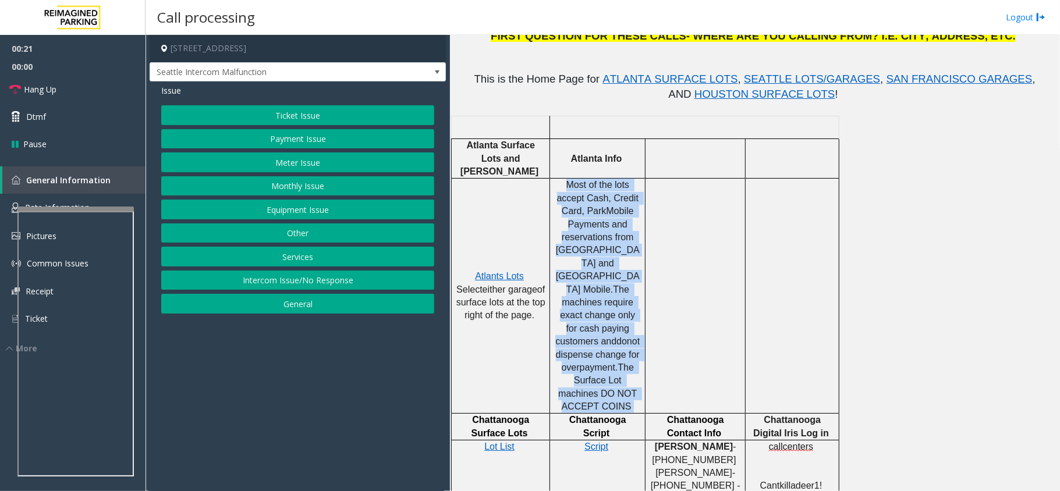
click at [594, 363] on span "The Surface Lot machines DO NOT ACCEPT COINS" at bounding box center [598, 387] width 81 height 49
click at [597, 363] on span "The Surface Lot machines DO NOT ACCEPT COINS" at bounding box center [598, 387] width 81 height 49
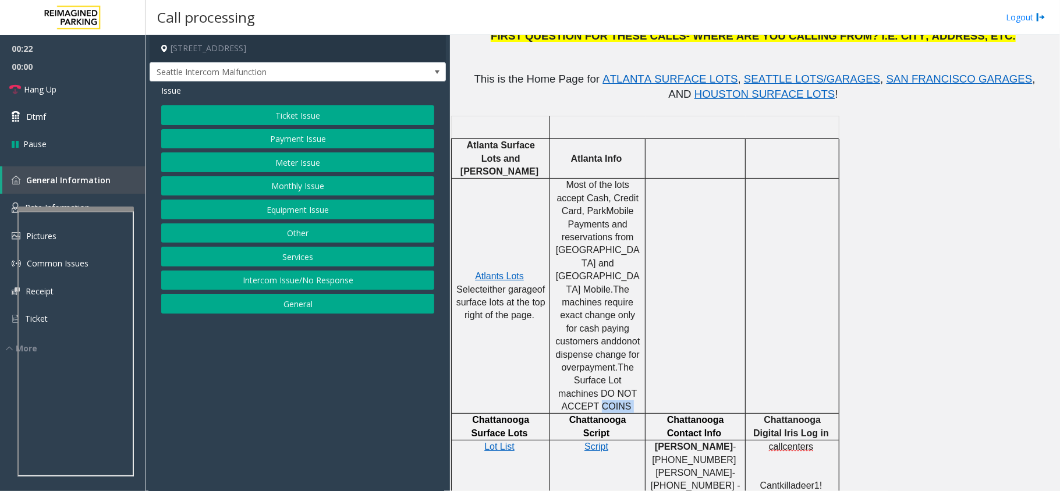
drag, startPoint x: 624, startPoint y: 369, endPoint x: 566, endPoint y: 356, distance: 59.6
click at [556, 362] on p "Most of the lots accept Cash, Credit Card, ParkMobile Payments and reservations…" at bounding box center [597, 296] width 87 height 235
drag, startPoint x: 566, startPoint y: 356, endPoint x: 611, endPoint y: 363, distance: 45.9
click at [611, 363] on p "Most of the lots accept Cash, Credit Card, ParkMobile Payments and reservations…" at bounding box center [597, 296] width 87 height 235
click at [599, 285] on span "The machines require exact change only for cash paying customers and" at bounding box center [596, 316] width 82 height 62
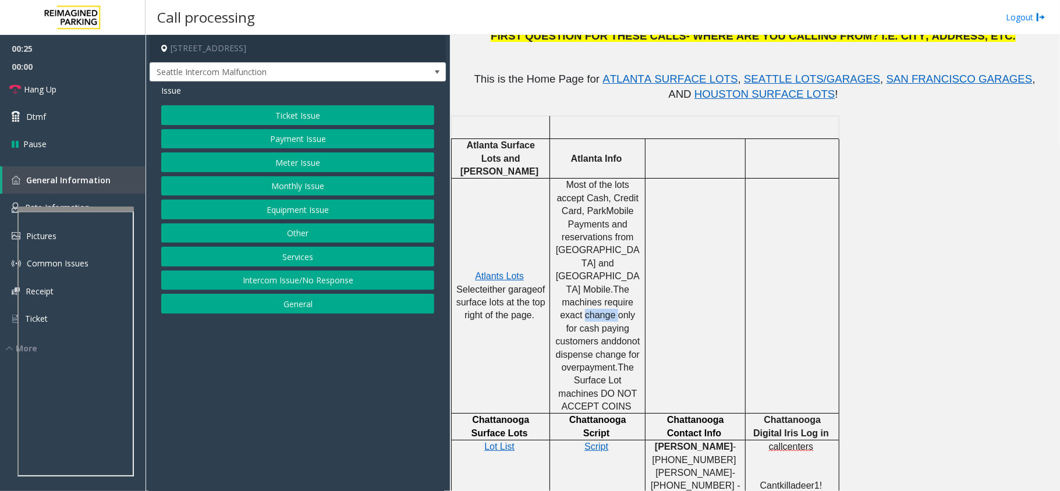
click at [599, 285] on span "The machines require exact change only for cash paying customers and" at bounding box center [596, 316] width 82 height 62
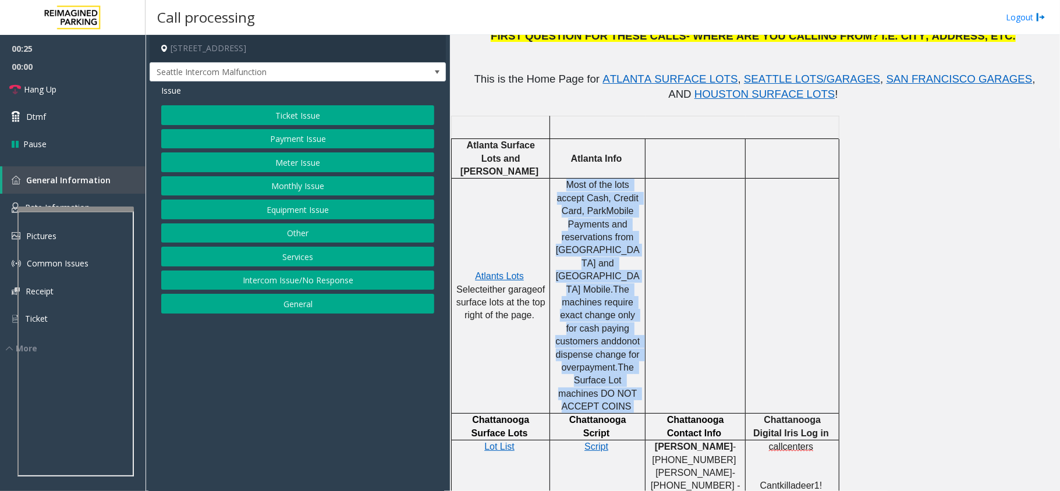
click at [599, 285] on span "The machines require exact change only for cash paying customers and" at bounding box center [596, 316] width 82 height 62
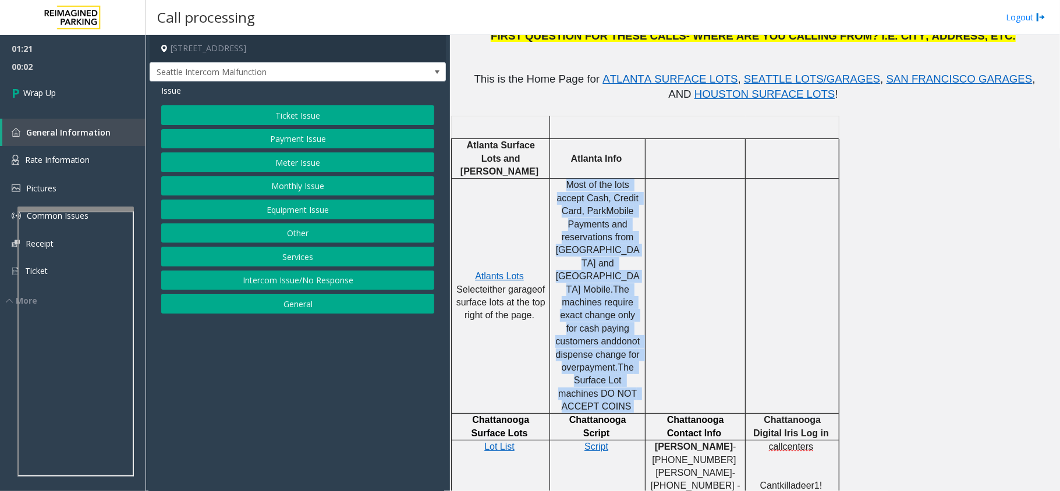
click at [292, 216] on button "Equipment Issue" at bounding box center [297, 210] width 273 height 20
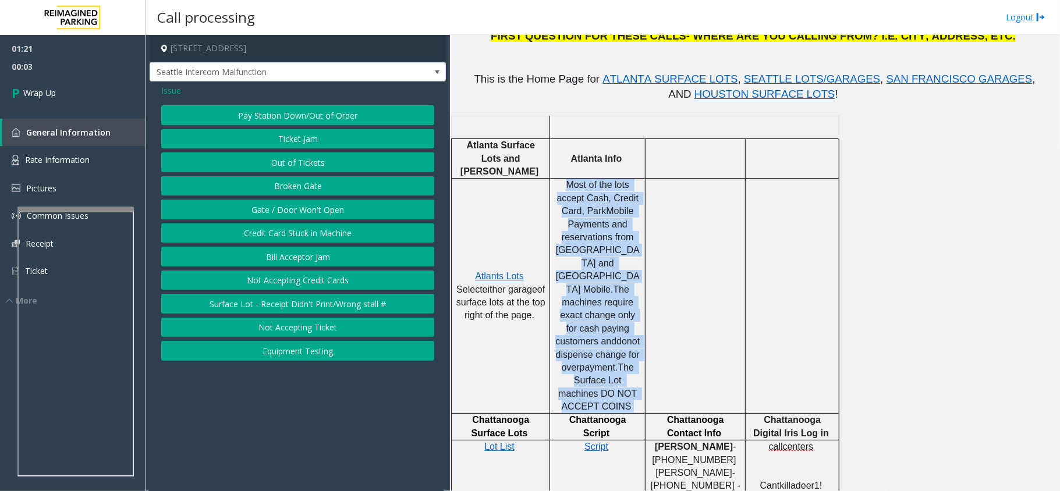
drag, startPoint x: 296, startPoint y: 214, endPoint x: 951, endPoint y: 201, distance: 655.4
click at [297, 212] on button "Gate / Door Won't Open" at bounding box center [297, 210] width 273 height 20
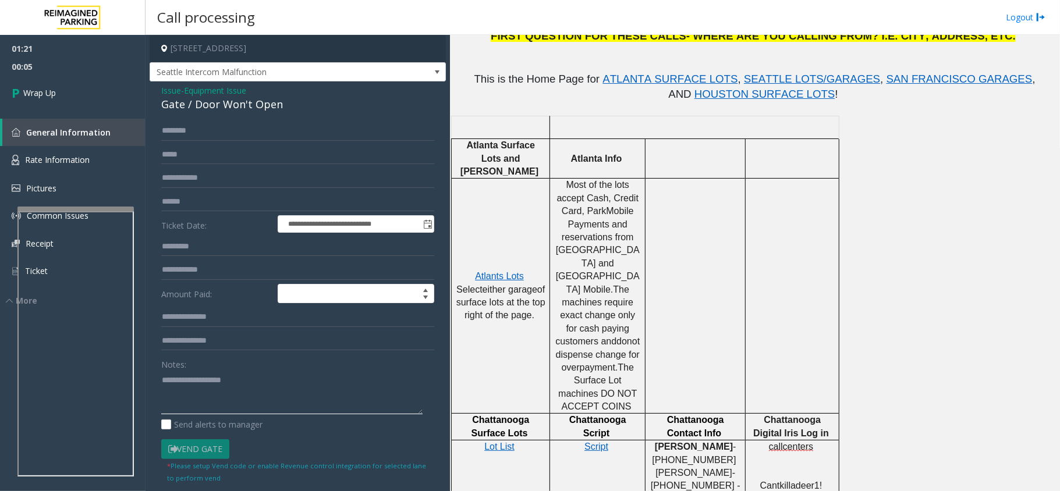
click at [246, 375] on textarea at bounding box center [291, 393] width 261 height 44
paste textarea "**********"
click at [236, 106] on div "Gate / Door Won't Open" at bounding box center [297, 105] width 273 height 16
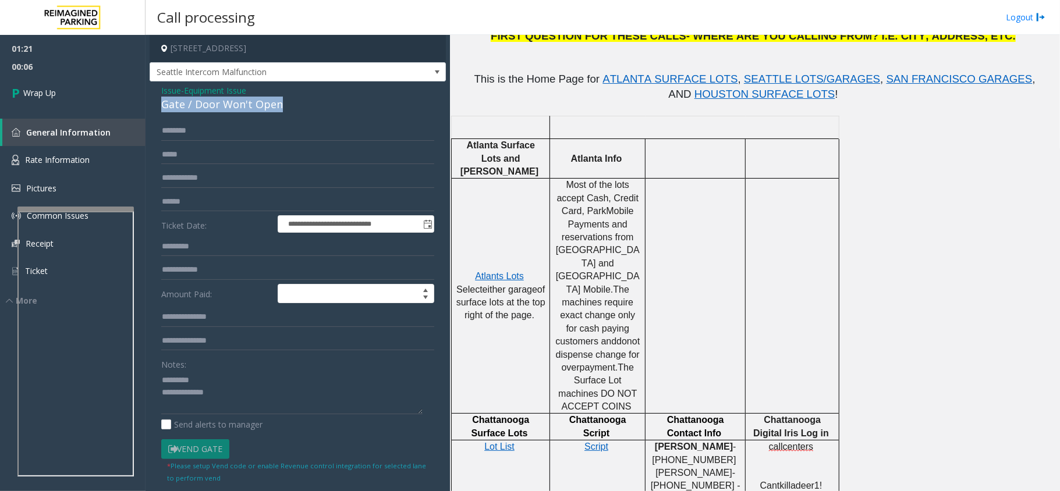
copy div "Gate / Door Won't Open"
click at [223, 371] on textarea at bounding box center [291, 393] width 261 height 44
paste textarea "**********"
drag, startPoint x: 274, startPoint y: 399, endPoint x: 267, endPoint y: 411, distance: 14.1
click at [275, 401] on textarea at bounding box center [291, 393] width 261 height 44
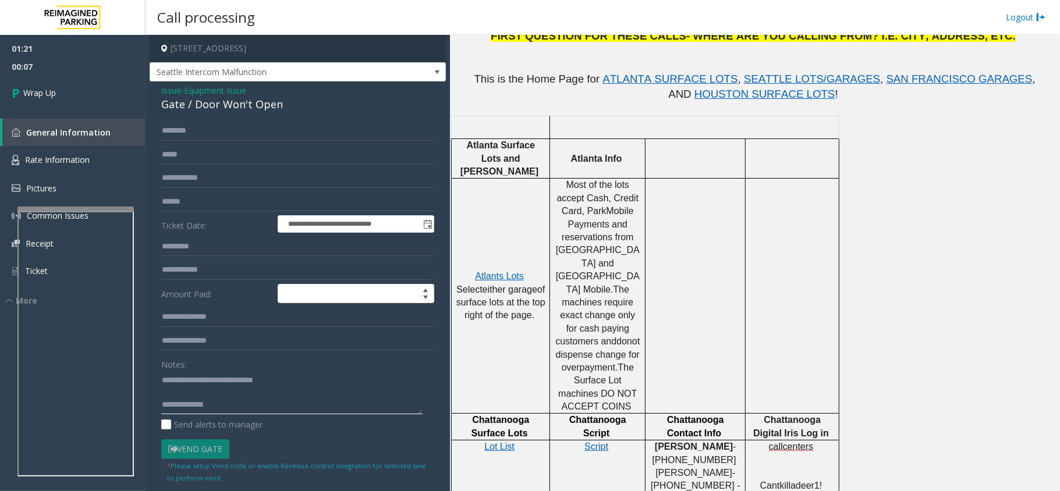
click at [267, 412] on textarea at bounding box center [291, 393] width 261 height 44
click at [272, 410] on textarea at bounding box center [291, 393] width 261 height 44
click at [279, 404] on textarea at bounding box center [291, 393] width 261 height 44
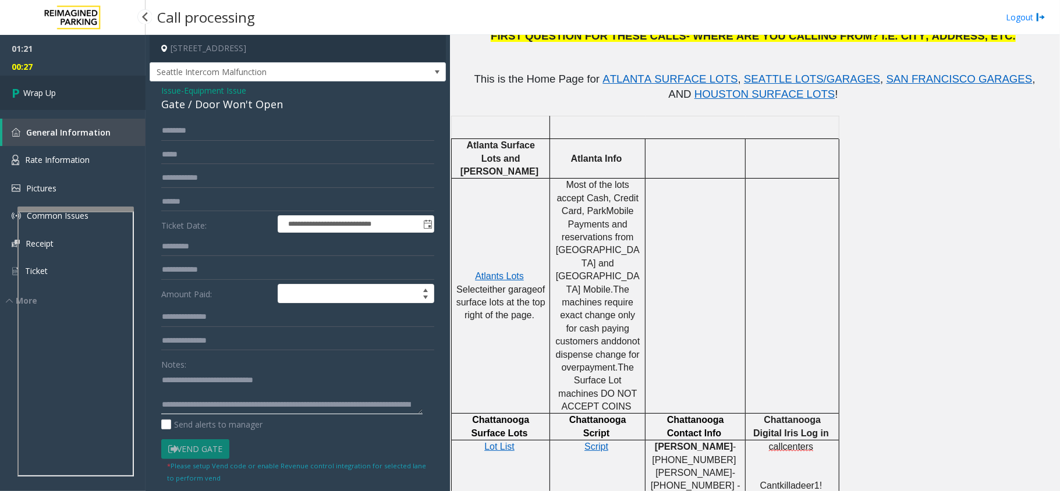
type textarea "**********"
click at [74, 95] on link "Wrap Up" at bounding box center [72, 93] width 145 height 34
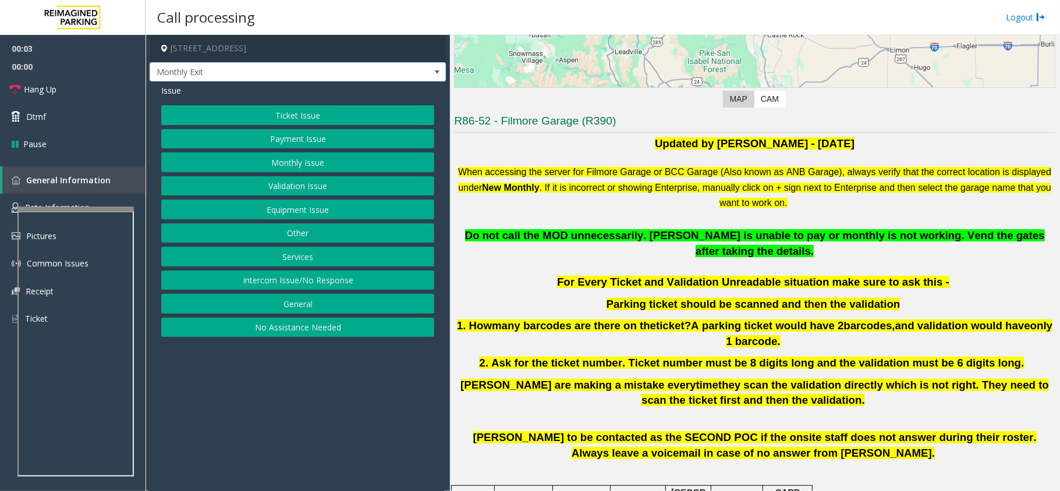
scroll to position [310, 0]
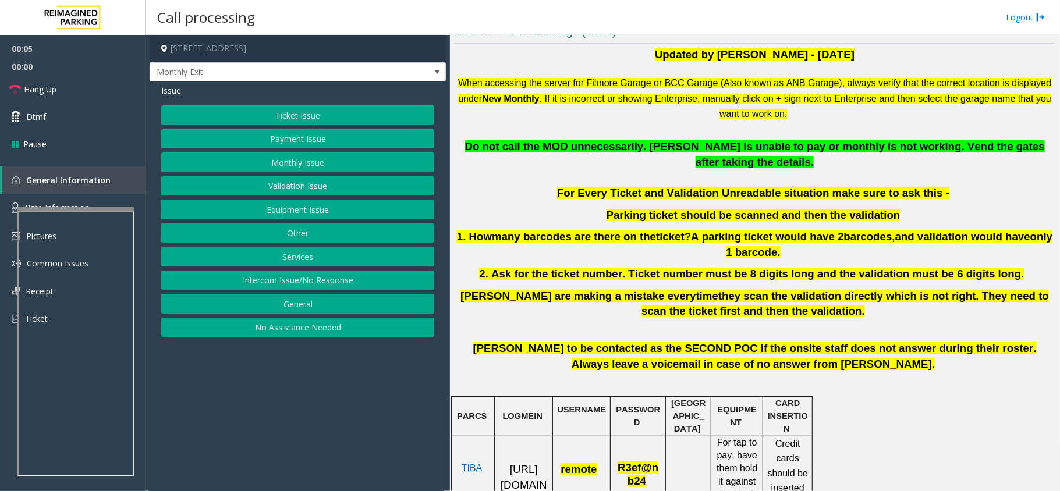
click at [284, 161] on button "Monthly Issue" at bounding box center [297, 162] width 273 height 20
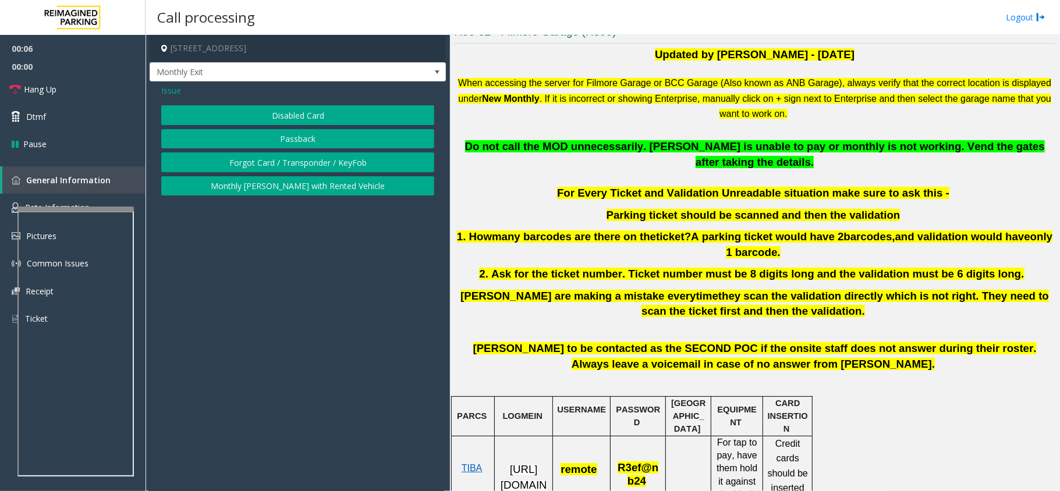
click at [308, 112] on button "Disabled Card" at bounding box center [297, 115] width 273 height 20
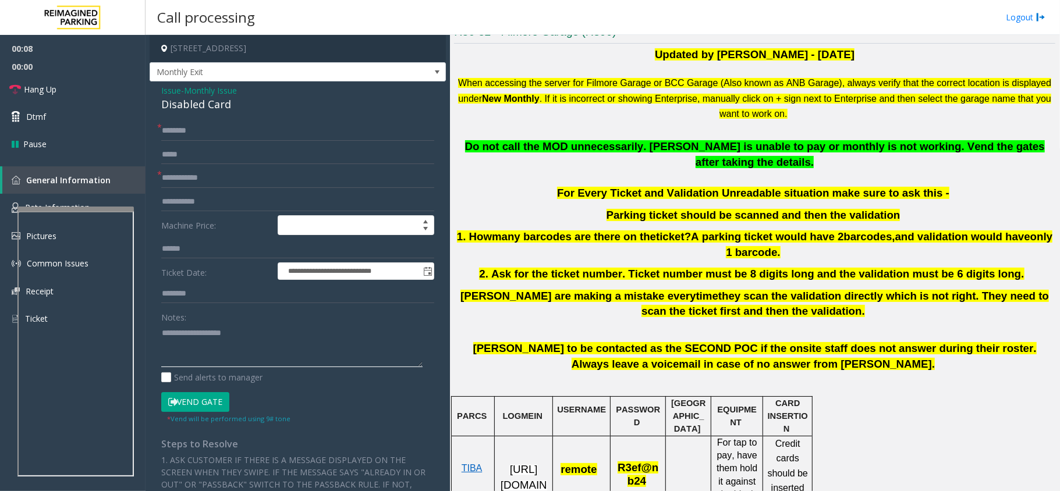
drag, startPoint x: 214, startPoint y: 352, endPoint x: 214, endPoint y: 345, distance: 7.6
click at [214, 352] on textarea at bounding box center [291, 346] width 261 height 44
paste textarea "**********"
click at [210, 108] on div "Disabled Card" at bounding box center [297, 105] width 273 height 16
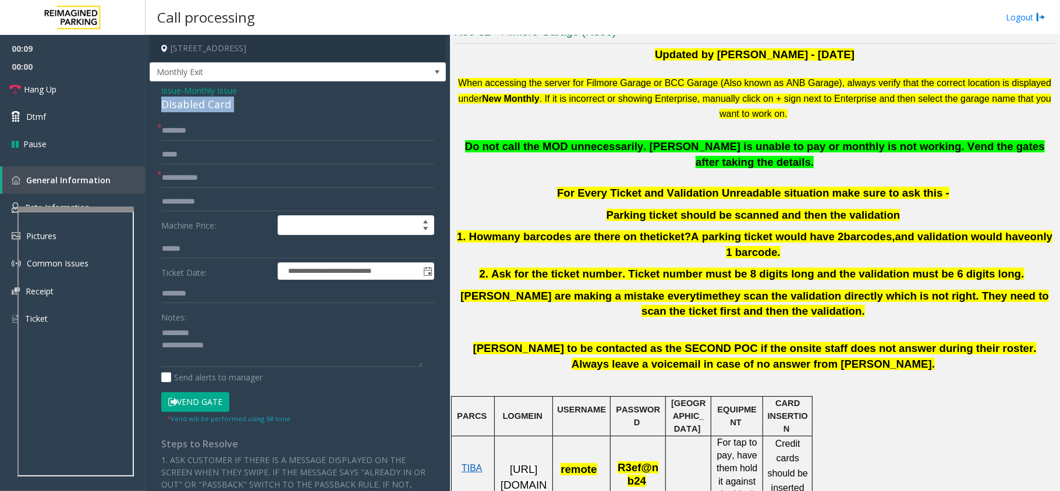
click at [210, 107] on div "Disabled Card" at bounding box center [297, 105] width 273 height 16
copy div "Disabled Card"
click at [221, 329] on textarea at bounding box center [291, 346] width 261 height 44
paste textarea "**********"
type textarea "**********"
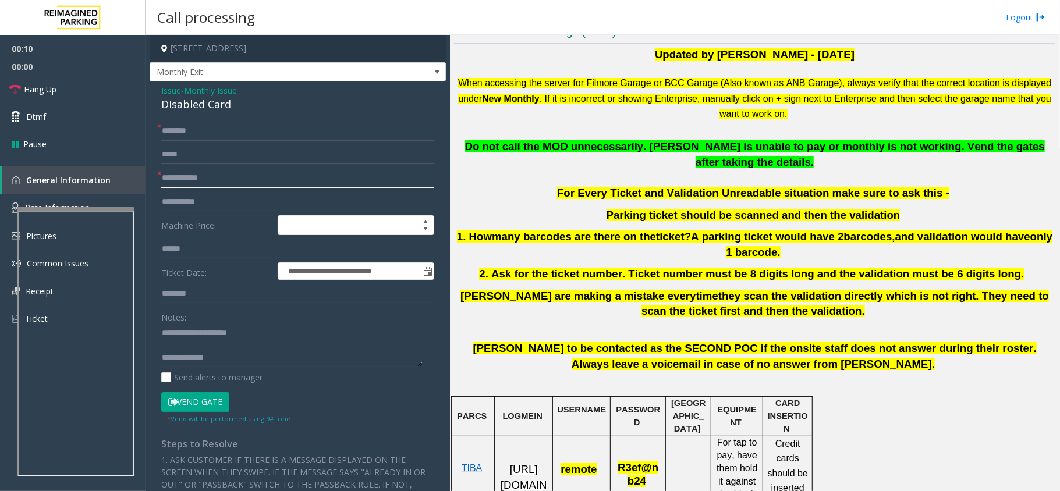
click at [204, 180] on input "text" at bounding box center [297, 178] width 273 height 20
type input "****"
click at [254, 126] on input "text" at bounding box center [297, 131] width 273 height 20
click at [255, 126] on input "*********" at bounding box center [297, 131] width 273 height 20
type input "*********"
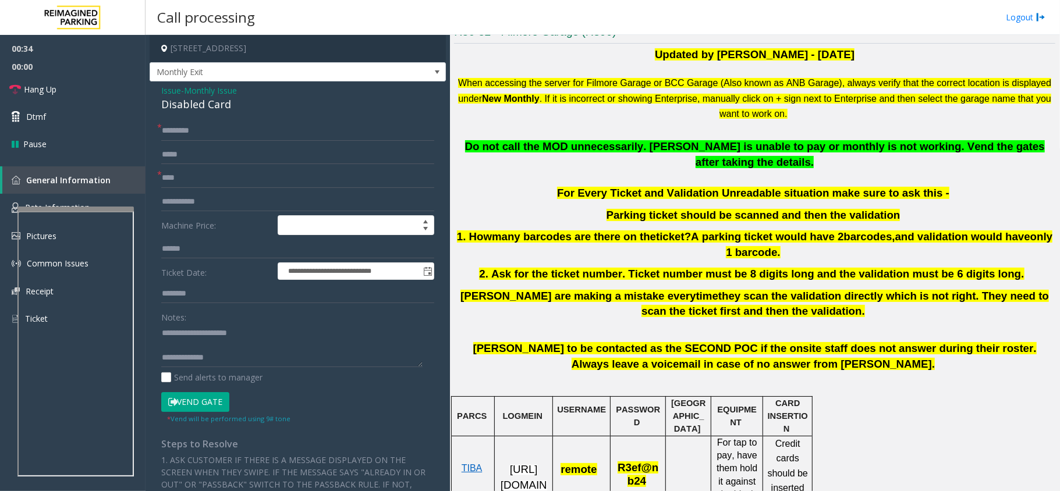
click at [221, 189] on form "**********" at bounding box center [297, 272] width 273 height 303
click at [215, 171] on input "****" at bounding box center [297, 178] width 273 height 20
click at [190, 129] on input "*********" at bounding box center [297, 131] width 273 height 20
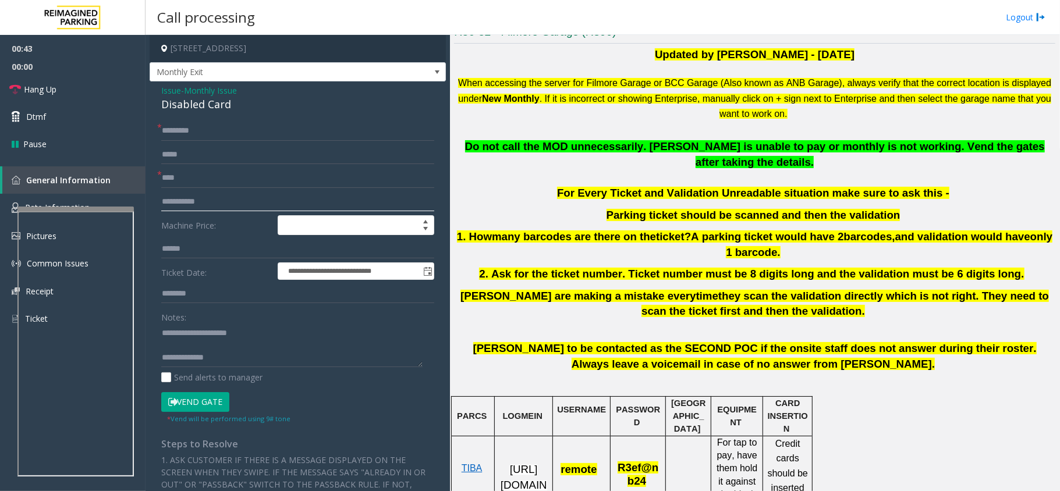
click at [226, 196] on input "text" at bounding box center [297, 202] width 273 height 20
click at [213, 185] on input "****" at bounding box center [297, 178] width 273 height 20
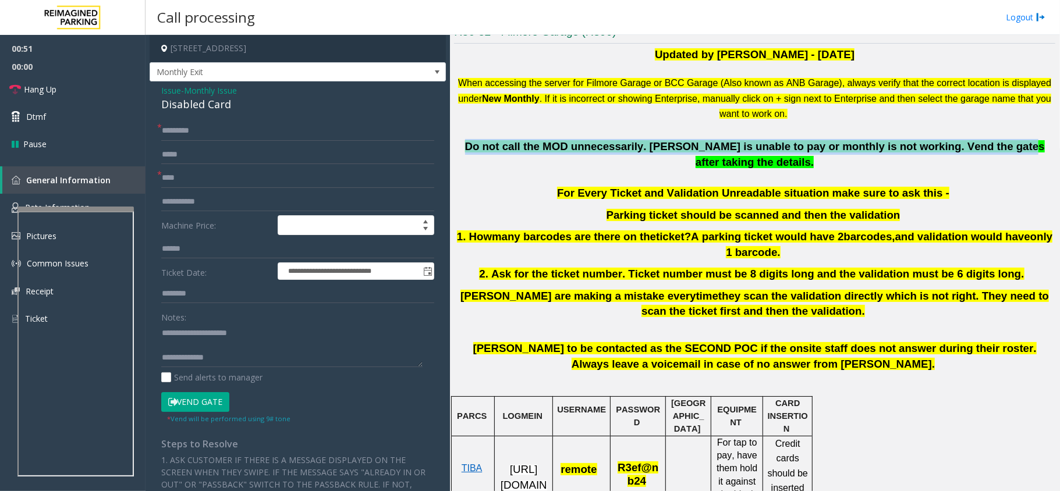
drag, startPoint x: 468, startPoint y: 150, endPoint x: 946, endPoint y: 140, distance: 478.5
click at [946, 140] on span "Do not call the MOD unnecessarily. [PERSON_NAME] is unable to pay or monthly is…" at bounding box center [755, 154] width 580 height 28
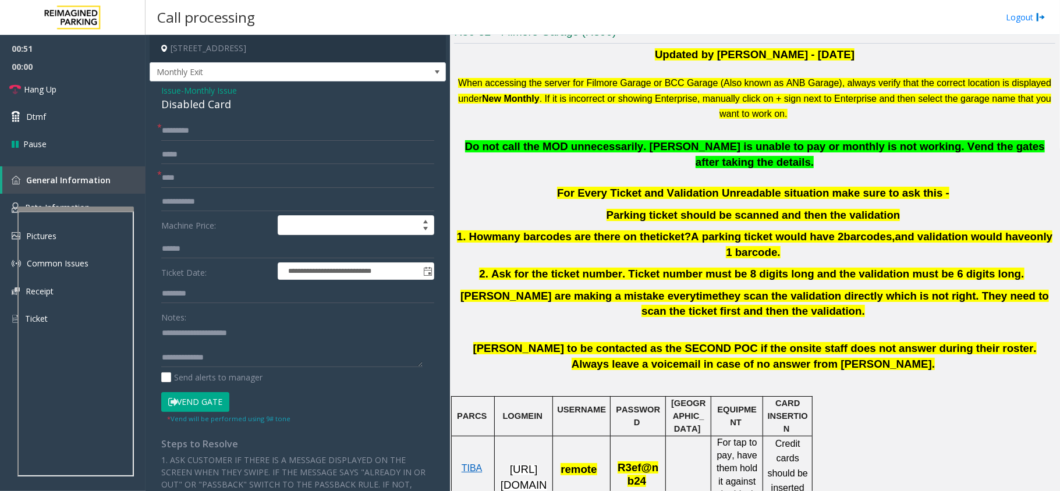
click at [811, 171] on p at bounding box center [754, 179] width 601 height 16
click at [255, 355] on textarea at bounding box center [291, 346] width 261 height 44
paste textarea "**********"
type textarea "**********"
click at [198, 402] on button "Vend Gate" at bounding box center [195, 402] width 68 height 20
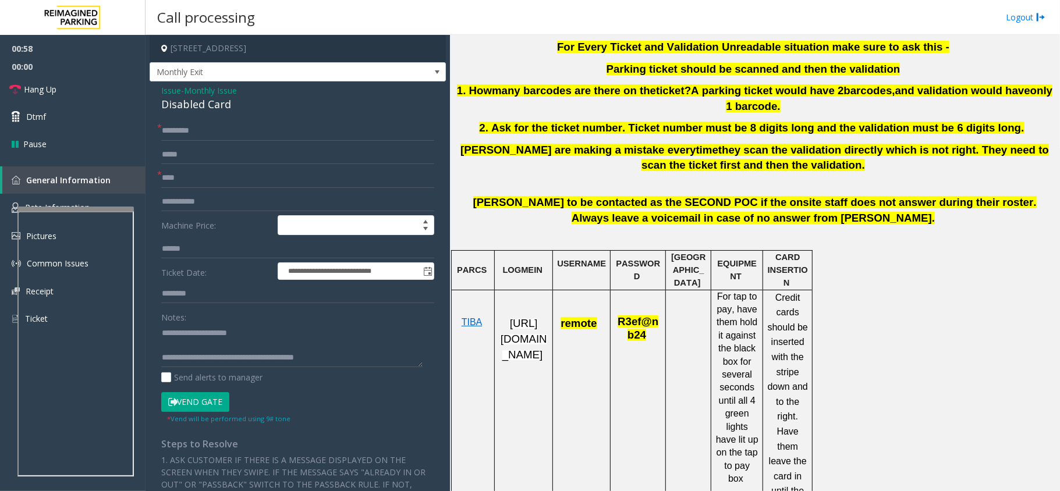
scroll to position [466, 0]
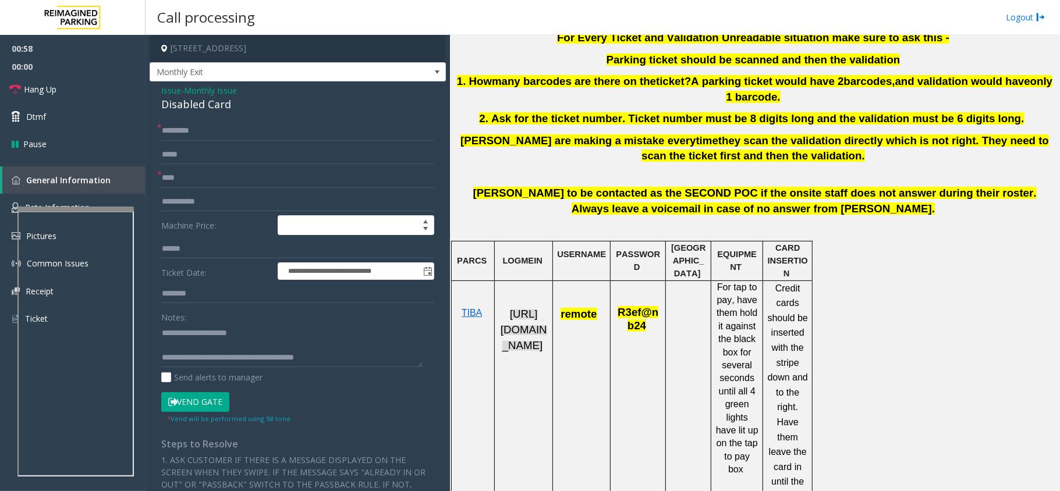
click at [526, 340] on span "[URL][DOMAIN_NAME]" at bounding box center [524, 329] width 47 height 43
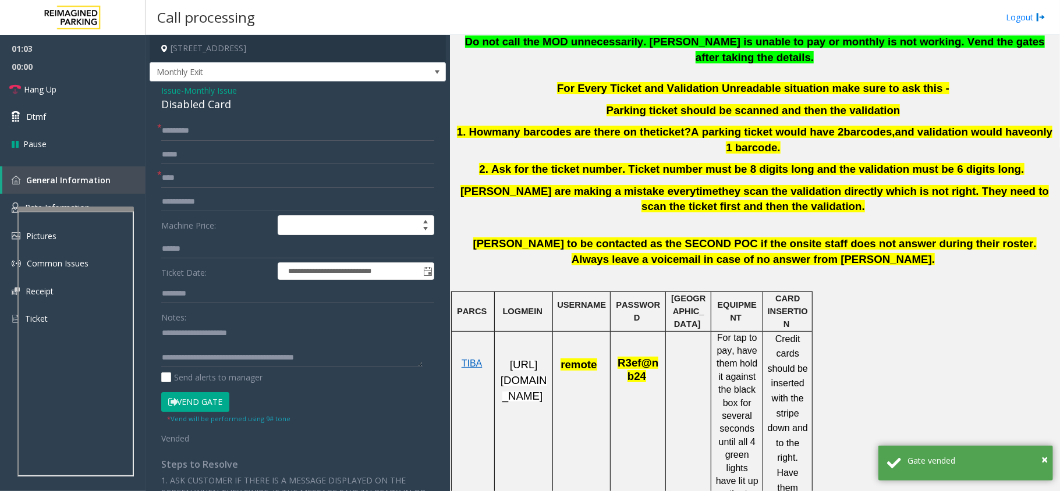
scroll to position [310, 0]
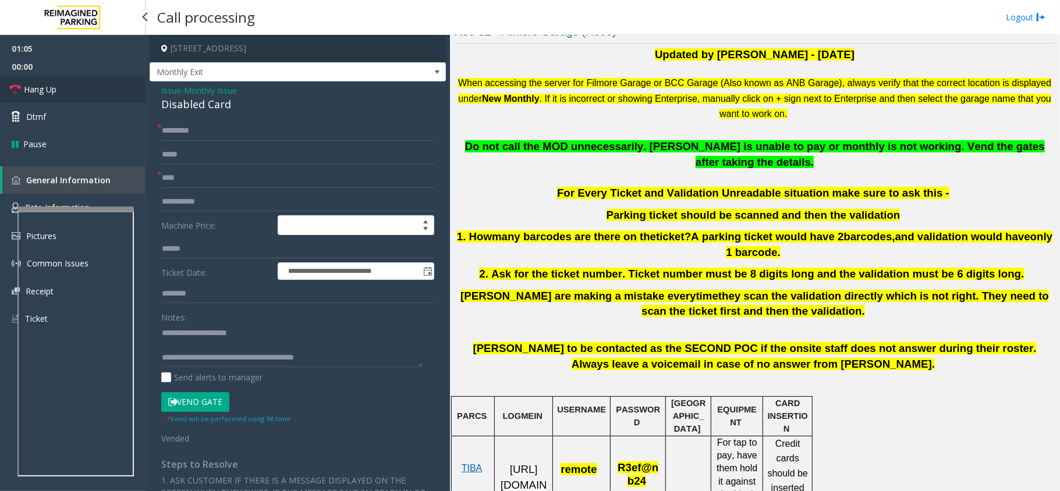
click at [61, 78] on link "Hang Up" at bounding box center [72, 89] width 145 height 27
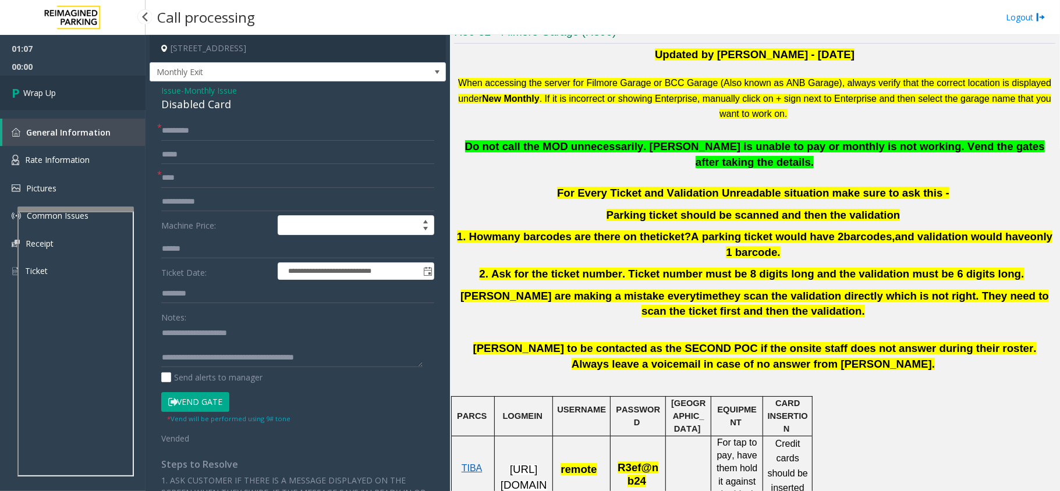
click at [82, 85] on link "Wrap Up" at bounding box center [72, 93] width 145 height 34
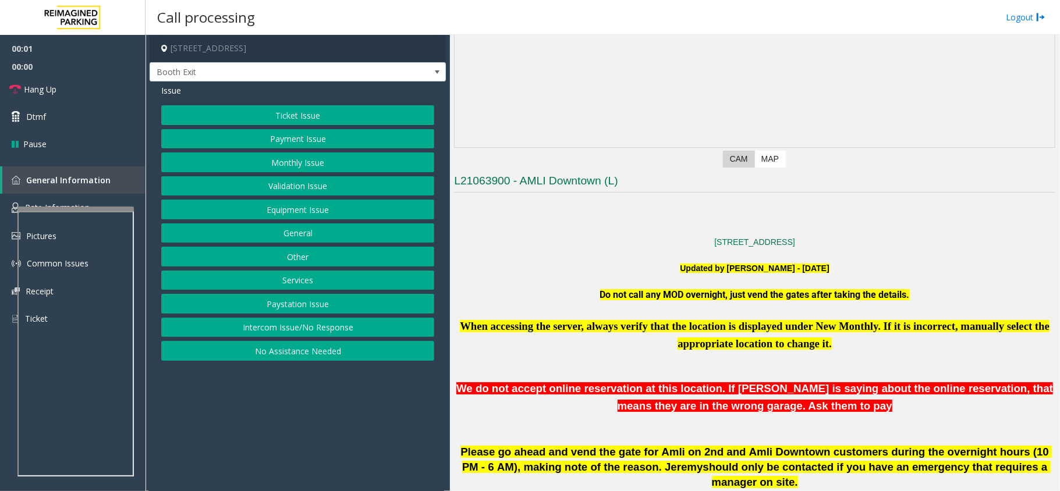
scroll to position [388, 0]
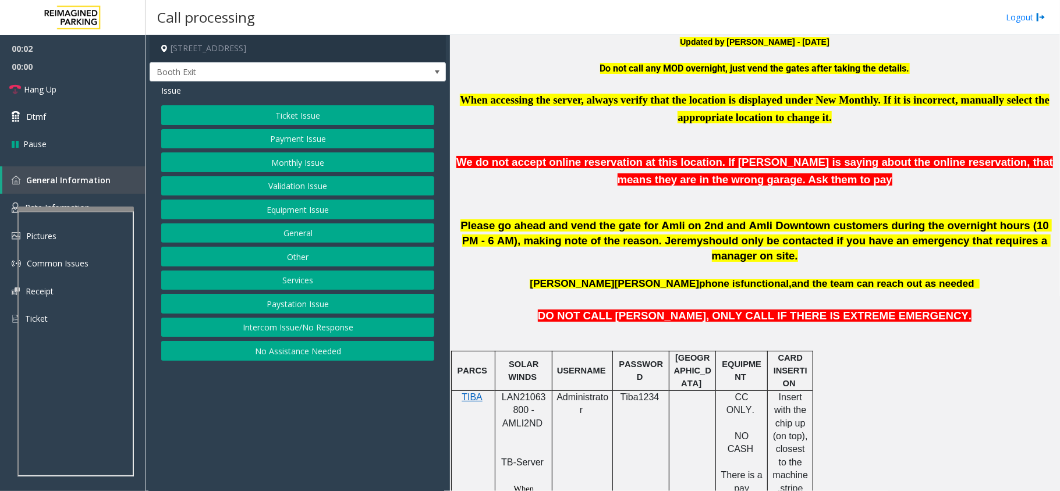
click at [520, 388] on div at bounding box center [523, 390] width 57 height 4
click at [513, 392] on span "LAN21063800 - AMLI2ND" at bounding box center [524, 410] width 44 height 36
copy span "LAN21063800"
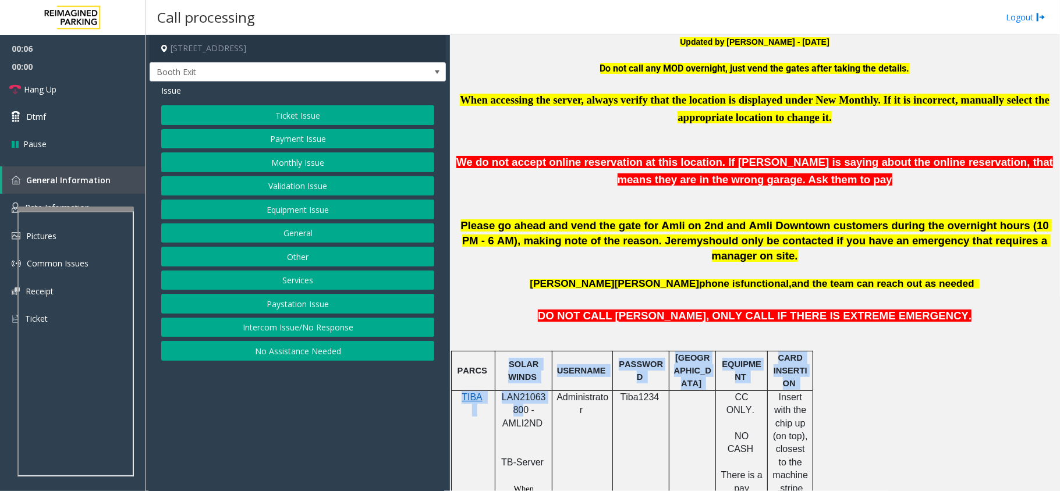
drag, startPoint x: 520, startPoint y: 378, endPoint x: 522, endPoint y: 396, distance: 18.1
drag, startPoint x: 229, startPoint y: 352, endPoint x: 275, endPoint y: 289, distance: 78.2
click at [228, 352] on button "No Assistance Needed" at bounding box center [297, 351] width 273 height 20
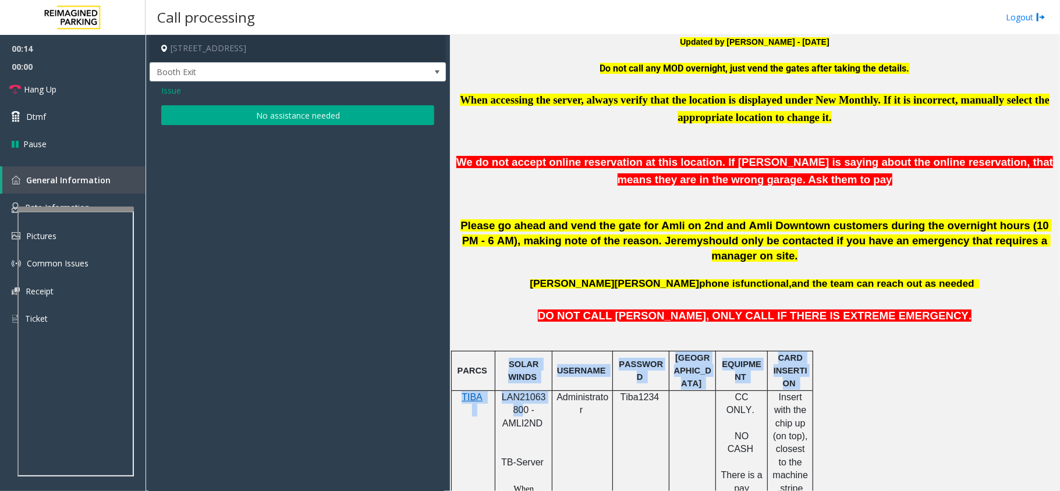
click at [285, 120] on button "No assistance needed" at bounding box center [297, 115] width 273 height 20
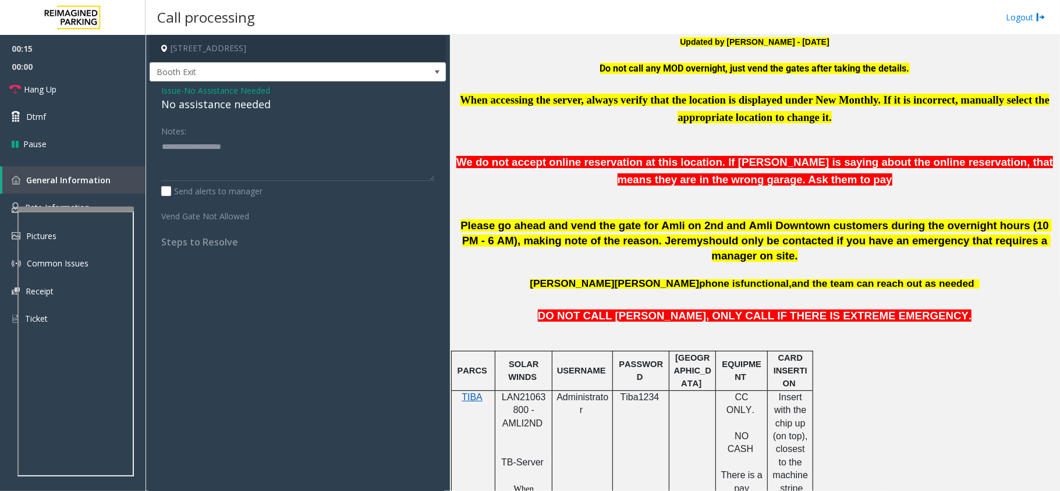
click at [222, 107] on div "No assistance needed" at bounding box center [297, 105] width 273 height 16
copy div "No assistance needed"
click at [222, 139] on textarea at bounding box center [297, 159] width 273 height 44
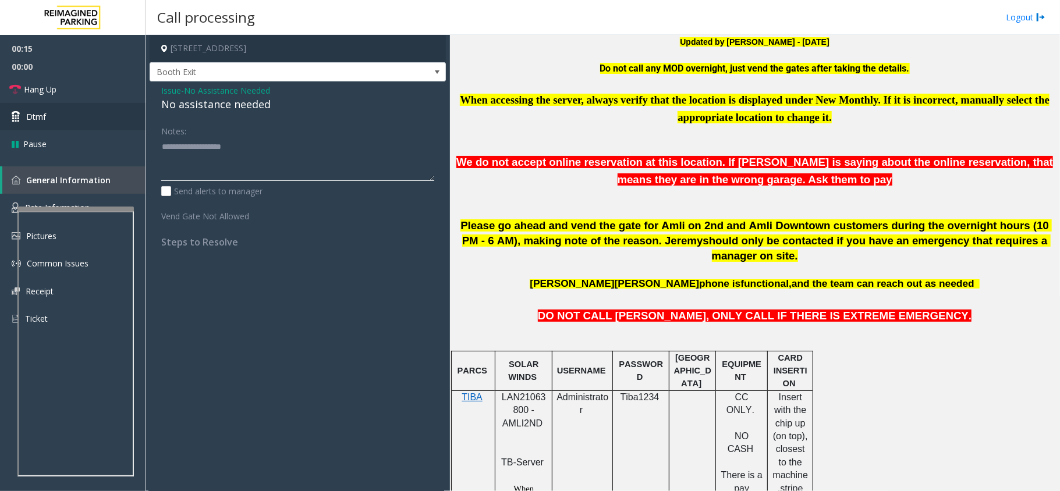
paste textarea "**********"
type textarea "**********"
click at [76, 91] on link "Hang Up" at bounding box center [72, 89] width 145 height 27
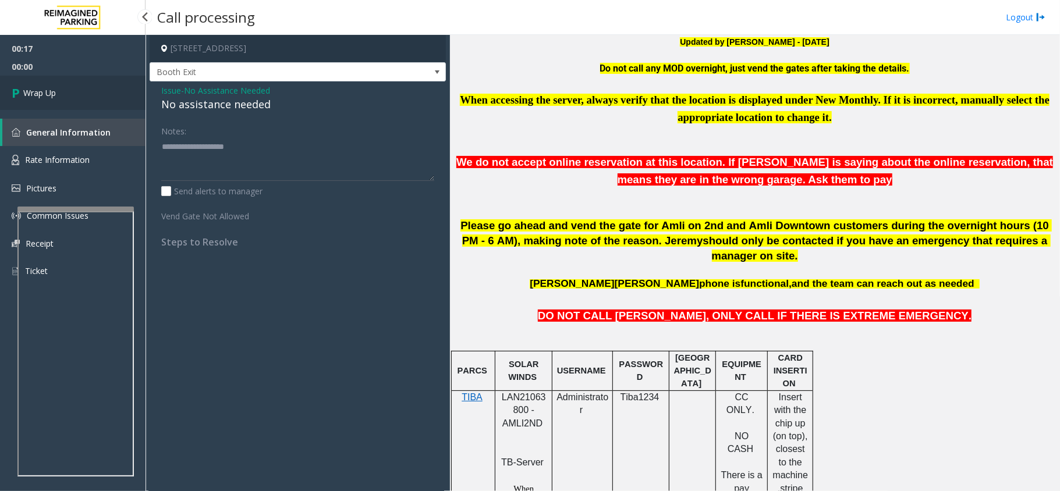
click at [84, 97] on link "Wrap Up" at bounding box center [72, 93] width 145 height 34
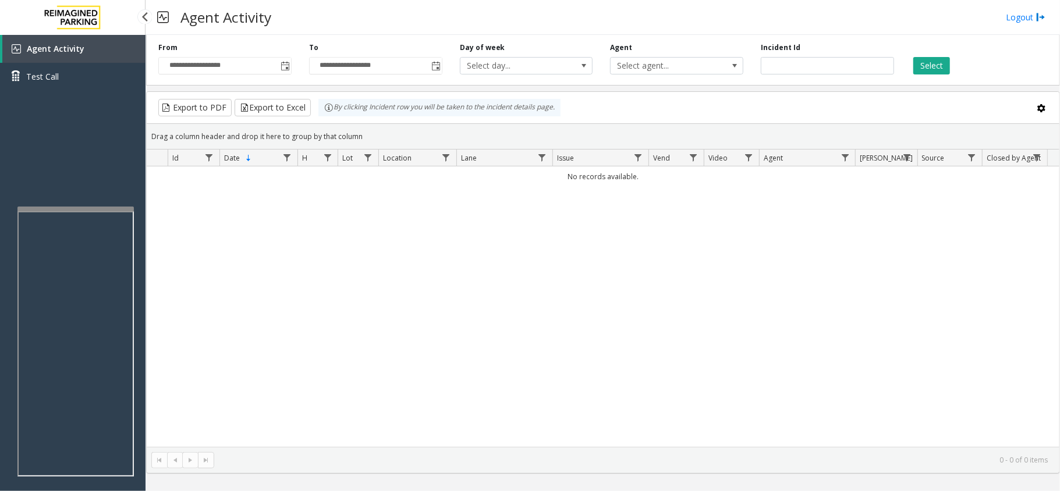
click at [66, 41] on link "Agent Activity" at bounding box center [73, 49] width 143 height 28
click at [282, 66] on span "Toggle popup" at bounding box center [285, 66] width 9 height 9
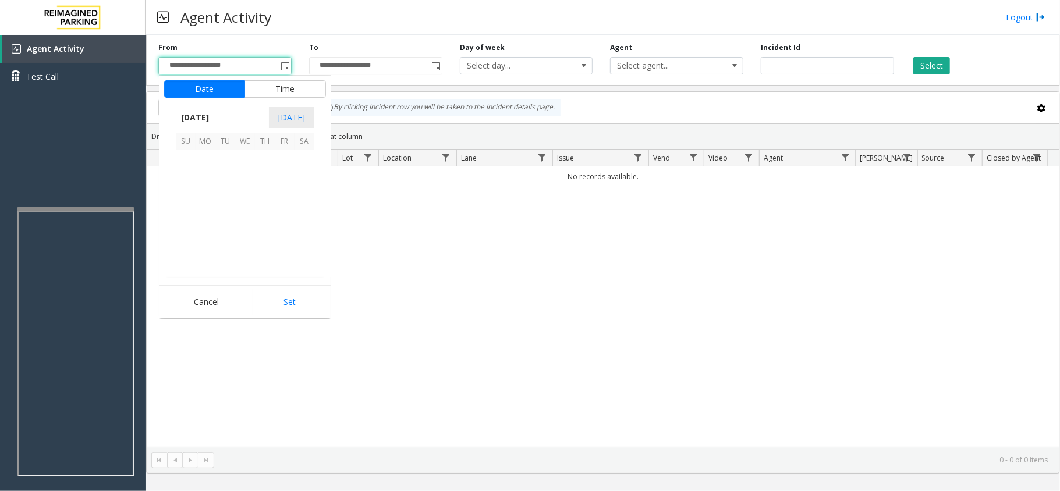
scroll to position [208739, 0]
click at [276, 236] on span "29" at bounding box center [285, 239] width 20 height 20
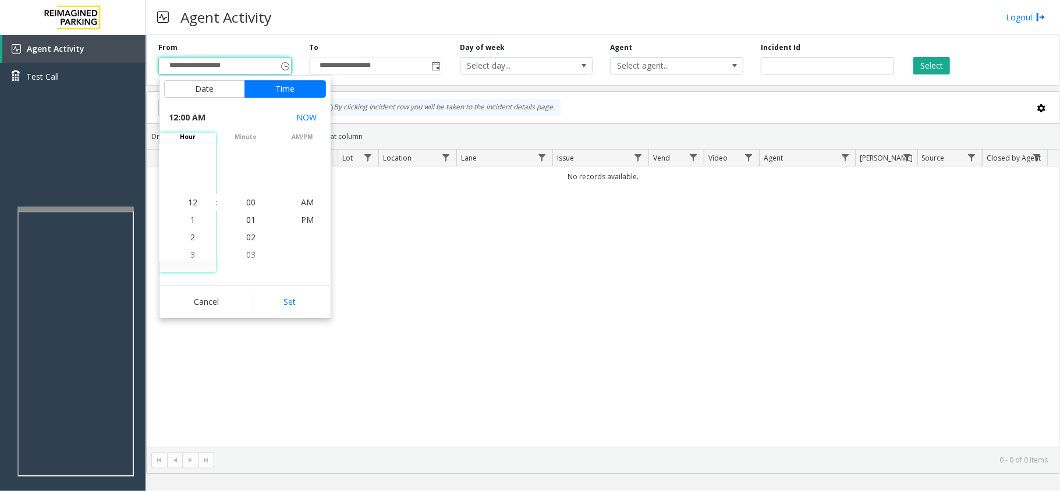
drag, startPoint x: 297, startPoint y: 298, endPoint x: 321, endPoint y: 303, distance: 24.9
click at [303, 301] on button "Set" at bounding box center [289, 302] width 73 height 26
type input "**********"
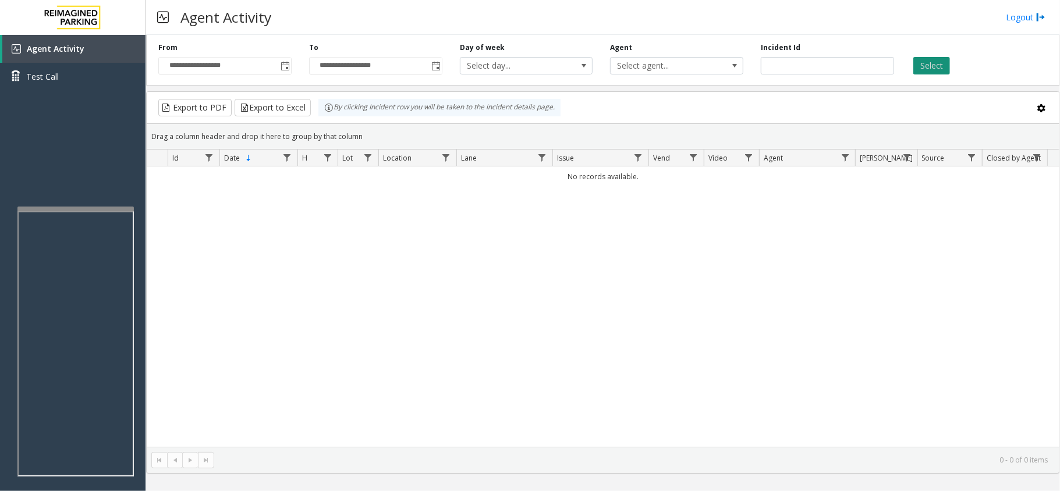
click at [944, 58] on button "Select" at bounding box center [931, 65] width 37 height 17
click at [524, 21] on div "Agent Activity Logout" at bounding box center [602, 17] width 914 height 35
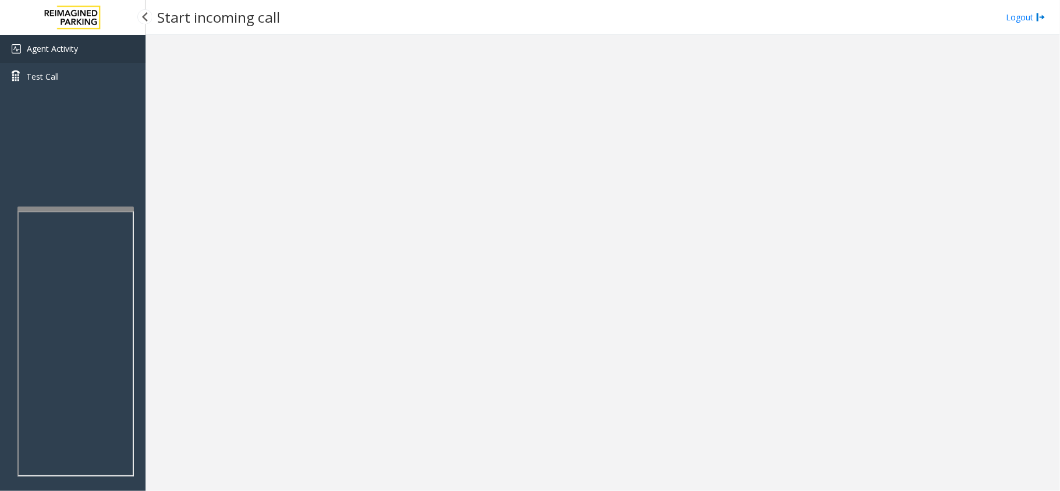
click at [108, 52] on link "Agent Activity" at bounding box center [72, 49] width 145 height 28
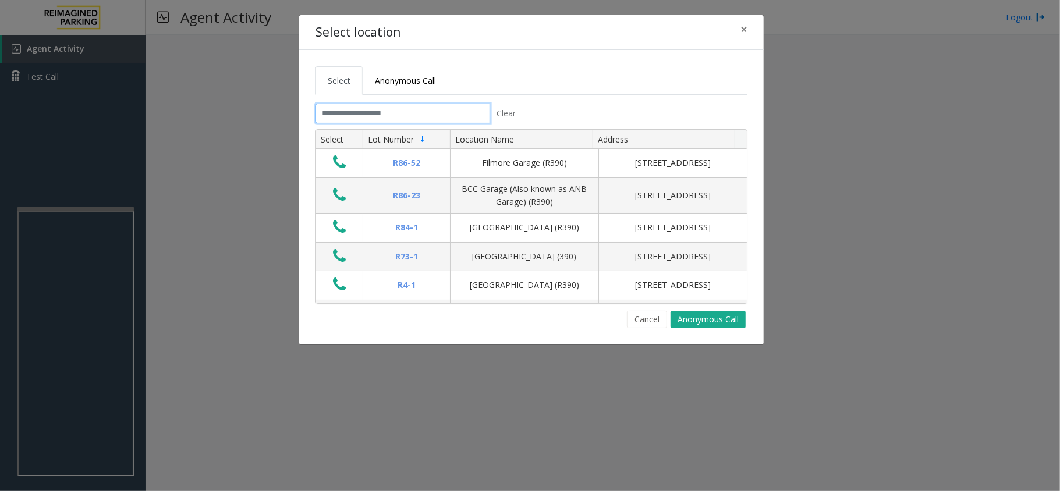
click at [450, 116] on input "text" at bounding box center [402, 114] width 175 height 20
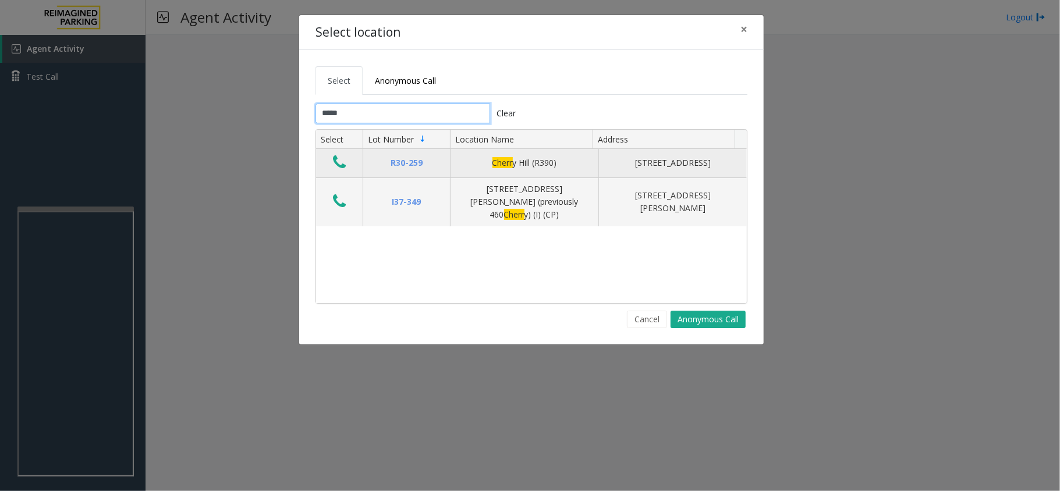
type input "*****"
click at [342, 162] on icon "Data table" at bounding box center [339, 162] width 13 height 16
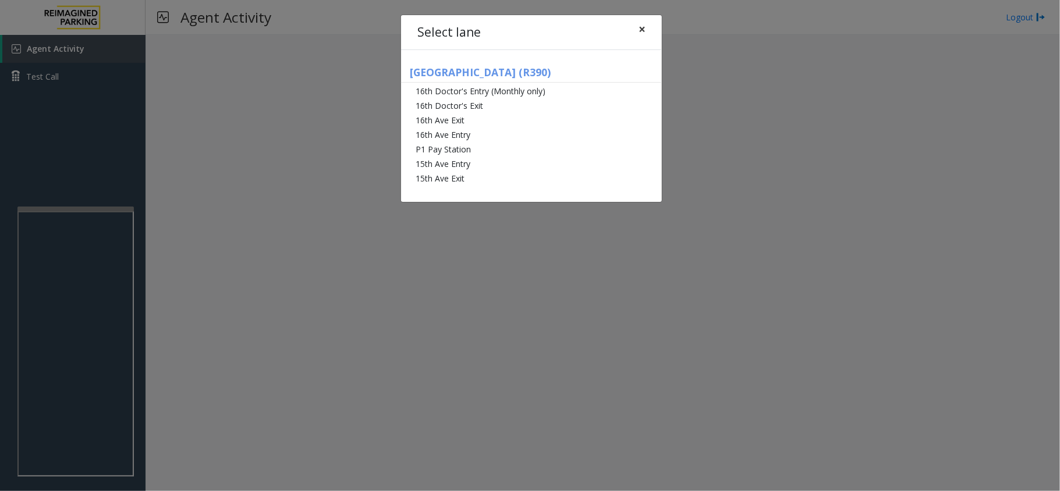
click at [643, 29] on span "×" at bounding box center [641, 29] width 7 height 16
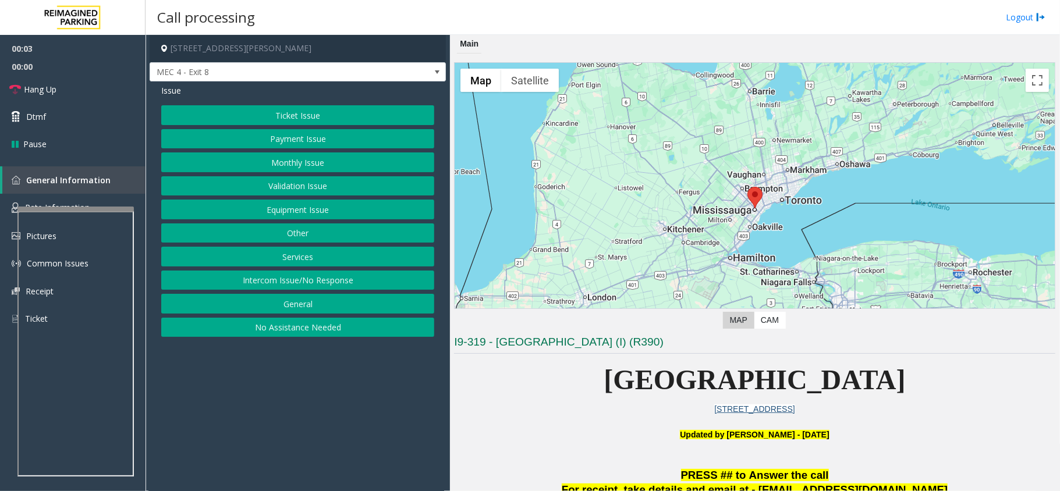
click at [312, 286] on button "Intercom Issue/No Response" at bounding box center [297, 281] width 273 height 20
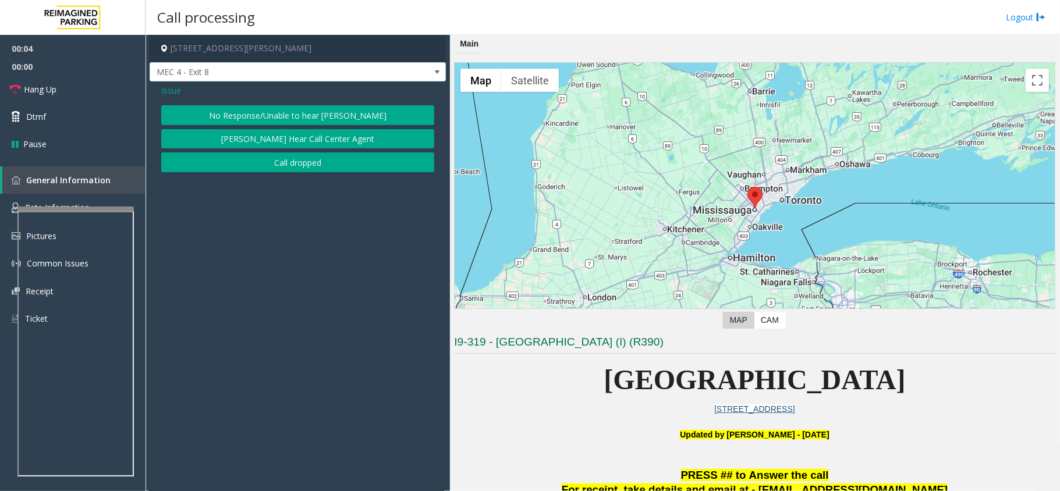
click at [311, 122] on button "No Response/Unable to hear [PERSON_NAME]" at bounding box center [297, 115] width 273 height 20
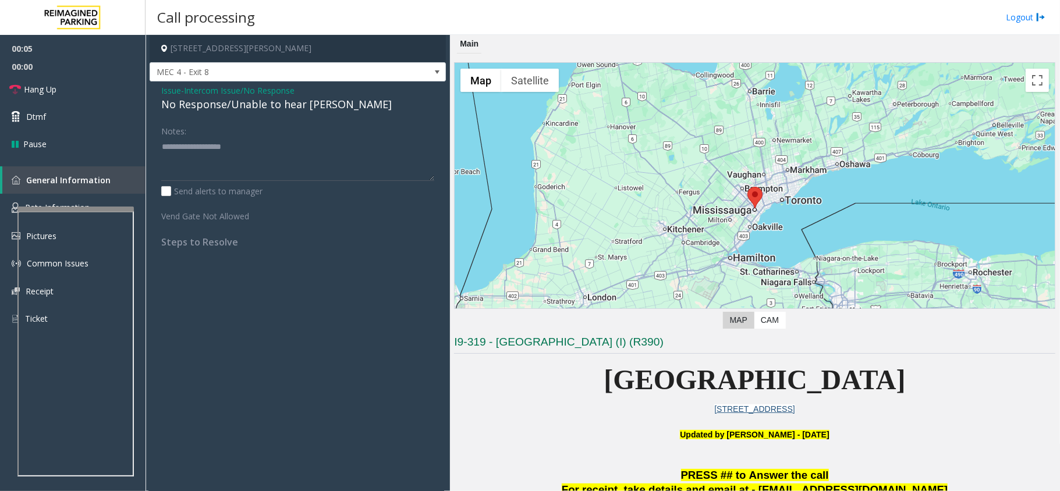
click at [292, 101] on div "No Response/Unable to hear [PERSON_NAME]" at bounding box center [297, 105] width 273 height 16
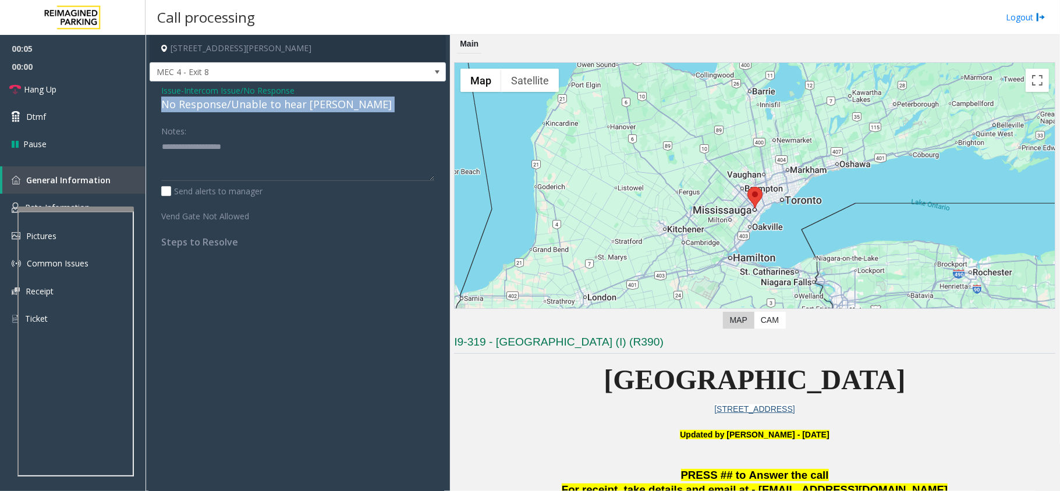
click at [292, 101] on div "No Response/Unable to hear [PERSON_NAME]" at bounding box center [297, 105] width 273 height 16
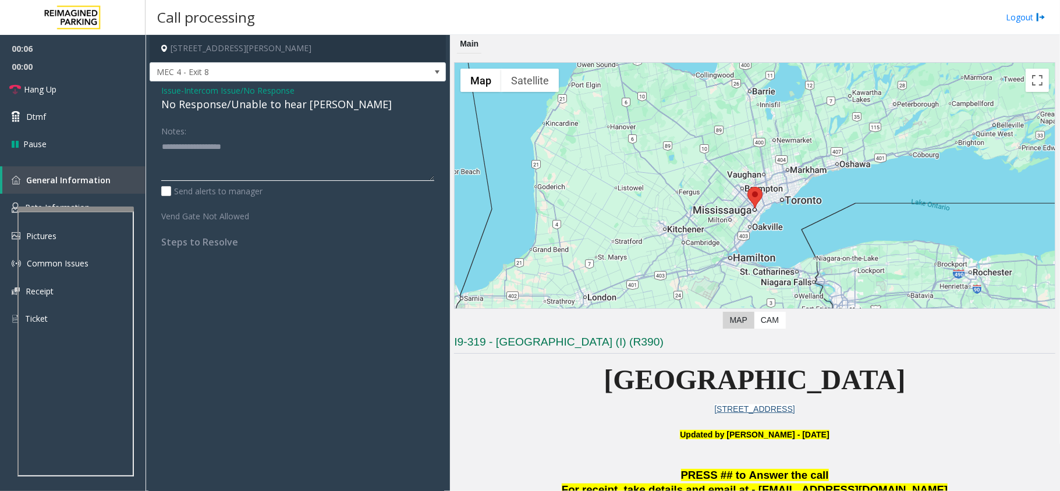
click at [286, 145] on textarea at bounding box center [297, 159] width 273 height 44
click at [173, 88] on span "Issue" at bounding box center [171, 90] width 20 height 12
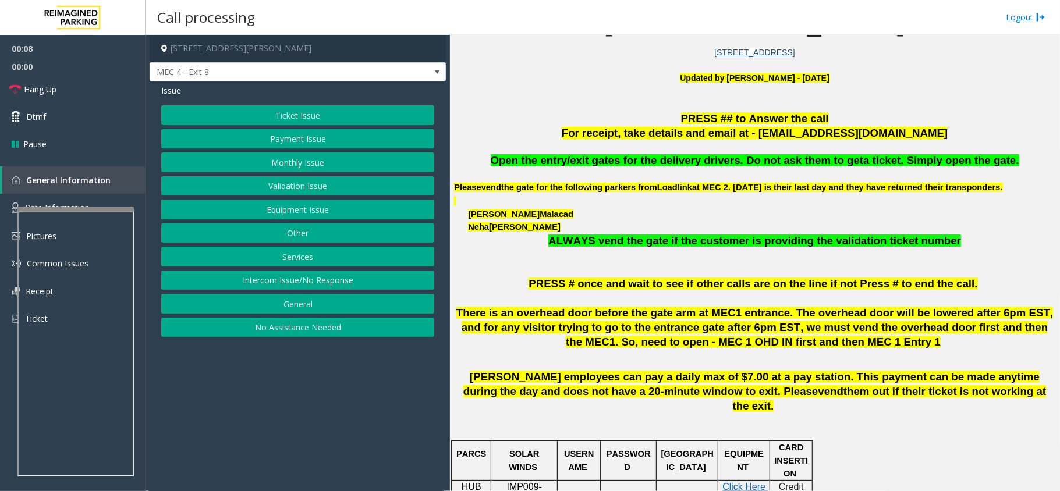
scroll to position [388, 0]
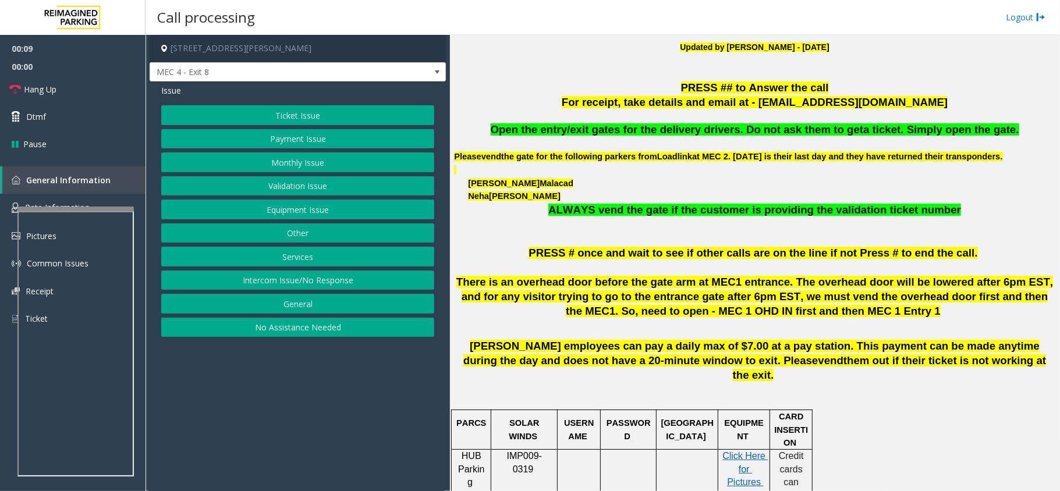
click at [666, 133] on span "Open the entry/exit gates for the delivery drivers. Do not ask them to get" at bounding box center [677, 129] width 373 height 12
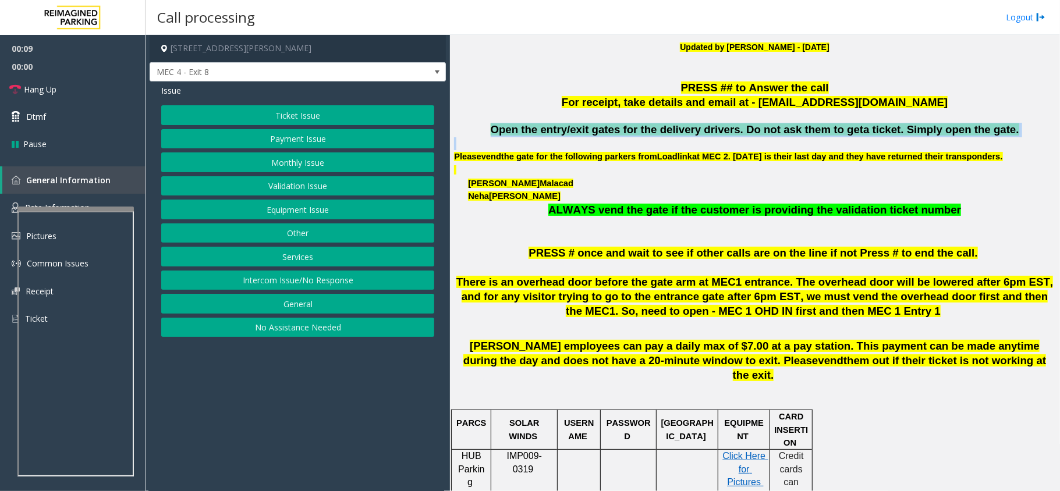
click at [666, 133] on span "Open the entry/exit gates for the delivery drivers. Do not ask them to get" at bounding box center [677, 129] width 373 height 12
copy span "Open the entry/exit gates for the delivery drivers. Do not ask them to get a ti…"
click at [296, 254] on button "Services" at bounding box center [297, 257] width 273 height 20
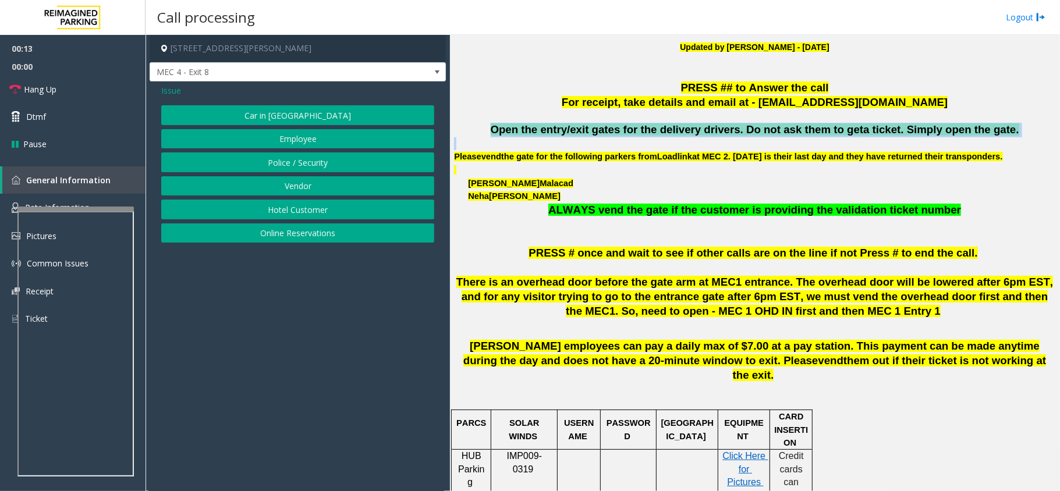
click at [308, 184] on button "Vendor" at bounding box center [297, 186] width 273 height 20
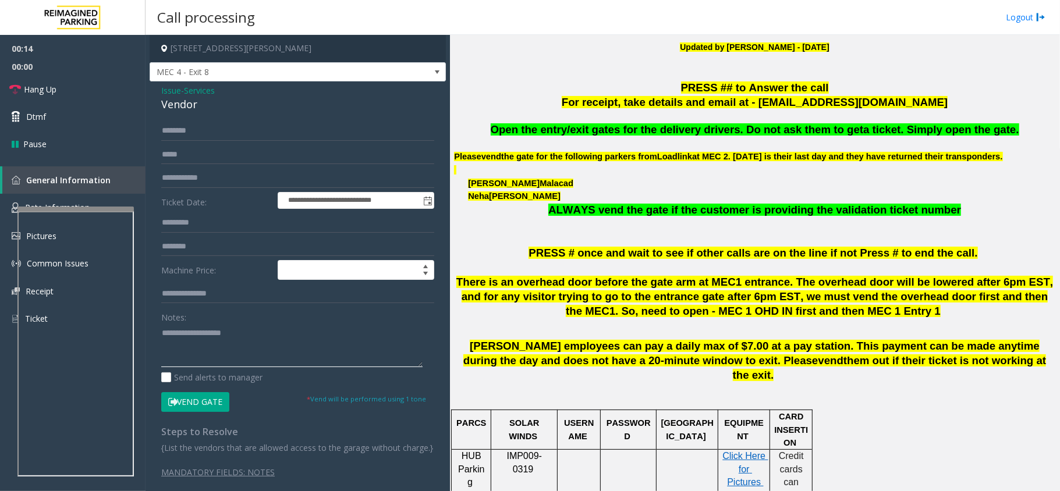
click at [256, 359] on textarea at bounding box center [291, 346] width 261 height 44
paste textarea "**********"
type textarea "**********"
click at [204, 399] on button "Vend Gate" at bounding box center [195, 402] width 68 height 20
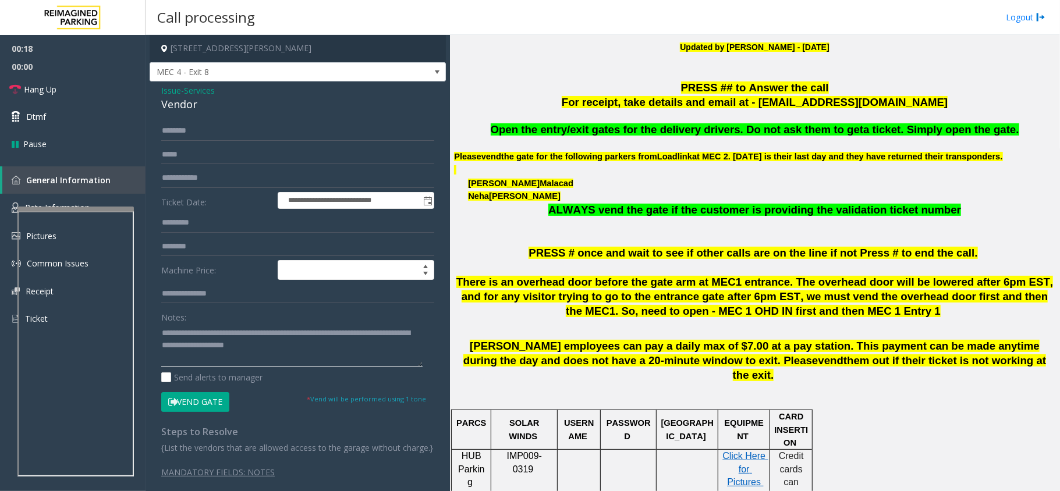
click at [349, 353] on textarea at bounding box center [291, 346] width 261 height 44
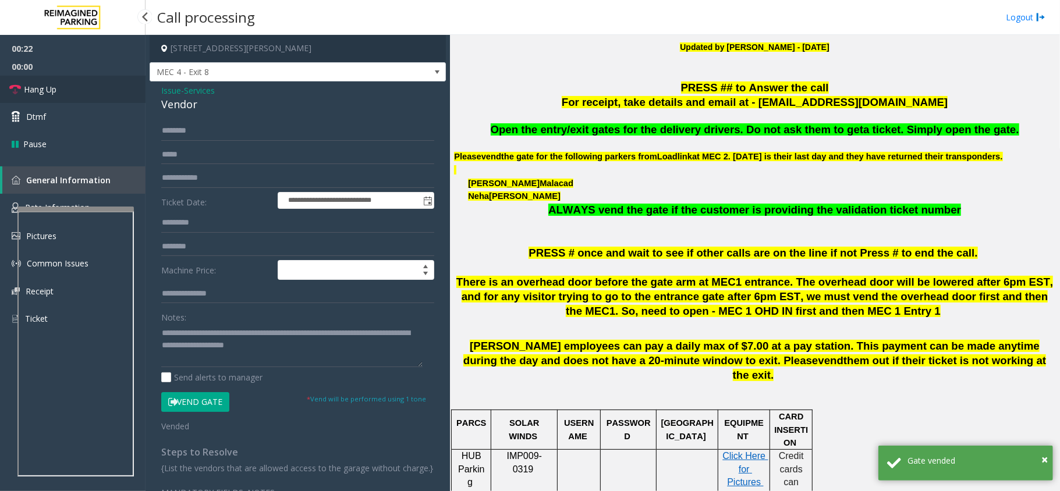
click at [74, 87] on link "Hang Up" at bounding box center [72, 89] width 145 height 27
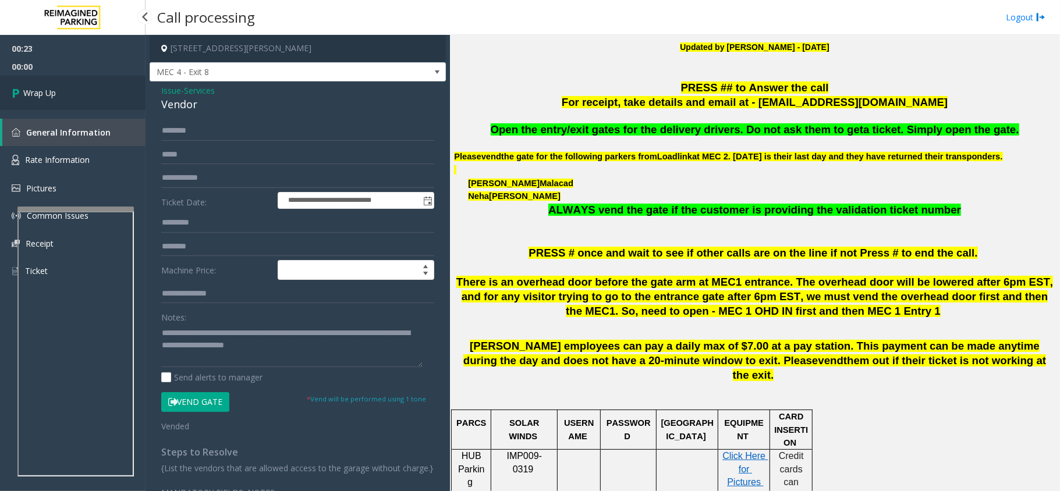
click at [65, 87] on link "Wrap Up" at bounding box center [72, 93] width 145 height 34
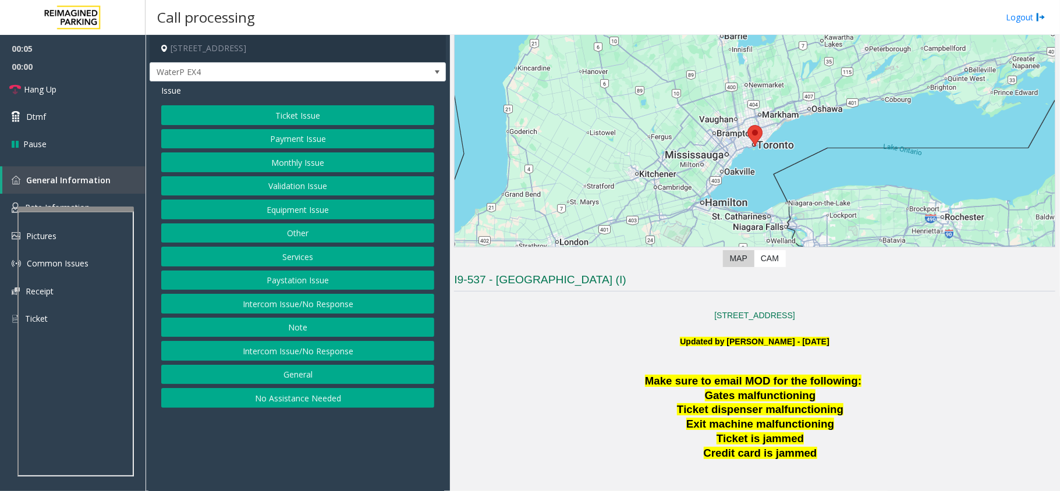
scroll to position [155, 0]
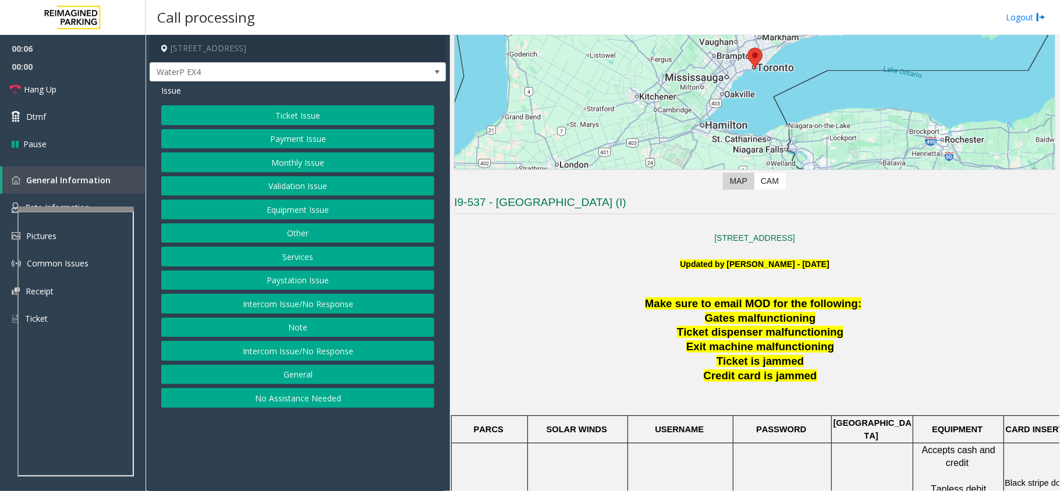
click at [292, 112] on button "Ticket Issue" at bounding box center [297, 115] width 273 height 20
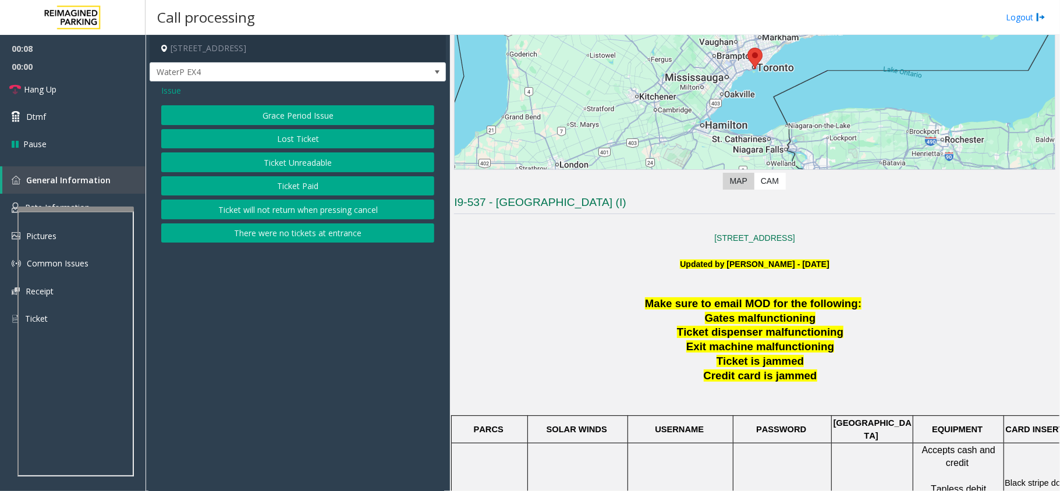
click at [304, 179] on button "Ticket Paid" at bounding box center [297, 186] width 273 height 20
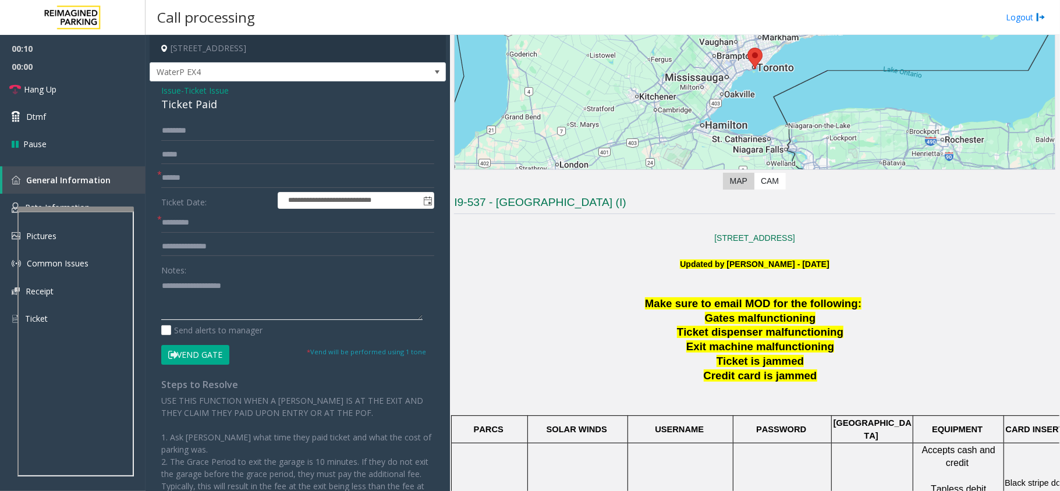
click at [287, 306] on textarea at bounding box center [291, 298] width 261 height 44
paste textarea "**********"
click at [197, 105] on div "Ticket Paid" at bounding box center [297, 105] width 273 height 16
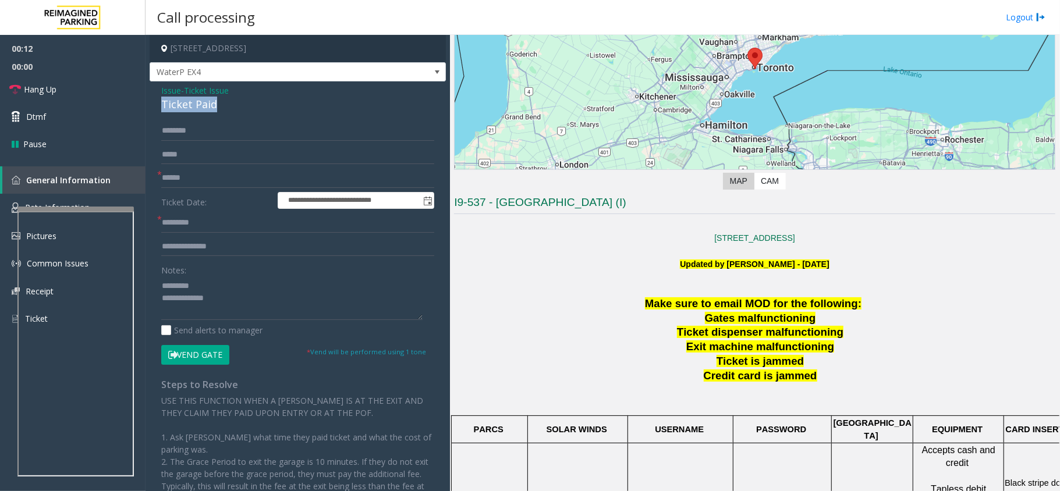
copy div "Ticket Paid"
paste textarea "**********"
click at [214, 284] on textarea at bounding box center [291, 298] width 261 height 44
click at [229, 300] on textarea at bounding box center [291, 298] width 261 height 44
click at [165, 280] on textarea at bounding box center [291, 298] width 261 height 44
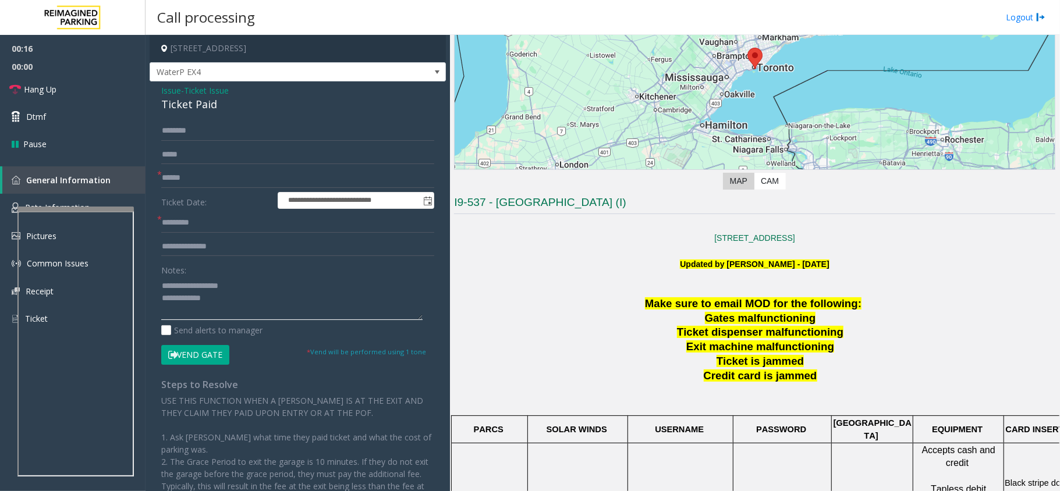
type textarea "**********"
click at [168, 89] on span "Issue" at bounding box center [171, 90] width 20 height 12
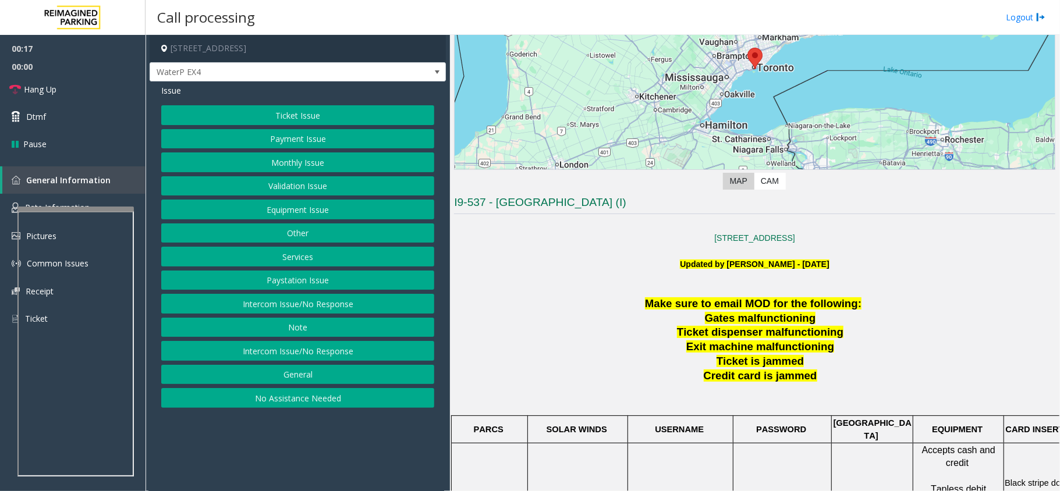
click at [299, 251] on button "Services" at bounding box center [297, 257] width 273 height 20
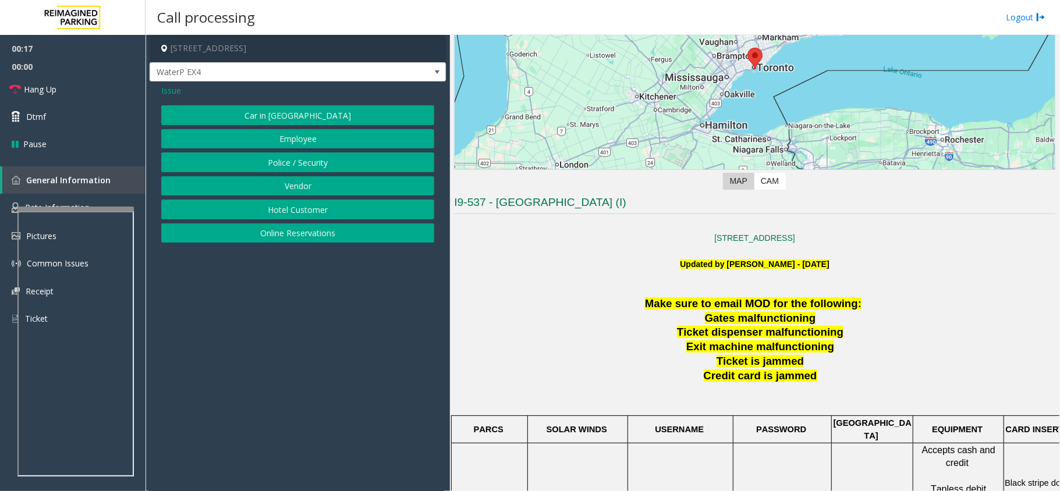
click at [307, 216] on button "Hotel Customer" at bounding box center [297, 210] width 273 height 20
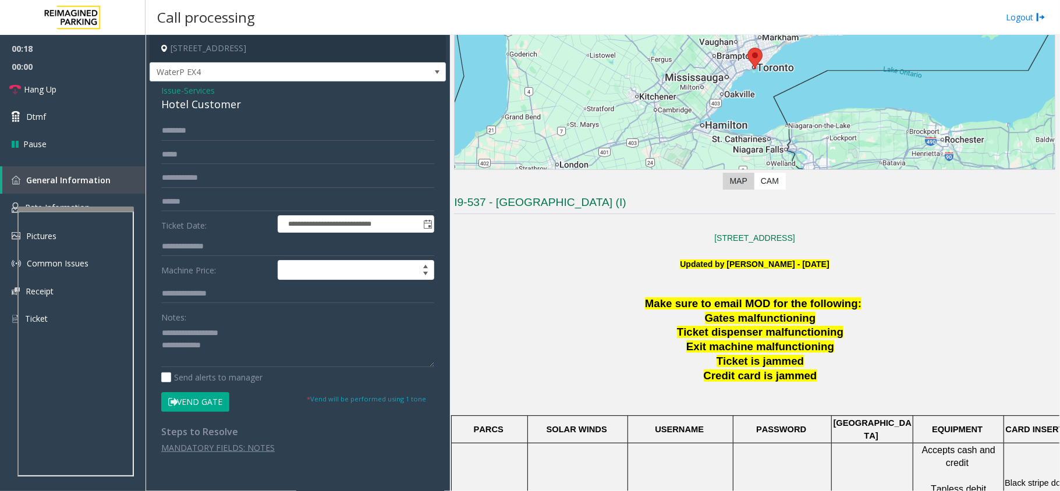
click at [173, 94] on span "Issue" at bounding box center [171, 90] width 20 height 12
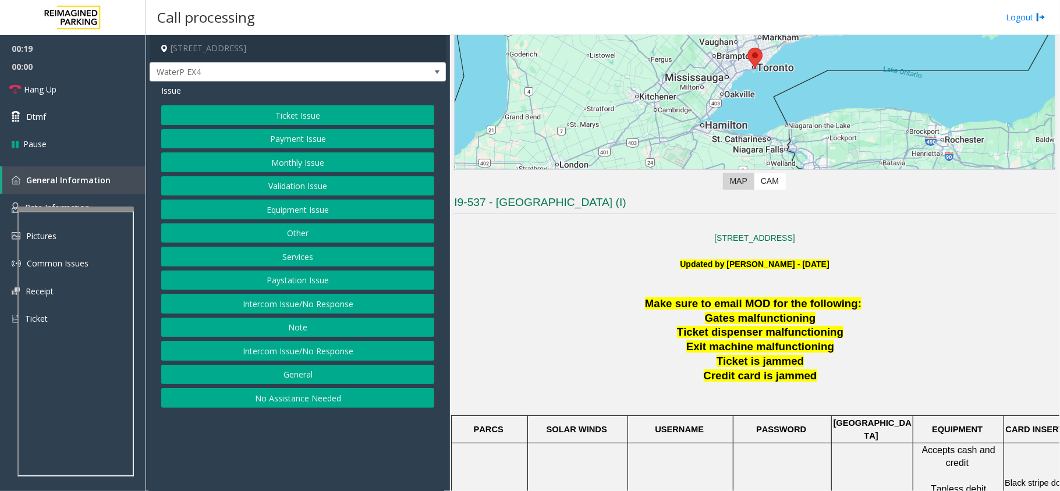
click at [298, 250] on button "Services" at bounding box center [297, 257] width 273 height 20
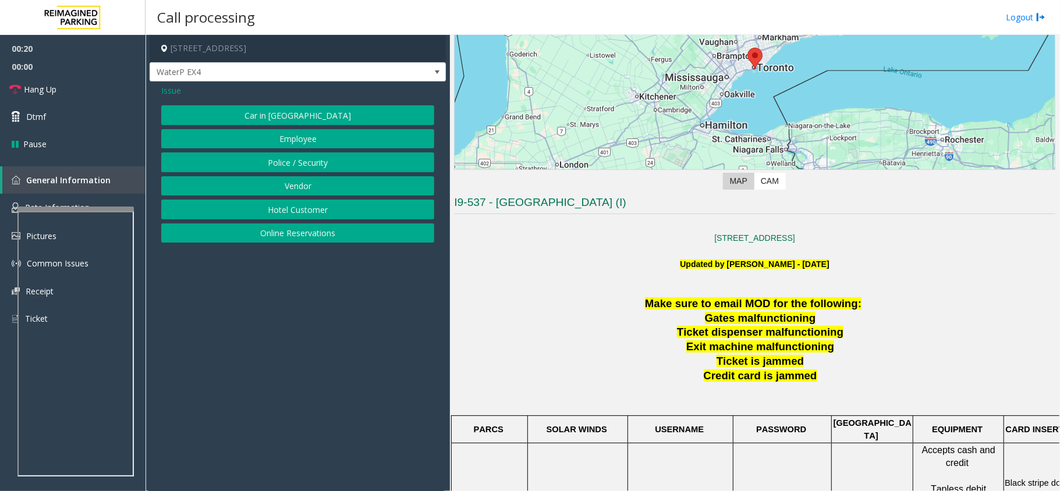
click at [314, 229] on button "Online Reservations" at bounding box center [297, 233] width 273 height 20
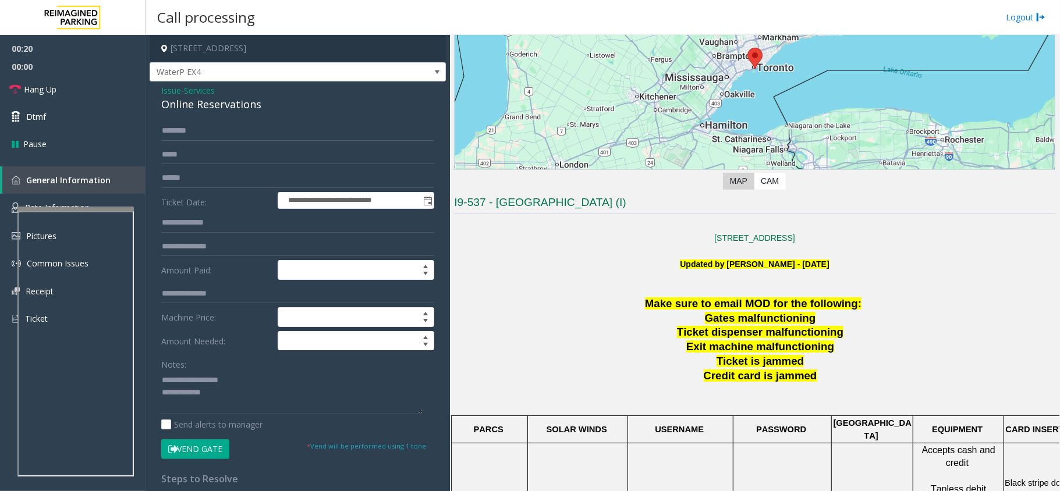
click at [201, 108] on div "Online Reservations" at bounding box center [297, 105] width 273 height 16
copy div "Online Reservations"
drag, startPoint x: 191, startPoint y: 378, endPoint x: 356, endPoint y: 377, distance: 164.7
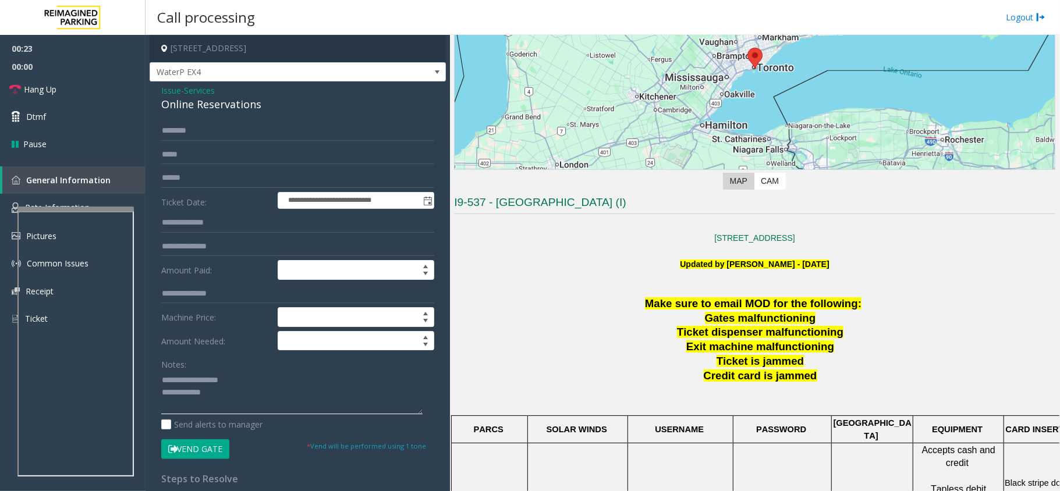
click at [356, 377] on textarea at bounding box center [291, 393] width 261 height 44
paste textarea "********"
click at [341, 399] on textarea at bounding box center [291, 393] width 261 height 44
type textarea "**********"
click at [215, 172] on input "text" at bounding box center [297, 178] width 273 height 20
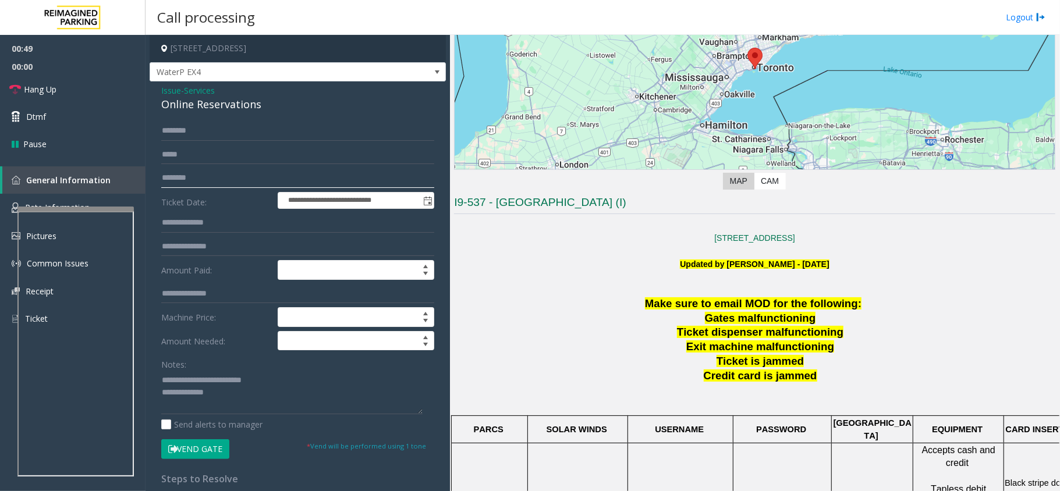
type input "********"
click at [240, 396] on textarea at bounding box center [291, 393] width 261 height 44
drag, startPoint x: 95, startPoint y: 89, endPoint x: 97, endPoint y: 103, distance: 14.0
click at [95, 89] on link "Hang Up" at bounding box center [72, 89] width 145 height 27
click at [222, 395] on textarea at bounding box center [291, 393] width 261 height 44
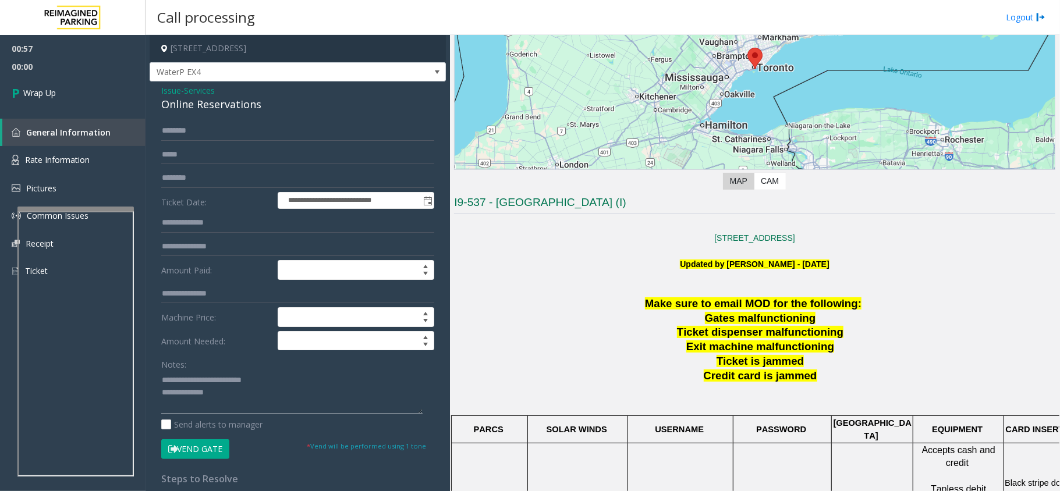
paste textarea "**********"
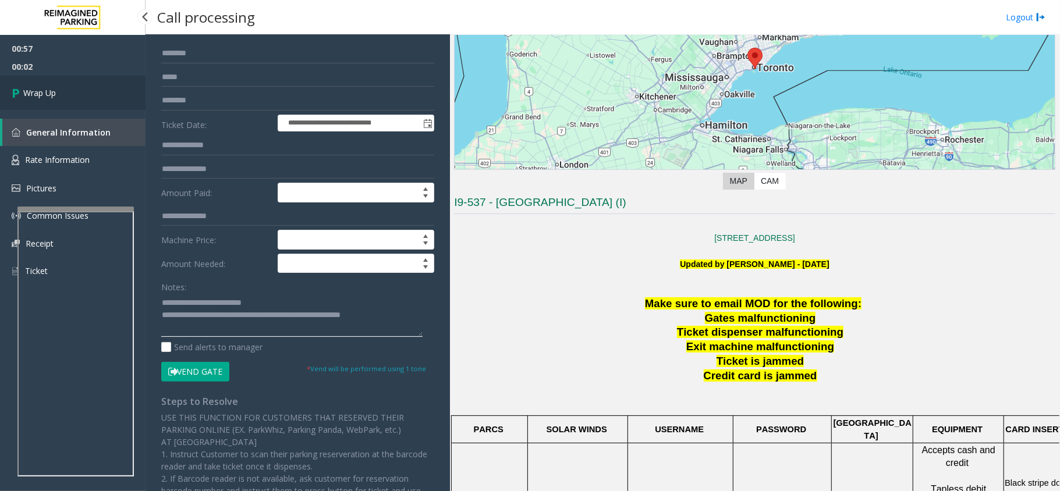
type textarea "**********"
click at [69, 81] on link "Wrap Up" at bounding box center [72, 93] width 145 height 34
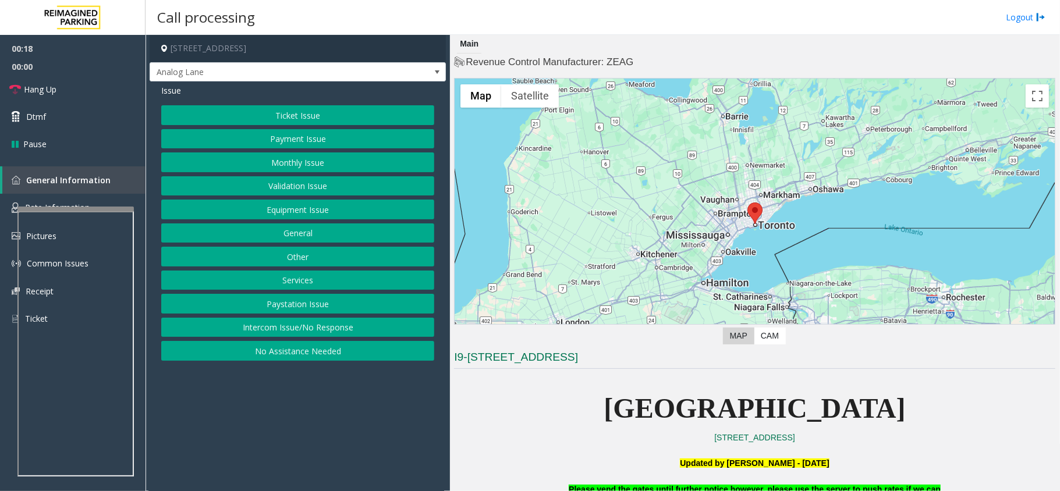
drag, startPoint x: 512, startPoint y: 359, endPoint x: 571, endPoint y: 354, distance: 59.0
click at [571, 354] on h3 "I9-[STREET_ADDRESS]" at bounding box center [754, 359] width 601 height 19
click at [315, 138] on button "Payment Issue" at bounding box center [297, 139] width 273 height 20
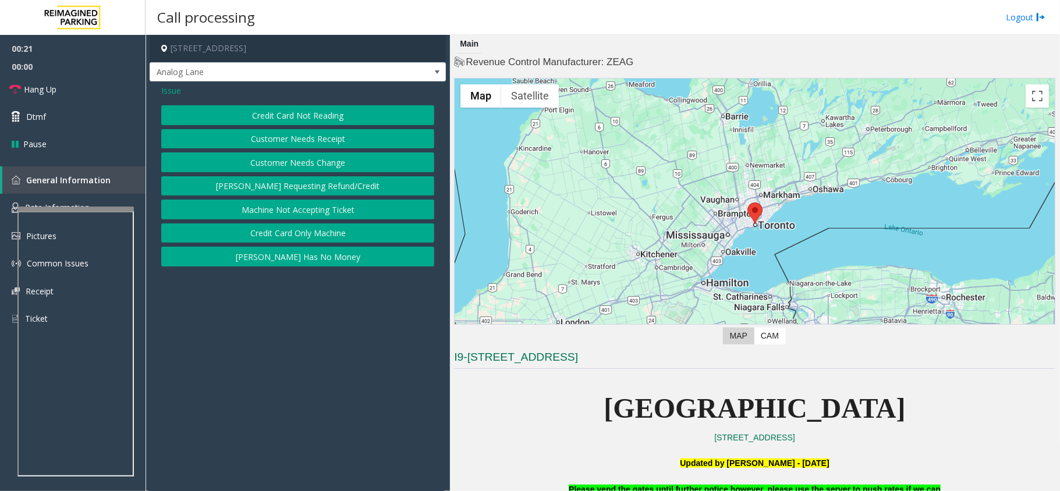
click at [342, 111] on button "Credit Card Not Reading" at bounding box center [297, 115] width 273 height 20
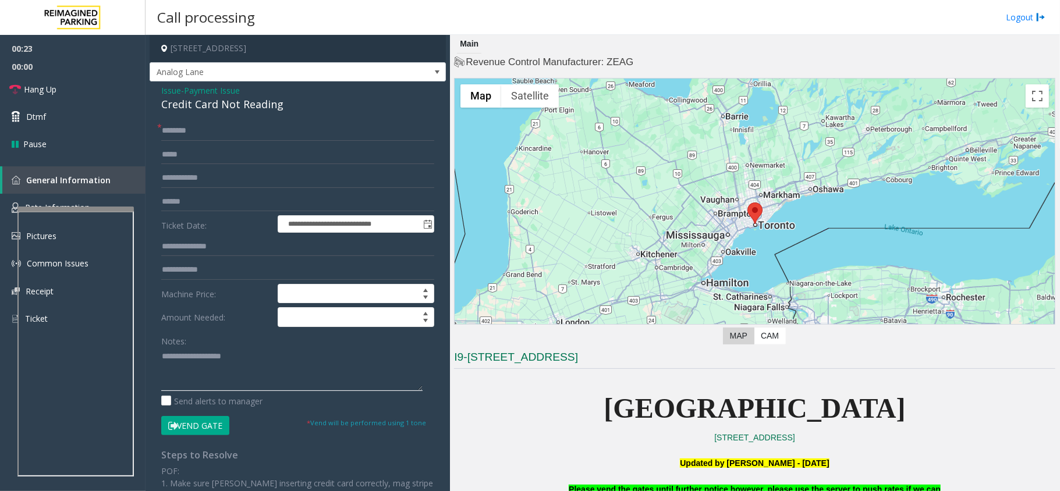
paste textarea "**********"
click at [234, 361] on textarea at bounding box center [291, 369] width 261 height 44
click at [276, 107] on div "Credit Card Not Reading" at bounding box center [297, 105] width 273 height 16
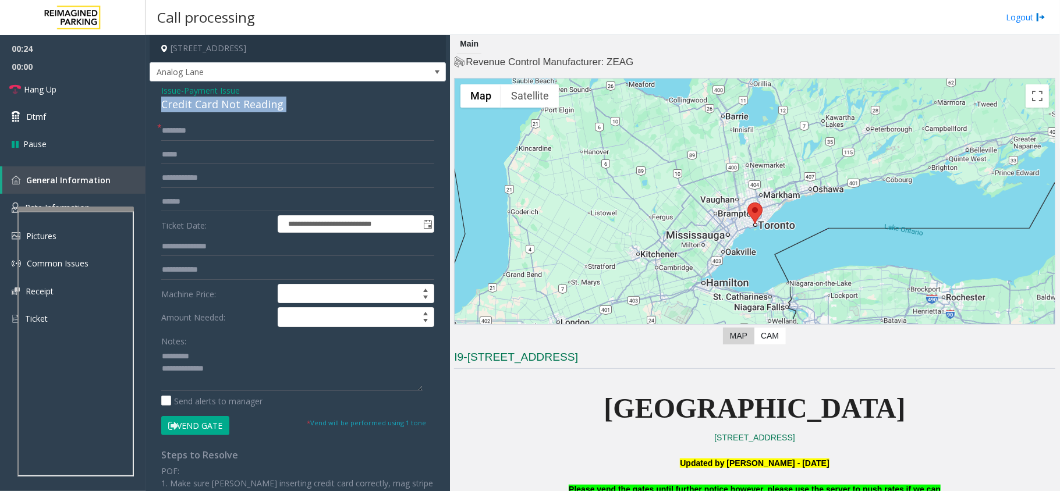
copy div "Credit Card Not Reading"
paste textarea "**********"
click at [247, 360] on textarea at bounding box center [291, 369] width 261 height 44
click at [243, 379] on textarea at bounding box center [291, 369] width 261 height 44
paste textarea "**********"
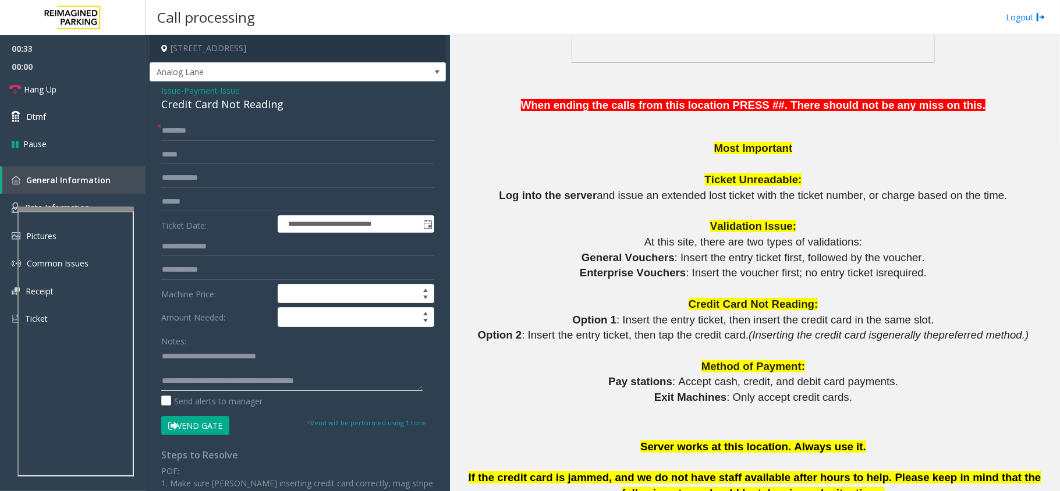
scroll to position [1086, 0]
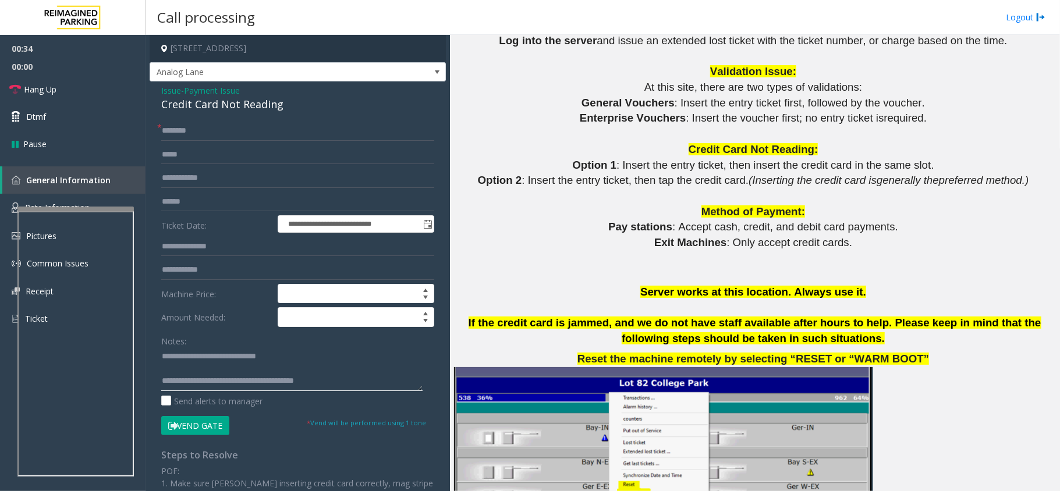
type textarea "**********"
drag, startPoint x: 623, startPoint y: 169, endPoint x: 906, endPoint y: 166, distance: 283.4
click at [906, 166] on span ": Insert the entry ticket, then insert the credit card in the same slot." at bounding box center [774, 165] width 317 height 12
click at [217, 182] on input "text" at bounding box center [297, 178] width 273 height 20
click at [207, 196] on input "text" at bounding box center [297, 202] width 273 height 20
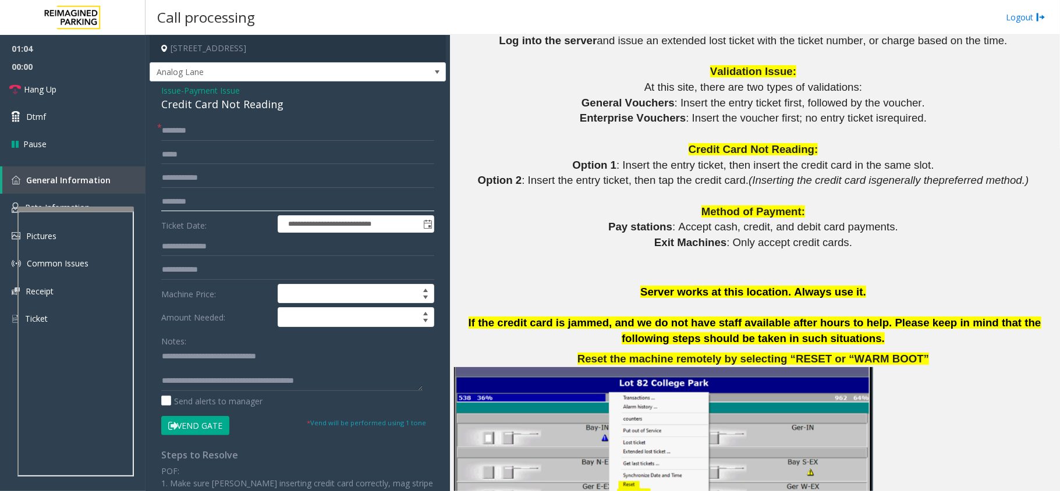
type input "********"
click at [191, 127] on input "text" at bounding box center [297, 131] width 273 height 20
type input "********"
click at [191, 421] on button "Vend Gate" at bounding box center [195, 426] width 68 height 20
click at [38, 87] on span "Hang Up" at bounding box center [40, 89] width 33 height 12
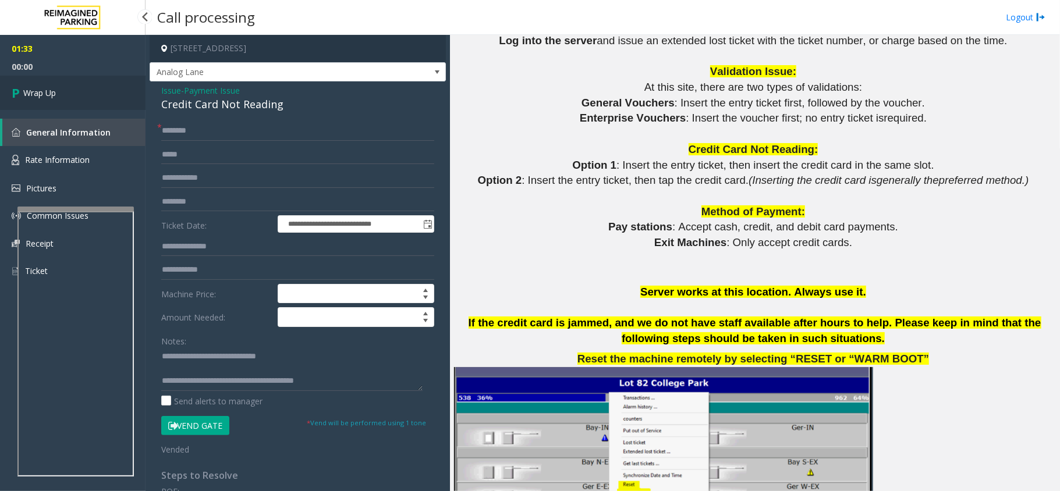
click at [71, 91] on link "Wrap Up" at bounding box center [72, 93] width 145 height 34
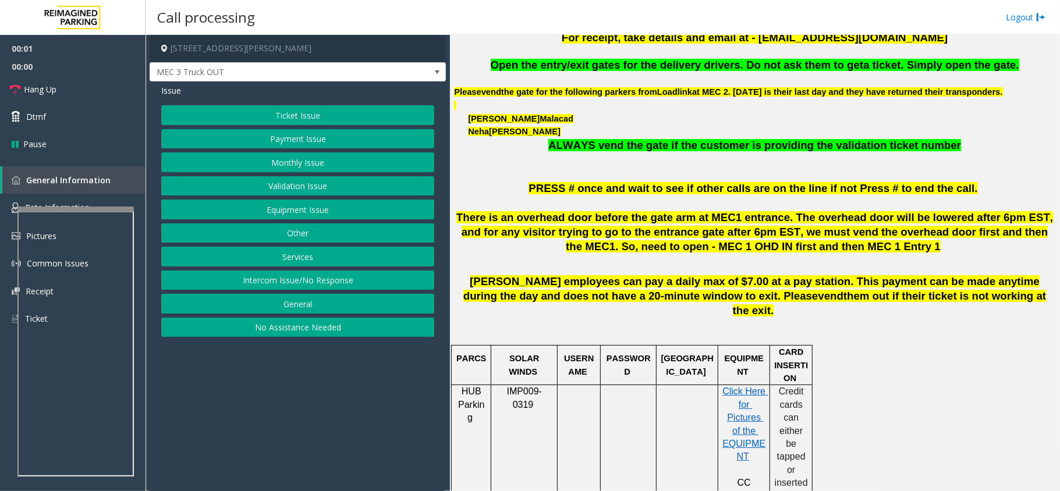
scroll to position [466, 0]
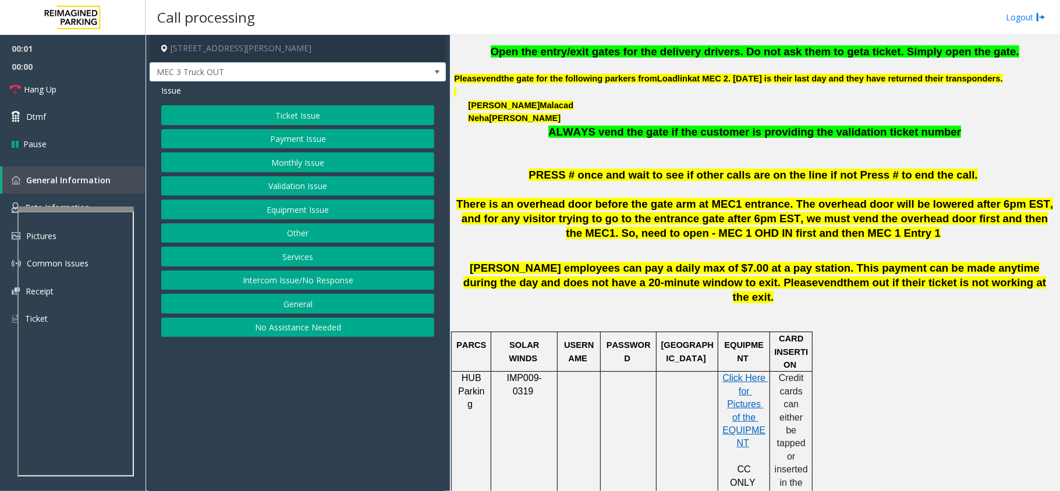
click at [676, 52] on span "Open the entry/exit gates for the delivery drivers. Do not ask them to get" at bounding box center [677, 51] width 373 height 12
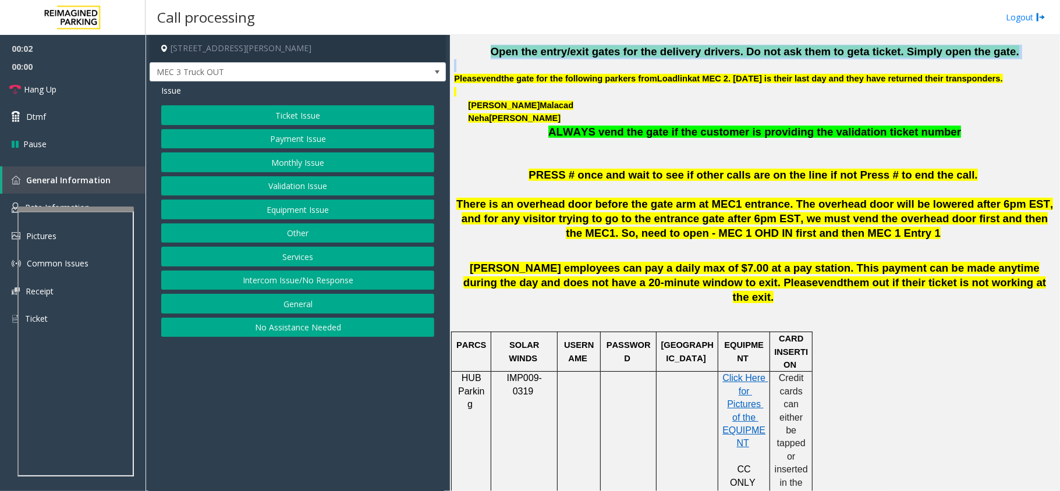
click at [676, 52] on span "Open the entry/exit gates for the delivery drivers. Do not ask them to get" at bounding box center [677, 51] width 373 height 12
click at [315, 259] on button "Services" at bounding box center [297, 257] width 273 height 20
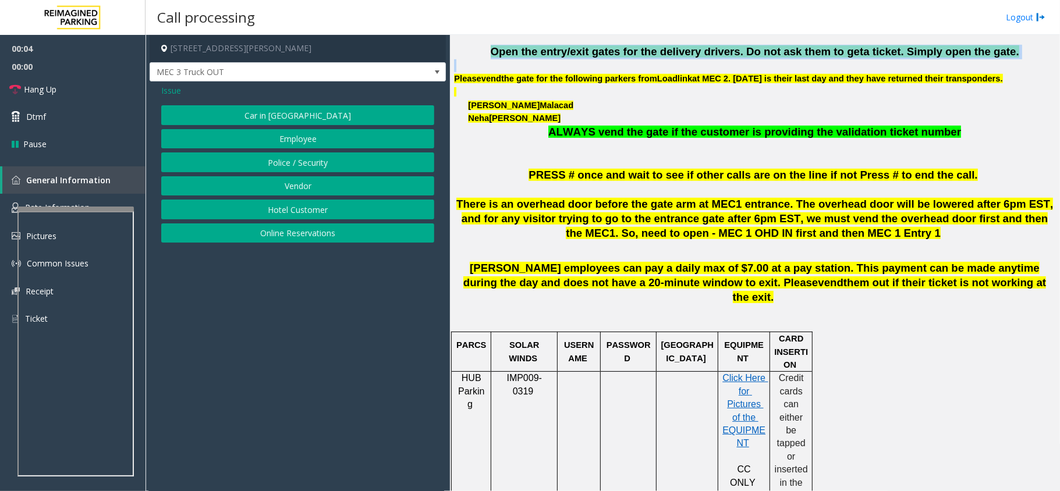
click at [298, 185] on button "Vendor" at bounding box center [297, 186] width 273 height 20
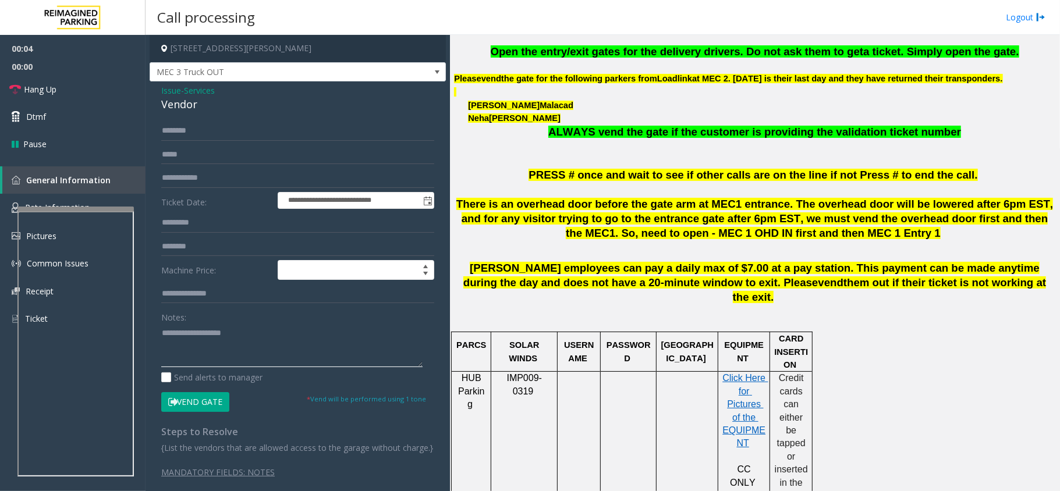
click at [252, 350] on textarea at bounding box center [291, 346] width 261 height 44
click at [201, 352] on textarea at bounding box center [291, 346] width 261 height 44
click at [203, 400] on button "Vend Gate" at bounding box center [195, 402] width 68 height 20
click at [233, 320] on div "Notes:" at bounding box center [297, 337] width 273 height 60
click at [232, 350] on textarea at bounding box center [291, 346] width 261 height 44
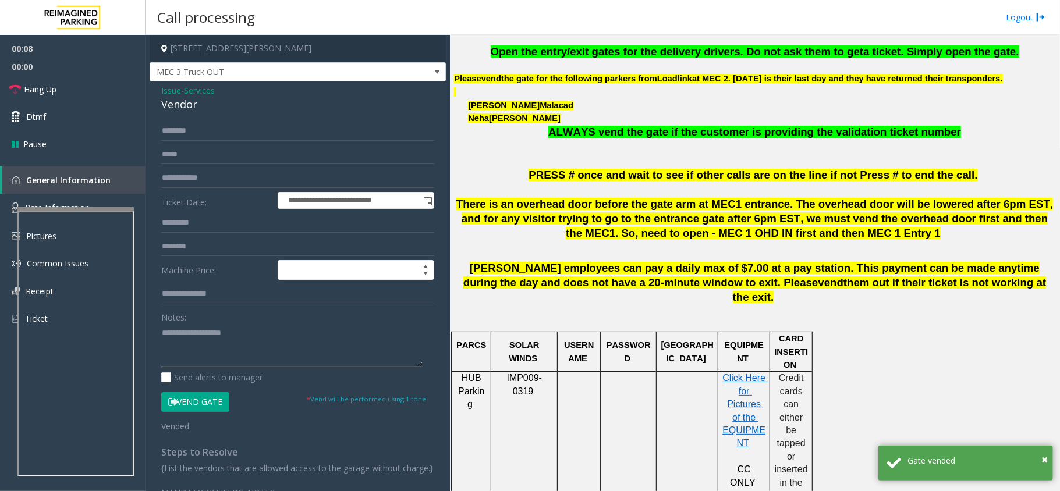
paste textarea "**********"
type textarea "**********"
click at [645, 56] on span "Open the entry/exit gates for the delivery drivers. Do not ask them to get" at bounding box center [677, 51] width 373 height 12
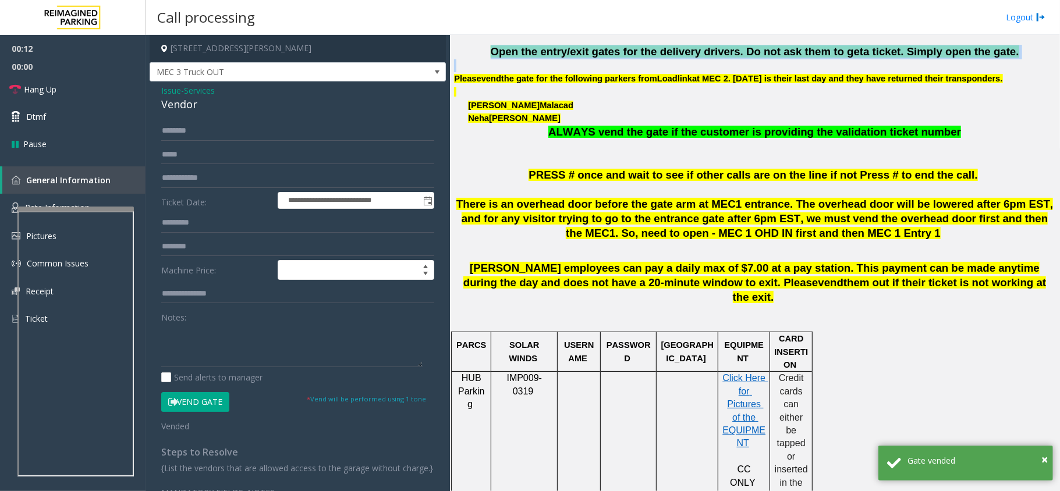
click at [645, 56] on span "Open the entry/exit gates for the delivery drivers. Do not ask them to get" at bounding box center [677, 51] width 373 height 12
copy span "Open the entry/exit gates for the delivery drivers. Do not ask them to get a ti…"
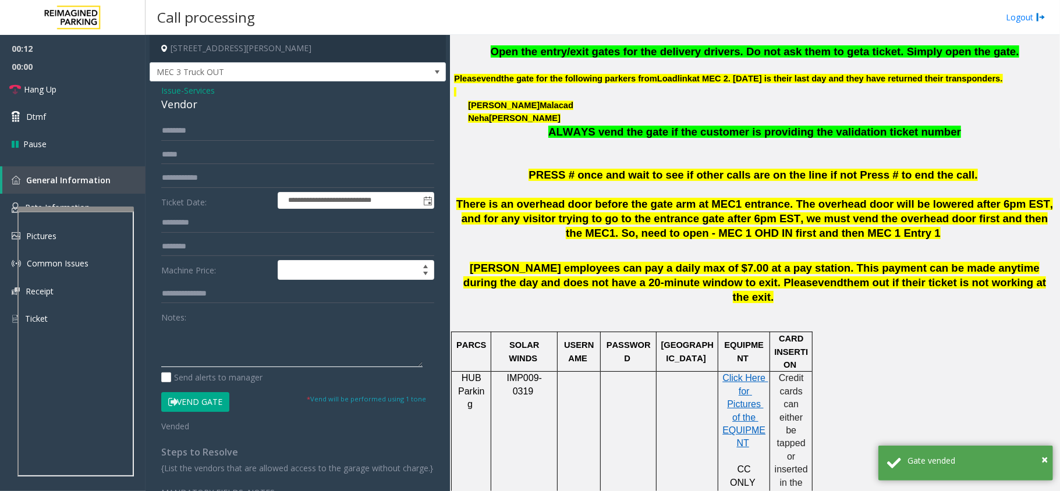
click at [184, 335] on textarea at bounding box center [291, 346] width 261 height 44
paste textarea "**********"
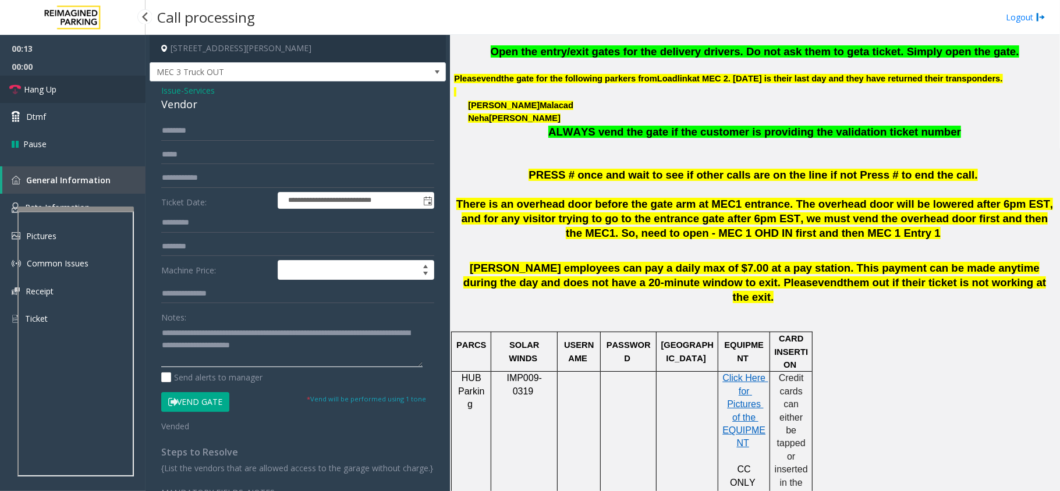
type textarea "**********"
click at [79, 78] on link "Hang Up" at bounding box center [72, 89] width 145 height 27
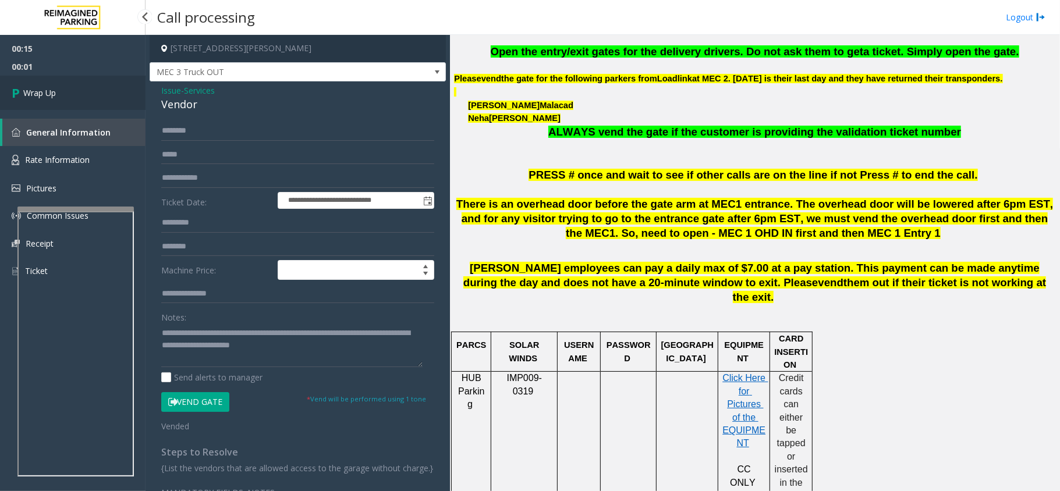
click at [56, 91] on span "Wrap Up" at bounding box center [39, 93] width 33 height 12
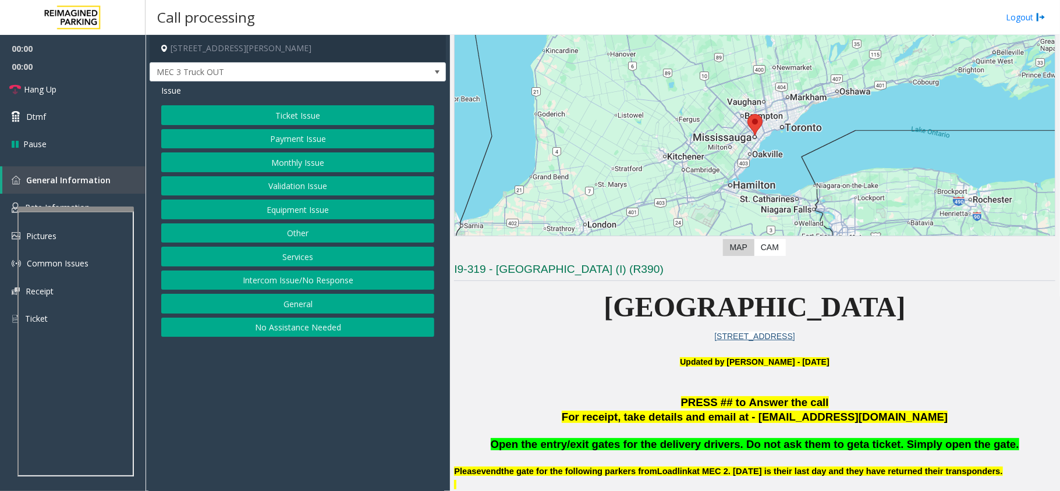
scroll to position [388, 0]
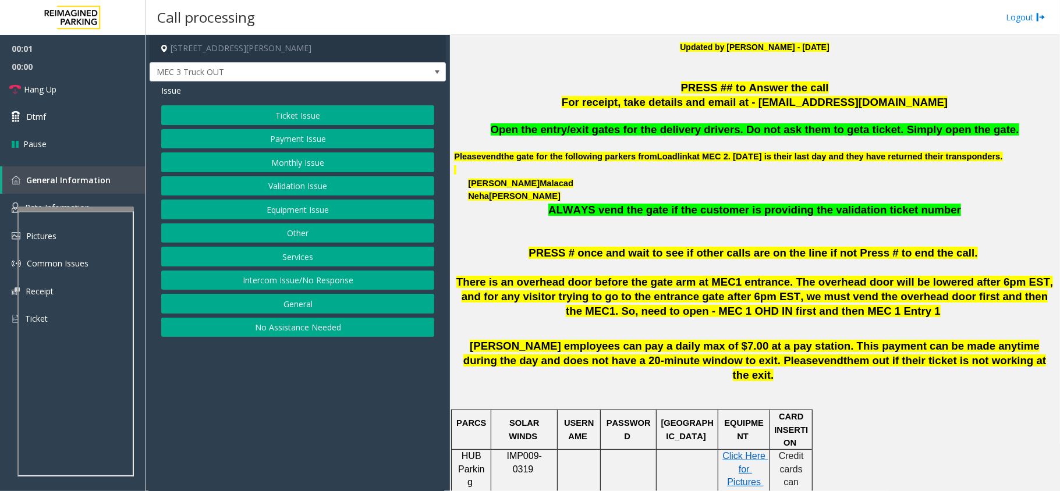
click at [610, 134] on span "Open the entry/exit gates for the delivery drivers. Do not ask them to get" at bounding box center [677, 129] width 373 height 12
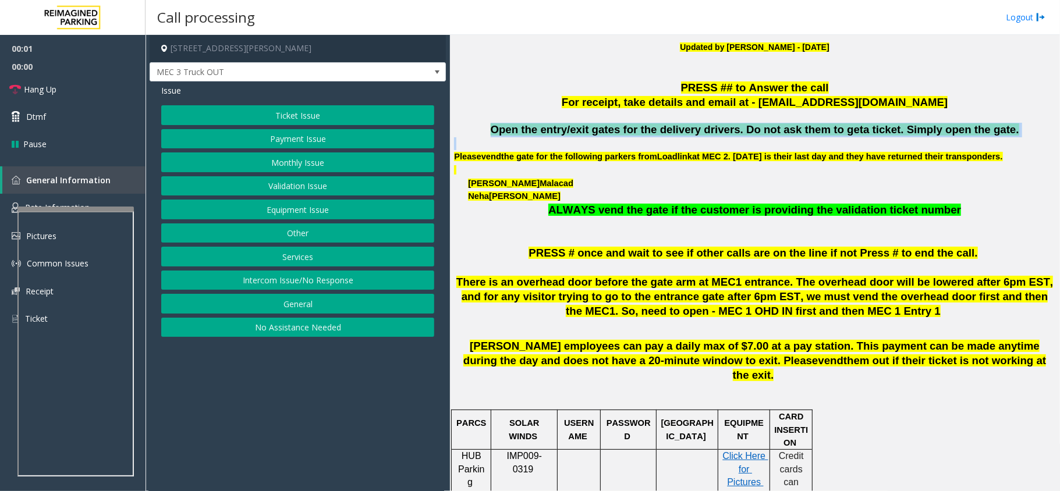
click at [610, 134] on span "Open the entry/exit gates for the delivery drivers. Do not ask them to get" at bounding box center [677, 129] width 373 height 12
copy span "Open the entry/exit gates for the delivery drivers. Do not ask them to get a ti…"
click at [276, 264] on button "Services" at bounding box center [297, 257] width 273 height 20
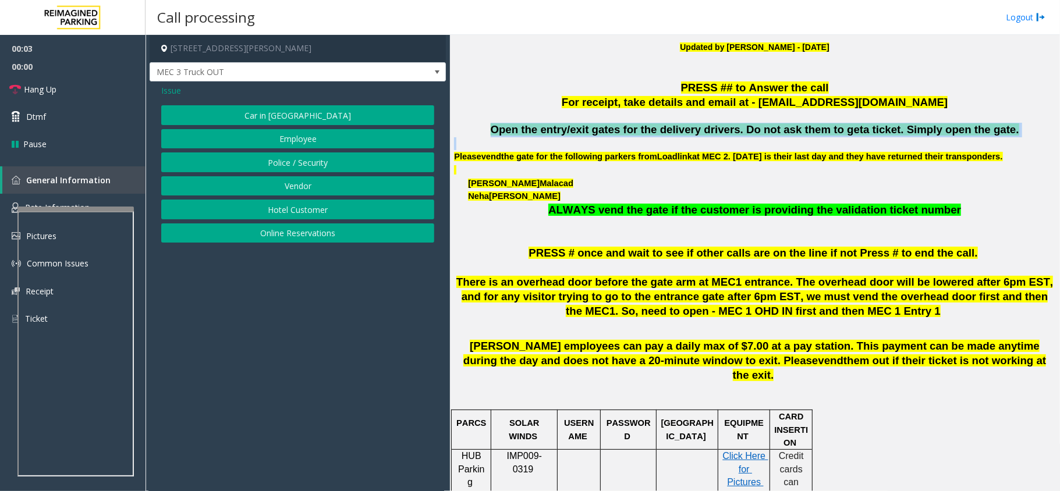
click at [324, 186] on button "Vendor" at bounding box center [297, 186] width 273 height 20
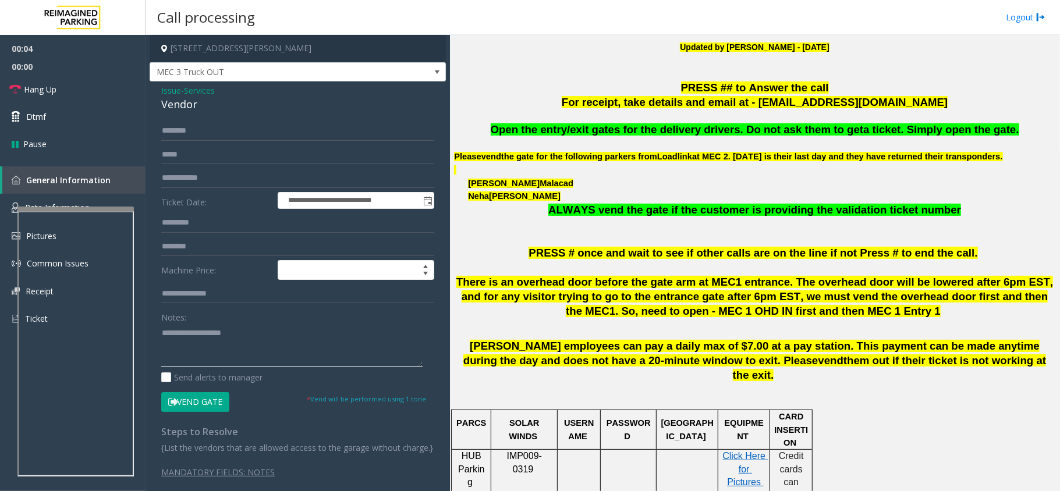
click at [274, 326] on textarea at bounding box center [291, 346] width 261 height 44
paste textarea "**********"
click at [205, 401] on button "Vend Gate" at bounding box center [195, 402] width 68 height 20
click at [201, 354] on textarea at bounding box center [291, 346] width 261 height 44
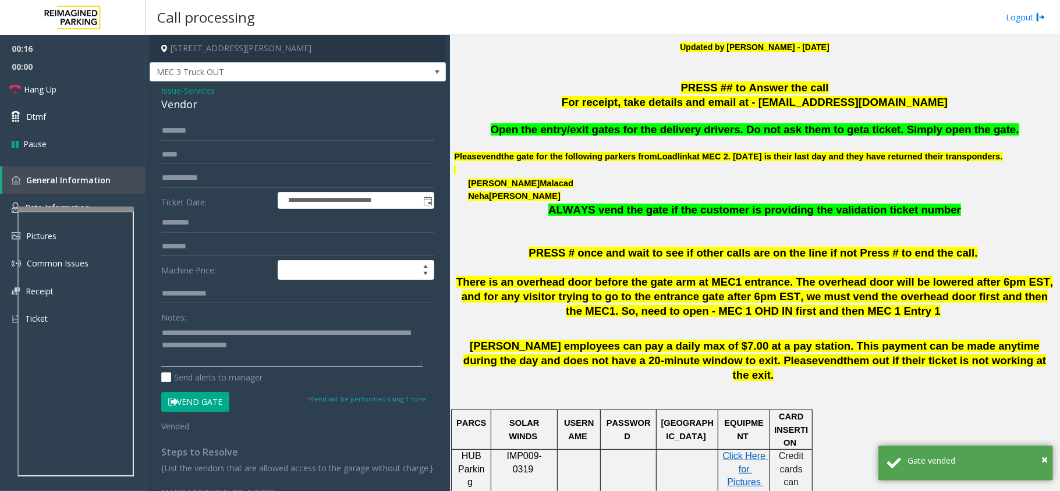
scroll to position [0, 0]
click at [216, 362] on textarea at bounding box center [291, 346] width 261 height 44
type textarea "**********"
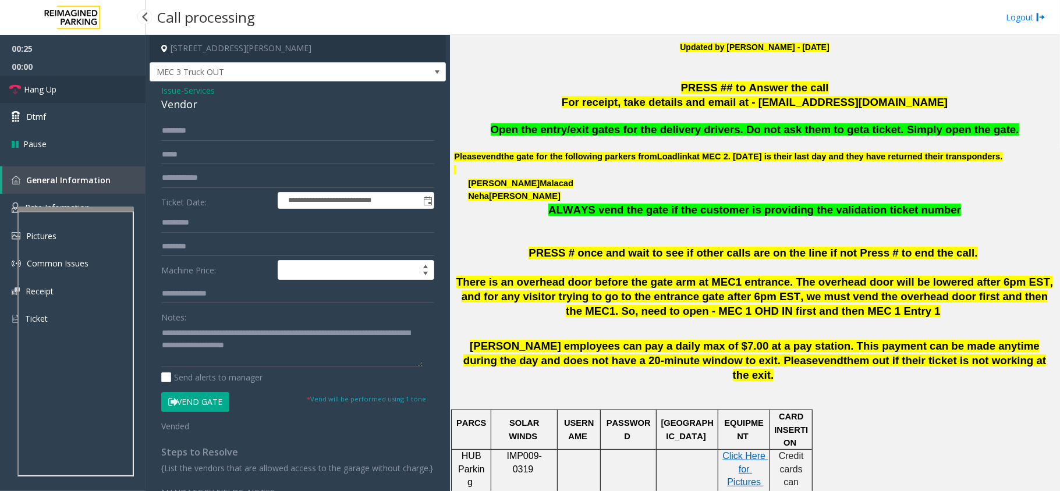
click at [59, 87] on link "Hang Up" at bounding box center [72, 89] width 145 height 27
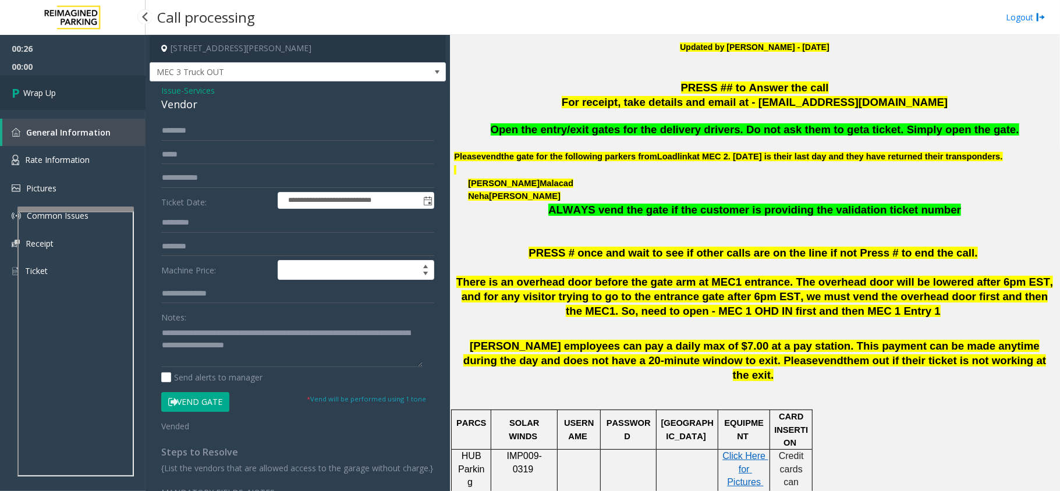
click at [61, 88] on link "Wrap Up" at bounding box center [72, 93] width 145 height 34
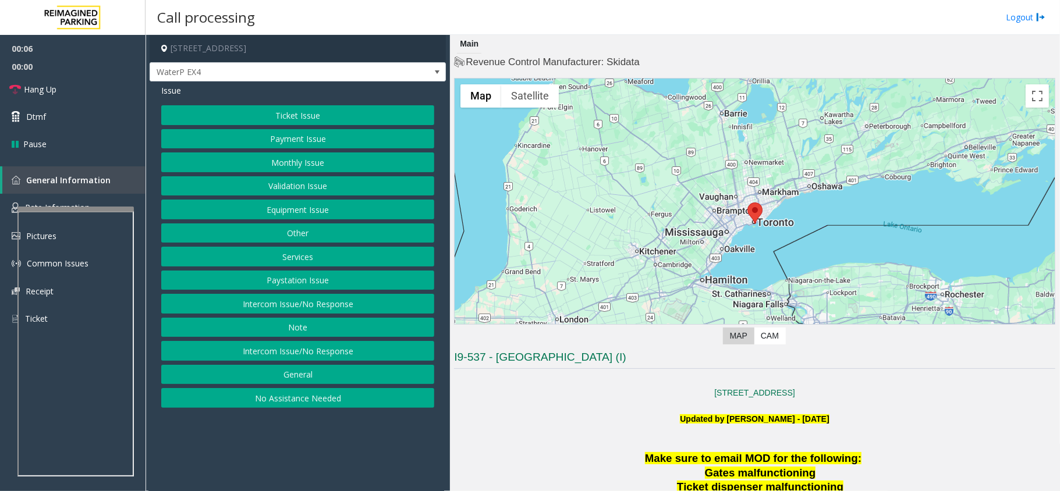
click at [360, 308] on button "Intercom Issue/No Response" at bounding box center [297, 304] width 273 height 20
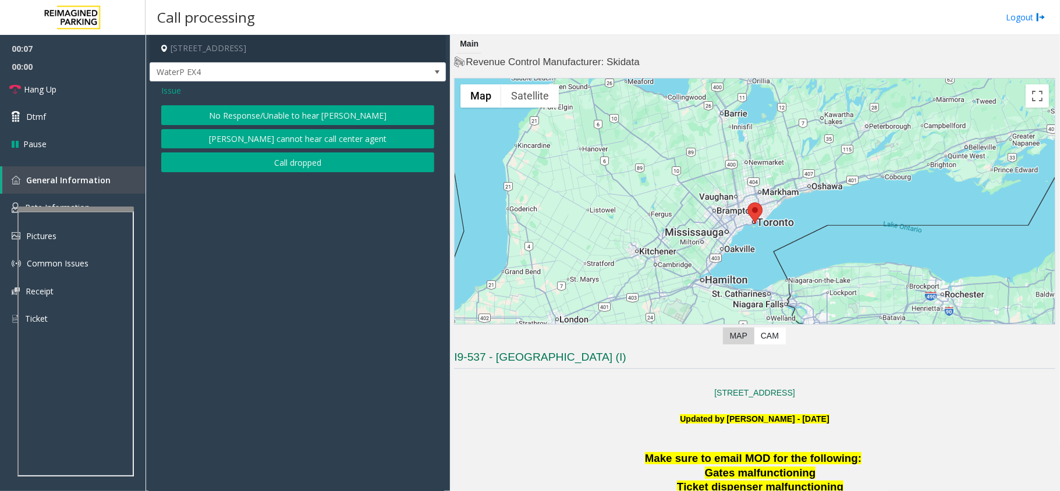
click at [282, 116] on button "No Response/Unable to hear [PERSON_NAME]" at bounding box center [297, 115] width 273 height 20
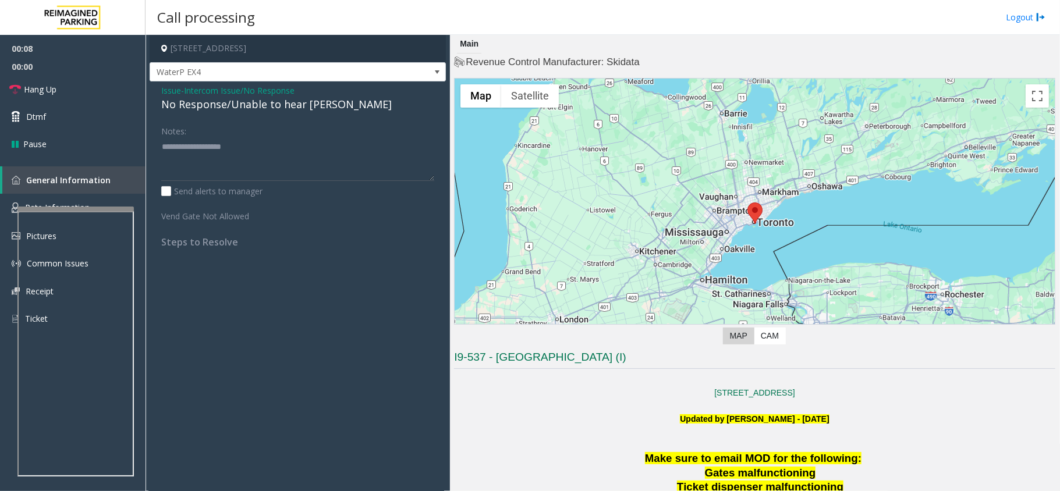
click at [278, 115] on div "Issue - Intercom Issue/No Response No Response/Unable to hear [PERSON_NAME] Not…" at bounding box center [298, 170] width 296 height 178
click at [278, 106] on div "No Response/Unable to hear [PERSON_NAME]" at bounding box center [297, 105] width 273 height 16
drag, startPoint x: 236, startPoint y: 106, endPoint x: 247, endPoint y: 112, distance: 12.5
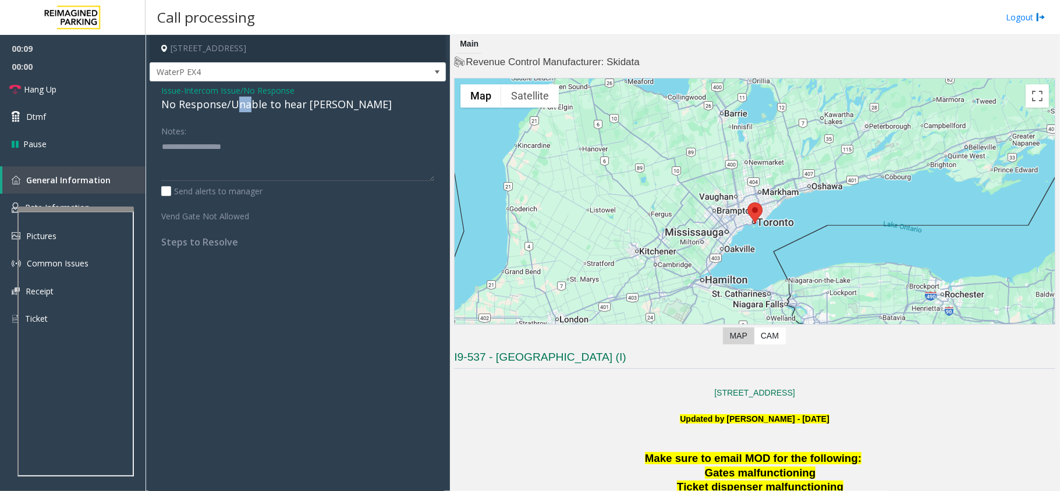
click at [247, 112] on div "No Response/Unable to hear [PERSON_NAME]" at bounding box center [297, 105] width 273 height 16
click at [239, 109] on div "No Response/Unable to hear [PERSON_NAME]" at bounding box center [297, 105] width 273 height 16
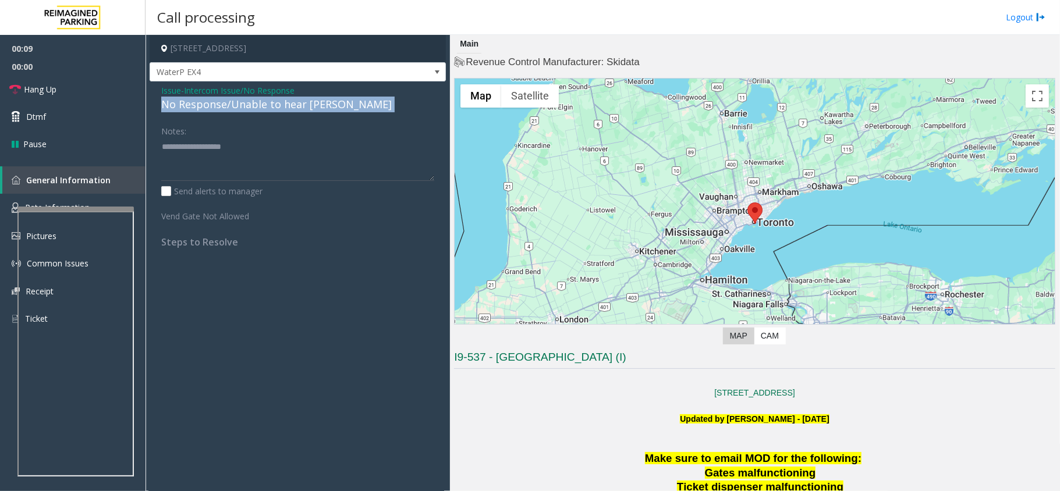
click at [239, 109] on div "No Response/Unable to hear [PERSON_NAME]" at bounding box center [297, 105] width 273 height 16
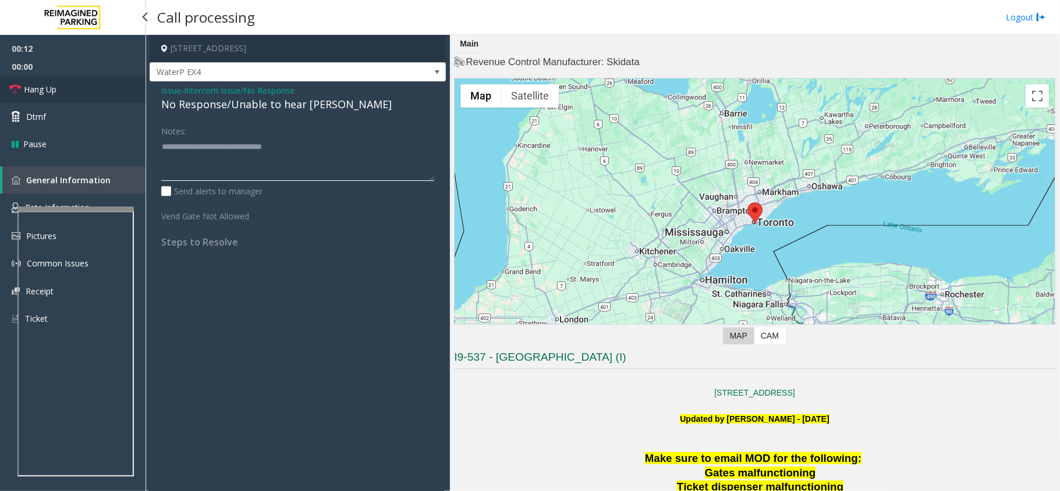
type textarea "**********"
click at [80, 90] on link "Hang Up" at bounding box center [72, 89] width 145 height 27
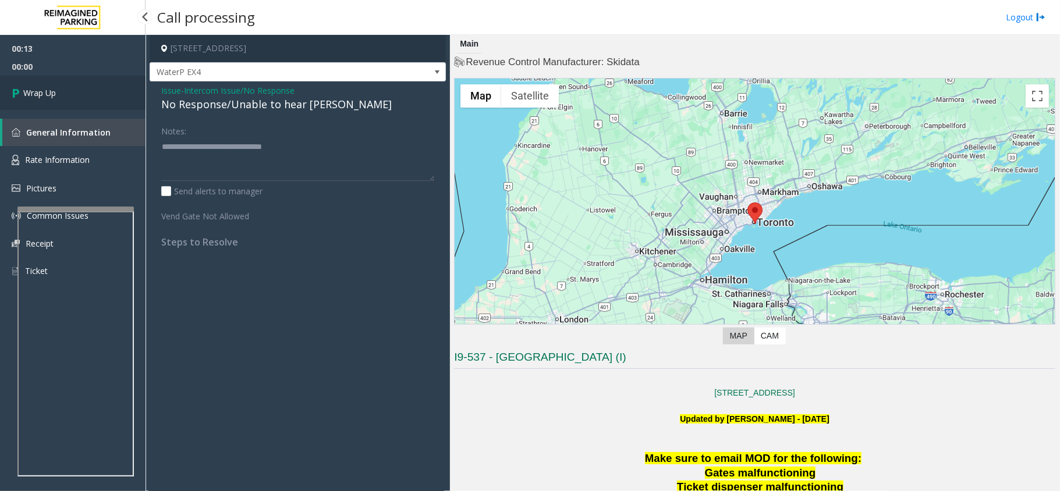
click at [93, 90] on link "Wrap Up" at bounding box center [72, 93] width 145 height 34
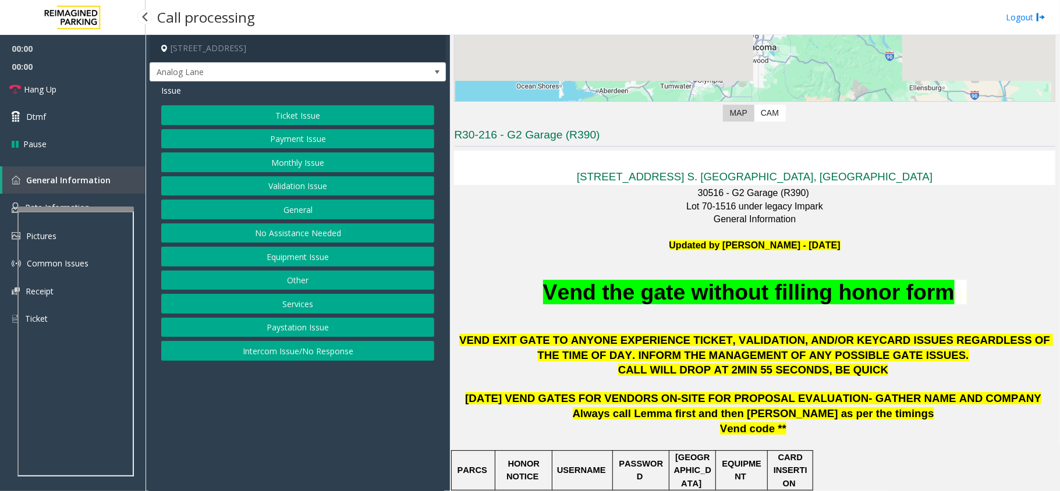
scroll to position [233, 0]
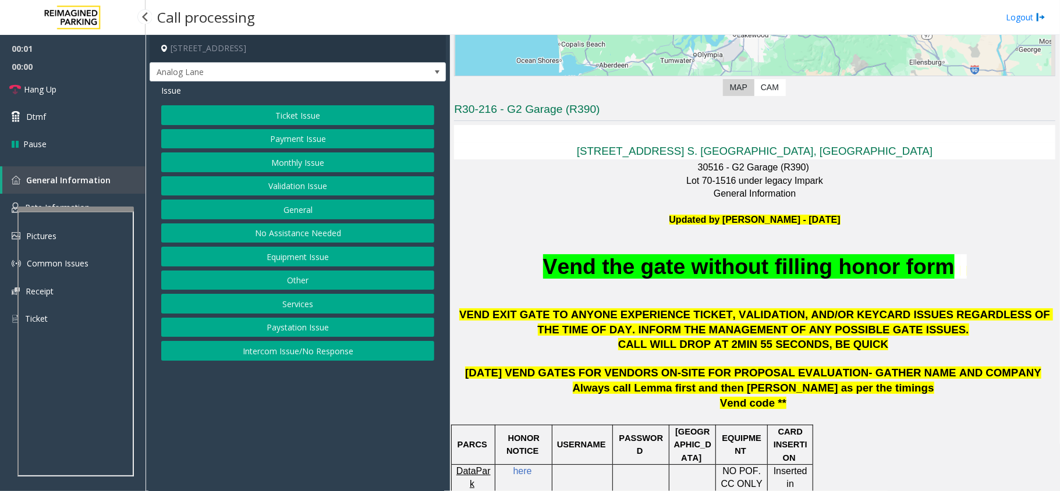
click at [771, 264] on span "Vend the gate without filling honor form" at bounding box center [748, 266] width 411 height 24
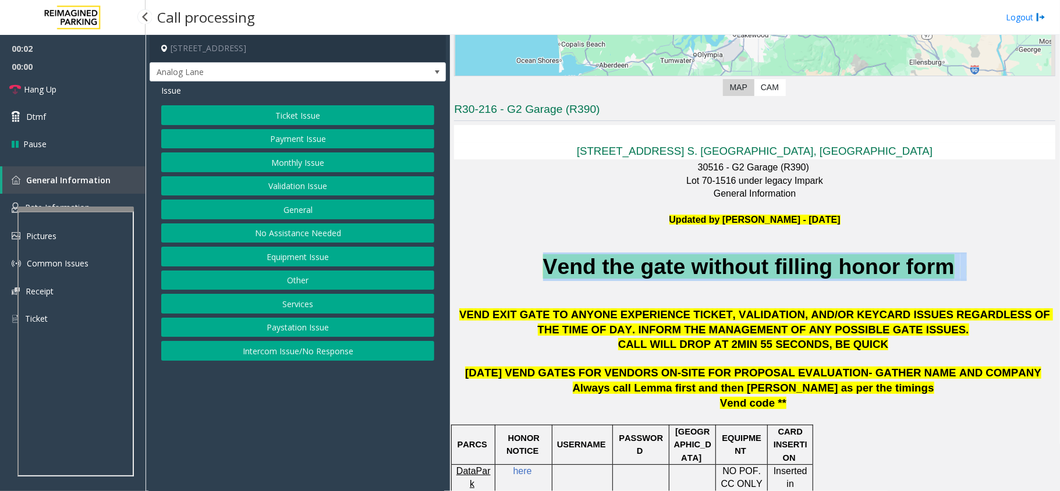
click at [771, 264] on span "Vend the gate without filling honor form" at bounding box center [748, 266] width 411 height 24
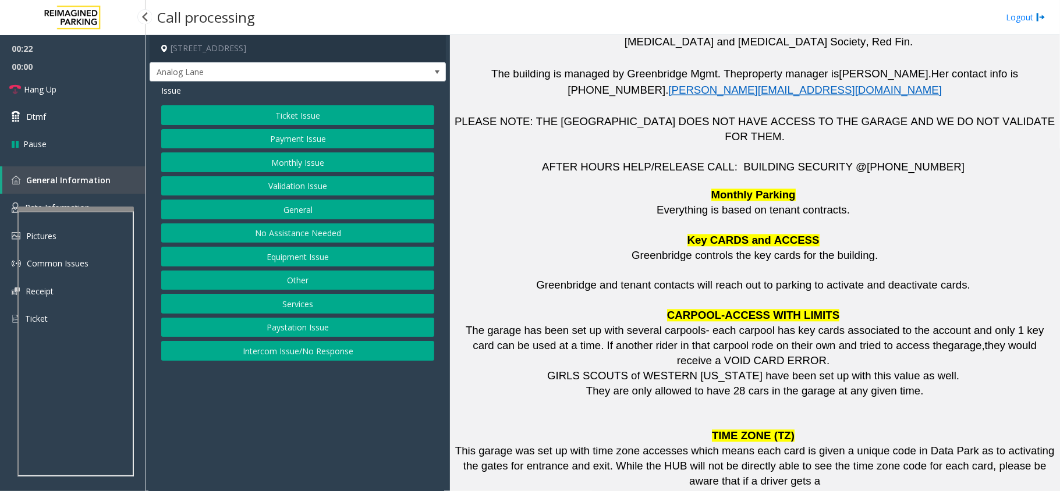
scroll to position [1784, 0]
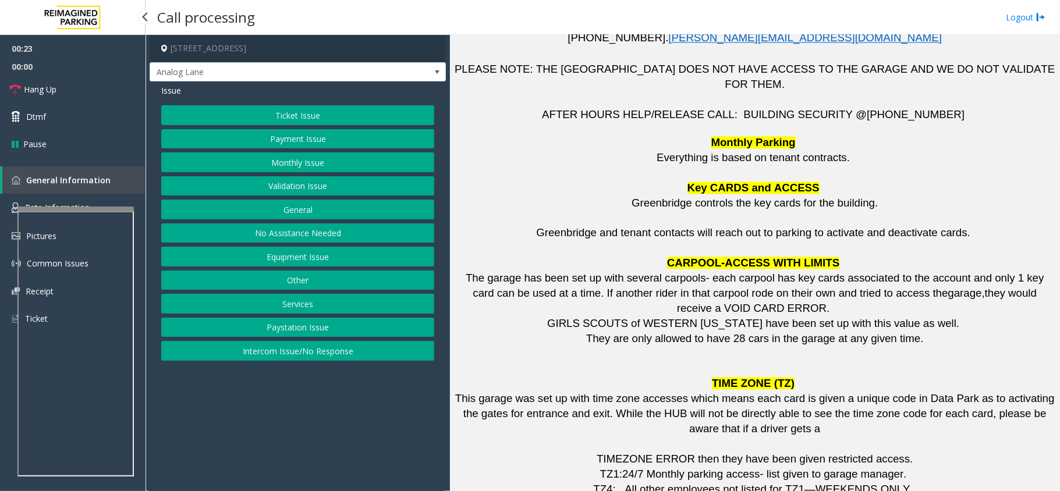
click at [304, 165] on button "Monthly Issue" at bounding box center [297, 162] width 273 height 20
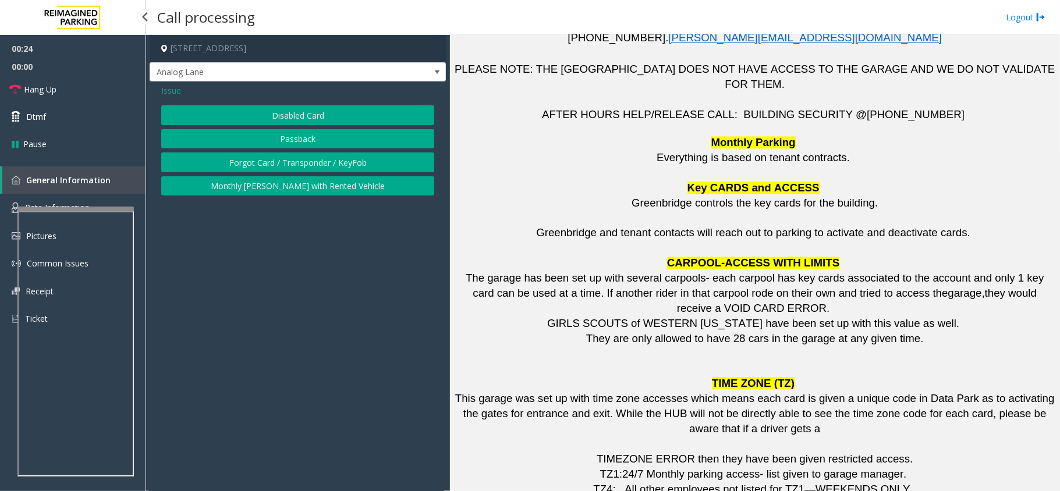
click at [332, 120] on button "Disabled Card" at bounding box center [297, 115] width 273 height 20
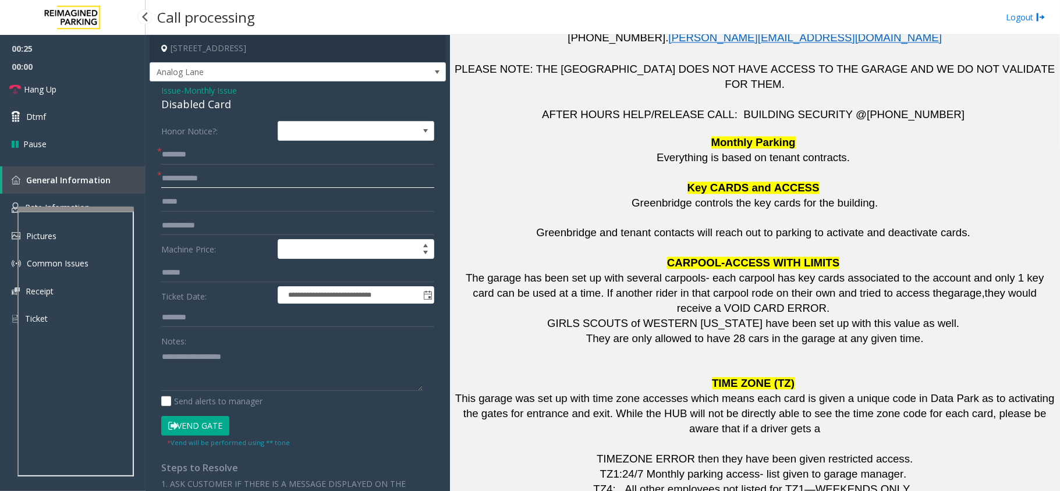
click at [296, 173] on input "text" at bounding box center [297, 179] width 273 height 20
paste textarea "**********"
click at [166, 368] on textarea at bounding box center [291, 369] width 261 height 44
click at [216, 108] on div "Disabled Card" at bounding box center [297, 105] width 273 height 16
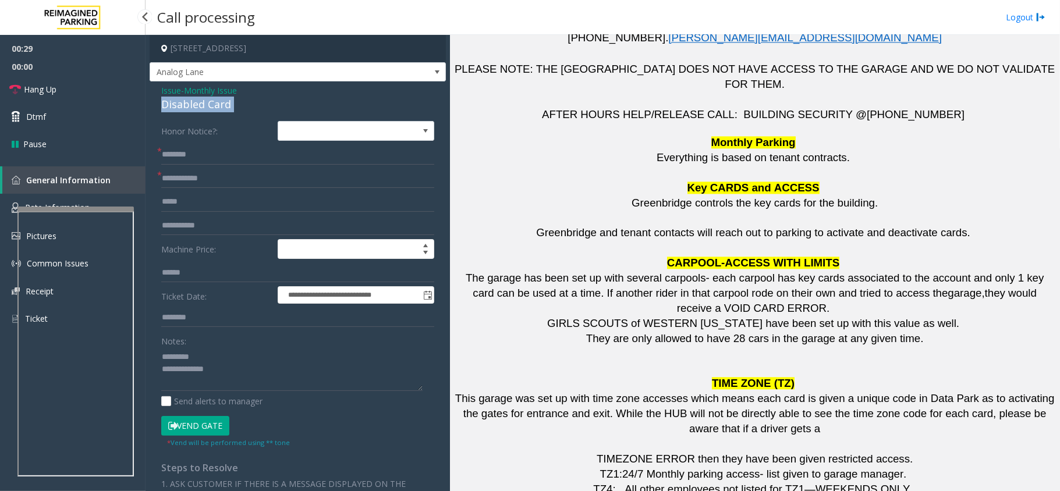
click at [216, 108] on div "Disabled Card" at bounding box center [297, 105] width 273 height 16
copy div "Disabled Card"
paste textarea "**********"
click at [250, 356] on textarea at bounding box center [291, 369] width 261 height 44
click at [263, 377] on textarea at bounding box center [291, 369] width 261 height 44
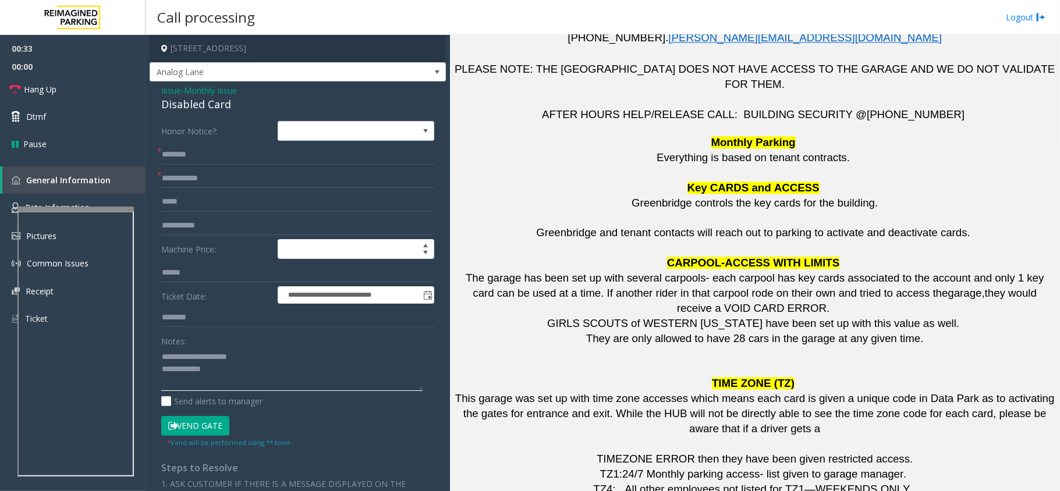
drag, startPoint x: 164, startPoint y: 356, endPoint x: 171, endPoint y: 355, distance: 6.5
click at [164, 356] on textarea at bounding box center [291, 369] width 261 height 44
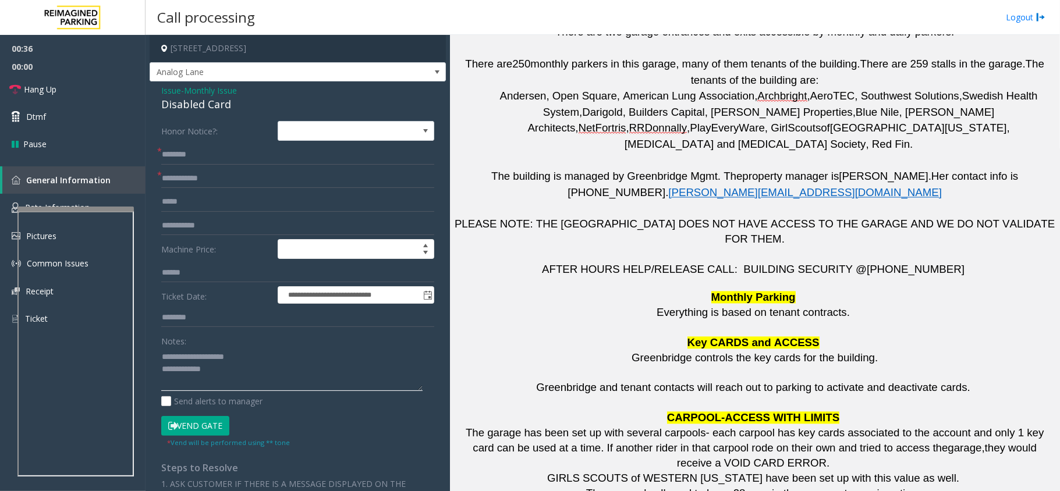
scroll to position [1474, 0]
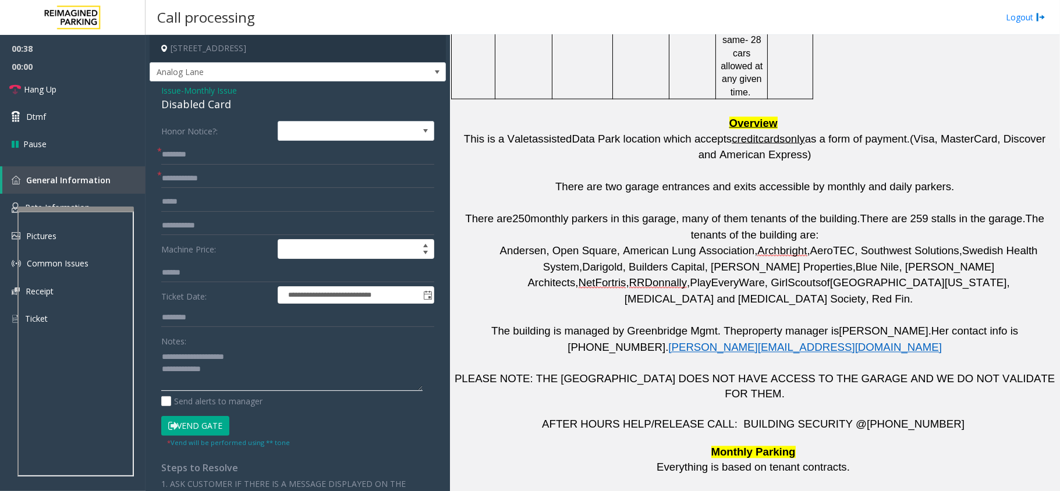
type textarea "**********"
click at [196, 172] on input "text" at bounding box center [297, 179] width 273 height 20
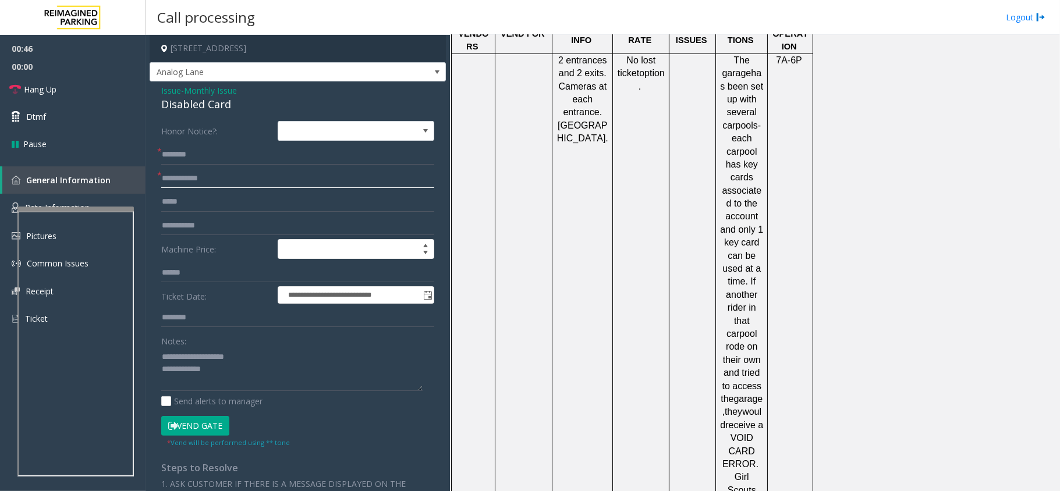
scroll to position [1164, 0]
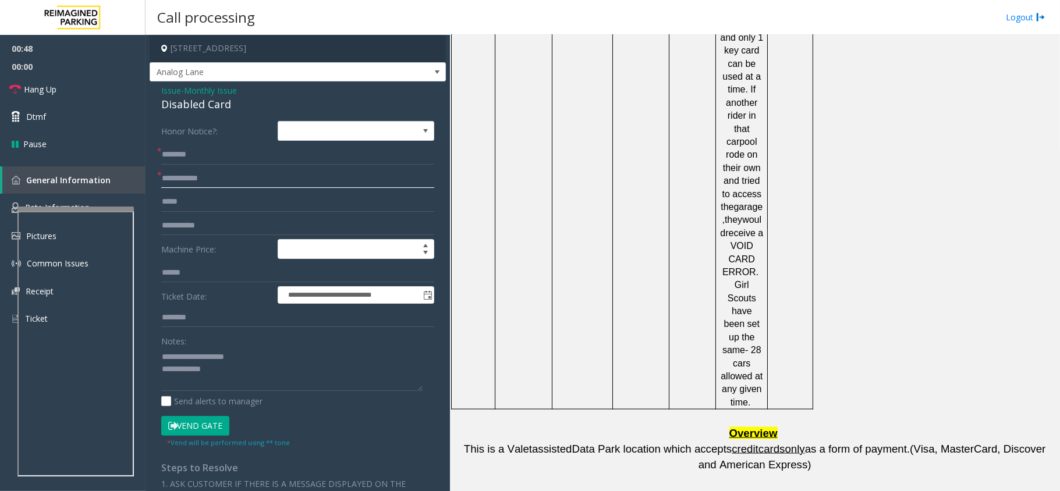
click at [233, 183] on input "text" at bounding box center [297, 179] width 273 height 20
type input "**********"
click at [233, 157] on input "text" at bounding box center [297, 155] width 273 height 20
type input "*****"
click at [257, 314] on input "text" at bounding box center [297, 318] width 273 height 20
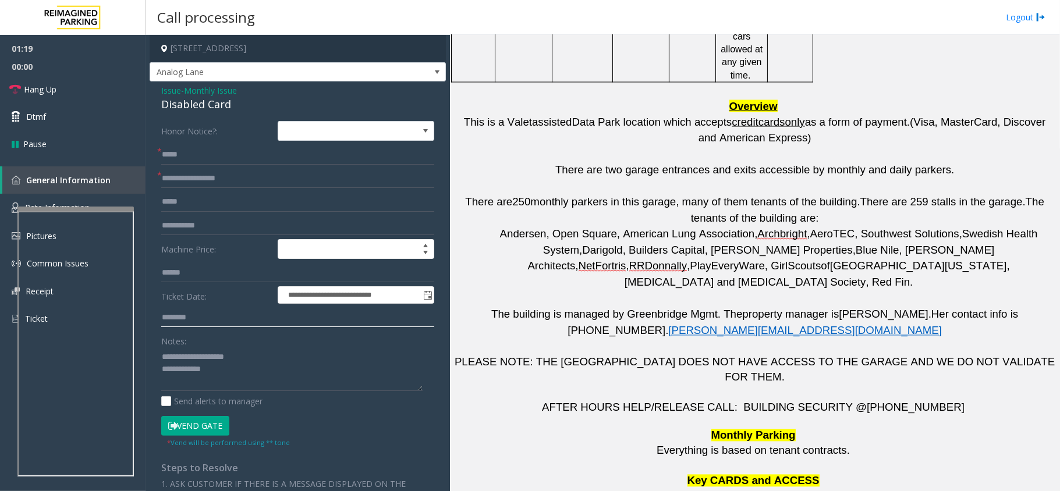
scroll to position [1474, 0]
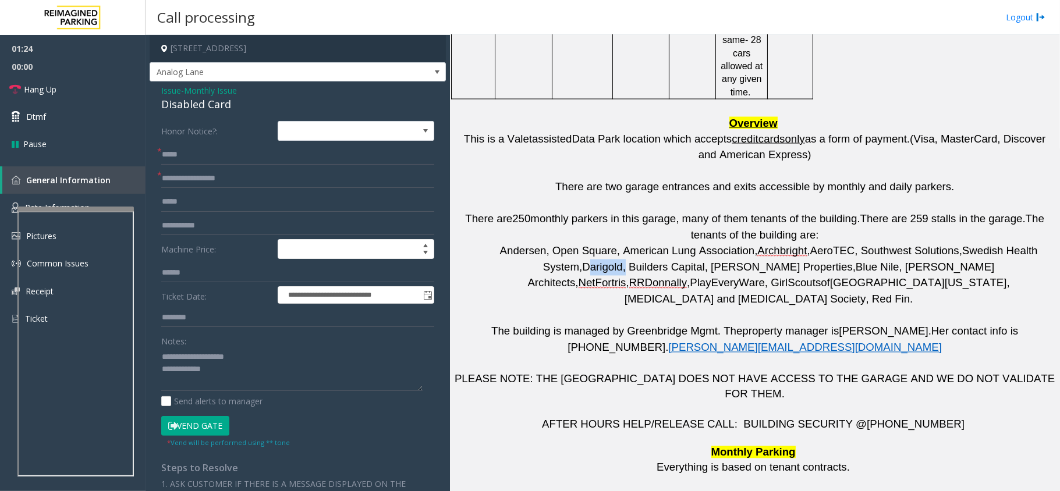
drag, startPoint x: 491, startPoint y: 193, endPoint x: 530, endPoint y: 197, distance: 38.6
click at [582, 261] on span "Darigold, Builders Capital, [PERSON_NAME] Properties," at bounding box center [719, 267] width 274 height 12
click at [569, 308] on p at bounding box center [768, 316] width 573 height 16
click at [233, 307] on form "**********" at bounding box center [297, 284] width 273 height 326
click at [236, 312] on input "text" at bounding box center [297, 318] width 273 height 20
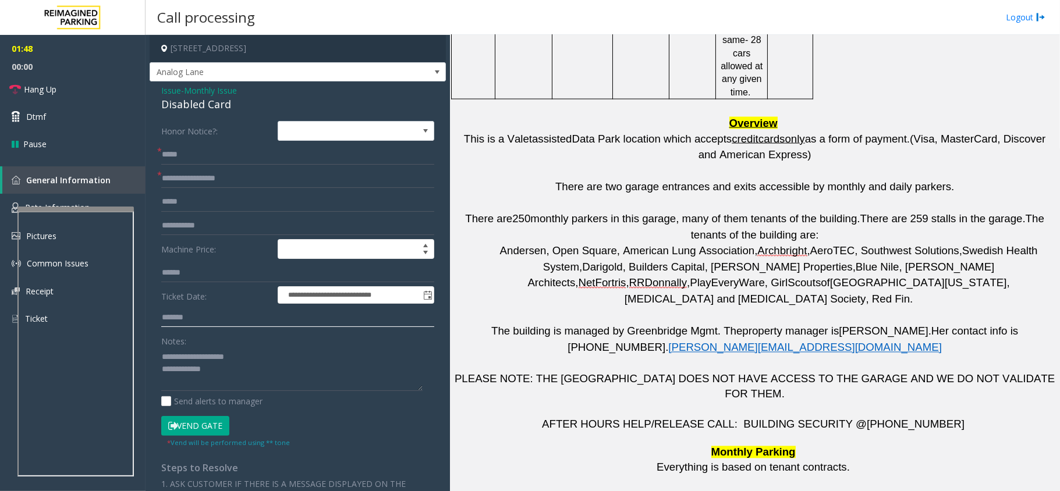
click at [180, 319] on input "*******" at bounding box center [297, 318] width 273 height 20
drag, startPoint x: 197, startPoint y: 320, endPoint x: 129, endPoint y: 320, distance: 67.5
click at [83, 108] on app-root "**********" at bounding box center [530, 245] width 1060 height 491
paste input "text"
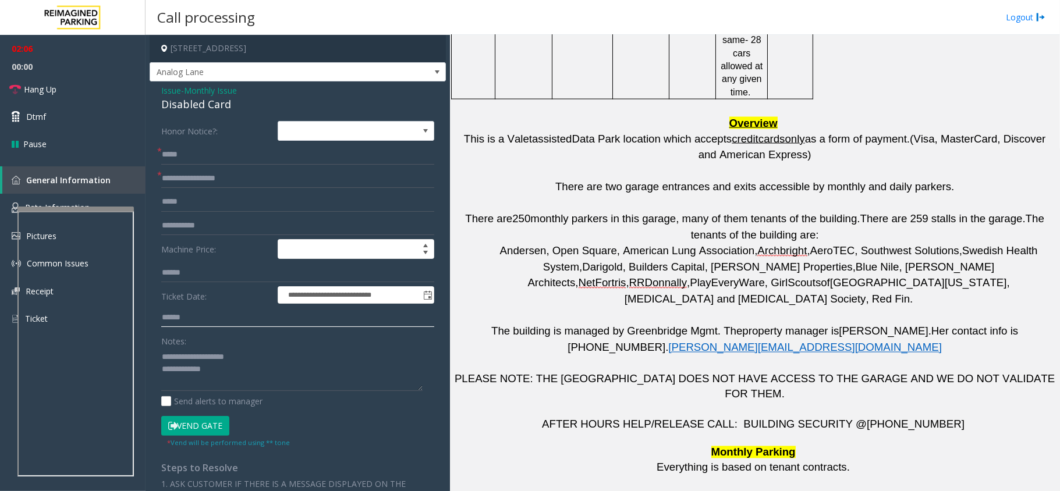
click at [163, 322] on input "*****" at bounding box center [297, 318] width 273 height 20
click at [179, 320] on input "**********" at bounding box center [297, 318] width 273 height 20
type input "**********"
click at [701, 402] on p at bounding box center [754, 409] width 601 height 15
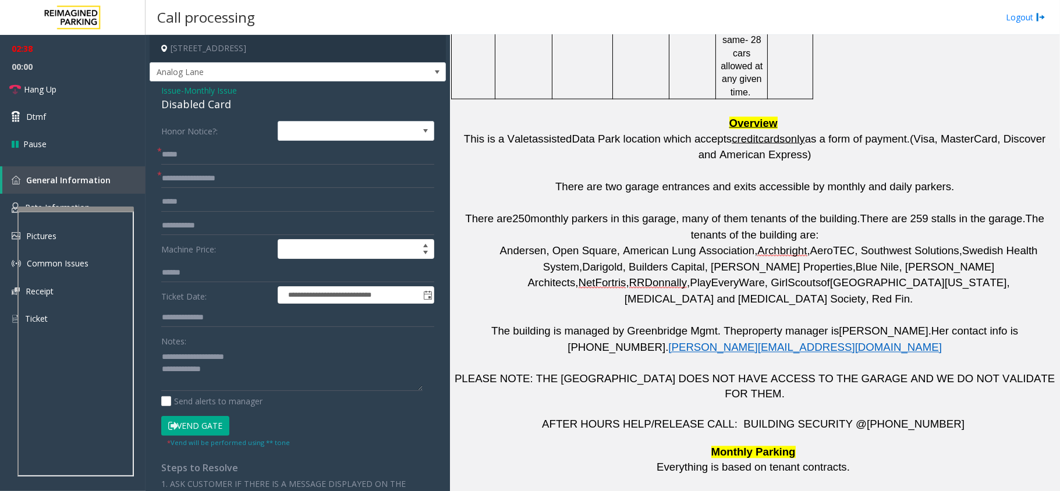
click at [196, 435] on button "Vend Gate" at bounding box center [195, 426] width 68 height 20
click at [222, 373] on textarea at bounding box center [291, 369] width 261 height 44
paste textarea "**********"
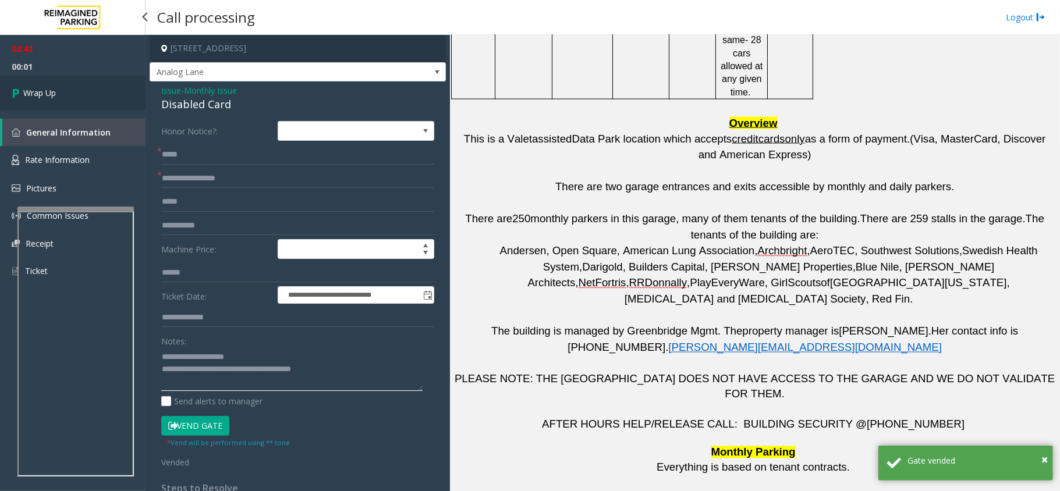
type textarea "**********"
click at [78, 95] on link "Wrap Up" at bounding box center [72, 93] width 145 height 34
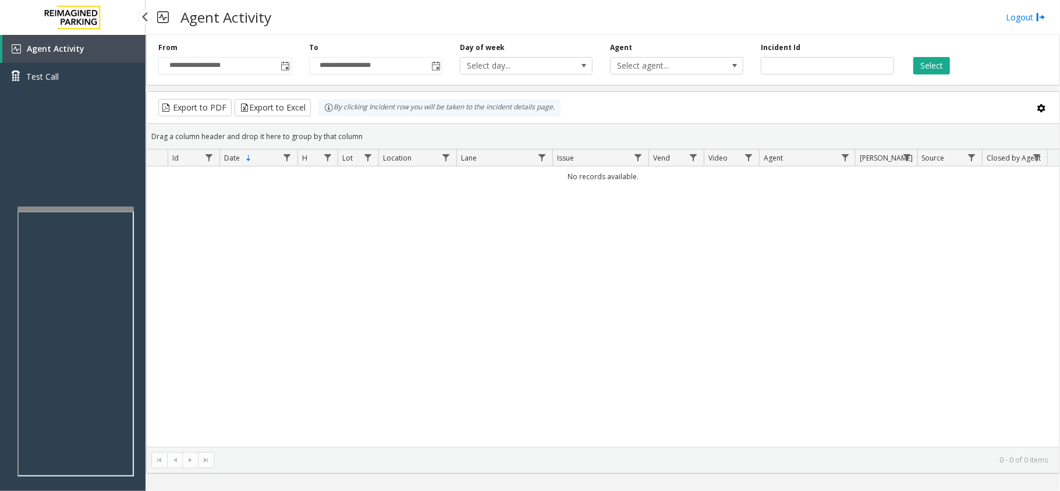
click at [700, 313] on div "No records available." at bounding box center [603, 306] width 913 height 281
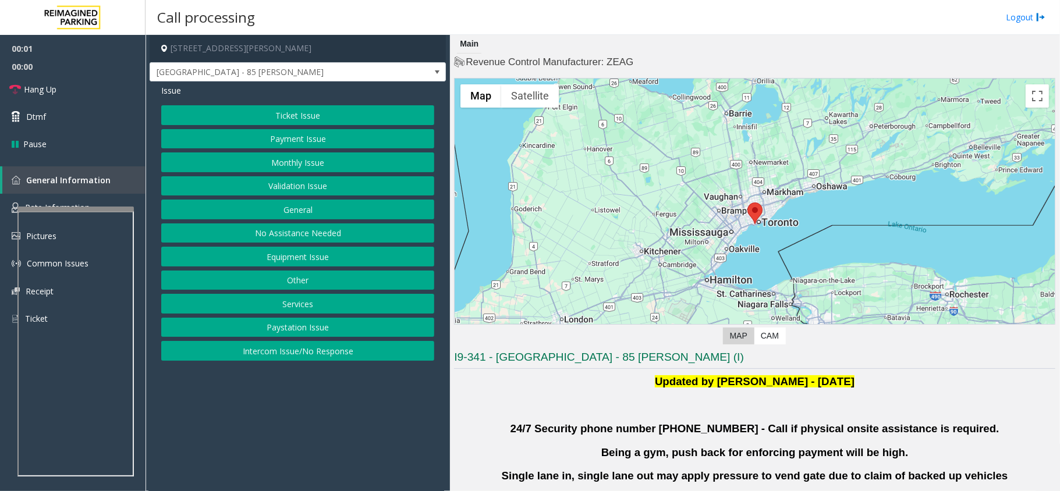
click at [313, 182] on button "Validation Issue" at bounding box center [297, 186] width 273 height 20
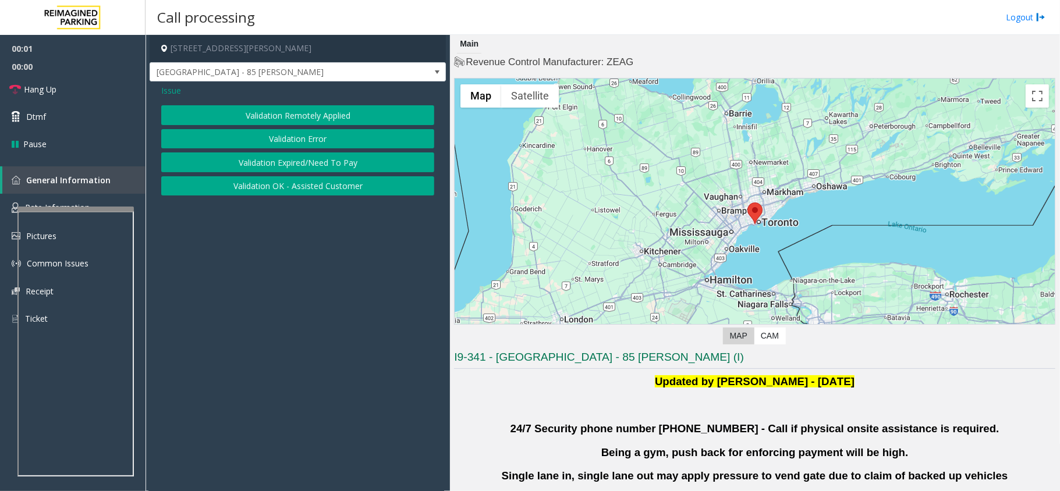
click at [290, 139] on button "Validation Error" at bounding box center [297, 139] width 273 height 20
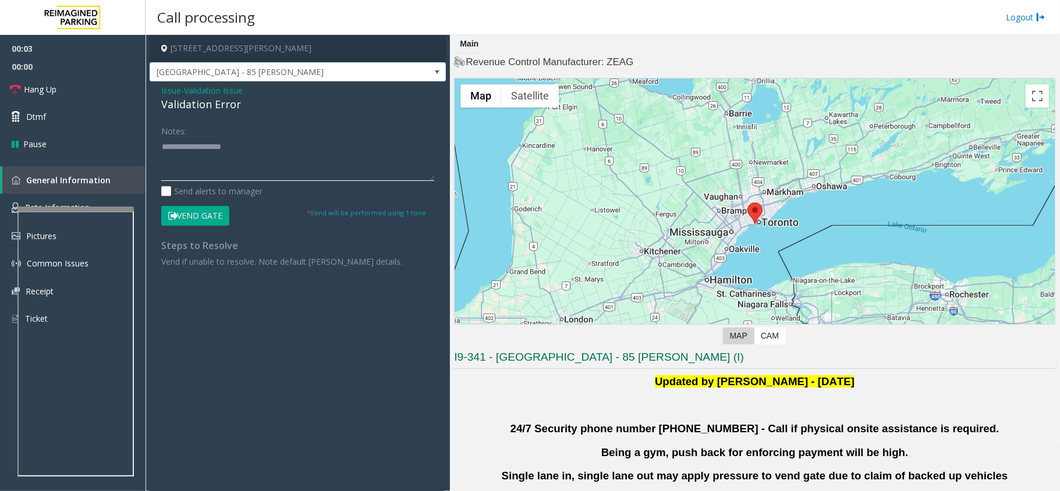
click at [214, 171] on textarea at bounding box center [297, 159] width 273 height 44
paste textarea "**********"
click at [214, 102] on div "Validation Error" at bounding box center [297, 105] width 273 height 16
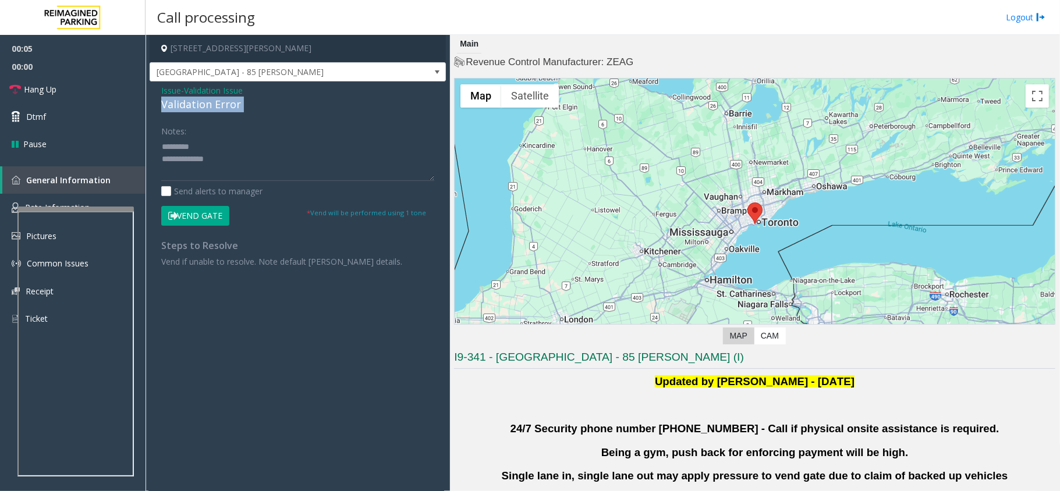
click at [214, 102] on div "Validation Error" at bounding box center [297, 105] width 273 height 16
paste textarea "**********"
click at [205, 145] on textarea at bounding box center [297, 159] width 273 height 44
click at [241, 159] on textarea at bounding box center [297, 159] width 273 height 44
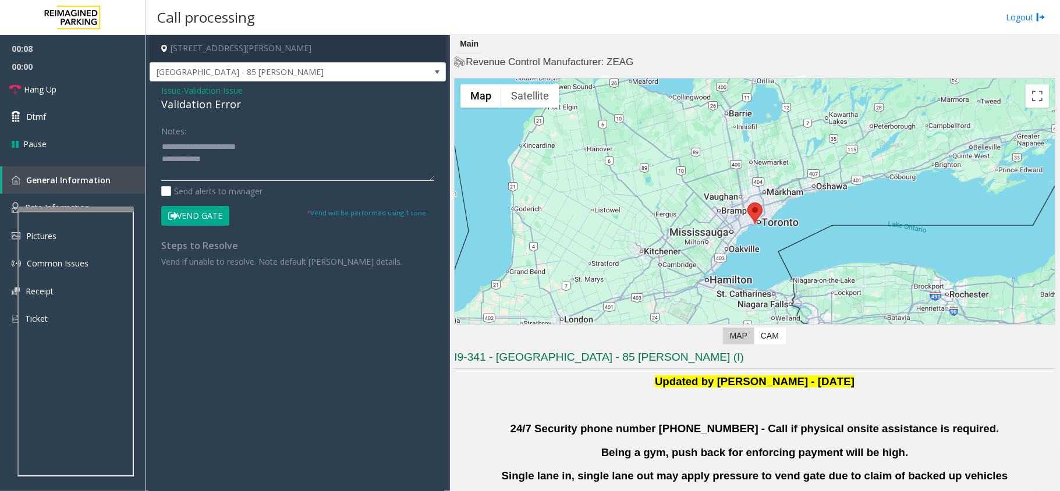
click at [164, 145] on textarea at bounding box center [297, 159] width 273 height 44
type textarea "**********"
click at [59, 198] on link "Rate Information" at bounding box center [72, 208] width 145 height 29
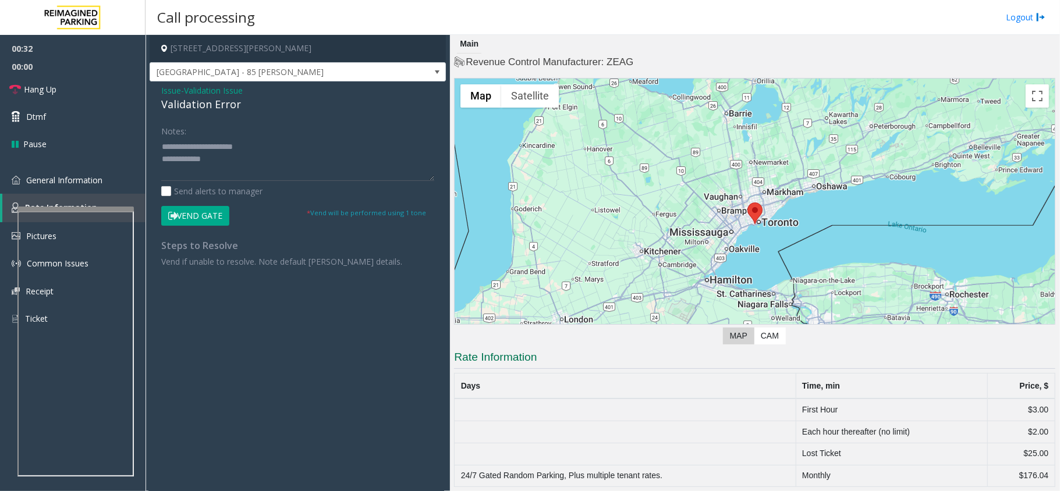
click at [166, 94] on span "Issue" at bounding box center [171, 90] width 20 height 12
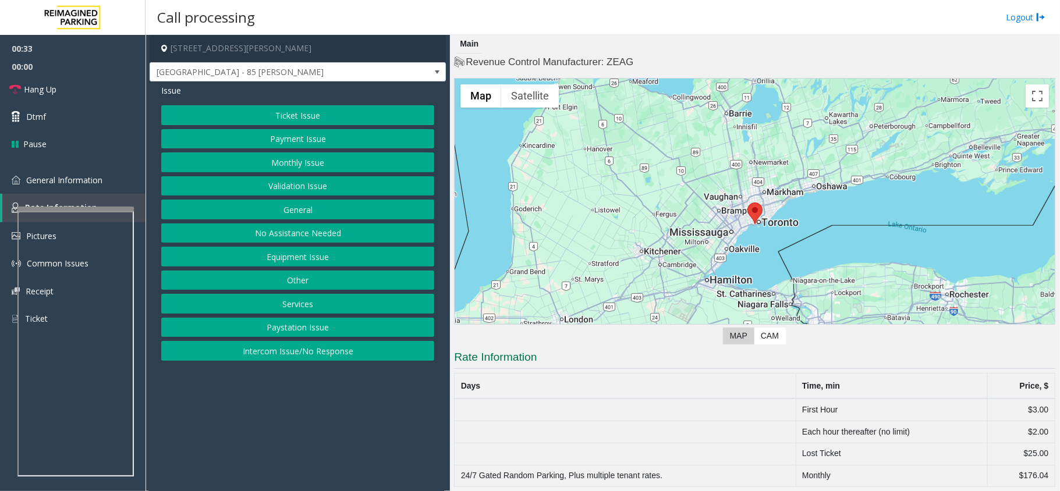
click at [282, 113] on button "Ticket Issue" at bounding box center [297, 115] width 273 height 20
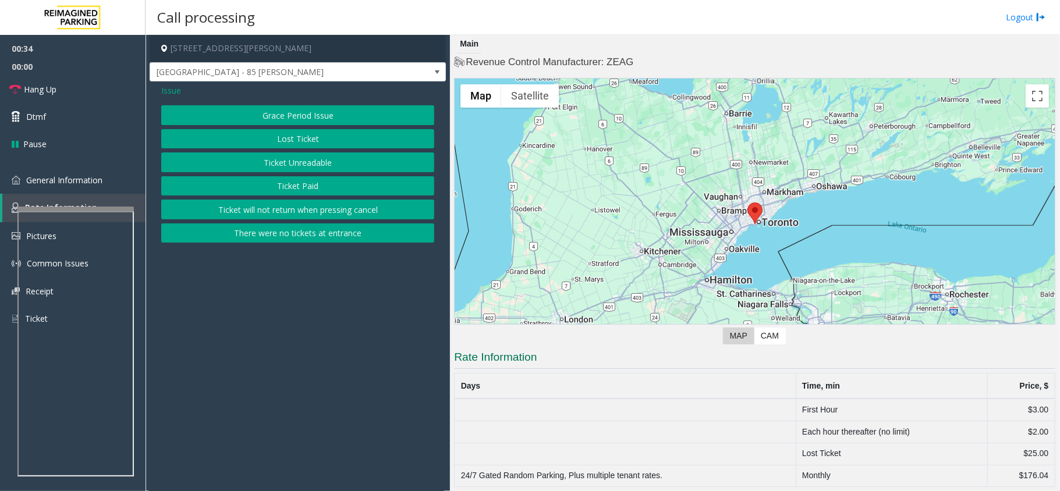
click at [166, 84] on div "Issue Grace Period Issue Lost Ticket Ticket Unreadable Ticket Paid Ticket will …" at bounding box center [298, 164] width 296 height 167
click at [175, 91] on span "Issue" at bounding box center [171, 90] width 20 height 12
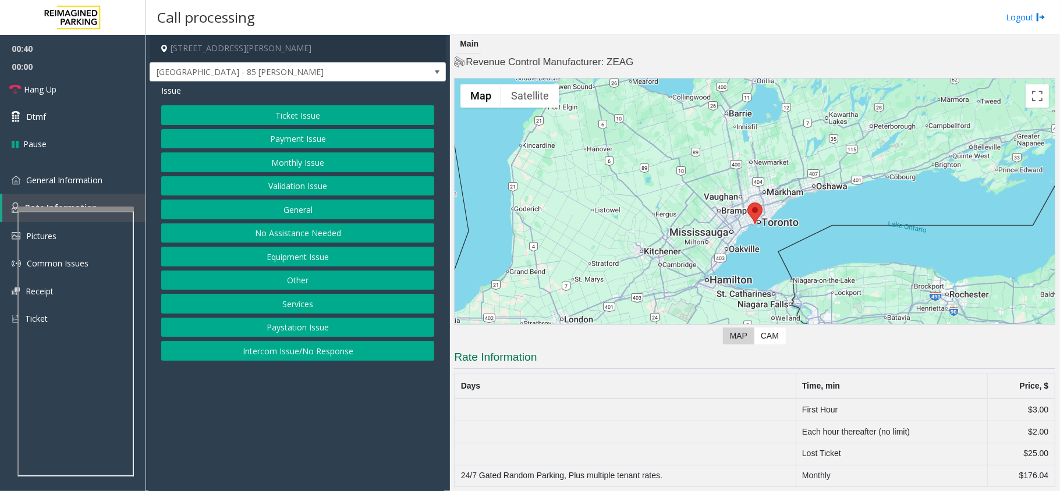
click at [165, 89] on span "Issue" at bounding box center [171, 90] width 20 height 12
click at [288, 108] on button "Ticket Issue" at bounding box center [297, 115] width 273 height 20
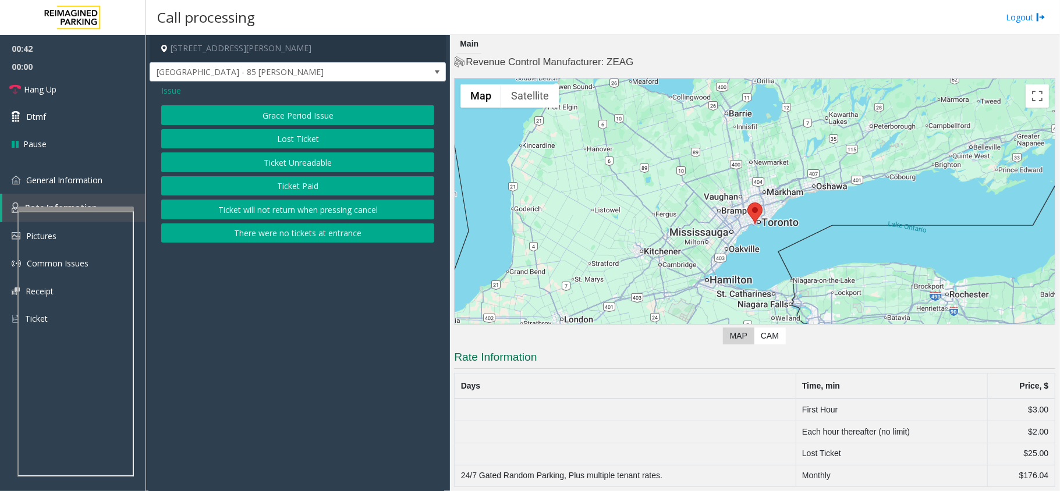
click at [173, 90] on span "Issue" at bounding box center [171, 90] width 20 height 12
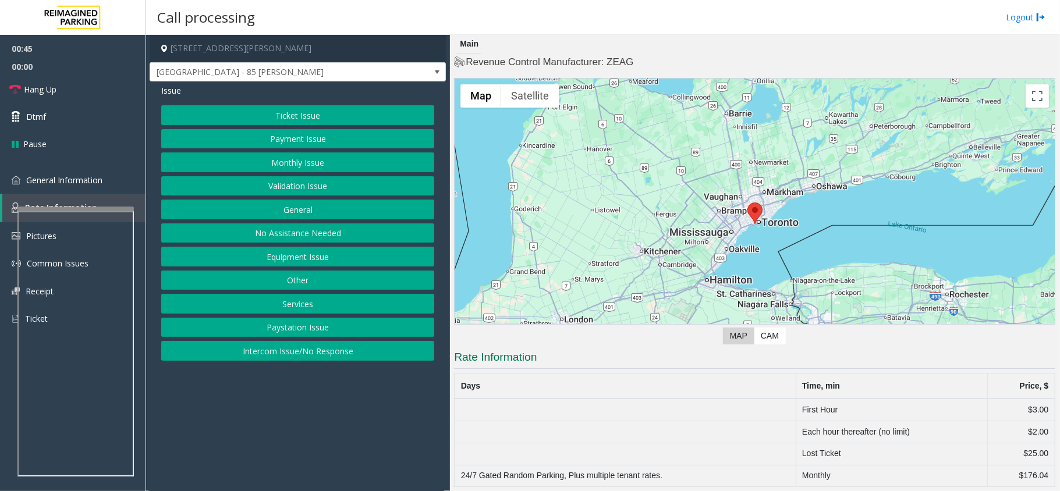
click at [313, 257] on button "Equipment Issue" at bounding box center [297, 257] width 273 height 20
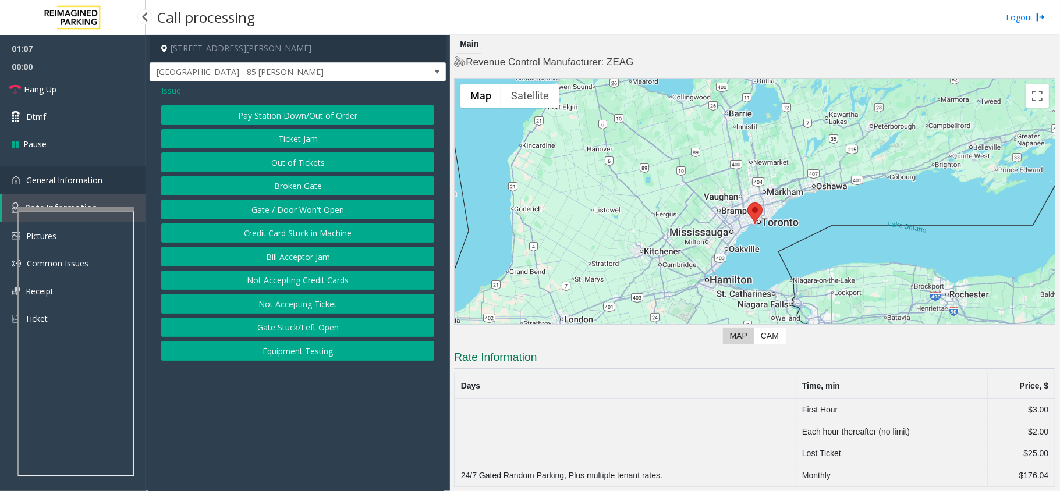
click at [71, 180] on span "General Information" at bounding box center [64, 180] width 76 height 11
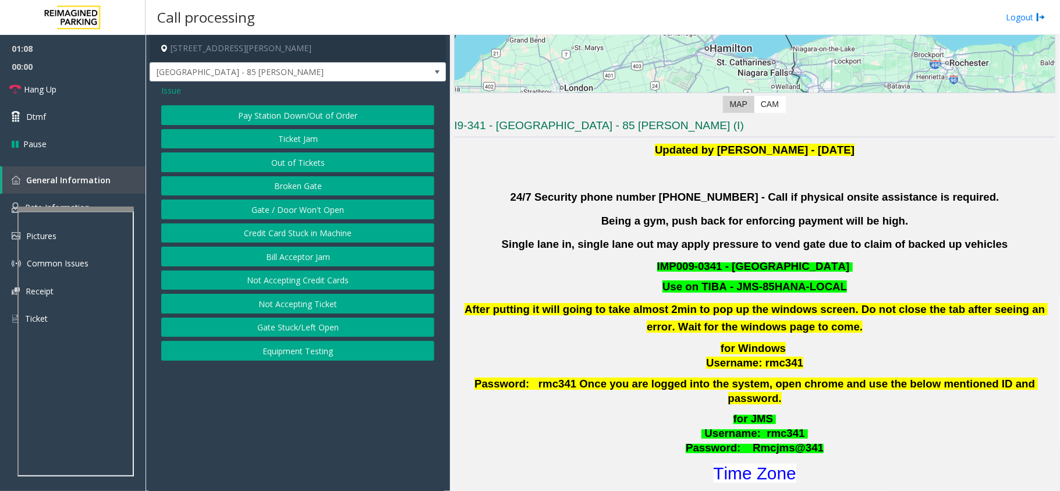
scroll to position [233, 0]
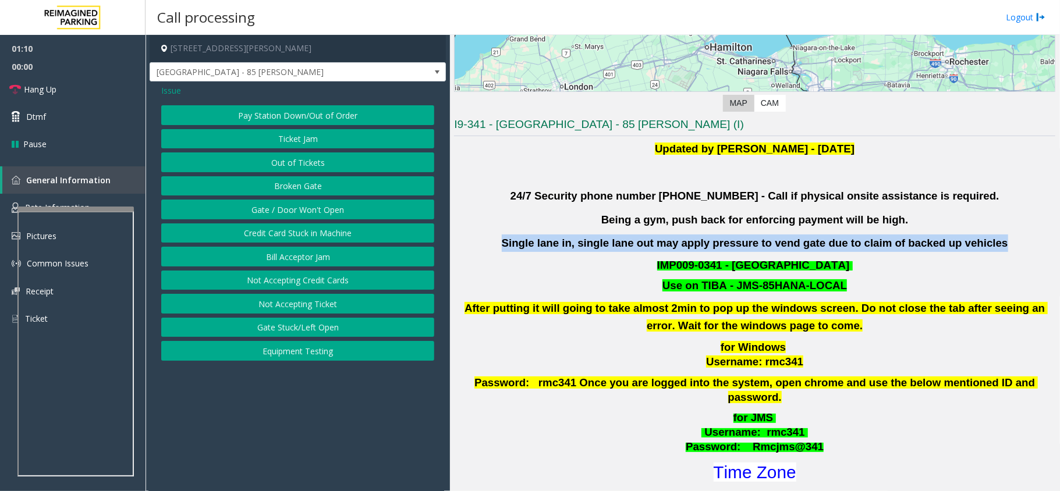
drag, startPoint x: 527, startPoint y: 242, endPoint x: 967, endPoint y: 245, distance: 439.4
click at [967, 245] on p "Single lane in, single lane out may apply pressure to vend gate due to claim of…" at bounding box center [754, 243] width 601 height 17
click at [115, 78] on link "Hang Up" at bounding box center [72, 89] width 145 height 27
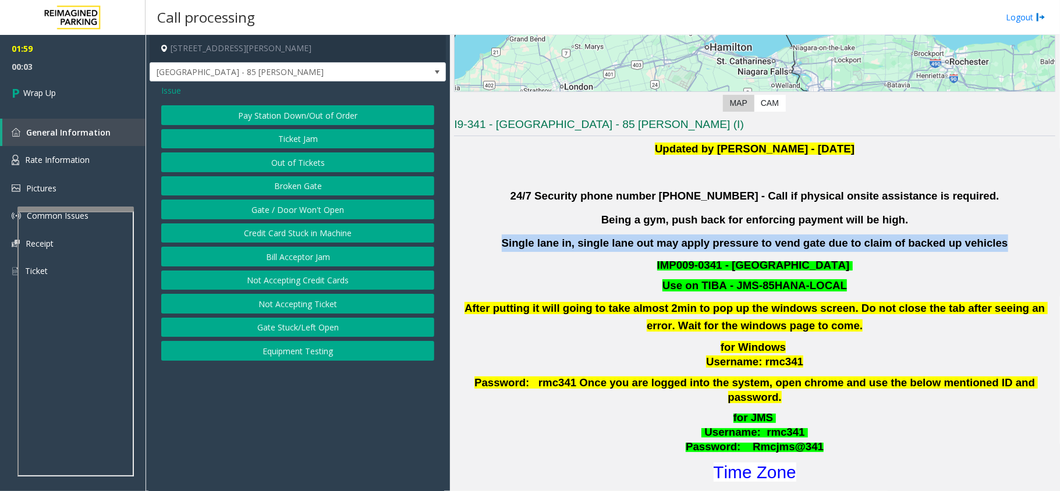
click at [327, 165] on button "Out of Tickets" at bounding box center [297, 162] width 273 height 20
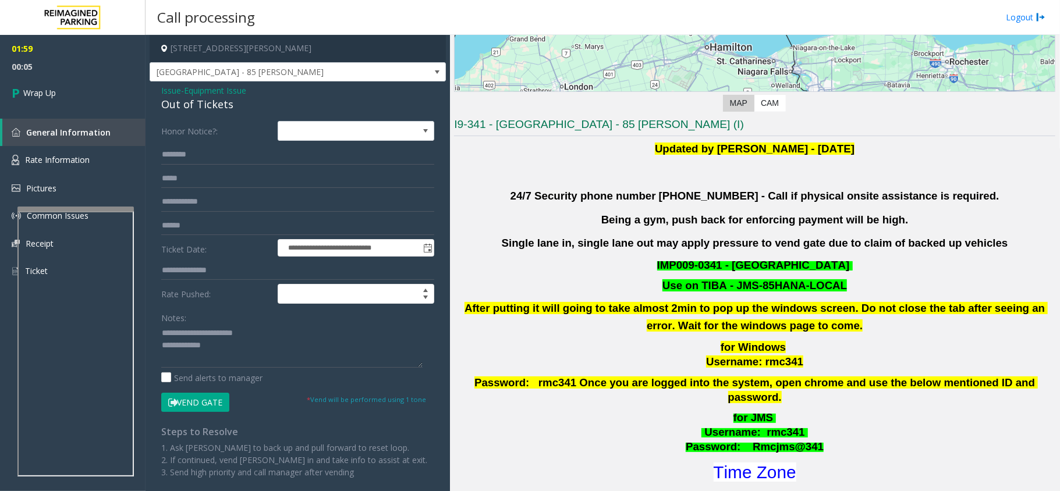
click at [173, 86] on span "Issue" at bounding box center [171, 90] width 20 height 12
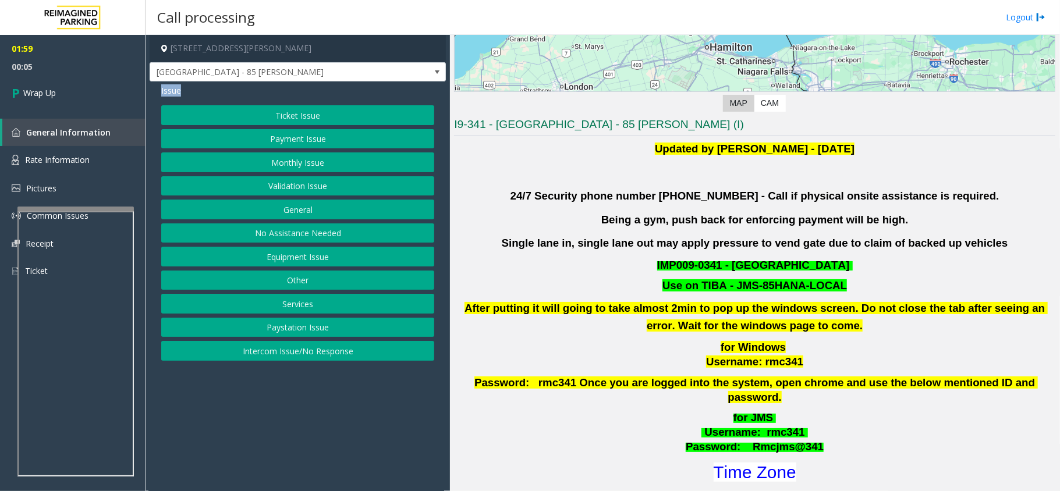
click at [173, 87] on span "Issue" at bounding box center [171, 90] width 20 height 12
click at [172, 88] on span "Issue" at bounding box center [171, 90] width 20 height 12
click at [311, 117] on button "Ticket Issue" at bounding box center [297, 115] width 273 height 20
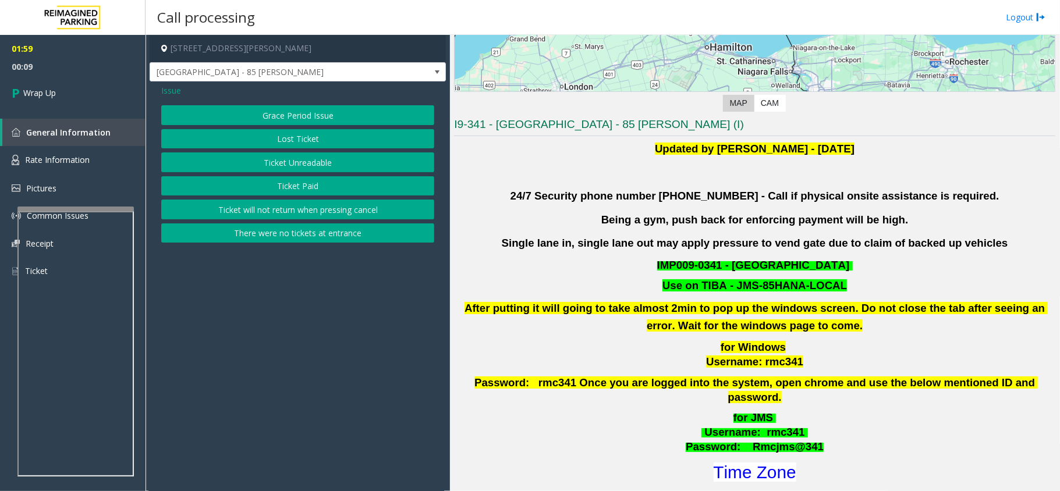
click at [312, 240] on button "There were no tickets at entrance" at bounding box center [297, 233] width 273 height 20
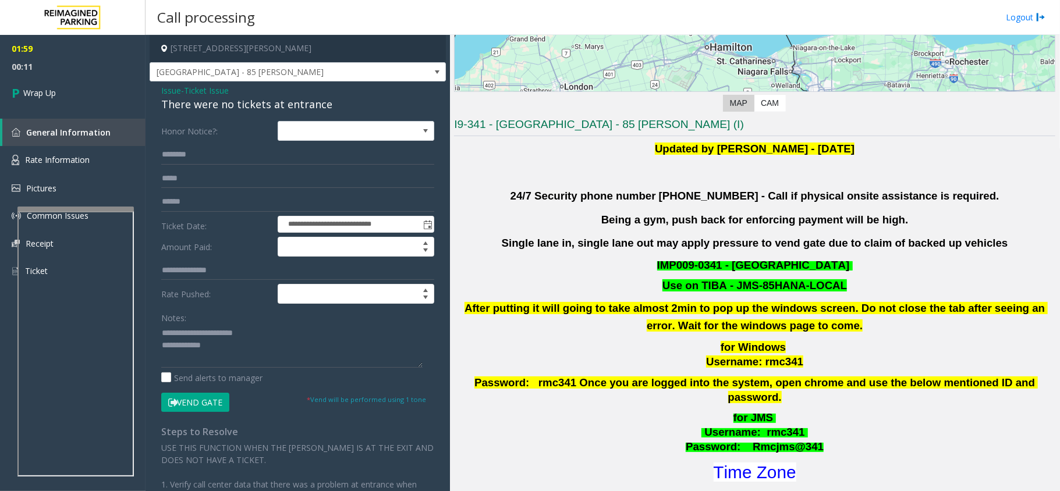
click at [245, 99] on div "There were no tickets at entrance" at bounding box center [297, 105] width 273 height 16
copy div "There were no tickets at entrance"
drag, startPoint x: 191, startPoint y: 334, endPoint x: 270, endPoint y: 325, distance: 79.7
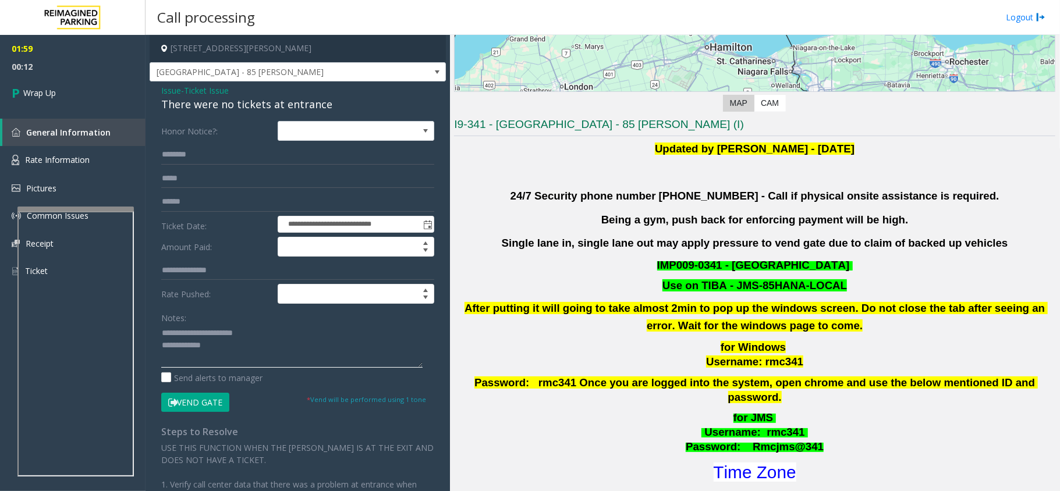
click at [270, 325] on textarea at bounding box center [291, 346] width 261 height 44
paste textarea "**********"
click at [268, 359] on textarea at bounding box center [291, 346] width 261 height 44
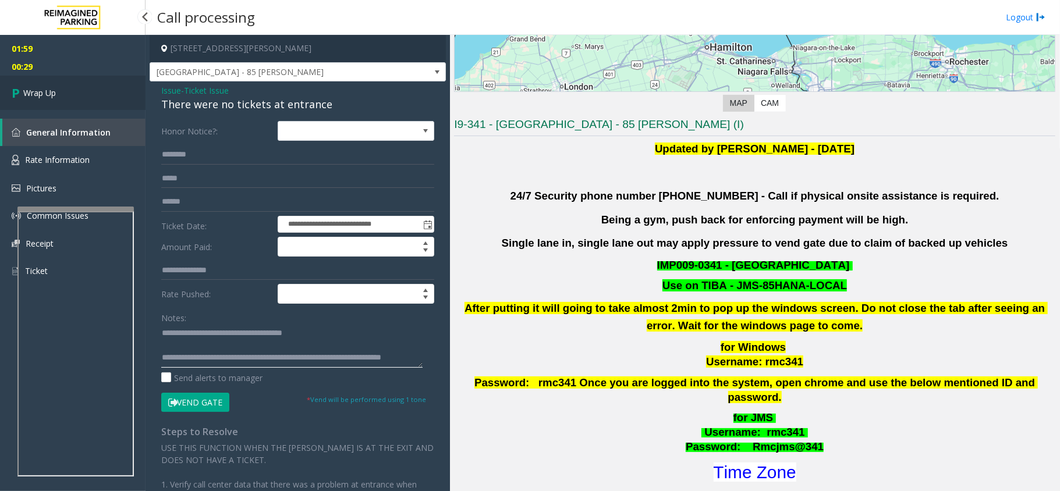
type textarea "**********"
click at [77, 94] on link "Wrap Up" at bounding box center [72, 93] width 145 height 34
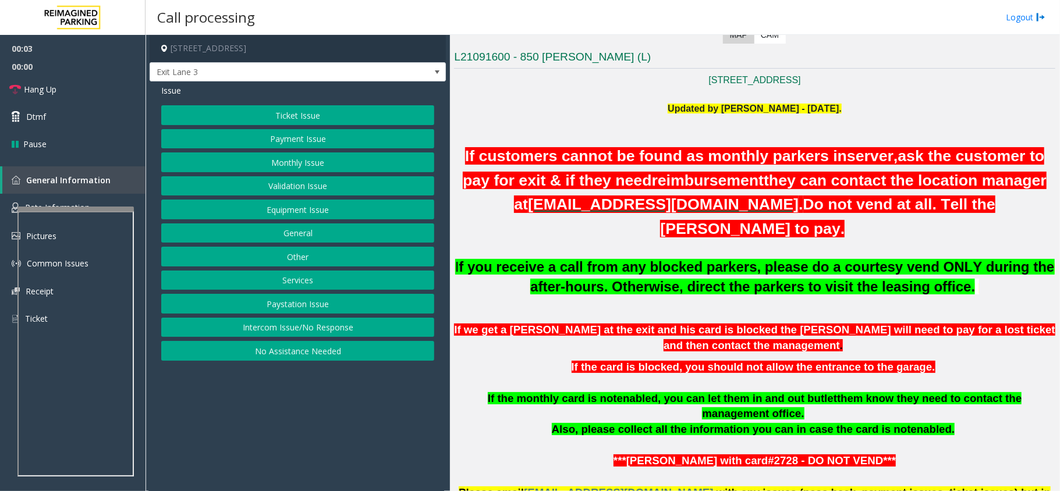
scroll to position [620, 0]
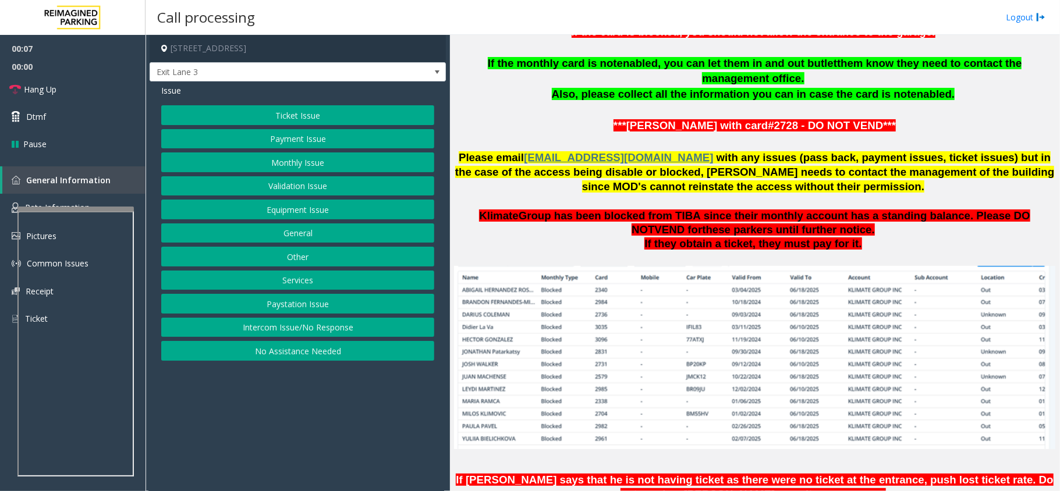
click at [294, 166] on button "Monthly Issue" at bounding box center [297, 162] width 273 height 20
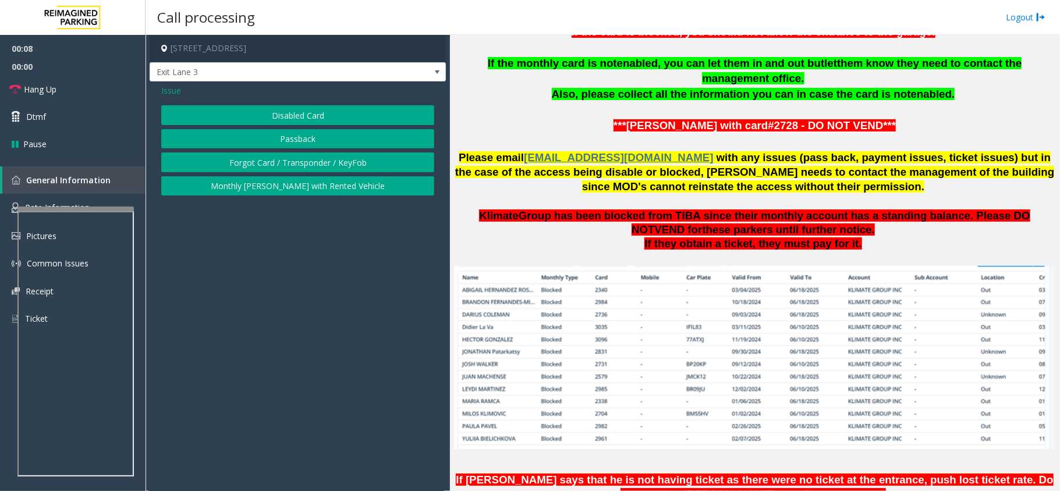
click at [308, 140] on button "Passback" at bounding box center [297, 139] width 273 height 20
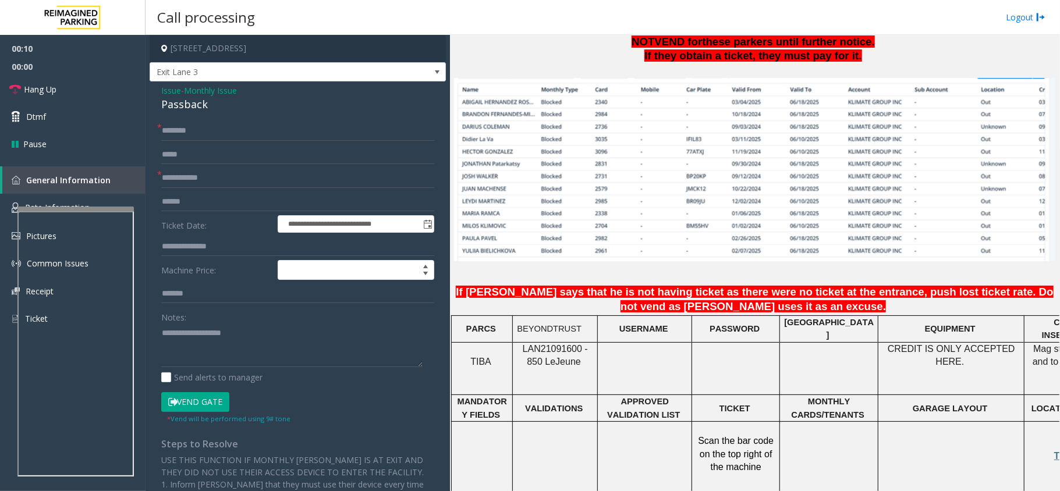
scroll to position [853, 0]
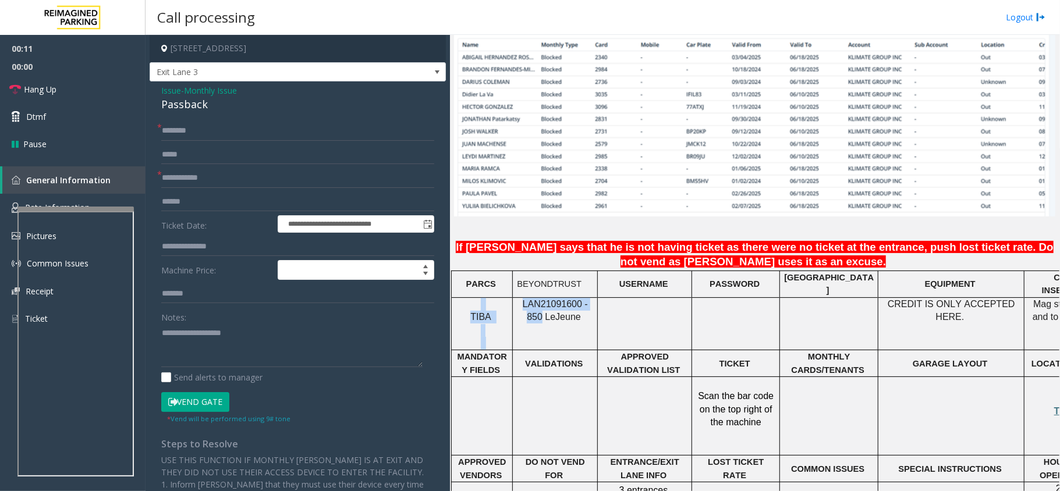
drag, startPoint x: 591, startPoint y: 278, endPoint x: 505, endPoint y: 275, distance: 86.2
click at [505, 297] on tr "TIBA LAN21091600 - 850 Le Jeune CREDIT IS ONLY ACCEPTED HERE. Mag stripe down a…" at bounding box center [780, 323] width 656 height 53
copy tr "TIBA LAN21091600 - 850"
click at [583, 298] on p "LAN21091600 - 850 Le Jeune" at bounding box center [555, 311] width 76 height 26
drag, startPoint x: 594, startPoint y: 282, endPoint x: 518, endPoint y: 278, distance: 76.3
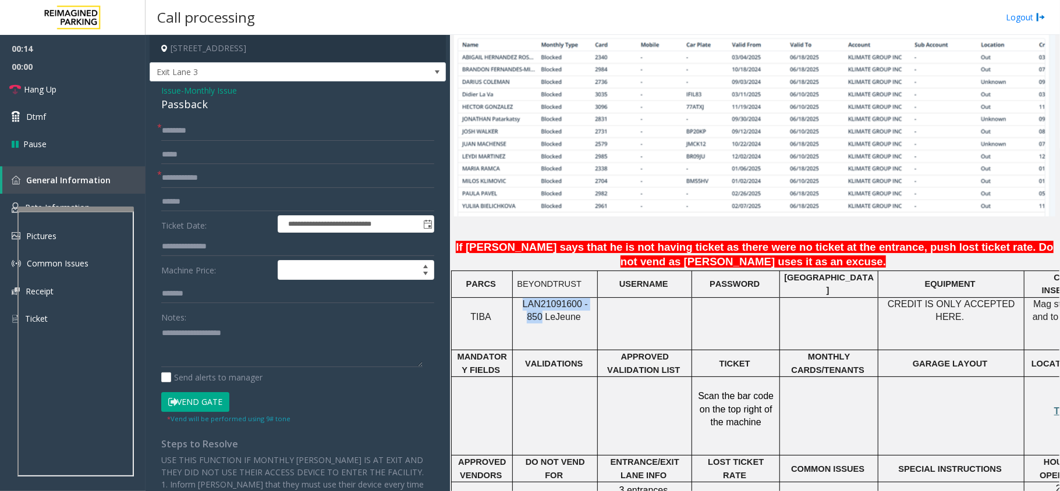
click at [518, 298] on div "LAN21091600 - 850 Le Jeune" at bounding box center [555, 311] width 84 height 26
copy span "LAN21091600 - 850"
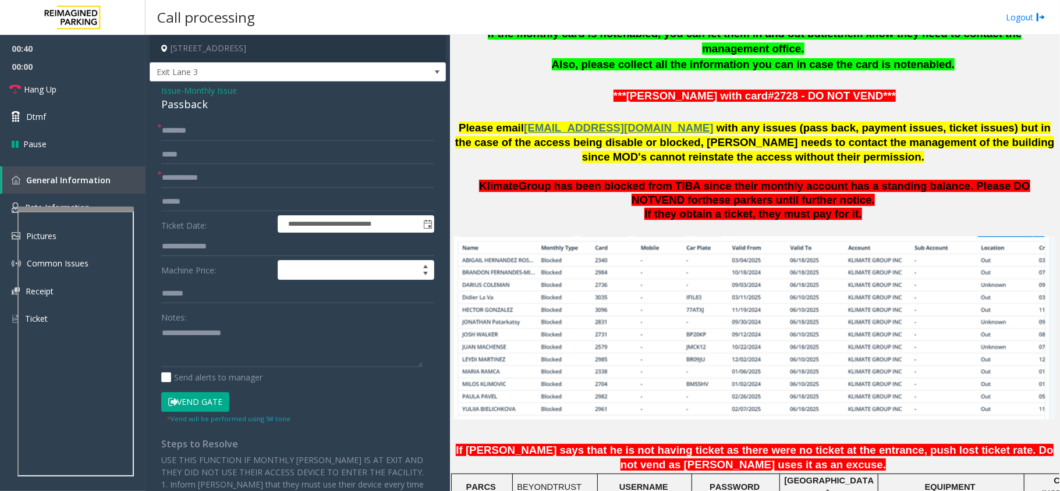
scroll to position [620, 0]
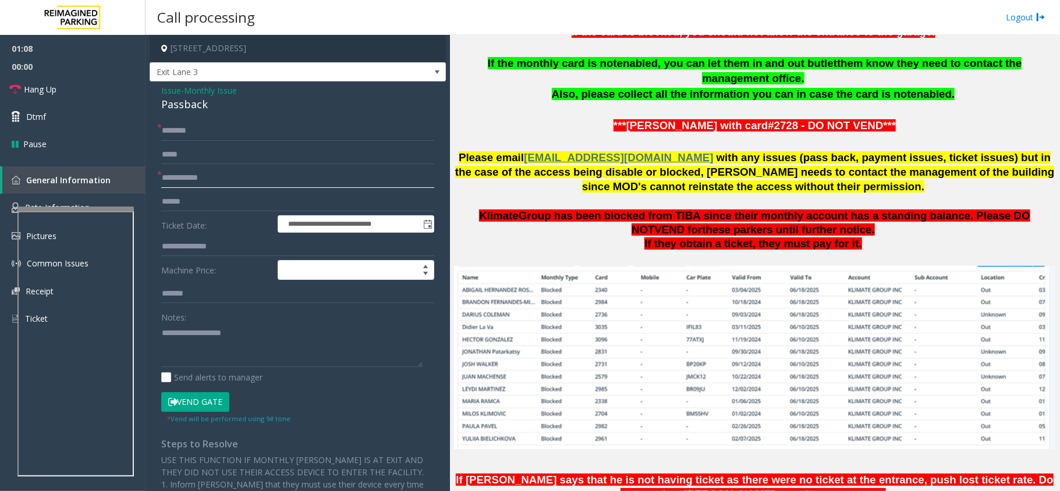
click at [194, 178] on input "text" at bounding box center [297, 178] width 273 height 20
paste input "****"
type input "****"
click at [236, 122] on input "text" at bounding box center [297, 131] width 273 height 20
paste input "****"
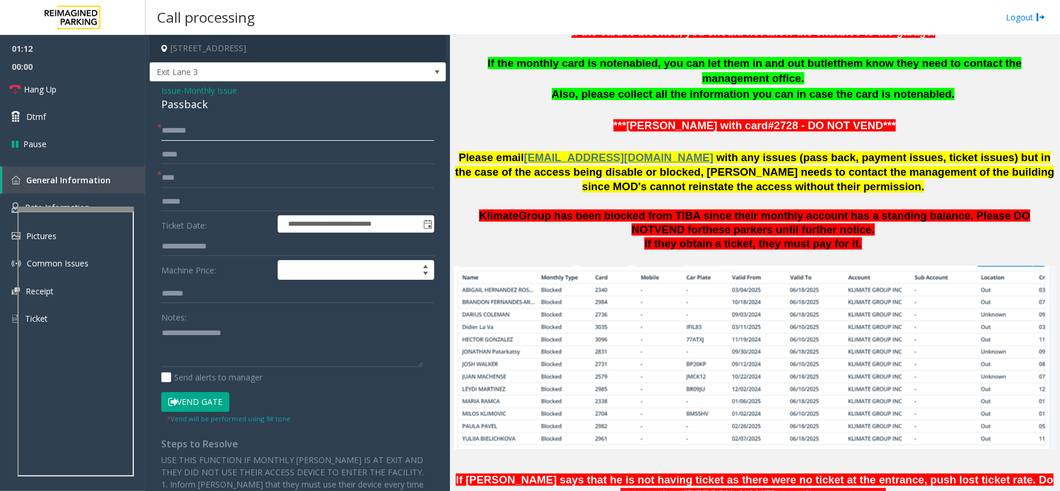
type input "****"
click at [179, 147] on form "**********" at bounding box center [297, 272] width 273 height 303
click at [194, 134] on input "text" at bounding box center [297, 131] width 273 height 20
paste input "**********"
click at [285, 132] on input "**********" at bounding box center [297, 131] width 273 height 20
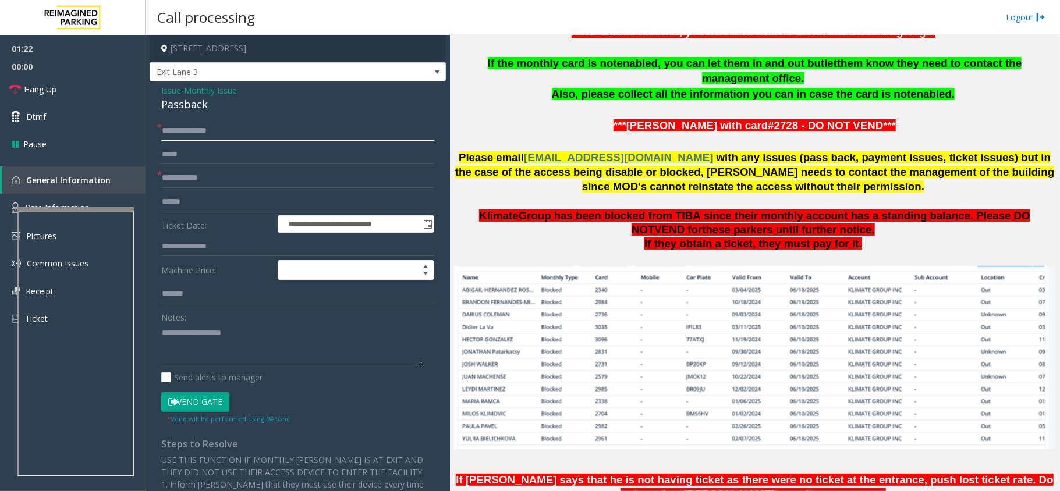
paste input "**********"
click at [61, 86] on link "Hang Up" at bounding box center [72, 89] width 145 height 27
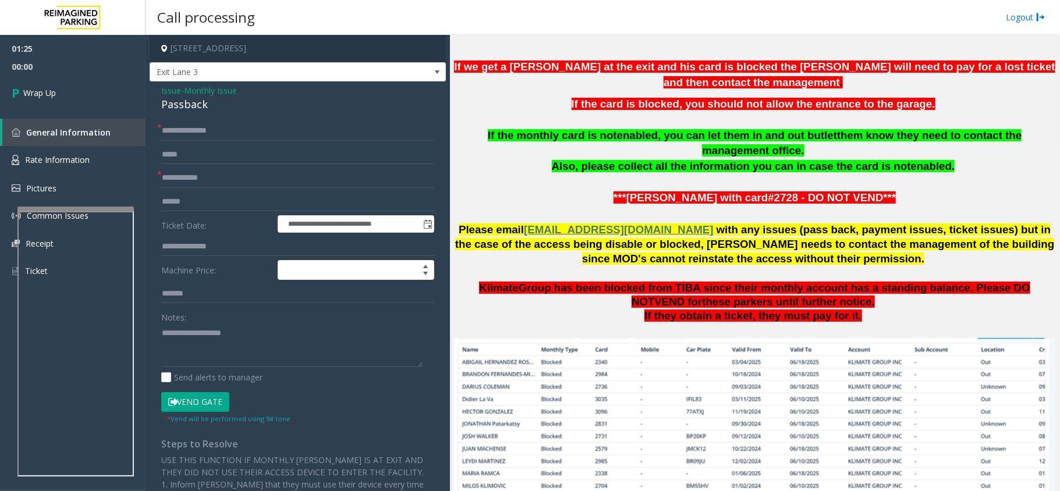
scroll to position [466, 0]
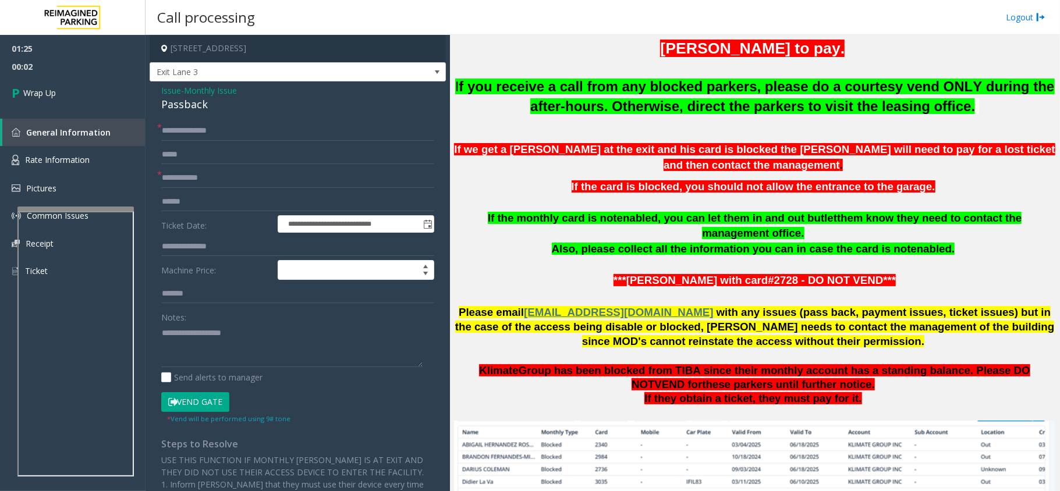
type input "**********"
click at [253, 131] on input "text" at bounding box center [297, 131] width 273 height 20
paste input "*****"
type input "*****"
click at [305, 126] on input "text" at bounding box center [297, 131] width 273 height 20
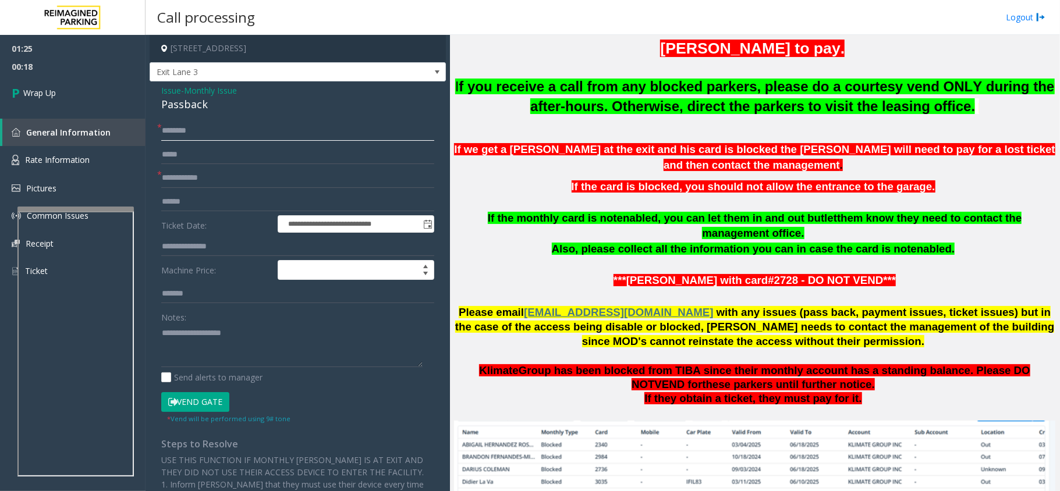
paste input "**********"
click at [245, 129] on input "**********" at bounding box center [297, 131] width 273 height 20
paste input "**********"
click at [279, 123] on input "**********" at bounding box center [297, 131] width 273 height 20
paste input "******"
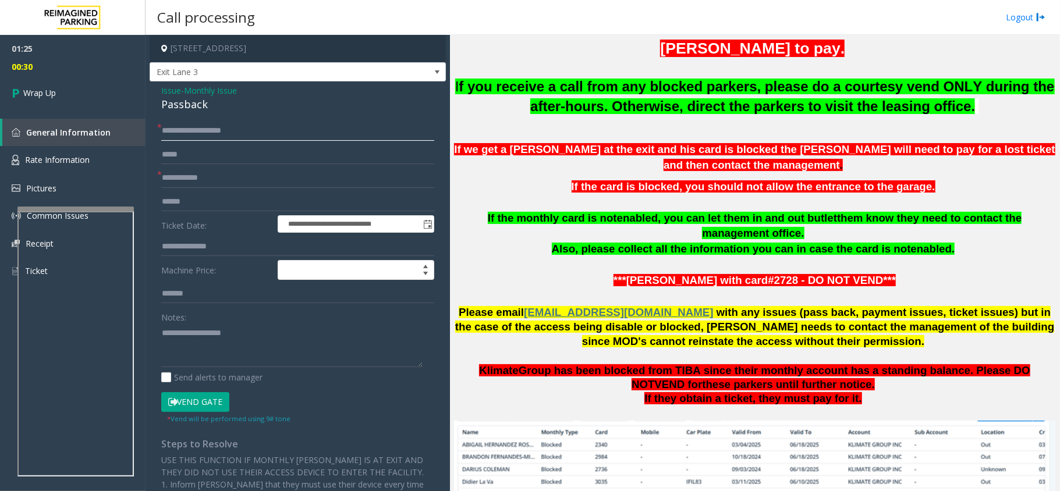
type input "**********"
drag, startPoint x: 257, startPoint y: 331, endPoint x: 271, endPoint y: 324, distance: 15.9
click at [257, 331] on textarea at bounding box center [291, 346] width 261 height 44
click at [288, 350] on textarea at bounding box center [291, 346] width 261 height 44
paste textarea "**********"
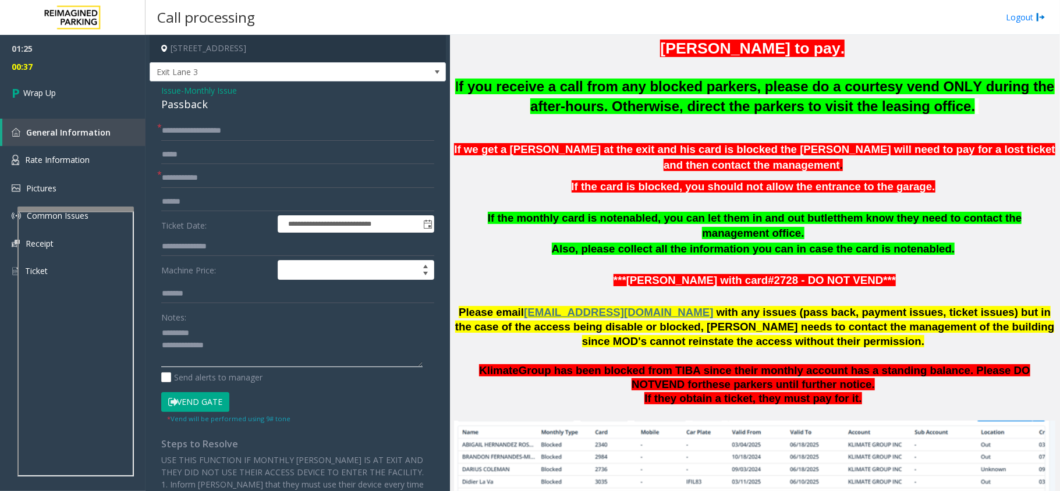
type textarea "**********"
click at [207, 88] on span "Monthly Issue" at bounding box center [210, 90] width 53 height 12
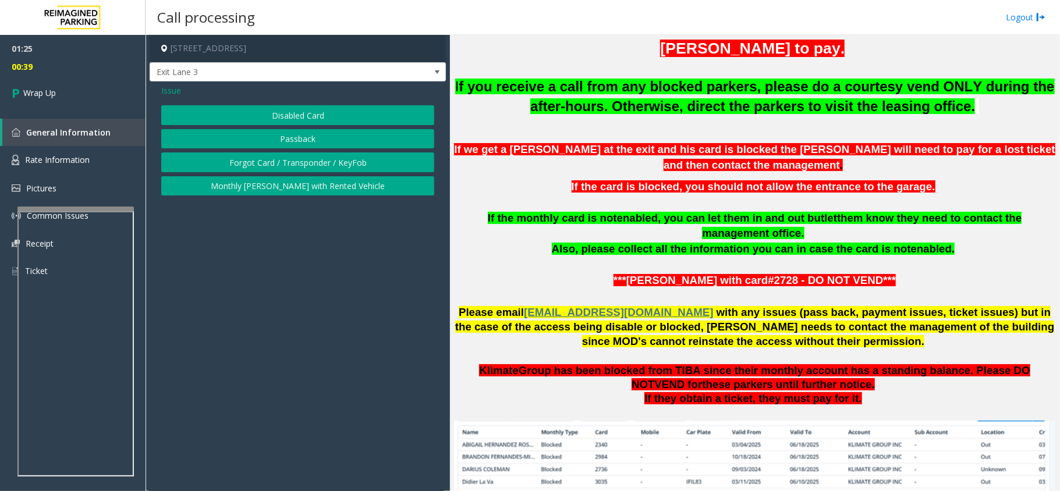
click at [257, 112] on button "Disabled Card" at bounding box center [297, 115] width 273 height 20
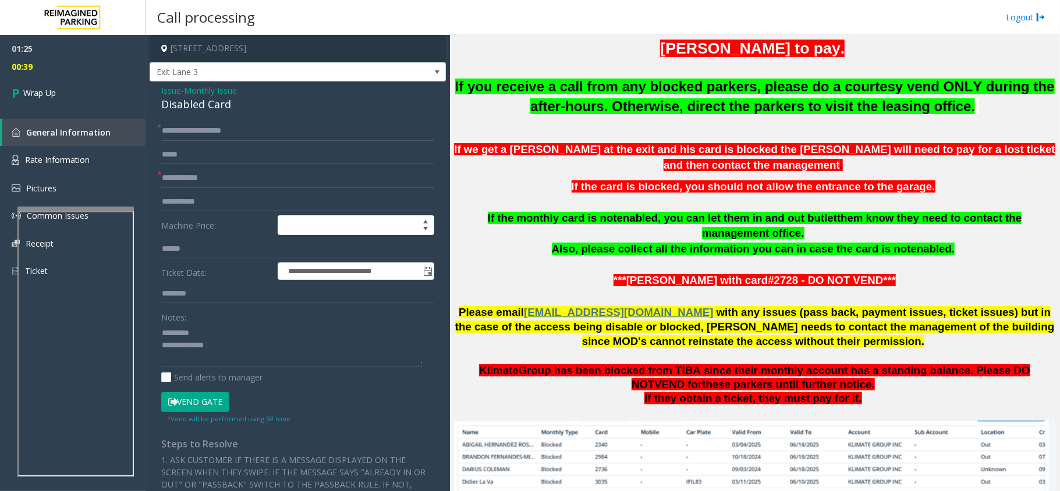
click at [176, 93] on span "Issue" at bounding box center [171, 90] width 20 height 12
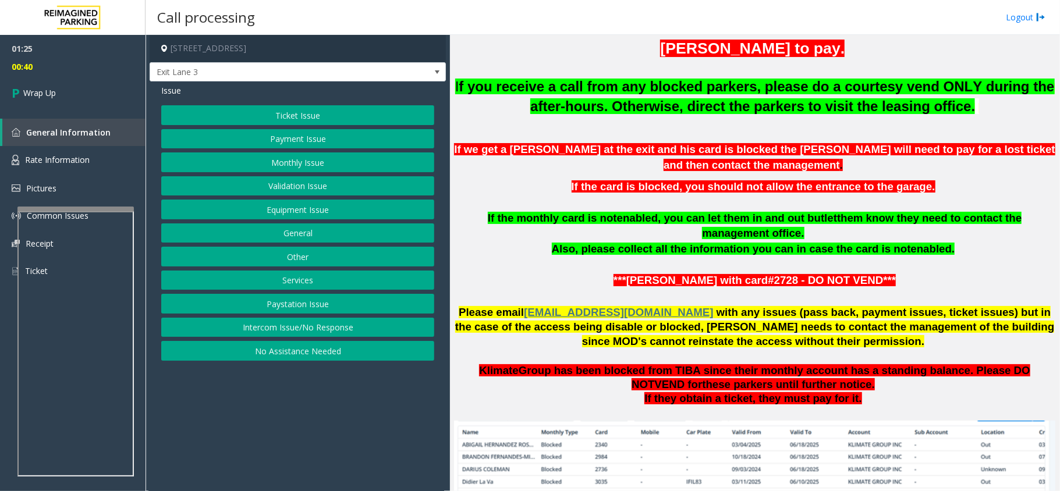
click at [298, 161] on button "Monthly Issue" at bounding box center [297, 162] width 273 height 20
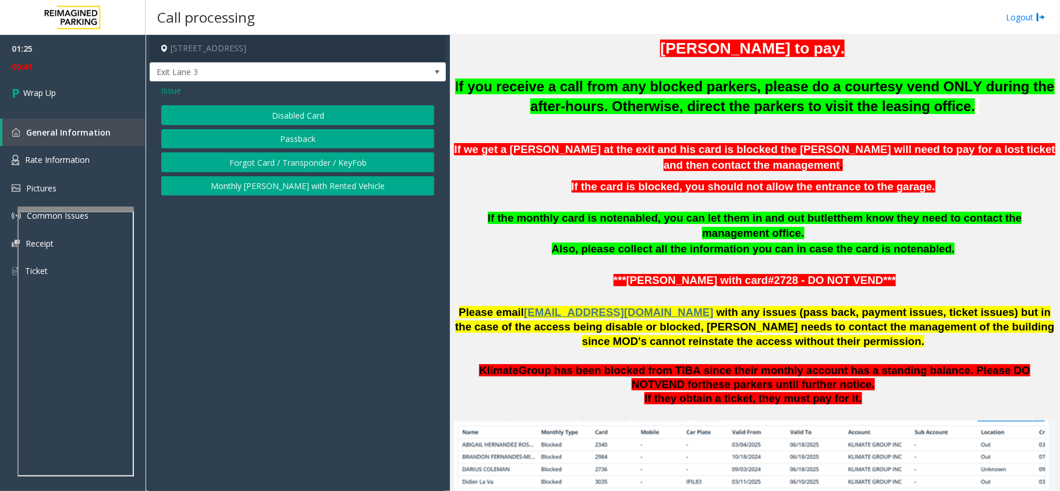
click at [289, 137] on button "Passback" at bounding box center [297, 139] width 273 height 20
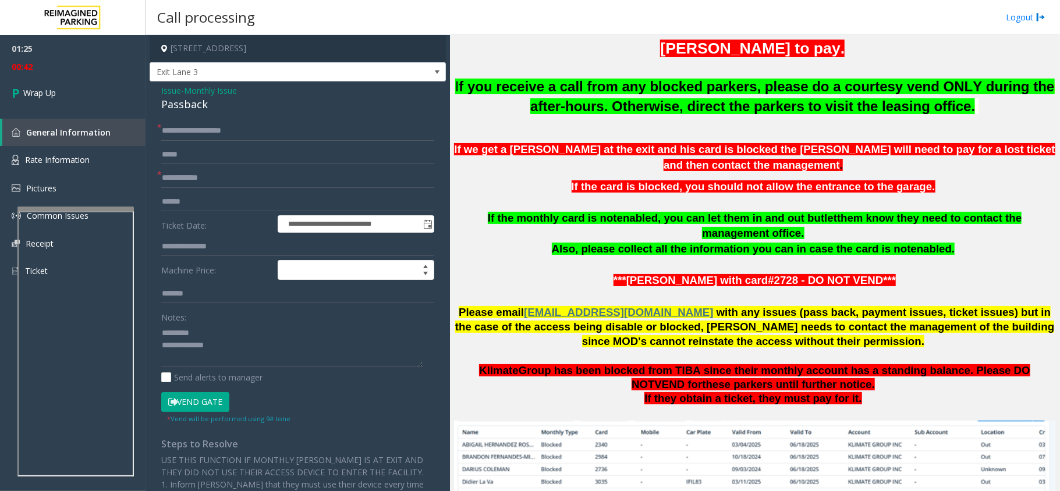
click at [194, 100] on div "Passback" at bounding box center [297, 105] width 273 height 16
click at [245, 328] on textarea at bounding box center [291, 346] width 261 height 44
paste textarea "********"
click at [256, 350] on textarea at bounding box center [291, 346] width 261 height 44
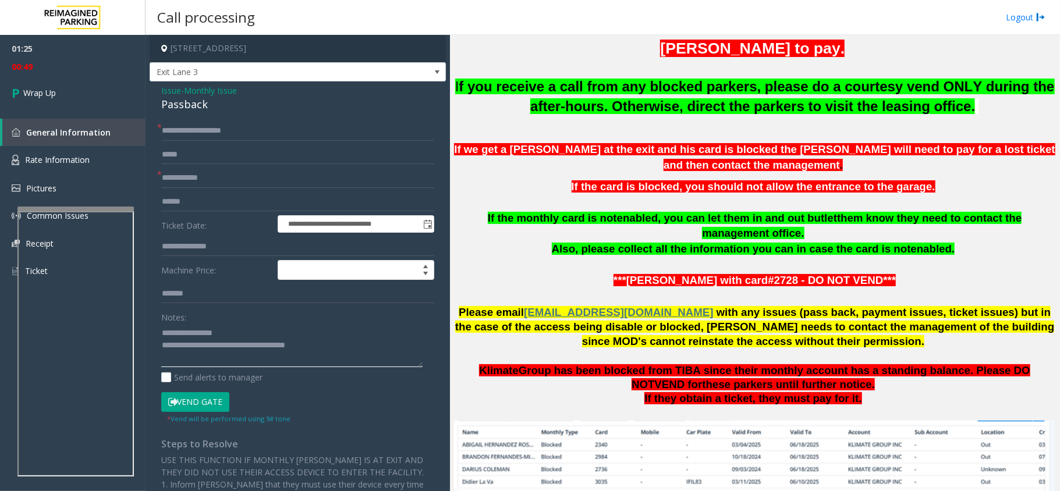
type textarea "**********"
click at [598, 349] on p at bounding box center [754, 356] width 601 height 15
click at [201, 186] on input "text" at bounding box center [297, 178] width 273 height 20
click at [183, 180] on input "text" at bounding box center [297, 178] width 273 height 20
type input "****"
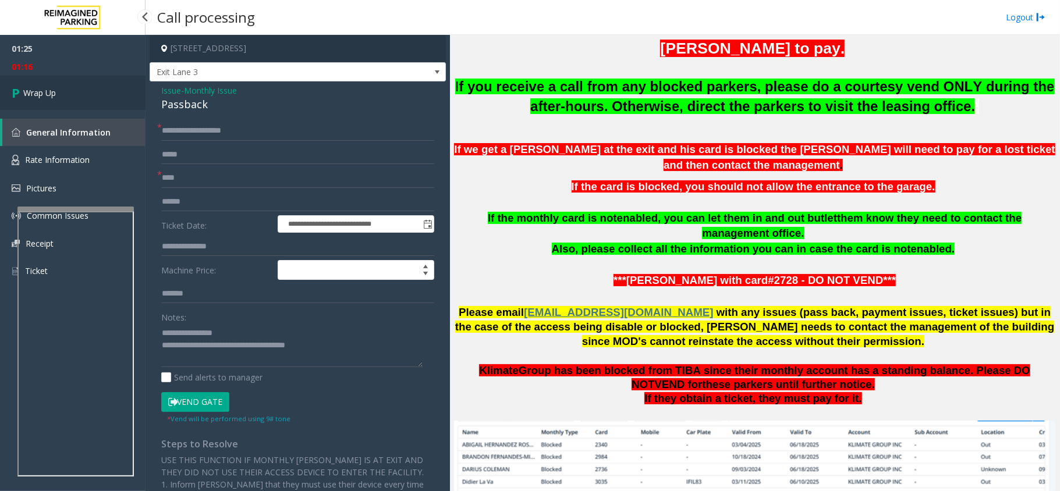
click at [50, 98] on span "Wrap Up" at bounding box center [39, 93] width 33 height 12
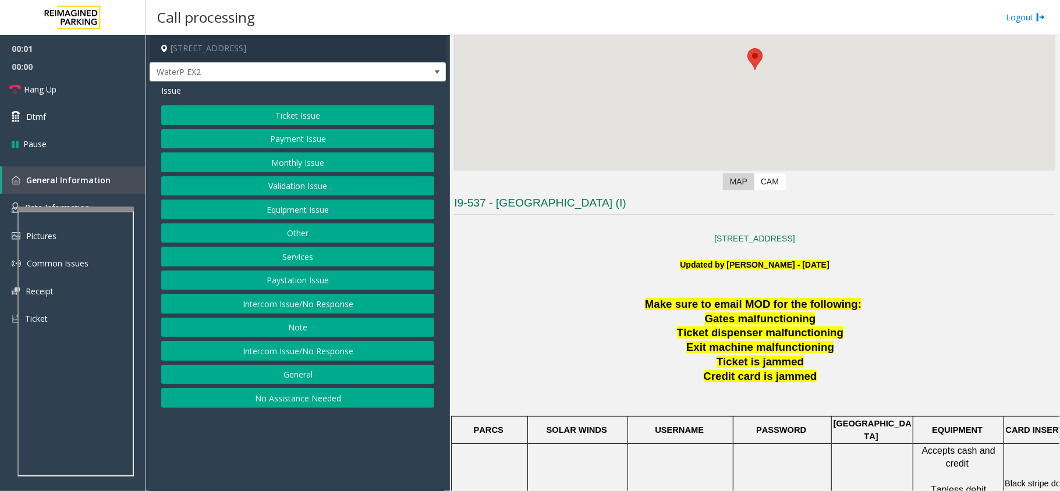
scroll to position [155, 0]
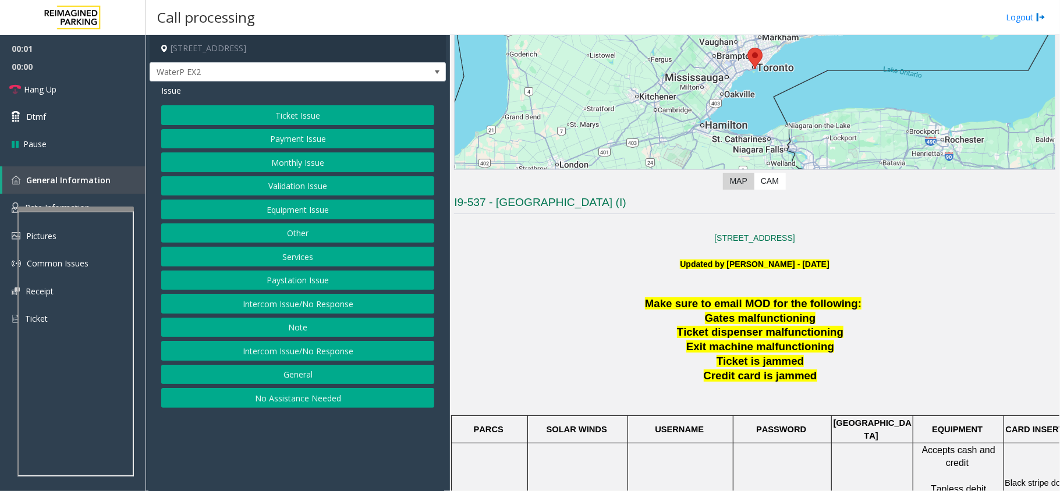
click at [288, 299] on button "Intercom Issue/No Response" at bounding box center [297, 304] width 273 height 20
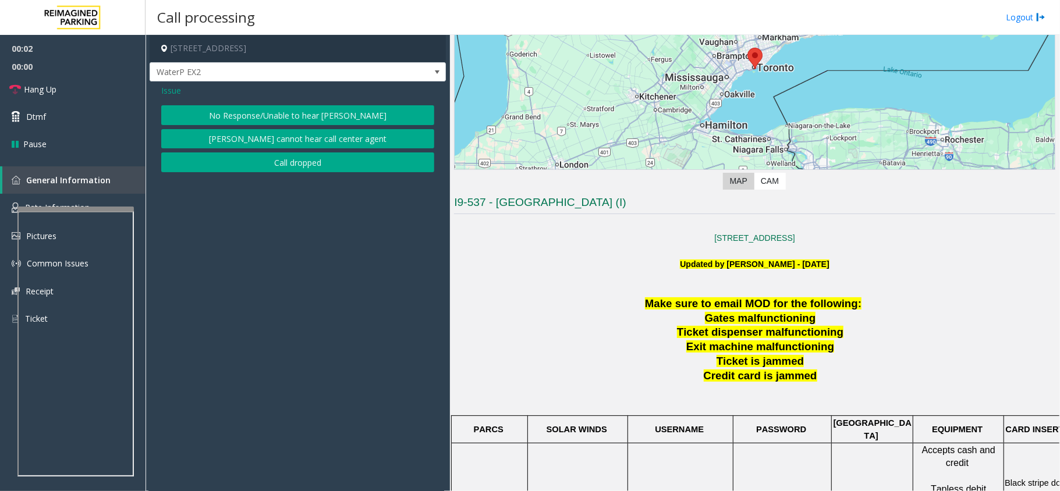
click at [298, 118] on button "No Response/Unable to hear [PERSON_NAME]" at bounding box center [297, 115] width 273 height 20
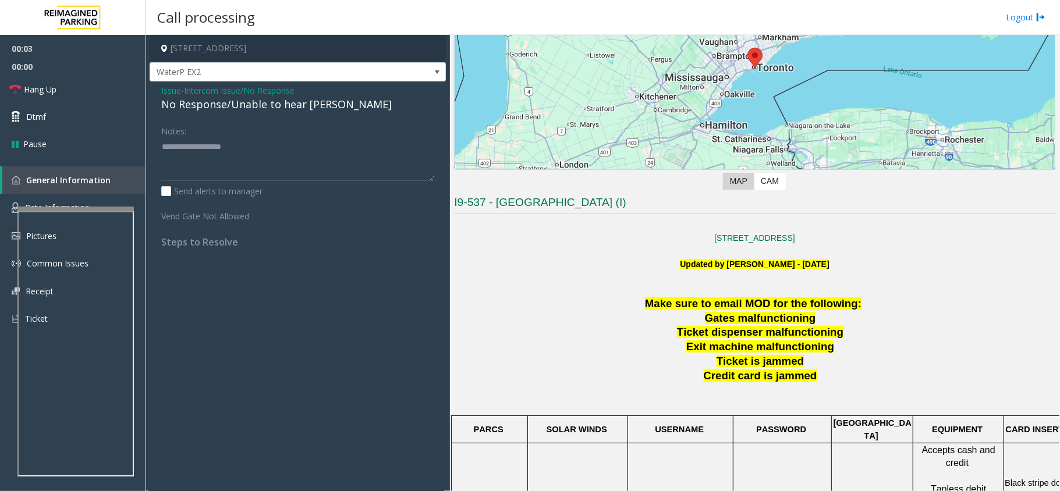
click at [287, 106] on div "No Response/Unable to hear [PERSON_NAME]" at bounding box center [297, 105] width 273 height 16
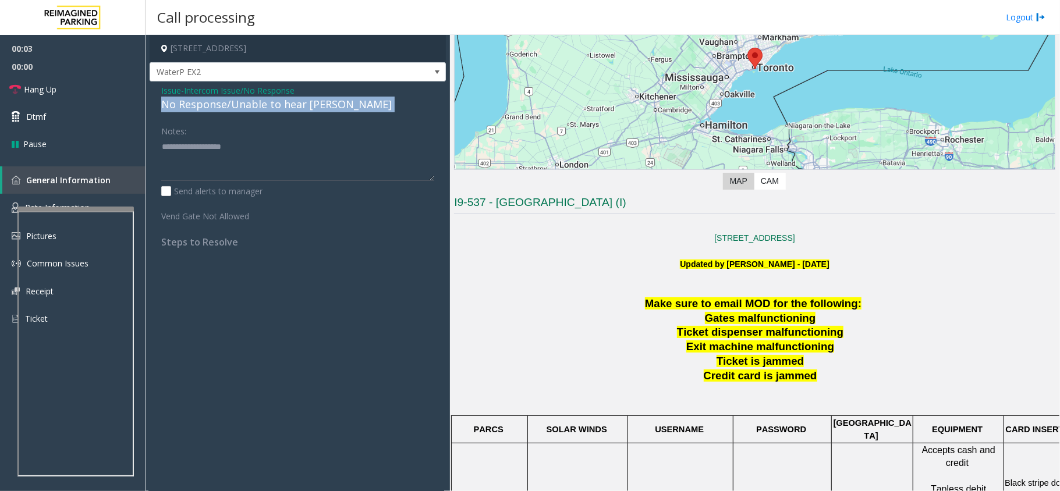
click at [287, 106] on div "No Response/Unable to hear [PERSON_NAME]" at bounding box center [297, 105] width 273 height 16
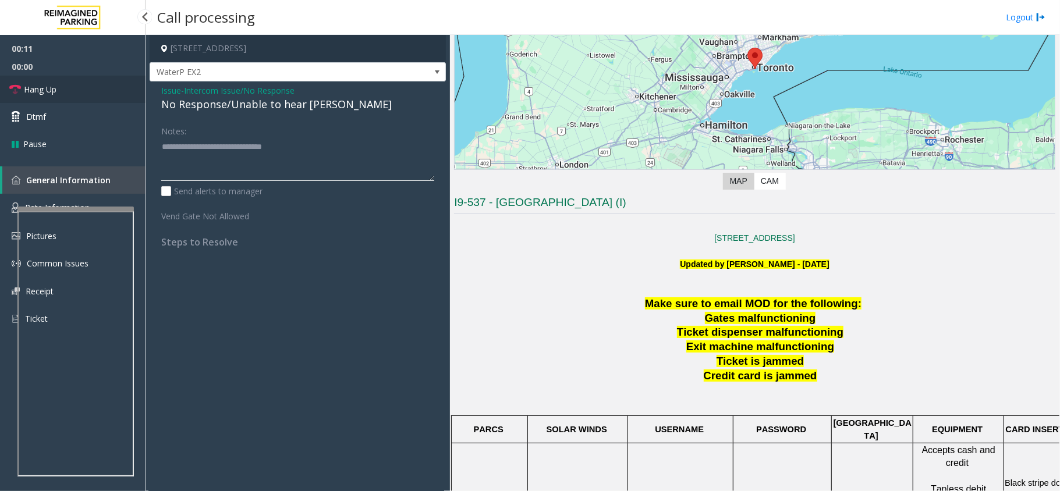
type textarea "**********"
click at [51, 88] on span "Hang Up" at bounding box center [40, 89] width 33 height 12
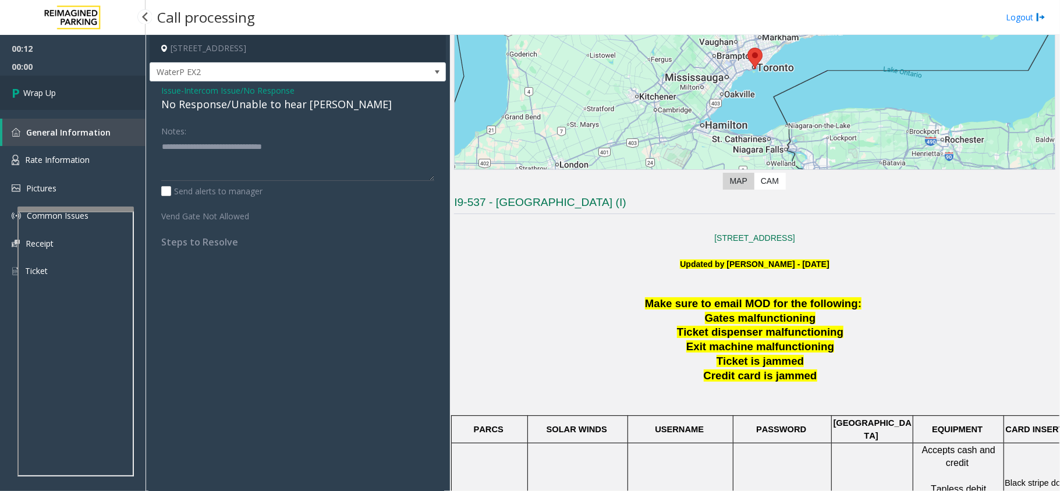
click at [51, 85] on link "Wrap Up" at bounding box center [72, 93] width 145 height 34
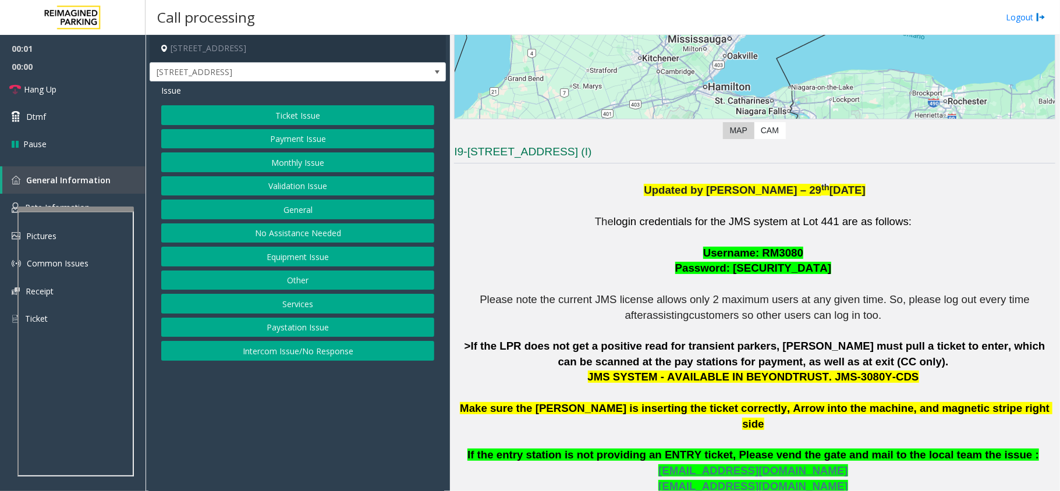
scroll to position [233, 0]
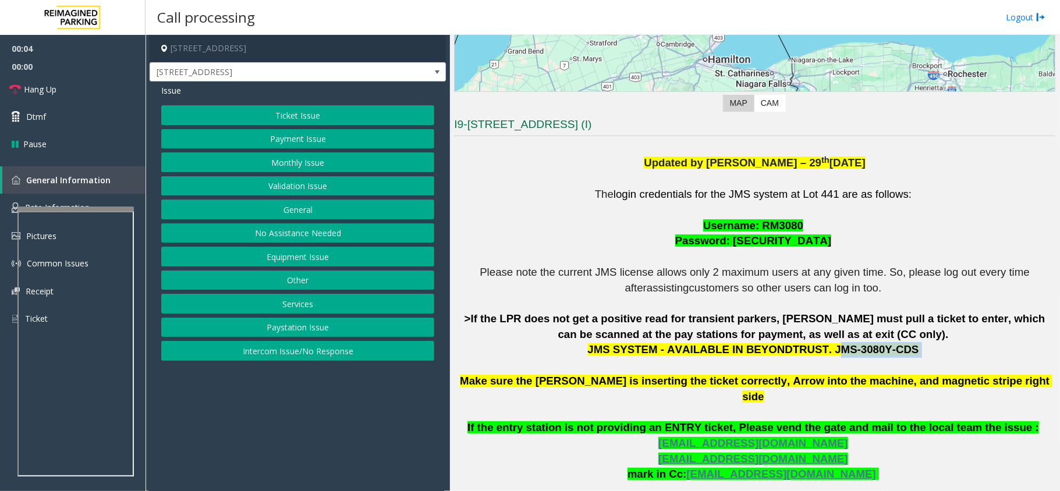
drag, startPoint x: 815, startPoint y: 352, endPoint x: 889, endPoint y: 350, distance: 74.5
click at [889, 350] on p "The login credentials for the JMS system at Lot 441 are as follows: Username: R…" at bounding box center [754, 358] width 601 height 342
drag, startPoint x: 810, startPoint y: 352, endPoint x: 890, endPoint y: 354, distance: 80.3
click at [889, 354] on p "The login credentials for the JMS system at Lot 441 are as follows: Username: R…" at bounding box center [754, 358] width 601 height 342
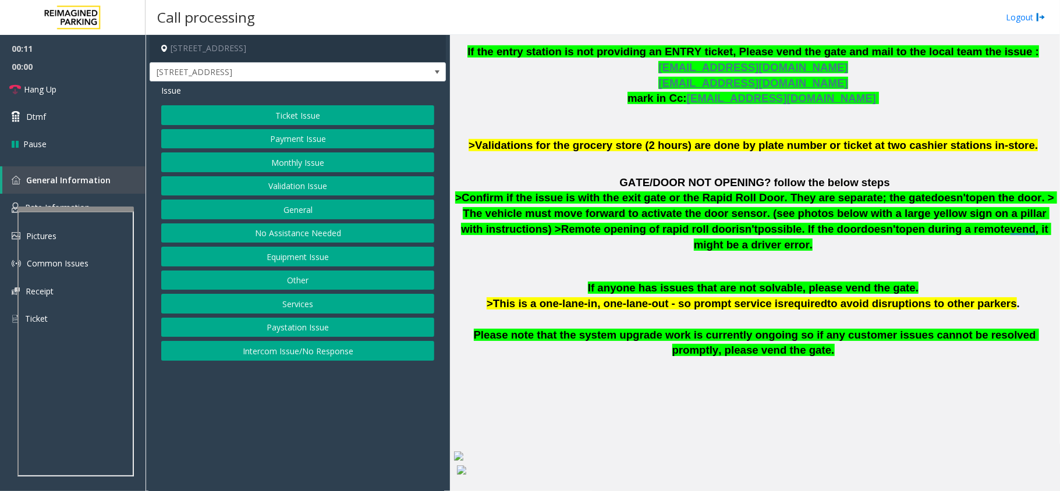
scroll to position [606, 0]
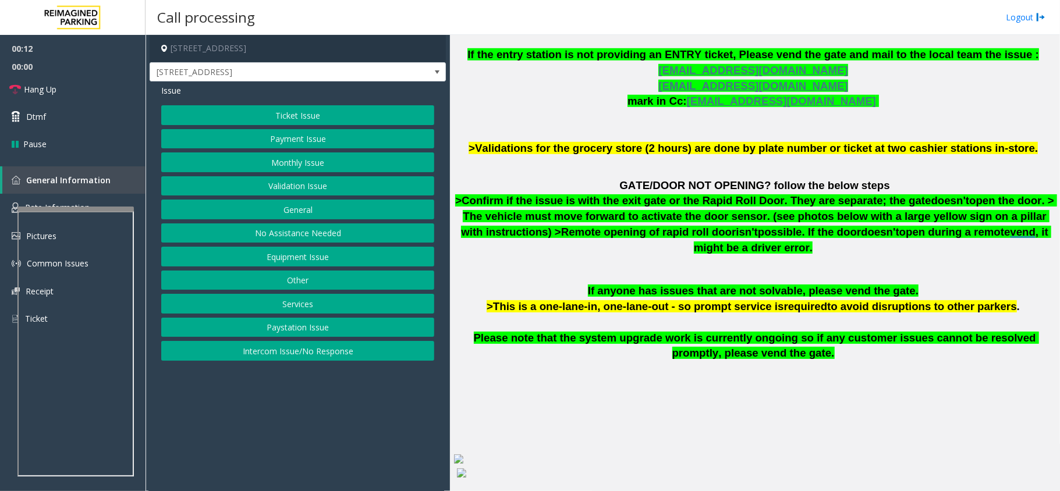
click at [71, 207] on div at bounding box center [75, 209] width 116 height 5
click at [110, 198] on link "Rate Information" at bounding box center [72, 208] width 145 height 29
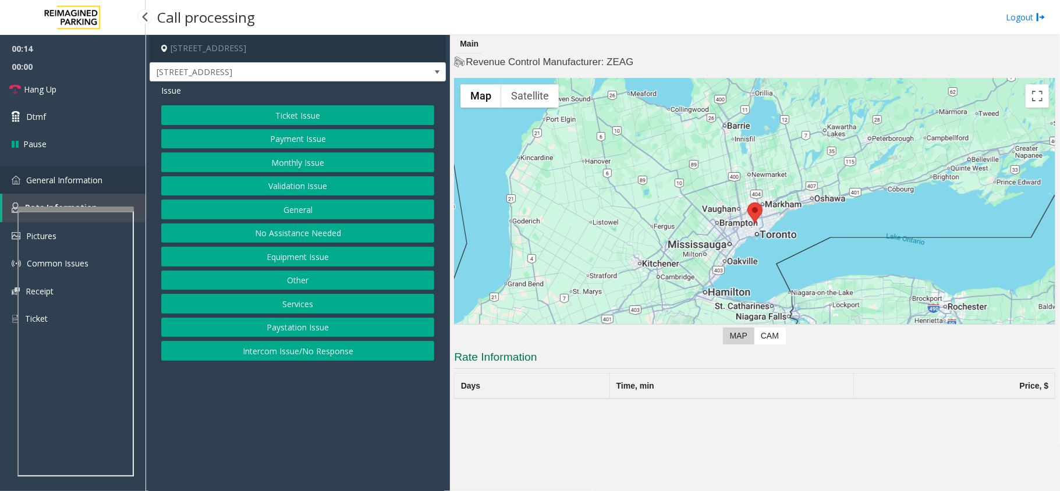
click at [62, 183] on span "General Information" at bounding box center [64, 180] width 76 height 11
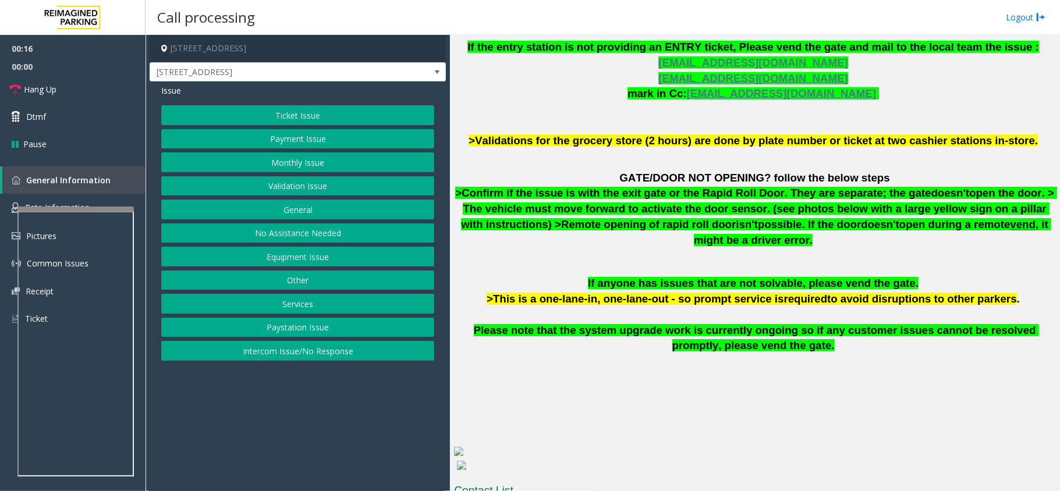
scroll to position [606, 0]
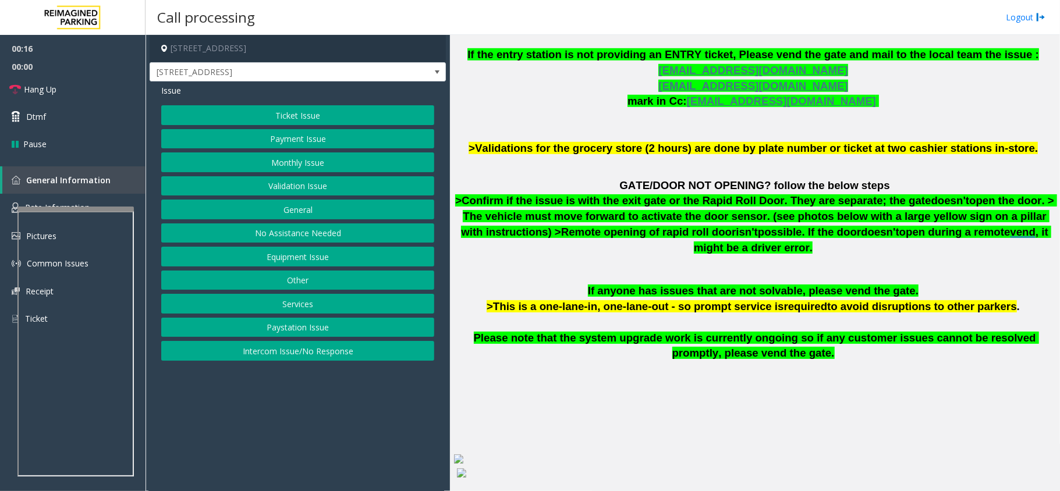
click at [820, 389] on p at bounding box center [754, 397] width 601 height 17
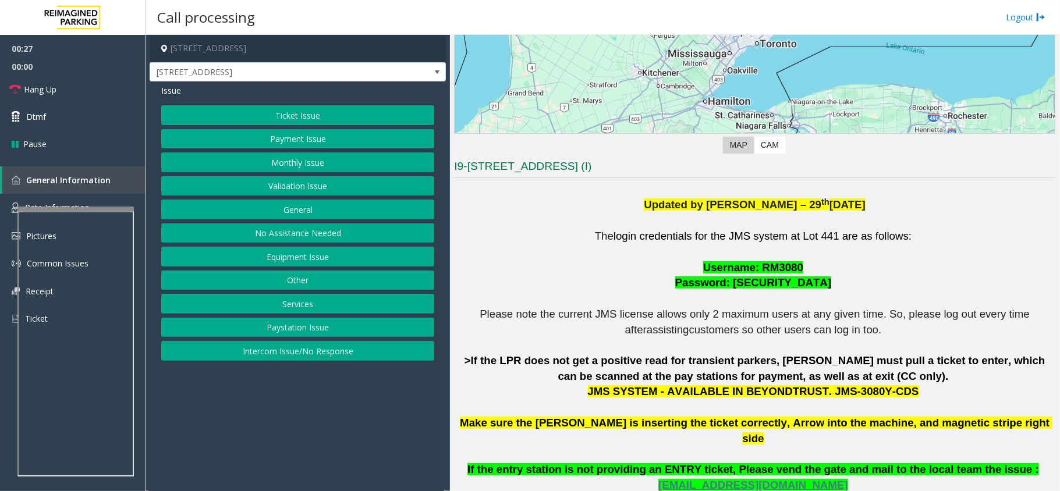
scroll to position [164, 0]
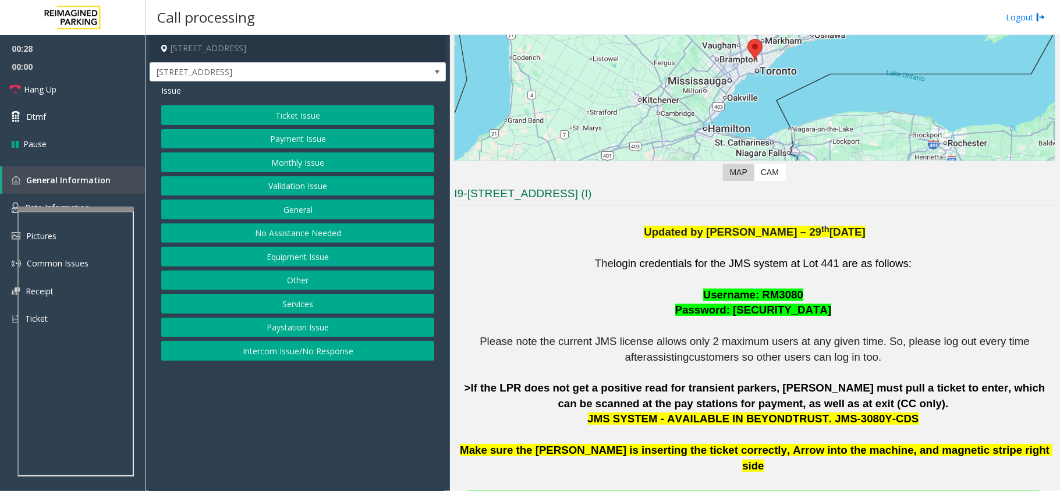
click at [271, 109] on button "Ticket Issue" at bounding box center [297, 115] width 273 height 20
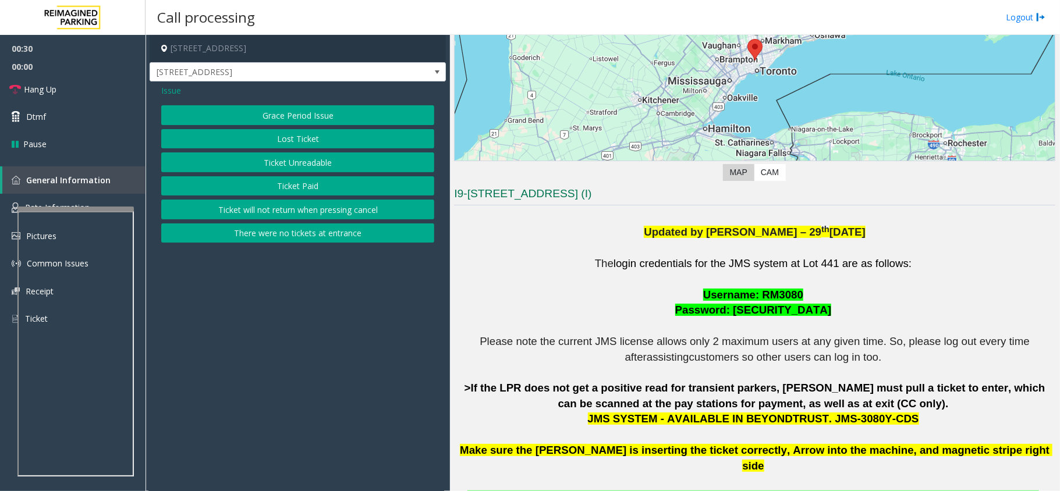
click at [312, 138] on button "Lost Ticket" at bounding box center [297, 139] width 273 height 20
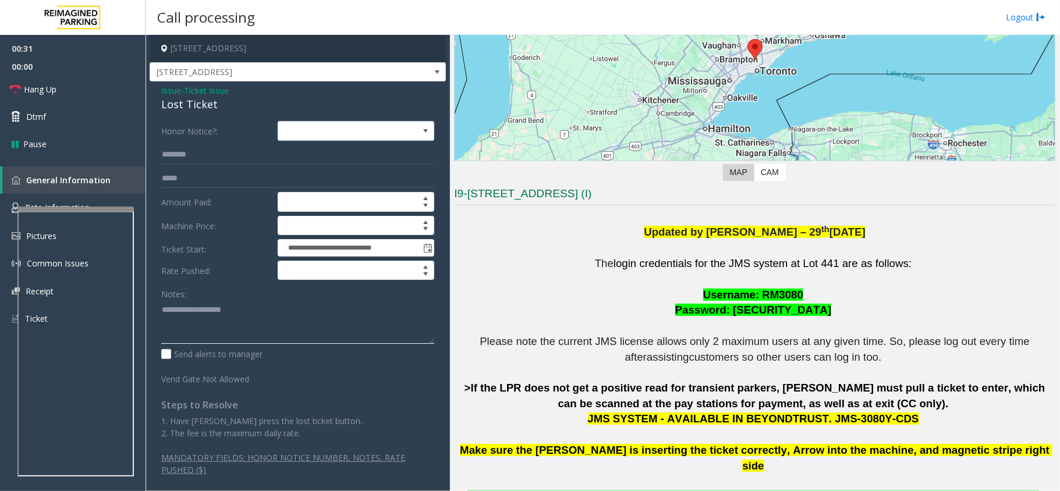
click at [247, 301] on textarea at bounding box center [297, 322] width 273 height 44
click at [291, 315] on textarea at bounding box center [297, 322] width 273 height 44
click at [197, 319] on textarea at bounding box center [297, 322] width 273 height 44
paste textarea "**********"
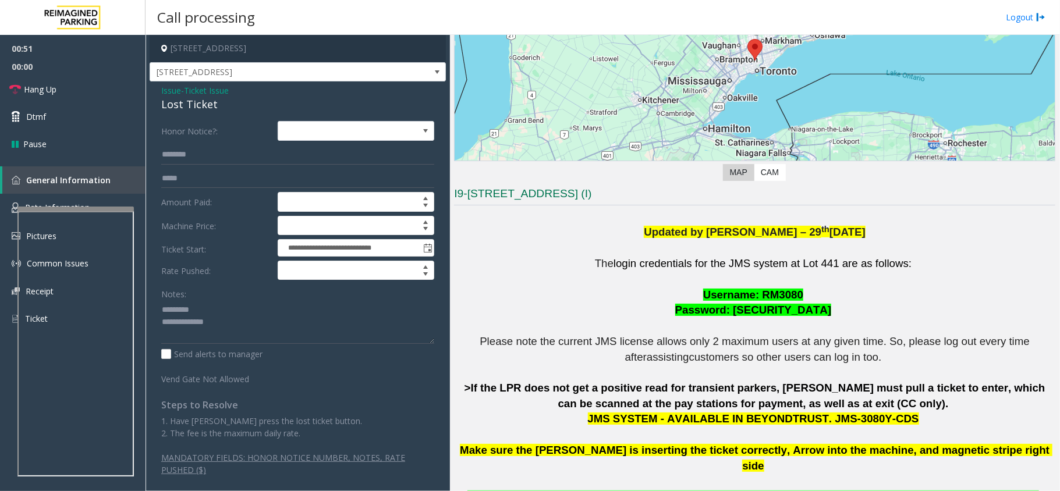
click at [210, 102] on div "Lost Ticket" at bounding box center [297, 105] width 273 height 16
paste textarea "**********"
click at [207, 312] on textarea at bounding box center [297, 322] width 273 height 44
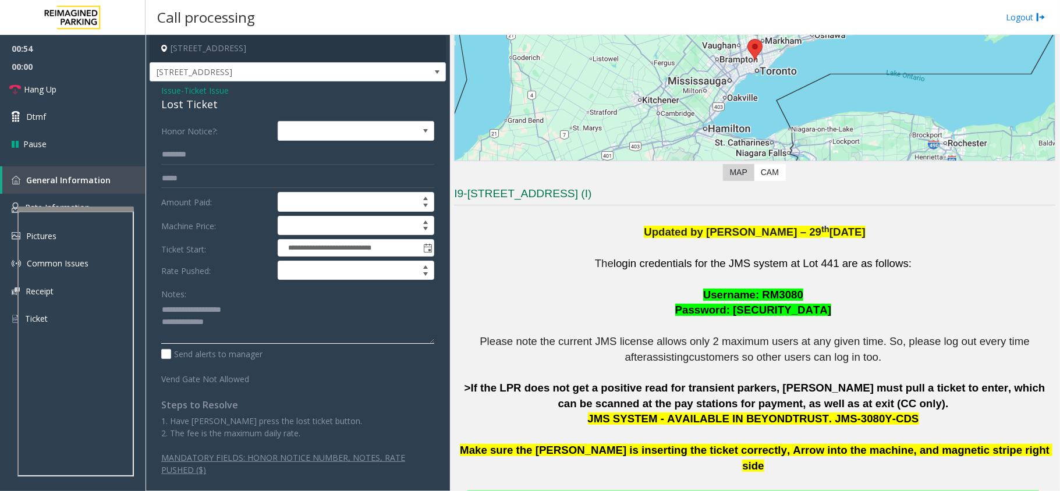
click at [257, 327] on textarea at bounding box center [297, 322] width 273 height 44
click at [166, 308] on textarea at bounding box center [297, 322] width 273 height 44
click at [255, 322] on textarea at bounding box center [297, 322] width 273 height 44
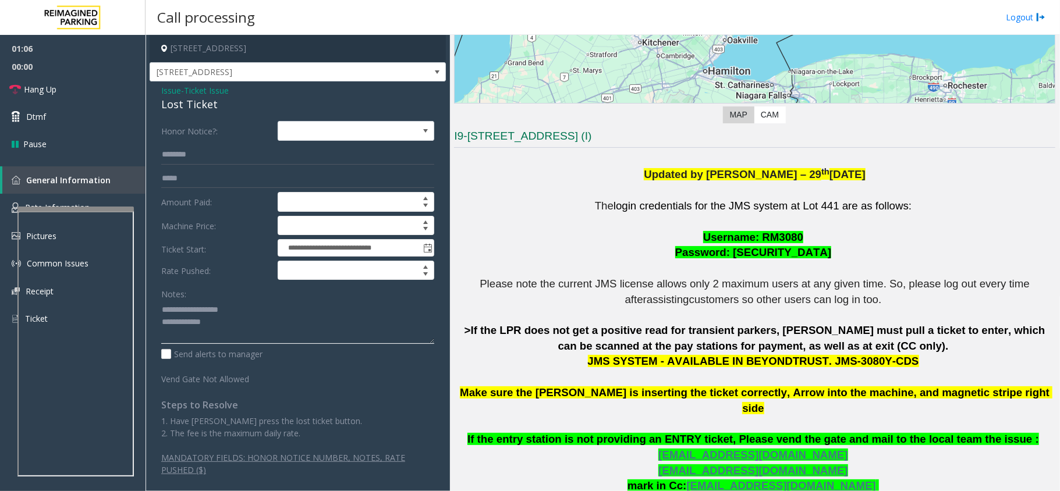
scroll to position [319, 0]
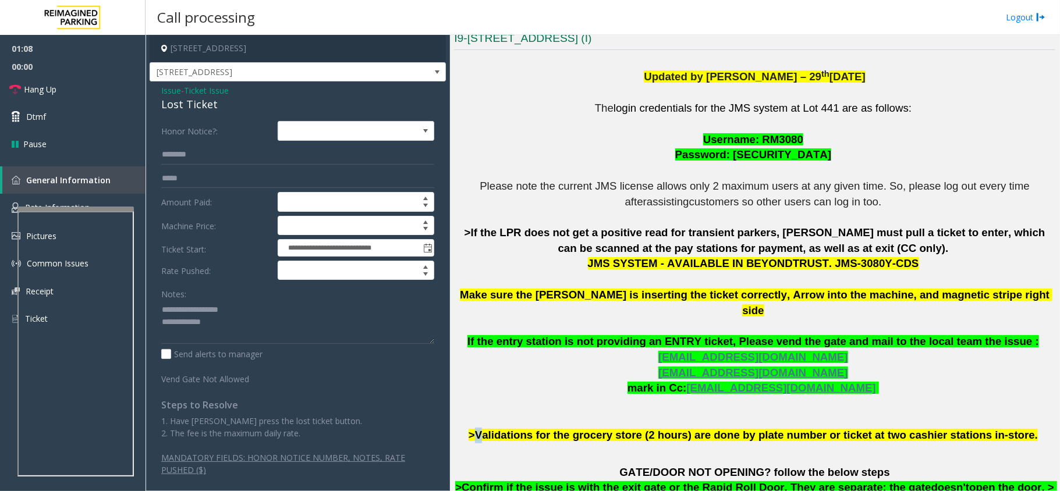
click at [507, 429] on span ">Validations for the grocery store (2 hours) are done by plate number or ticket…" at bounding box center [753, 435] width 569 height 12
drag, startPoint x: 589, startPoint y: 423, endPoint x: 652, endPoint y: 423, distance: 62.9
click at [652, 429] on span ">Validations for the grocery store (2 hours) are done by plate number or ticket…" at bounding box center [753, 435] width 569 height 12
click at [311, 327] on textarea at bounding box center [297, 322] width 273 height 44
paste textarea "**********"
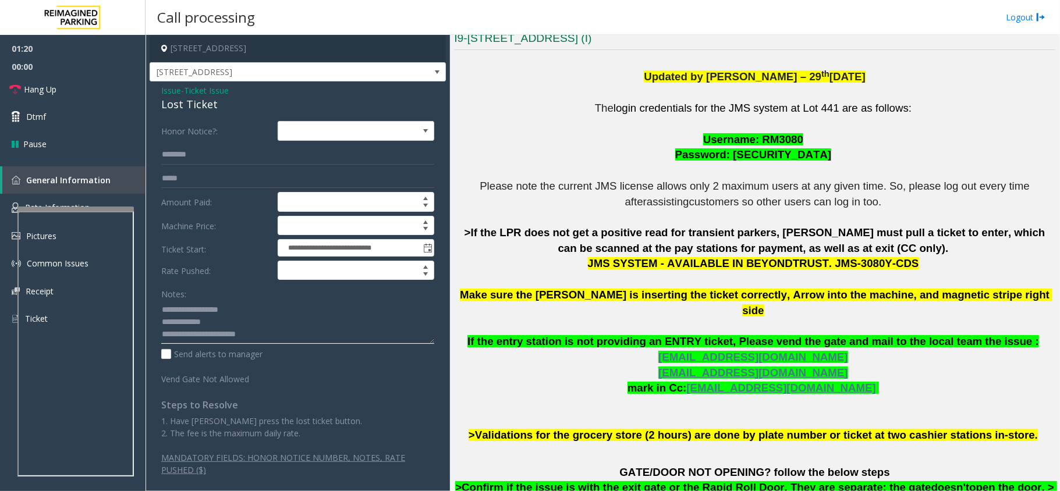
click at [282, 317] on textarea at bounding box center [297, 322] width 273 height 44
click at [299, 324] on textarea at bounding box center [297, 322] width 273 height 44
drag, startPoint x: 62, startPoint y: 98, endPoint x: 73, endPoint y: 108, distance: 15.3
click at [62, 98] on link "Hang Up" at bounding box center [72, 89] width 145 height 27
click at [239, 327] on textarea at bounding box center [297, 322] width 273 height 44
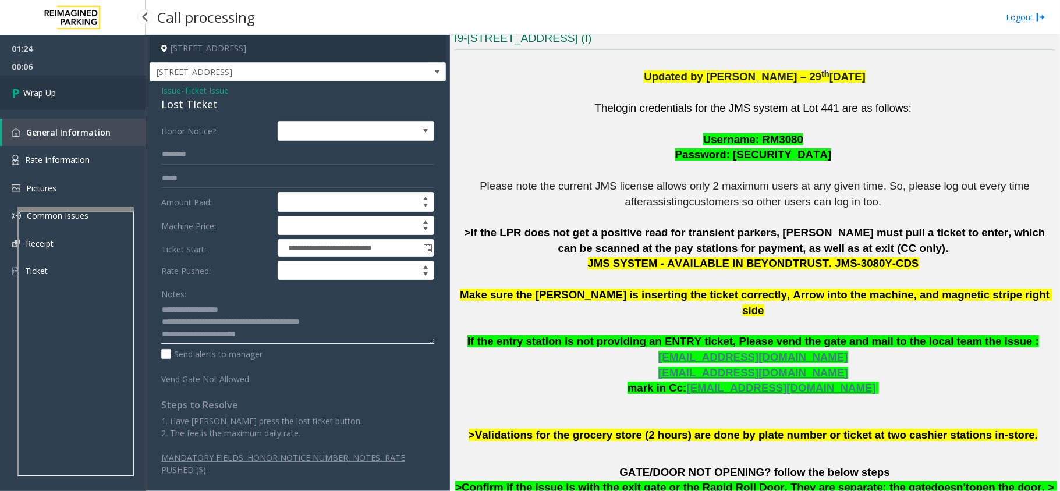
type textarea "**********"
click at [108, 90] on link "Wrap Up" at bounding box center [72, 93] width 145 height 34
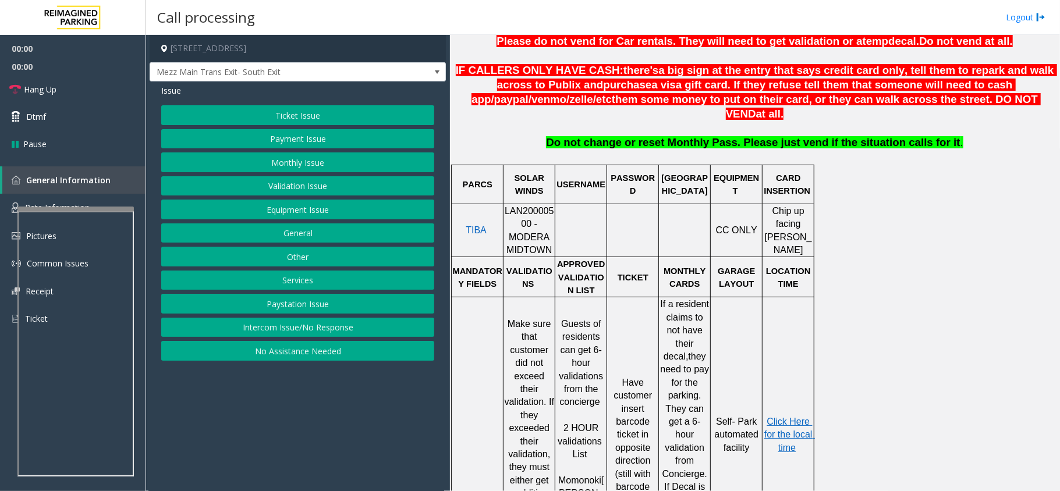
scroll to position [466, 0]
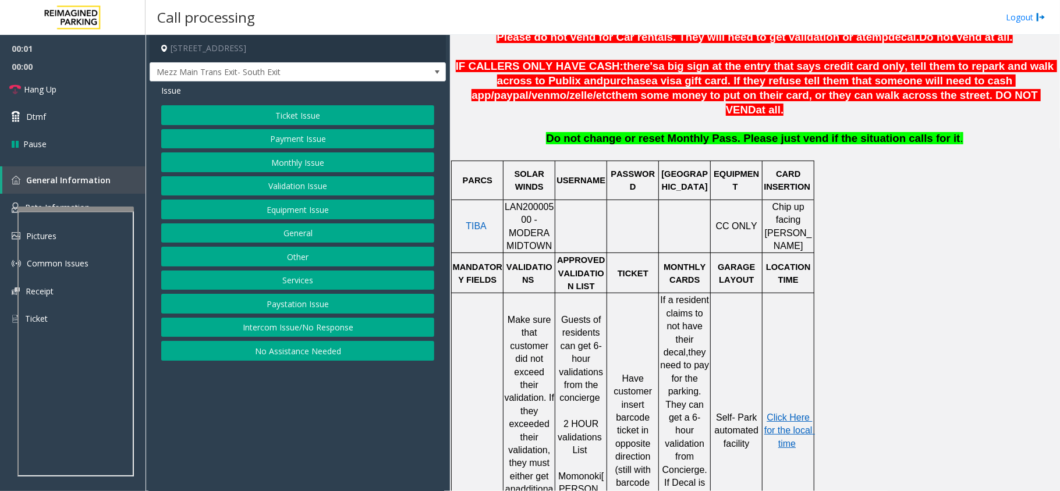
click at [511, 202] on span "LAN20000500 - MODERA MIDTOWN" at bounding box center [529, 226] width 49 height 49
click at [513, 202] on span "LAN20000500 - MODERA MIDTOWN" at bounding box center [529, 226] width 49 height 49
click at [322, 184] on button "Validation Issue" at bounding box center [297, 186] width 273 height 20
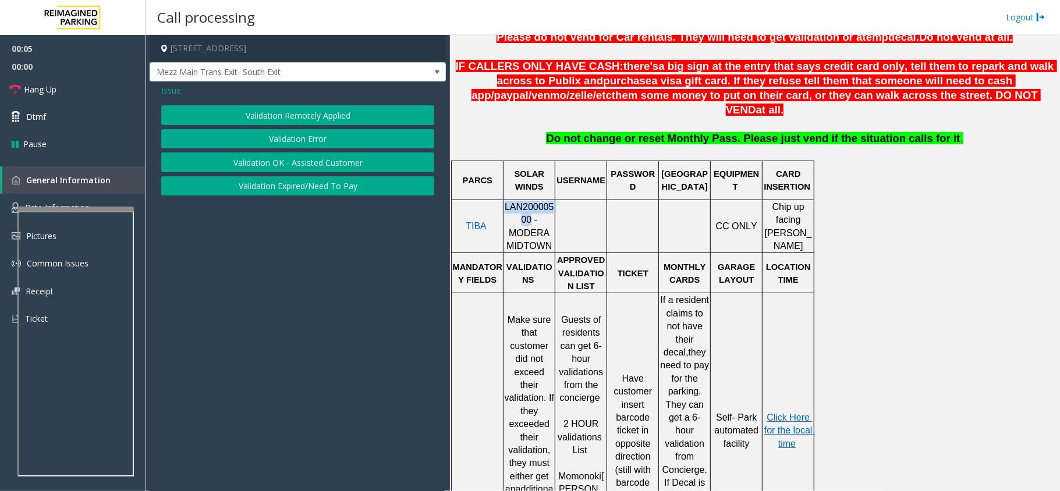
click at [287, 141] on button "Validation Error" at bounding box center [297, 139] width 273 height 20
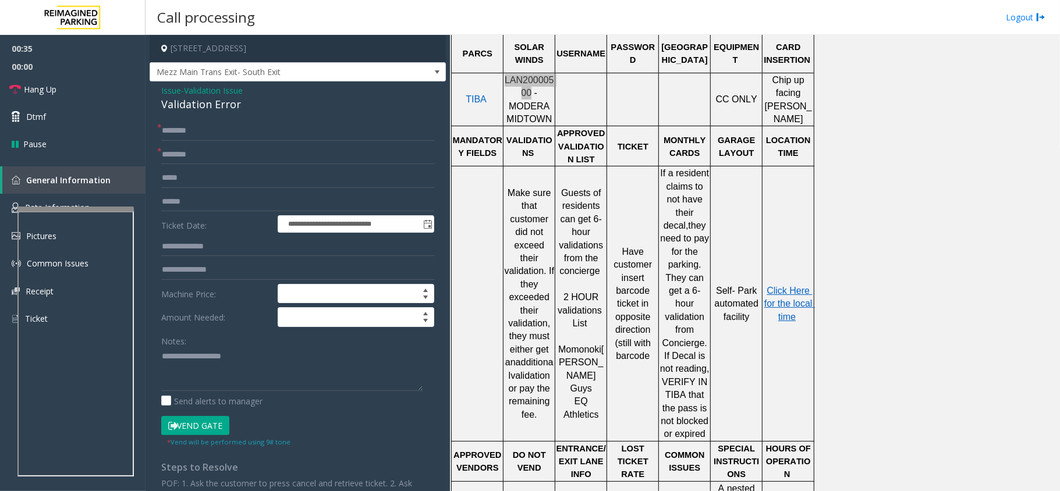
scroll to position [620, 0]
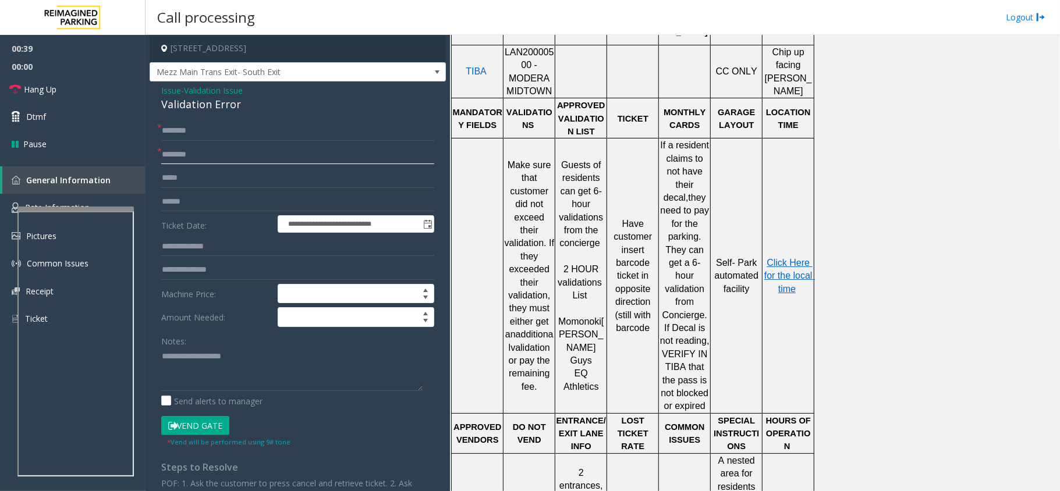
click at [200, 150] on input "text" at bounding box center [297, 155] width 273 height 20
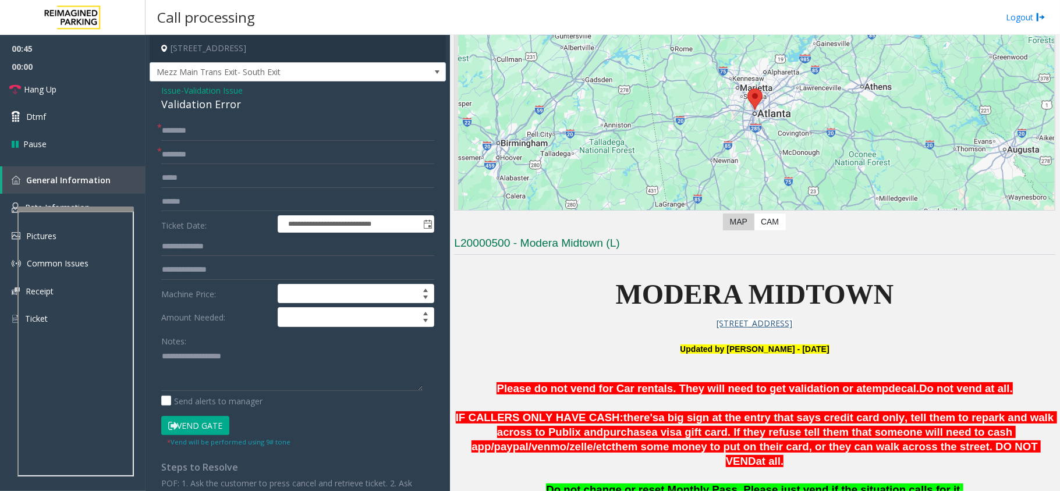
scroll to position [77, 0]
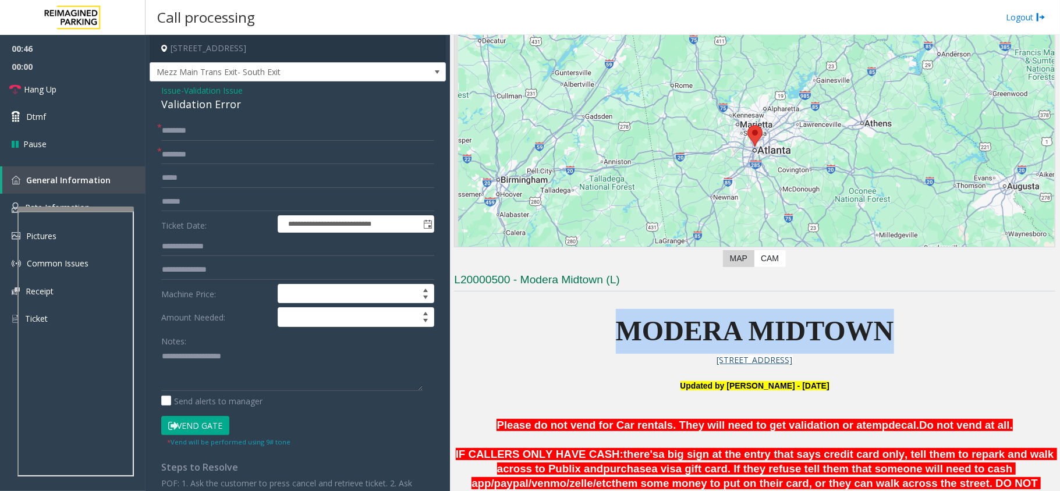
drag, startPoint x: 613, startPoint y: 319, endPoint x: 890, endPoint y: 310, distance: 276.6
click at [890, 310] on p "MODERA MIDTOWN" at bounding box center [754, 331] width 601 height 45
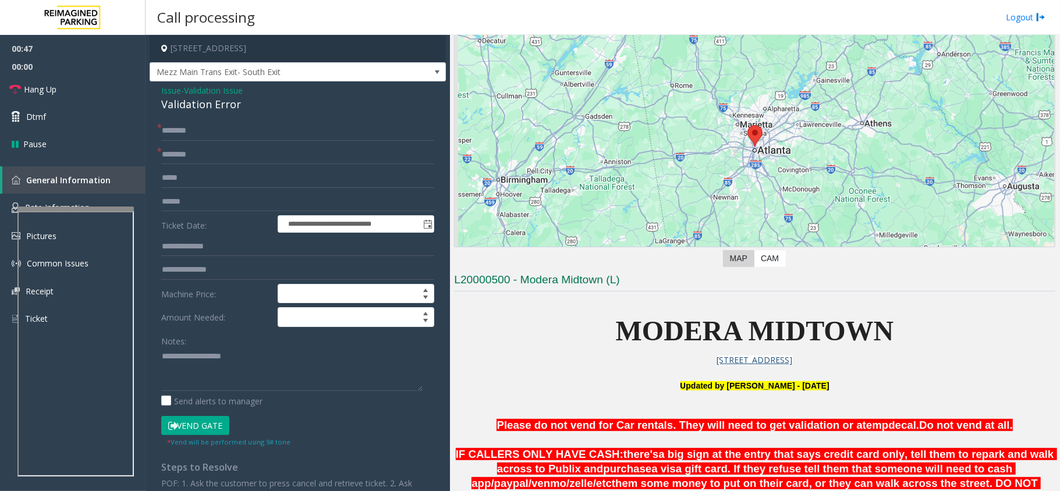
click at [241, 144] on form "**********" at bounding box center [297, 284] width 273 height 326
paste input "**********"
click at [233, 164] on input "text" at bounding box center [297, 155] width 273 height 20
type input "**********"
click at [200, 204] on input "text" at bounding box center [297, 202] width 273 height 20
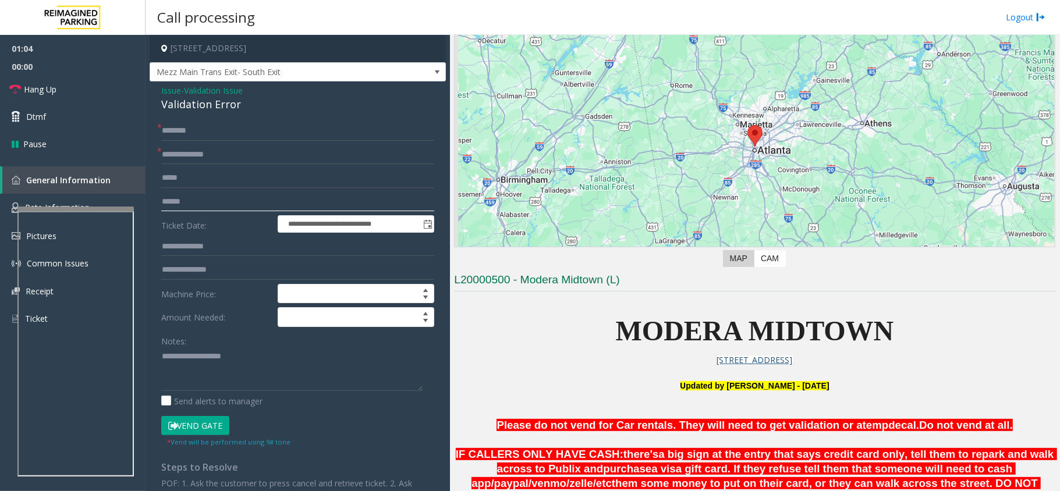
click at [175, 205] on input "text" at bounding box center [297, 202] width 273 height 20
type input "******"
click at [205, 258] on form "**********" at bounding box center [297, 284] width 273 height 326
click at [214, 252] on input "text" at bounding box center [297, 247] width 273 height 20
type input "*******"
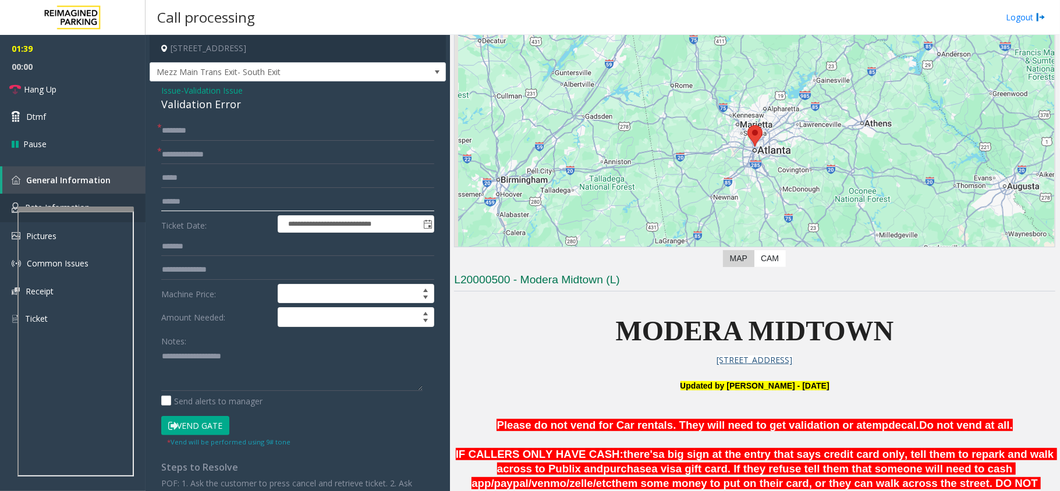
drag, startPoint x: 194, startPoint y: 203, endPoint x: 126, endPoint y: 203, distance: 68.1
click at [126, 203] on app-root "**********" at bounding box center [530, 245] width 1060 height 491
click at [221, 182] on input "text" at bounding box center [297, 178] width 273 height 20
paste input "******"
type input "******"
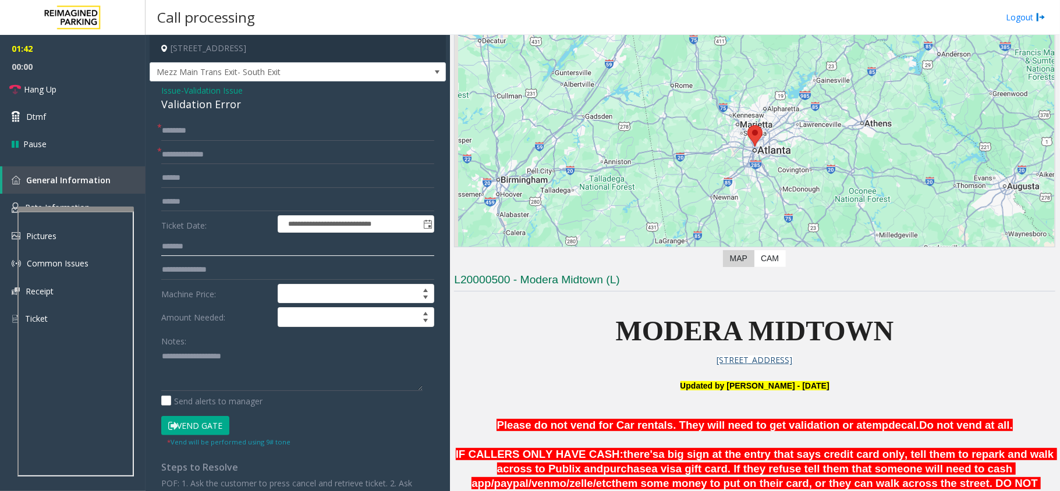
drag, startPoint x: 221, startPoint y: 249, endPoint x: 126, endPoint y: 251, distance: 94.9
click at [87, 42] on app-root "**********" at bounding box center [530, 245] width 1060 height 491
click at [250, 192] on input "text" at bounding box center [297, 202] width 273 height 20
paste input "*******"
type input "*******"
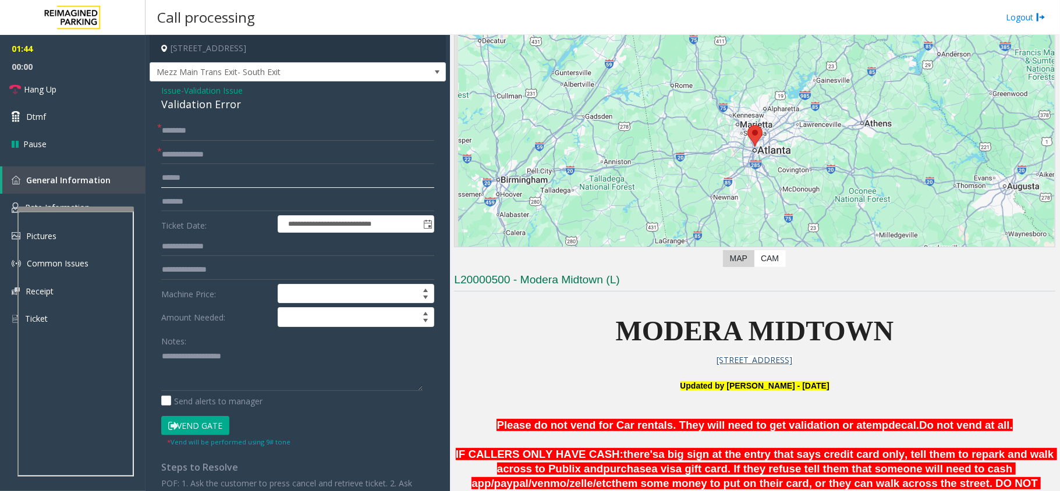
click at [0, 179] on app-root "**********" at bounding box center [530, 245] width 1060 height 491
click at [233, 237] on input "text" at bounding box center [297, 247] width 273 height 20
paste input "******"
type input "******"
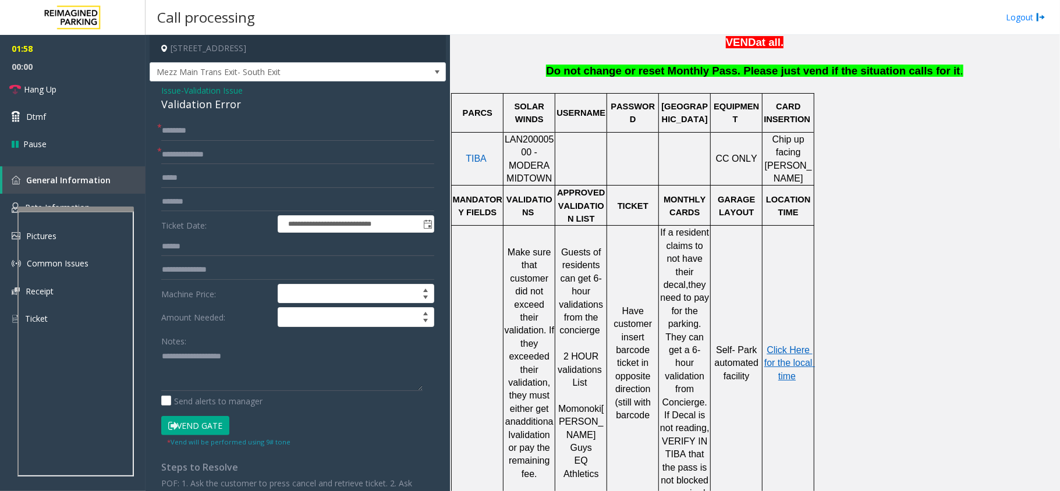
scroll to position [543, 0]
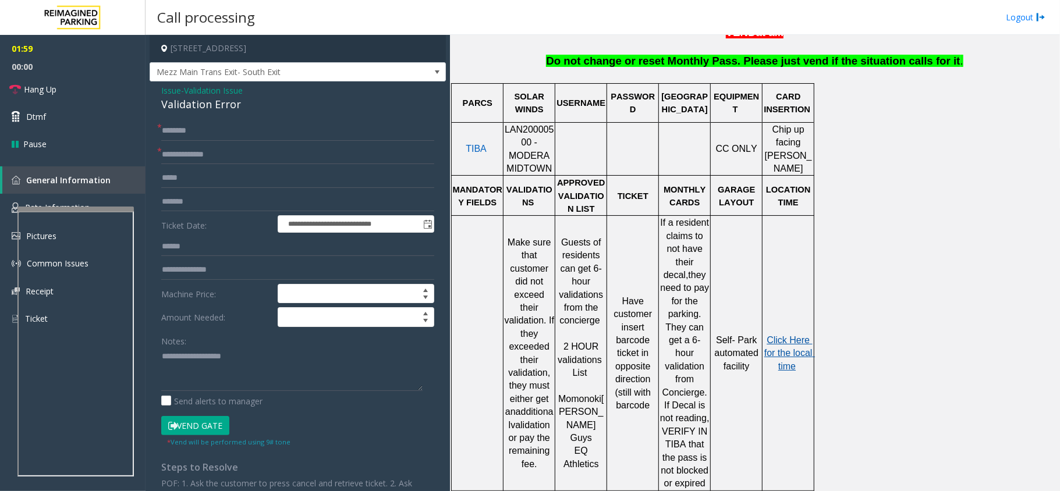
click at [792, 335] on span "Click Here for the local time" at bounding box center [789, 353] width 51 height 36
click at [247, 132] on input "text" at bounding box center [297, 131] width 273 height 20
type input "********"
click at [234, 373] on textarea at bounding box center [291, 369] width 261 height 44
click at [199, 423] on button "Vend Gate" at bounding box center [195, 426] width 68 height 20
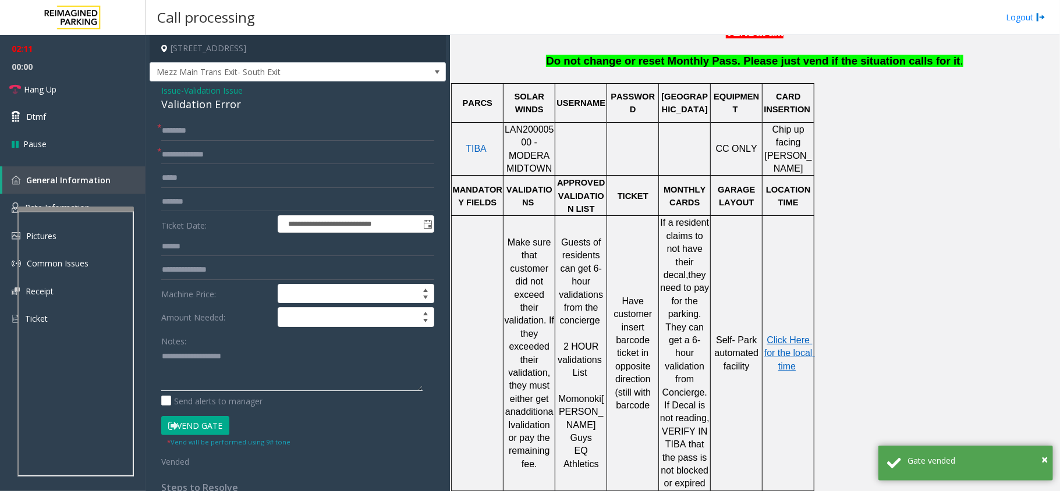
click at [294, 378] on textarea at bounding box center [291, 369] width 261 height 44
paste textarea "**********"
click at [196, 107] on div "Validation Error" at bounding box center [297, 105] width 273 height 16
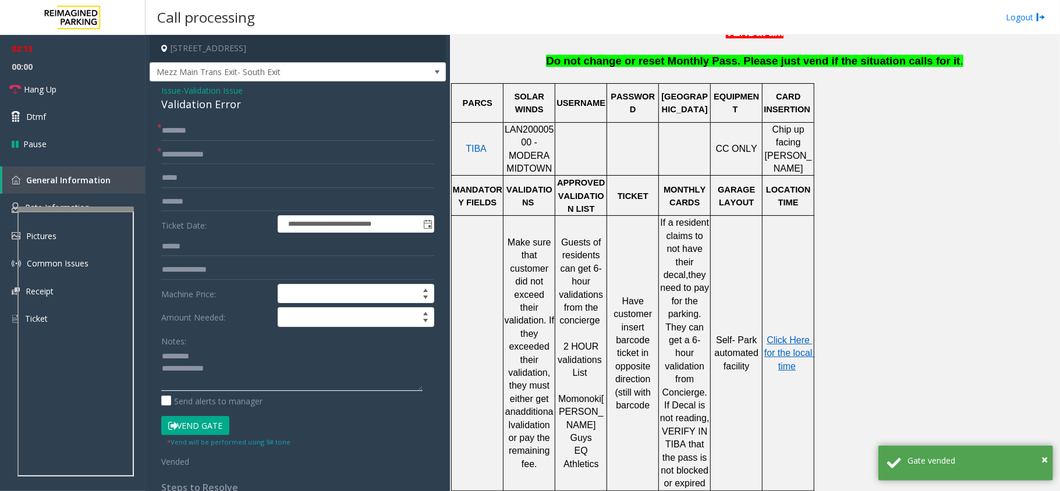
paste textarea "**********"
click at [212, 355] on textarea at bounding box center [291, 369] width 261 height 44
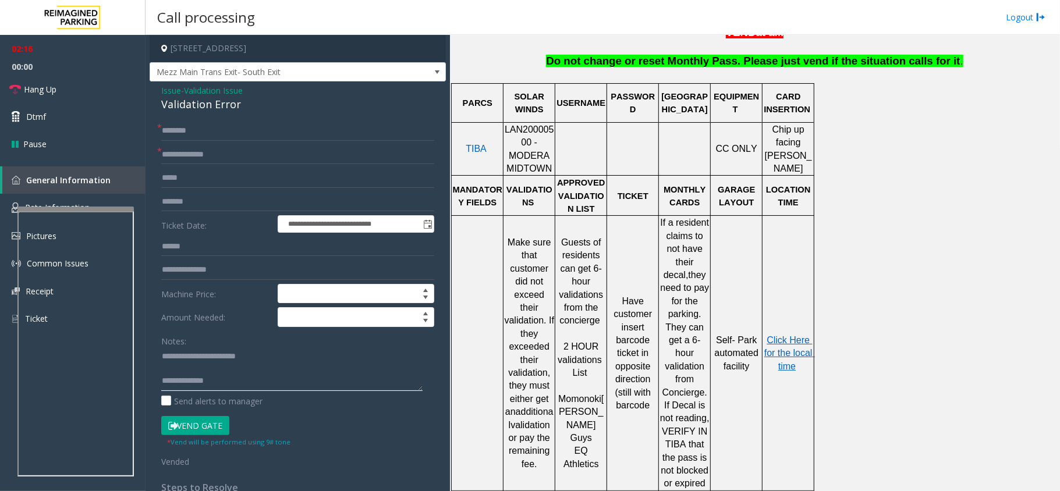
click at [251, 382] on textarea at bounding box center [291, 369] width 261 height 44
paste textarea "**********"
click at [57, 80] on link "Hang Up" at bounding box center [72, 89] width 145 height 27
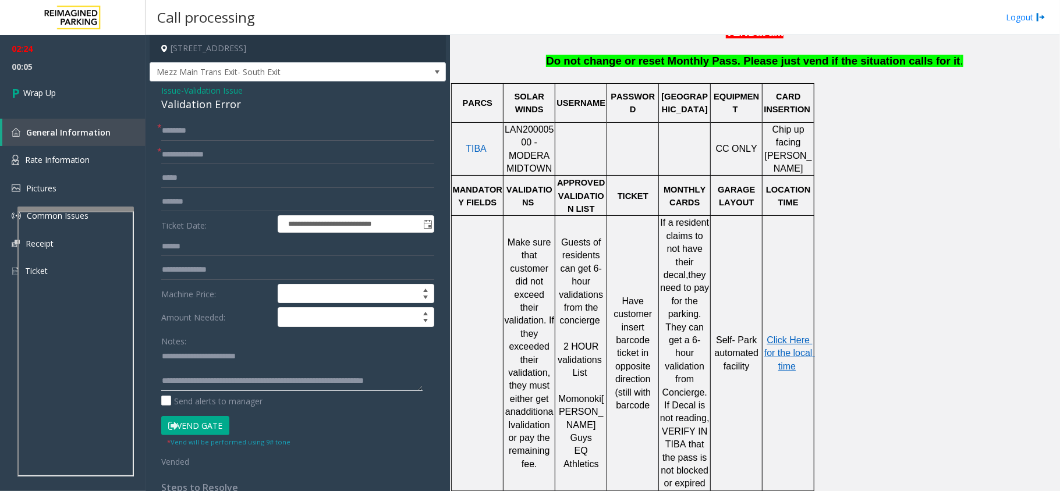
click at [362, 382] on textarea at bounding box center [291, 369] width 261 height 44
click at [243, 371] on textarea at bounding box center [291, 369] width 261 height 44
type textarea "**********"
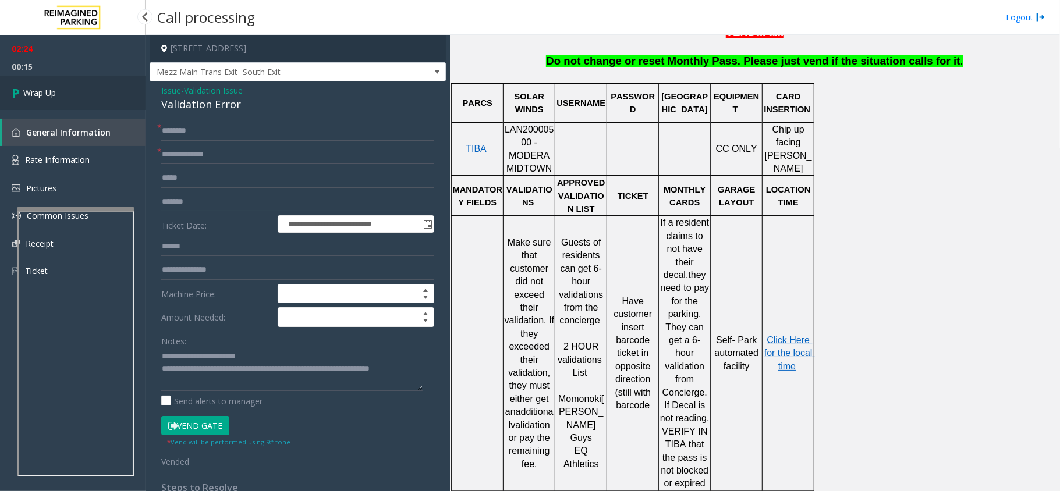
click at [38, 87] on span "Wrap Up" at bounding box center [39, 93] width 33 height 12
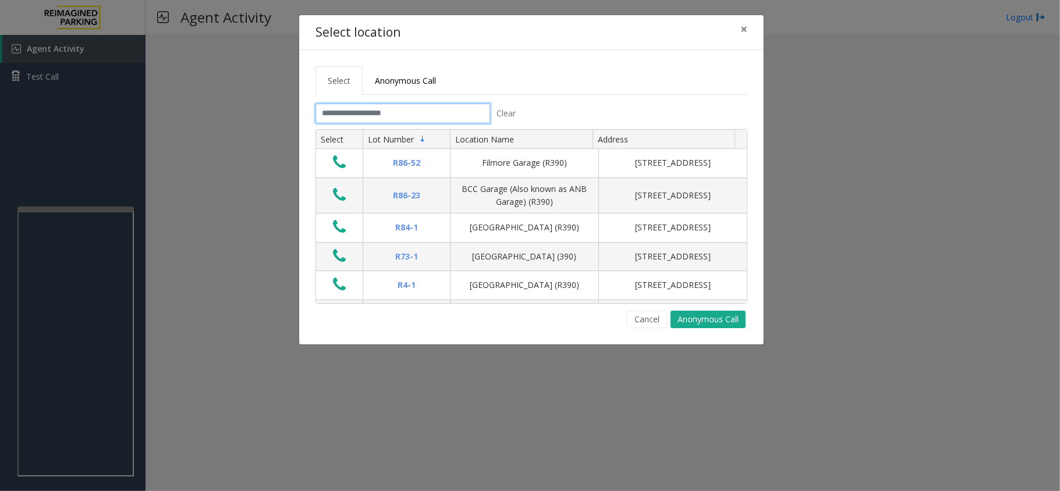
click at [430, 114] on input "text" at bounding box center [402, 114] width 175 height 20
click at [748, 31] on button "×" at bounding box center [743, 29] width 23 height 29
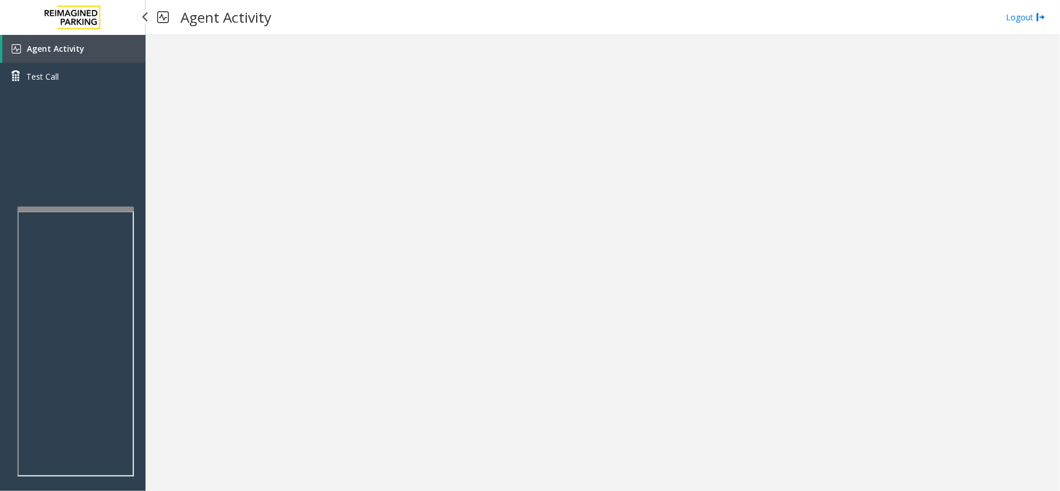
click at [40, 56] on link "Agent Activity" at bounding box center [73, 49] width 143 height 28
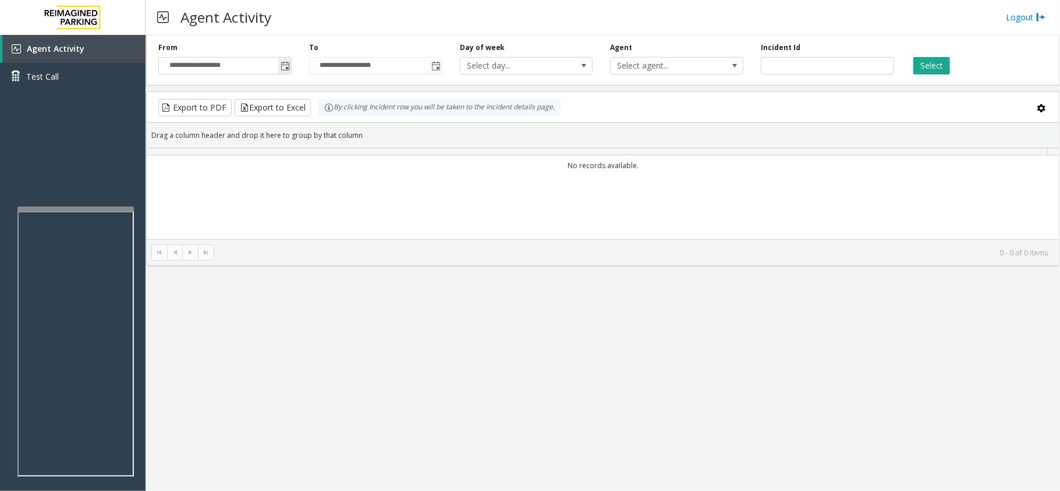
click at [286, 66] on span "Toggle popup" at bounding box center [285, 66] width 9 height 9
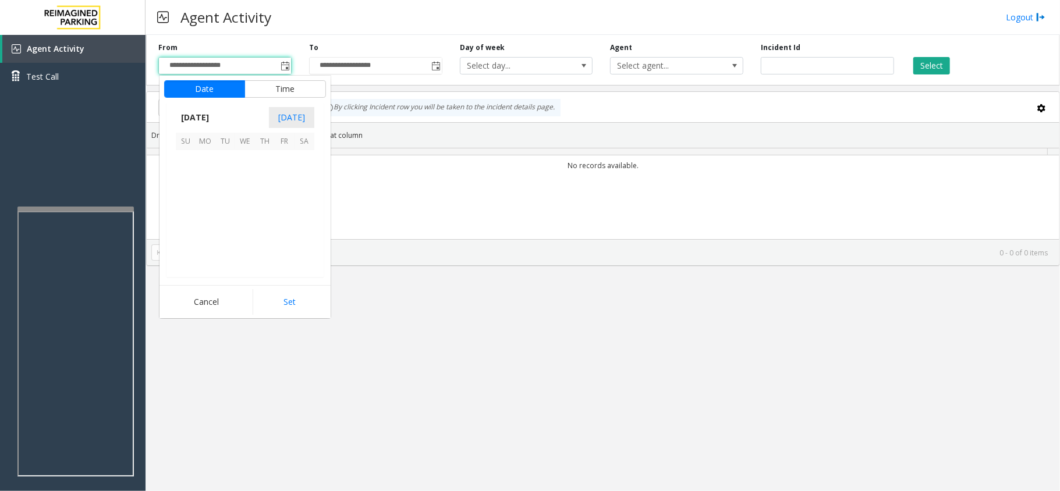
scroll to position [208739, 0]
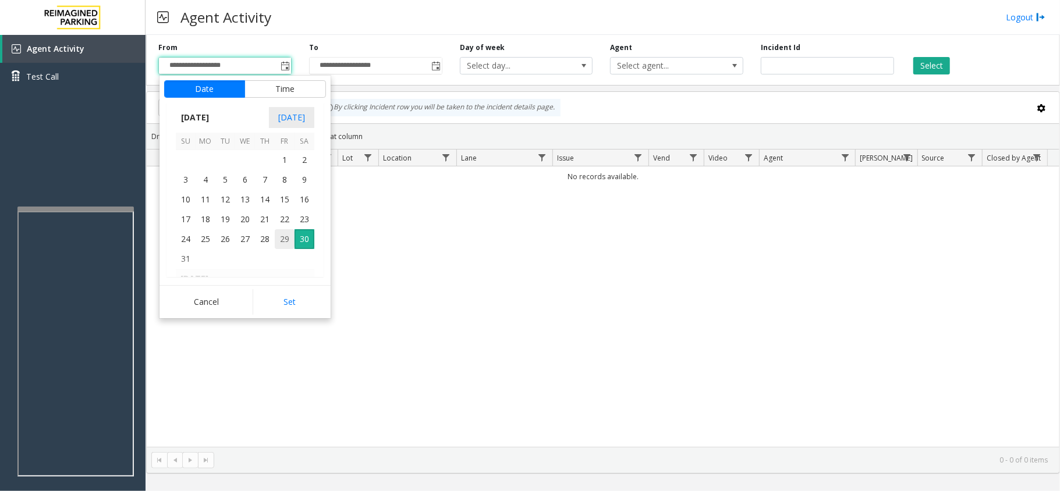
click at [282, 240] on span "29" at bounding box center [285, 239] width 20 height 20
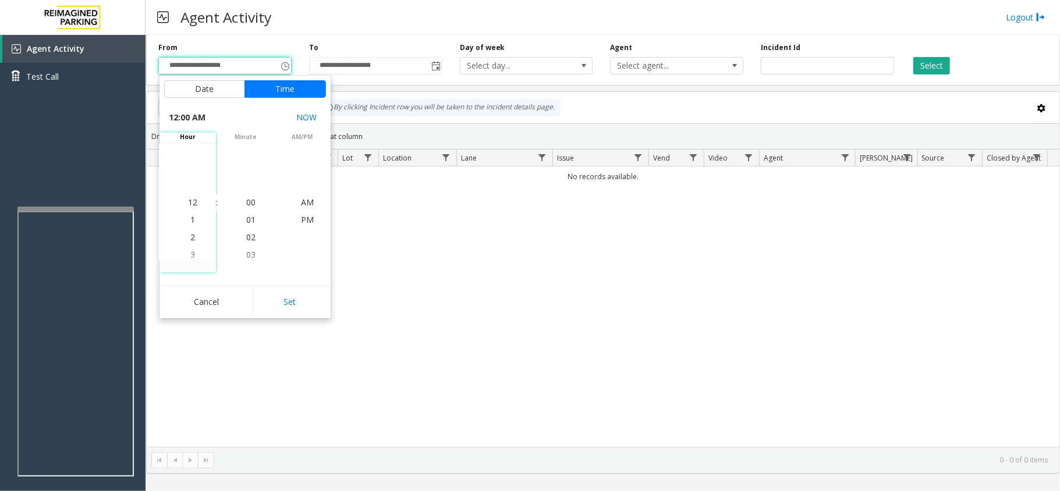
click at [297, 287] on div "Cancel Set" at bounding box center [244, 301] width 171 height 33
click at [298, 299] on button "Set" at bounding box center [289, 302] width 73 height 26
type input "**********"
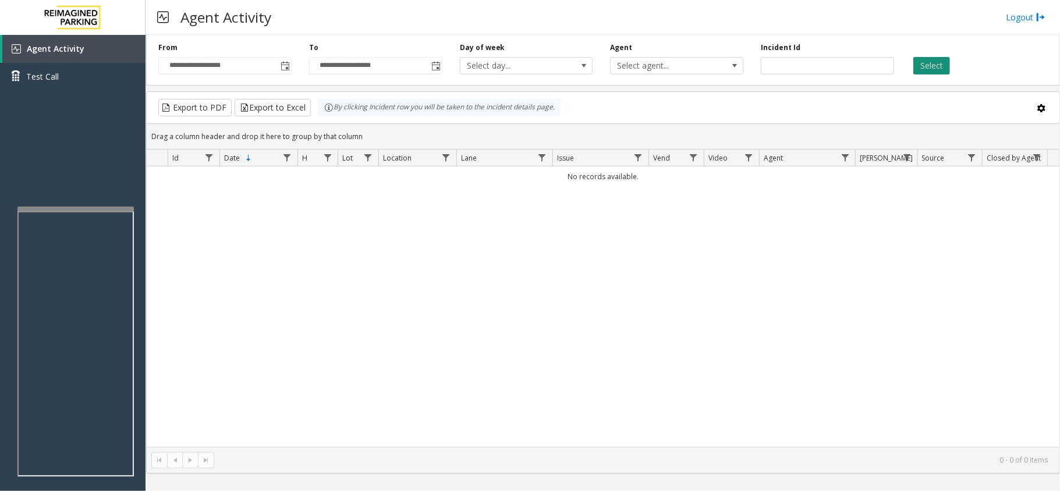
click at [935, 70] on button "Select" at bounding box center [931, 65] width 37 height 17
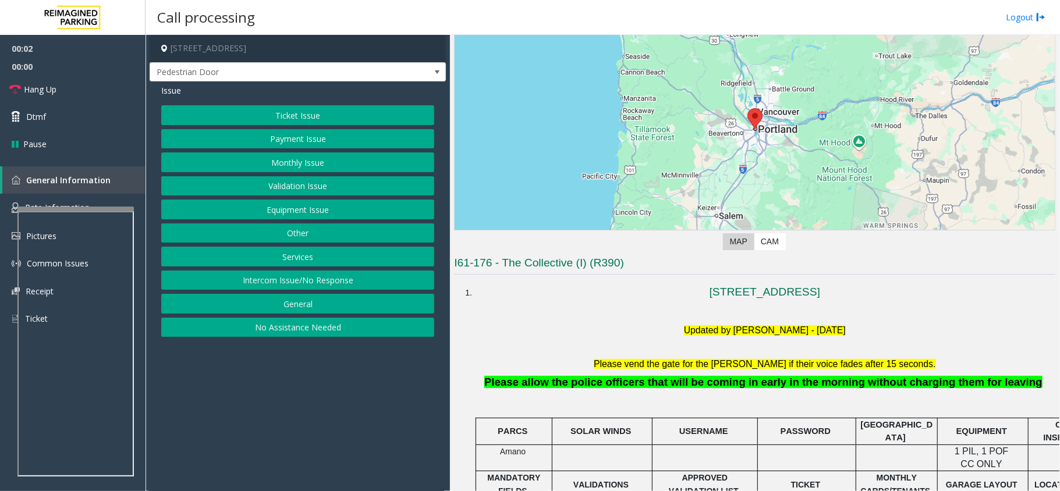
scroll to position [310, 0]
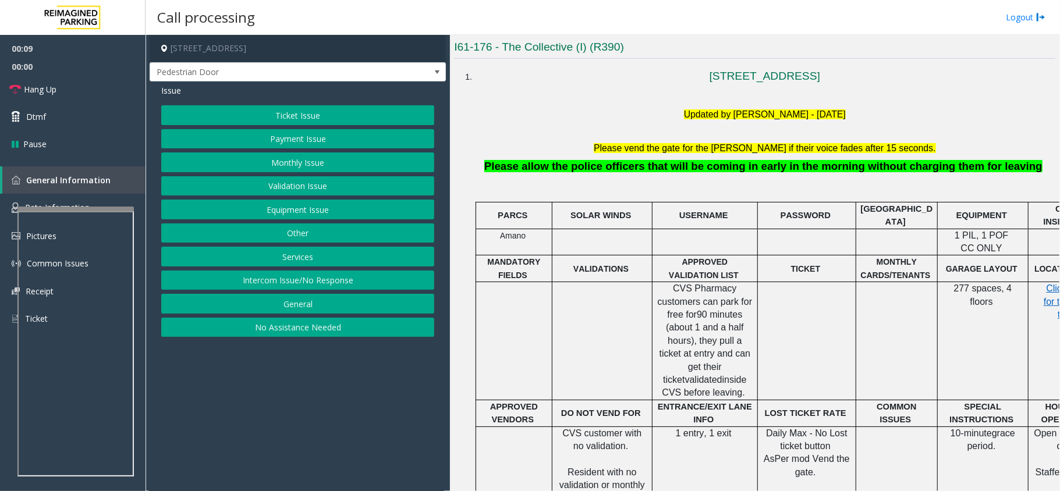
click at [350, 289] on button "Intercom Issue/No Response" at bounding box center [297, 281] width 273 height 20
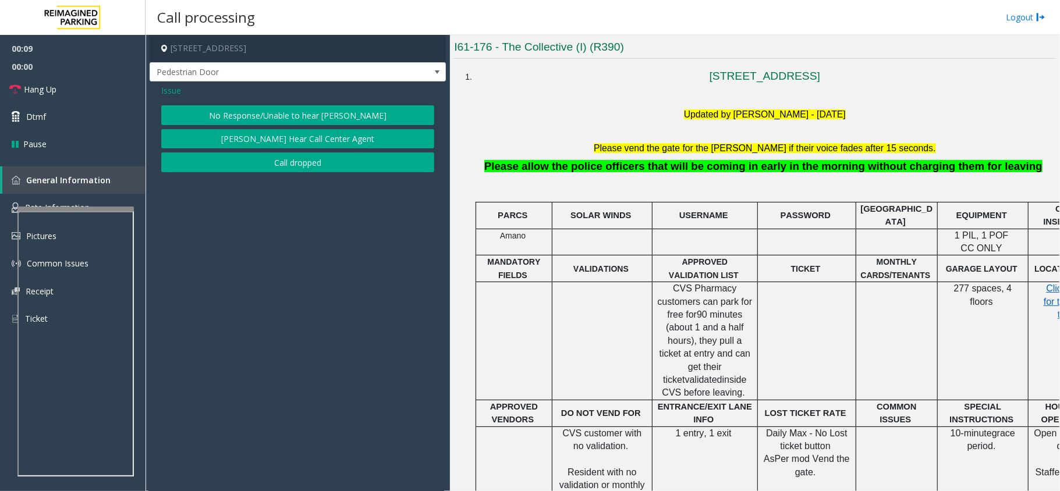
click at [332, 121] on button "No Response/Unable to hear [PERSON_NAME]" at bounding box center [297, 115] width 273 height 20
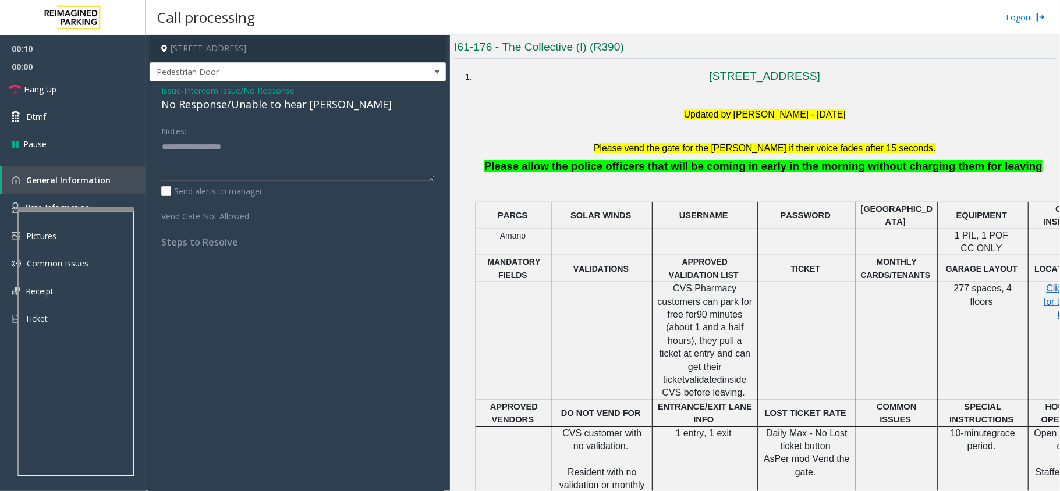
click at [317, 113] on div "Issue - Intercom Issue/No Response No Response/Unable to hear [PERSON_NAME] Not…" at bounding box center [298, 170] width 296 height 178
click at [317, 105] on div "No Response/Unable to hear [PERSON_NAME]" at bounding box center [297, 105] width 273 height 16
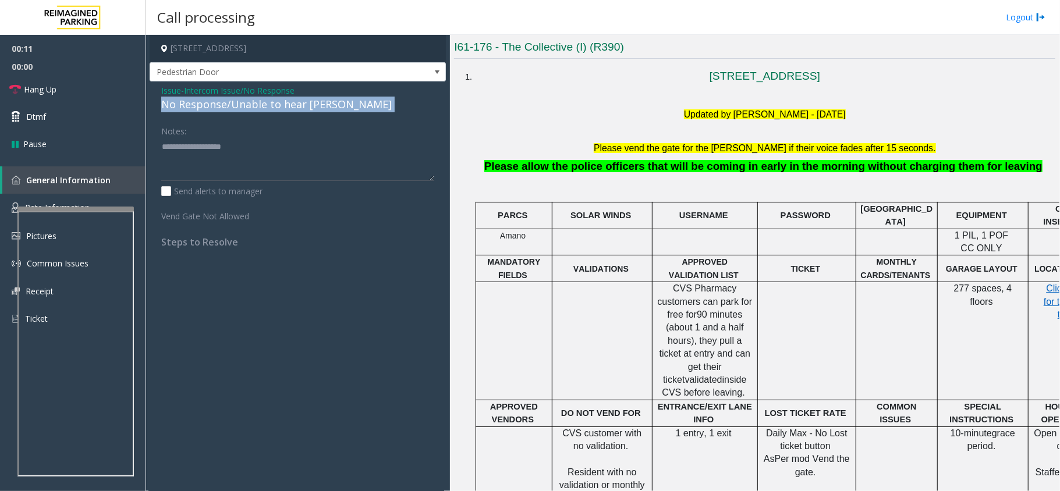
click at [317, 105] on div "No Response/Unable to hear [PERSON_NAME]" at bounding box center [297, 105] width 273 height 16
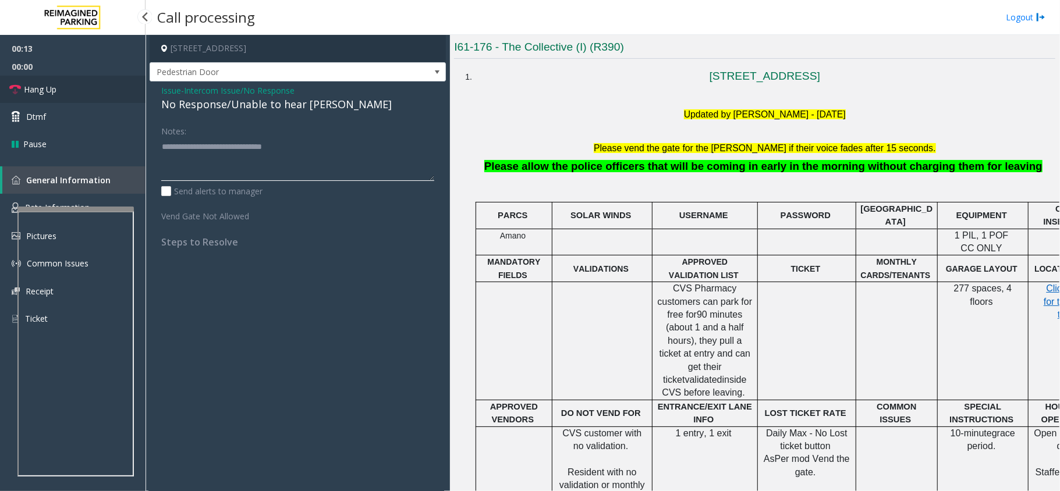
type textarea "**********"
click at [36, 85] on span "Hang Up" at bounding box center [40, 89] width 33 height 12
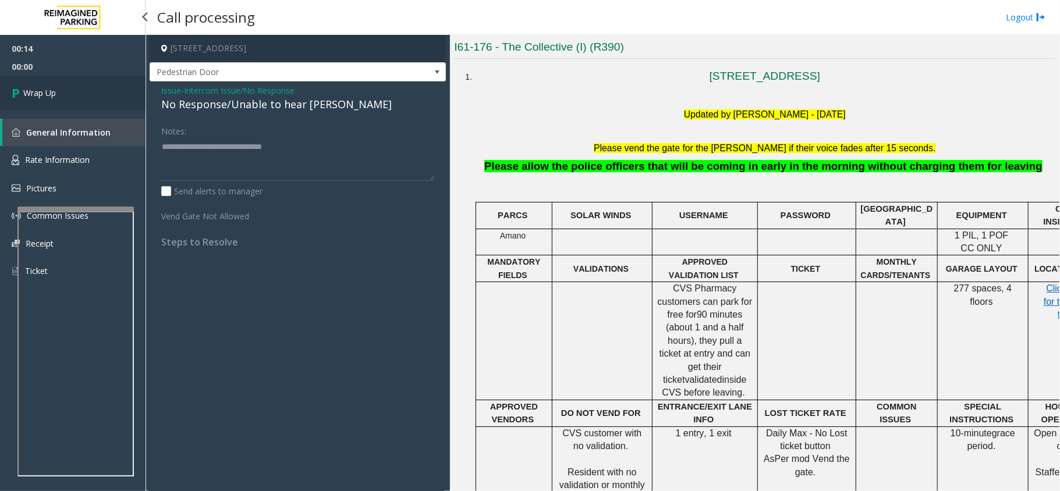
click at [76, 88] on link "Wrap Up" at bounding box center [72, 93] width 145 height 34
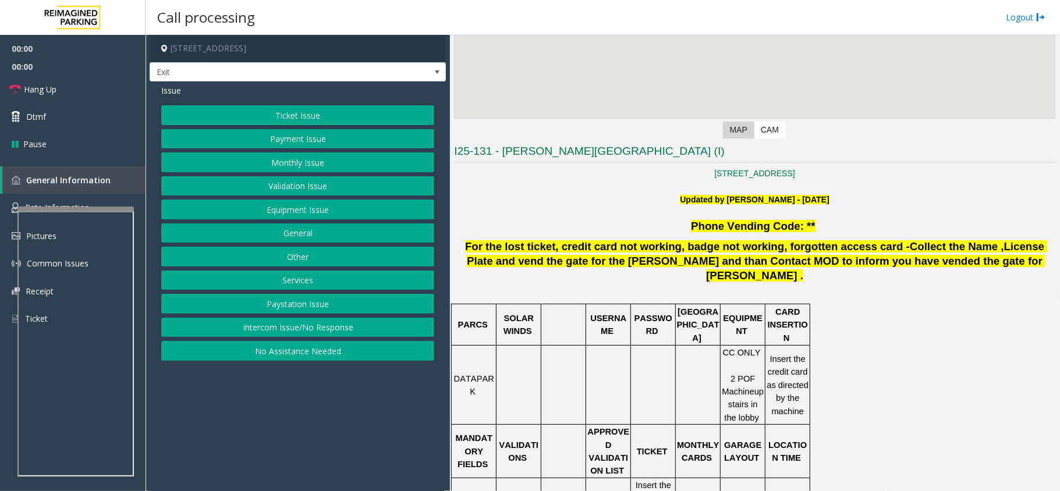
scroll to position [310, 0]
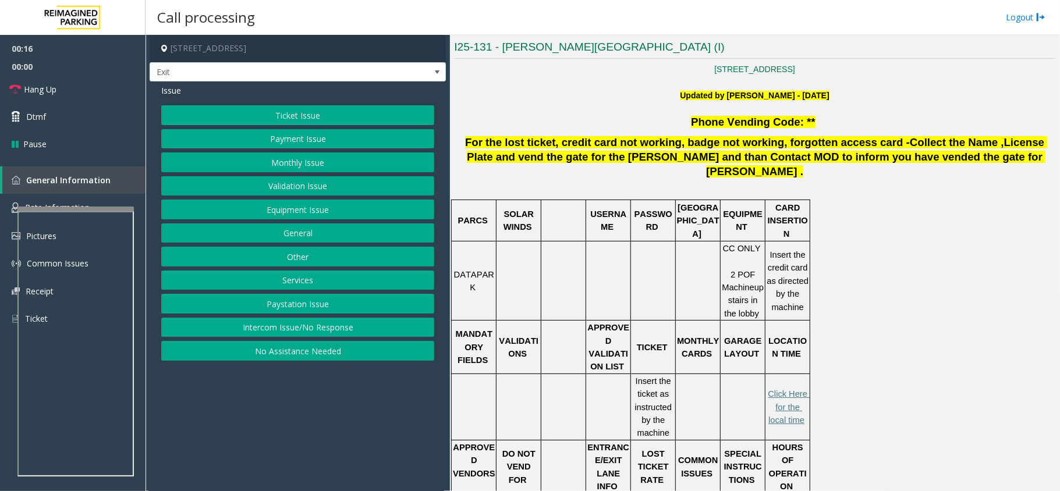
drag, startPoint x: 271, startPoint y: 329, endPoint x: 281, endPoint y: 281, distance: 49.2
click at [272, 329] on button "Intercom Issue/No Response" at bounding box center [297, 328] width 273 height 20
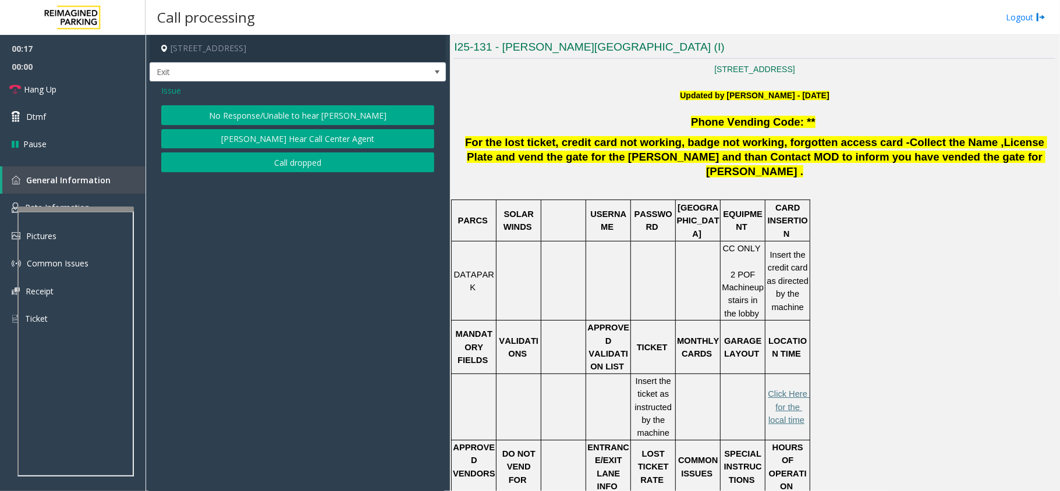
click at [282, 115] on button "No Response/Unable to hear [PERSON_NAME]" at bounding box center [297, 115] width 273 height 20
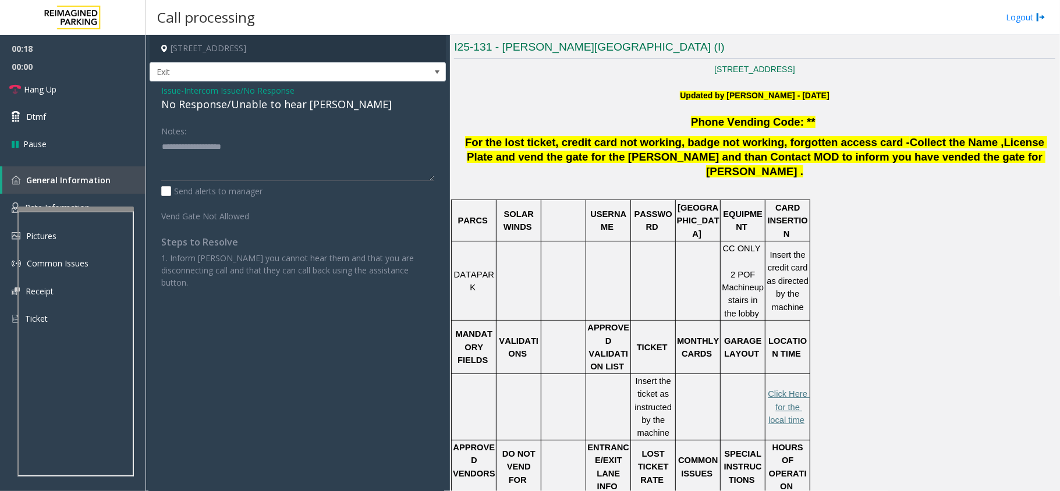
click at [280, 109] on div "No Response/Unable to hear [PERSON_NAME]" at bounding box center [297, 105] width 273 height 16
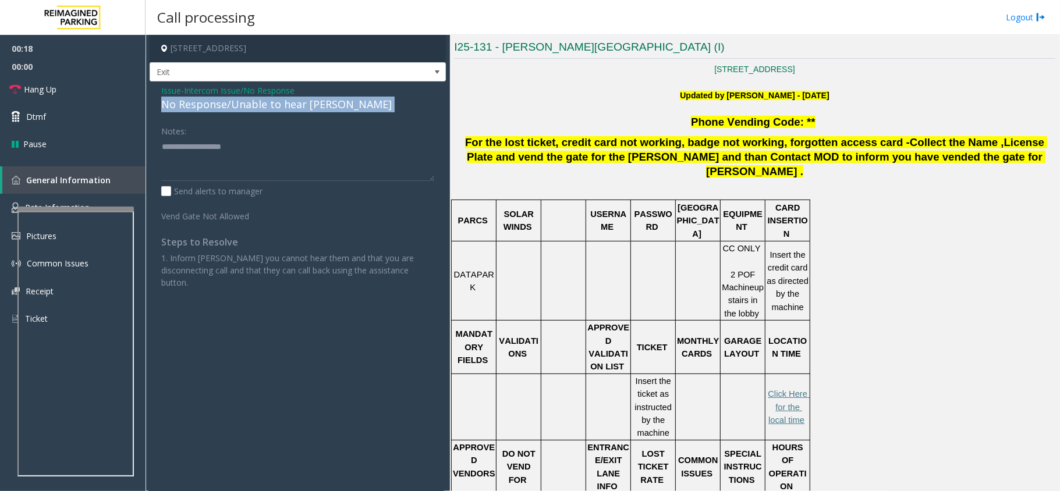
click at [280, 109] on div "No Response/Unable to hear [PERSON_NAME]" at bounding box center [297, 105] width 273 height 16
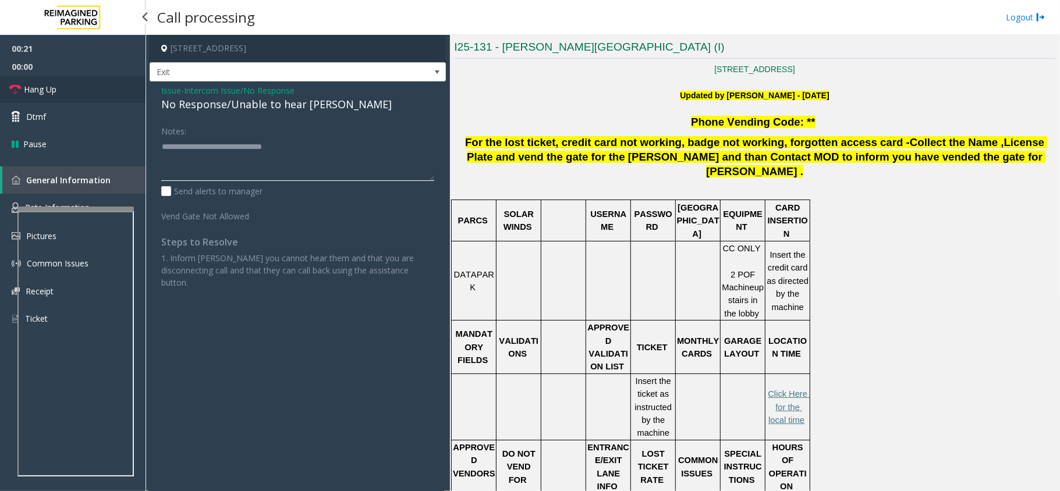
type textarea "**********"
click at [87, 79] on link "Hang Up" at bounding box center [72, 89] width 145 height 27
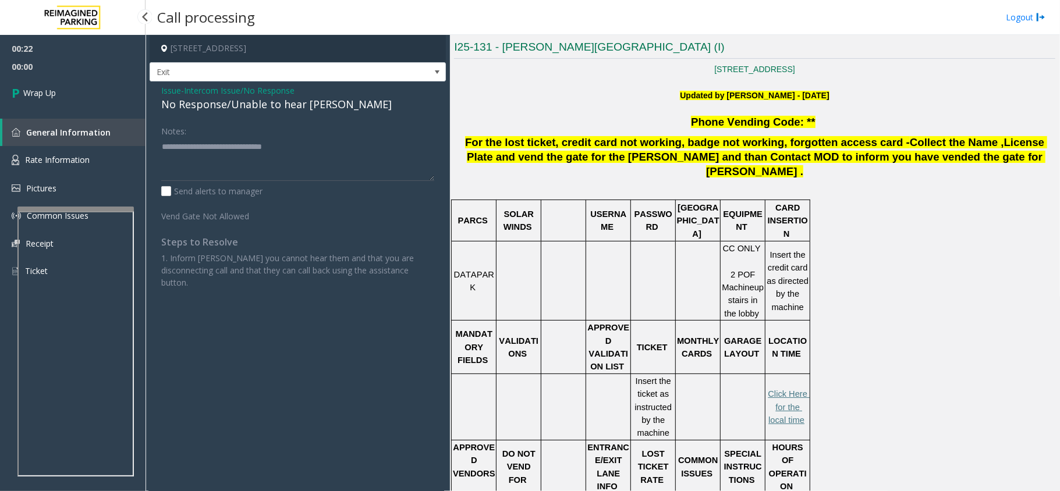
click at [90, 93] on link "Wrap Up" at bounding box center [72, 93] width 145 height 34
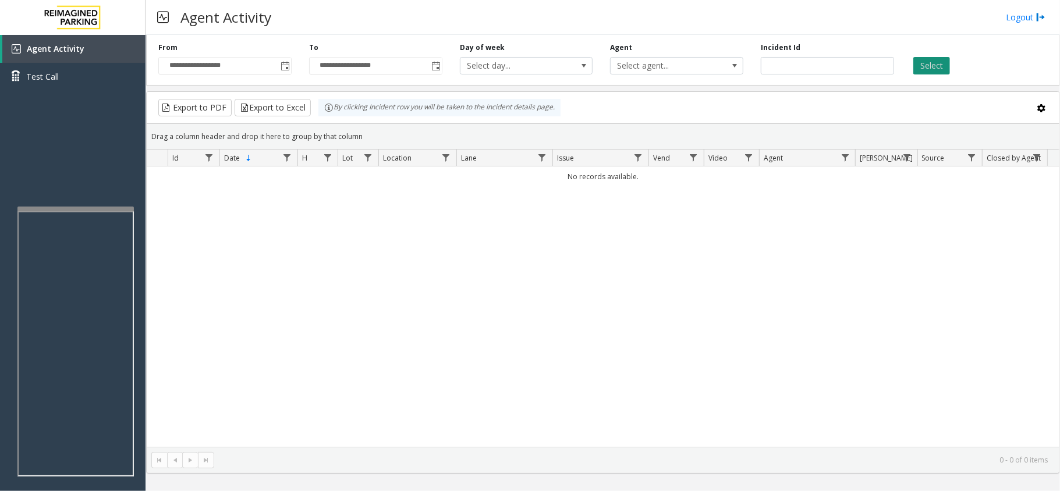
click at [945, 65] on button "Select" at bounding box center [931, 65] width 37 height 17
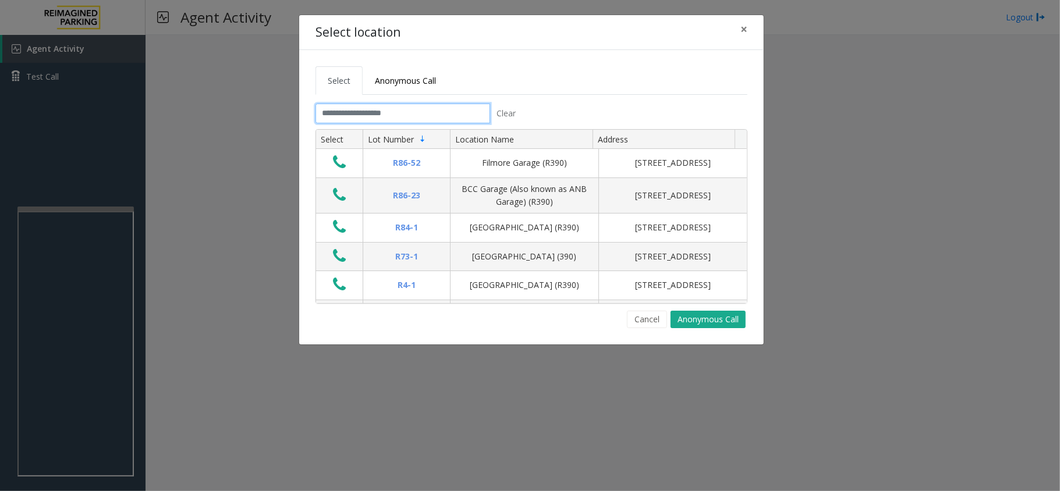
click at [335, 115] on input "text" at bounding box center [402, 114] width 175 height 20
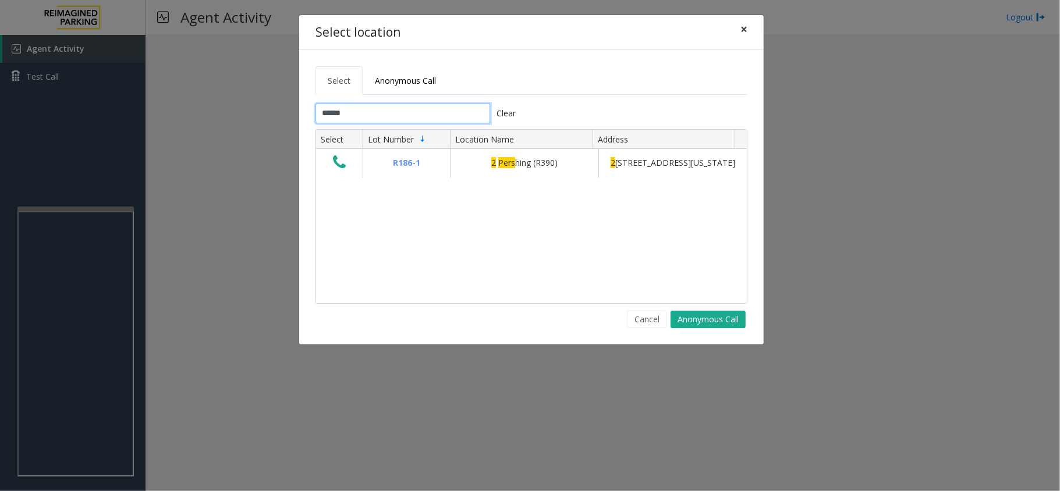
type input "******"
click at [740, 33] on span "×" at bounding box center [743, 29] width 7 height 16
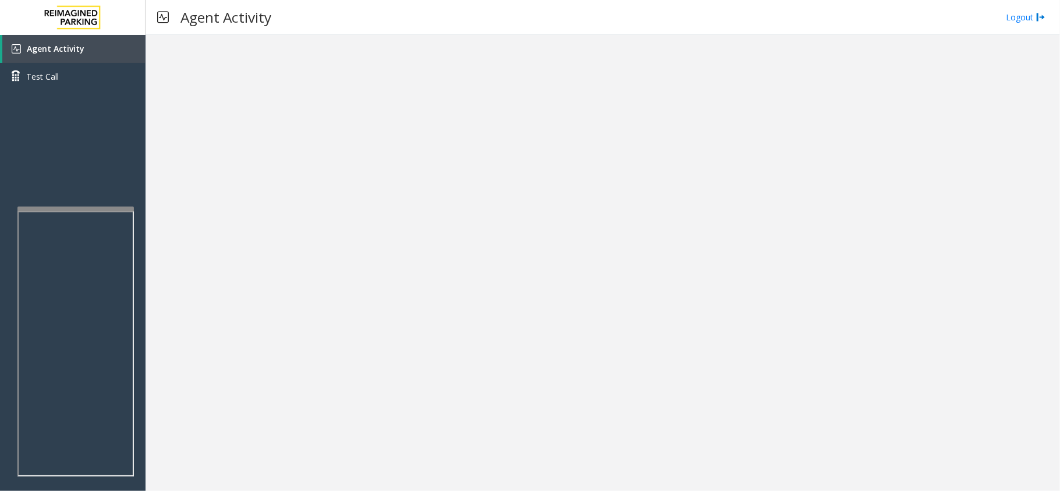
click at [489, 77] on div at bounding box center [602, 263] width 914 height 456
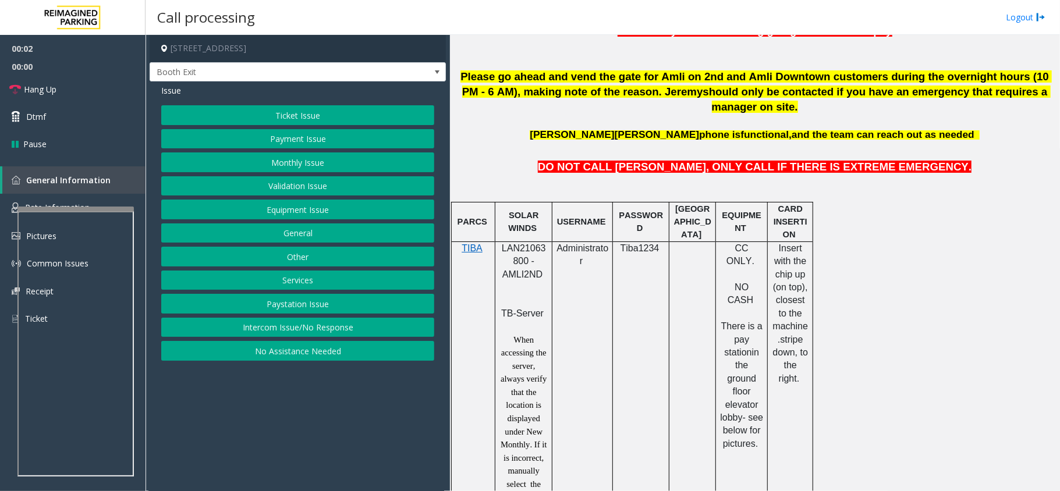
scroll to position [543, 0]
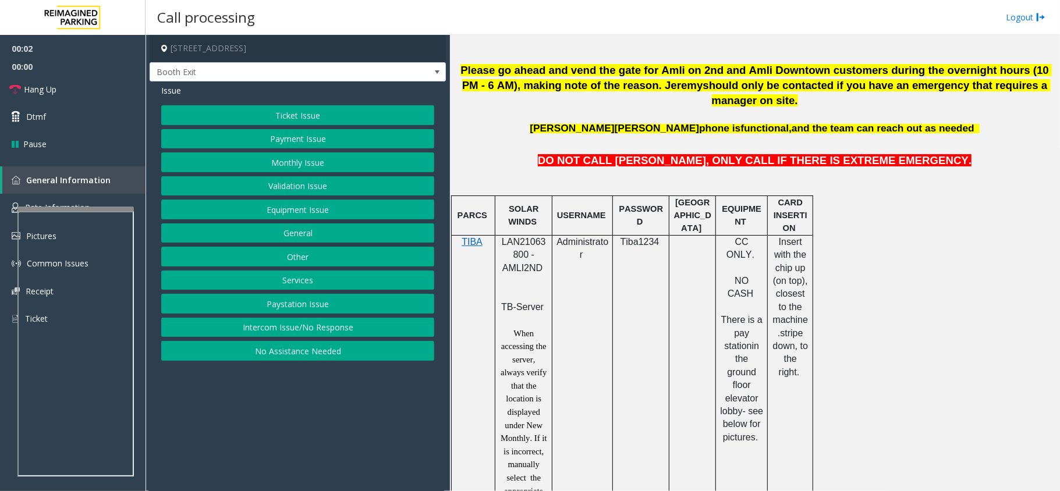
click at [521, 244] on span "LAN21063800 - AMLI2ND" at bounding box center [524, 255] width 44 height 36
click at [518, 236] on p "LAN21063800 - AMLI2ND" at bounding box center [523, 262] width 48 height 52
click at [518, 237] on span "LAN21063800 - AMLI2ND" at bounding box center [524, 255] width 44 height 36
click at [517, 237] on span "LAN21063800 - AMLI2ND" at bounding box center [524, 255] width 44 height 36
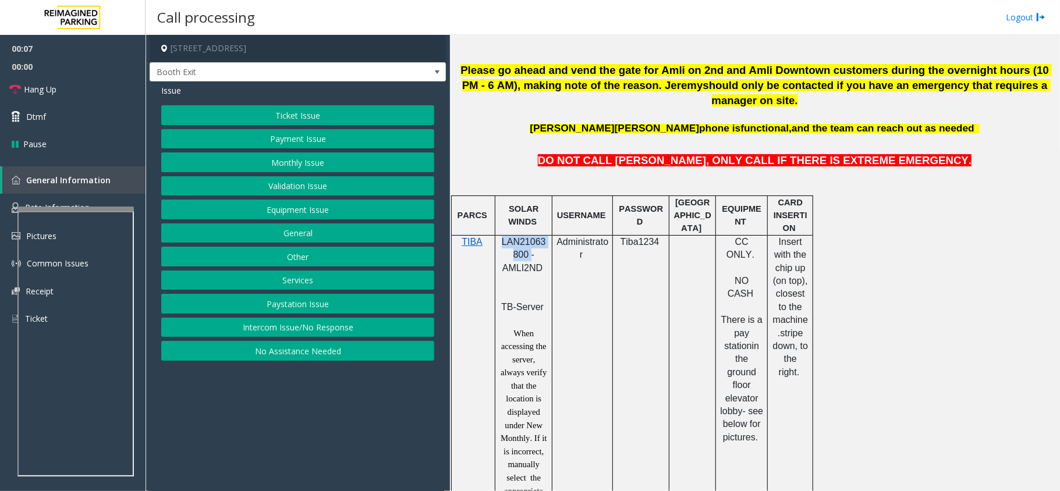
click at [314, 180] on button "Validation Issue" at bounding box center [297, 186] width 273 height 20
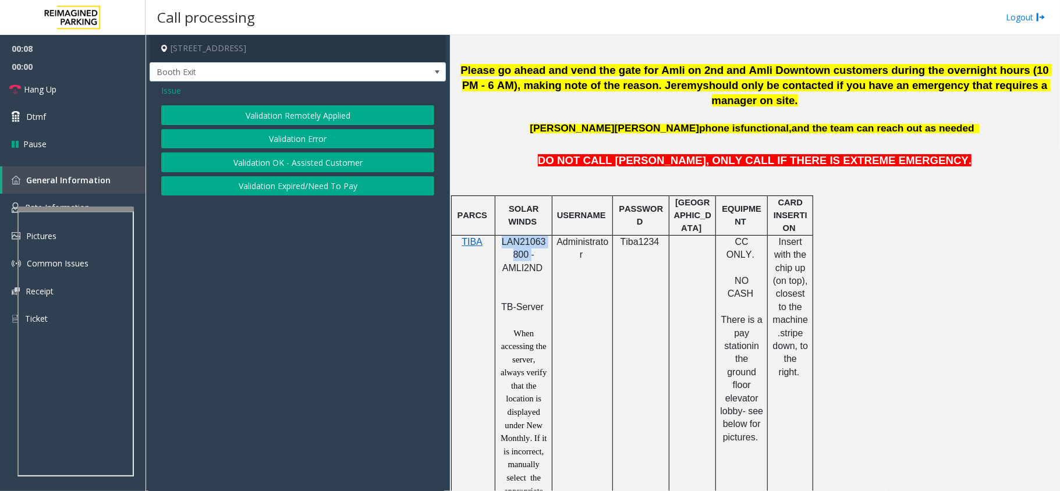
click at [306, 137] on button "Validation Error" at bounding box center [297, 139] width 273 height 20
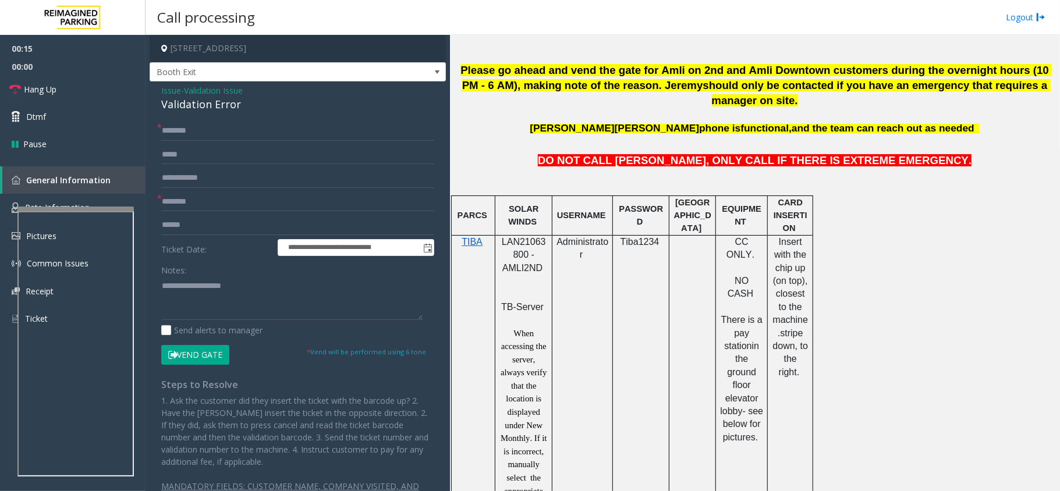
click at [191, 214] on form "**********" at bounding box center [297, 242] width 273 height 243
click at [196, 211] on input "text" at bounding box center [297, 202] width 273 height 20
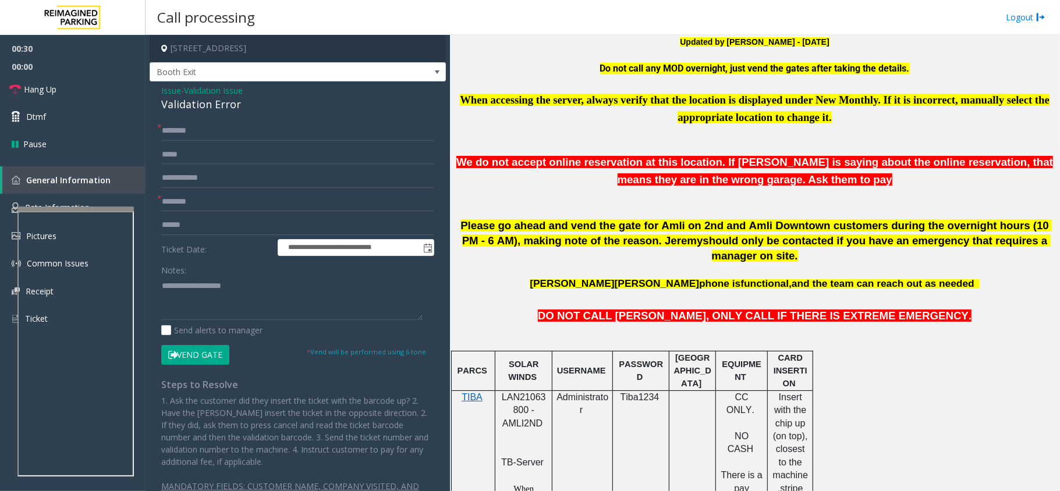
scroll to position [155, 0]
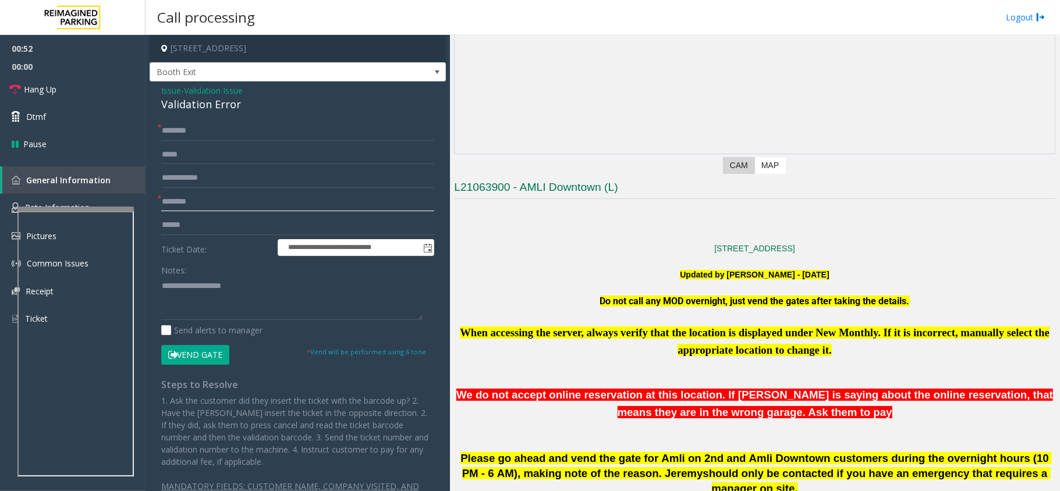
click at [212, 204] on input "text" at bounding box center [297, 202] width 273 height 20
click at [168, 201] on input "****" at bounding box center [297, 202] width 273 height 20
type input "*"
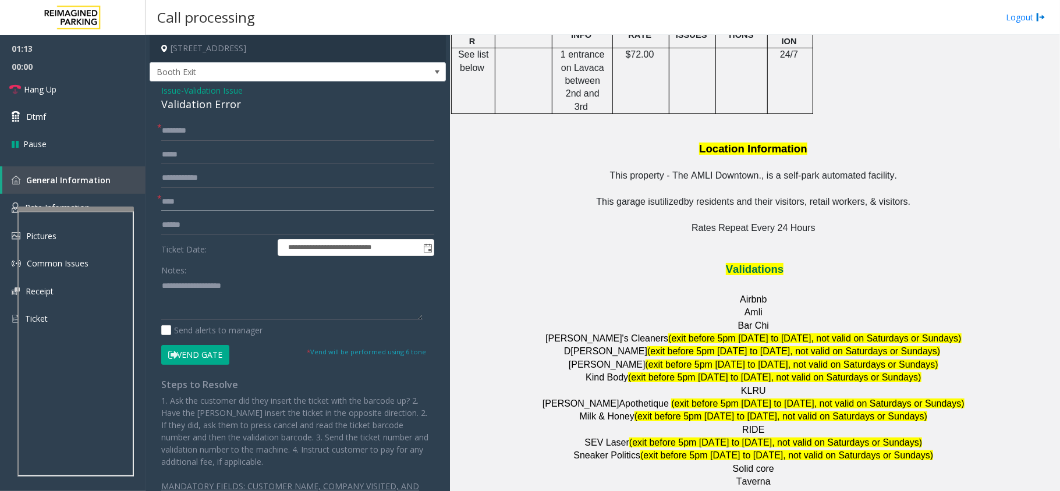
scroll to position [1319, 0]
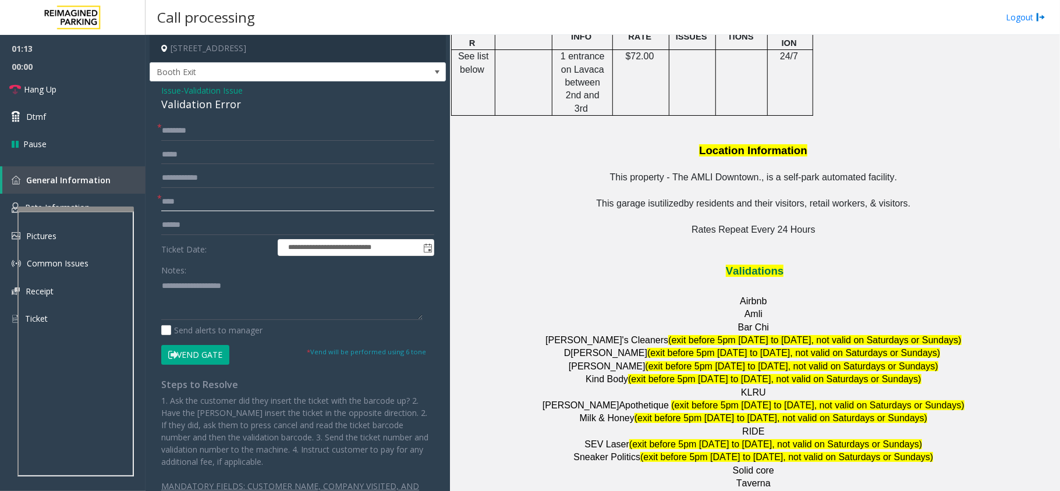
type input "****"
click at [747, 427] on span "RIDE" at bounding box center [753, 432] width 22 height 10
click at [208, 226] on input "text" at bounding box center [297, 225] width 273 height 20
click at [362, 296] on textarea at bounding box center [291, 298] width 261 height 44
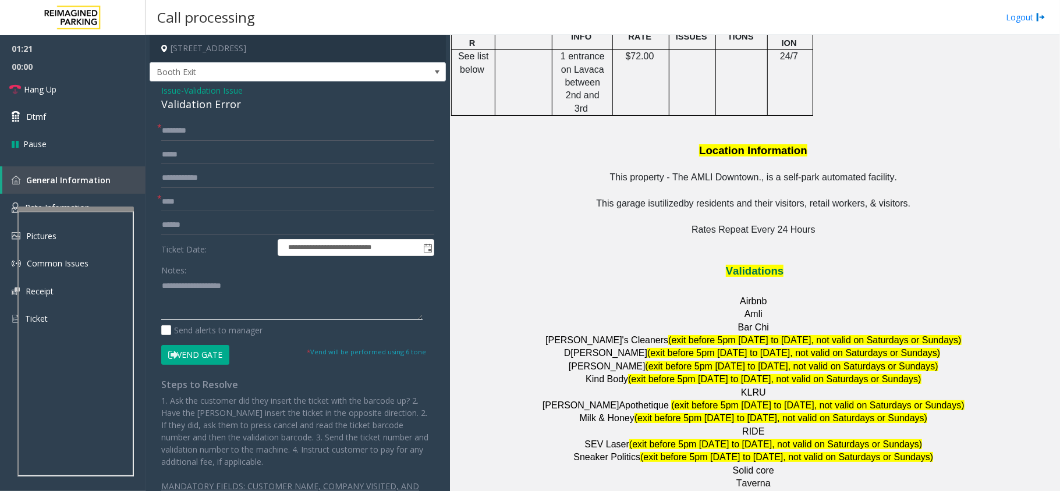
paste textarea "**********"
click at [214, 110] on div "Validation Error" at bounding box center [297, 105] width 273 height 16
paste textarea "**********"
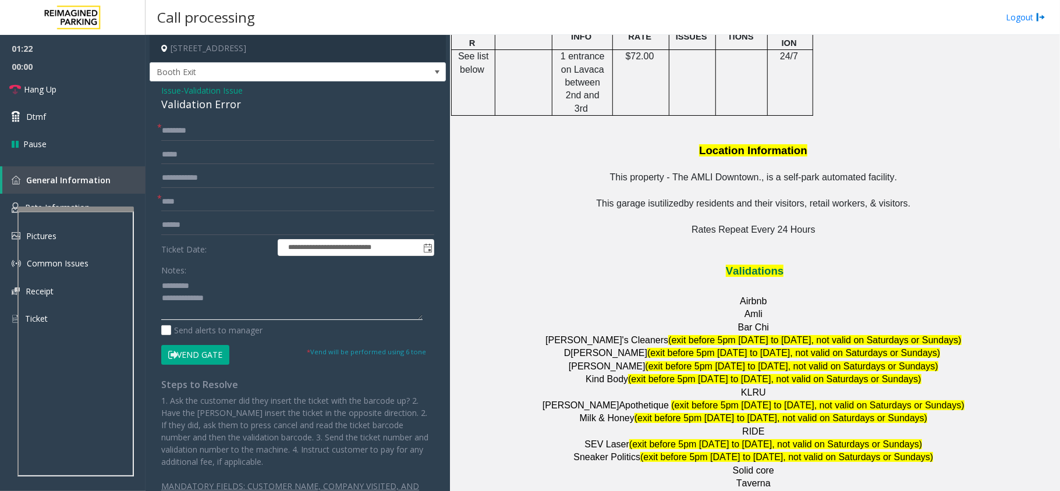
click at [231, 286] on textarea at bounding box center [291, 298] width 261 height 44
click at [243, 313] on textarea at bounding box center [291, 298] width 261 height 44
click at [222, 296] on textarea at bounding box center [291, 298] width 261 height 44
click at [165, 285] on textarea at bounding box center [291, 298] width 261 height 44
type textarea "**********"
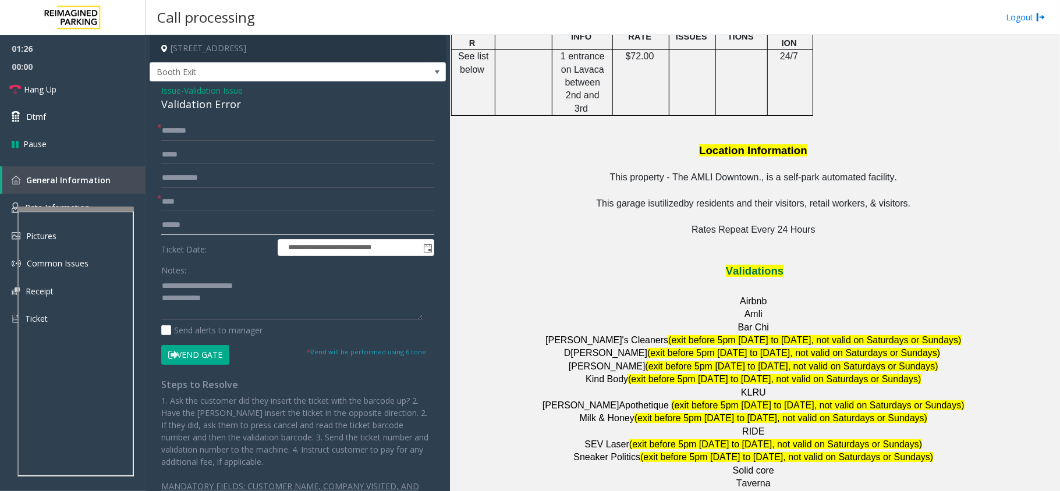
click at [198, 232] on input "text" at bounding box center [297, 225] width 273 height 20
type input "*******"
click at [239, 294] on textarea at bounding box center [291, 298] width 261 height 44
type textarea "**********"
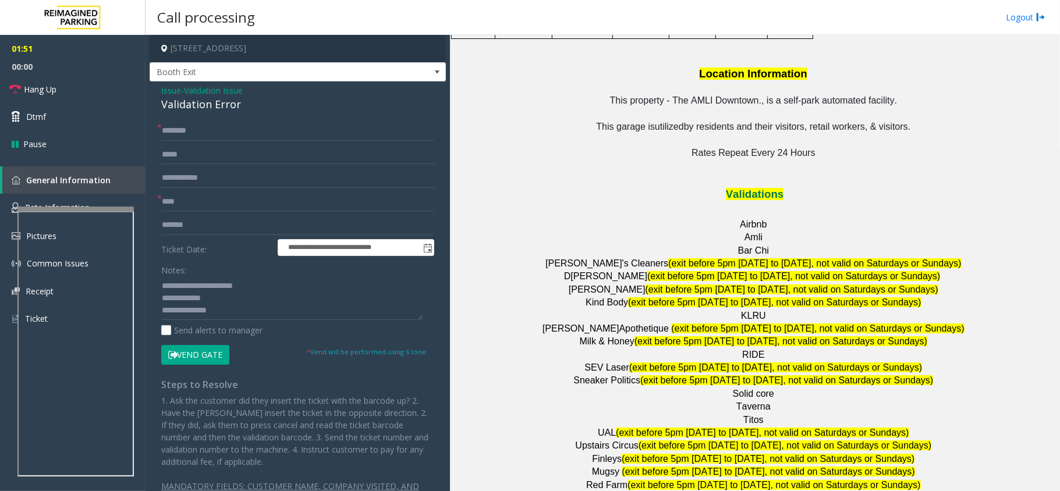
scroll to position [1397, 0]
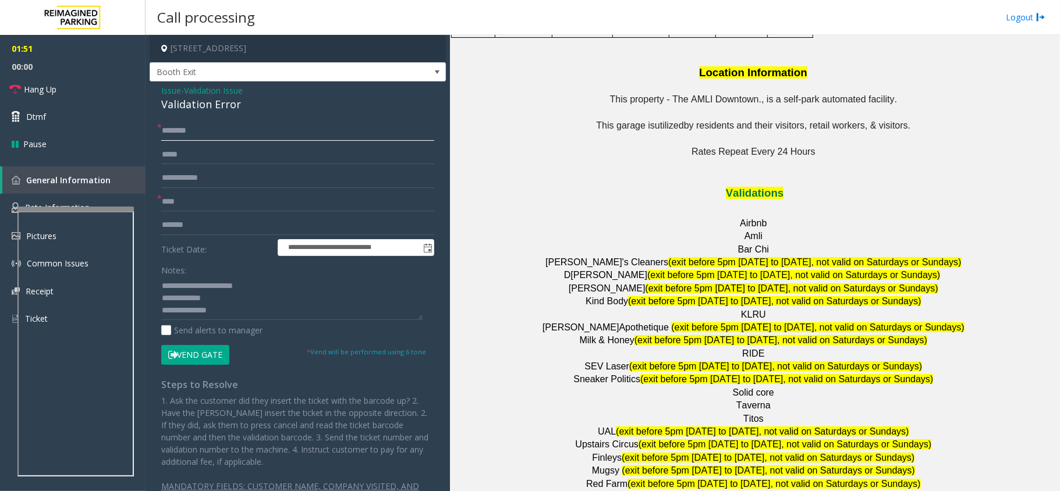
click at [177, 127] on input "text" at bounding box center [297, 131] width 273 height 20
type input "*******"
click at [222, 198] on input "****" at bounding box center [297, 202] width 273 height 20
drag, startPoint x: 184, startPoint y: 350, endPoint x: 189, endPoint y: 343, distance: 8.4
click at [184, 350] on button "Vend Gate" at bounding box center [195, 355] width 68 height 20
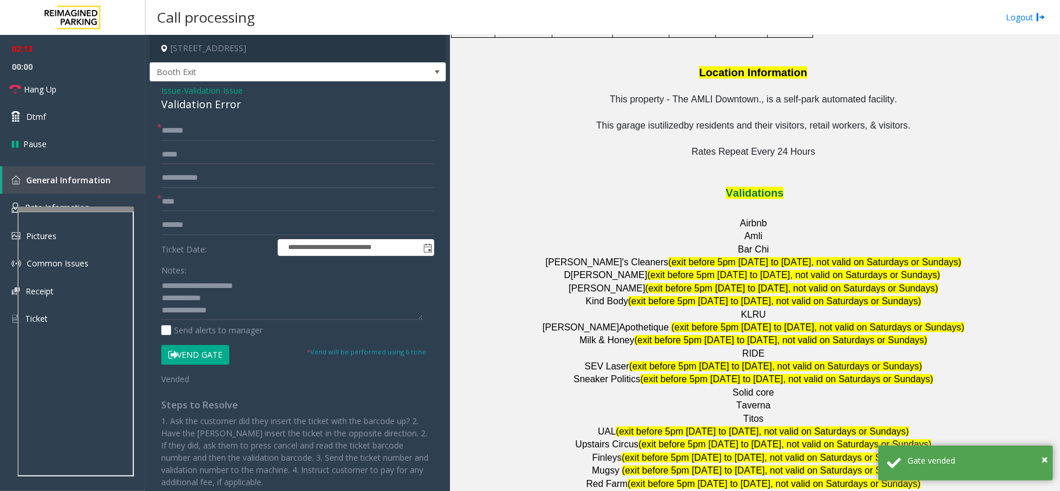
click at [226, 100] on div "Validation Error" at bounding box center [297, 105] width 273 height 16
click at [225, 100] on div "Validation Error" at bounding box center [297, 105] width 273 height 16
click at [235, 313] on textarea at bounding box center [291, 298] width 261 height 44
click at [239, 303] on textarea at bounding box center [291, 298] width 261 height 44
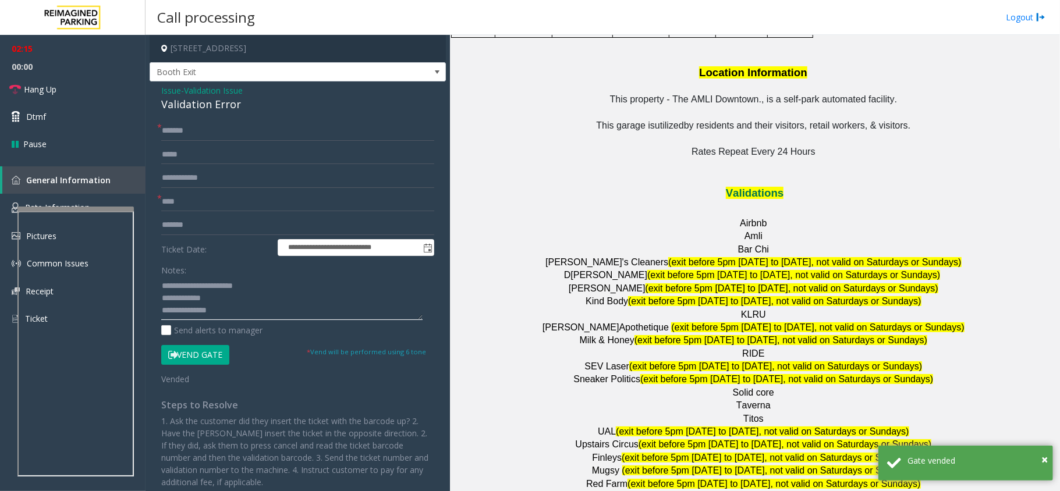
paste textarea "**********"
click at [232, 301] on textarea at bounding box center [291, 298] width 261 height 44
paste textarea "**********"
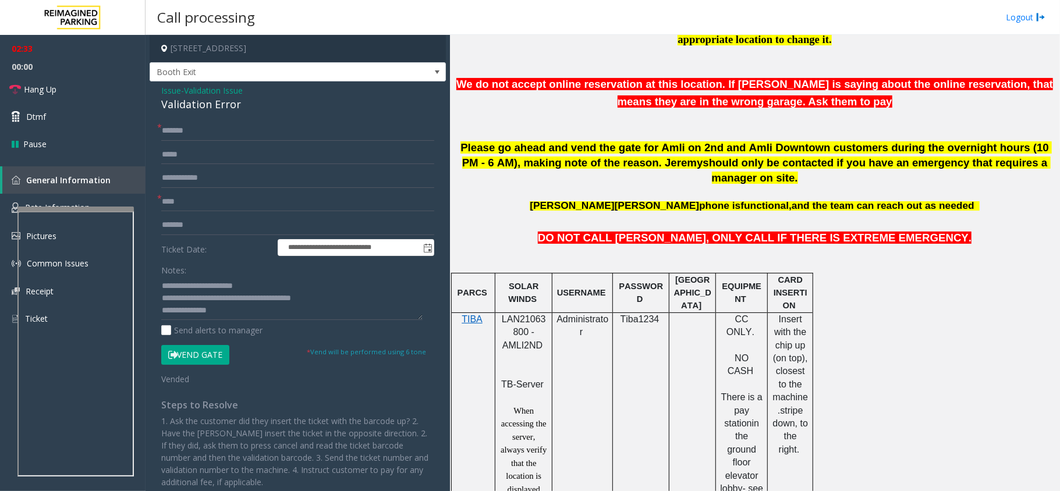
scroll to position [155, 0]
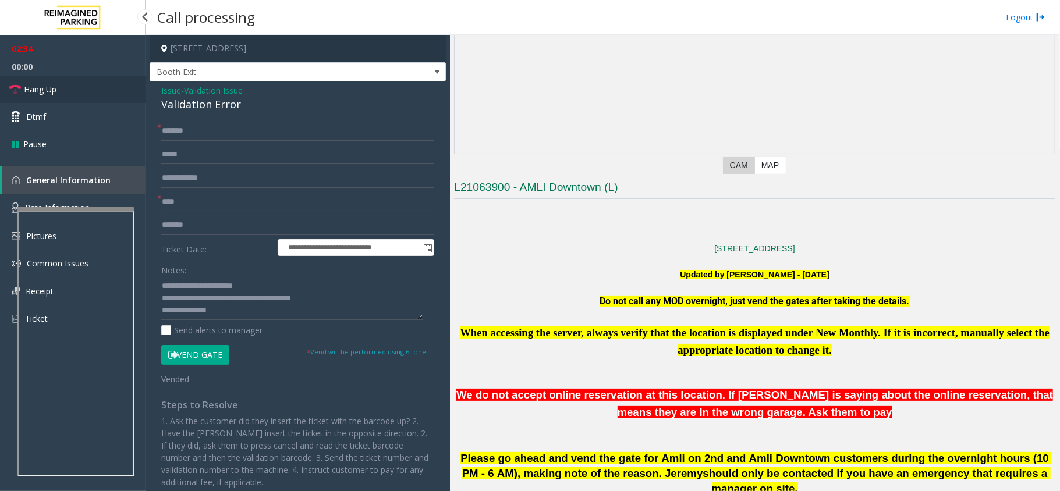
click at [63, 84] on link "Hang Up" at bounding box center [72, 89] width 145 height 27
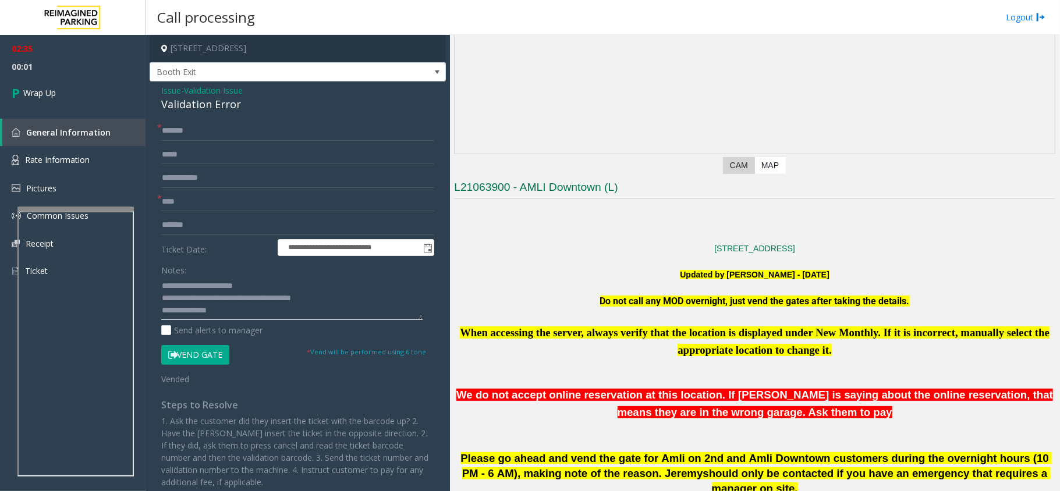
click at [240, 313] on textarea at bounding box center [291, 298] width 261 height 44
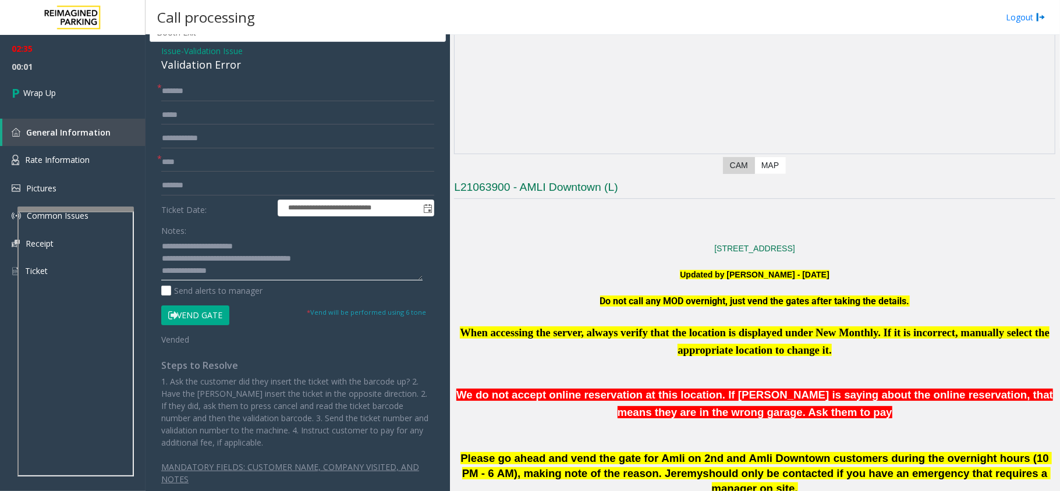
scroll to position [59, 0]
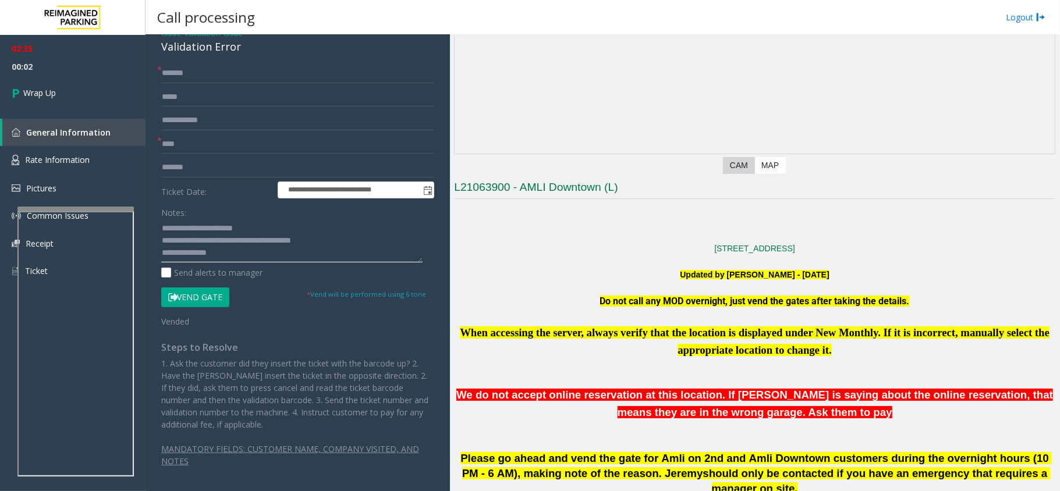
drag, startPoint x: 217, startPoint y: 254, endPoint x: 130, endPoint y: 257, distance: 86.7
click at [48, 40] on app-root "**********" at bounding box center [530, 245] width 1060 height 491
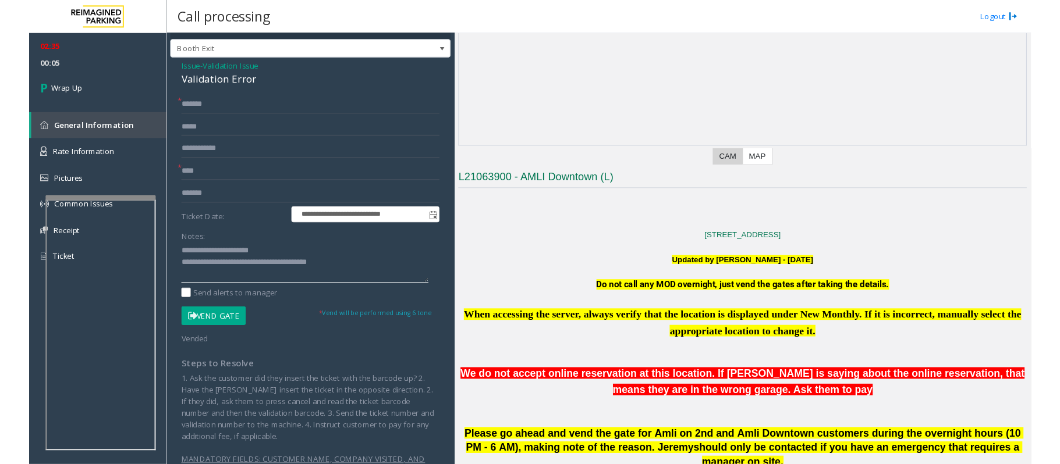
scroll to position [0, 0]
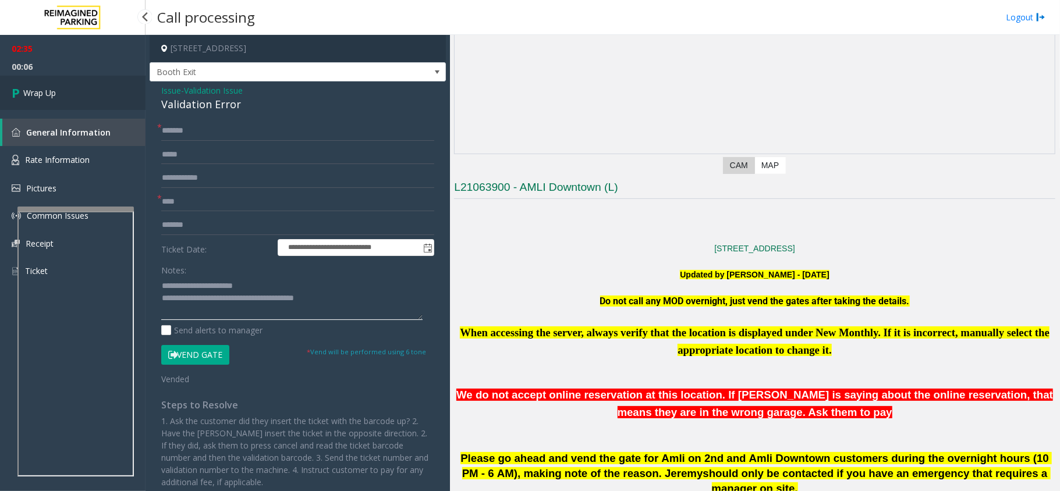
type textarea "**********"
click at [66, 101] on link "Wrap Up" at bounding box center [72, 93] width 145 height 34
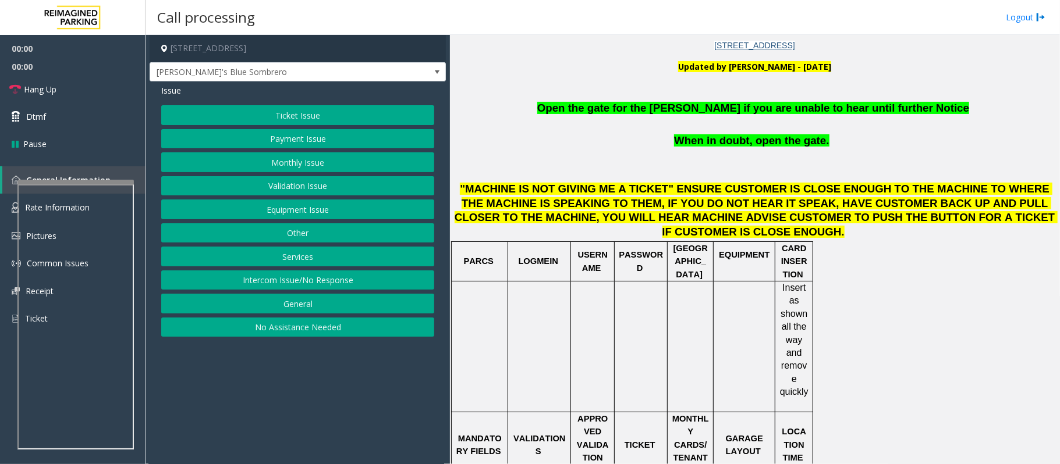
scroll to position [388, 0]
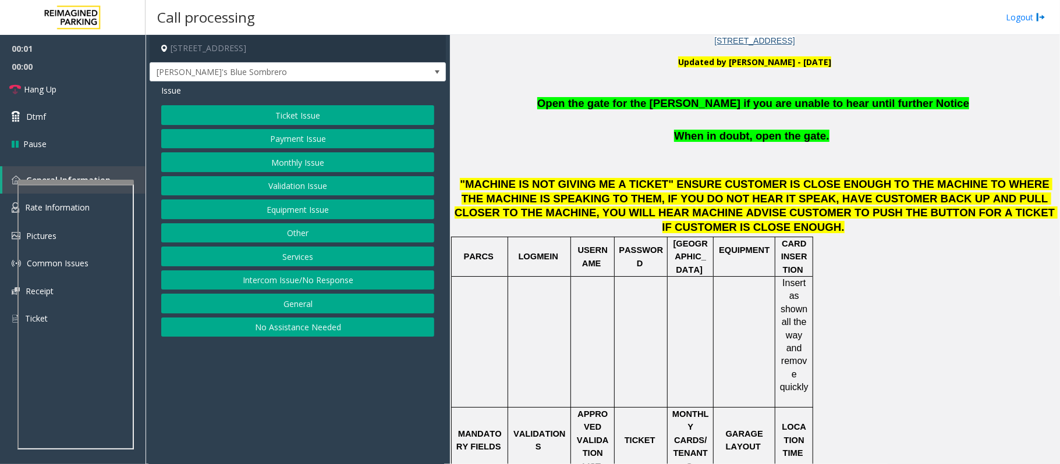
click at [670, 104] on span "Open the gate for the [PERSON_NAME] if you are unable to hear until further Not…" at bounding box center [753, 103] width 432 height 12
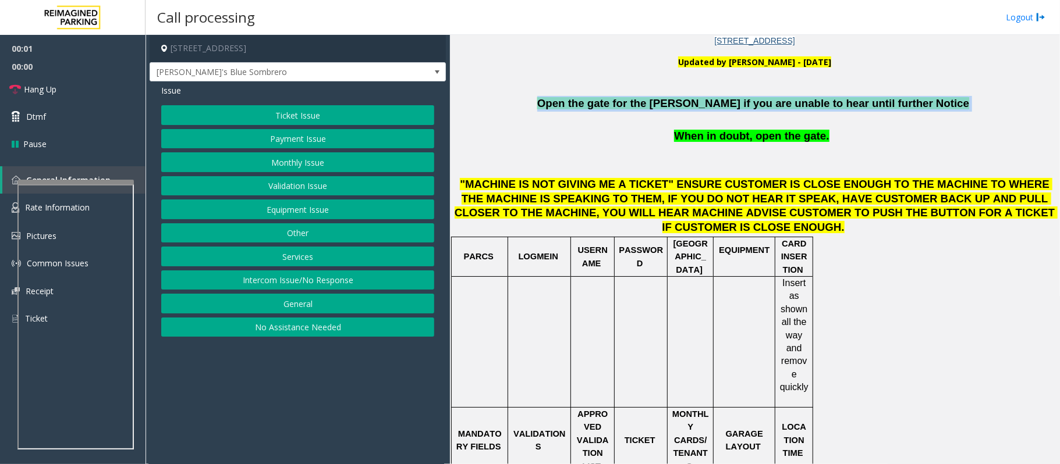
click at [670, 104] on span "Open the gate for the [PERSON_NAME] if you are unable to hear until further Not…" at bounding box center [753, 103] width 432 height 12
click at [367, 278] on button "Intercom Issue/No Response" at bounding box center [297, 281] width 273 height 20
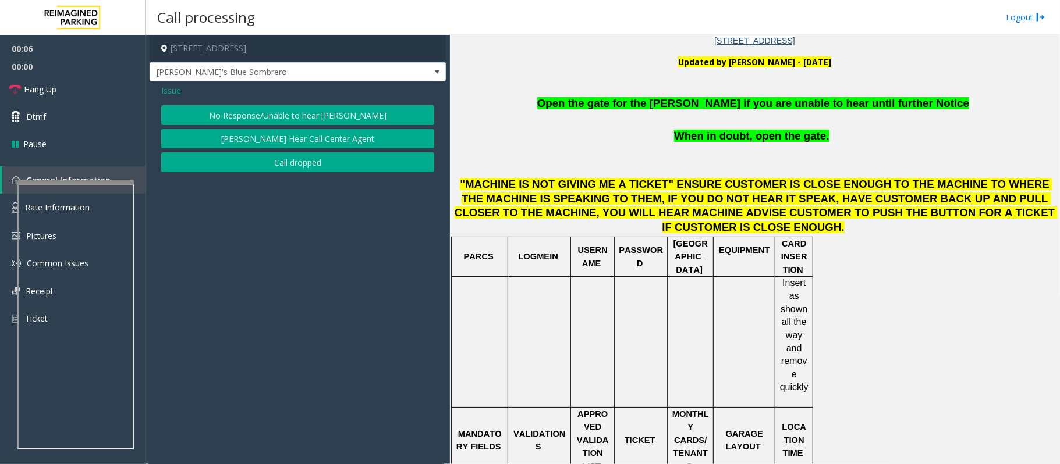
click at [168, 91] on span "Issue" at bounding box center [171, 90] width 20 height 12
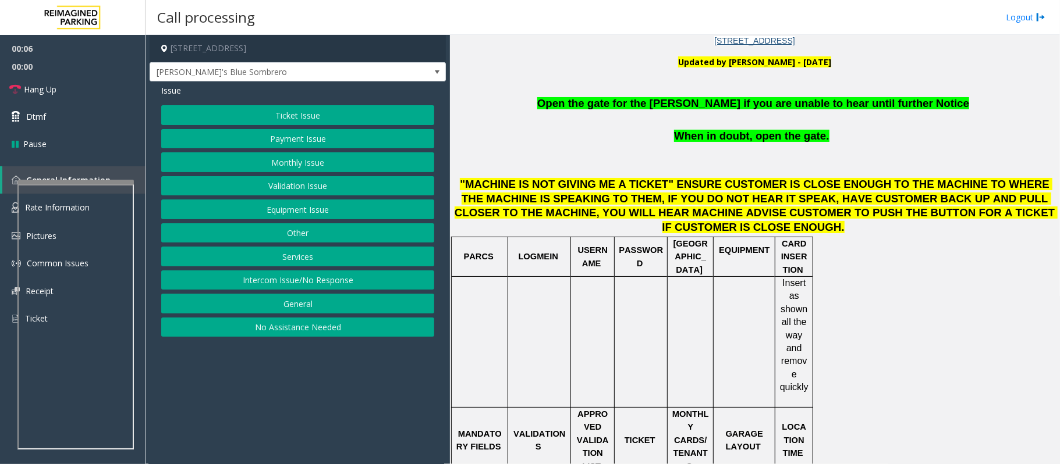
click at [293, 213] on button "Equipment Issue" at bounding box center [297, 210] width 273 height 20
click at [315, 207] on button "Gate / Door Won't Open" at bounding box center [297, 210] width 273 height 20
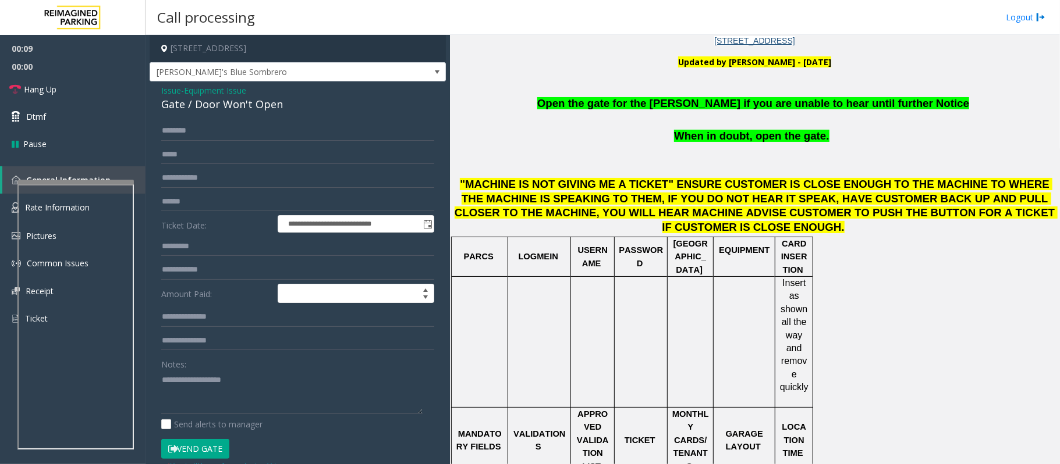
click at [200, 442] on button "Vend Gate" at bounding box center [195, 449] width 68 height 20
click at [247, 404] on textarea at bounding box center [291, 393] width 261 height 44
click at [731, 91] on p at bounding box center [754, 88] width 601 height 16
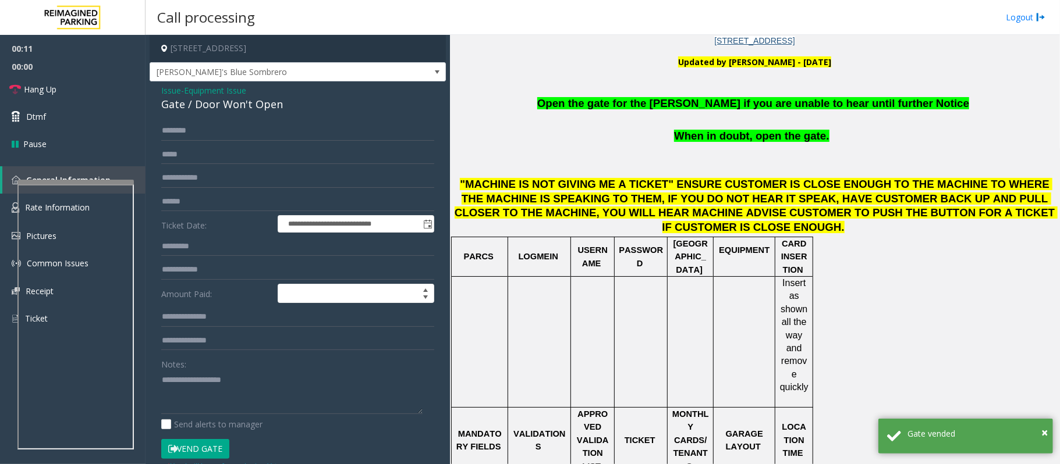
click at [729, 102] on span "Open the gate for the [PERSON_NAME] if you are unable to hear until further Not…" at bounding box center [753, 103] width 432 height 12
click at [729, 104] on span "Open the gate for the [PERSON_NAME] if you are unable to hear until further Not…" at bounding box center [753, 103] width 432 height 12
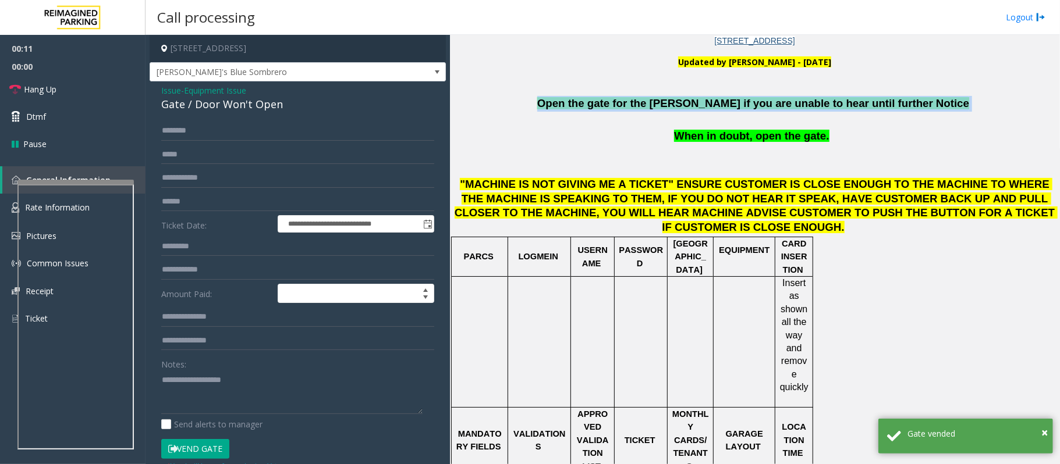
click at [729, 104] on span "Open the gate for the [PERSON_NAME] if you are unable to hear until further Not…" at bounding box center [753, 103] width 432 height 12
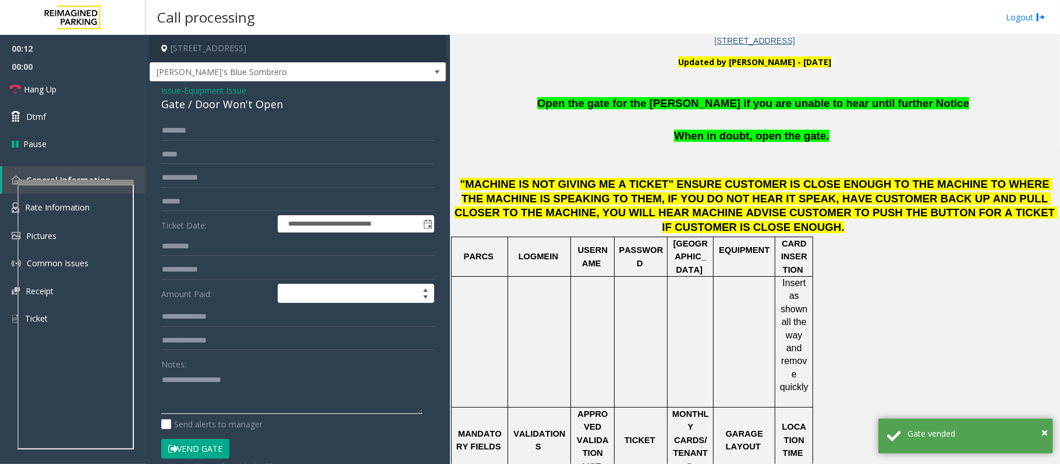
paste textarea "**********"
click at [260, 388] on textarea at bounding box center [291, 393] width 261 height 44
type textarea "**********"
click at [63, 91] on link "Hang Up" at bounding box center [72, 89] width 145 height 27
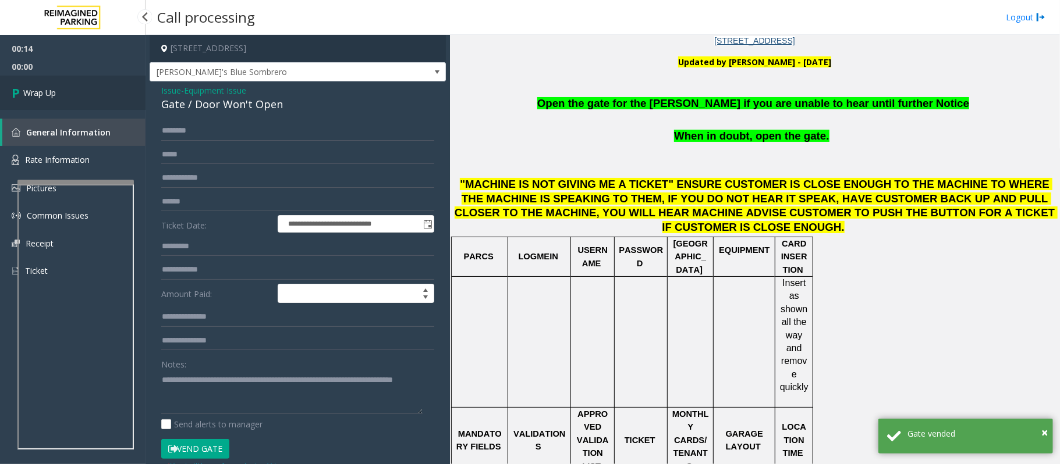
click at [85, 94] on link "Wrap Up" at bounding box center [72, 93] width 145 height 34
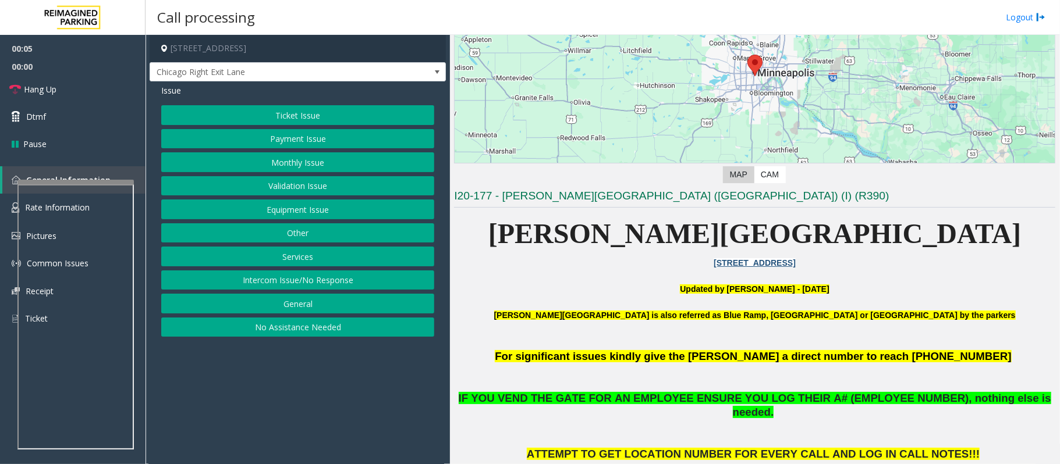
scroll to position [155, 0]
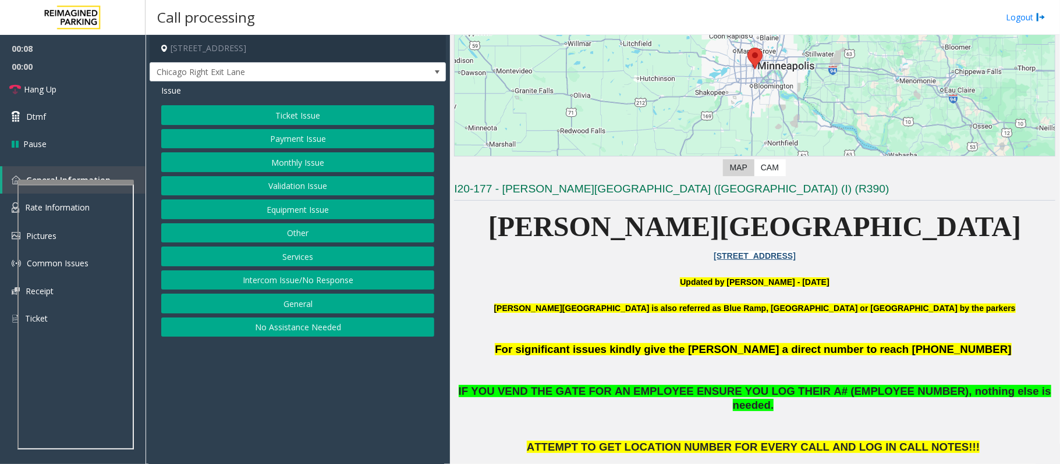
click at [322, 261] on button "Services" at bounding box center [297, 257] width 273 height 20
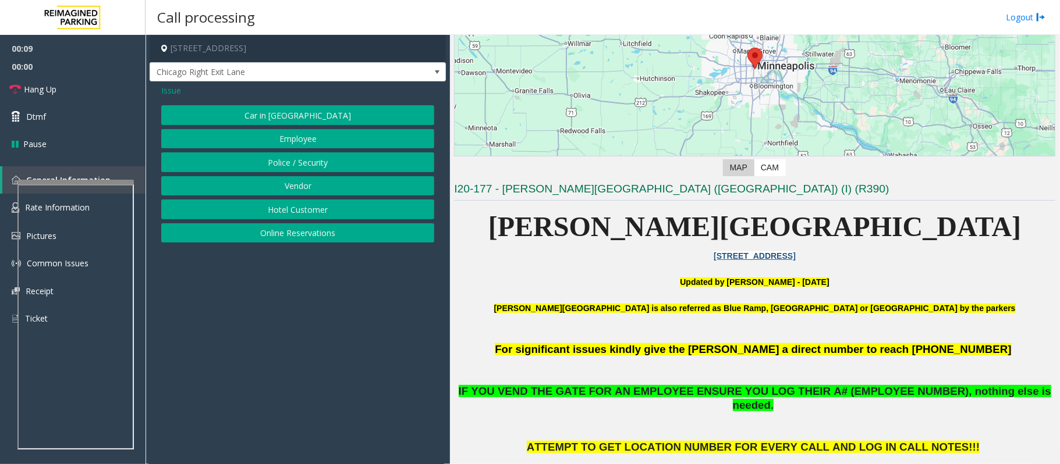
click at [171, 84] on span "Issue" at bounding box center [171, 90] width 20 height 12
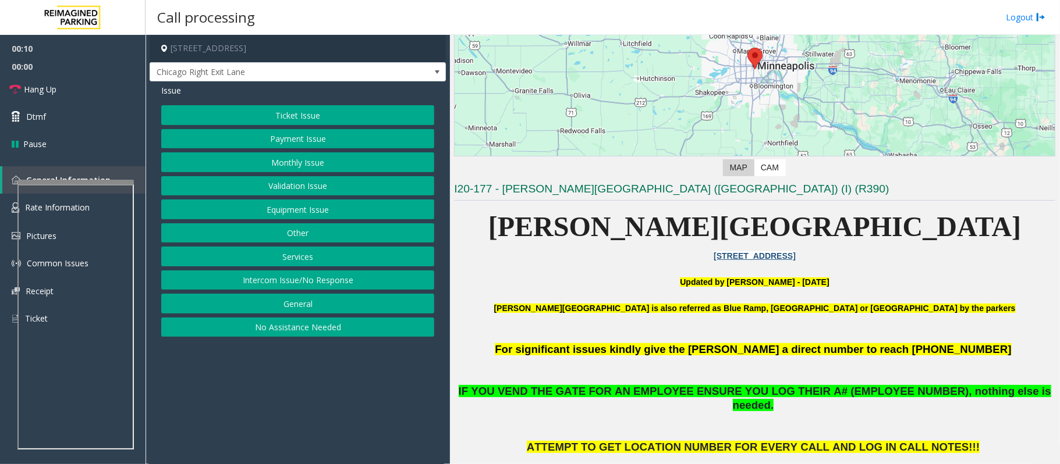
click at [306, 212] on button "Equipment Issue" at bounding box center [297, 210] width 273 height 20
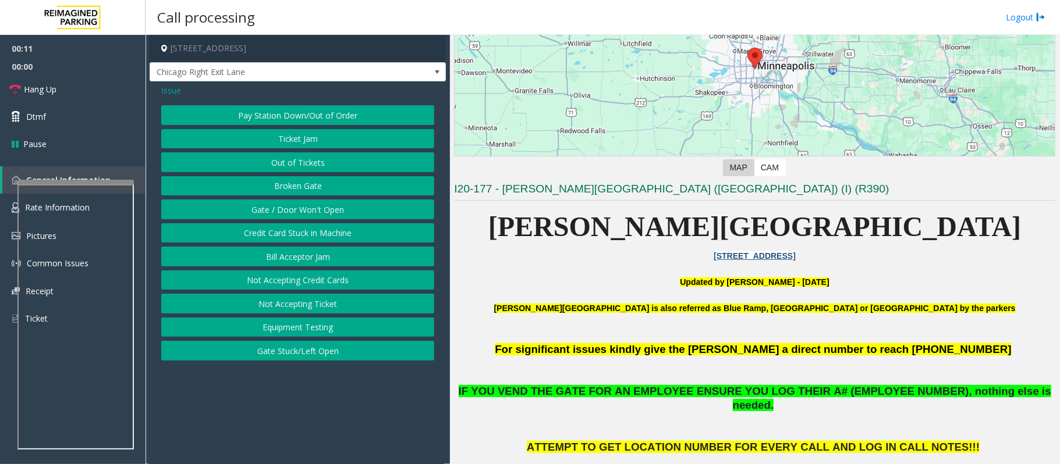
click at [313, 212] on button "Gate / Door Won't Open" at bounding box center [297, 210] width 273 height 20
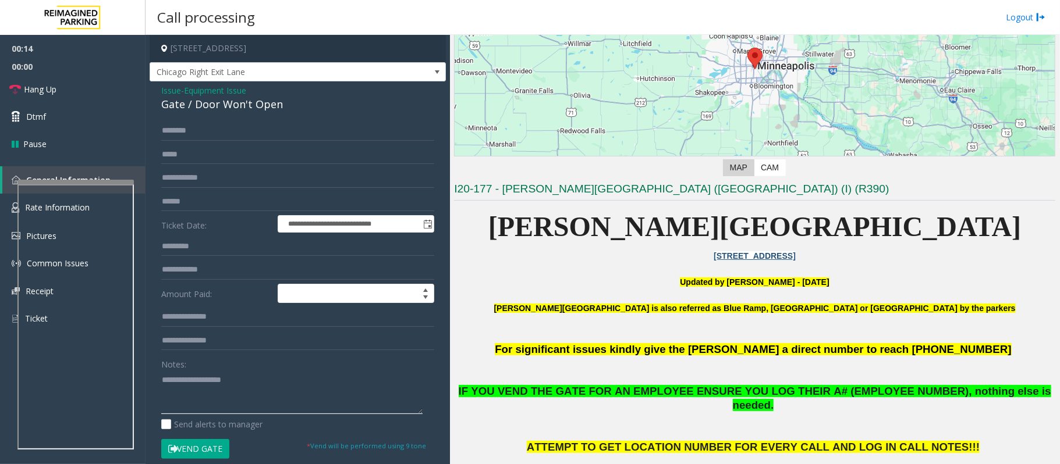
paste textarea "**********"
click at [187, 402] on textarea at bounding box center [291, 393] width 261 height 44
click at [233, 107] on div "Gate / Door Won't Open" at bounding box center [297, 105] width 273 height 16
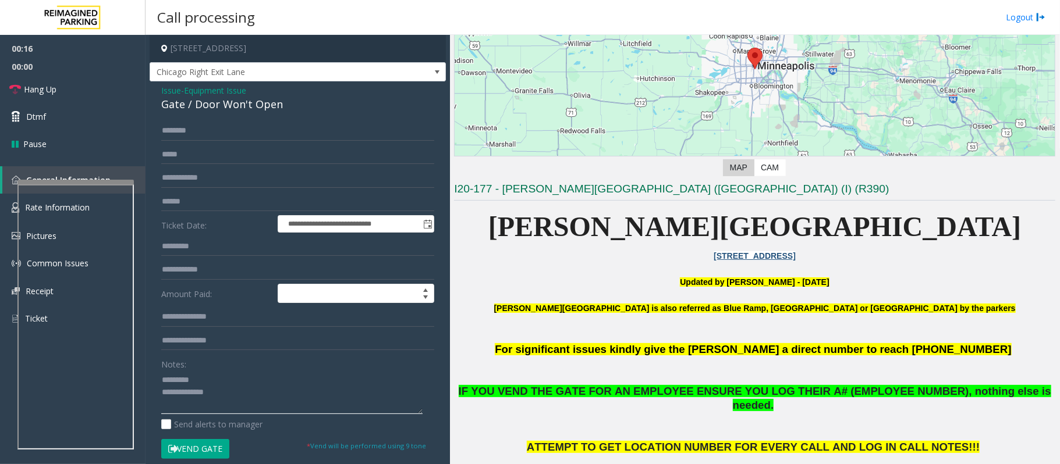
click at [216, 388] on textarea at bounding box center [291, 393] width 261 height 44
click at [221, 371] on div "Notes:" at bounding box center [297, 384] width 273 height 60
click at [315, 371] on textarea at bounding box center [291, 393] width 261 height 44
paste textarea "**********"
click at [304, 399] on textarea at bounding box center [291, 393] width 261 height 44
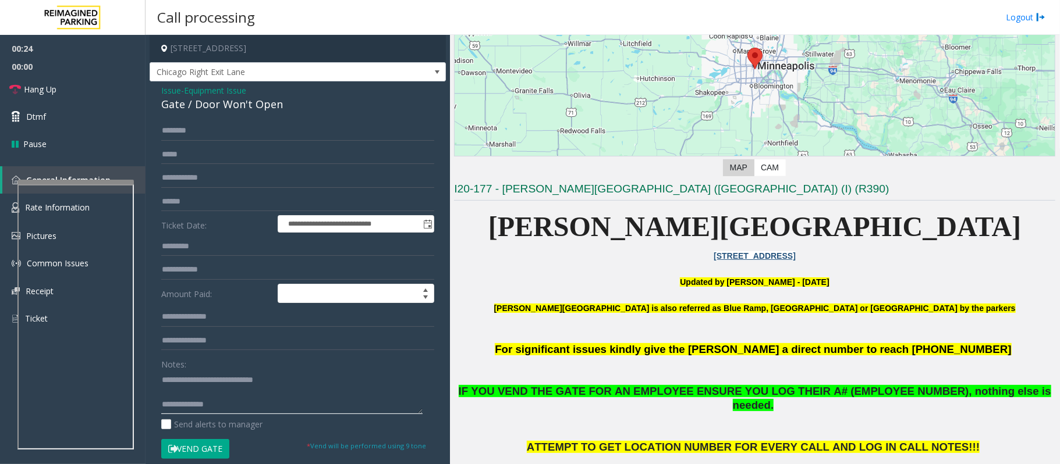
paste textarea "**********"
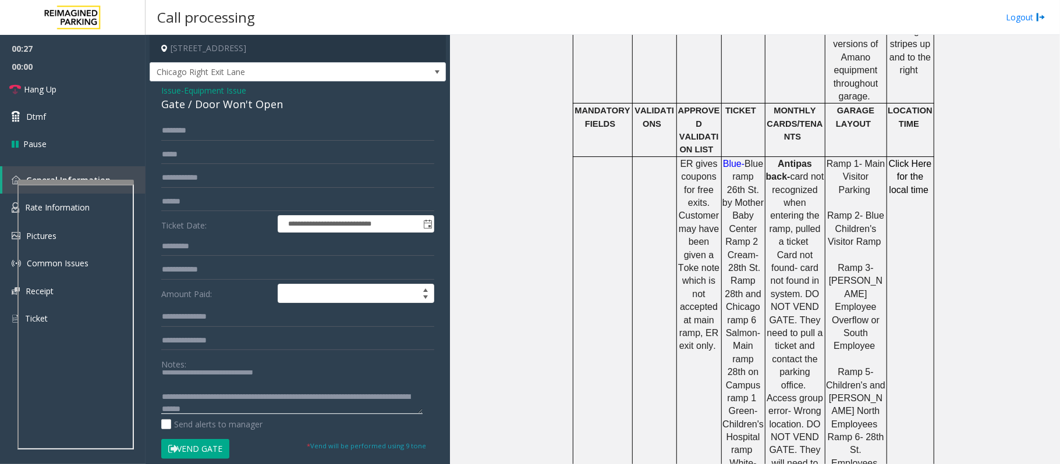
scroll to position [698, 0]
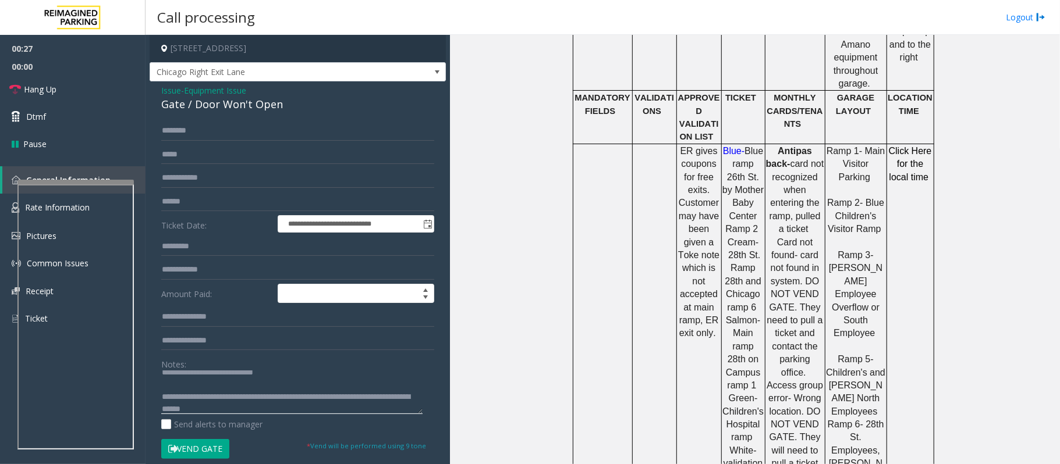
type textarea "**********"
click at [190, 448] on button "Vend Gate" at bounding box center [195, 449] width 68 height 20
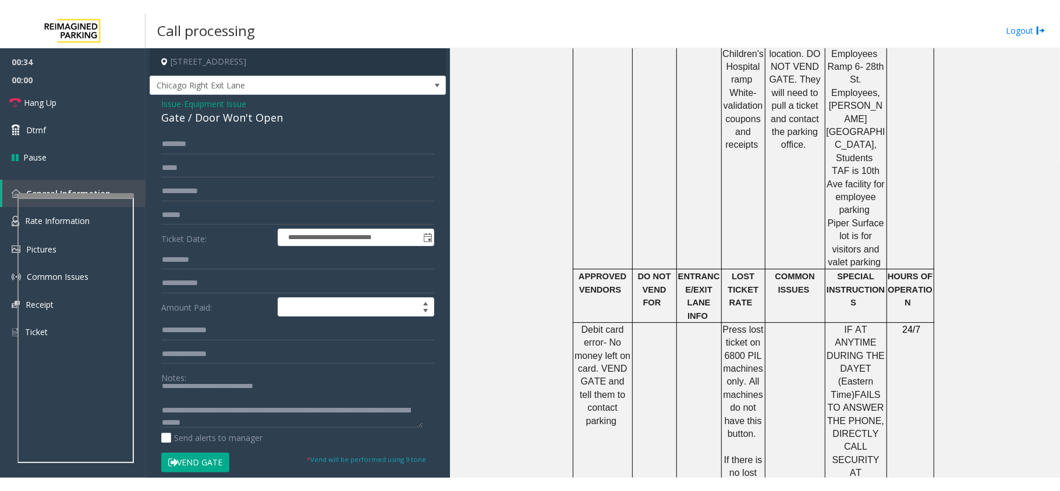
scroll to position [1009, 0]
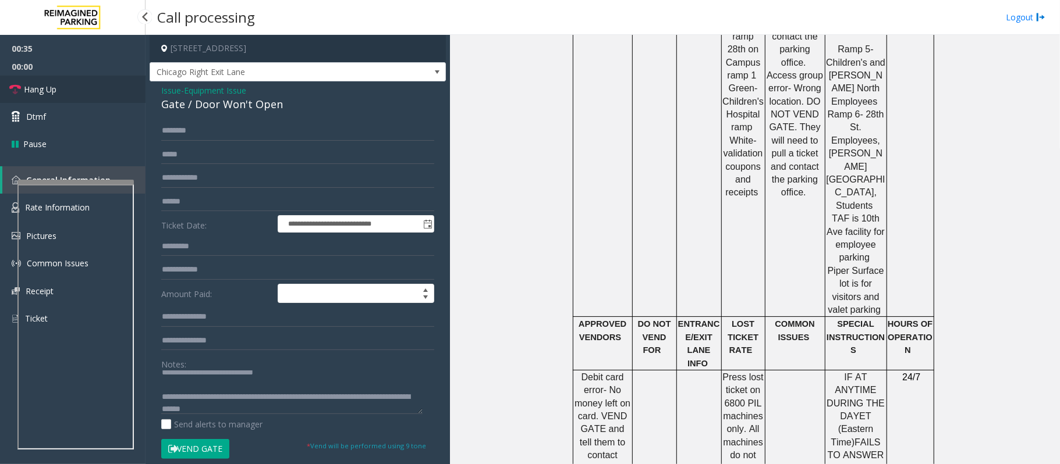
click at [91, 82] on link "Hang Up" at bounding box center [72, 89] width 145 height 27
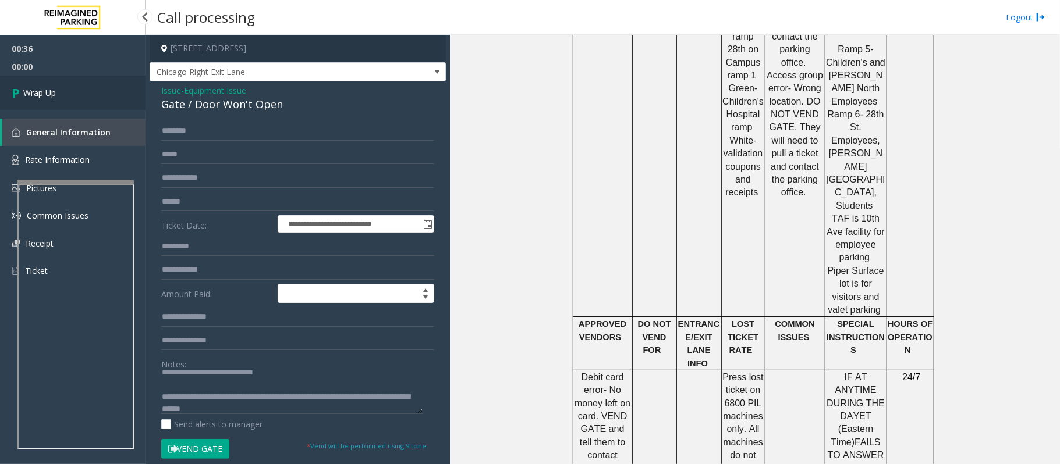
click at [117, 83] on link "Wrap Up" at bounding box center [72, 93] width 145 height 34
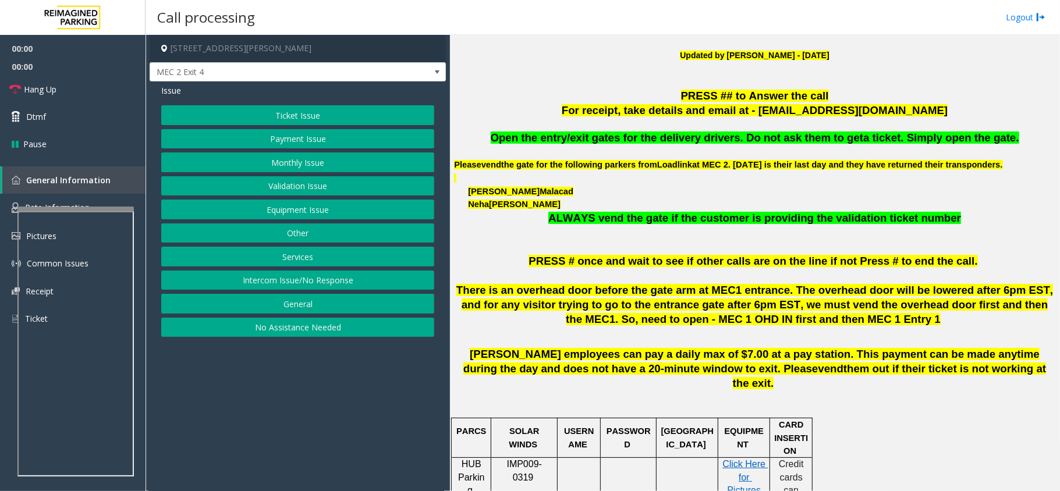
scroll to position [388, 0]
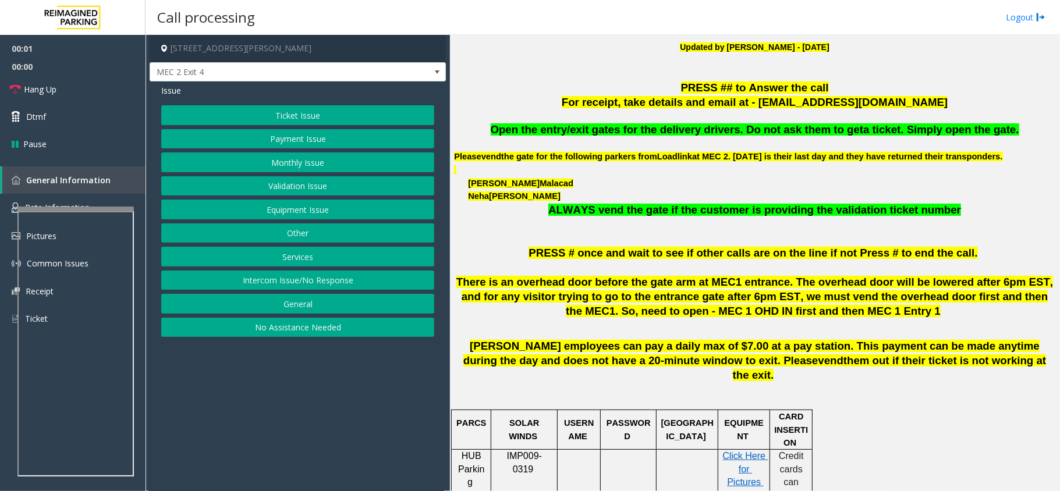
click at [620, 136] on p "Open the entry/exit gates for the delivery drivers. Do not ask them to get a ti…" at bounding box center [754, 130] width 601 height 15
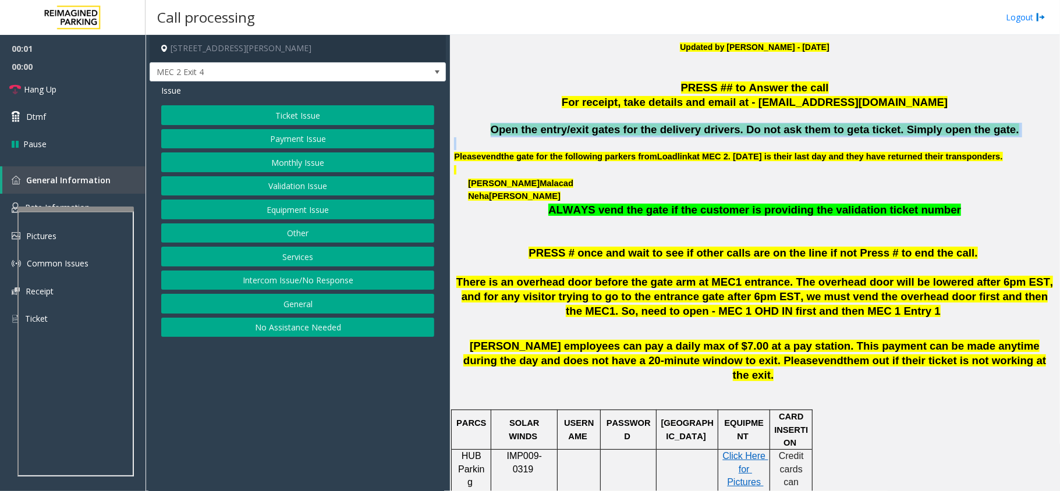
click at [620, 136] on p "Open the entry/exit gates for the delivery drivers. Do not ask them to get a ti…" at bounding box center [754, 130] width 601 height 15
click at [255, 282] on button "Intercom Issue/No Response" at bounding box center [297, 281] width 273 height 20
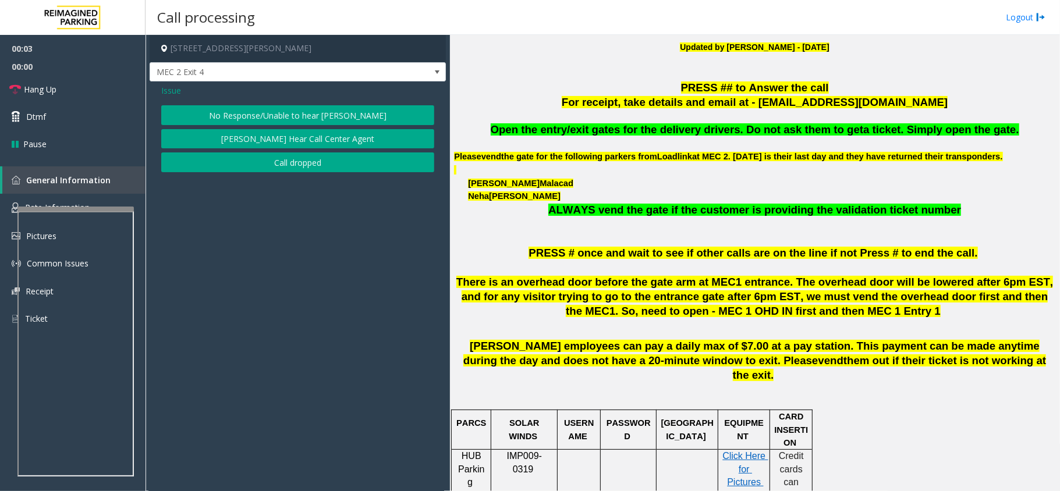
click at [175, 91] on span "Issue" at bounding box center [171, 90] width 20 height 12
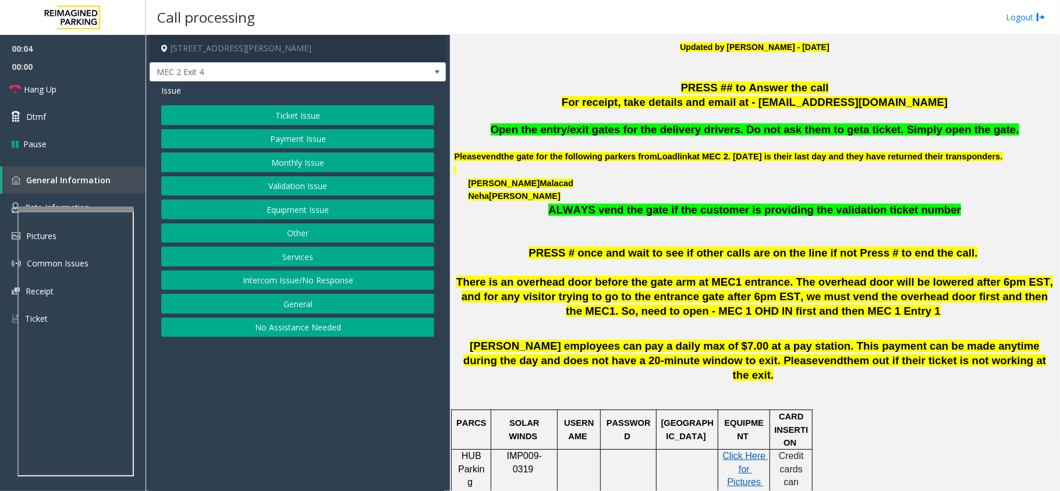
click at [296, 260] on button "Services" at bounding box center [297, 257] width 273 height 20
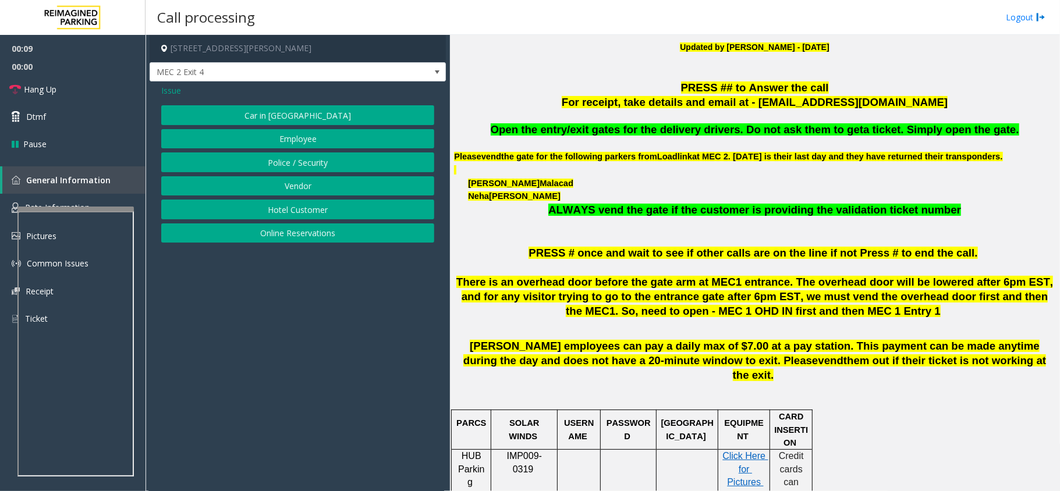
click at [315, 182] on button "Vendor" at bounding box center [297, 186] width 273 height 20
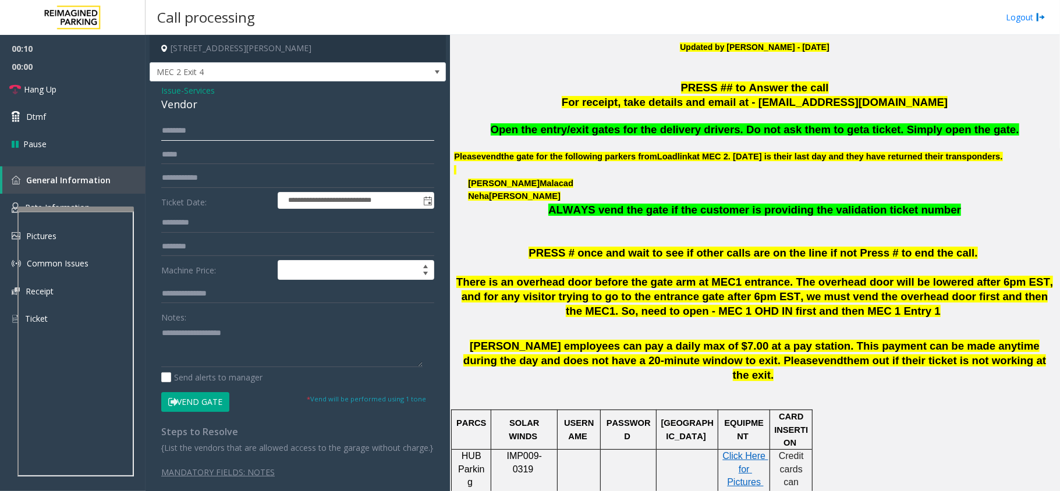
click at [256, 131] on input "text" at bounding box center [297, 131] width 273 height 20
click at [152, 340] on div "**********" at bounding box center [297, 306] width 290 height 370
paste textarea "**********"
click at [187, 335] on textarea at bounding box center [291, 346] width 261 height 44
click at [180, 108] on div "Vendor" at bounding box center [297, 105] width 273 height 16
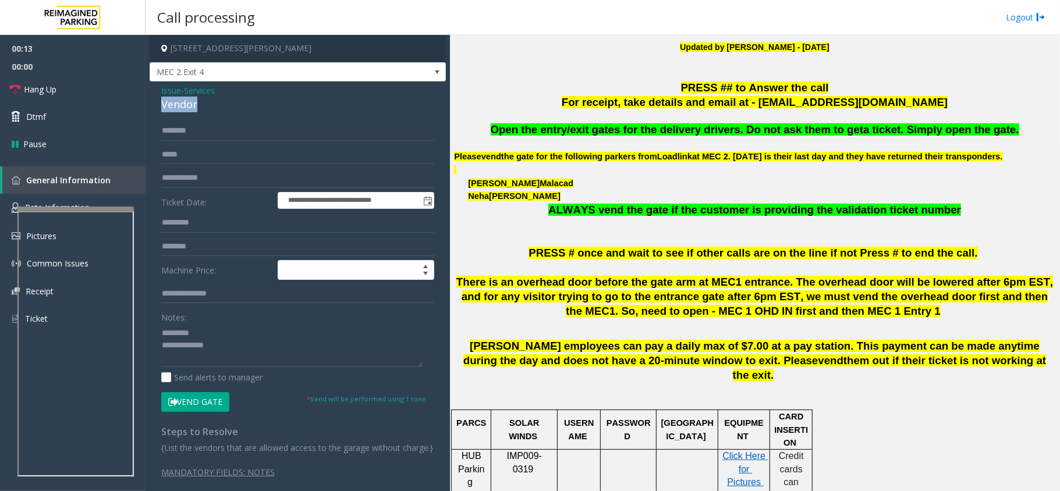
click at [180, 108] on div "Vendor" at bounding box center [297, 105] width 273 height 16
drag, startPoint x: 210, startPoint y: 325, endPoint x: 210, endPoint y: 310, distance: 15.1
click at [210, 325] on textarea at bounding box center [291, 346] width 261 height 44
paste textarea "******"
type textarea "**********"
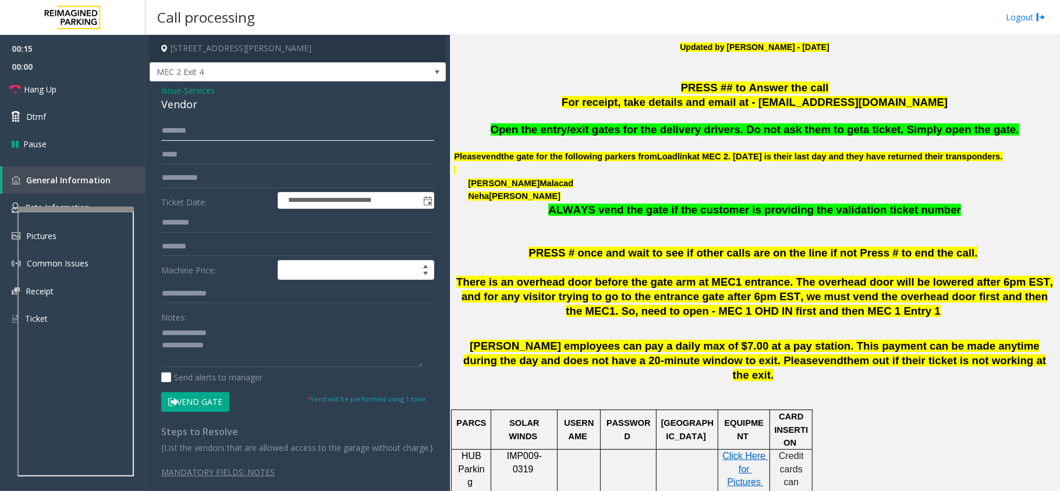
click at [213, 136] on input "text" at bounding box center [297, 131] width 273 height 20
type input "******"
click at [232, 354] on textarea at bounding box center [291, 346] width 261 height 44
paste textarea "**********"
click at [212, 350] on textarea at bounding box center [291, 346] width 261 height 44
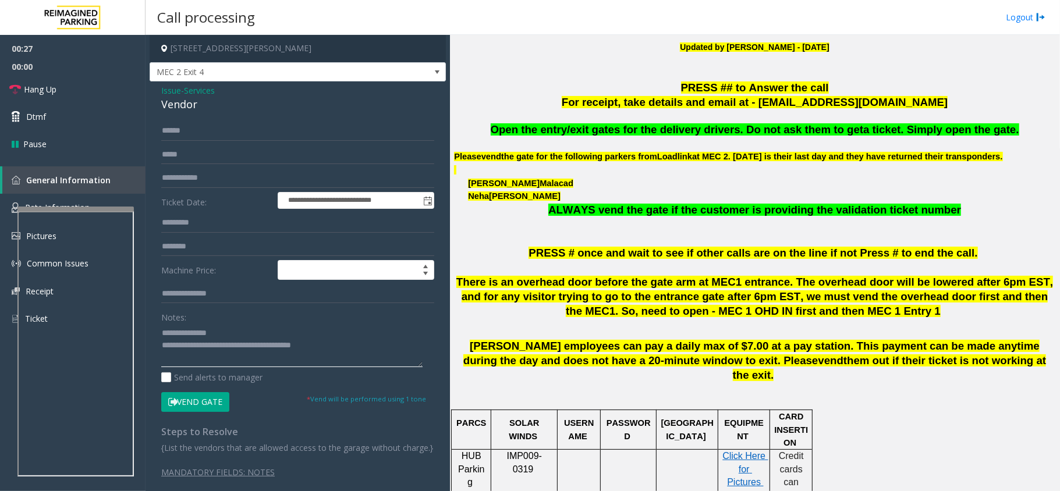
click at [166, 331] on textarea at bounding box center [291, 346] width 261 height 44
type textarea "**********"
click at [161, 398] on div "Vend Gate" at bounding box center [228, 402] width 140 height 20
click at [198, 402] on button "Vend Gate" at bounding box center [195, 402] width 68 height 20
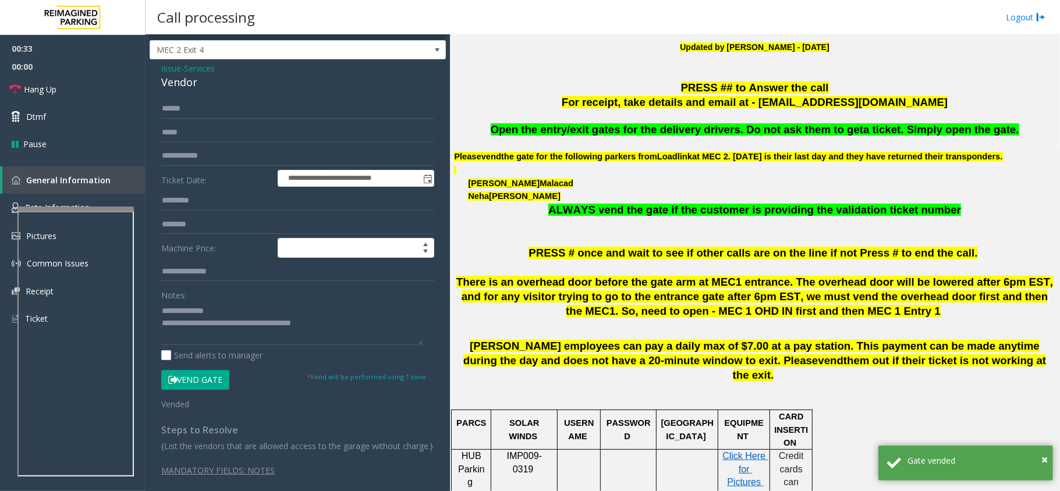
scroll to position [45, 0]
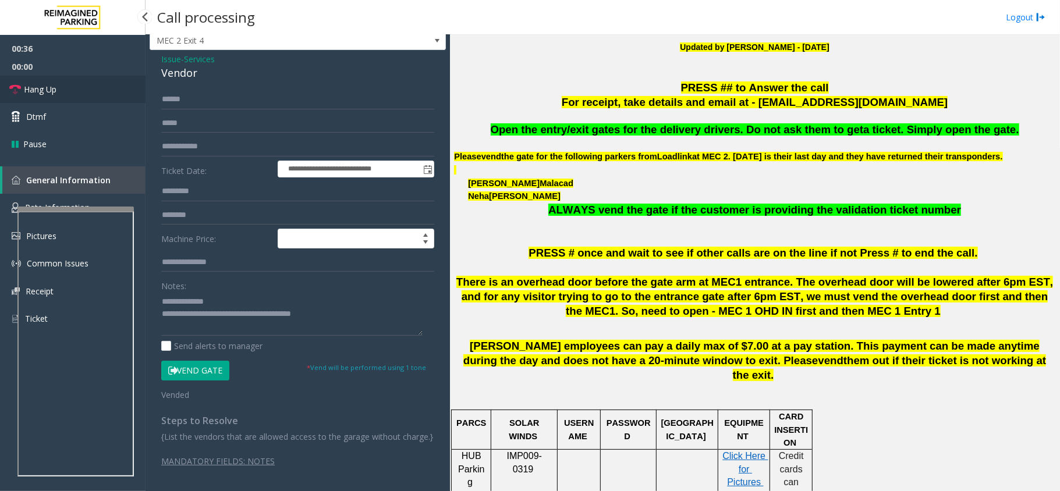
click at [75, 80] on link "Hang Up" at bounding box center [72, 89] width 145 height 27
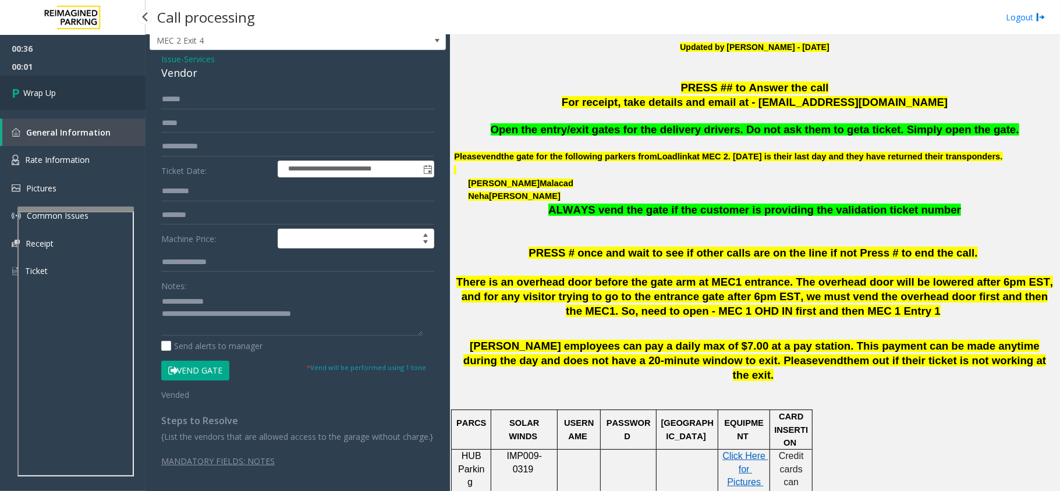
click at [75, 80] on link "Wrap Up" at bounding box center [72, 93] width 145 height 34
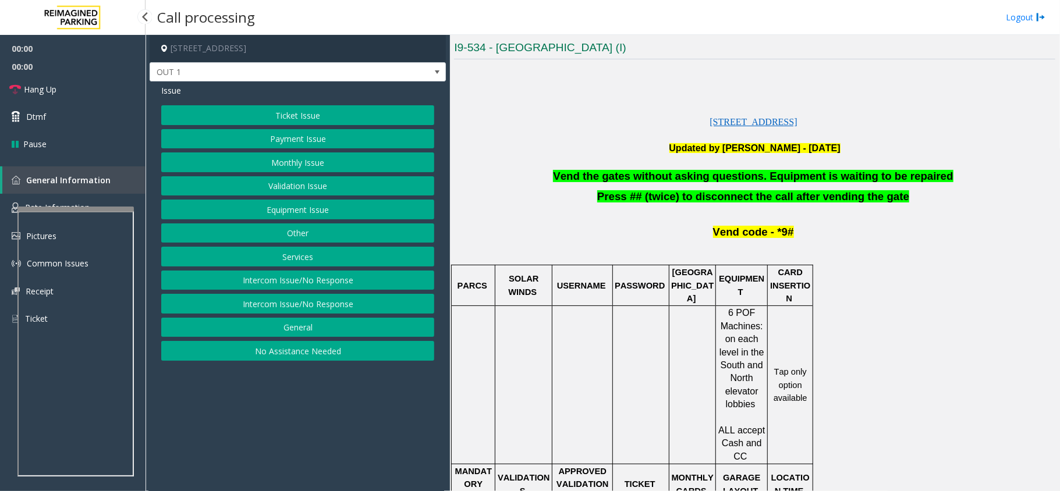
scroll to position [310, 0]
click at [680, 169] on span "Vend the gates without asking questions. Equipment is waiting to be repaired" at bounding box center [753, 175] width 400 height 12
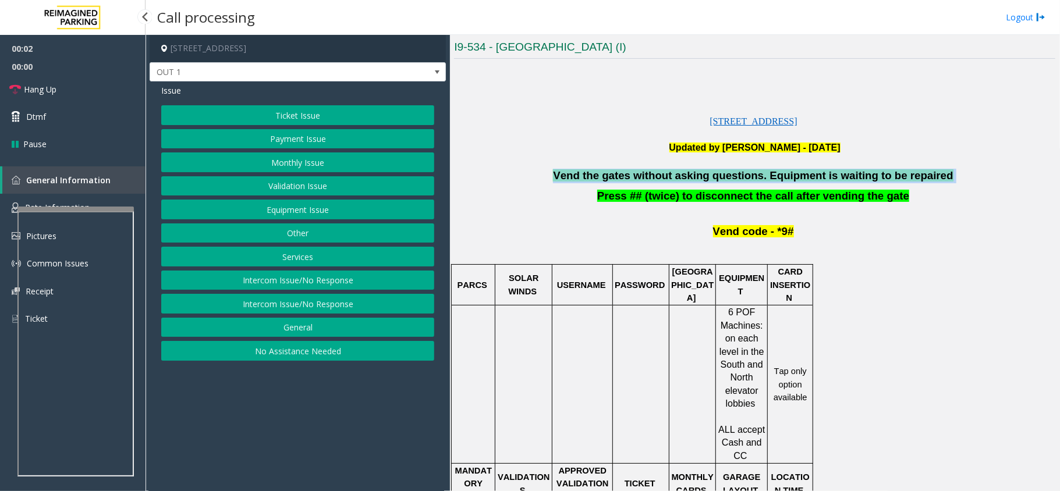
click at [680, 169] on span "Vend the gates without asking questions. Equipment is waiting to be repaired" at bounding box center [753, 175] width 400 height 12
click at [47, 113] on link "Dtmf" at bounding box center [72, 116] width 145 height 27
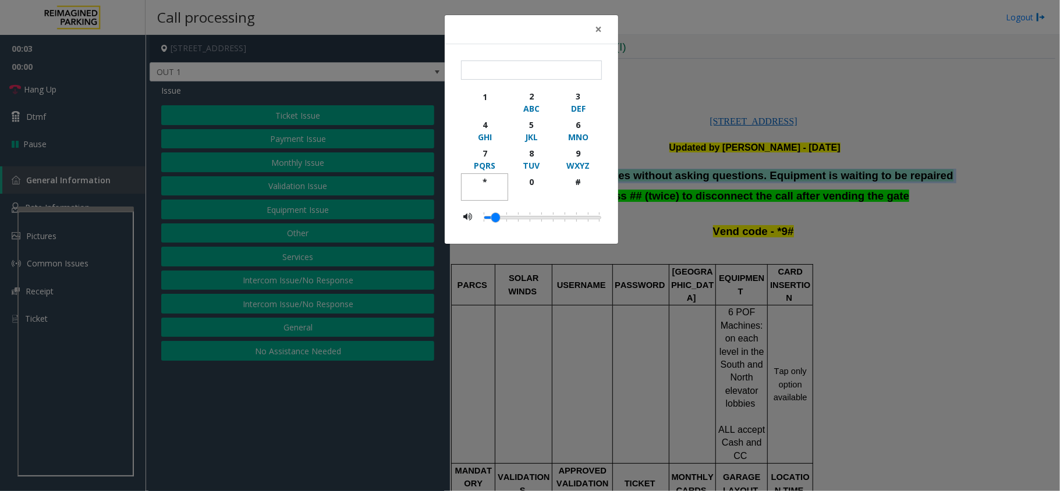
click at [481, 178] on div "*" at bounding box center [485, 182] width 32 height 12
click at [572, 154] on div "9" at bounding box center [578, 153] width 32 height 12
click at [576, 187] on div "#" at bounding box center [578, 182] width 32 height 12
type input "***"
click at [597, 31] on span "×" at bounding box center [598, 29] width 7 height 16
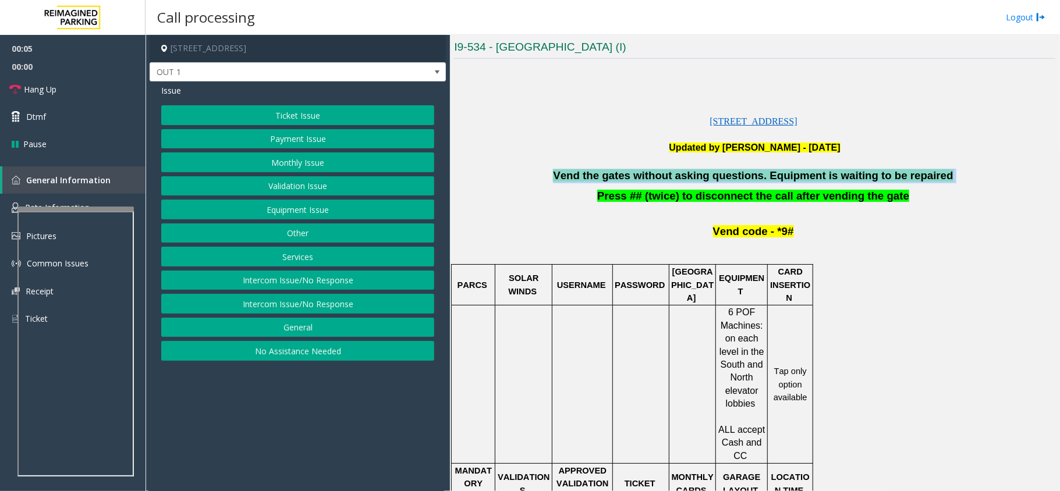
click at [328, 205] on button "Equipment Issue" at bounding box center [297, 210] width 273 height 20
click at [317, 212] on button "Gate / Door Won't Open" at bounding box center [297, 210] width 273 height 20
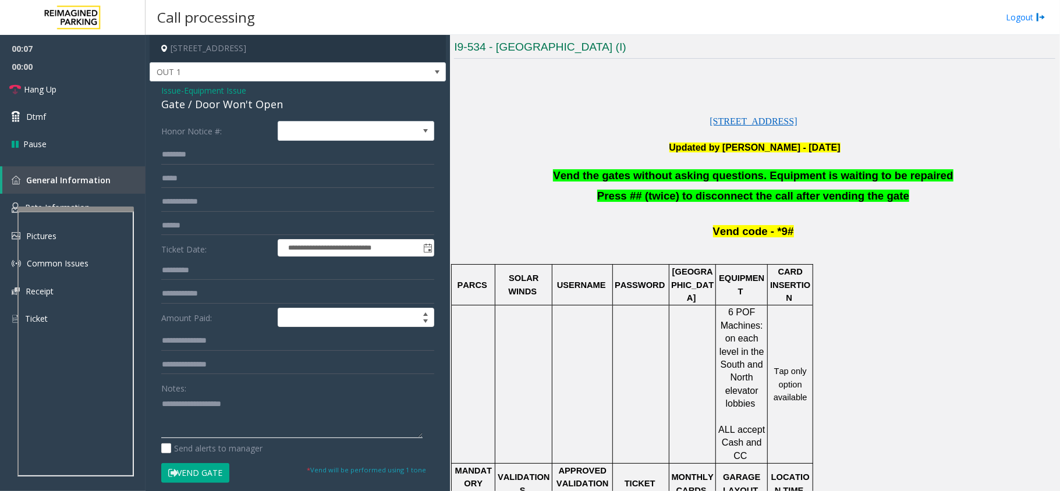
click at [239, 403] on textarea at bounding box center [291, 417] width 261 height 44
paste textarea "**********"
type textarea "**********"
click at [59, 90] on link "Hang Up" at bounding box center [72, 89] width 145 height 27
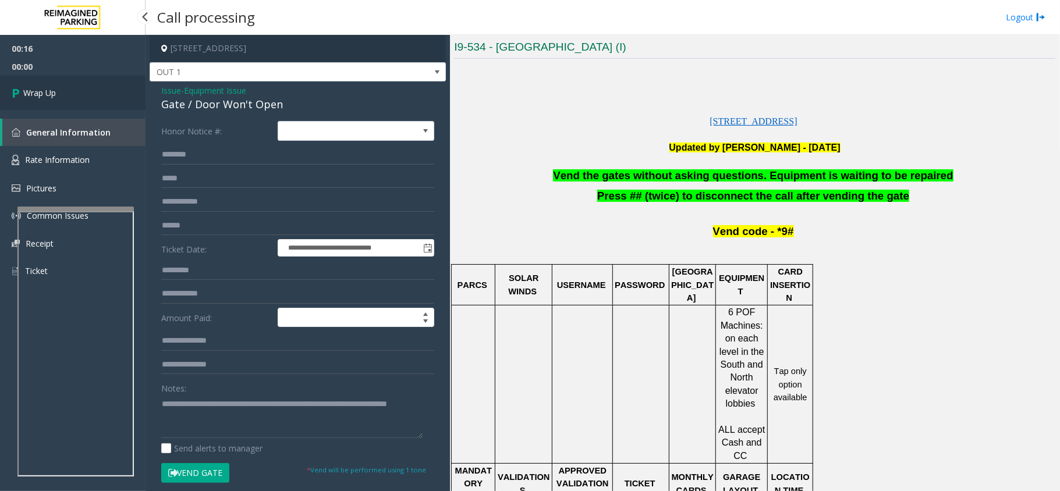
click at [77, 91] on link "Wrap Up" at bounding box center [72, 93] width 145 height 34
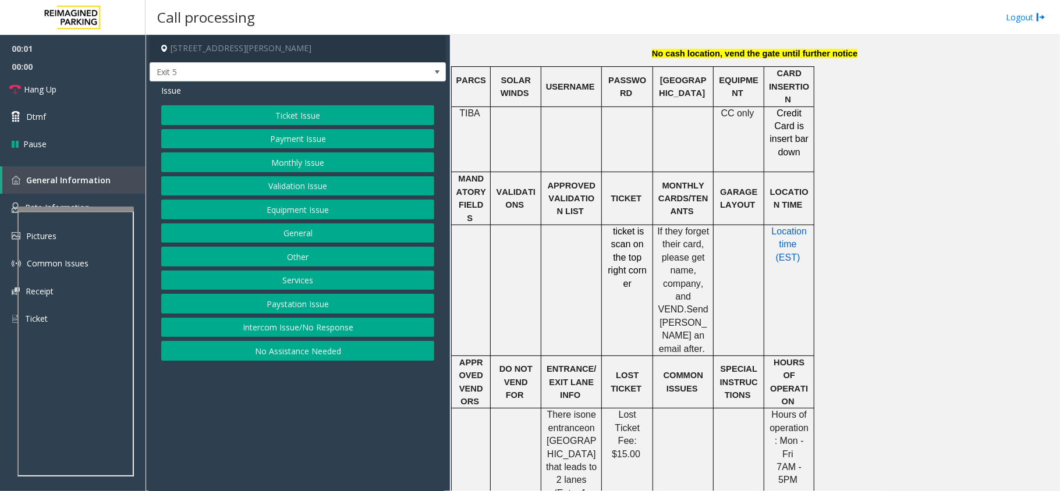
scroll to position [388, 0]
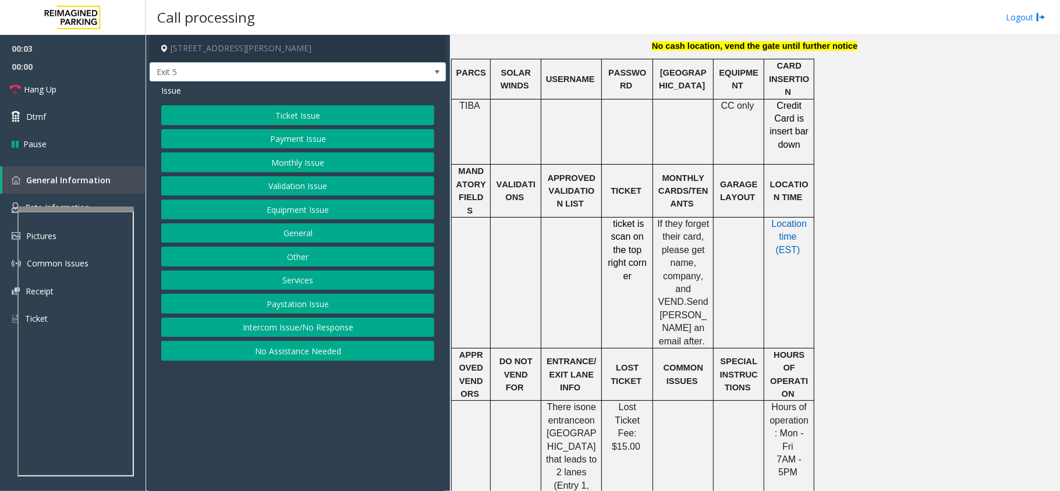
click at [727, 51] on span "No cash location, vend the gate until further notice" at bounding box center [754, 45] width 205 height 9
click at [315, 329] on button "Intercom Issue/No Response" at bounding box center [297, 328] width 273 height 20
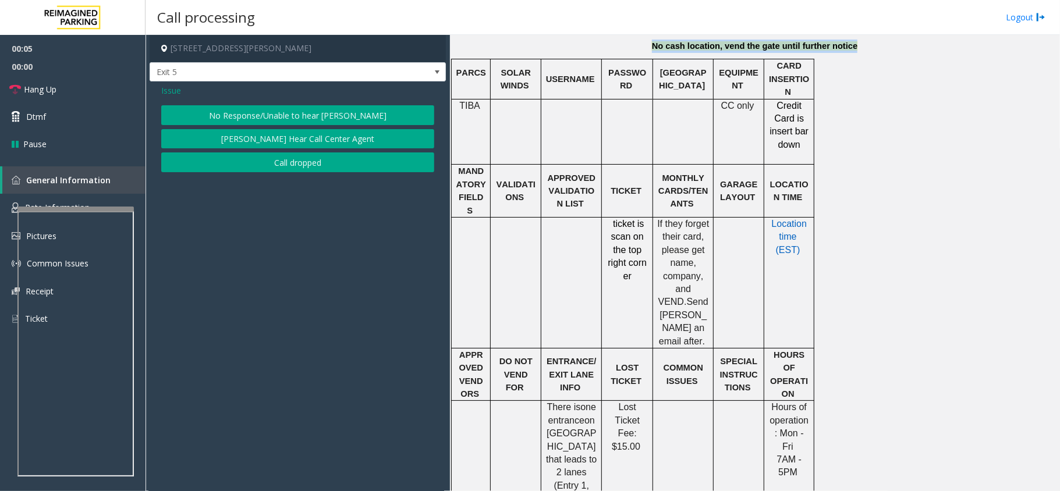
click at [284, 113] on button "No Response/Unable to hear [PERSON_NAME]" at bounding box center [297, 115] width 273 height 20
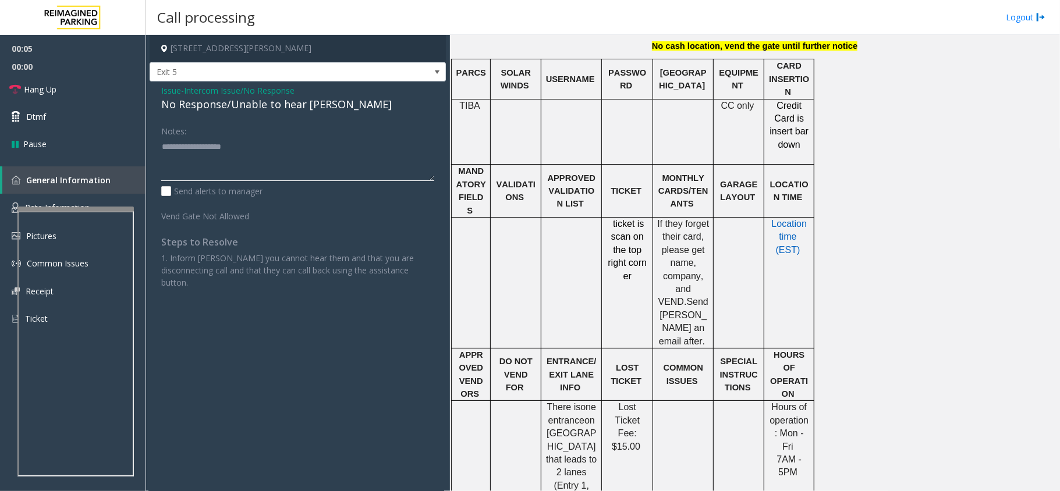
click at [280, 165] on textarea at bounding box center [297, 159] width 273 height 44
paste textarea "**********"
type textarea "**********"
click at [308, 108] on div "No Response/Unable to hear [PERSON_NAME]" at bounding box center [297, 105] width 273 height 16
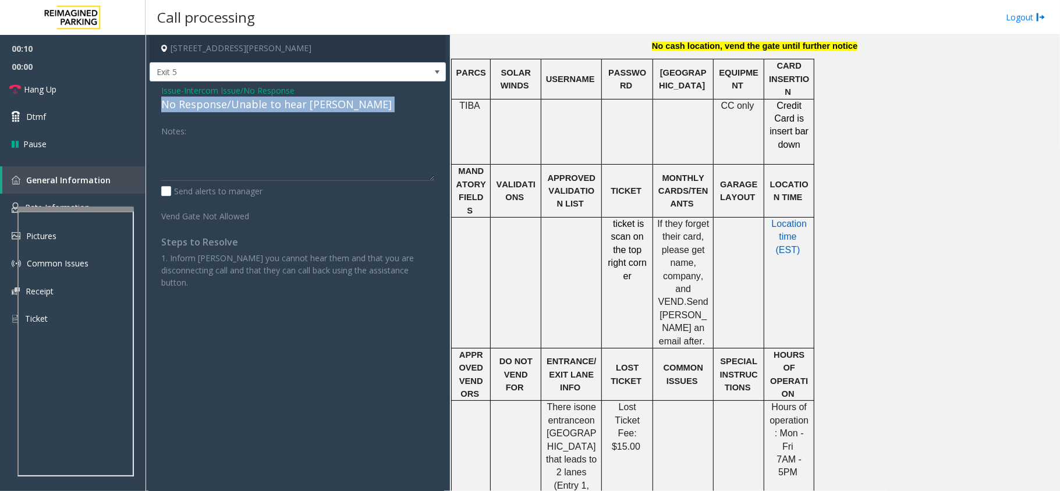
click at [308, 108] on div "No Response/Unable to hear [PERSON_NAME]" at bounding box center [297, 105] width 273 height 16
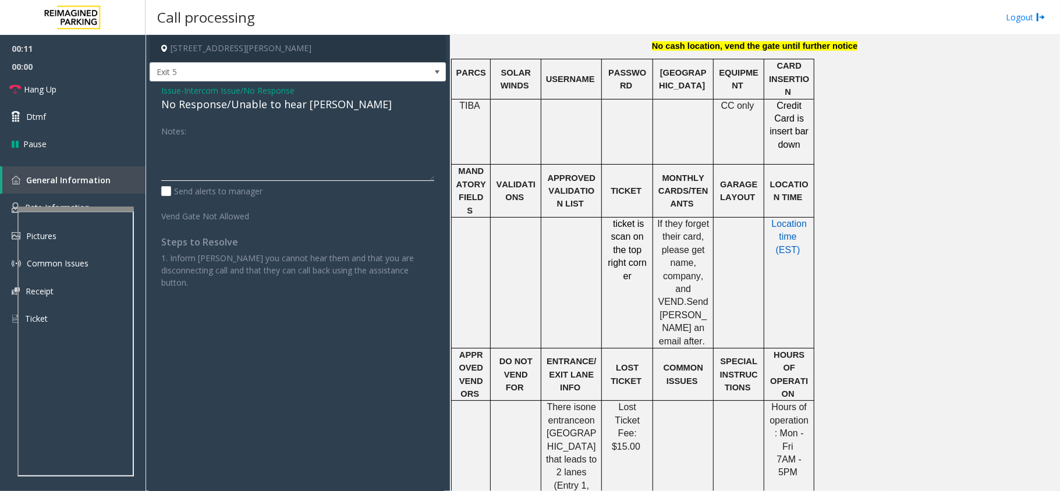
click at [296, 149] on textarea at bounding box center [297, 159] width 273 height 44
paste textarea "**********"
type textarea "**********"
click at [70, 88] on link "Hang Up" at bounding box center [72, 89] width 145 height 27
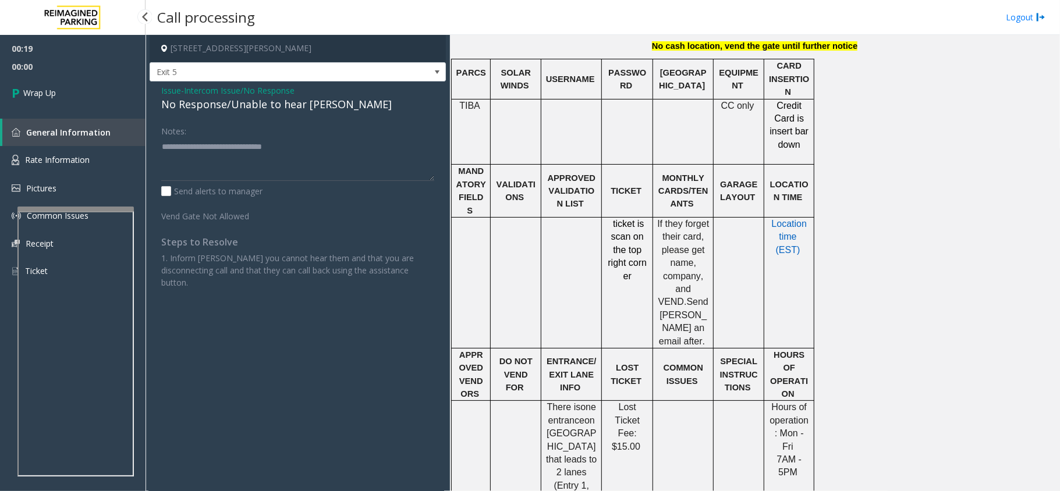
click at [91, 94] on link "Wrap Up" at bounding box center [72, 93] width 145 height 34
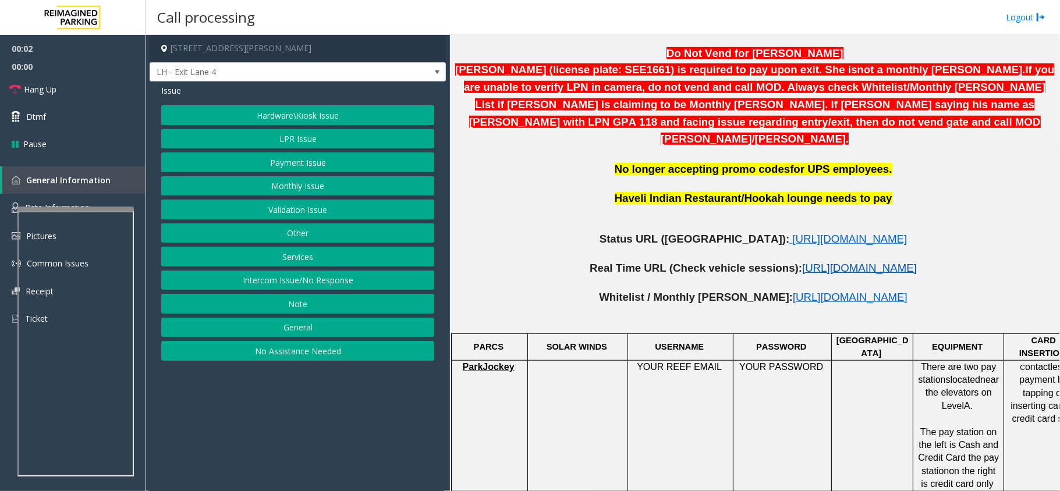
scroll to position [543, 0]
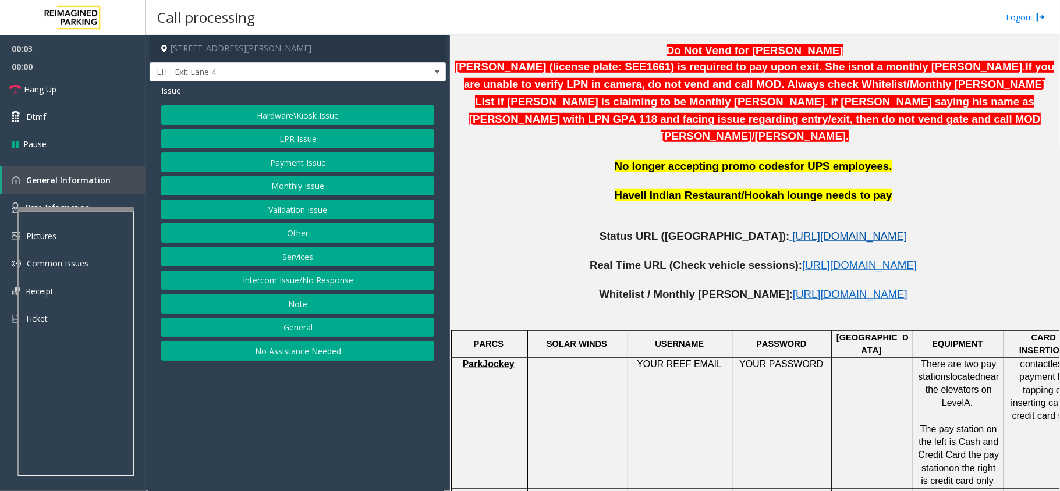
click at [792, 230] on span "[URL][DOMAIN_NAME]" at bounding box center [849, 236] width 115 height 12
click at [285, 139] on button "LPR Issue" at bounding box center [297, 139] width 273 height 20
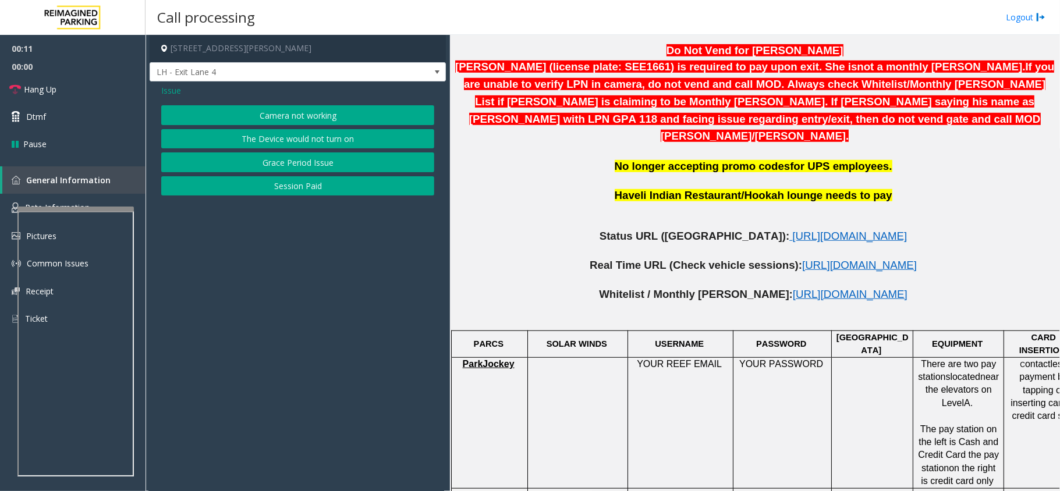
click at [308, 117] on button "Camera not working" at bounding box center [297, 115] width 273 height 20
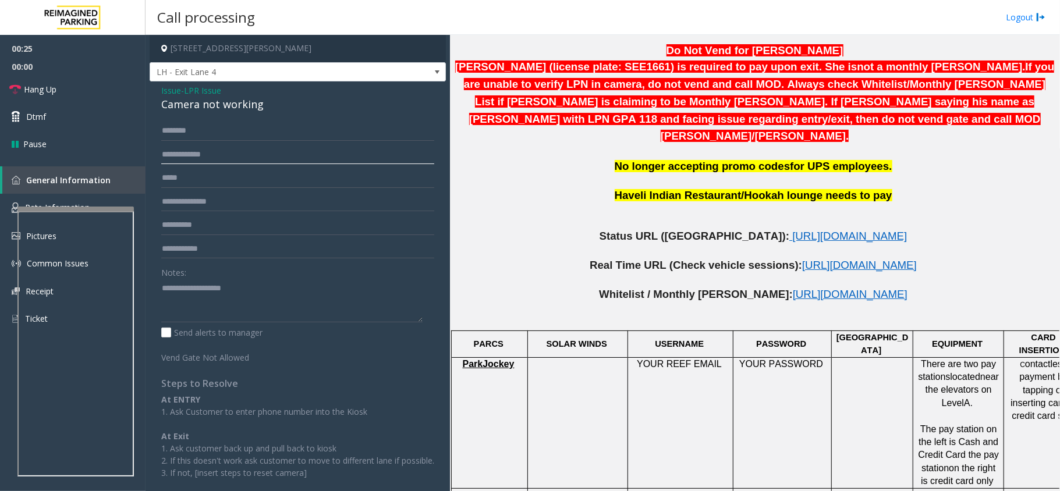
click at [190, 159] on input "text" at bounding box center [297, 155] width 273 height 20
type input "*******"
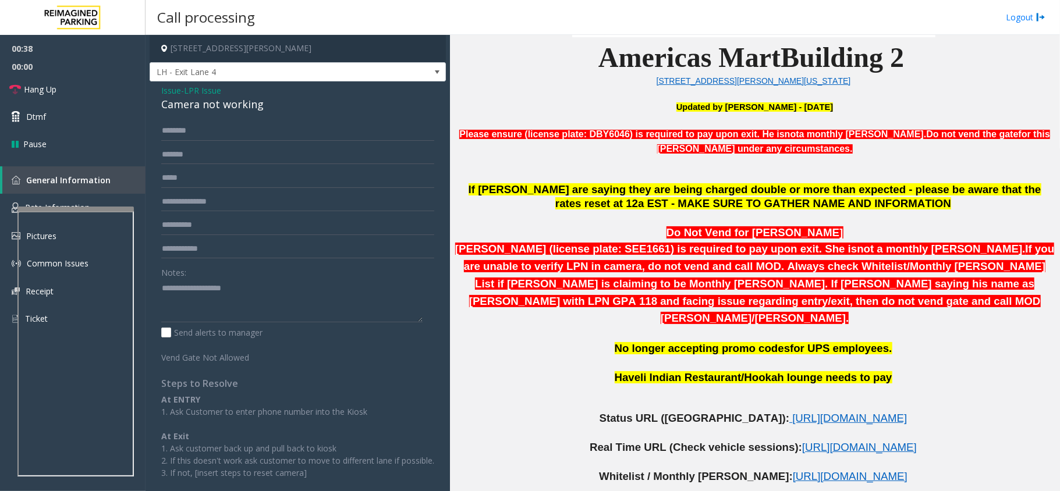
scroll to position [388, 0]
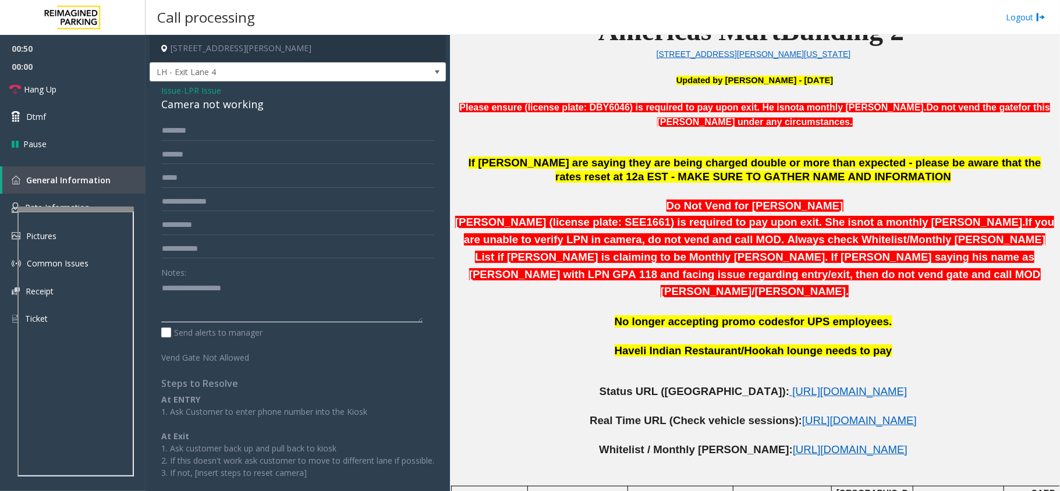
paste textarea "**********"
click at [266, 286] on textarea at bounding box center [291, 301] width 261 height 44
click at [229, 105] on div "Camera not working" at bounding box center [297, 105] width 273 height 16
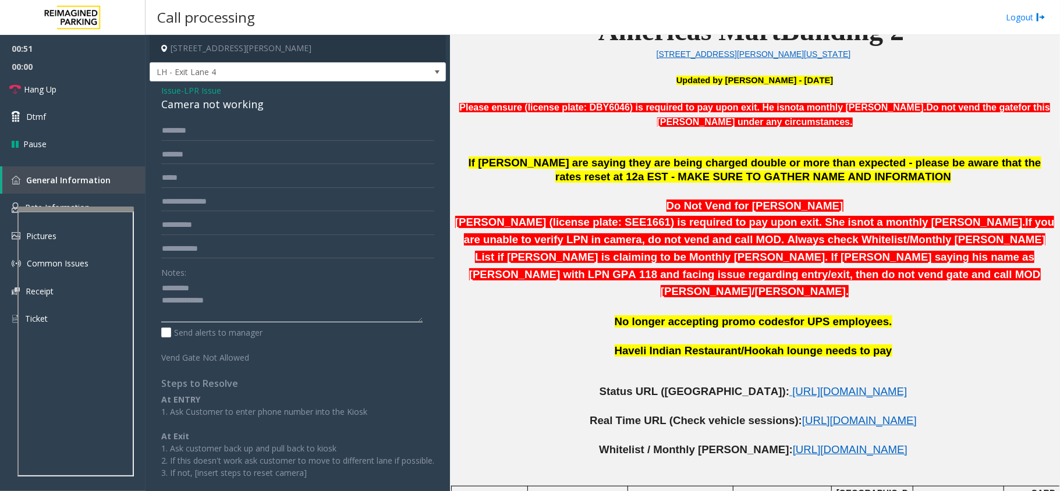
click at [259, 279] on textarea at bounding box center [291, 301] width 261 height 44
paste textarea "**********"
click at [264, 303] on textarea at bounding box center [291, 301] width 261 height 44
click at [165, 285] on textarea at bounding box center [291, 301] width 261 height 44
click at [299, 310] on textarea at bounding box center [291, 301] width 261 height 44
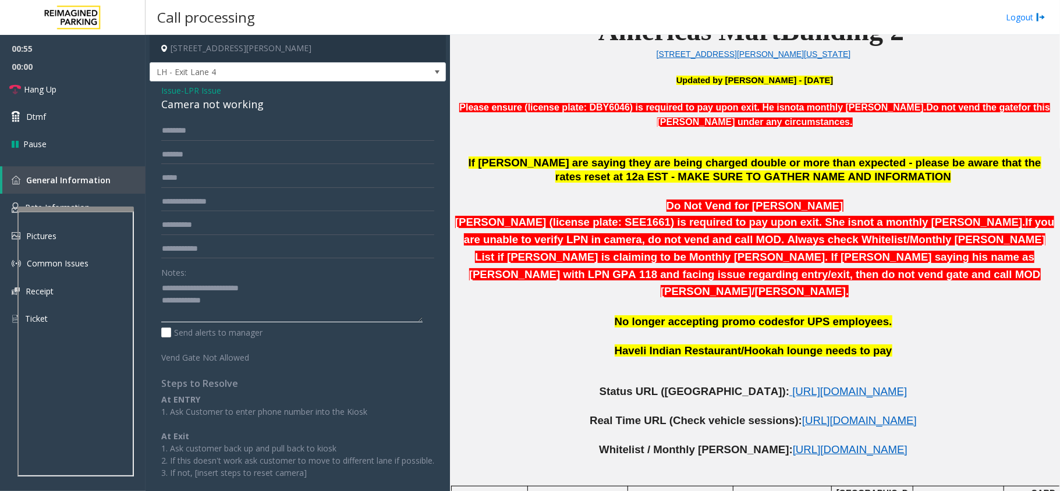
type textarea "**********"
click at [226, 103] on div "Camera not working" at bounding box center [297, 105] width 273 height 16
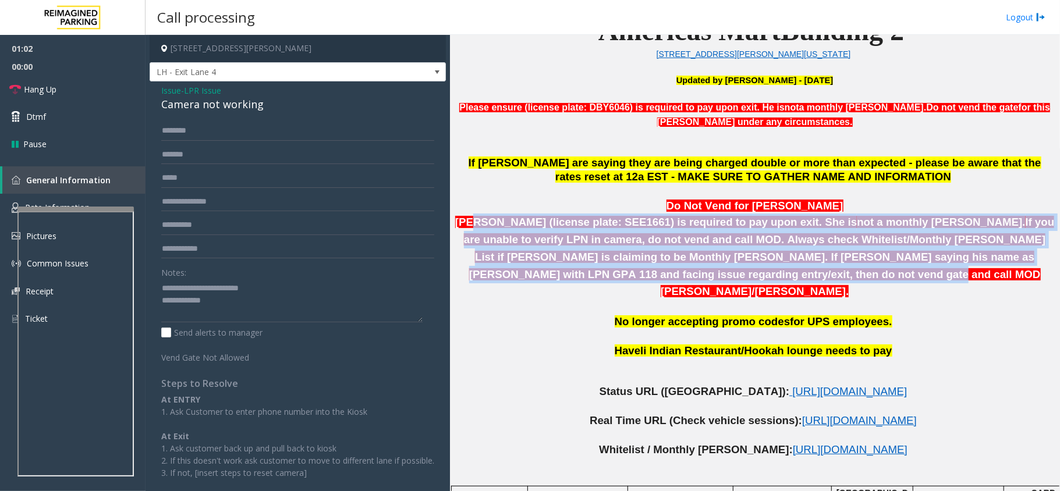
drag, startPoint x: 477, startPoint y: 218, endPoint x: 829, endPoint y: 268, distance: 355.6
click at [829, 268] on p "[PERSON_NAME] (license plate: SEE1661) is required to pay upon exit. She is not…" at bounding box center [754, 257] width 601 height 87
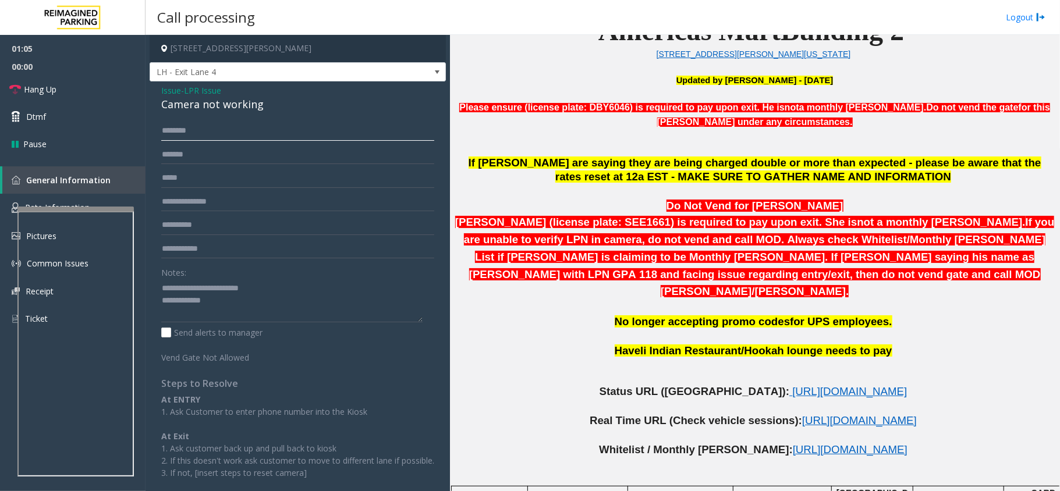
click at [243, 129] on input "text" at bounding box center [297, 131] width 273 height 20
click at [217, 129] on input "text" at bounding box center [297, 131] width 273 height 20
click at [272, 122] on input "text" at bounding box center [297, 131] width 273 height 20
click at [313, 312] on textarea at bounding box center [291, 301] width 261 height 44
click at [168, 130] on input "*******" at bounding box center [297, 131] width 273 height 20
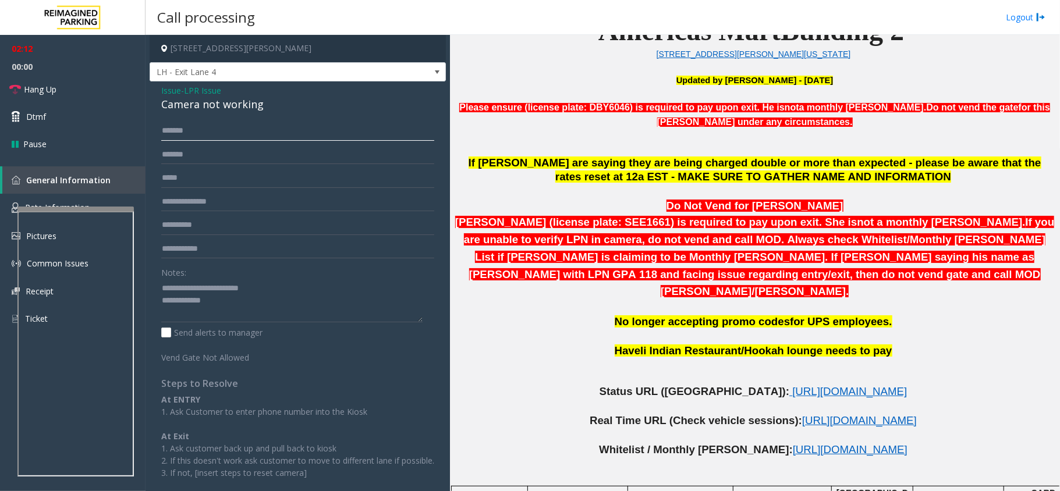
click at [187, 129] on input "*******" at bounding box center [297, 131] width 273 height 20
type input "*******"
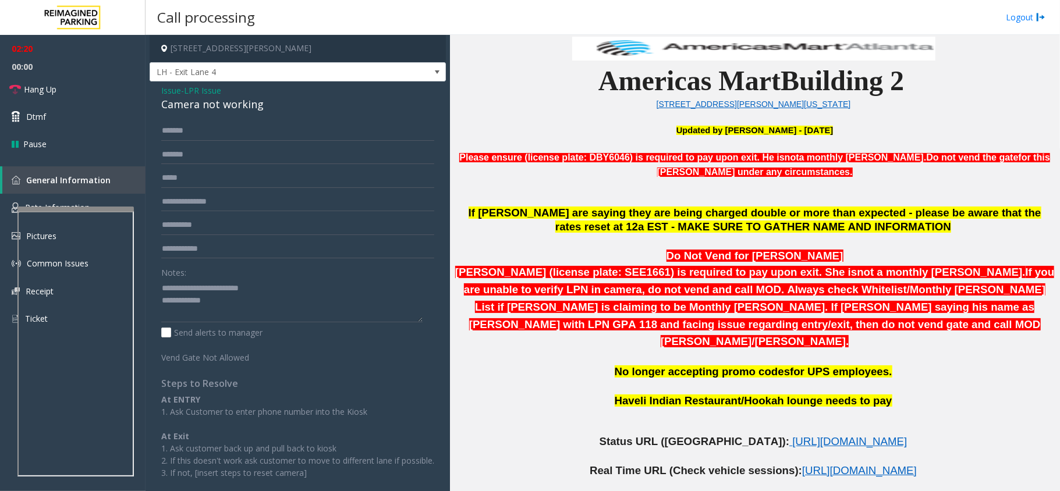
scroll to position [310, 0]
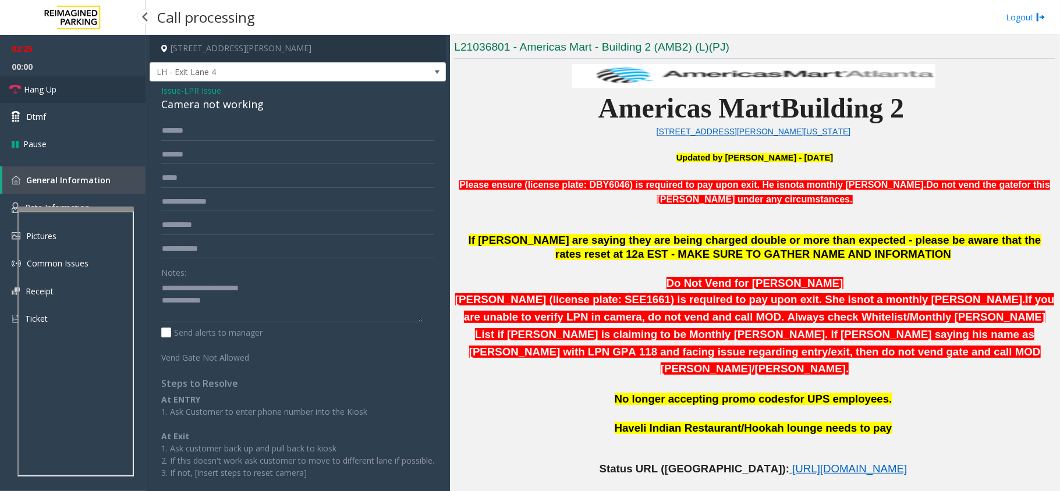
click at [52, 87] on span "Hang Up" at bounding box center [40, 89] width 33 height 12
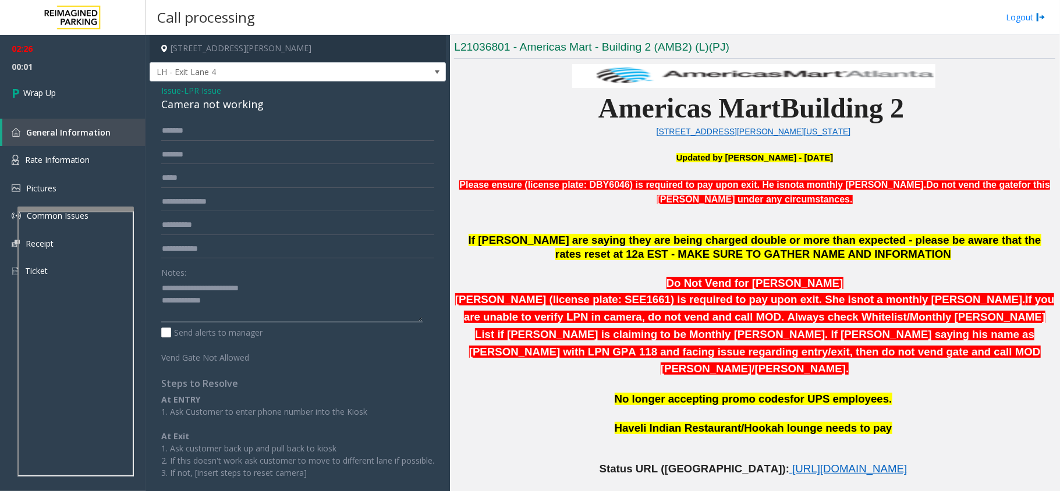
paste textarea "**********"
drag, startPoint x: 261, startPoint y: 296, endPoint x: 253, endPoint y: 296, distance: 8.2
click at [261, 296] on textarea at bounding box center [291, 301] width 261 height 44
type textarea "**********"
click at [66, 91] on link "Wrap Up" at bounding box center [72, 93] width 145 height 34
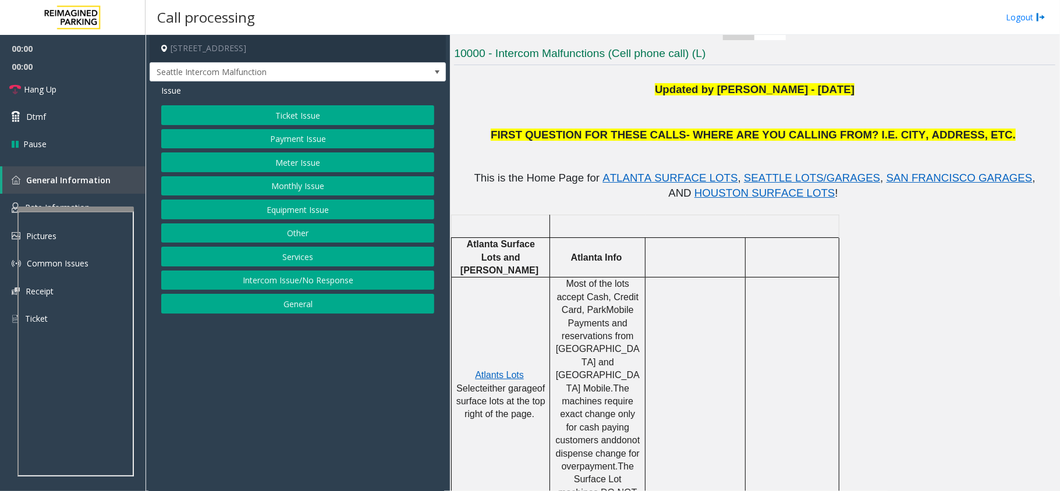
scroll to position [310, 0]
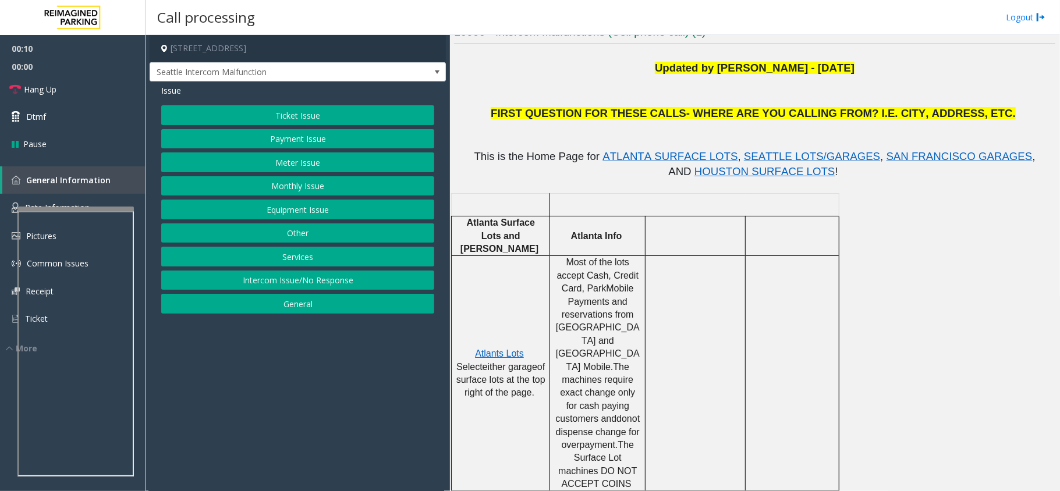
click at [608, 299] on span "Most of the lots accept Cash, Credit Card, ParkMobile Payments and reservations…" at bounding box center [599, 314] width 86 height 114
drag, startPoint x: 566, startPoint y: 278, endPoint x: 615, endPoint y: 273, distance: 49.1
click at [615, 273] on span "Most of the lots accept Cash, Credit Card, ParkMobile Payments and reservations…" at bounding box center [599, 314] width 86 height 114
drag, startPoint x: 631, startPoint y: 389, endPoint x: 576, endPoint y: 396, distance: 55.2
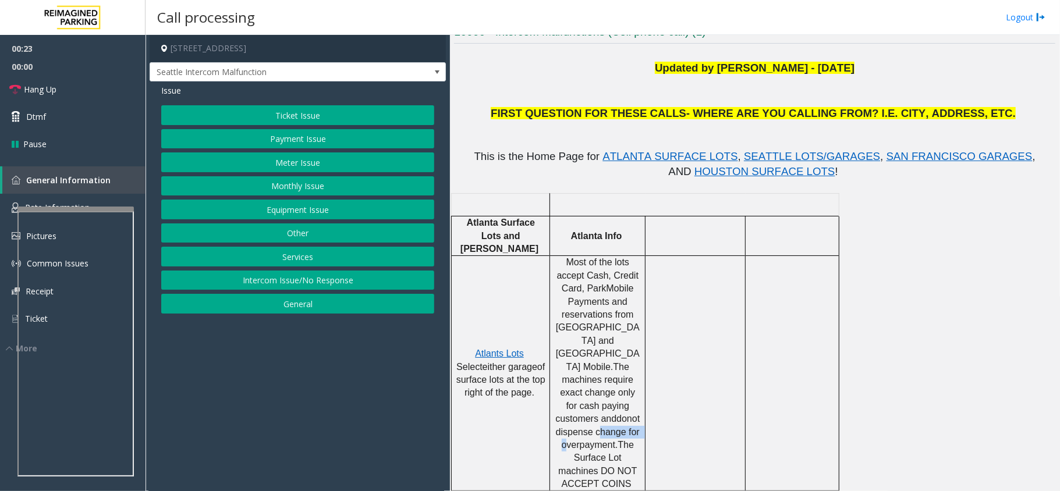
click at [576, 396] on p "Most of the lots accept Cash, Credit Card, ParkMobile Payments and reservations…" at bounding box center [597, 373] width 87 height 235
click at [332, 212] on button "Equipment Issue" at bounding box center [297, 210] width 273 height 20
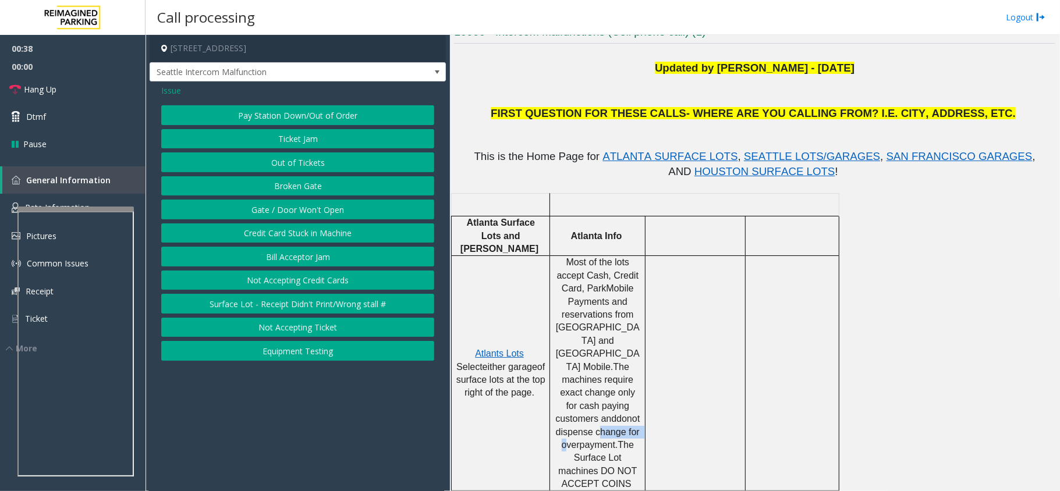
click at [327, 207] on button "Gate / Door Won't Open" at bounding box center [297, 210] width 273 height 20
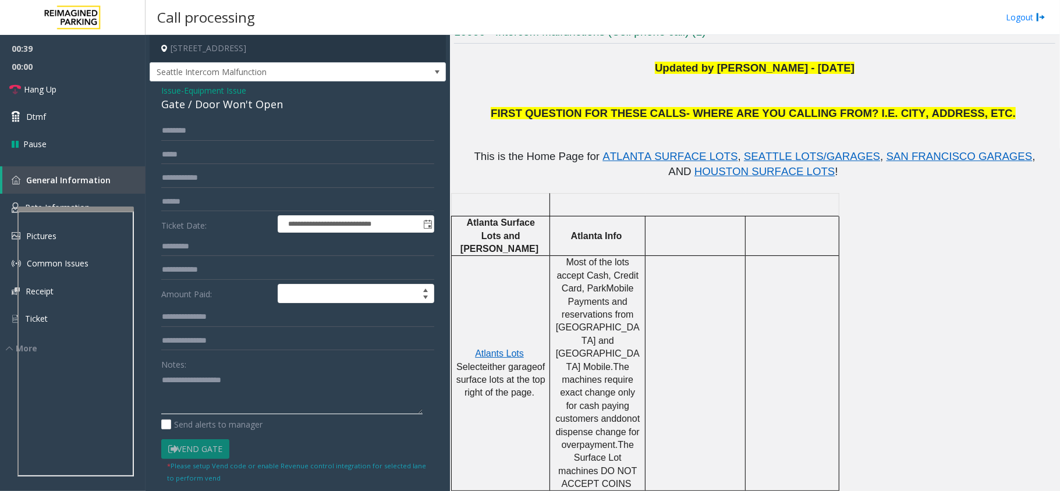
paste textarea "**********"
drag, startPoint x: 339, startPoint y: 385, endPoint x: 328, endPoint y: 382, distance: 10.9
click at [339, 385] on textarea at bounding box center [291, 393] width 261 height 44
click at [249, 103] on div "Gate / Door Won't Open" at bounding box center [297, 105] width 273 height 16
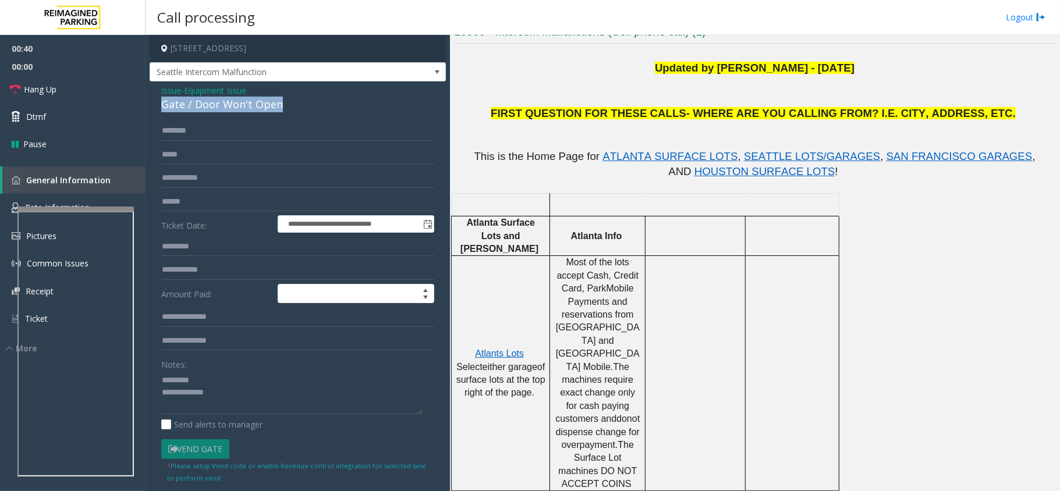
click at [249, 103] on div "Gate / Door Won't Open" at bounding box center [297, 105] width 273 height 16
paste textarea "**********"
click at [234, 379] on textarea at bounding box center [291, 393] width 261 height 44
click at [242, 378] on textarea at bounding box center [291, 393] width 261 height 44
click at [234, 393] on textarea at bounding box center [291, 393] width 261 height 44
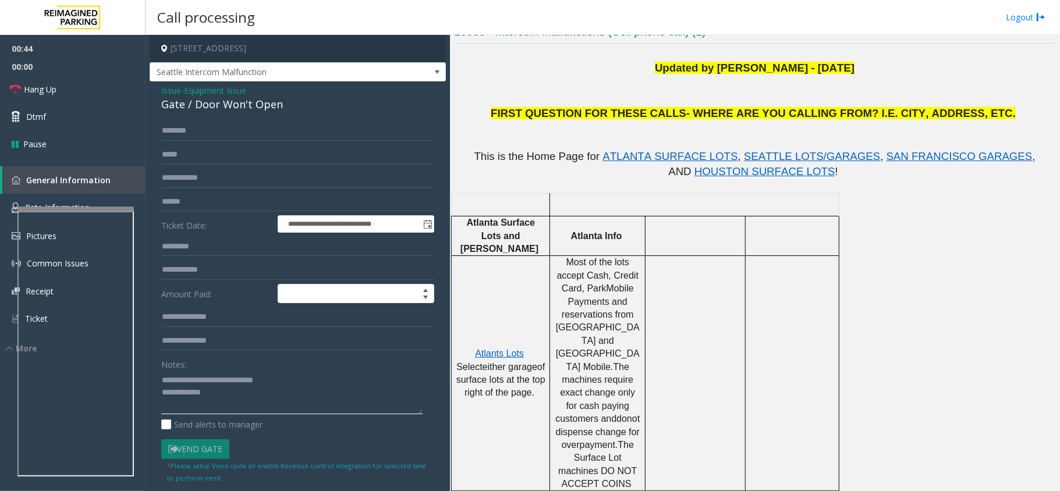
click at [163, 380] on textarea at bounding box center [291, 393] width 261 height 44
click at [320, 393] on textarea at bounding box center [291, 393] width 261 height 44
drag, startPoint x: 319, startPoint y: 393, endPoint x: 299, endPoint y: 303, distance: 92.9
click at [297, 291] on input at bounding box center [356, 294] width 156 height 19
click at [368, 398] on textarea at bounding box center [291, 393] width 261 height 44
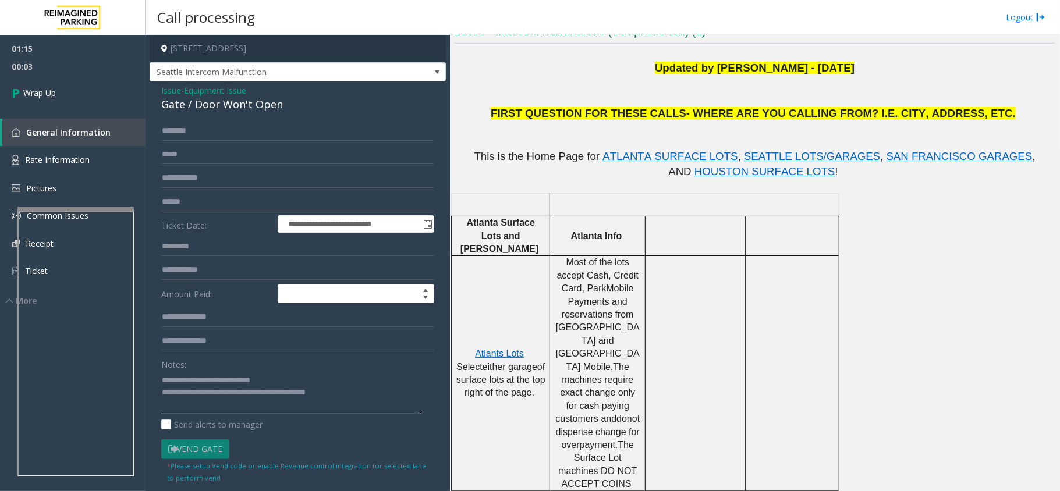
type textarea "**********"
click at [74, 102] on link "Wrap Up" at bounding box center [72, 93] width 145 height 34
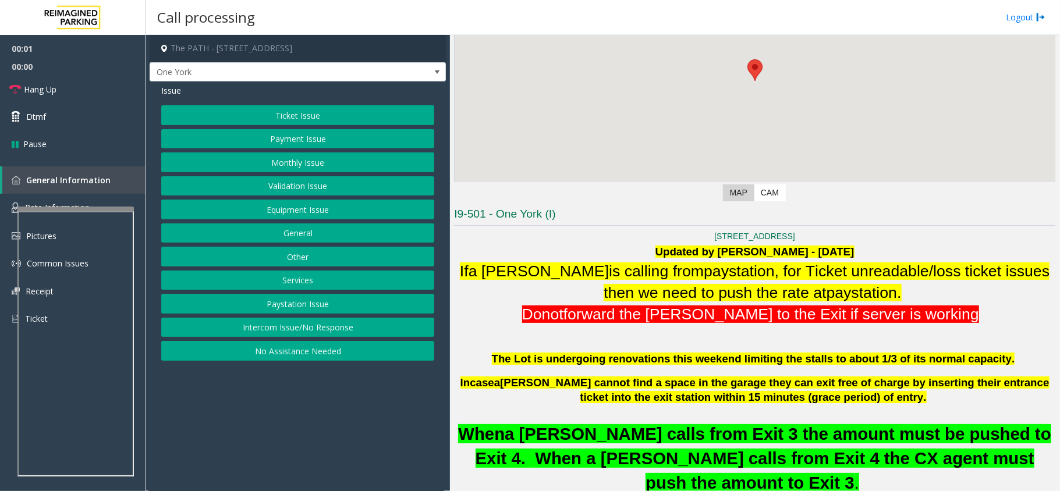
scroll to position [310, 0]
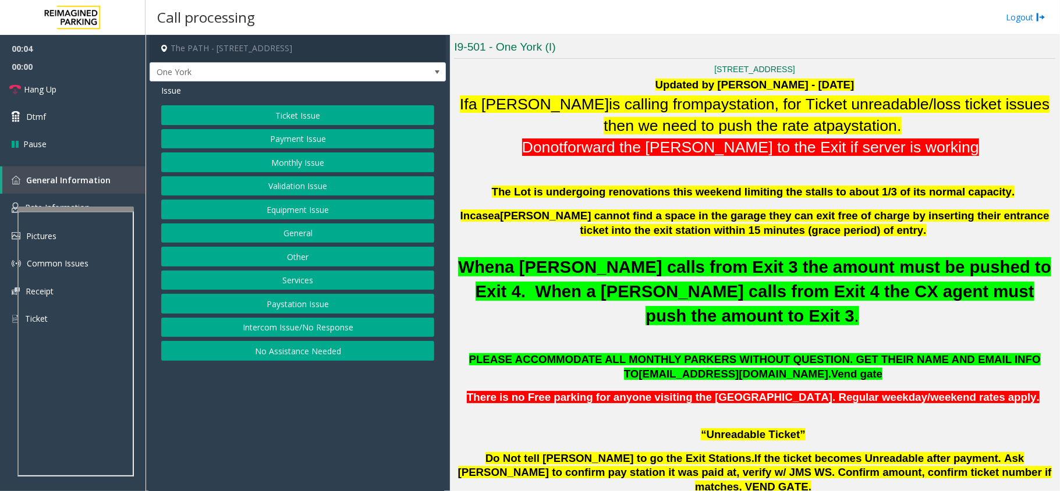
click at [394, 326] on button "Intercom Issue/No Response" at bounding box center [297, 328] width 273 height 20
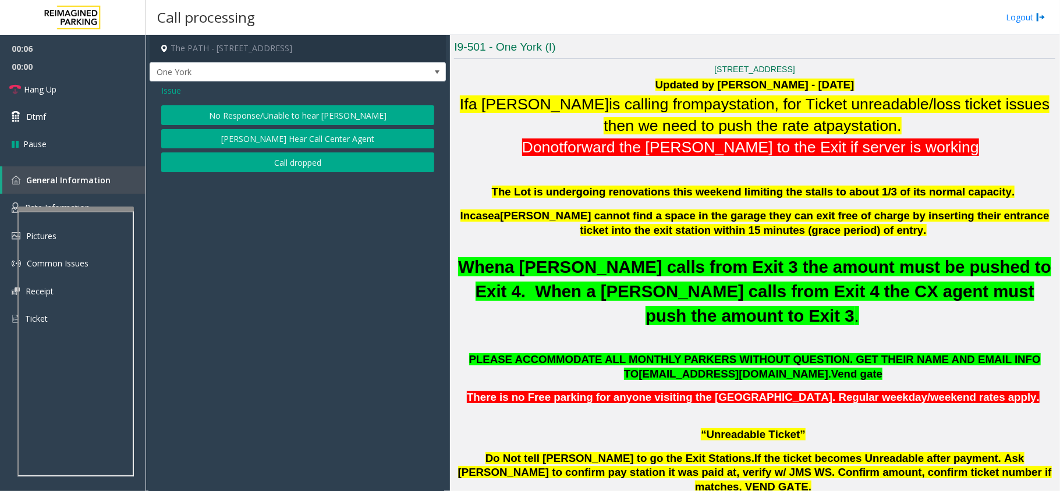
click at [301, 105] on div "Issue No Response/Unable to hear [PERSON_NAME] Cannot Hear Call Center Agent Ca…" at bounding box center [298, 129] width 296 height 97
click at [282, 115] on button "No Response/Unable to hear [PERSON_NAME]" at bounding box center [297, 115] width 273 height 20
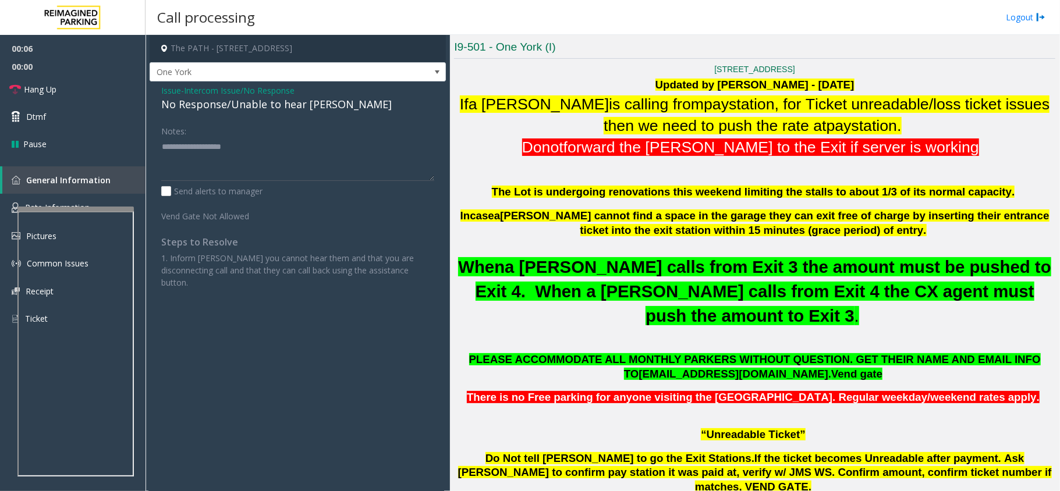
click at [277, 106] on div "No Response/Unable to hear [PERSON_NAME]" at bounding box center [297, 105] width 273 height 16
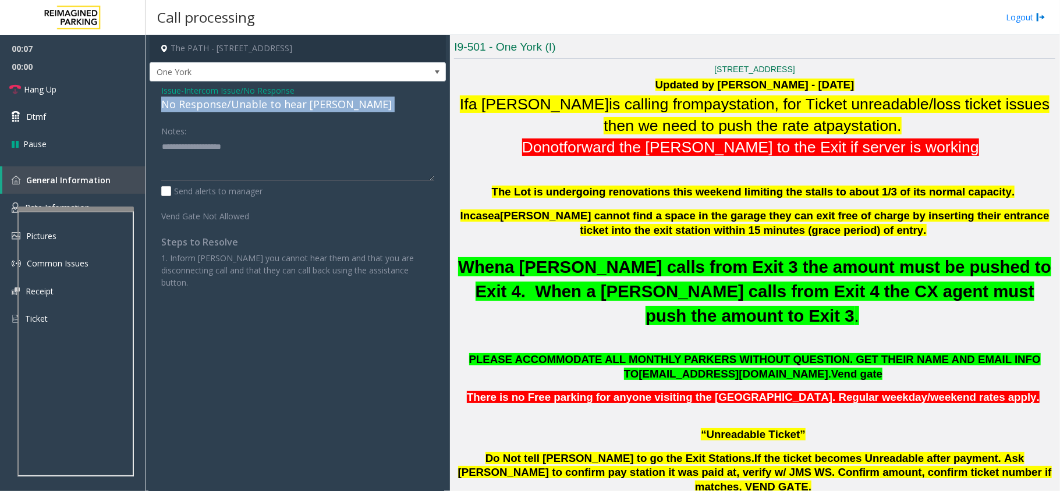
click at [277, 106] on div "No Response/Unable to hear [PERSON_NAME]" at bounding box center [297, 105] width 273 height 16
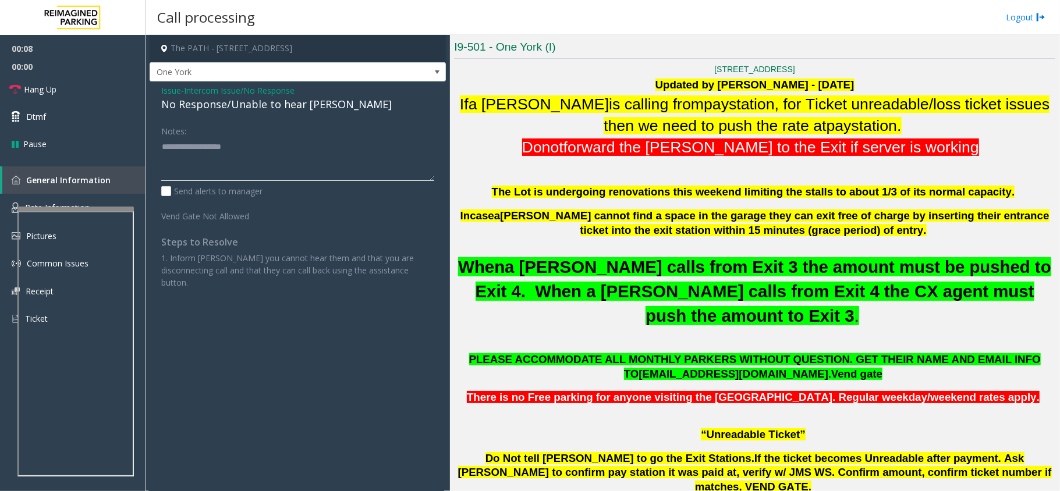
click at [250, 154] on textarea at bounding box center [297, 159] width 273 height 44
paste textarea "**********"
type textarea "**********"
click at [10, 84] on icon at bounding box center [15, 90] width 12 height 12
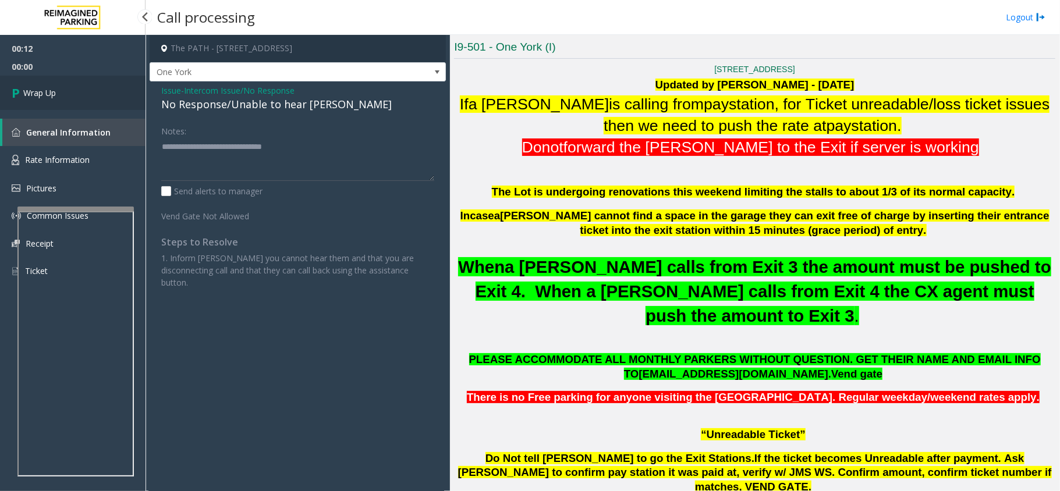
click at [10, 83] on link "Wrap Up" at bounding box center [72, 93] width 145 height 34
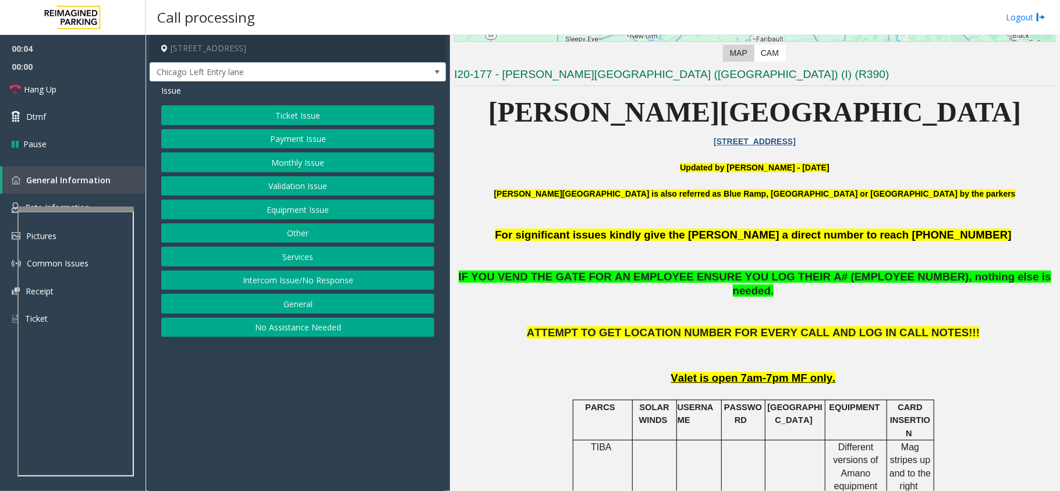
scroll to position [310, 0]
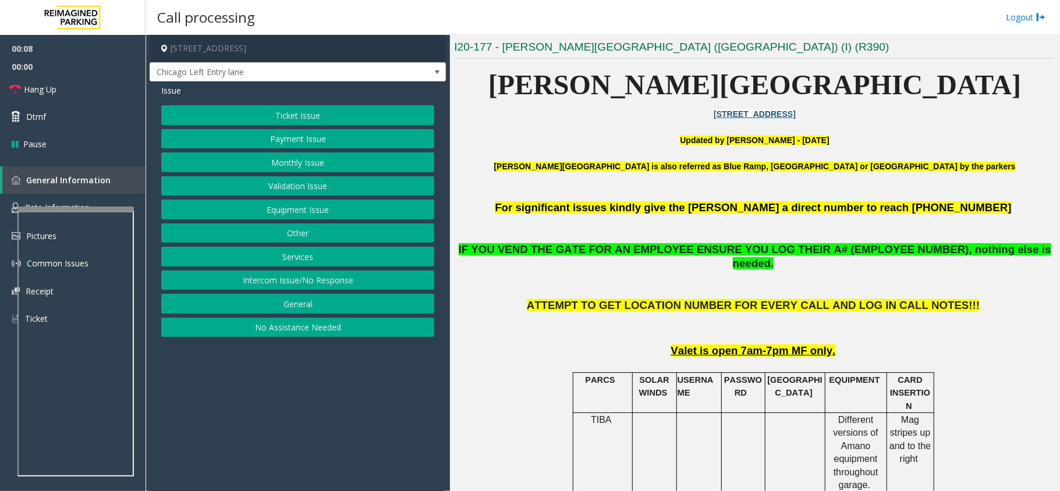
click at [328, 283] on button "Intercom Issue/No Response" at bounding box center [297, 281] width 273 height 20
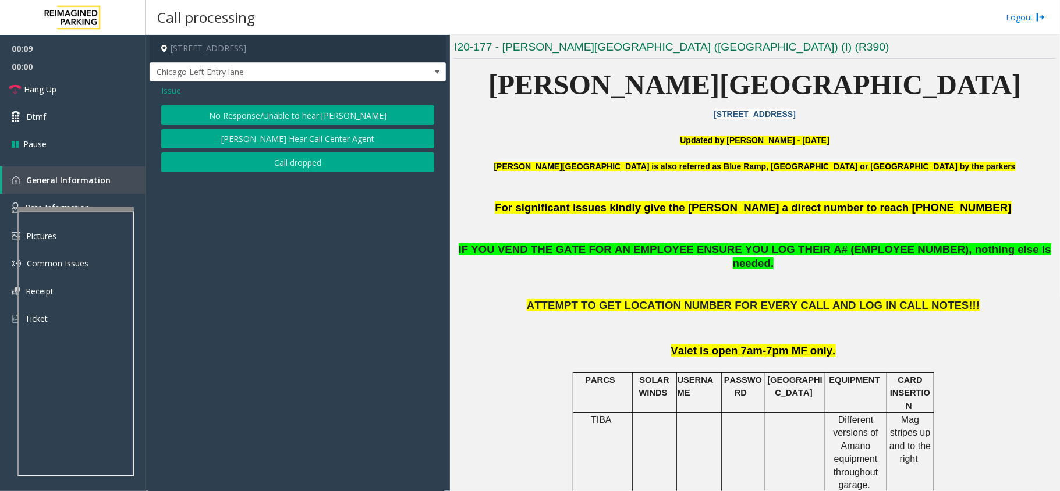
click at [292, 120] on button "No Response/Unable to hear [PERSON_NAME]" at bounding box center [297, 115] width 273 height 20
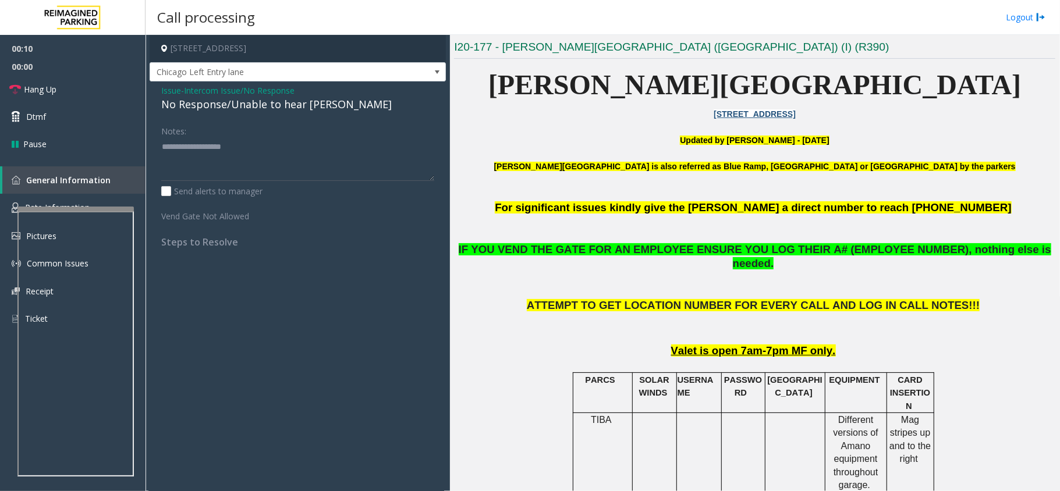
click at [287, 106] on div "No Response/Unable to hear [PERSON_NAME]" at bounding box center [297, 105] width 273 height 16
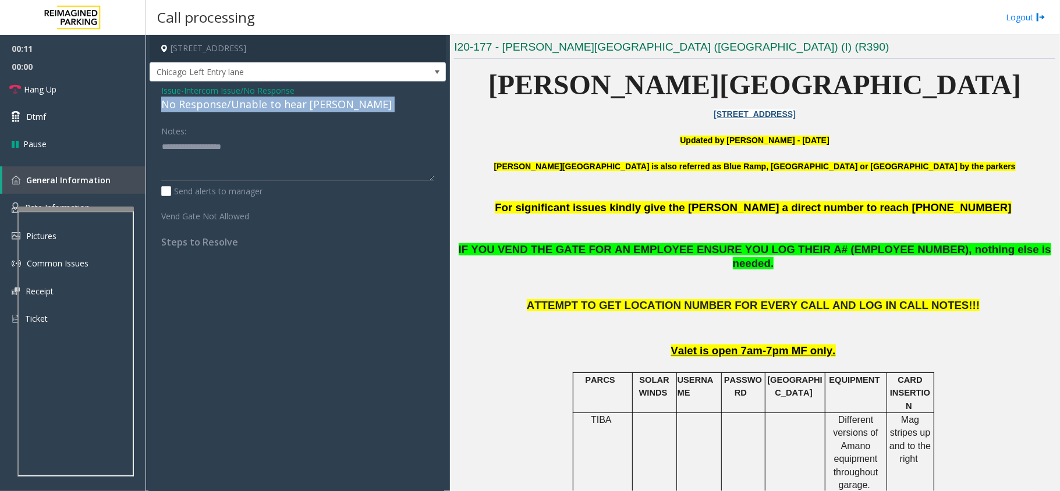
click at [287, 106] on div "No Response/Unable to hear [PERSON_NAME]" at bounding box center [297, 105] width 273 height 16
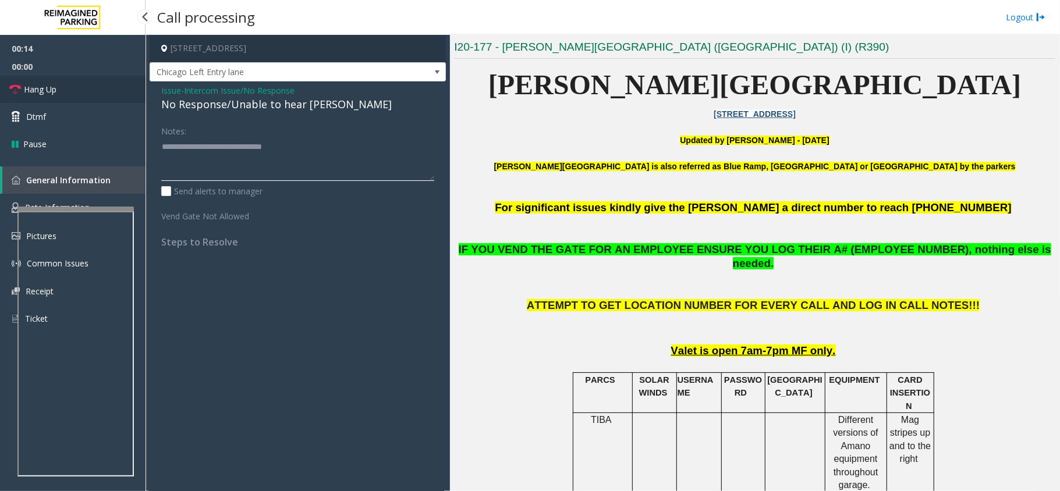
type textarea "**********"
click at [101, 87] on link "Hang Up" at bounding box center [72, 89] width 145 height 27
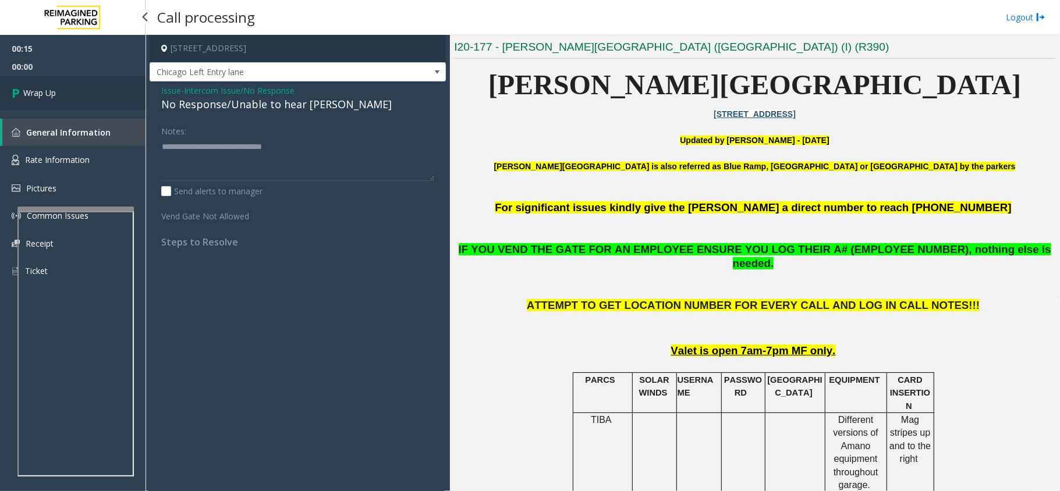
click at [101, 87] on link "Wrap Up" at bounding box center [72, 93] width 145 height 34
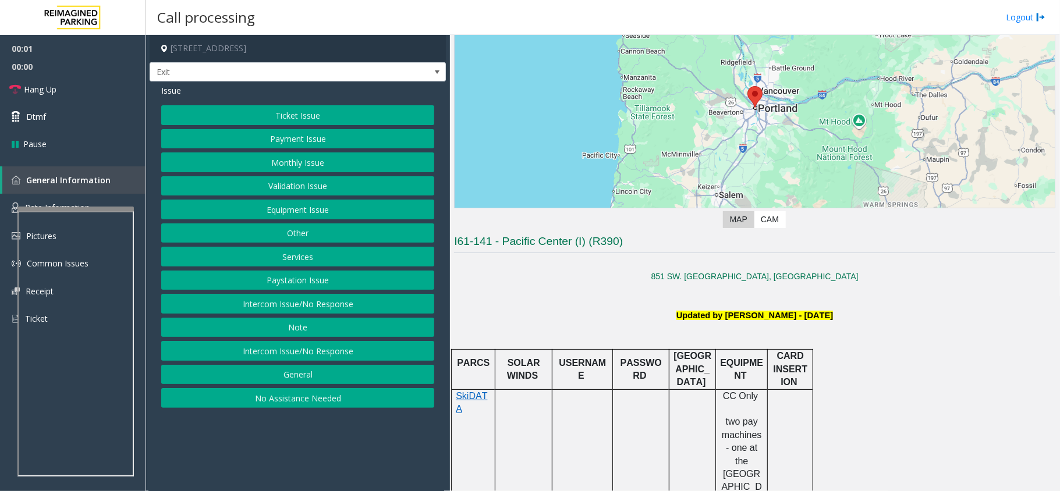
scroll to position [233, 0]
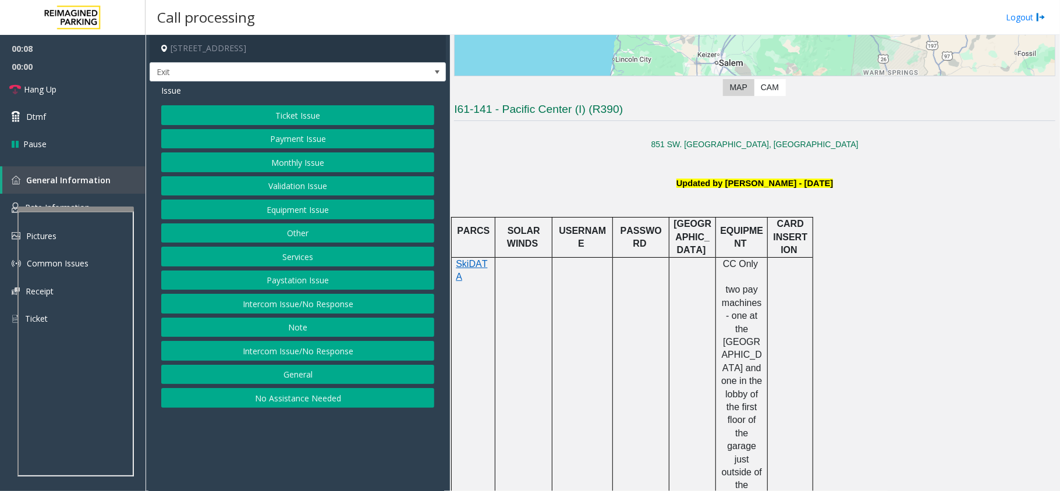
click at [303, 185] on button "Validation Issue" at bounding box center [297, 186] width 273 height 20
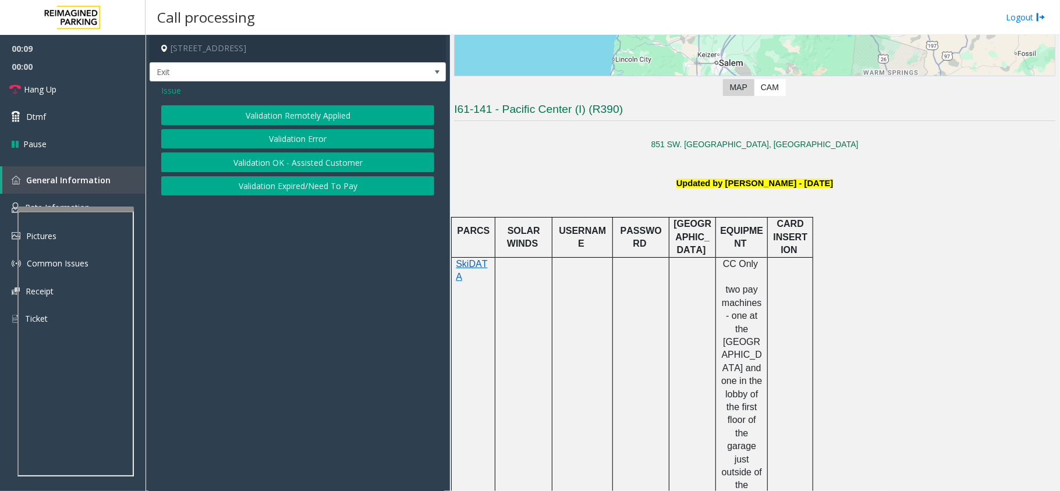
click at [299, 143] on button "Validation Error" at bounding box center [297, 139] width 273 height 20
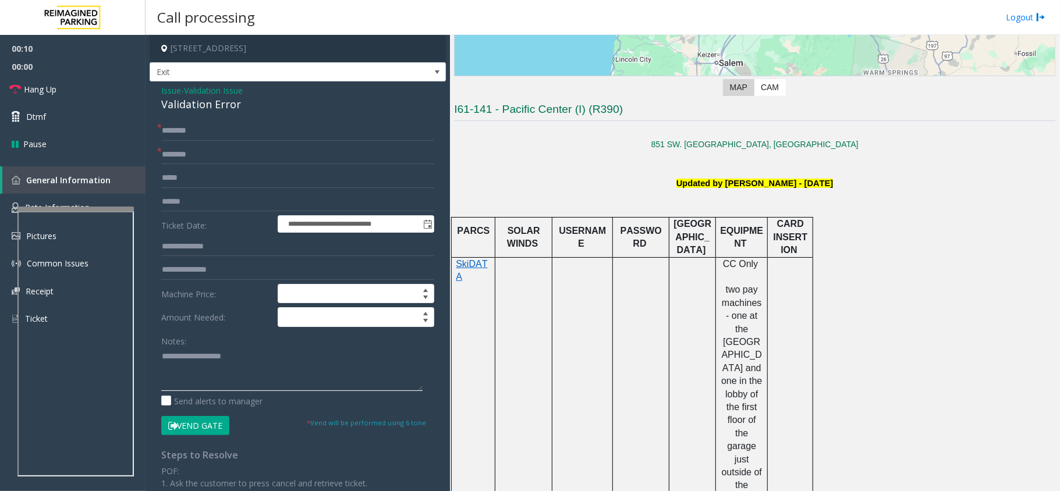
paste textarea "**********"
click at [280, 389] on textarea at bounding box center [291, 369] width 261 height 44
click at [213, 108] on div "Validation Error" at bounding box center [297, 105] width 273 height 16
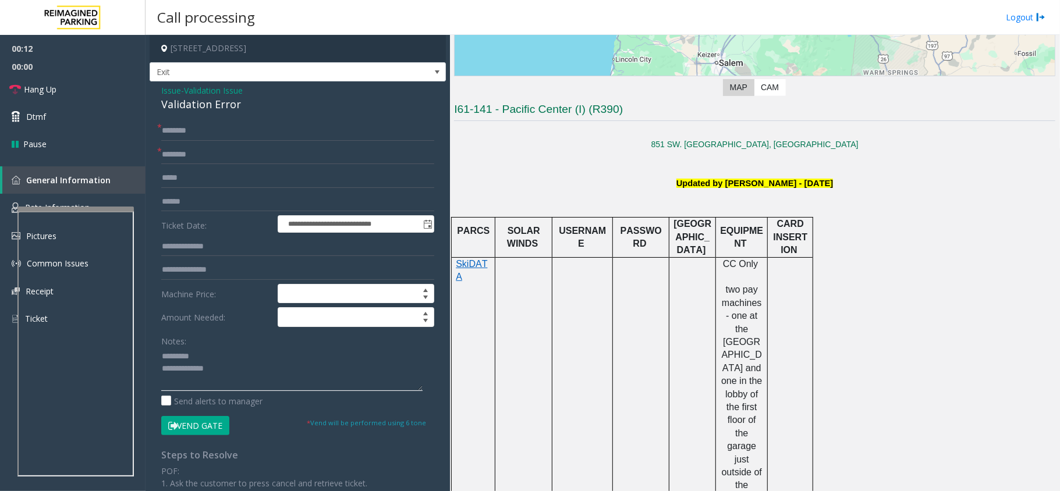
click at [226, 349] on textarea at bounding box center [291, 369] width 261 height 44
paste textarea "**********"
click at [283, 384] on textarea at bounding box center [291, 369] width 261 height 44
paste textarea "**********"
type textarea "**********"
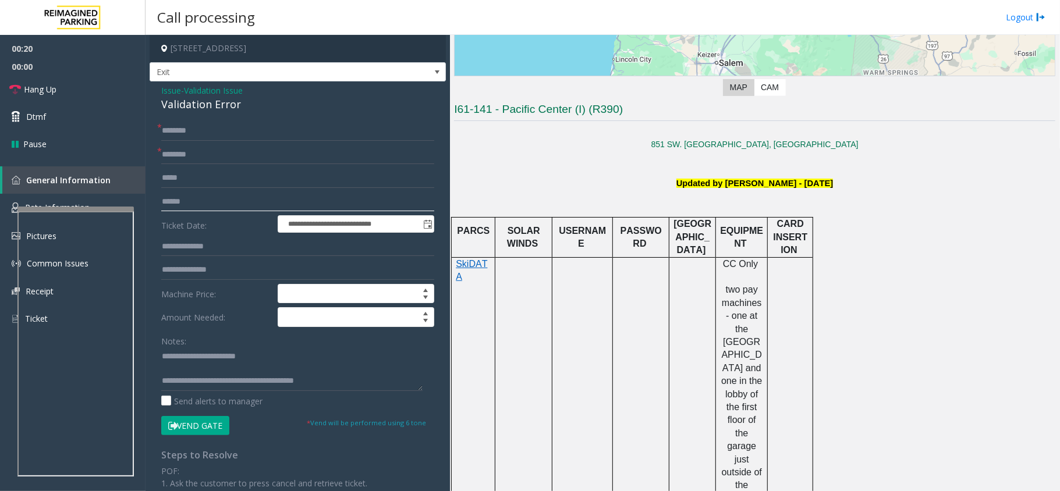
click at [215, 196] on input "text" at bounding box center [297, 202] width 273 height 20
type input "*******"
click at [260, 159] on input "text" at bounding box center [297, 155] width 273 height 20
click at [269, 133] on input "text" at bounding box center [297, 131] width 273 height 20
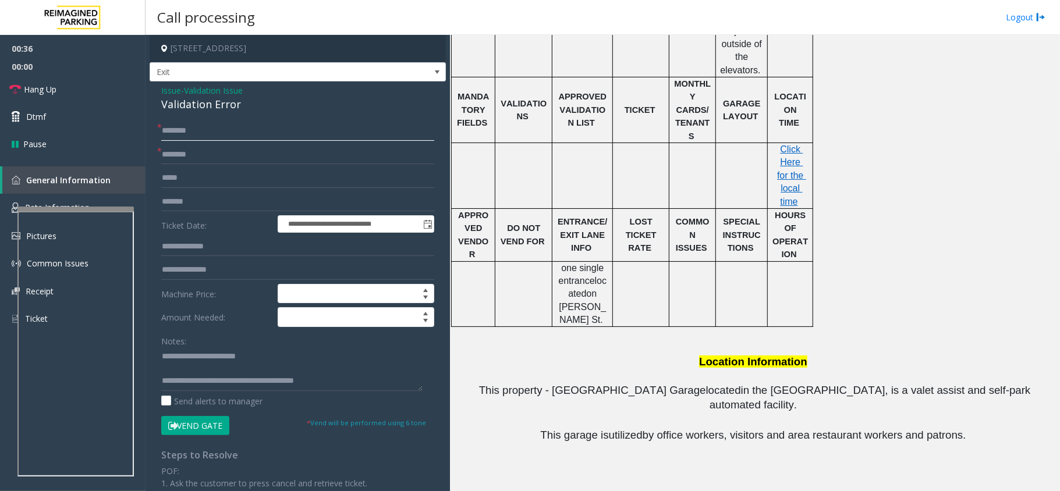
scroll to position [690, 0]
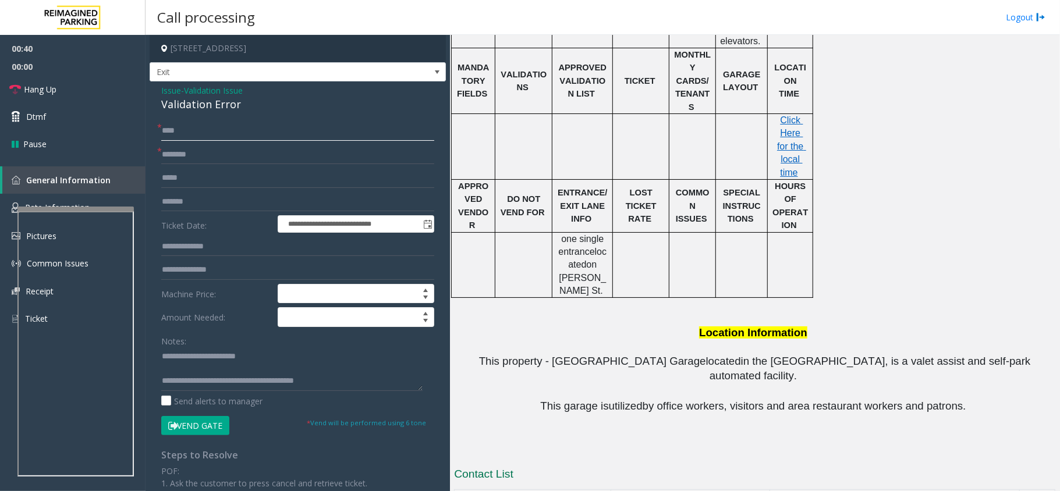
type input "****"
click at [170, 150] on input "text" at bounding box center [297, 155] width 273 height 20
click at [200, 166] on form "**********" at bounding box center [297, 278] width 273 height 314
click at [200, 161] on input "**" at bounding box center [297, 155] width 273 height 20
type input "*"
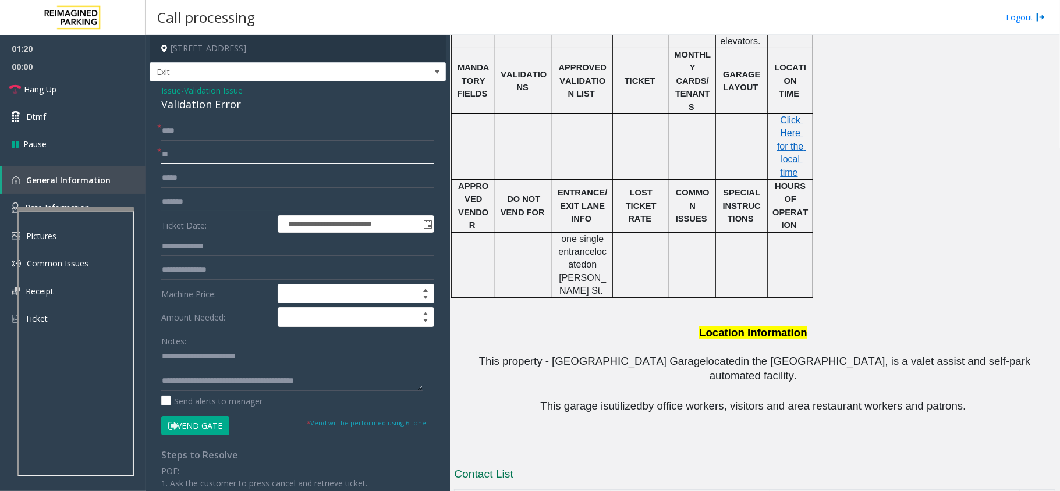
type input "*"
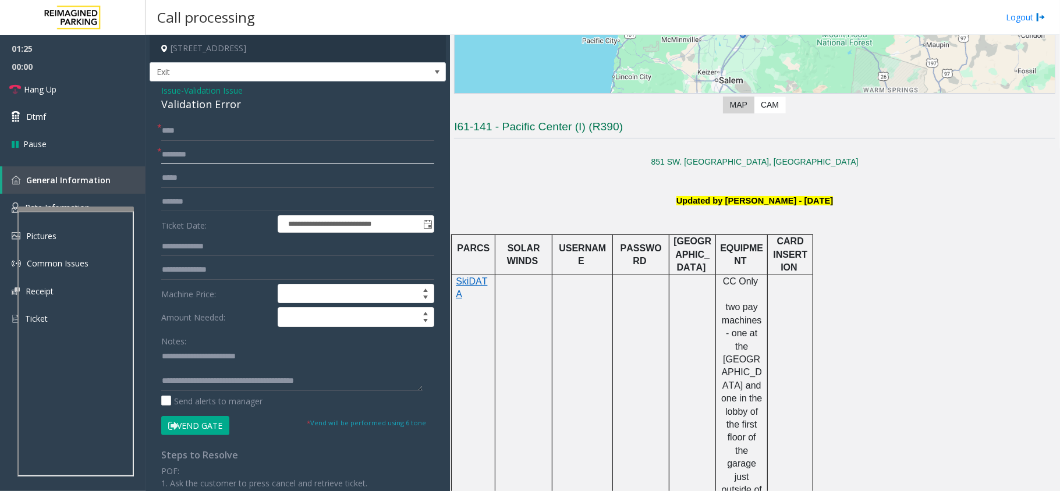
scroll to position [147, 0]
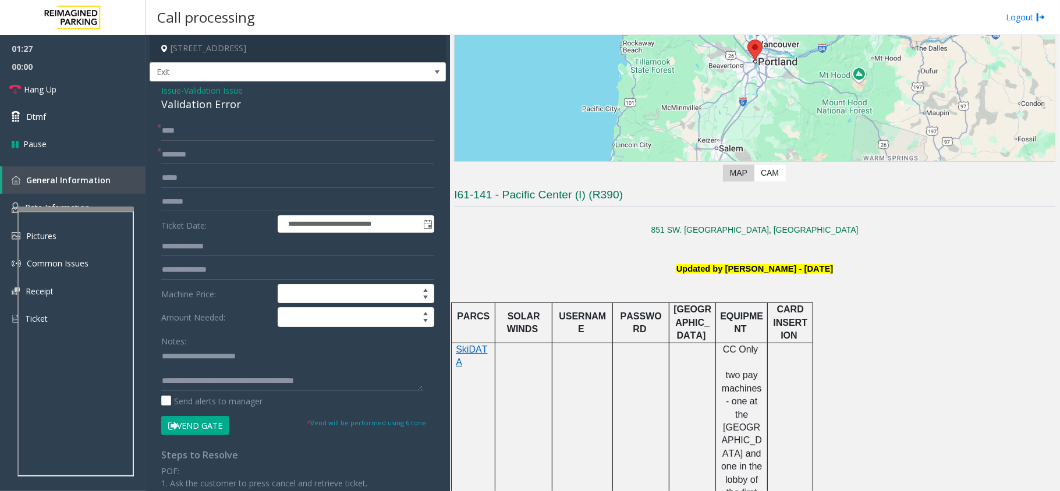
click at [211, 427] on button "Vend Gate" at bounding box center [195, 426] width 68 height 20
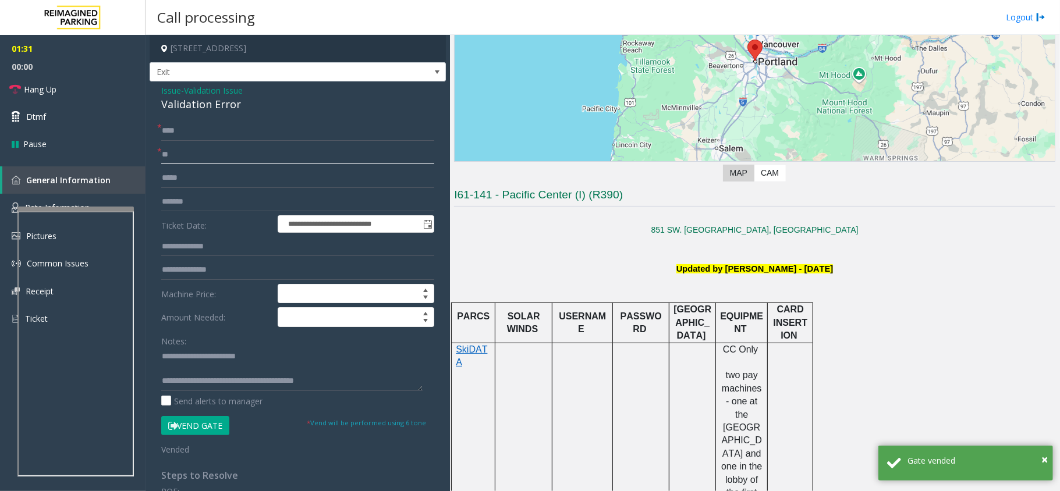
type input "**"
click at [364, 390] on textarea at bounding box center [291, 369] width 261 height 44
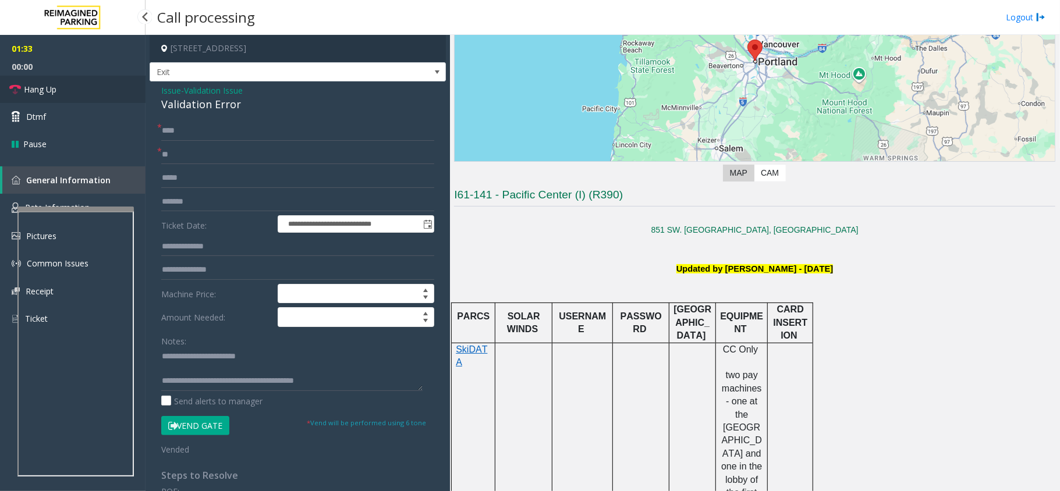
click at [40, 81] on link "Hang Up" at bounding box center [72, 89] width 145 height 27
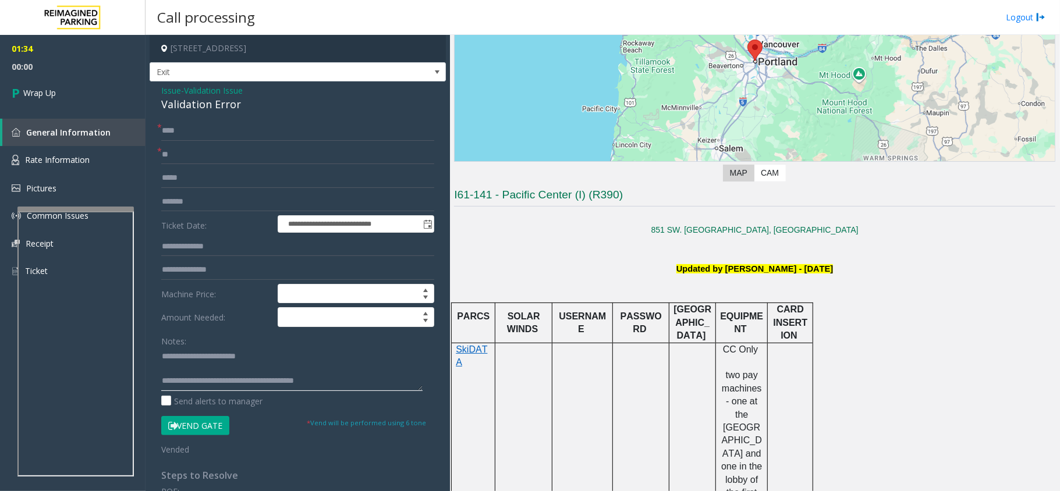
click at [347, 385] on textarea at bounding box center [291, 369] width 261 height 44
click at [332, 382] on textarea at bounding box center [291, 369] width 261 height 44
type textarea "**********"
click at [61, 98] on link "Wrap Up" at bounding box center [72, 93] width 145 height 34
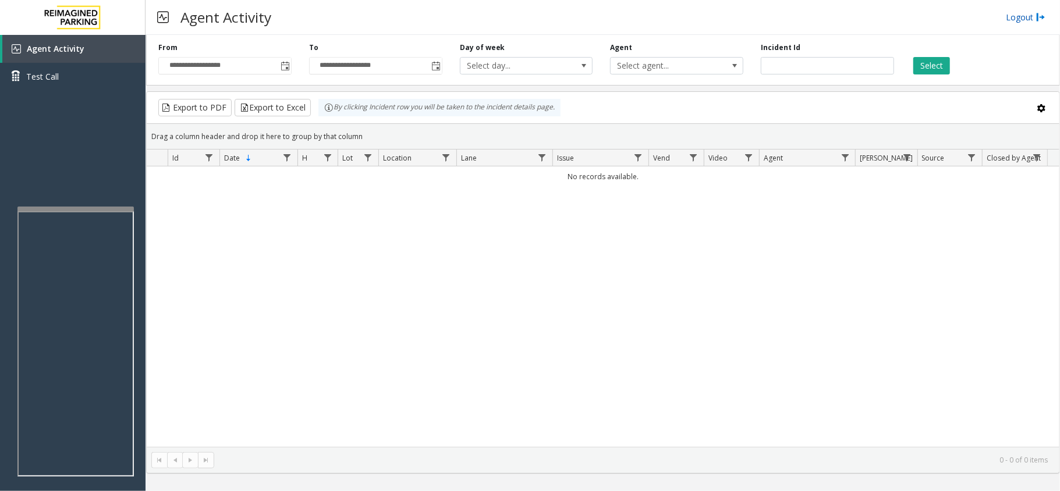
click at [1015, 13] on link "Logout" at bounding box center [1026, 17] width 40 height 12
